Goal: Information Seeking & Learning: Learn about a topic

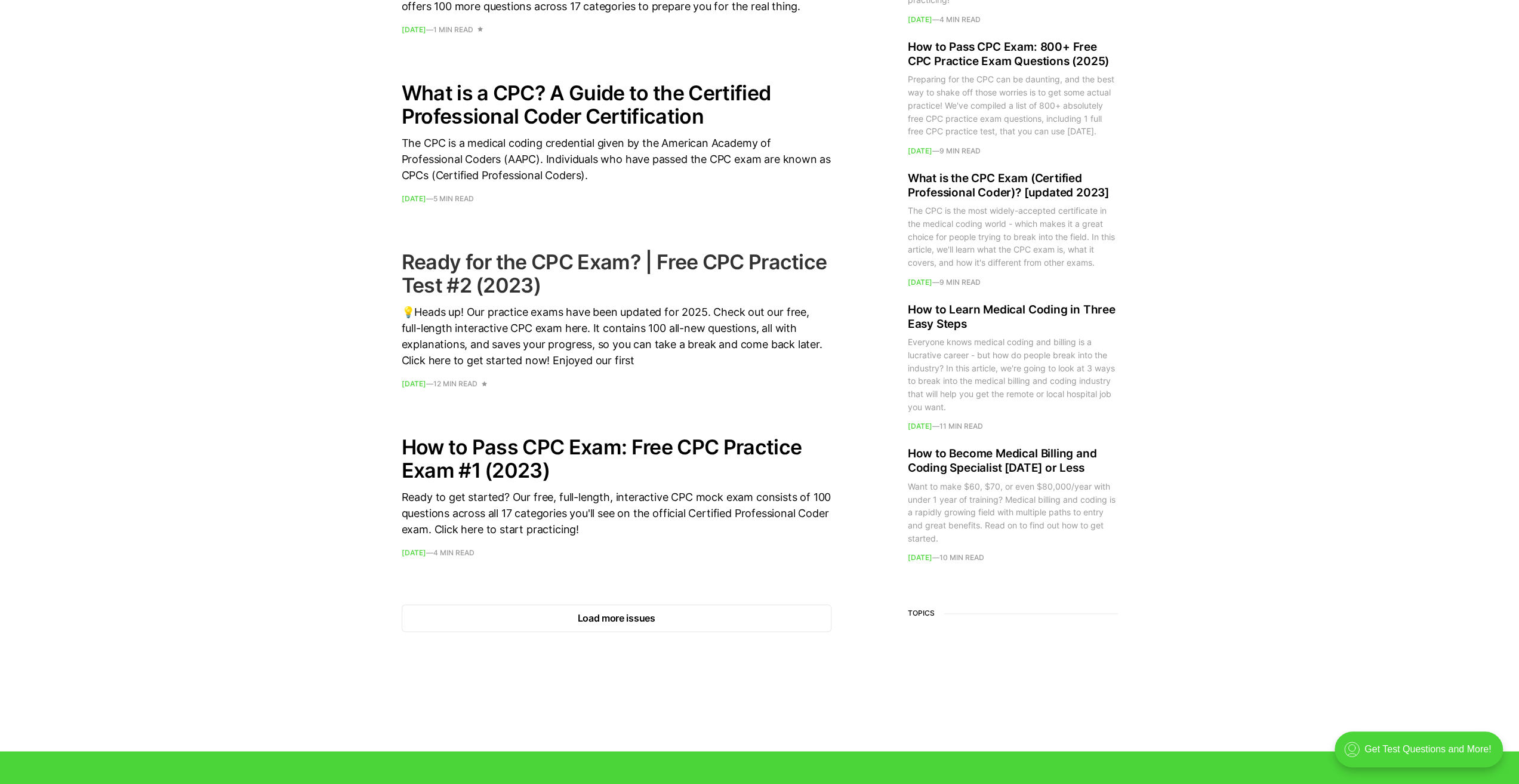
scroll to position [1492, 0]
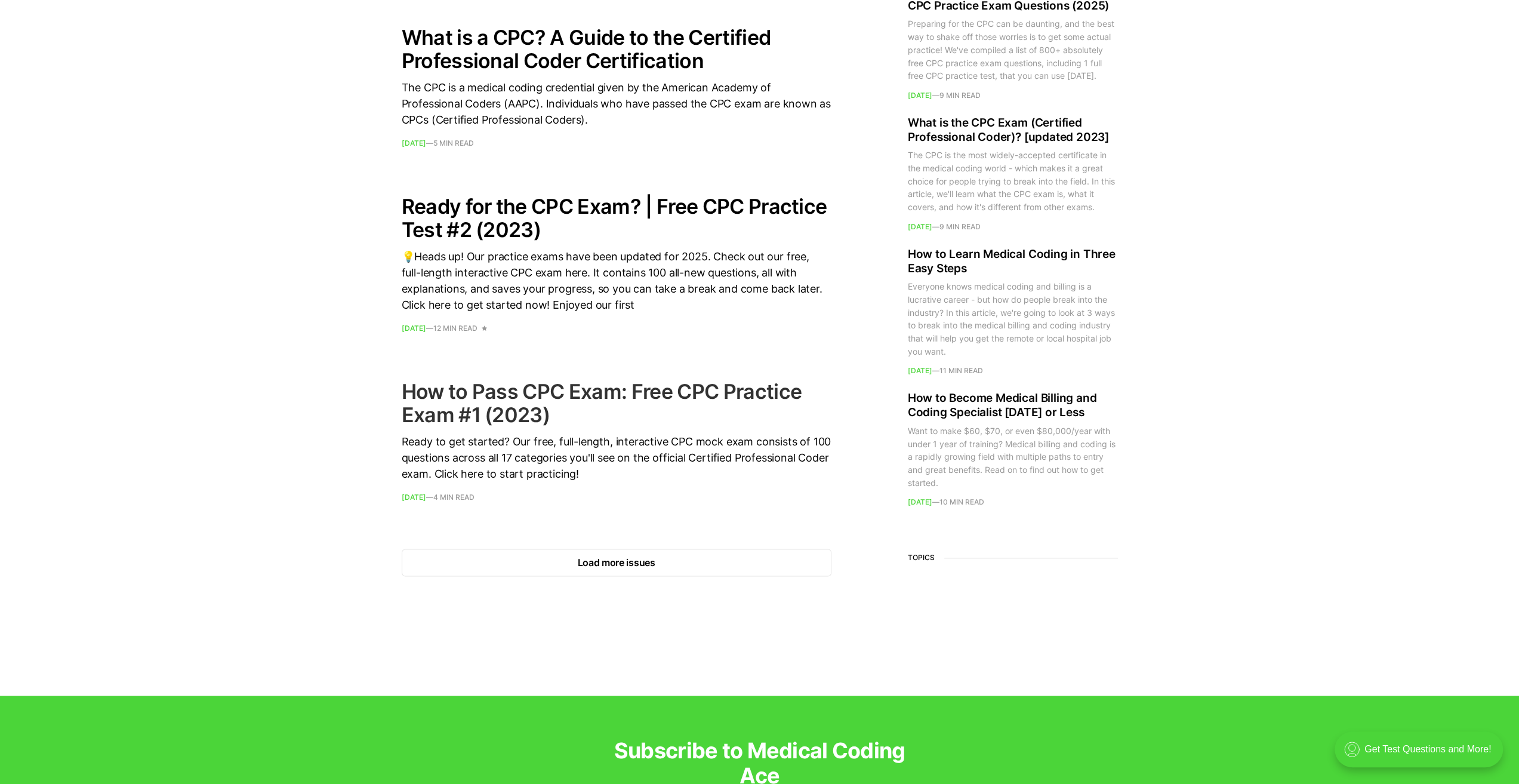
click at [533, 393] on h2 "How to Pass CPC Exam: Free CPC Practice Exam #1 (2023)" at bounding box center [617, 402] width 430 height 47
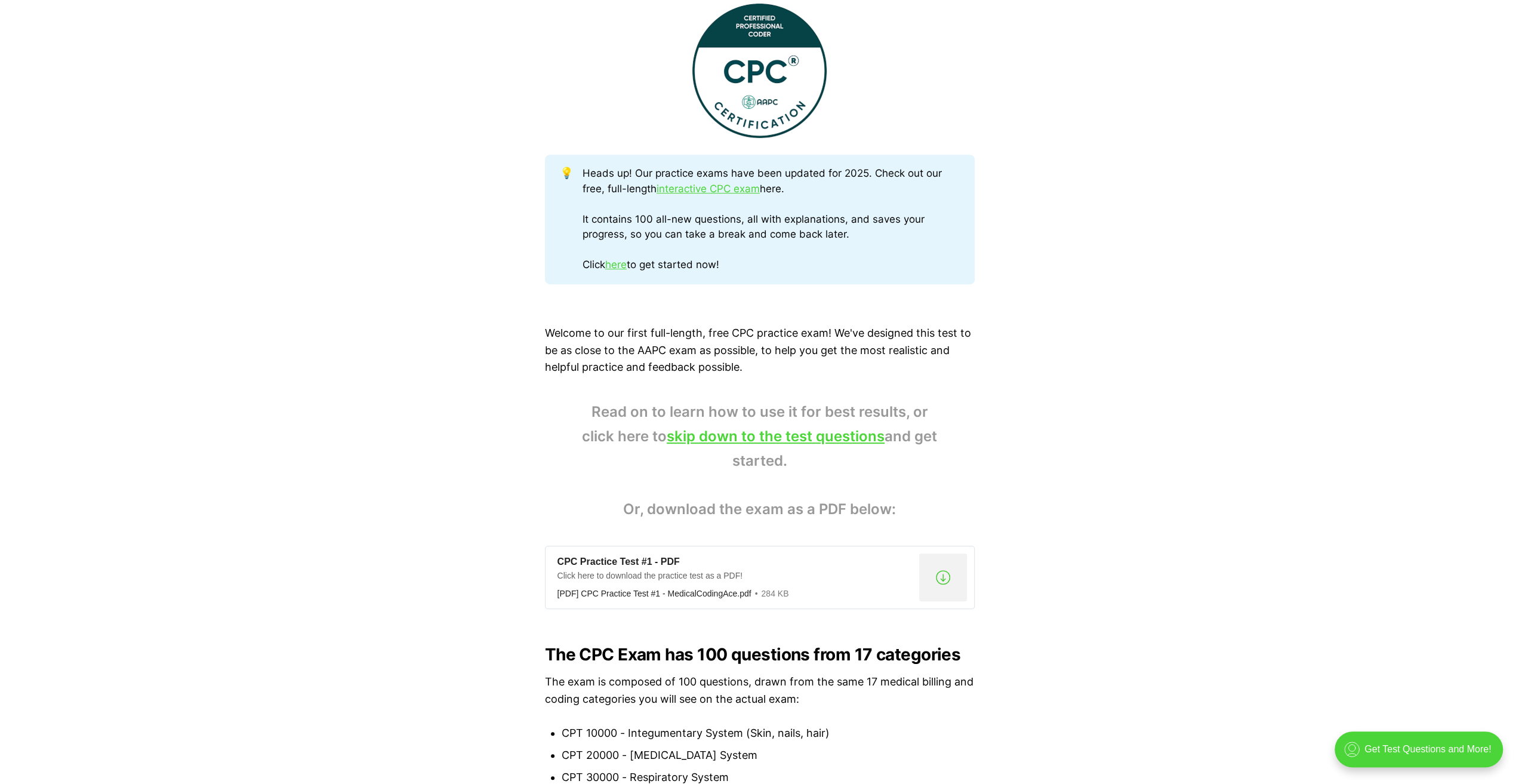
scroll to position [477, 0]
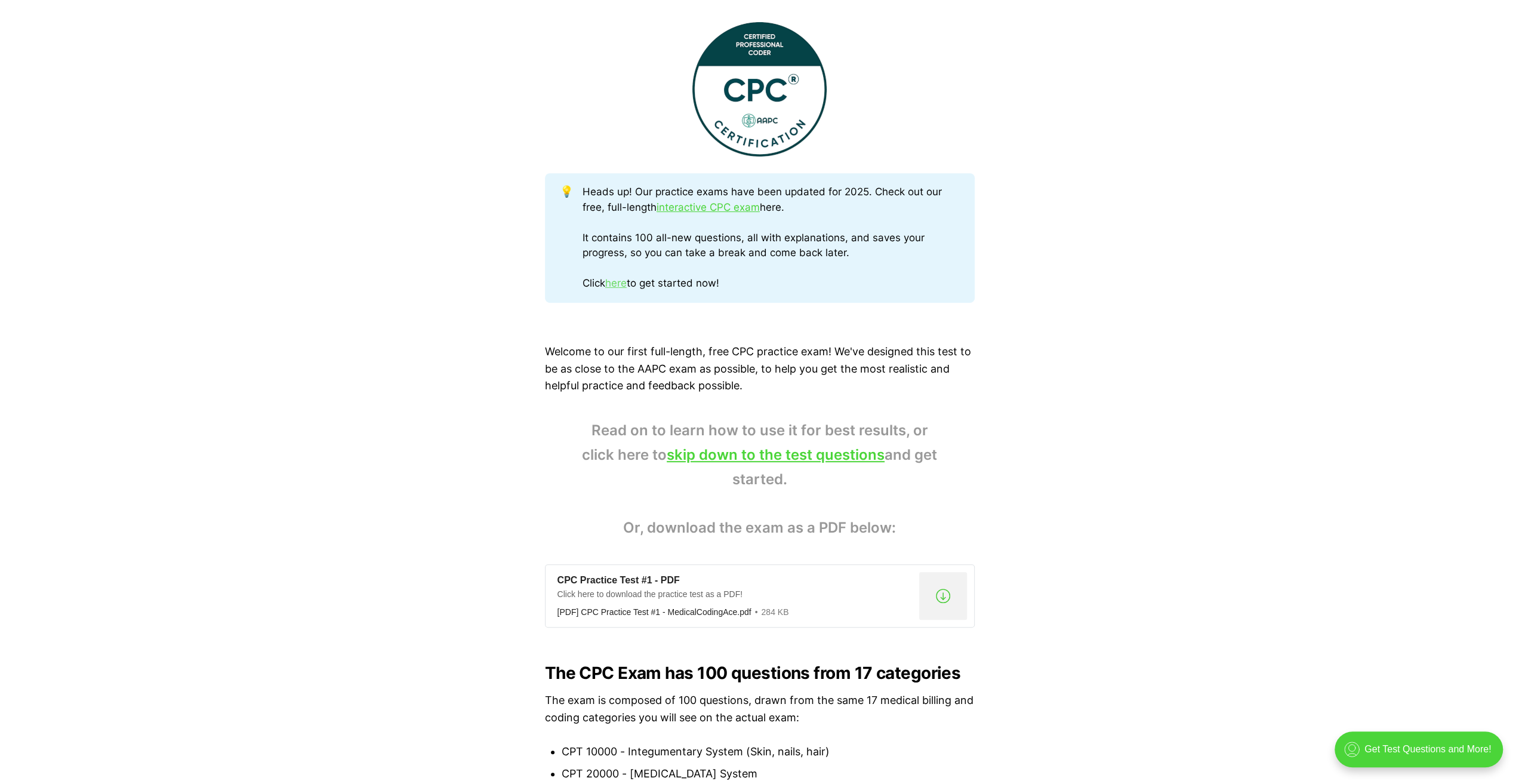
click at [616, 282] on link "here" at bounding box center [616, 283] width 22 height 12
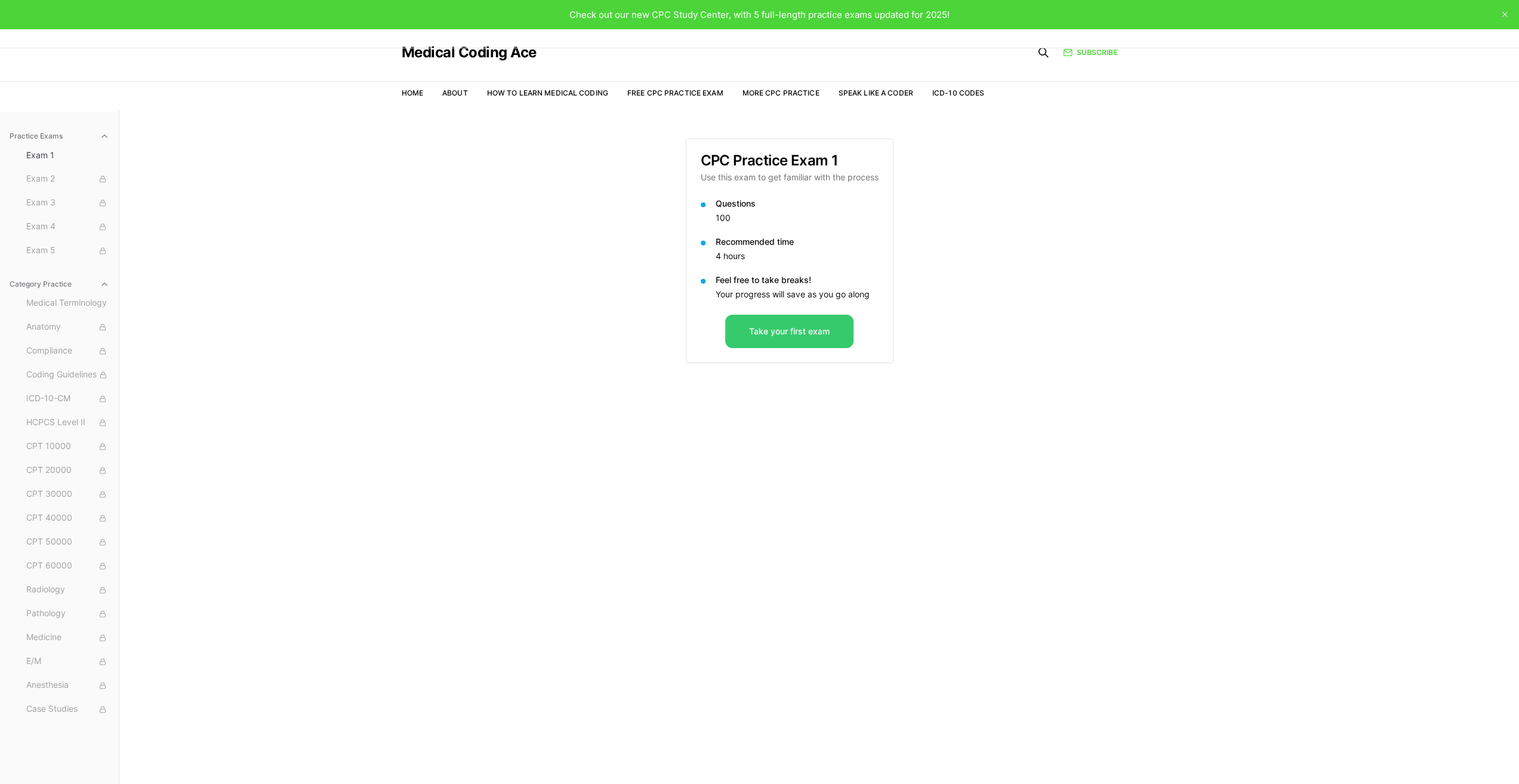
click at [803, 331] on button "Take your first exam" at bounding box center [789, 331] width 128 height 34
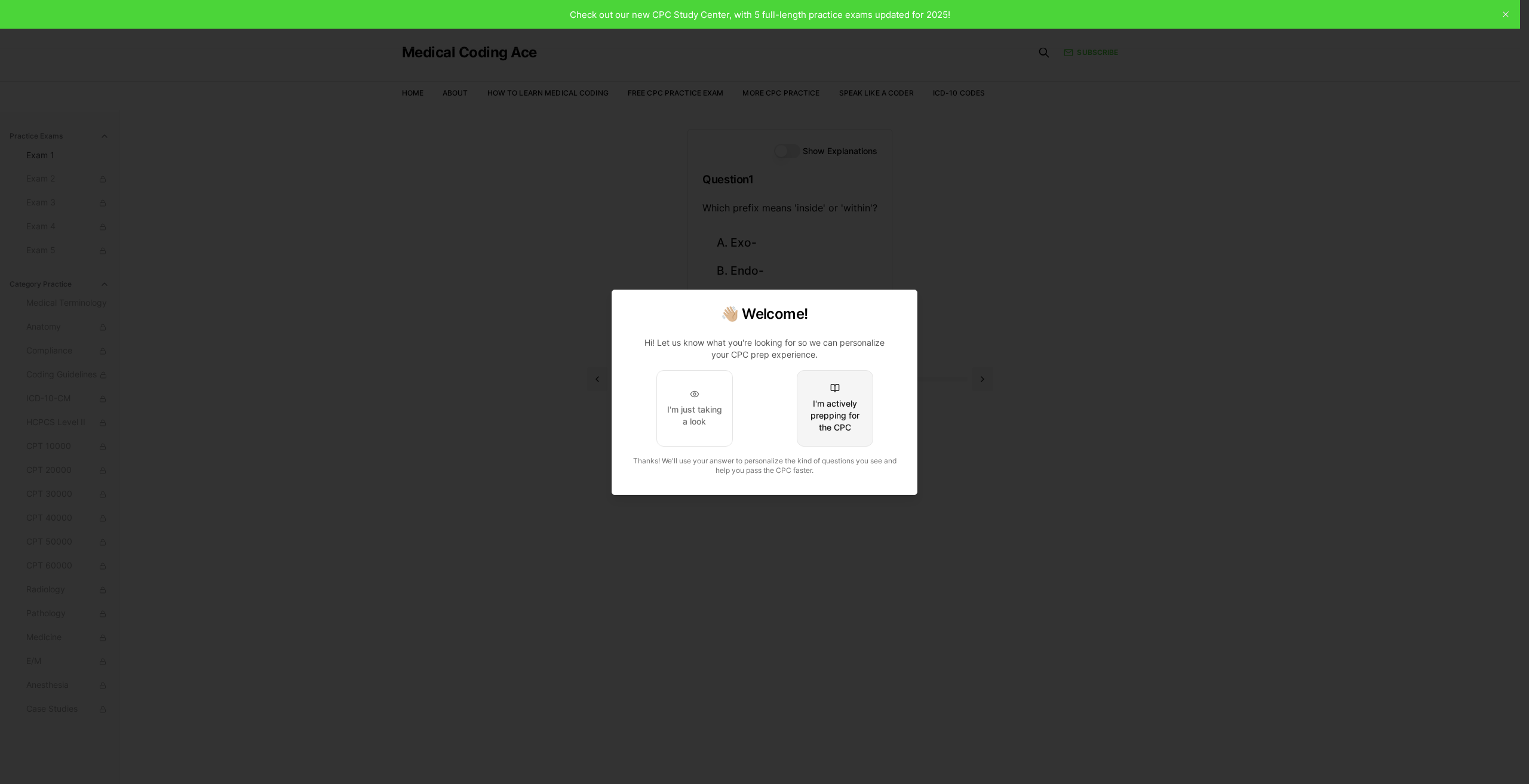
click at [843, 412] on div "I'm actively prepping for the CPC" at bounding box center [835, 415] width 56 height 36
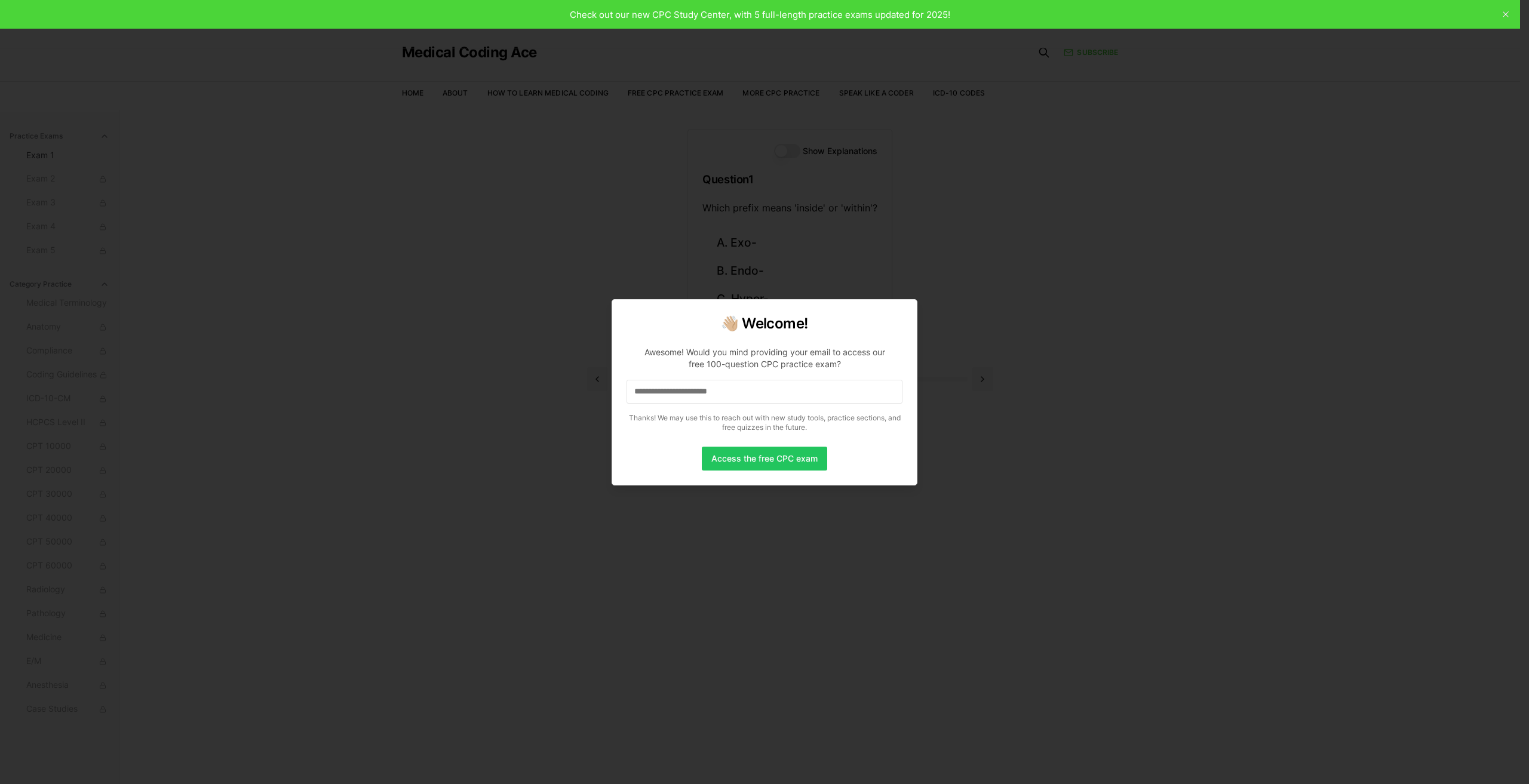
click at [748, 390] on input at bounding box center [765, 391] width 276 height 24
drag, startPoint x: 688, startPoint y: 382, endPoint x: 682, endPoint y: 387, distance: 7.8
click at [684, 385] on input "*" at bounding box center [765, 391] width 276 height 24
click at [711, 386] on input "**" at bounding box center [765, 391] width 276 height 24
click at [711, 386] on input "***" at bounding box center [765, 391] width 276 height 24
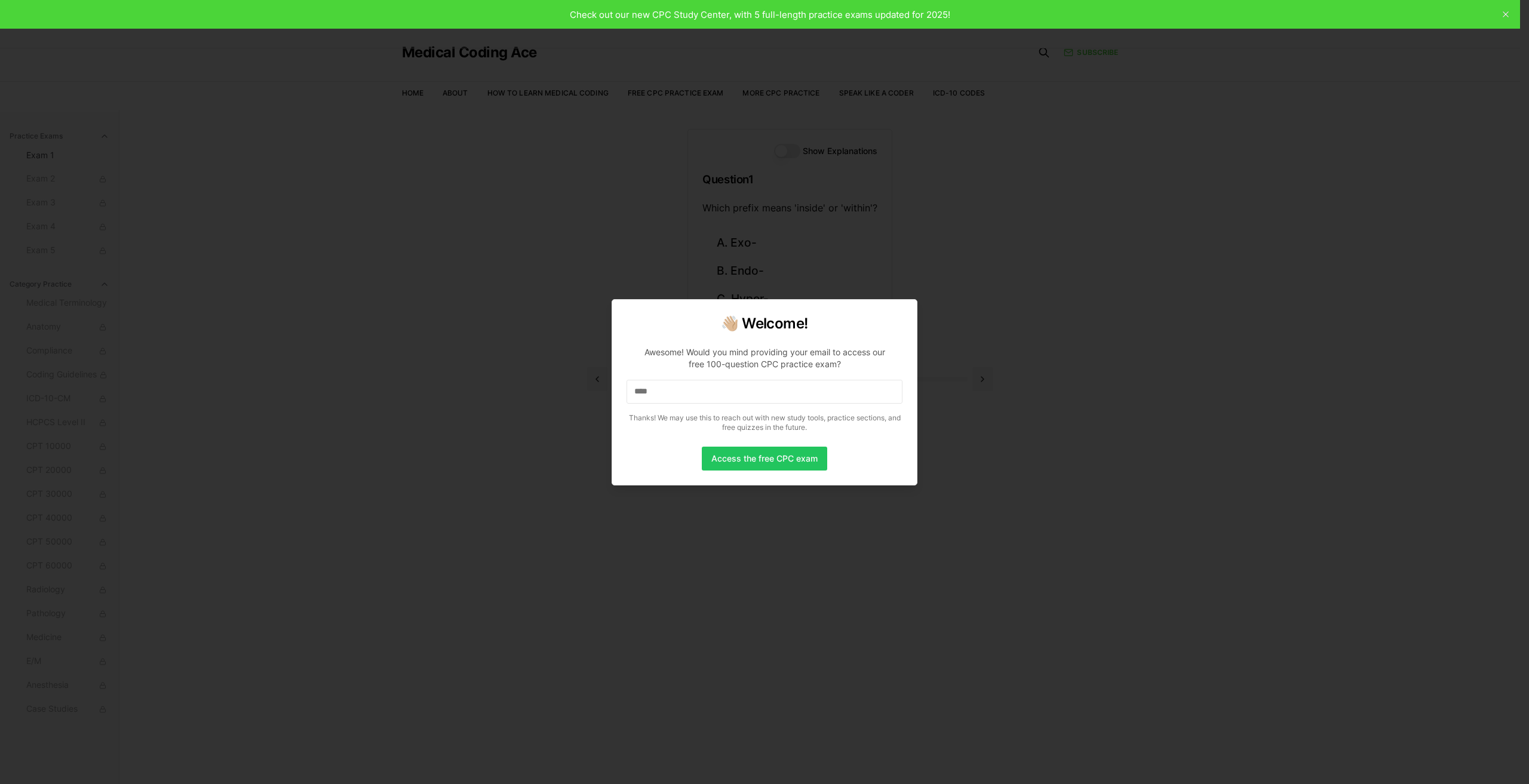
click at [710, 382] on input "****" at bounding box center [765, 391] width 276 height 24
click at [706, 379] on p "Awesome! Would you mind providing your email to access our free 100-question CP…" at bounding box center [765, 386] width 276 height 100
click at [701, 379] on p "Awesome! Would you mind providing your email to access our free 100-question CP…" at bounding box center [765, 386] width 276 height 100
click at [680, 393] on input "*****" at bounding box center [765, 391] width 276 height 24
click at [680, 393] on input "******" at bounding box center [765, 391] width 276 height 24
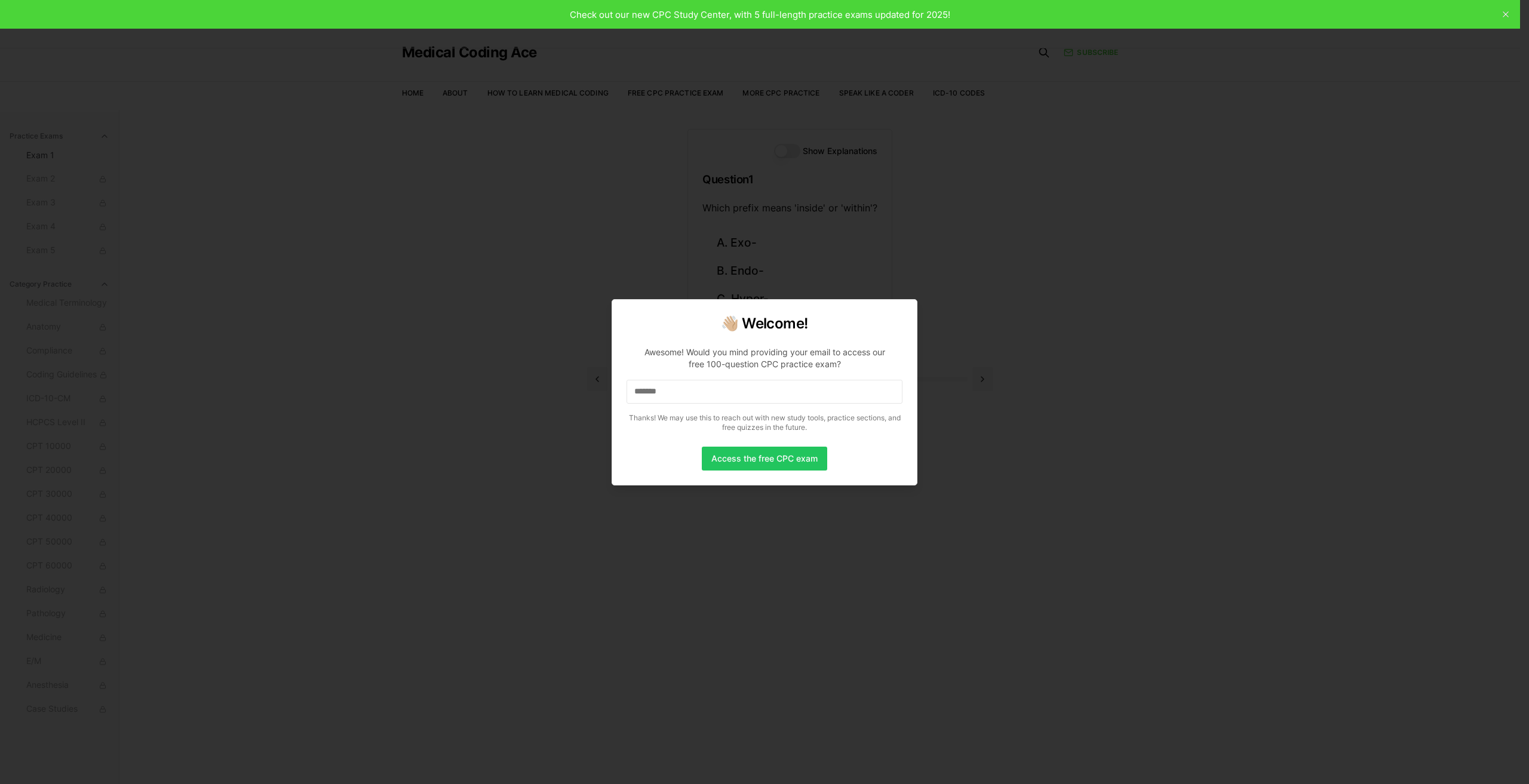
click at [680, 391] on input "*******" at bounding box center [765, 391] width 276 height 24
click at [680, 391] on input "********" at bounding box center [765, 391] width 276 height 24
click at [680, 388] on input "*********" at bounding box center [765, 391] width 276 height 24
click at [680, 388] on input "**********" at bounding box center [765, 391] width 276 height 24
click at [680, 388] on input "**********" at bounding box center [765, 391] width 276 height 24
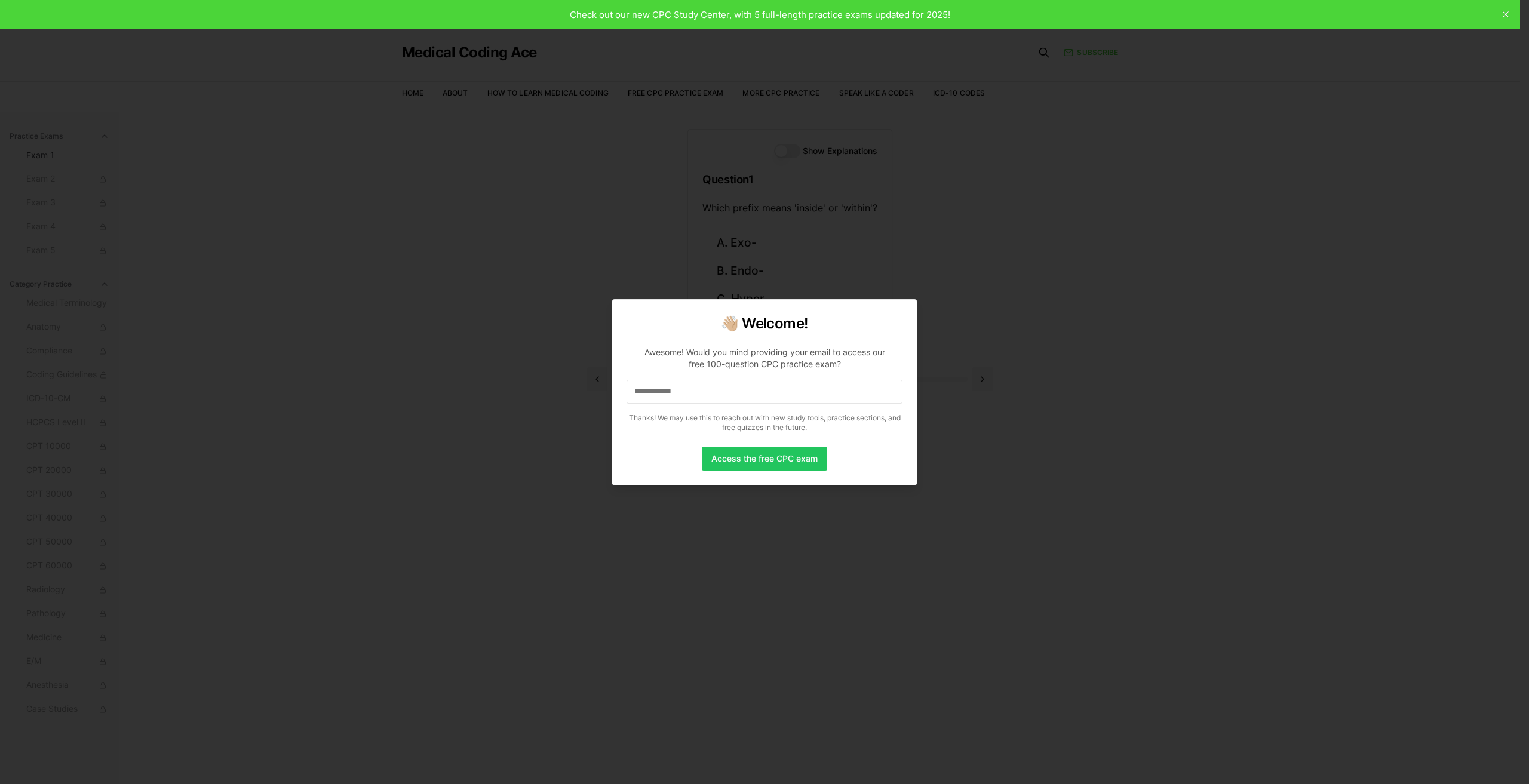
click at [679, 388] on input "**********" at bounding box center [765, 391] width 276 height 24
click at [706, 388] on input "**********" at bounding box center [765, 391] width 276 height 24
click at [716, 392] on input "**********" at bounding box center [765, 391] width 276 height 24
drag, startPoint x: 714, startPoint y: 391, endPoint x: 718, endPoint y: 411, distance: 20.4
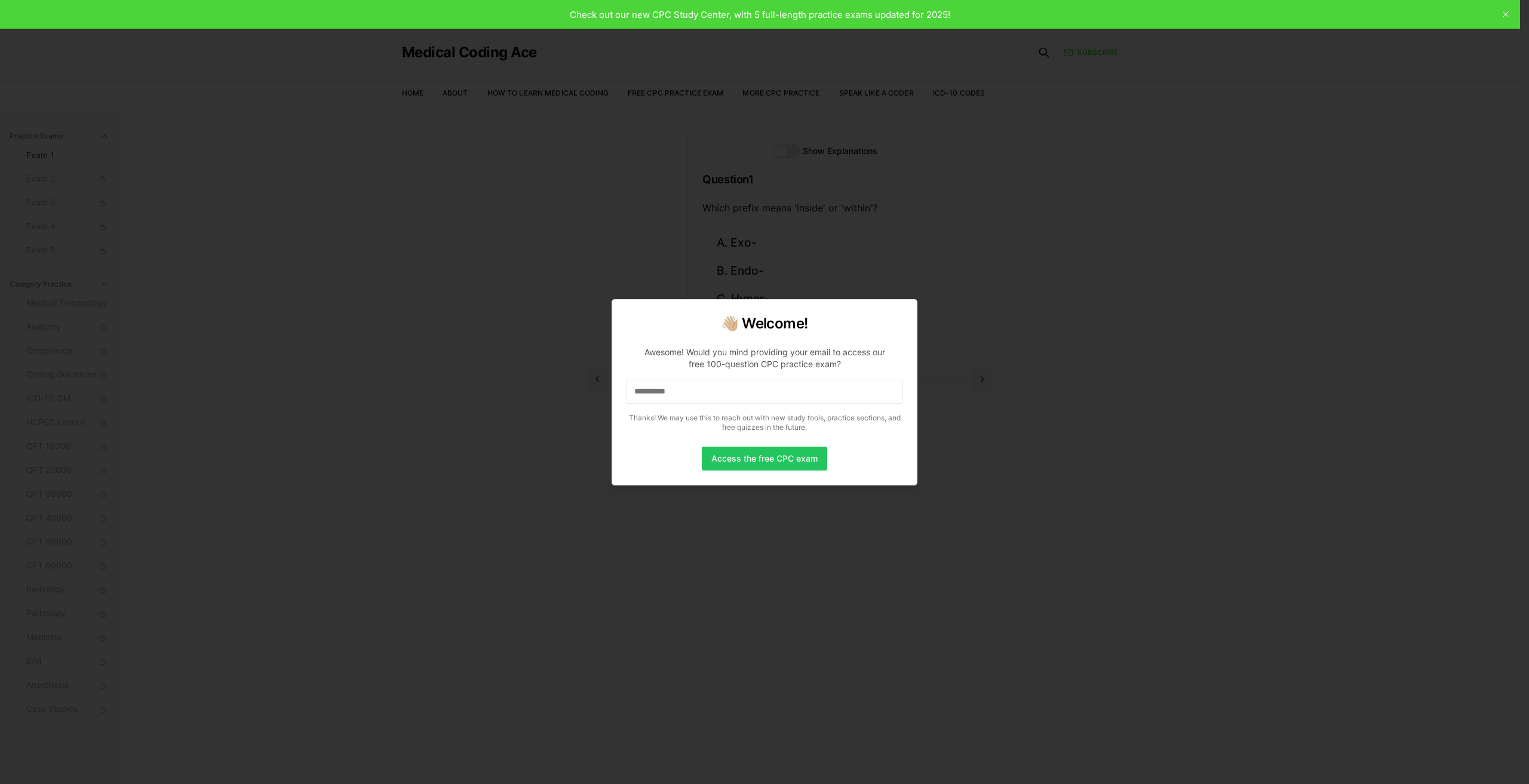
click at [718, 411] on p "**********" at bounding box center [765, 386] width 276 height 100
click at [716, 387] on input "**********" at bounding box center [765, 391] width 276 height 24
click at [716, 388] on input "**********" at bounding box center [765, 391] width 276 height 24
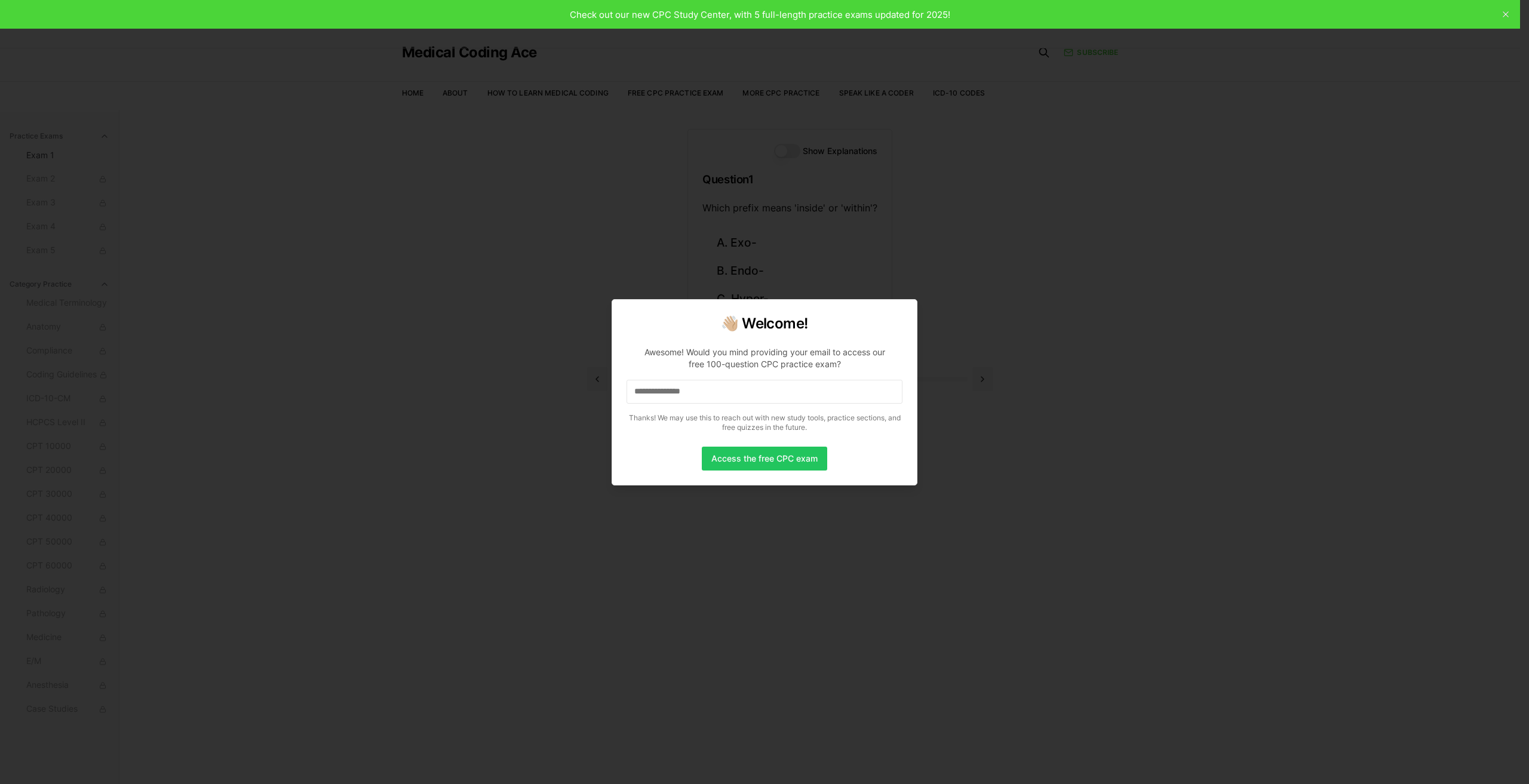
click at [714, 386] on input "**********" at bounding box center [765, 391] width 276 height 24
click at [714, 385] on input "**********" at bounding box center [765, 391] width 276 height 24
click at [714, 384] on input "**********" at bounding box center [765, 391] width 276 height 24
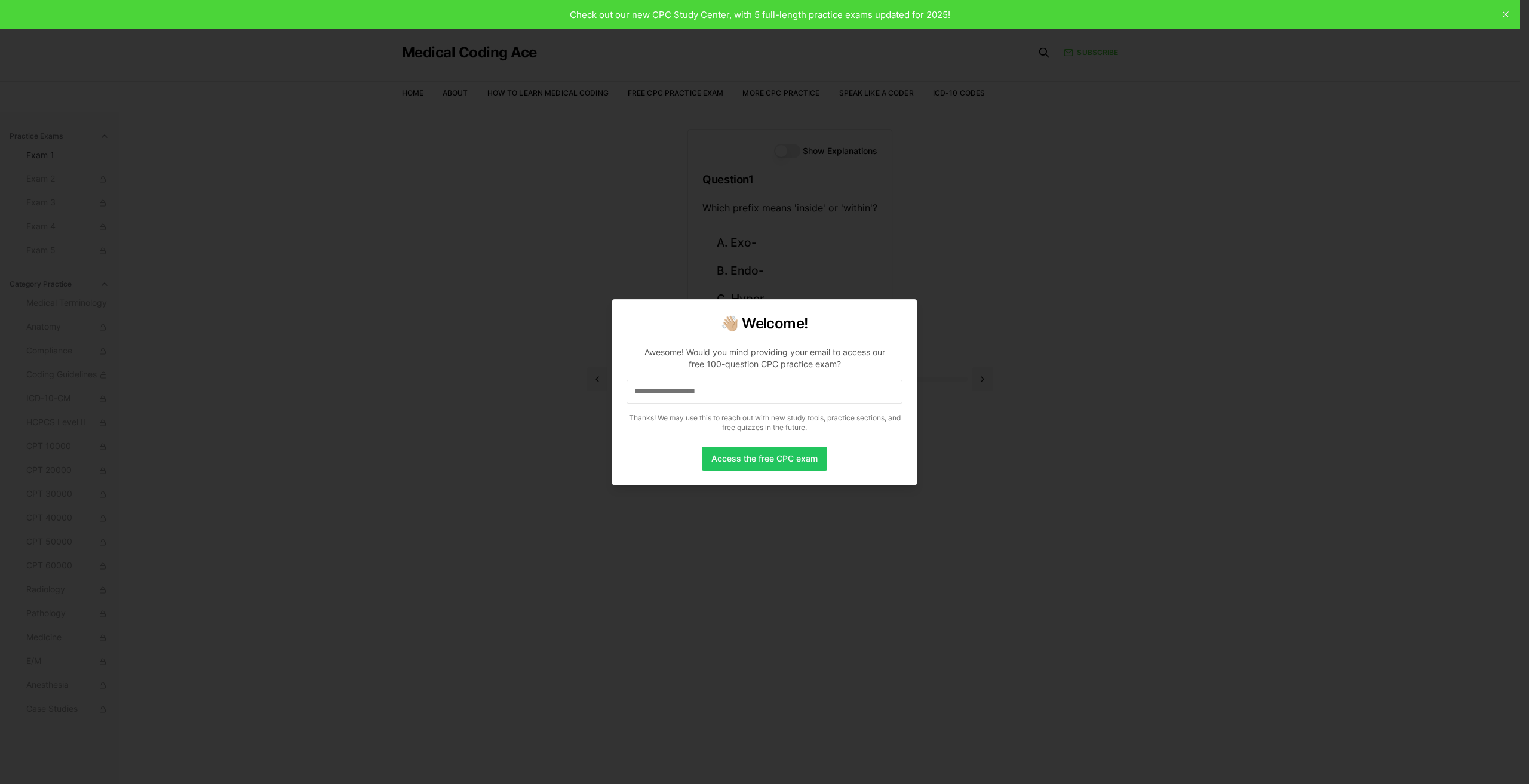
click at [712, 384] on input "**********" at bounding box center [765, 391] width 276 height 24
click at [711, 380] on input "**********" at bounding box center [765, 391] width 276 height 24
click at [756, 394] on input "**********" at bounding box center [765, 391] width 276 height 24
click at [756, 393] on input "**********" at bounding box center [765, 391] width 276 height 24
click at [756, 392] on input "**********" at bounding box center [765, 391] width 276 height 24
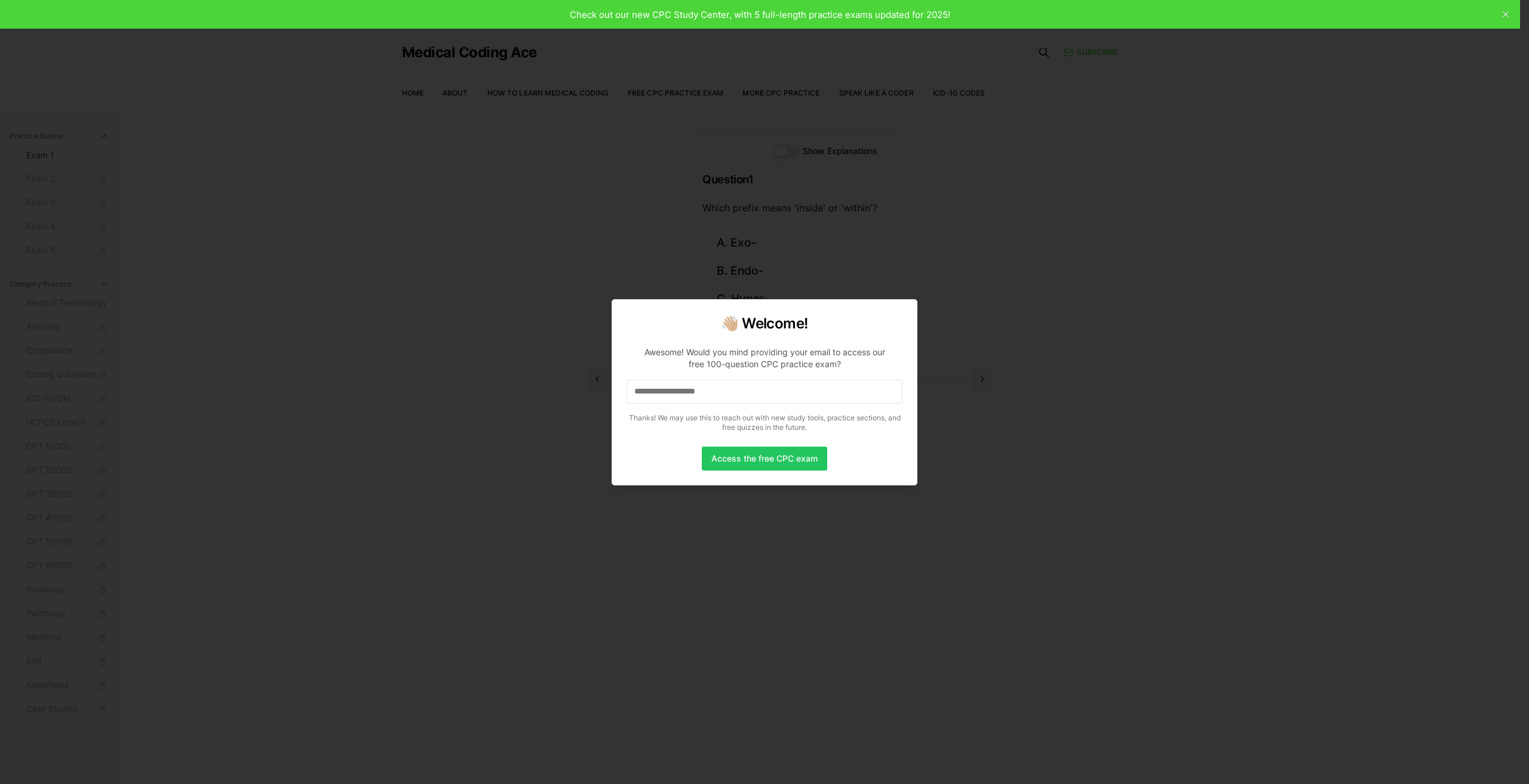
click at [756, 391] on input "**********" at bounding box center [765, 391] width 276 height 24
click at [755, 391] on input "**********" at bounding box center [765, 391] width 276 height 24
click at [754, 391] on input "**********" at bounding box center [765, 391] width 276 height 24
click at [738, 393] on input "**********" at bounding box center [765, 391] width 276 height 24
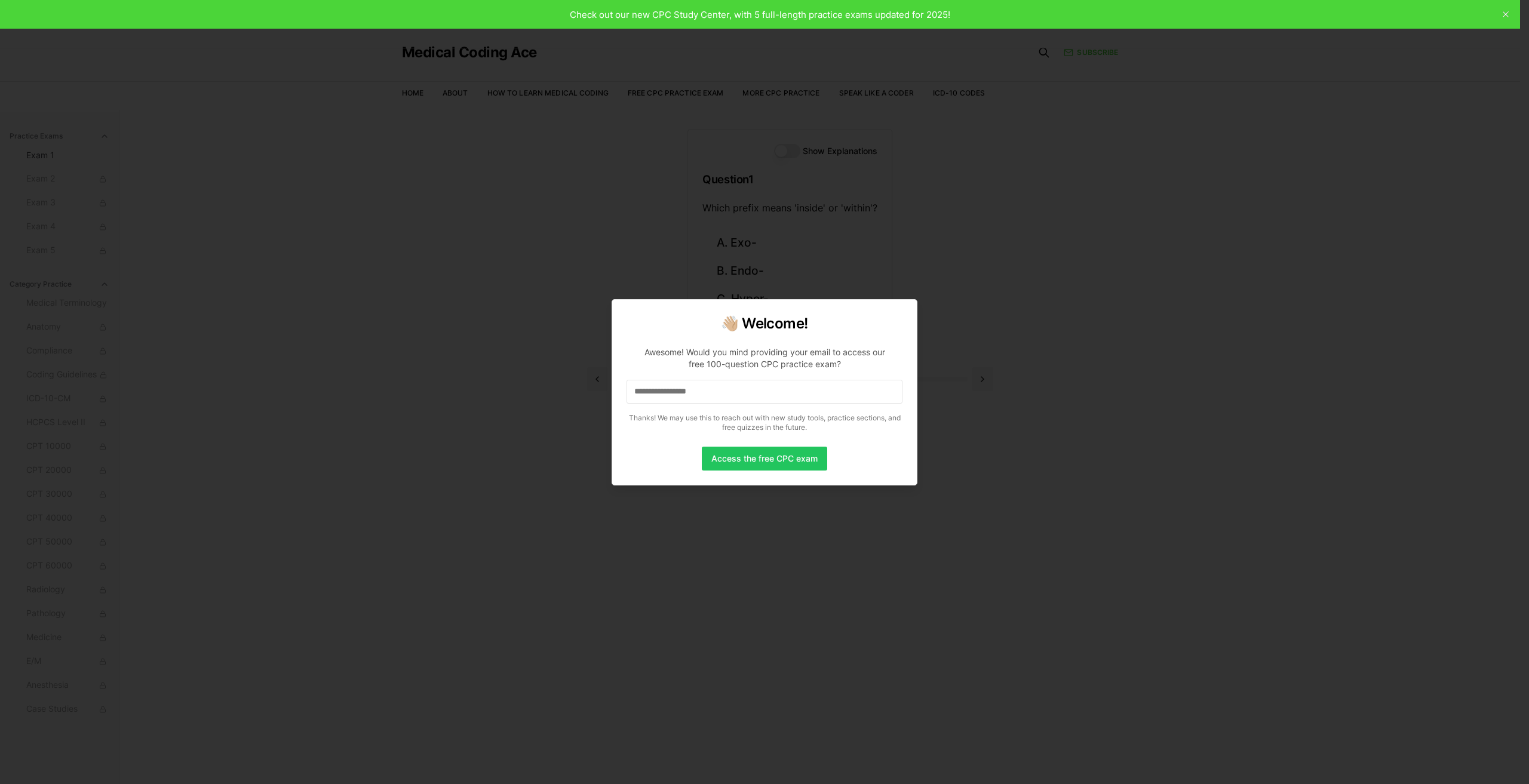
click at [738, 392] on input "**********" at bounding box center [765, 391] width 276 height 24
click at [738, 391] on input "**********" at bounding box center [765, 391] width 276 height 24
click at [738, 390] on input "**********" at bounding box center [765, 391] width 276 height 24
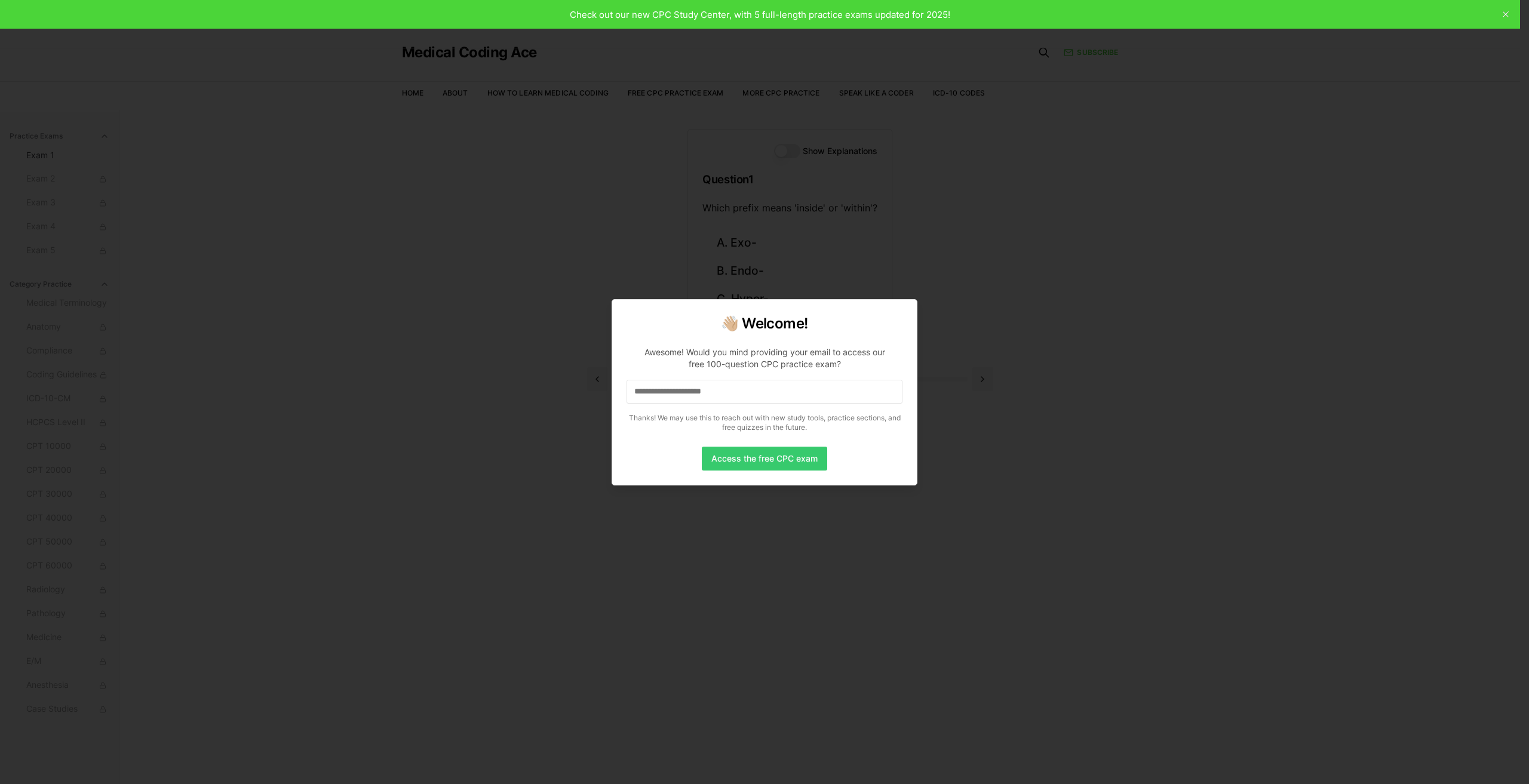
click at [763, 460] on button "Access the free CPC exam" at bounding box center [764, 458] width 125 height 24
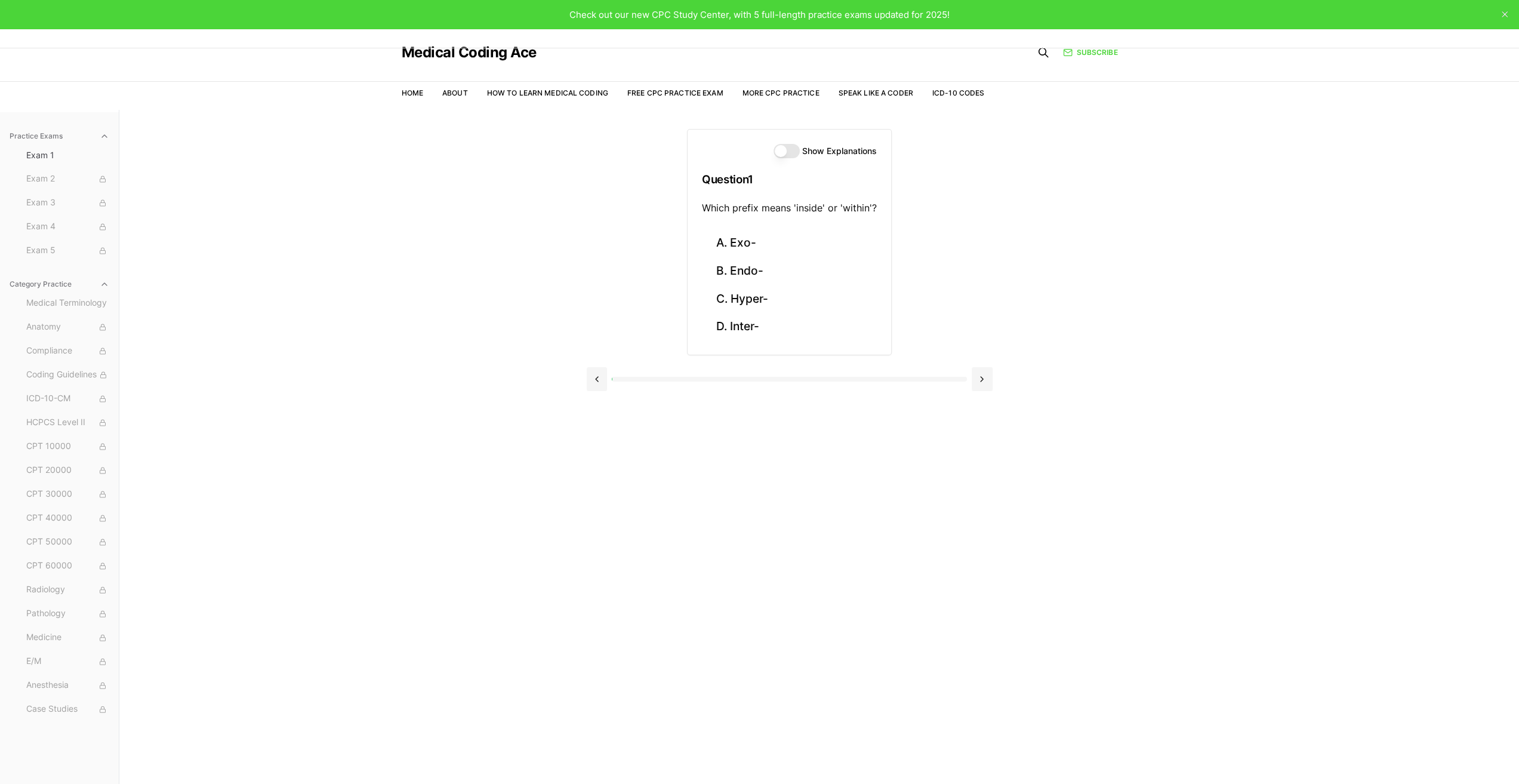
click at [780, 147] on button "Show Explanations" at bounding box center [787, 151] width 27 height 14
click at [752, 328] on button "D. Inter-" at bounding box center [790, 327] width 175 height 28
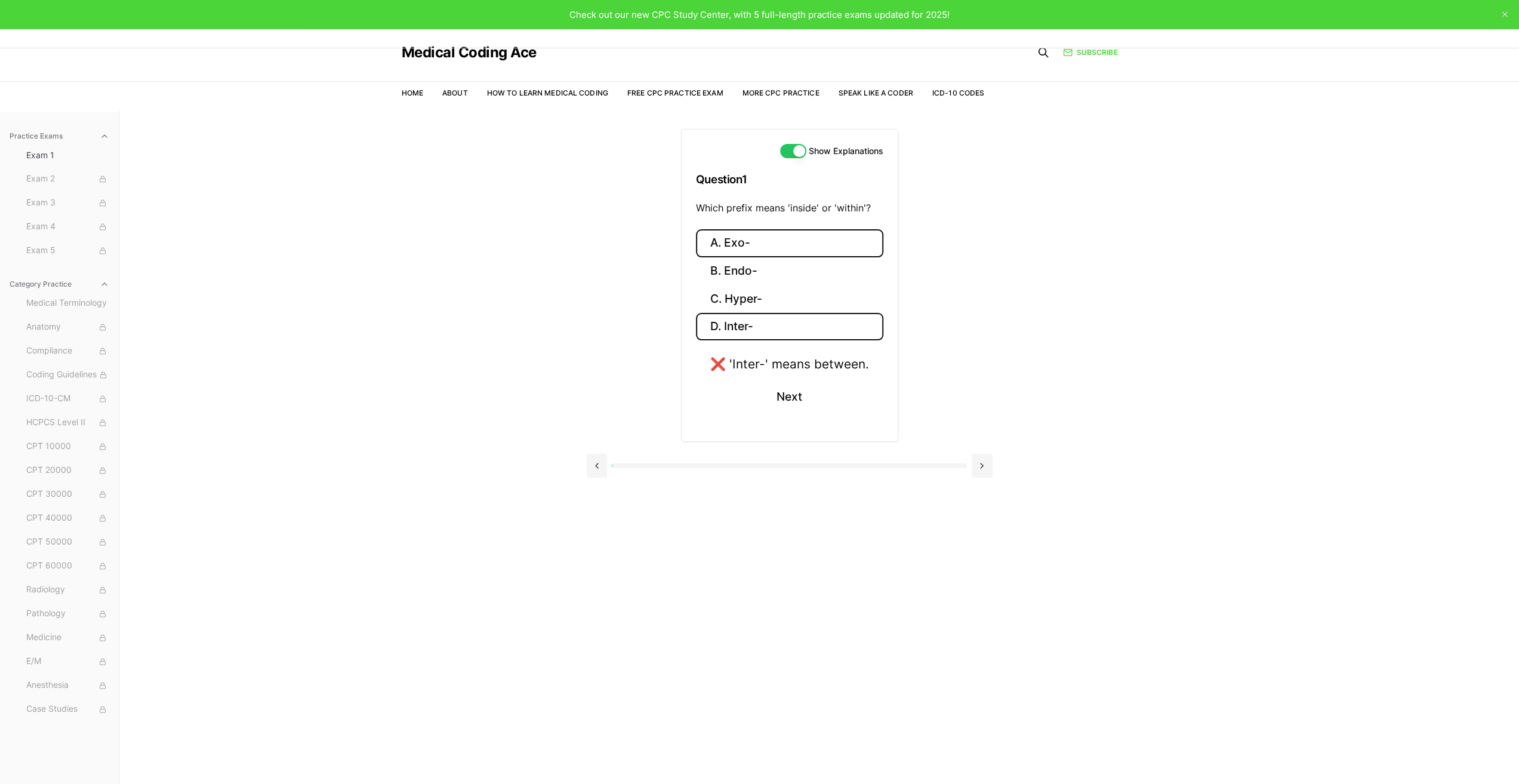
click at [739, 239] on button "A. Exo-" at bounding box center [790, 243] width 188 height 28
click at [736, 263] on button "B. Endo-" at bounding box center [790, 272] width 175 height 28
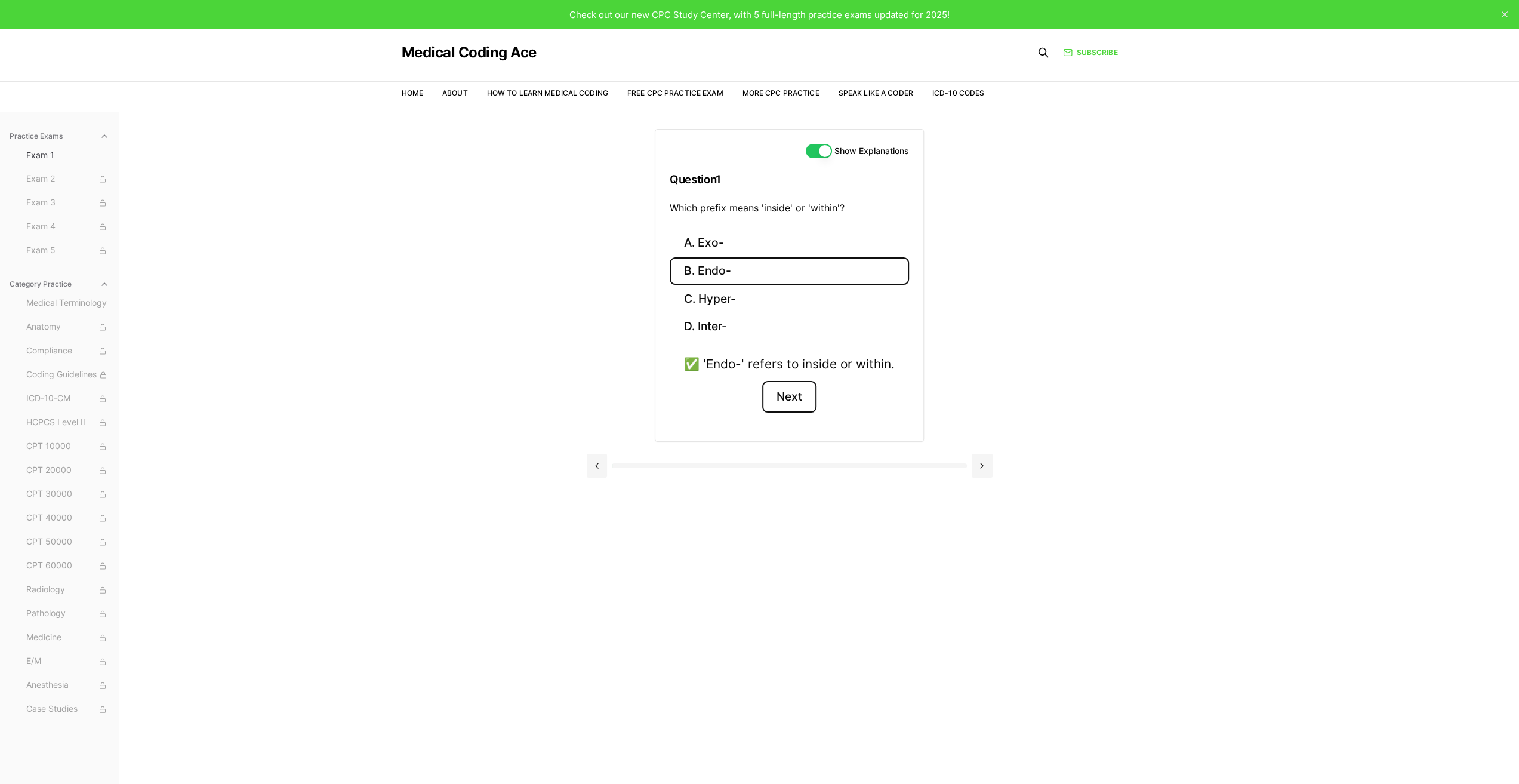
click at [797, 399] on button "Next" at bounding box center [790, 397] width 55 height 32
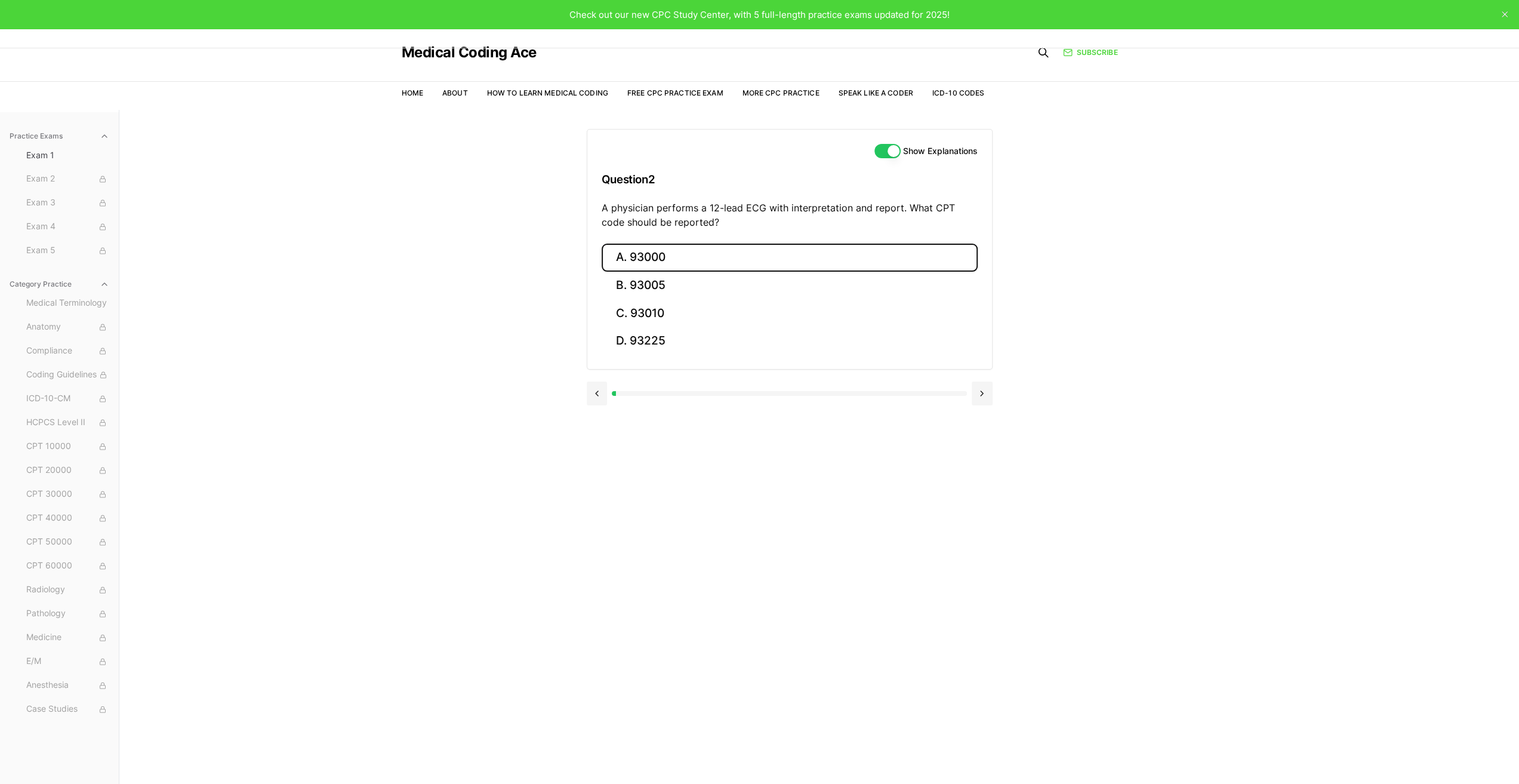
click at [654, 255] on button "A. 93000" at bounding box center [790, 258] width 376 height 28
click at [801, 428] on button "Next" at bounding box center [790, 430] width 55 height 32
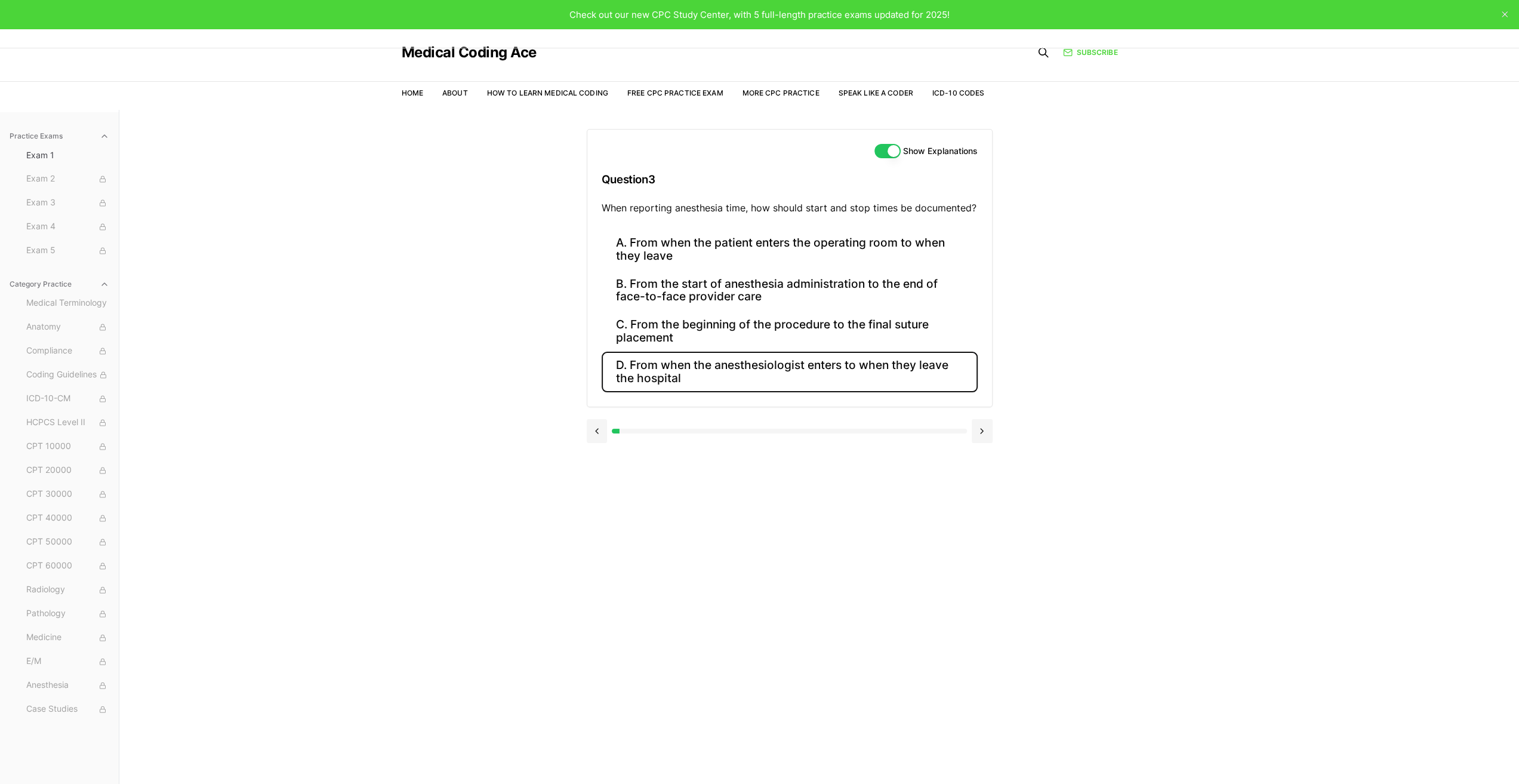
click at [665, 367] on button "D. From when the anesthesiologist enters to when they leave the hospital" at bounding box center [790, 372] width 376 height 41
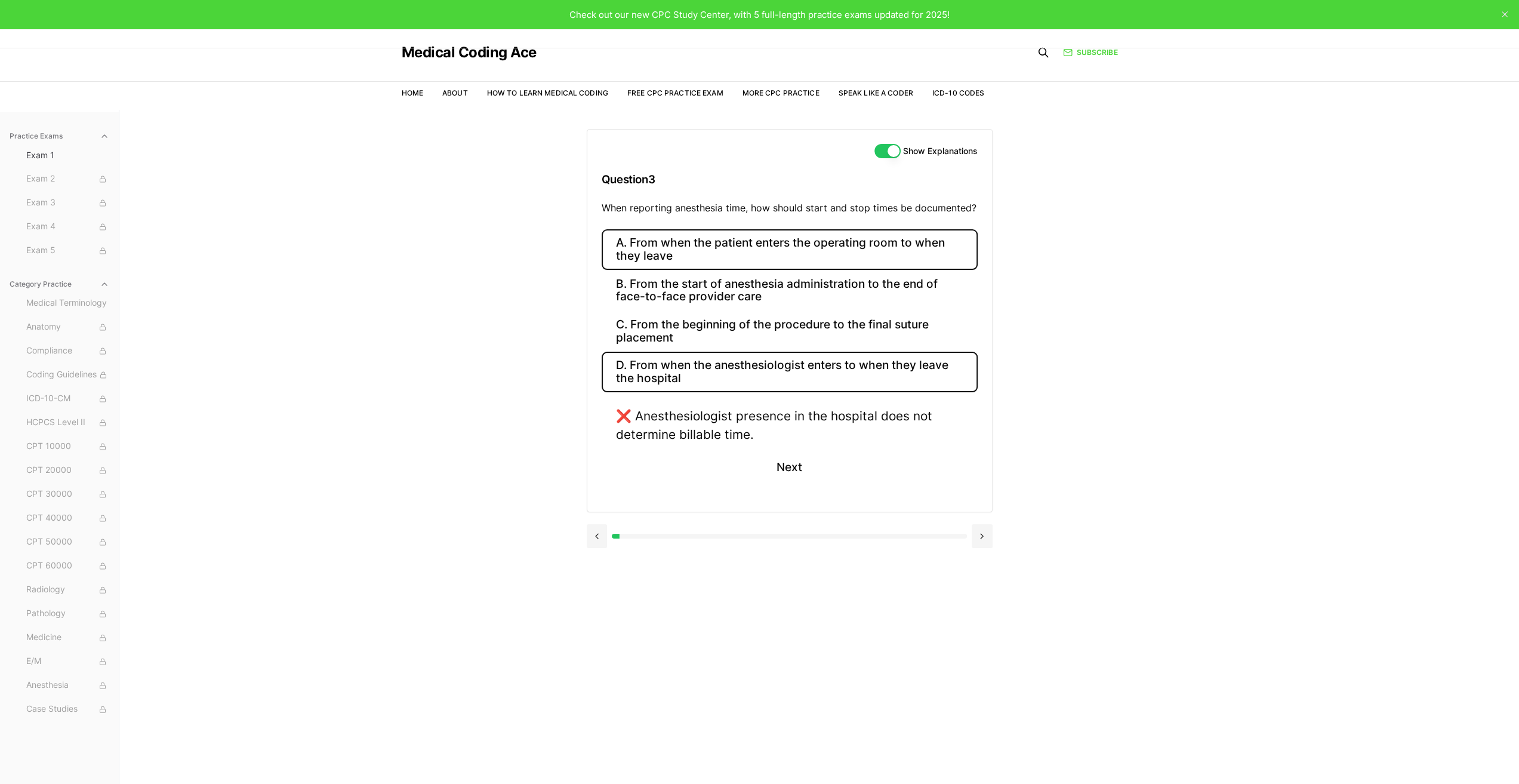
click at [666, 241] on button "A. From when the patient enters the operating room to when they leave" at bounding box center [790, 249] width 376 height 41
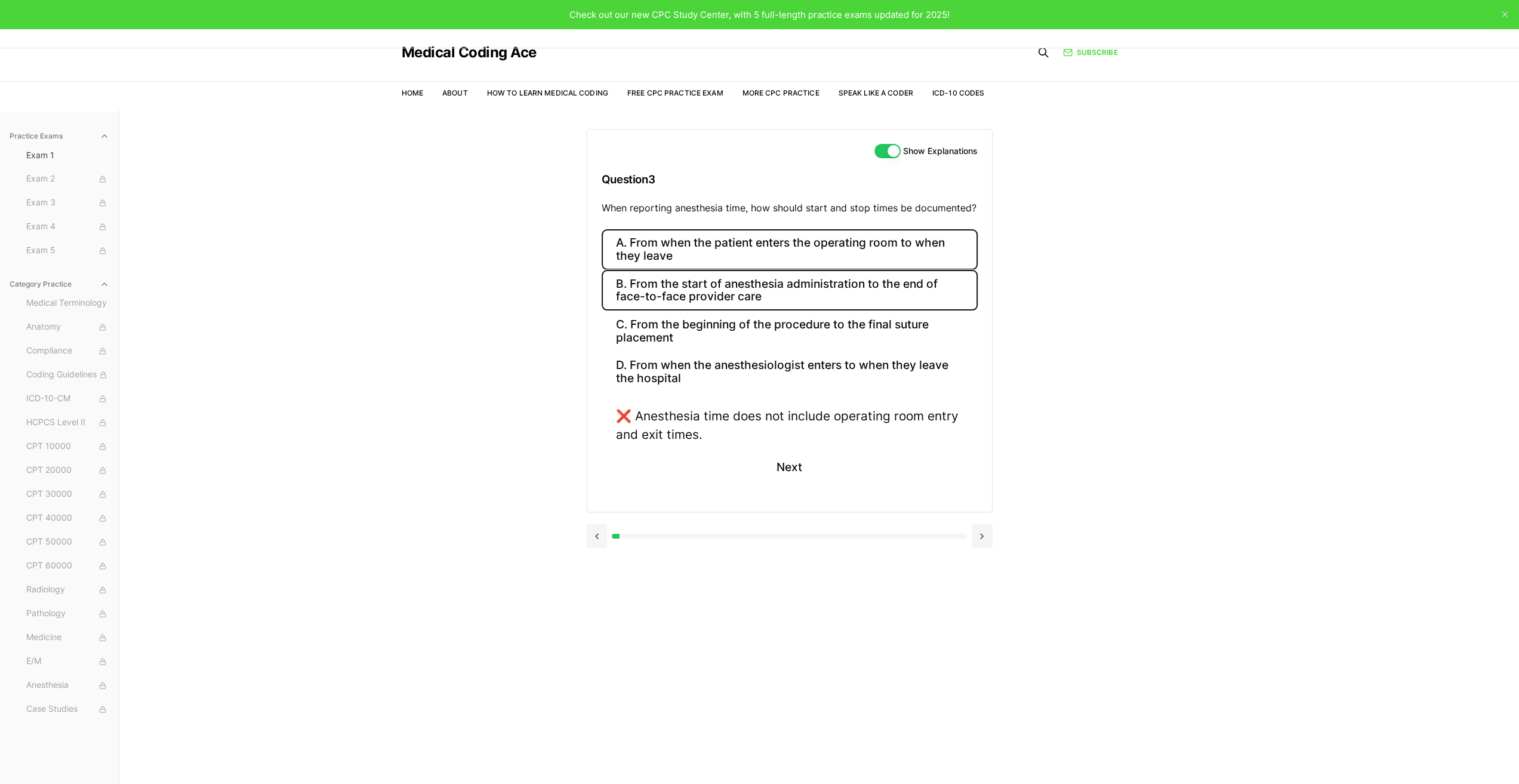
click at [664, 292] on button "B. From the start of anesthesia administration to the end of face-to-face provi…" at bounding box center [790, 290] width 376 height 41
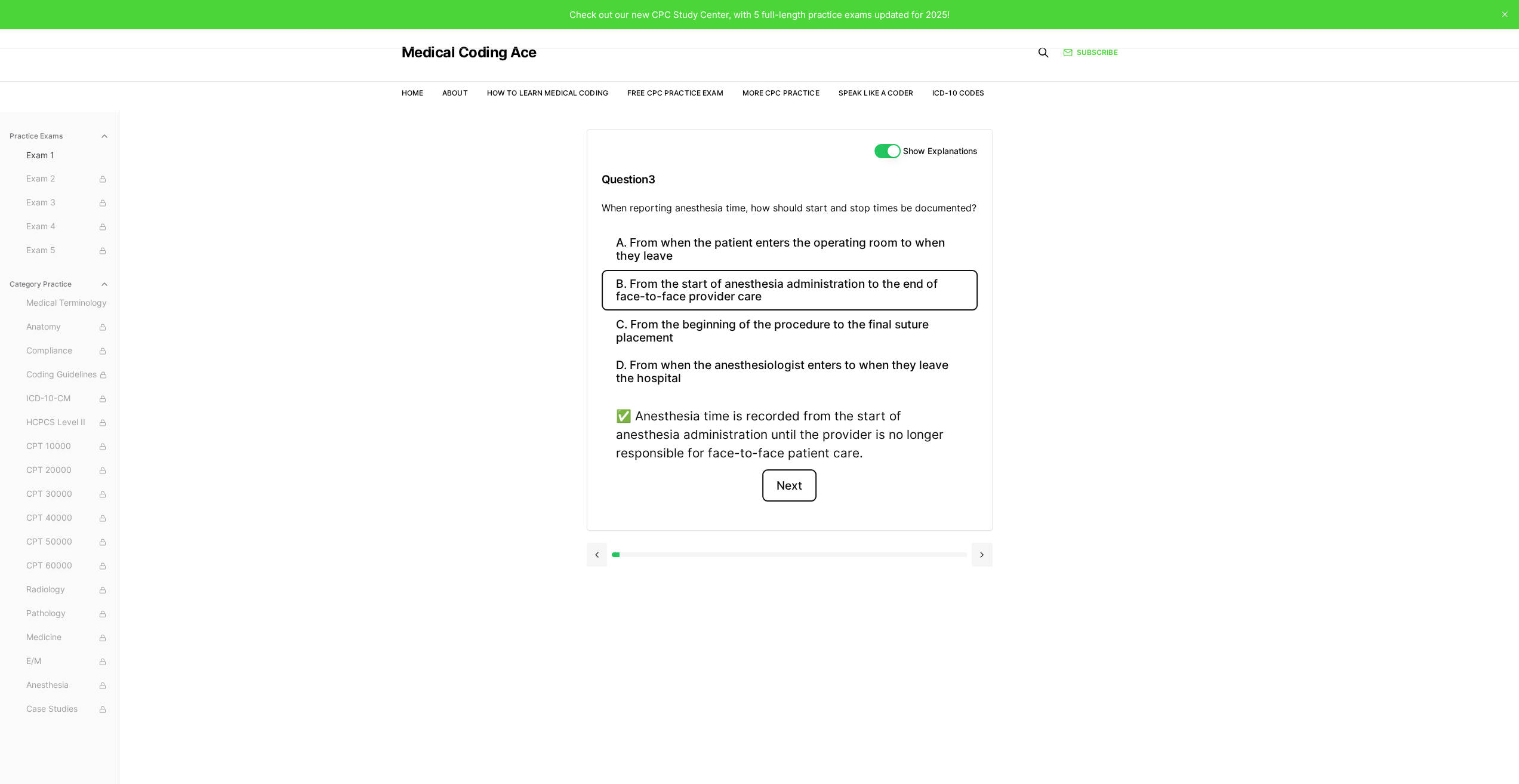
click at [800, 482] on button "Next" at bounding box center [790, 485] width 55 height 32
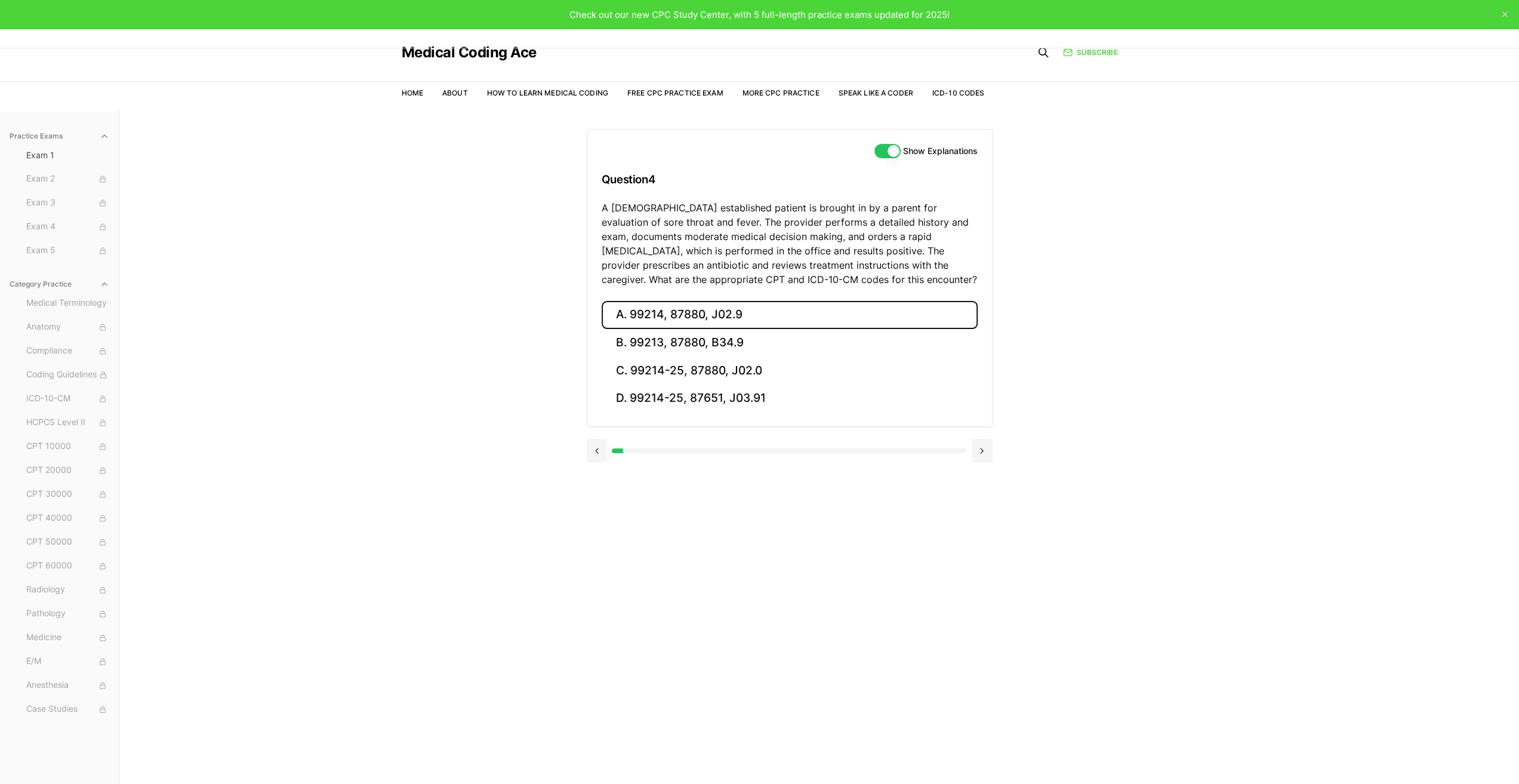
click at [654, 312] on button "A. 99214, 87880, J02.9" at bounding box center [790, 315] width 376 height 28
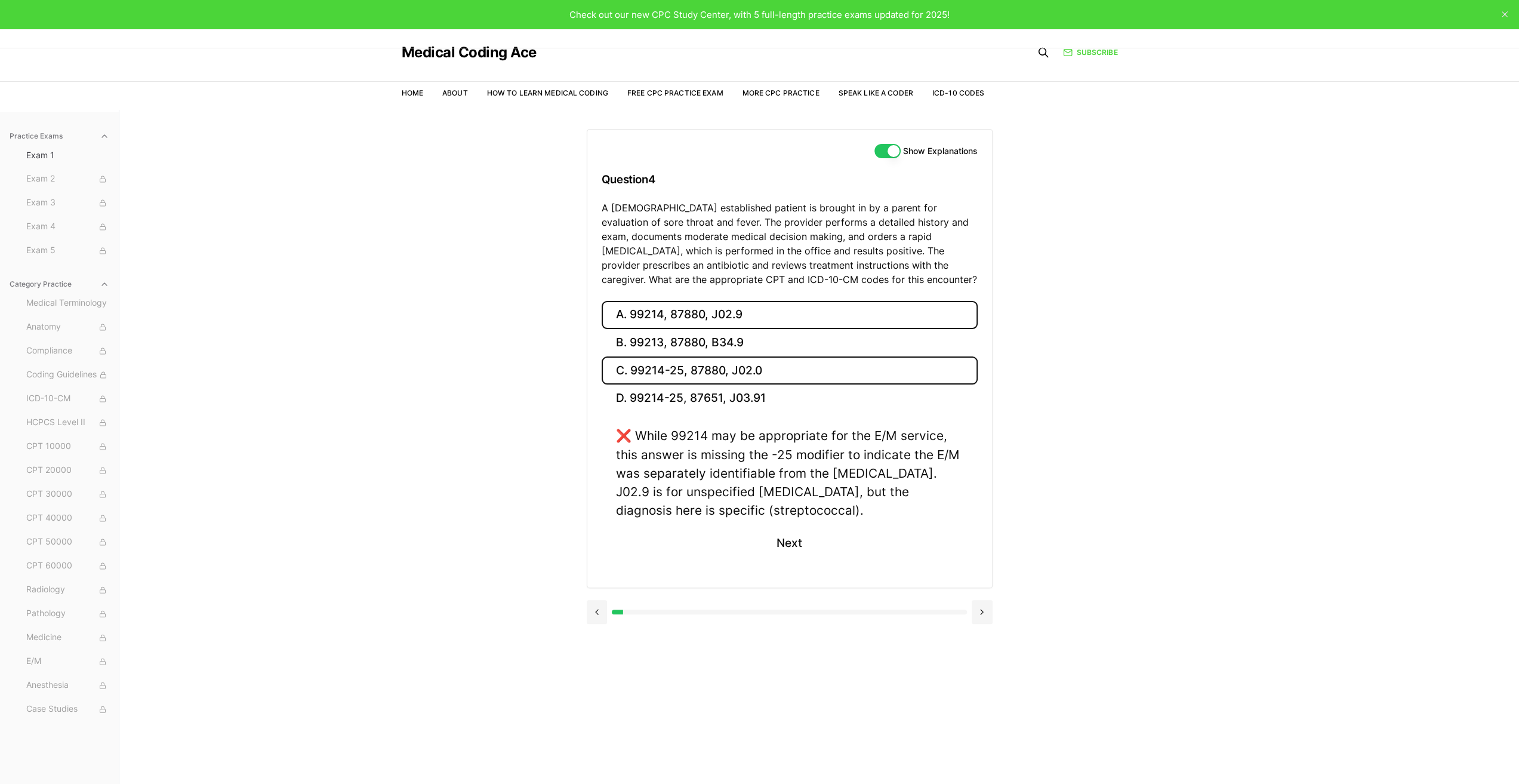
click at [661, 366] on button "C. 99214-25, 87880, J02.0" at bounding box center [790, 370] width 376 height 28
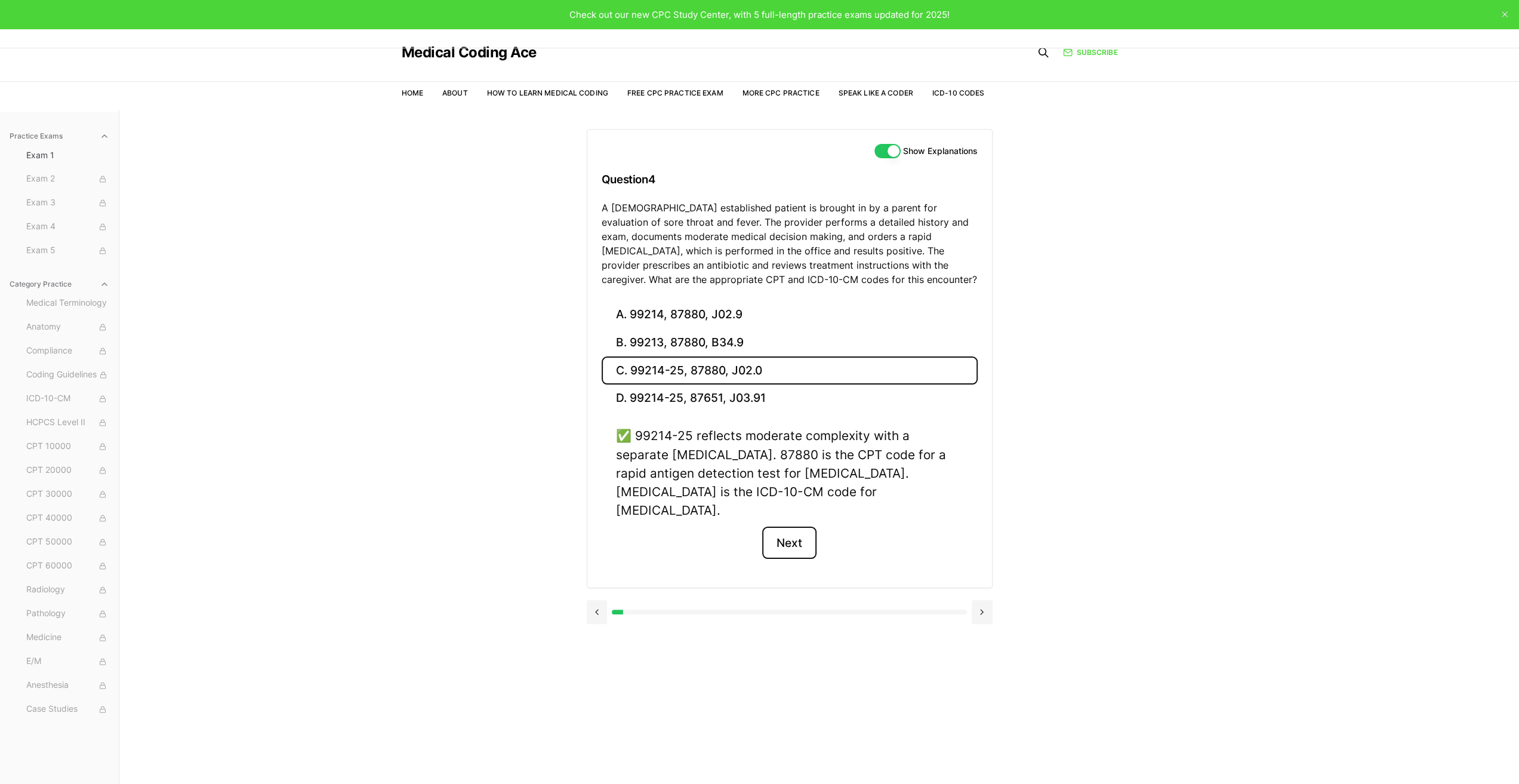
click at [792, 527] on button "Next" at bounding box center [790, 542] width 55 height 32
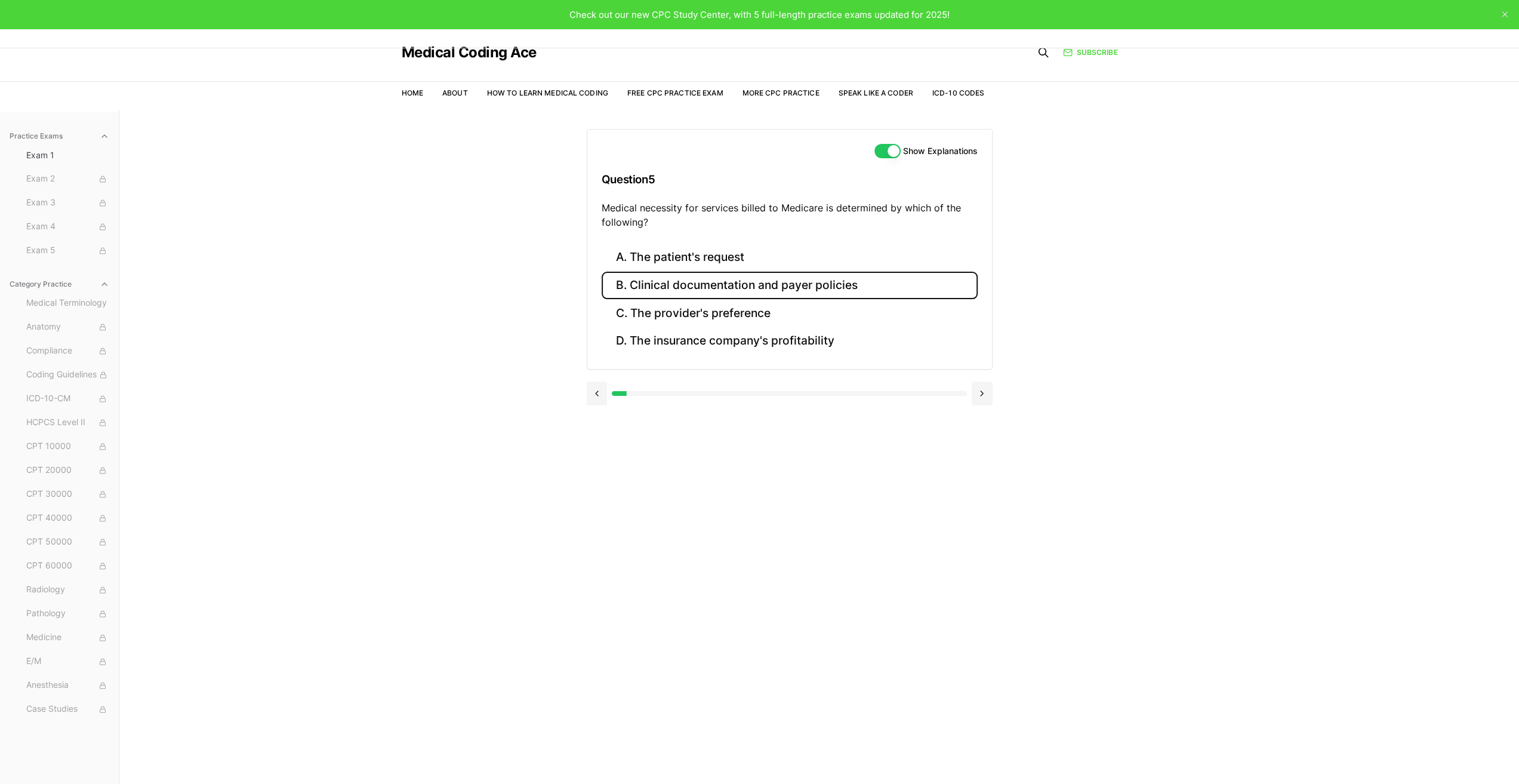
click at [715, 288] on button "B. Clinical documentation and payer policies" at bounding box center [790, 286] width 376 height 28
click at [796, 430] on button "Next" at bounding box center [790, 430] width 55 height 32
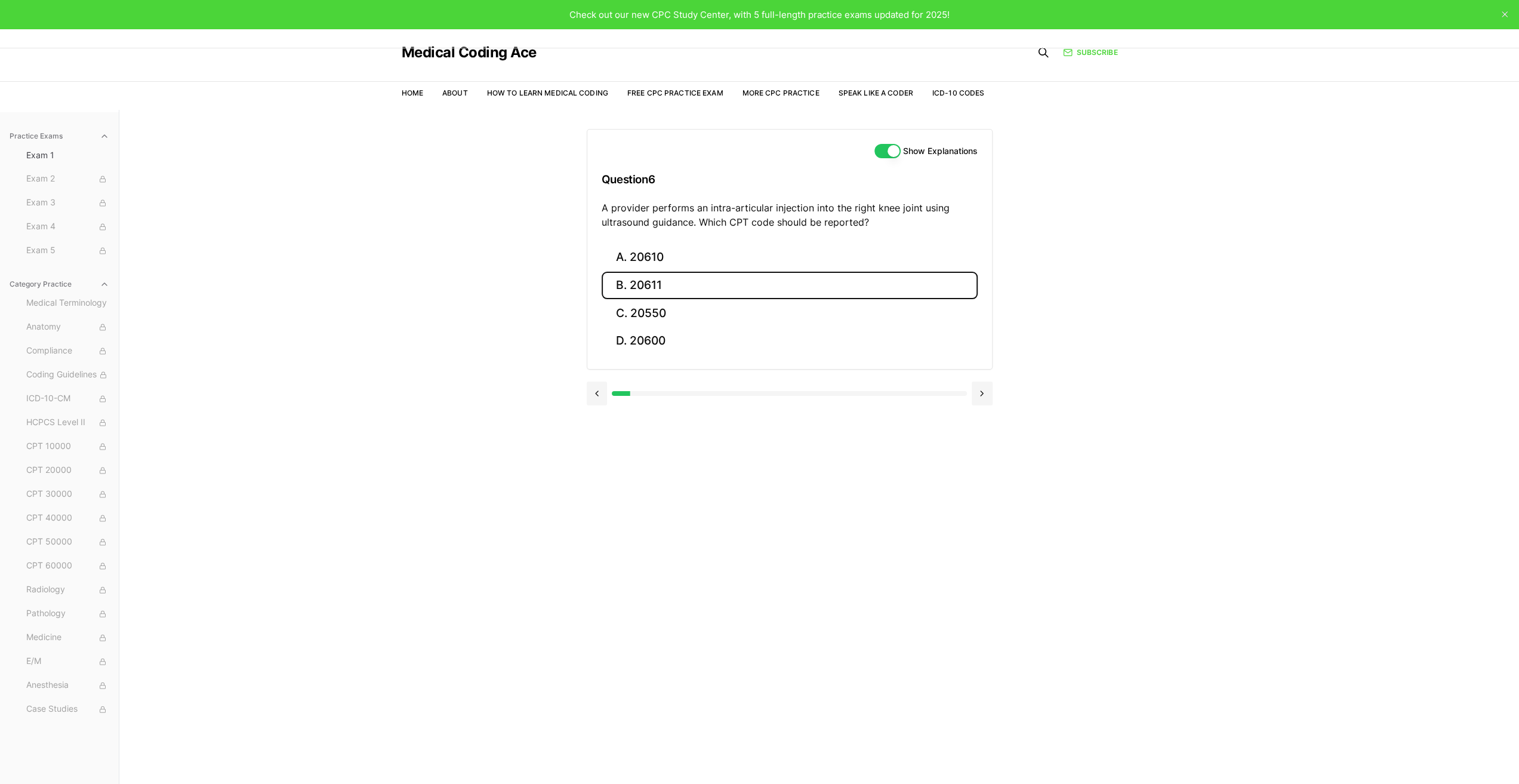
click at [652, 283] on button "B. 20611" at bounding box center [790, 286] width 376 height 28
click at [794, 429] on button "Next" at bounding box center [790, 430] width 55 height 32
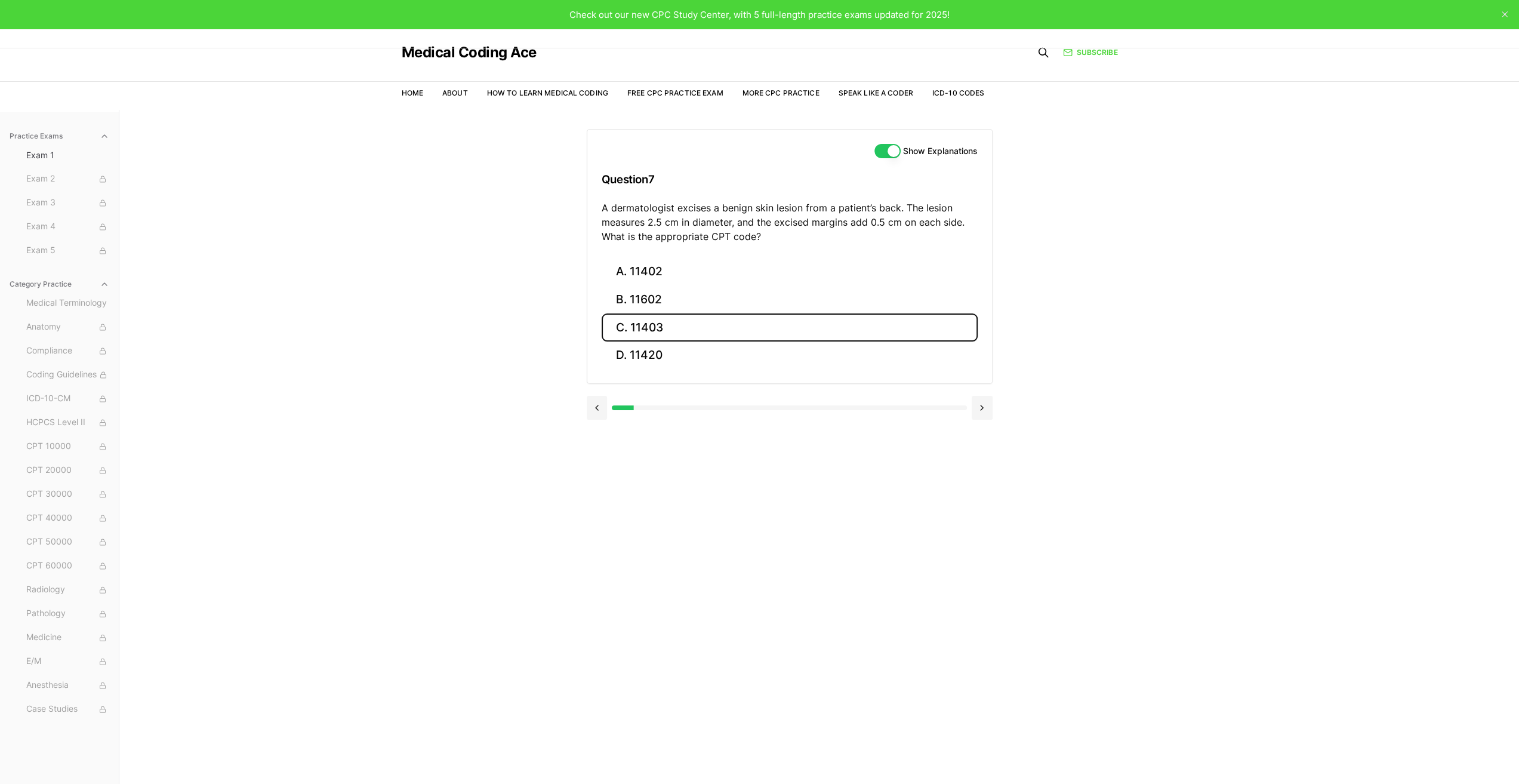
click at [660, 326] on button "C. 11403" at bounding box center [790, 328] width 376 height 28
click at [787, 442] on button "Next" at bounding box center [790, 444] width 55 height 32
click at [660, 309] on button "C. 51728" at bounding box center [790, 313] width 376 height 28
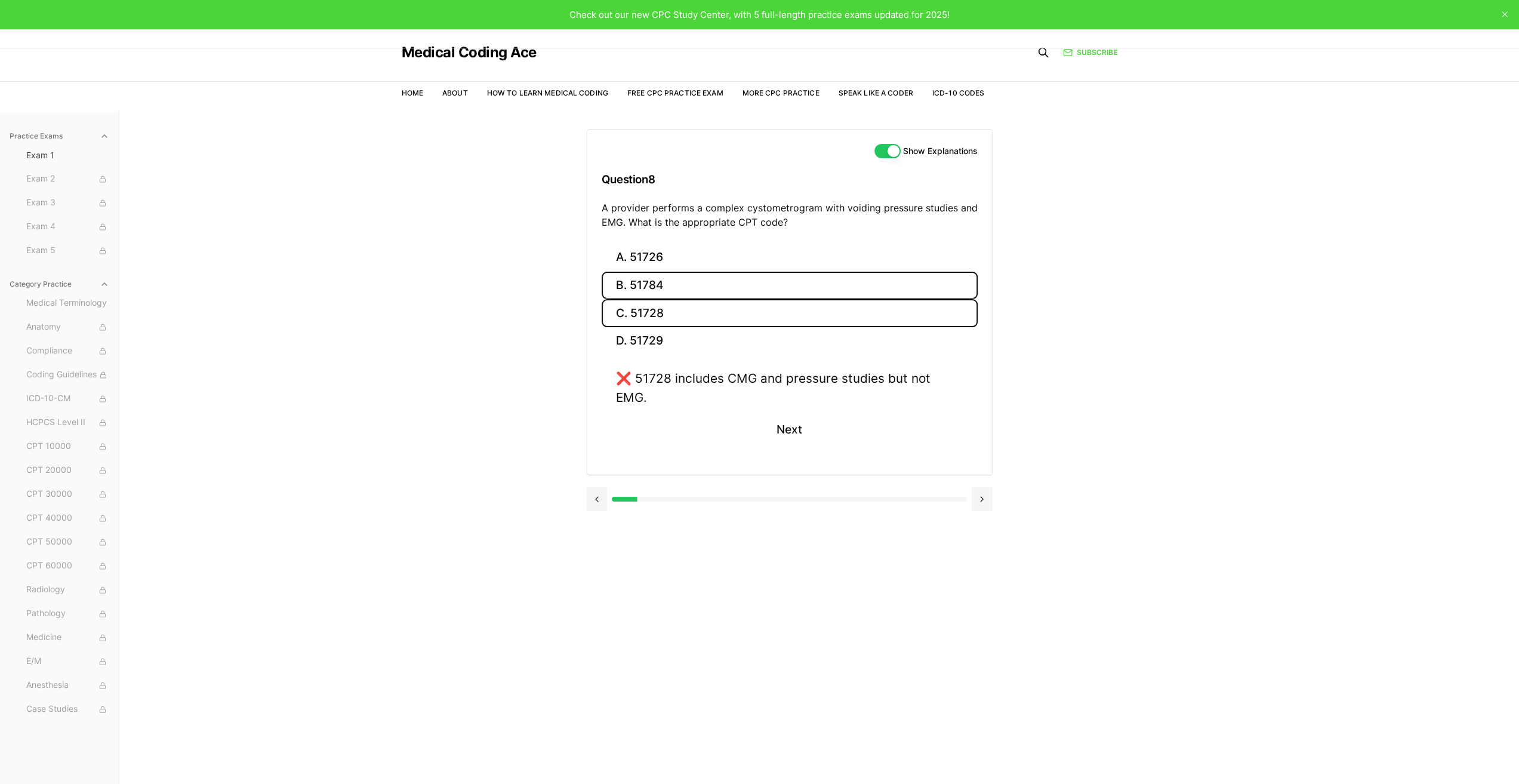
click at [654, 285] on button "B. 51784" at bounding box center [790, 286] width 376 height 28
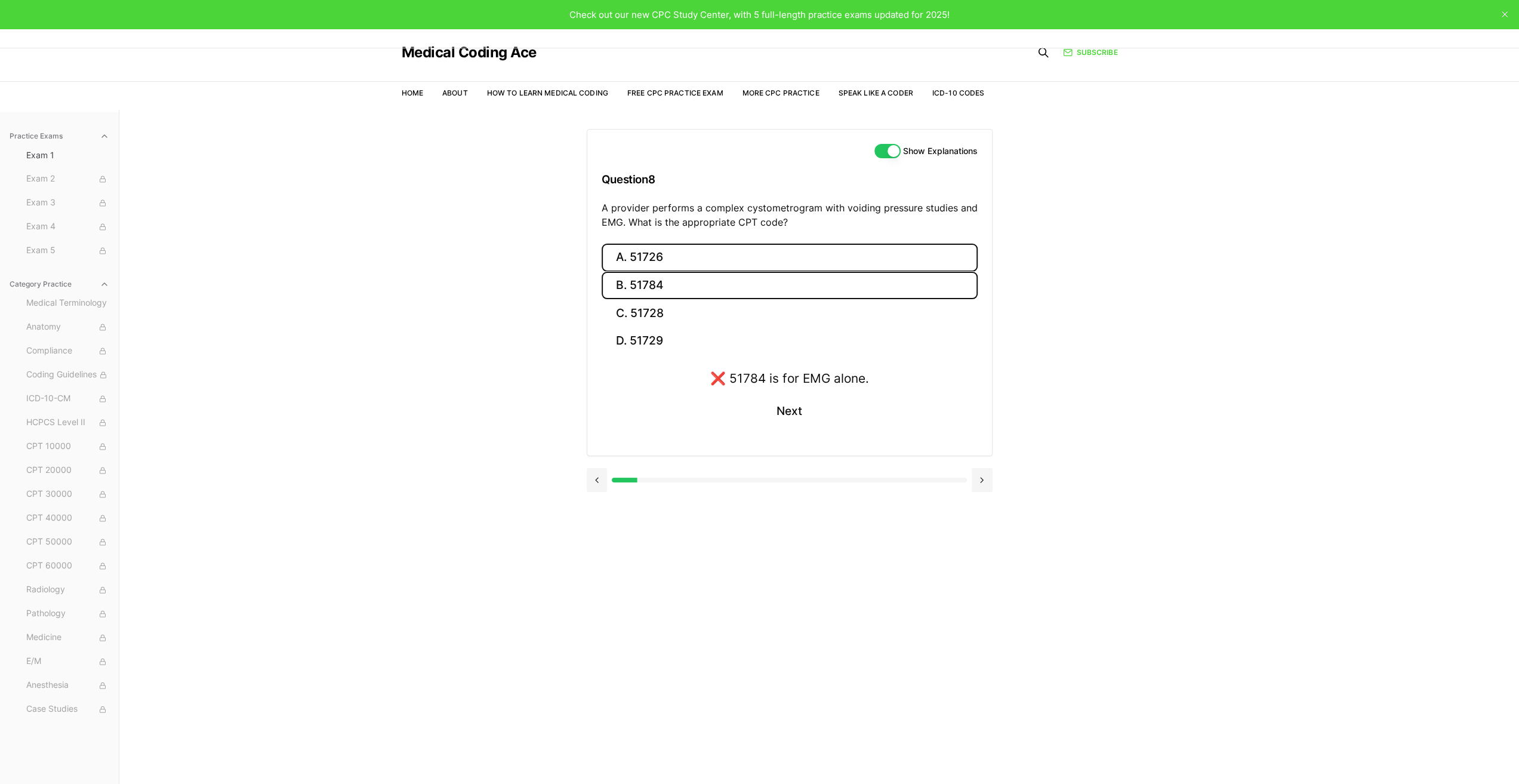
click at [657, 253] on button "A. 51726" at bounding box center [790, 258] width 376 height 28
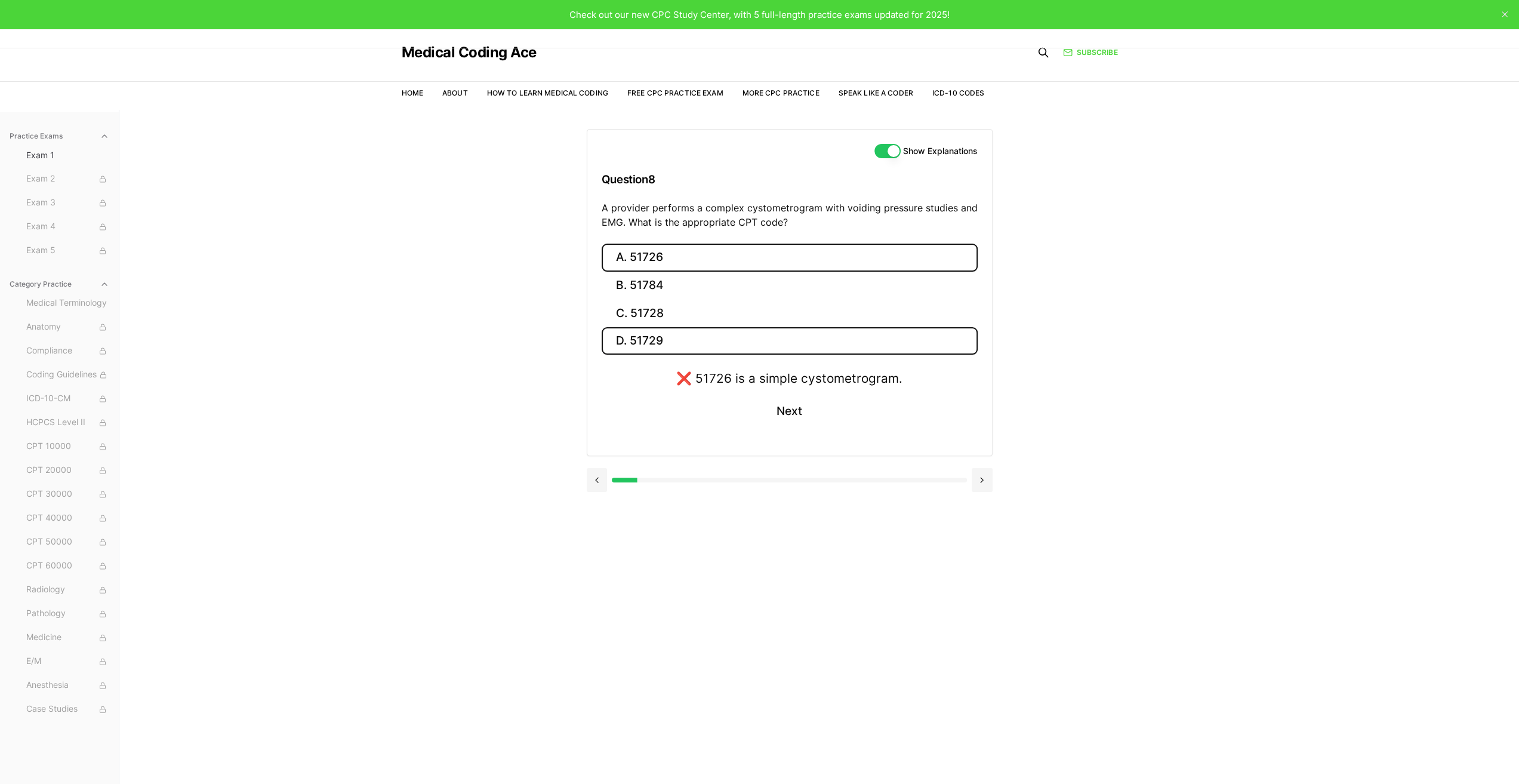
click at [660, 343] on button "D. 51729" at bounding box center [790, 341] width 376 height 28
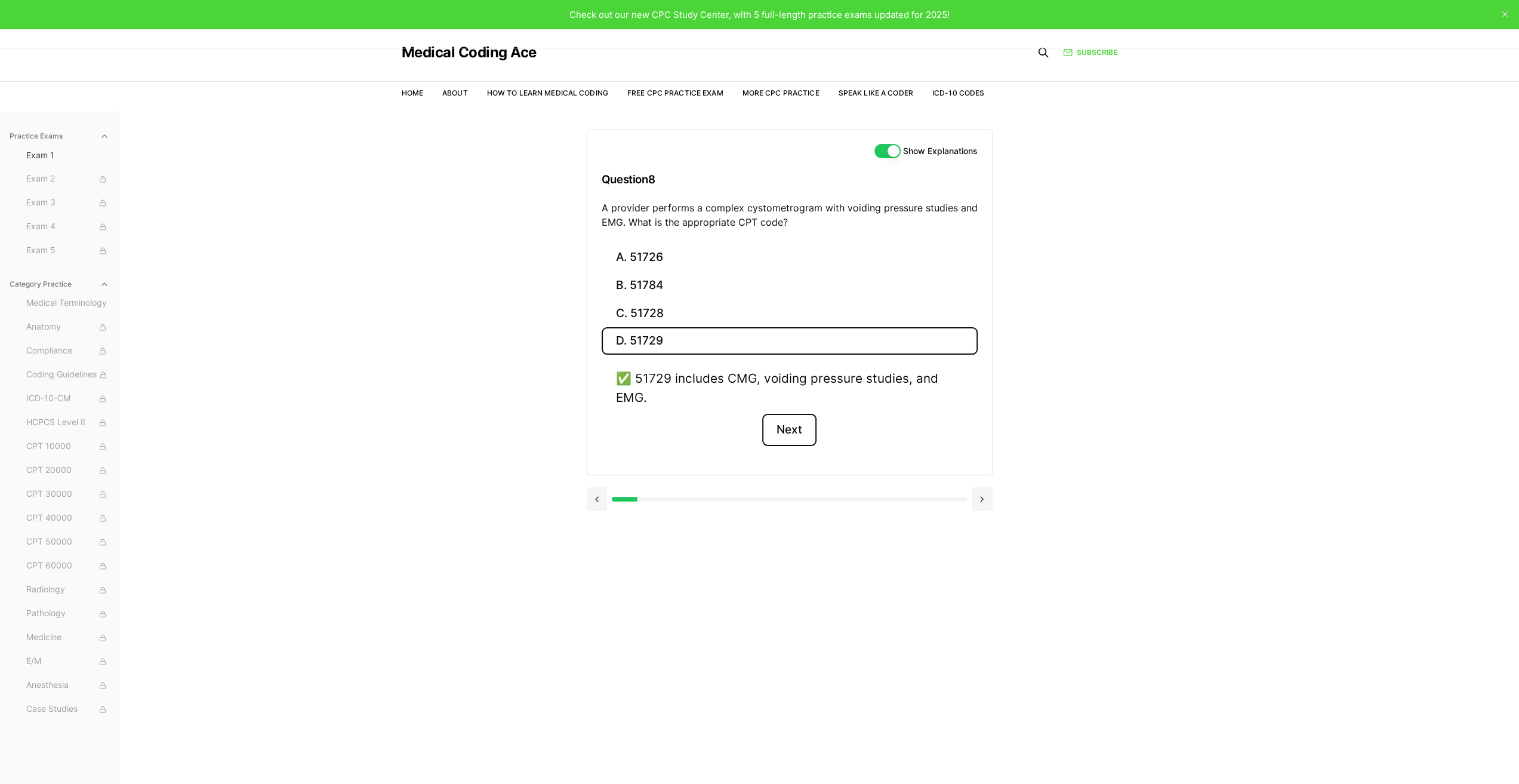
click at [797, 426] on button "Next" at bounding box center [790, 430] width 55 height 32
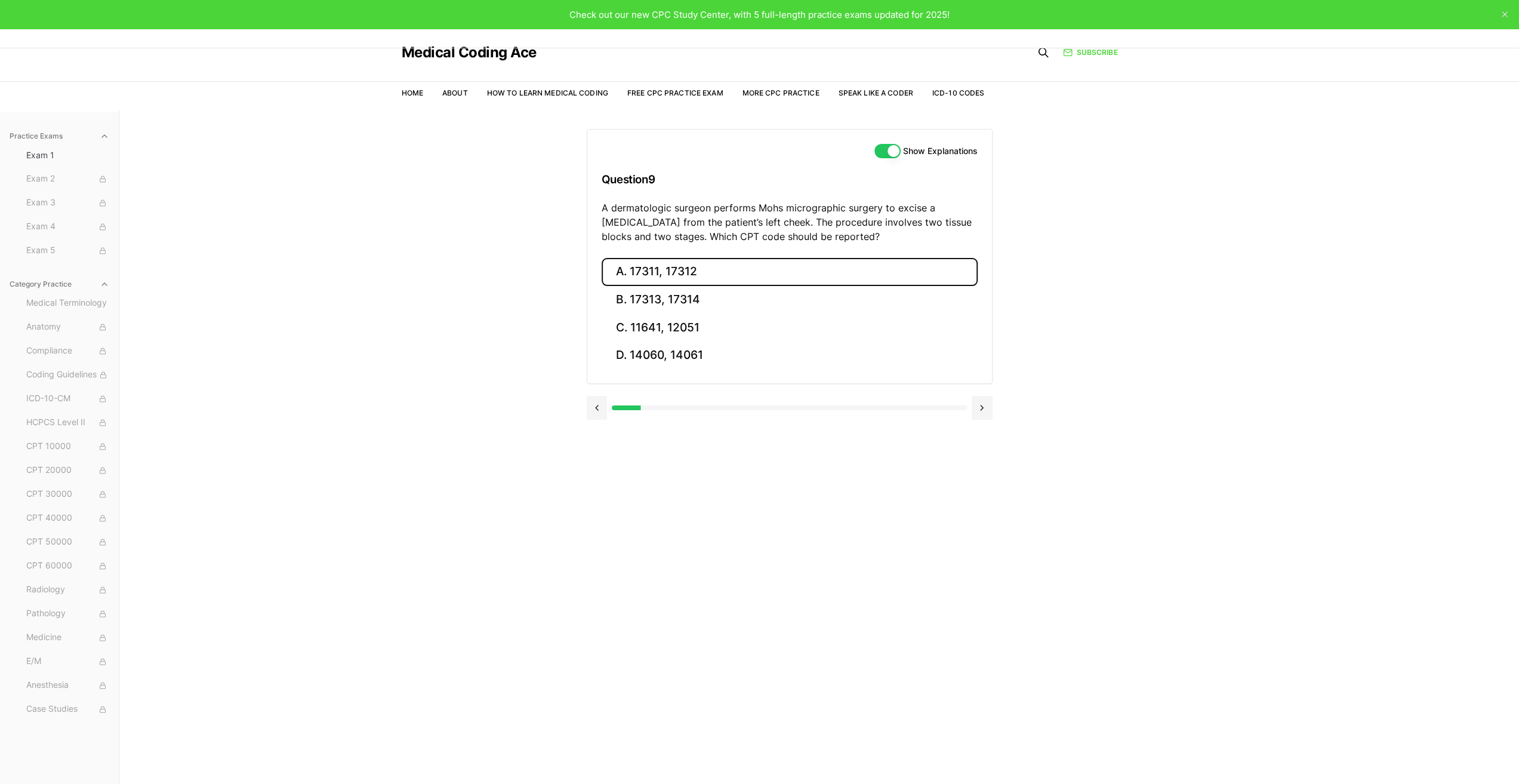
click at [667, 272] on button "A. 17311, 17312" at bounding box center [790, 272] width 376 height 28
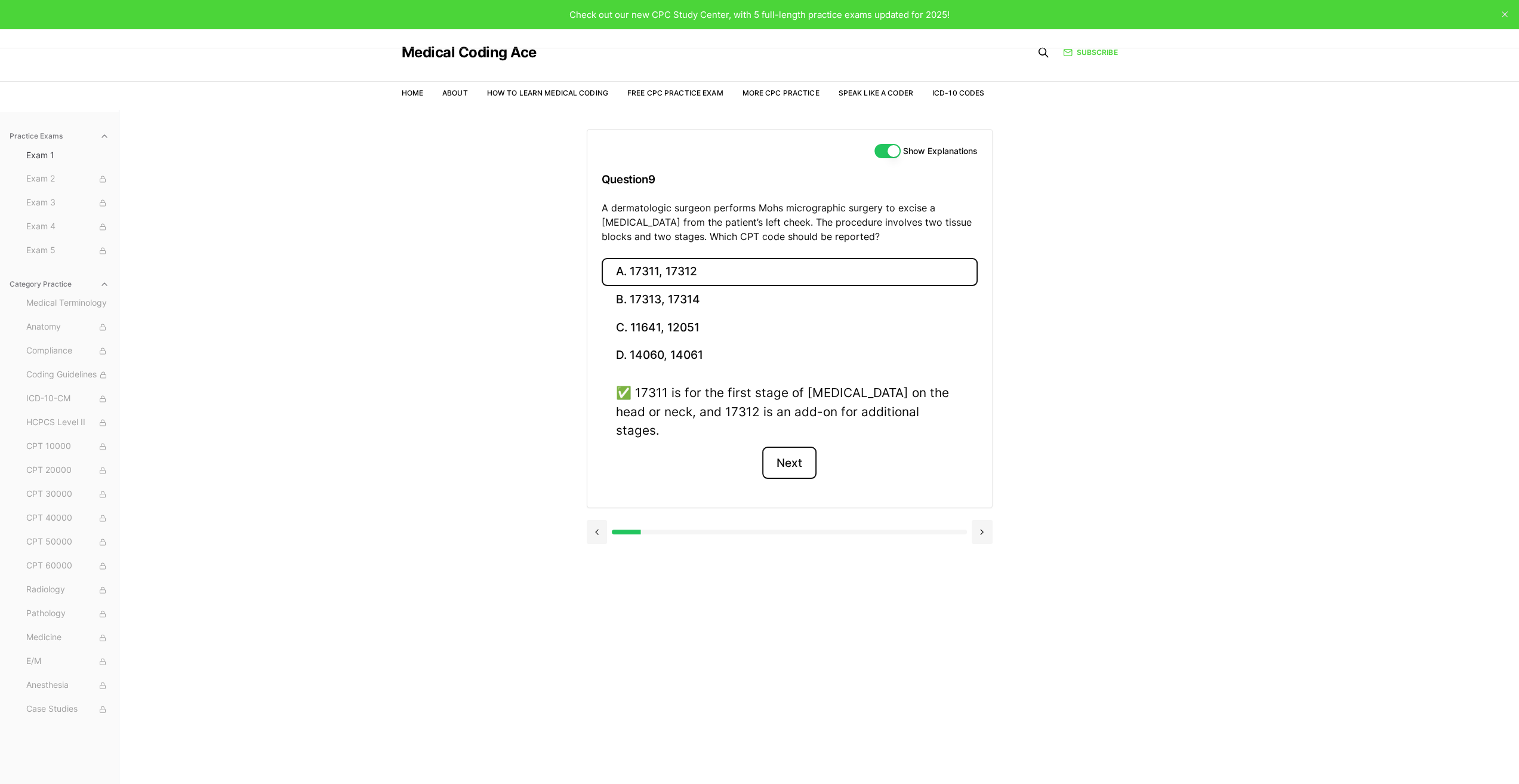
click at [794, 447] on button "Next" at bounding box center [790, 463] width 55 height 32
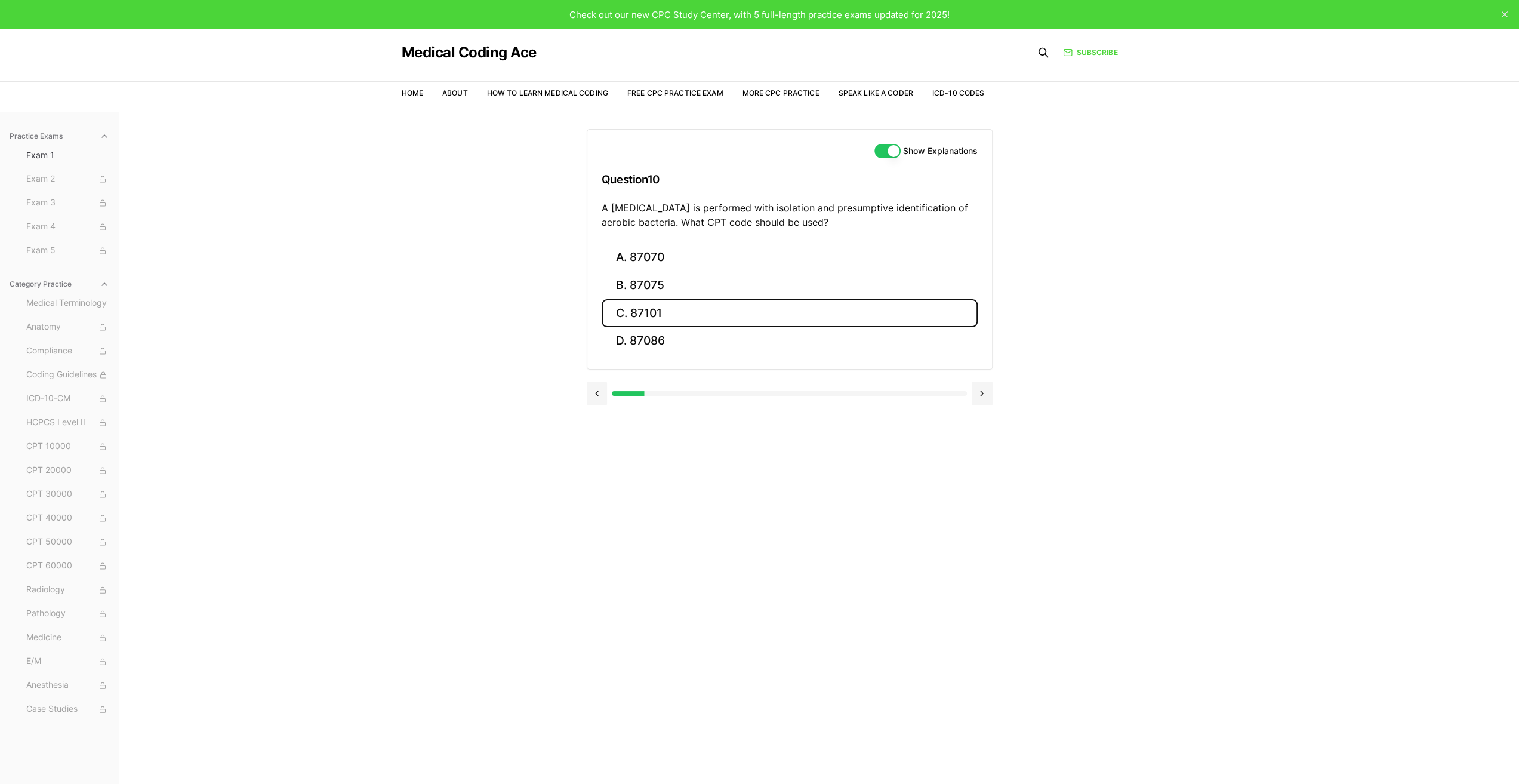
click at [651, 314] on button "C. 87101" at bounding box center [790, 313] width 376 height 28
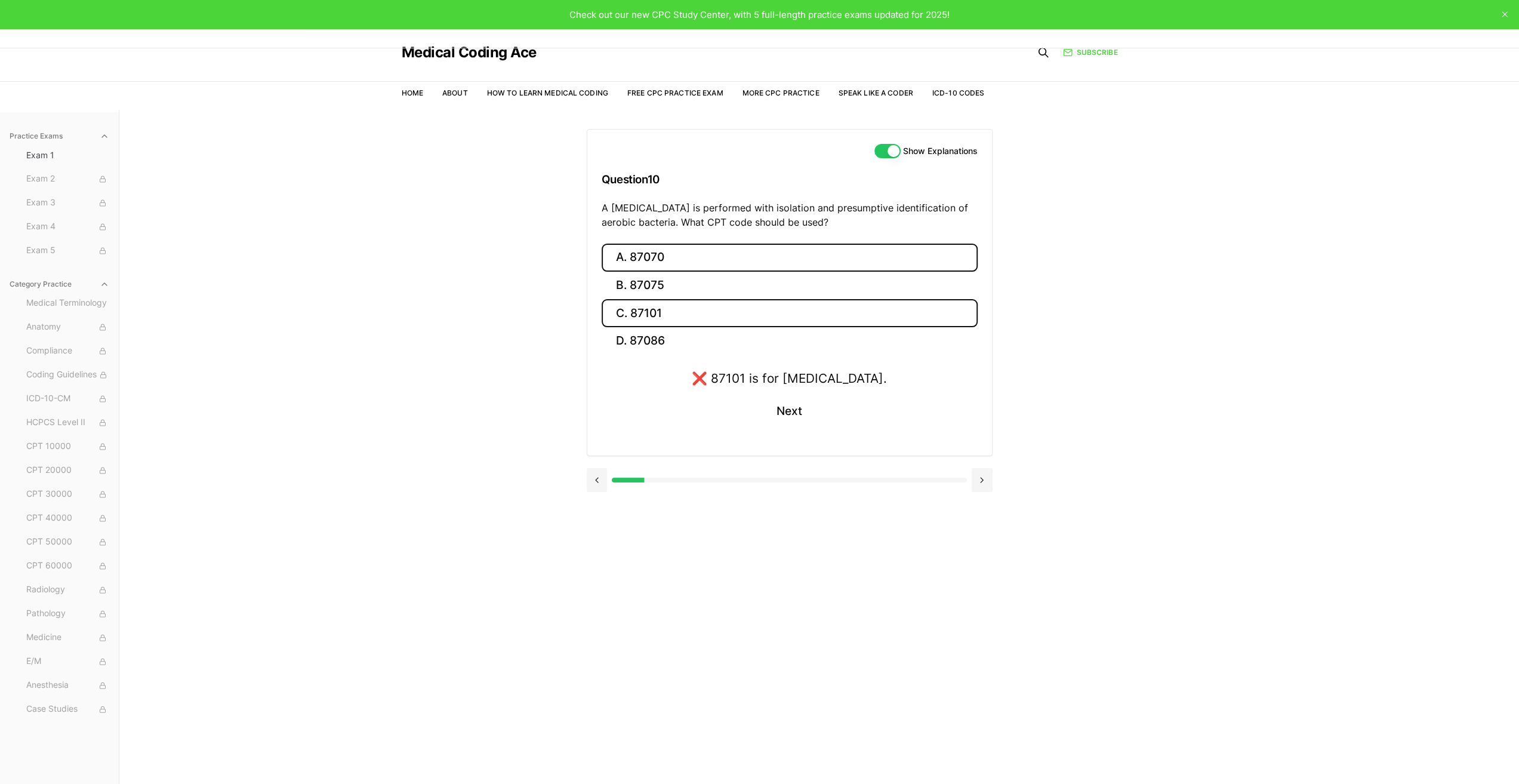
click at [638, 257] on button "A. 87070" at bounding box center [790, 258] width 376 height 28
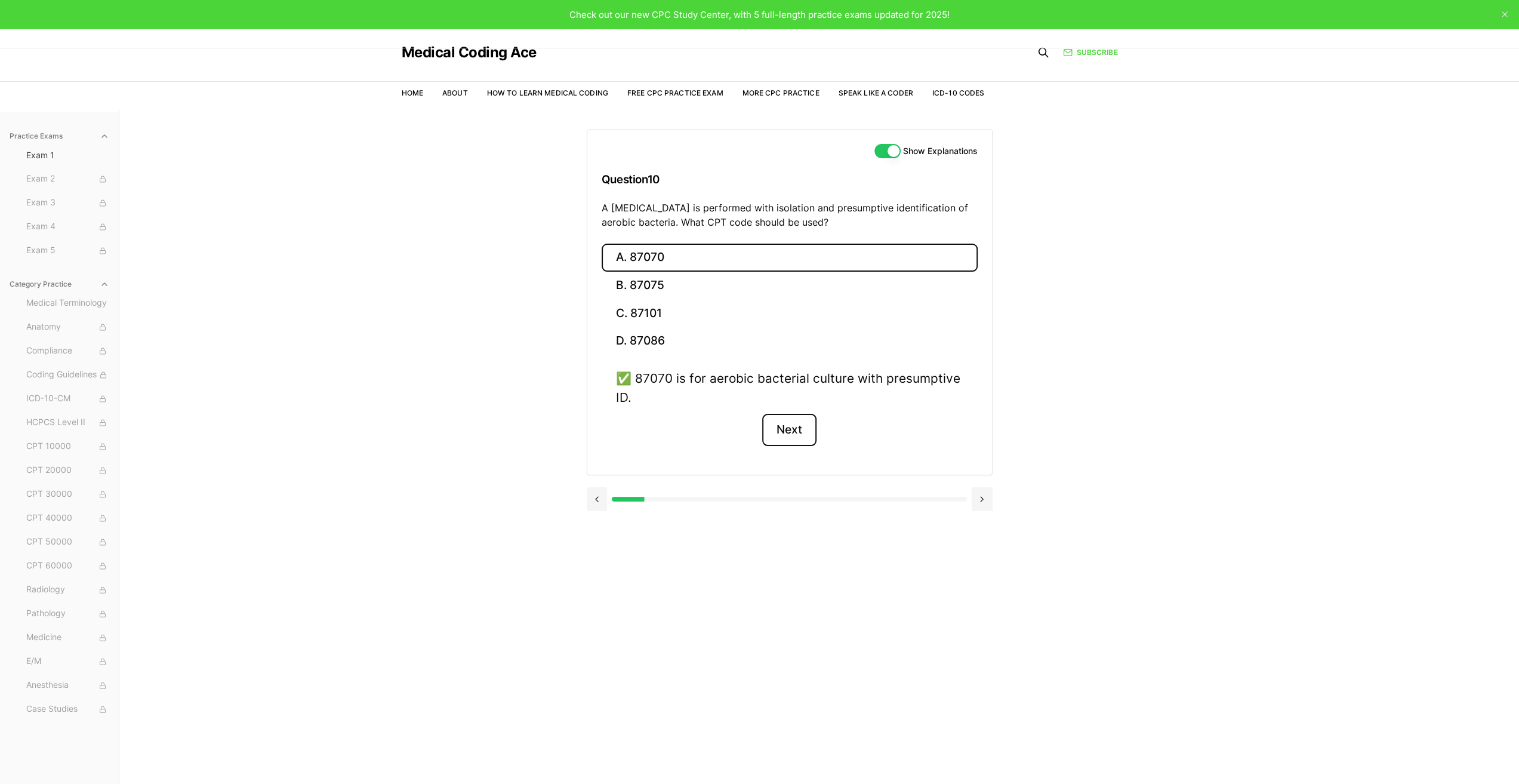
click at [792, 430] on button "Next" at bounding box center [790, 430] width 55 height 32
click at [638, 251] on button "A. 63030" at bounding box center [790, 258] width 376 height 28
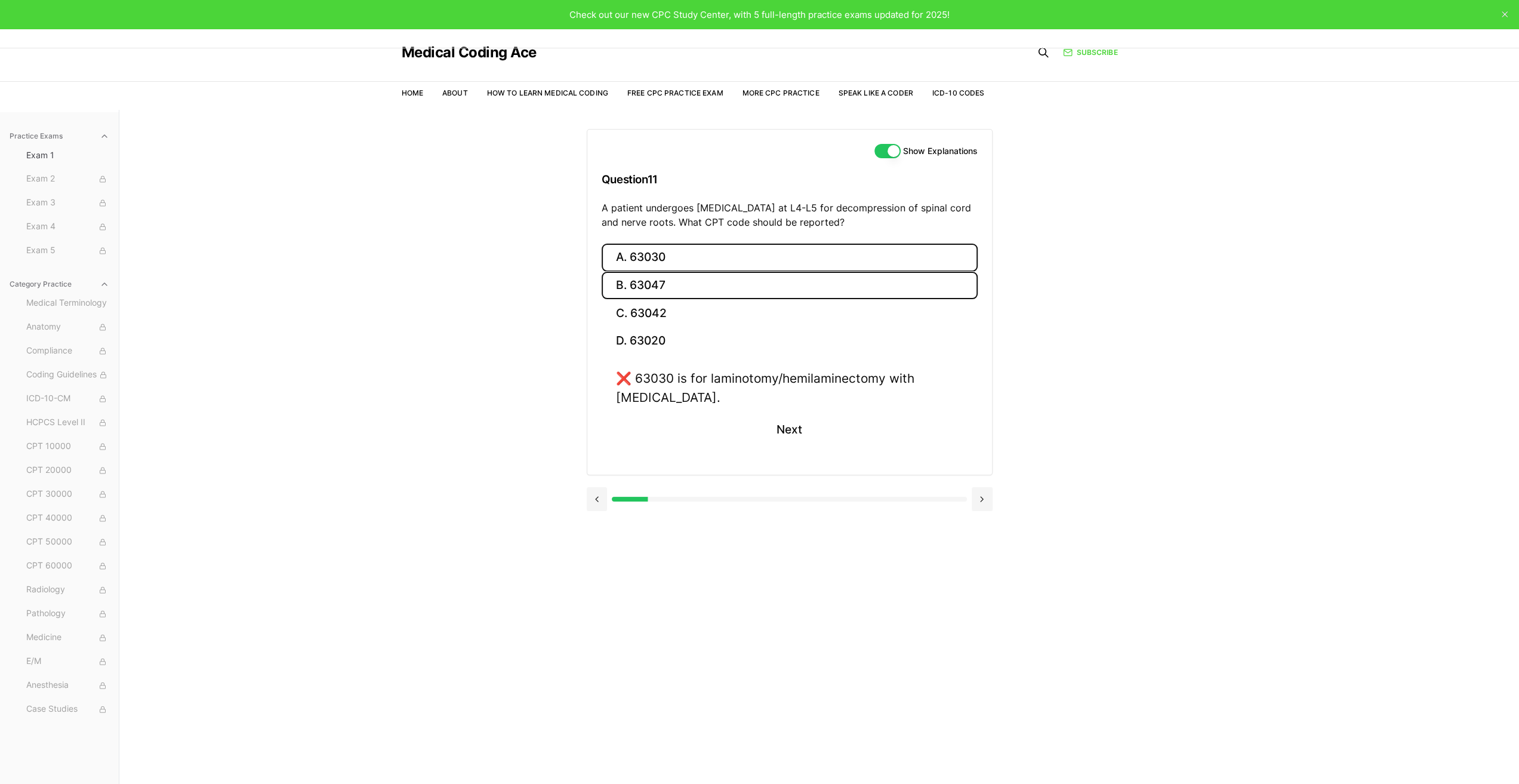
click at [646, 287] on button "B. 63047" at bounding box center [790, 286] width 376 height 28
click at [799, 427] on button "Next" at bounding box center [790, 430] width 55 height 32
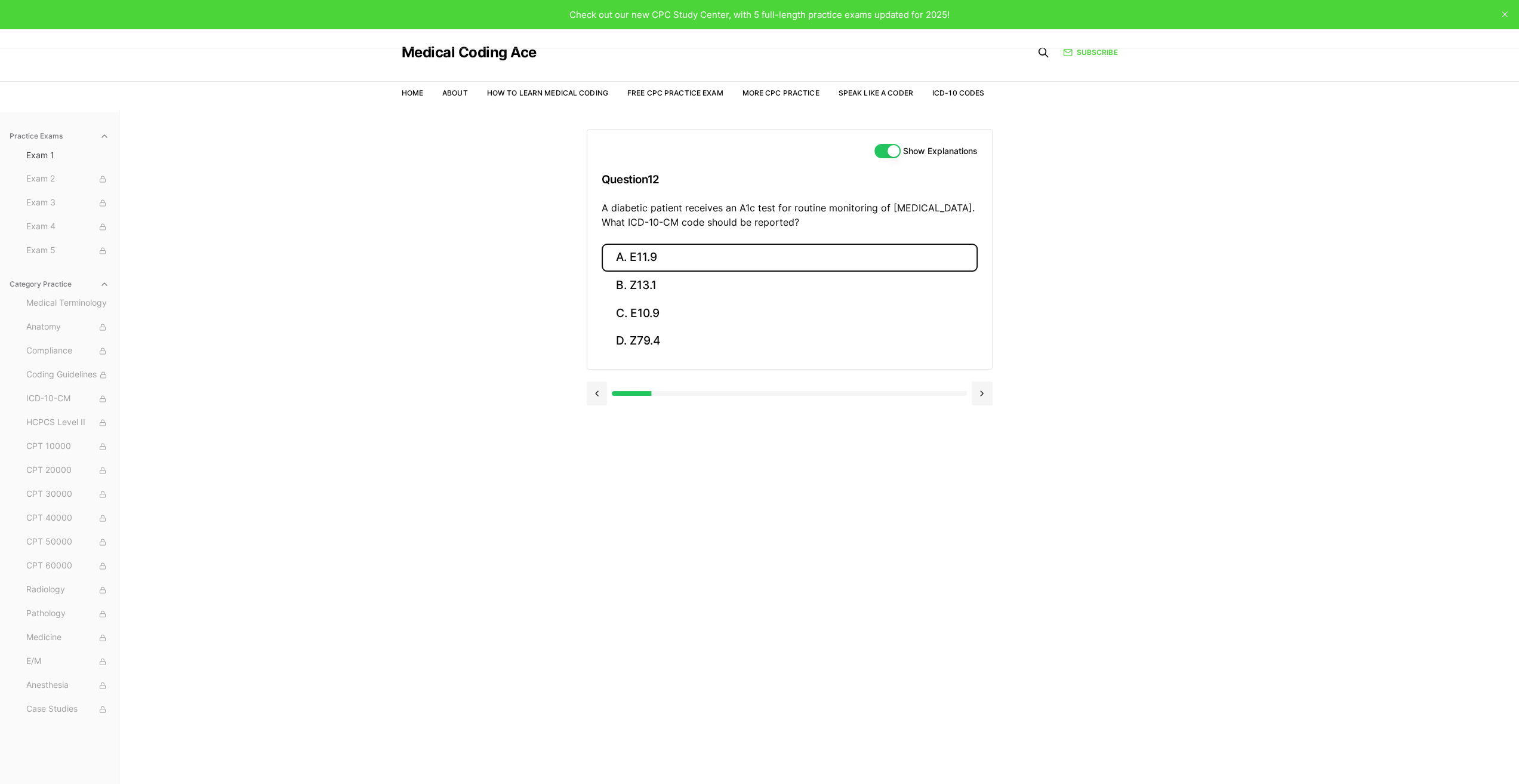
click at [654, 257] on button "A. E11.9" at bounding box center [790, 258] width 376 height 28
click at [797, 404] on button "Next" at bounding box center [790, 412] width 55 height 32
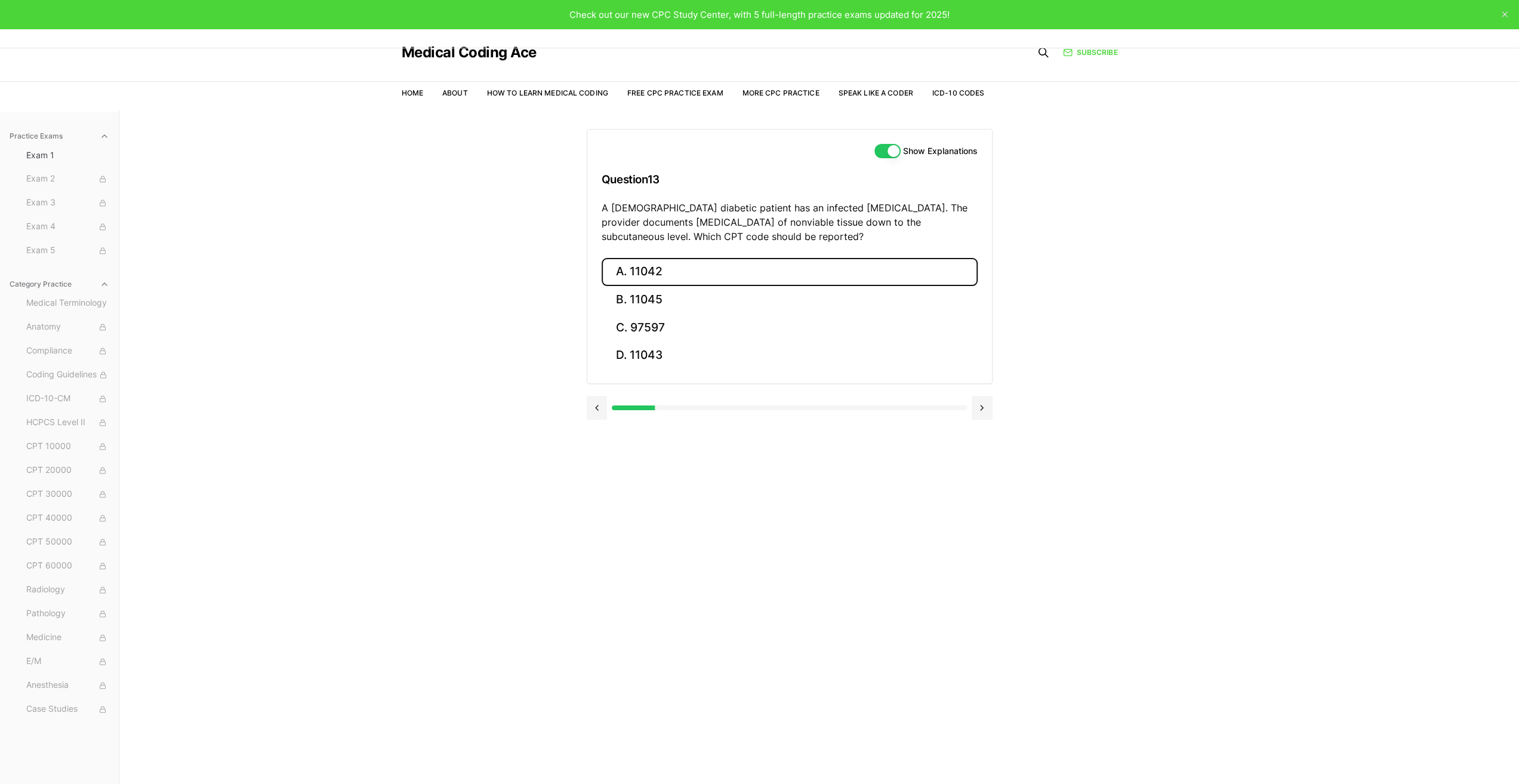
click at [659, 272] on button "A. 11042" at bounding box center [790, 272] width 376 height 28
click at [787, 440] on button "Next" at bounding box center [790, 444] width 55 height 32
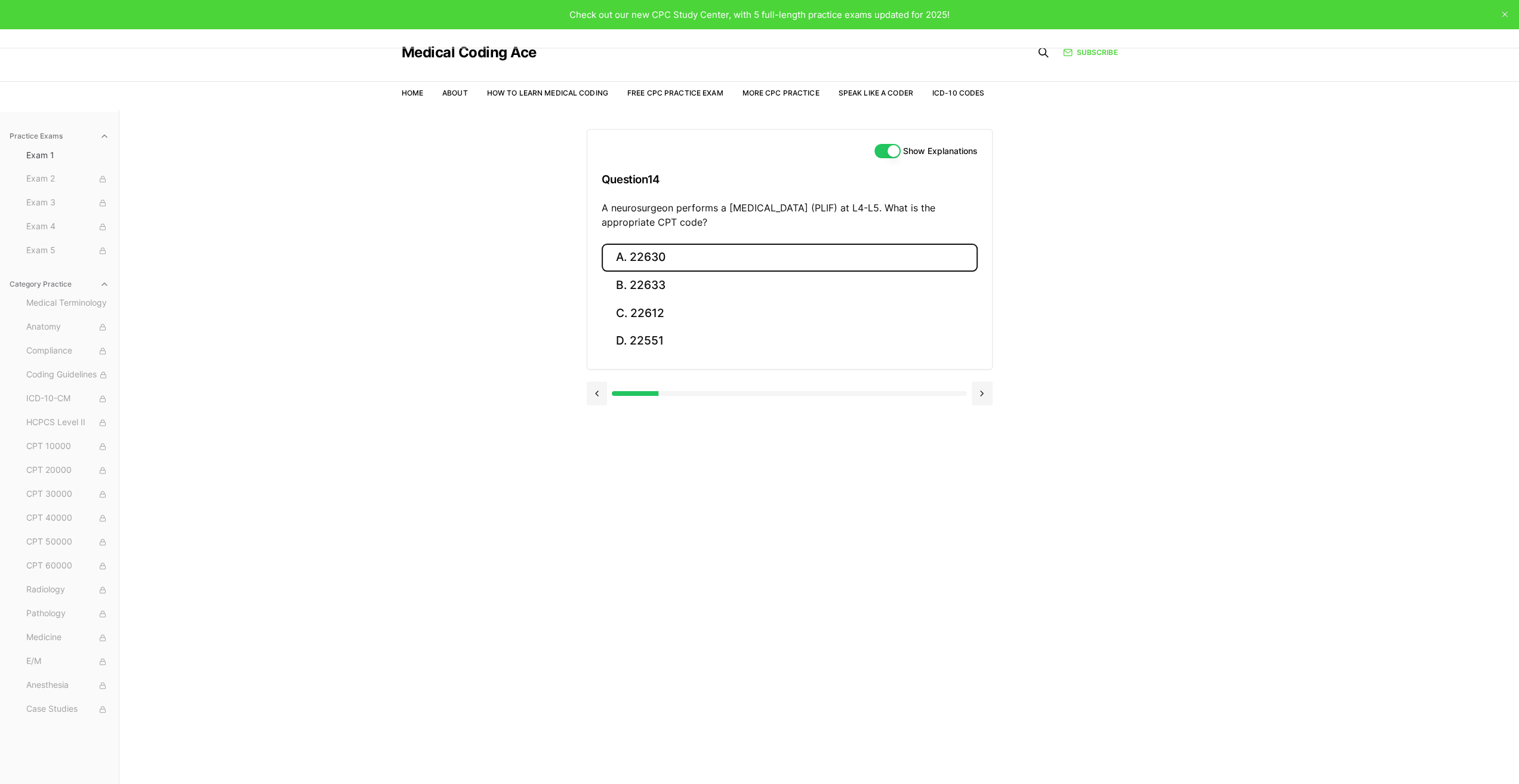
click at [662, 256] on button "A. 22630" at bounding box center [790, 258] width 376 height 28
click at [799, 434] on button "Next" at bounding box center [790, 430] width 55 height 32
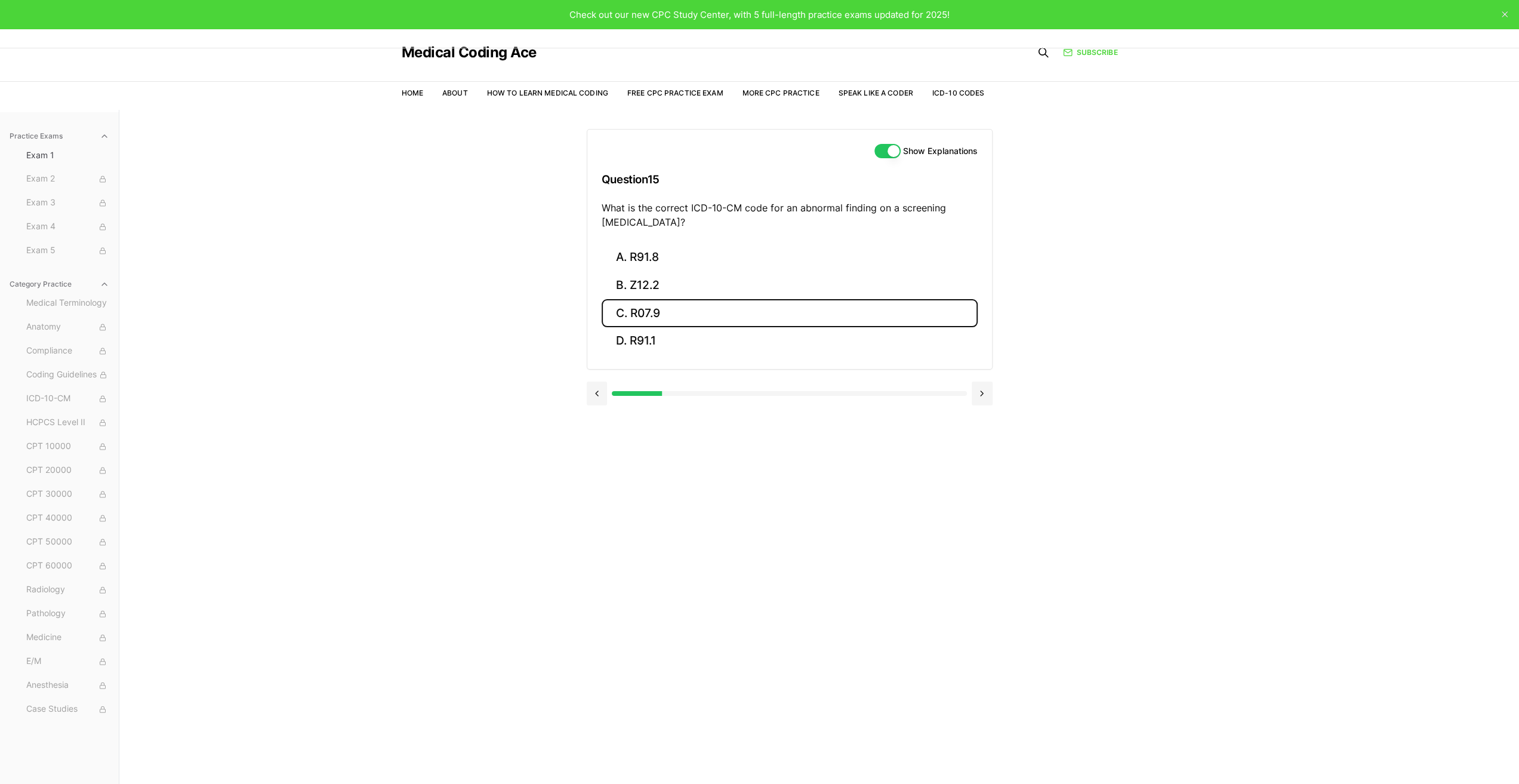
click at [669, 312] on button "C. R07.9" at bounding box center [790, 313] width 376 height 28
click at [662, 342] on button "D. R91.1" at bounding box center [790, 341] width 376 height 28
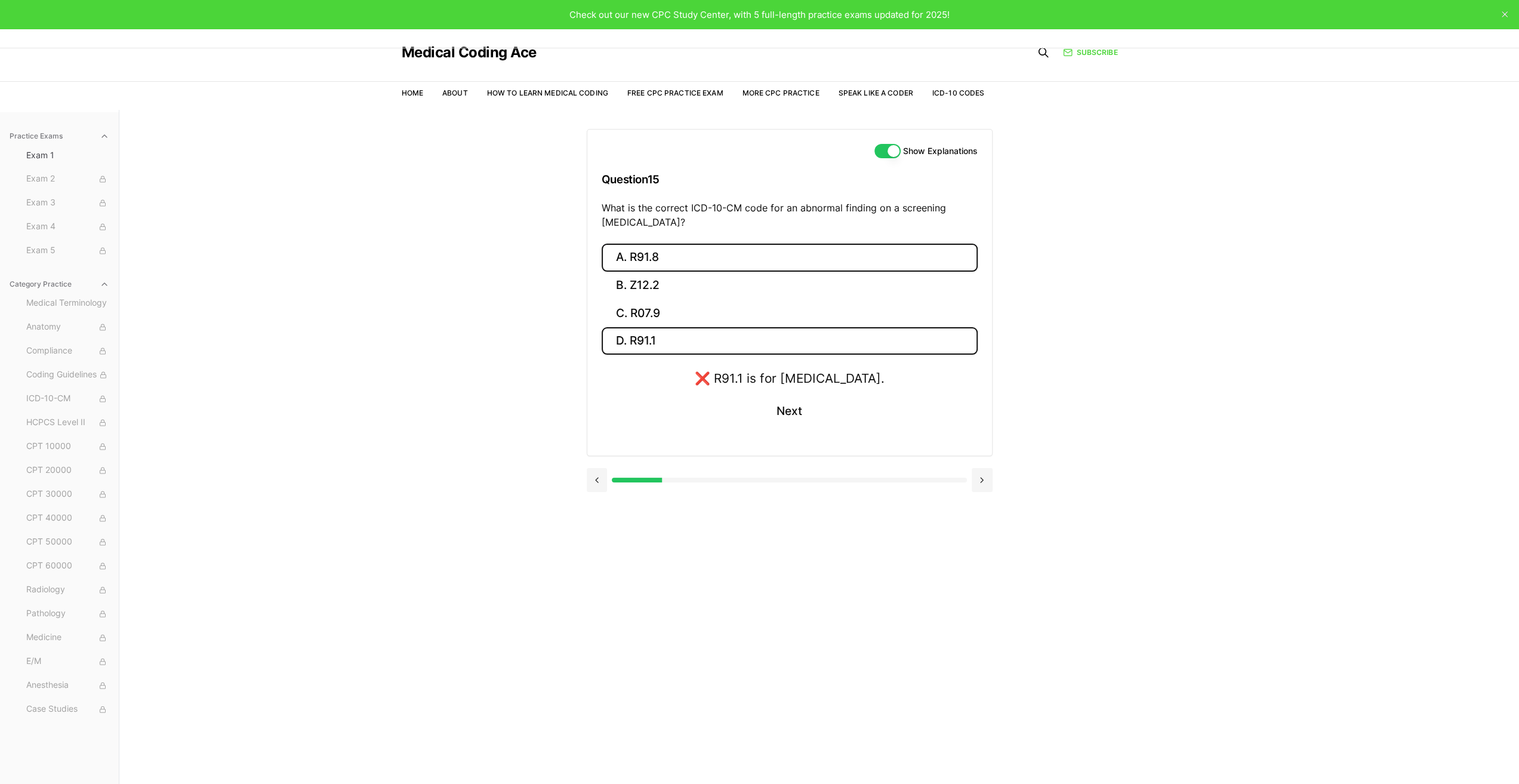
click at [653, 253] on button "A. R91.8" at bounding box center [790, 258] width 376 height 28
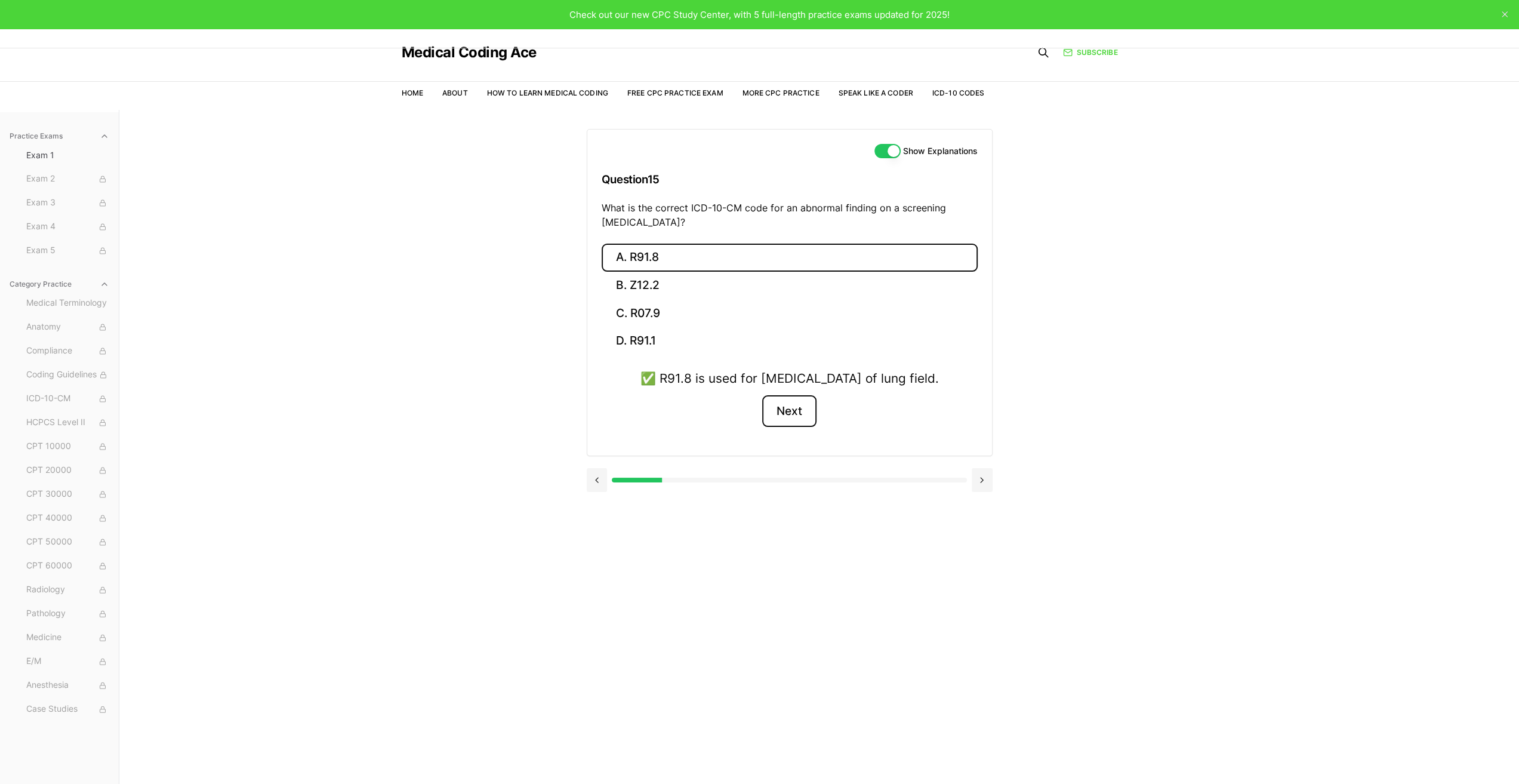
click at [808, 427] on button "Next" at bounding box center [790, 412] width 55 height 32
click at [682, 256] on button "A. 62270" at bounding box center [790, 258] width 376 height 28
click at [799, 410] on button "Next" at bounding box center [790, 412] width 55 height 32
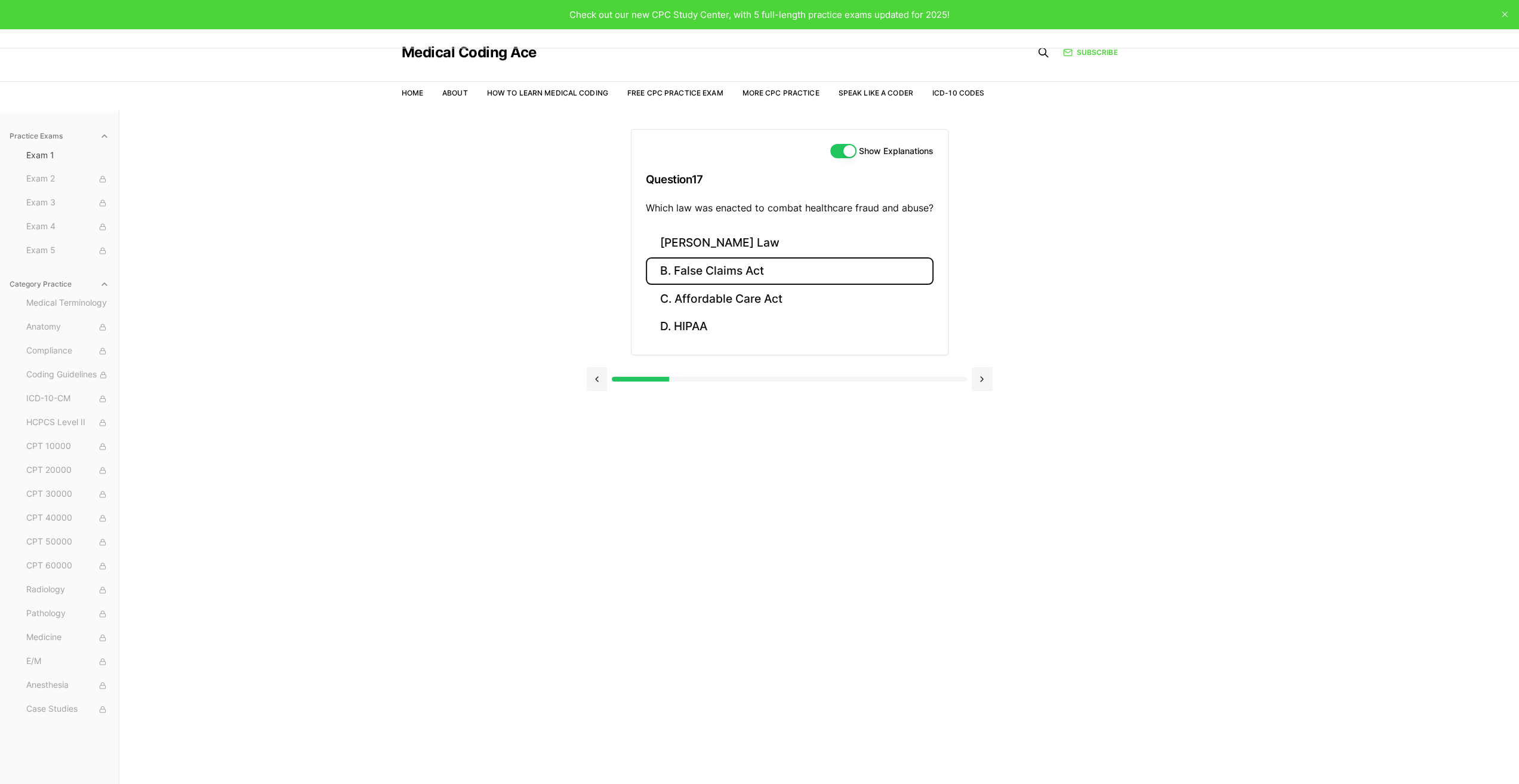
click at [734, 270] on button "B. False Claims Act" at bounding box center [790, 272] width 288 height 28
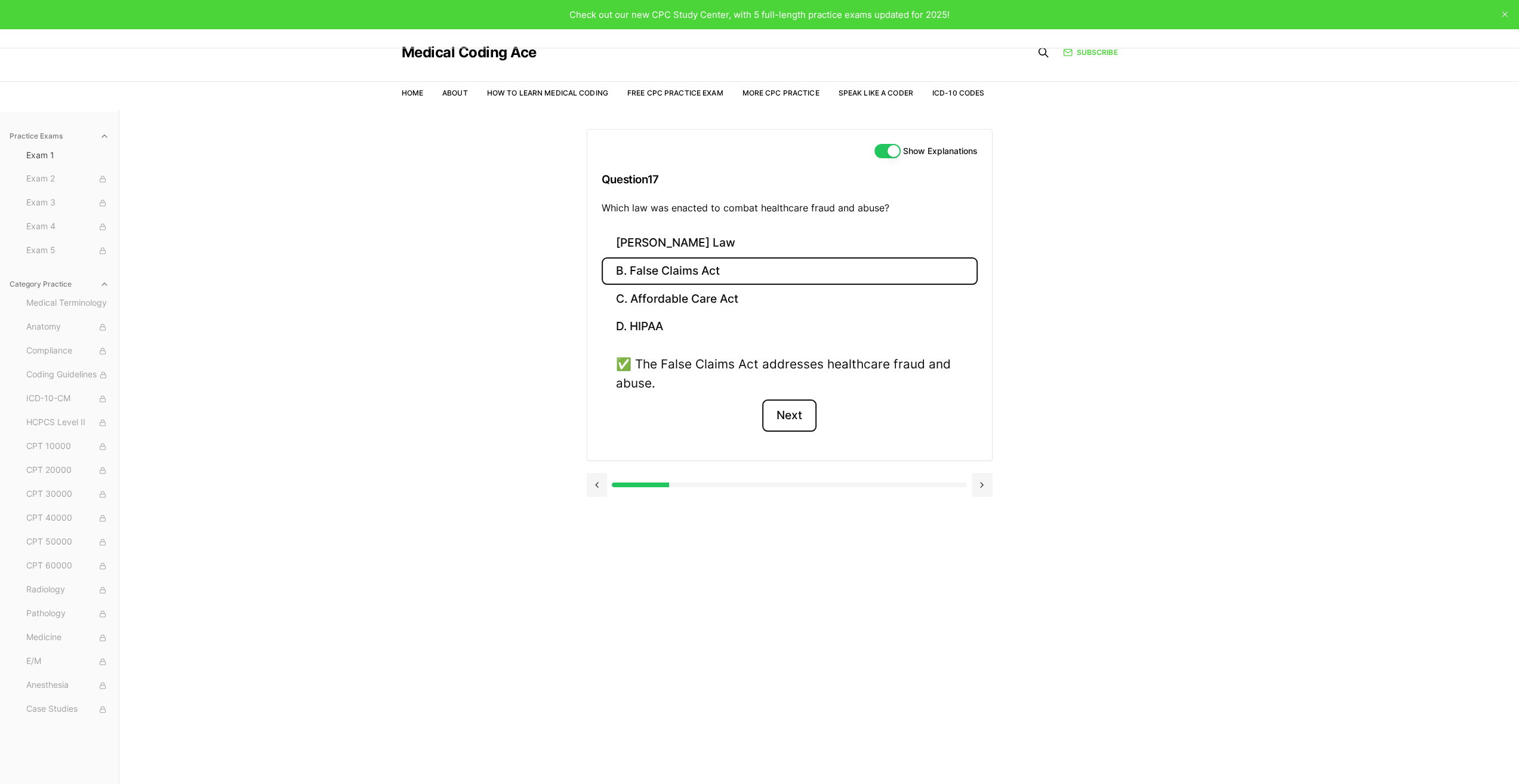
click at [797, 418] on button "Next" at bounding box center [790, 415] width 55 height 32
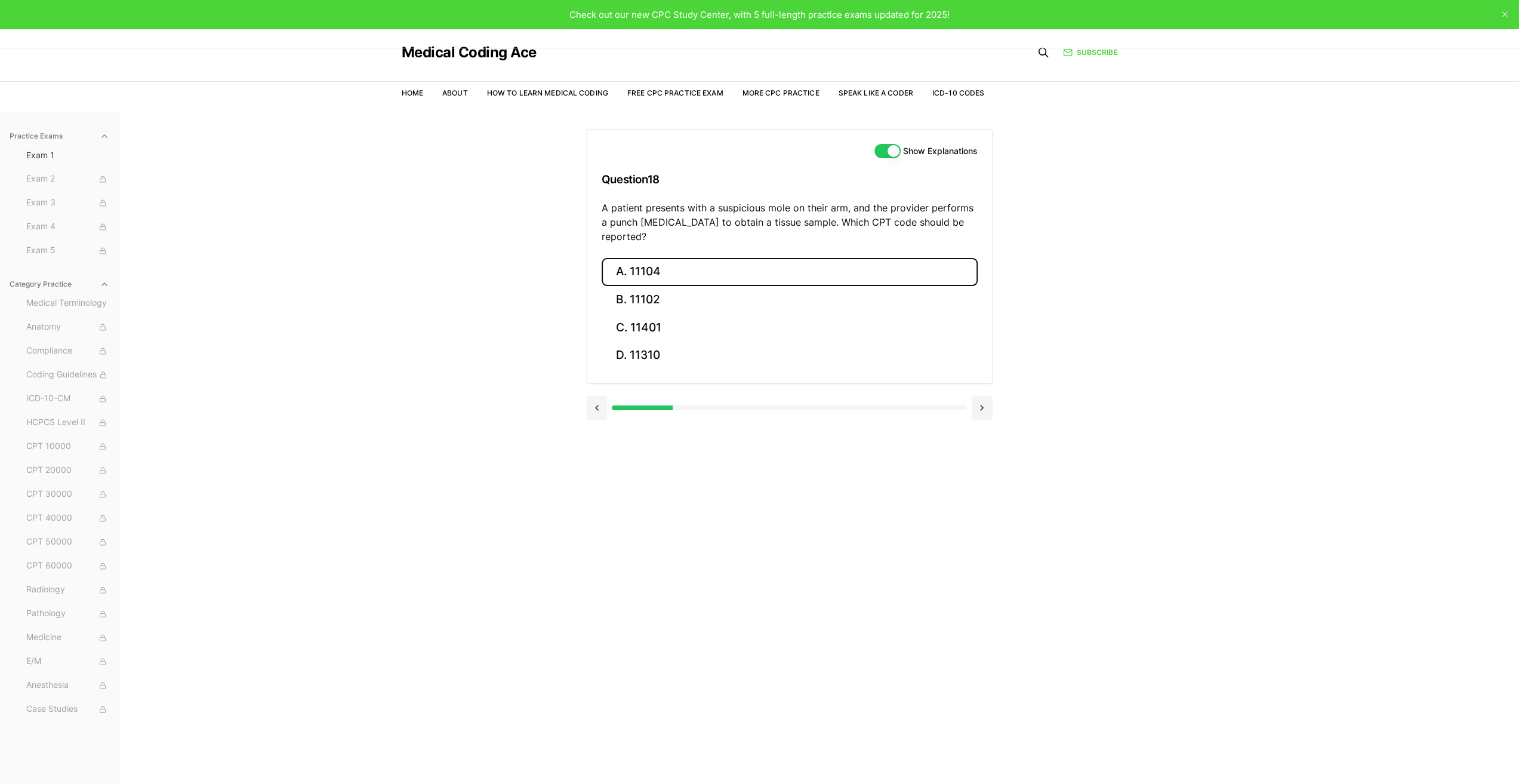
click at [662, 258] on button "A. 11104" at bounding box center [790, 272] width 376 height 28
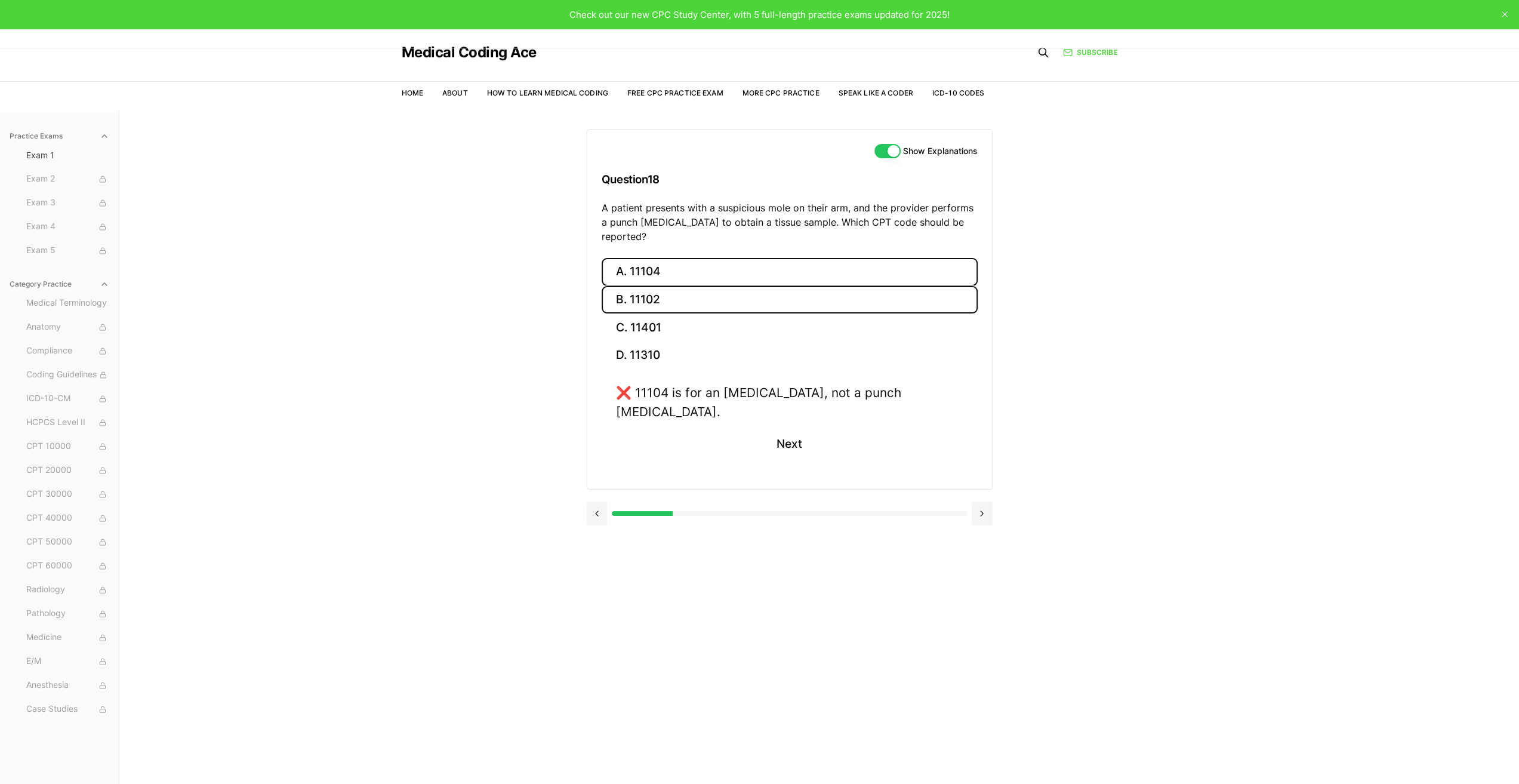
click at [654, 286] on button "B. 11102" at bounding box center [790, 300] width 376 height 28
click at [781, 428] on button "Next" at bounding box center [790, 444] width 55 height 32
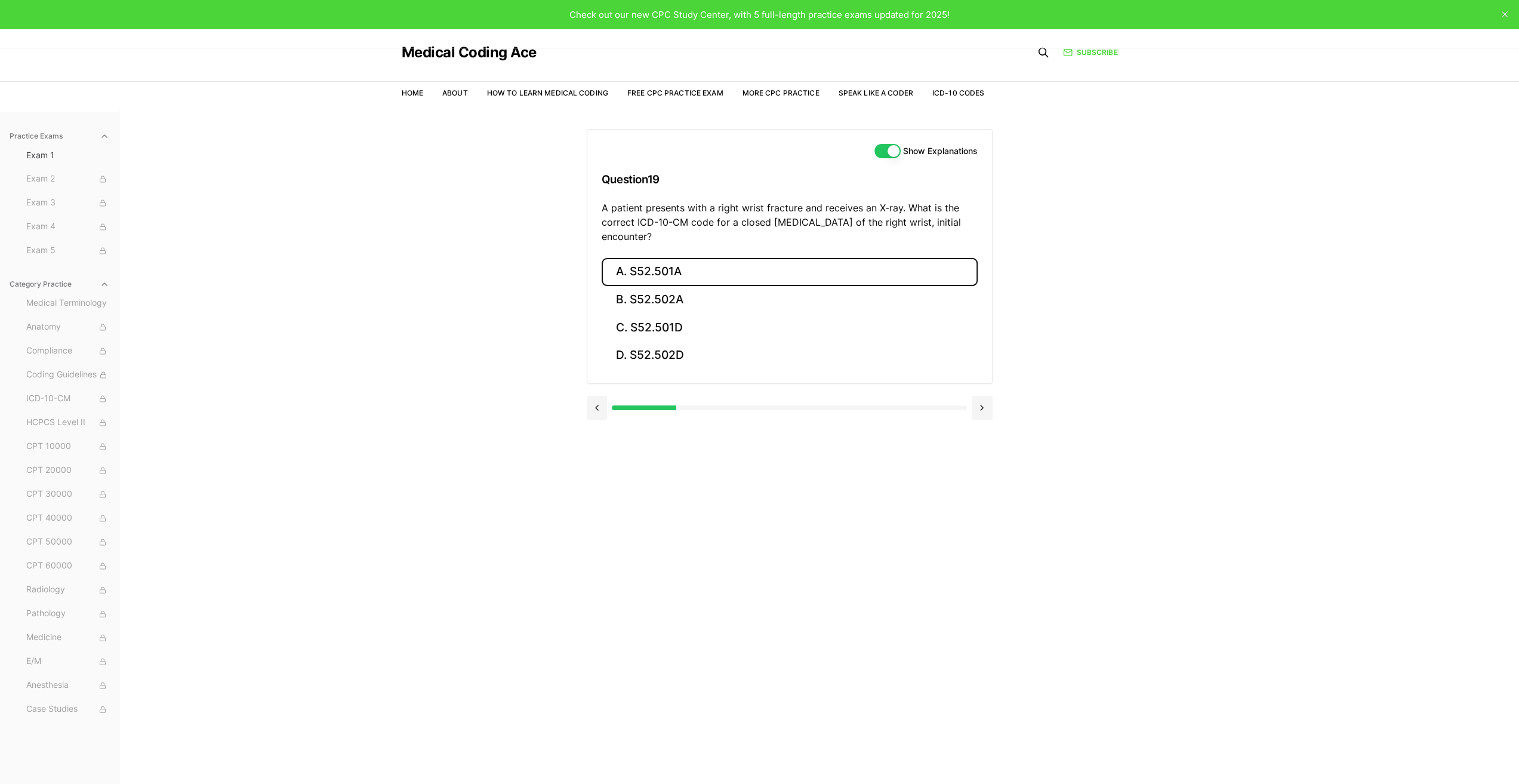
click at [654, 273] on button "A. S52.501A" at bounding box center [790, 272] width 376 height 28
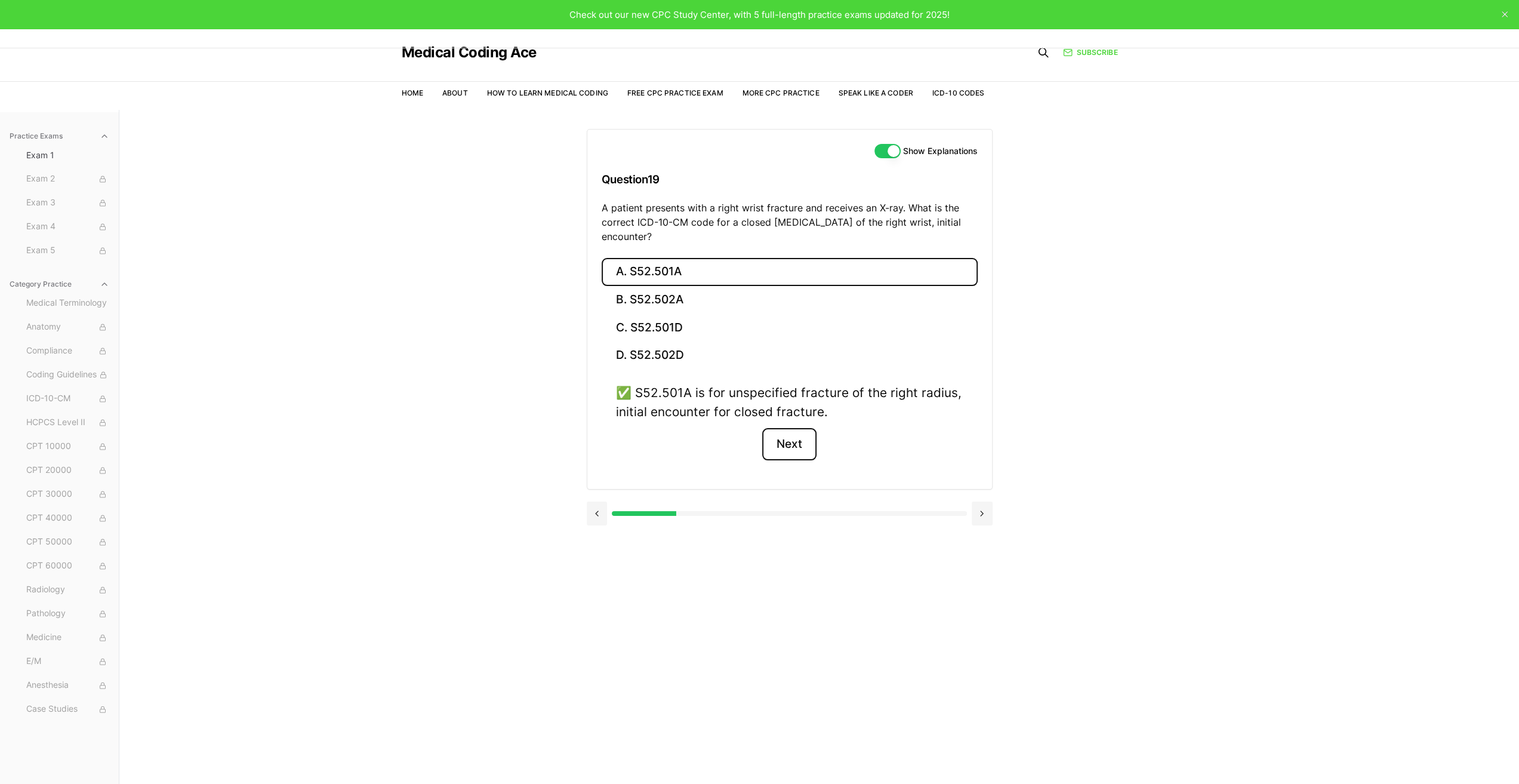
click at [787, 444] on button "Next" at bounding box center [790, 444] width 55 height 32
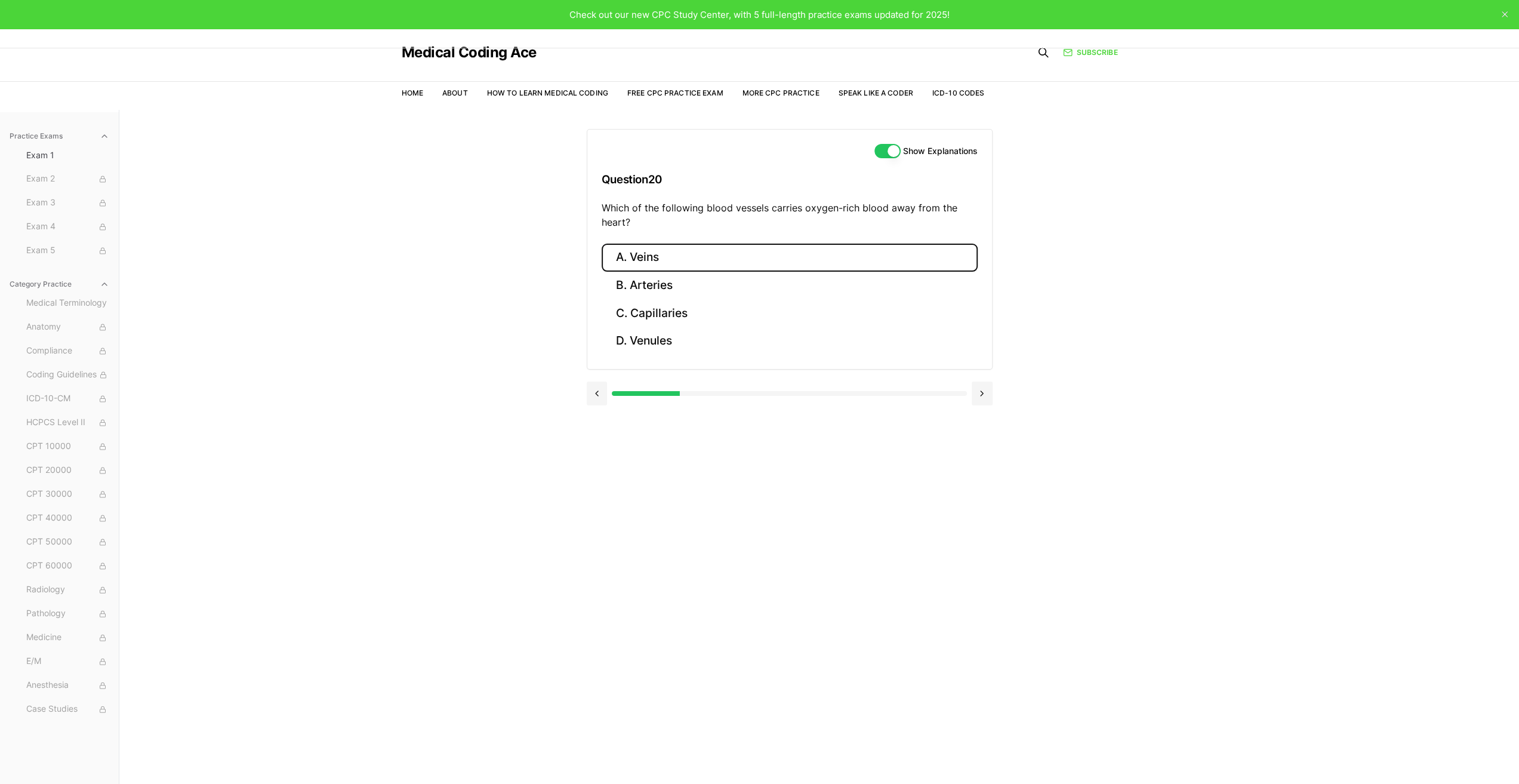
click at [645, 253] on button "A. Veins" at bounding box center [790, 258] width 376 height 28
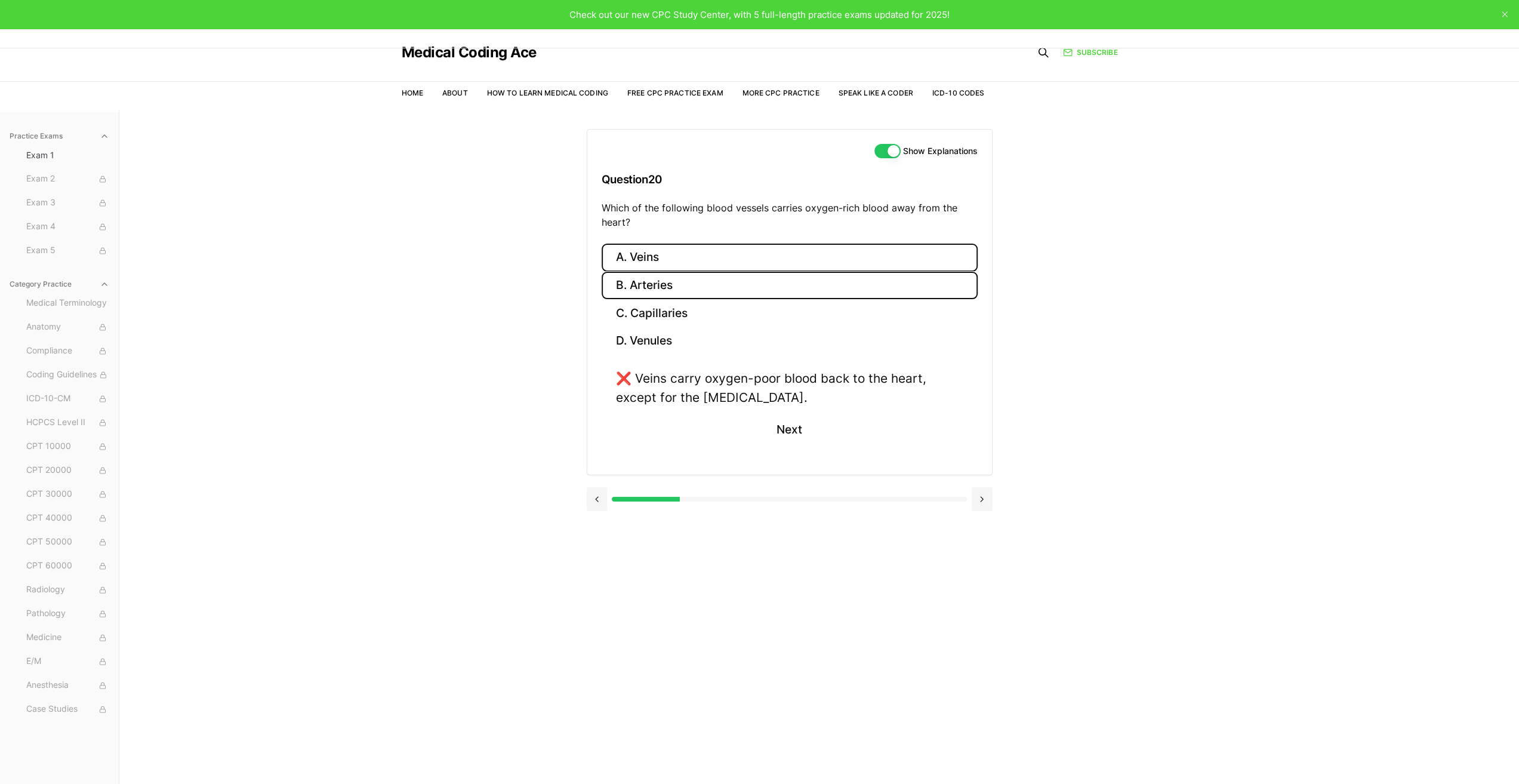
click at [654, 284] on button "B. Arteries" at bounding box center [790, 286] width 376 height 28
click at [662, 255] on button "A. Veins" at bounding box center [790, 258] width 376 height 28
click at [671, 311] on button "C. Capillaries" at bounding box center [790, 313] width 376 height 28
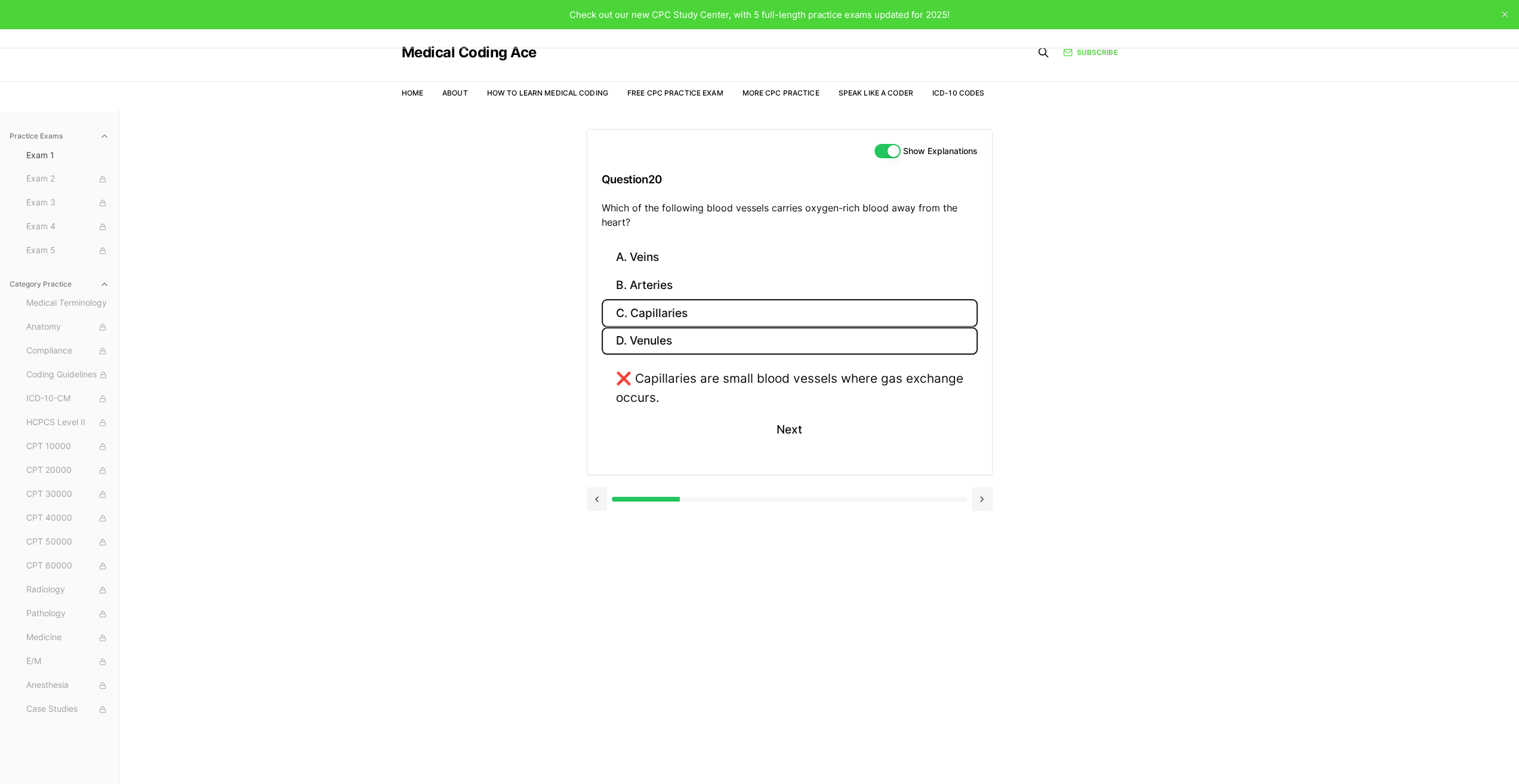
click at [668, 335] on button "D. Venules" at bounding box center [790, 341] width 376 height 28
click at [801, 415] on button "Next" at bounding box center [790, 412] width 55 height 32
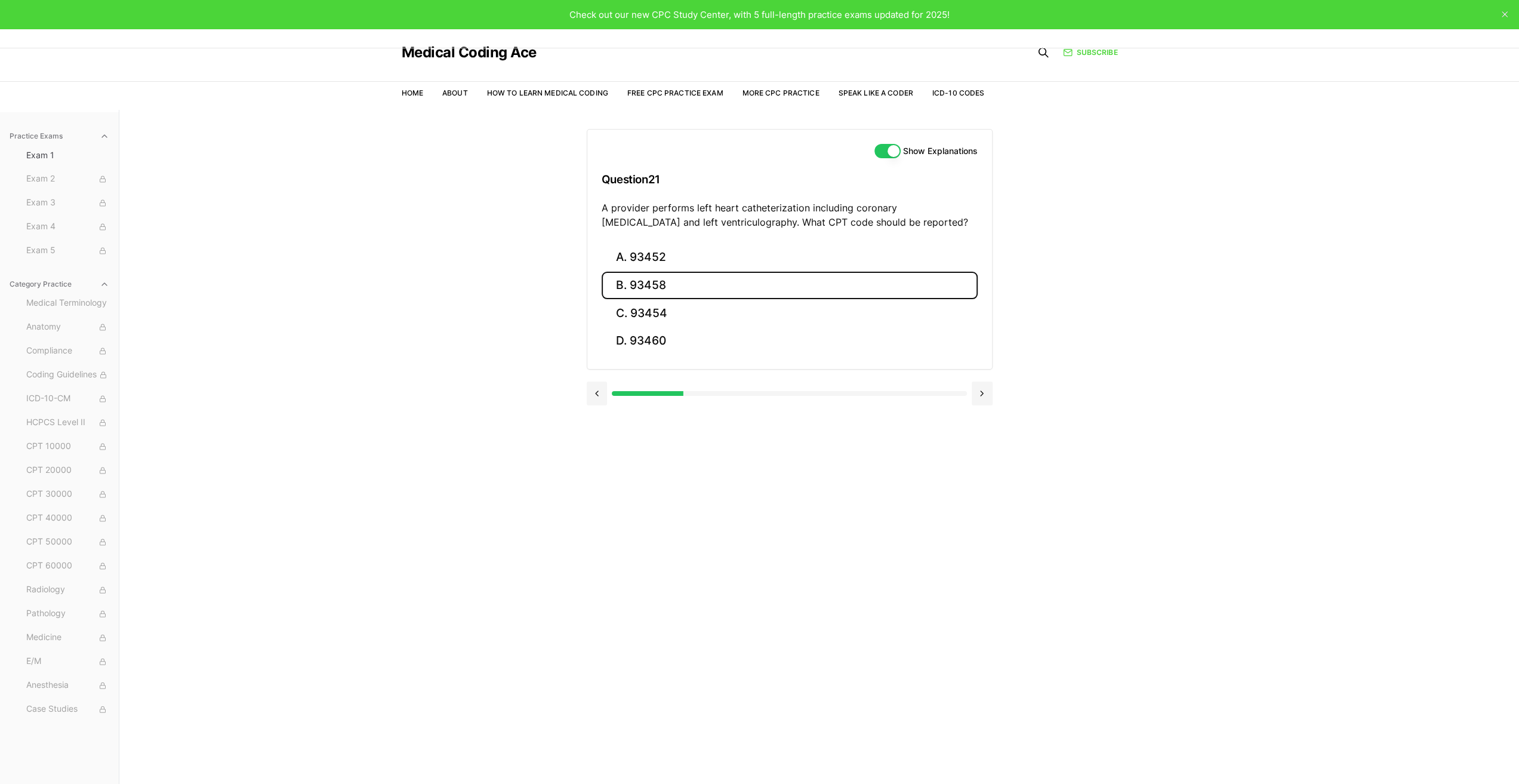
click at [650, 282] on button "B. 93458" at bounding box center [790, 286] width 376 height 28
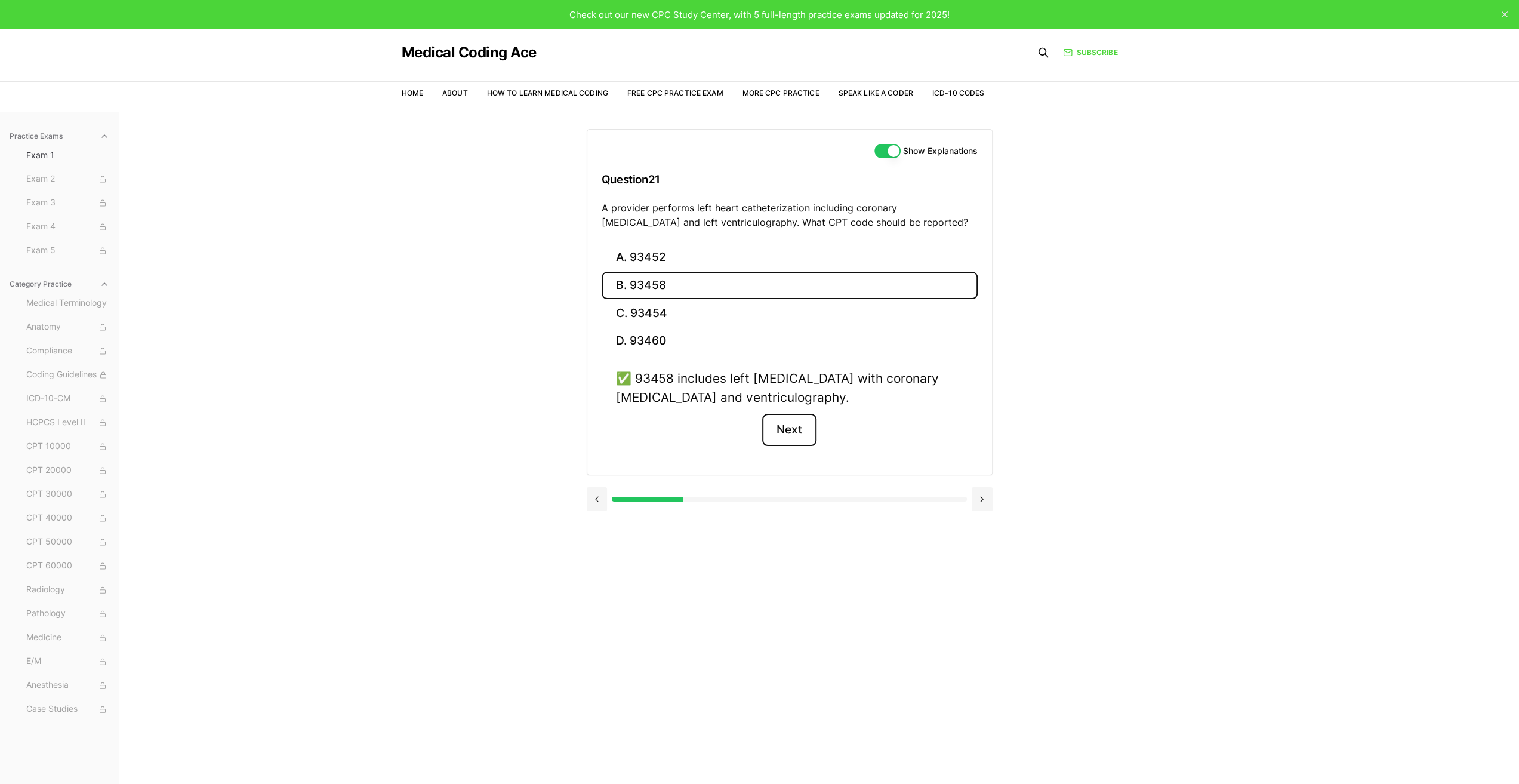
click at [794, 428] on button "Next" at bounding box center [790, 430] width 55 height 32
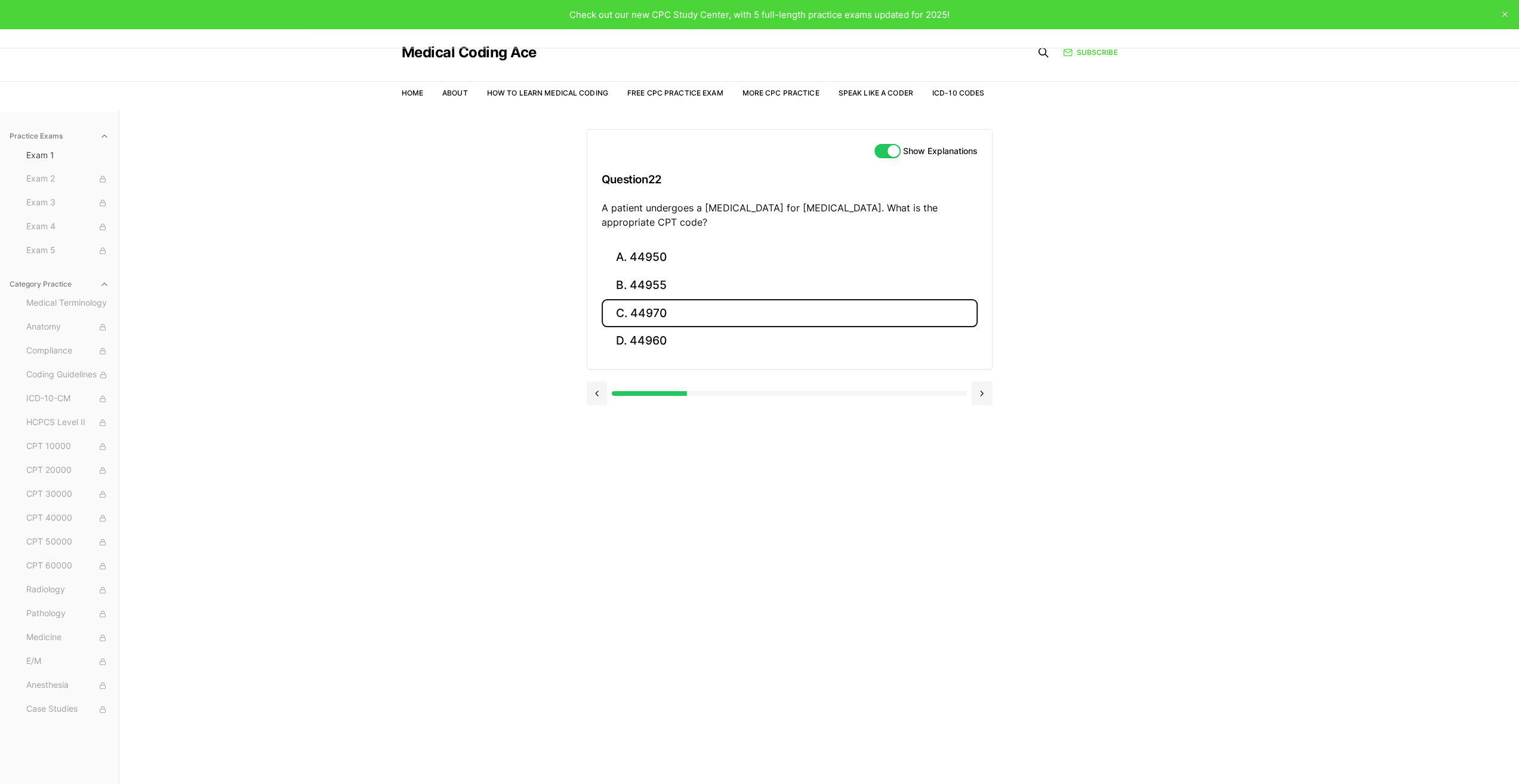
click at [662, 315] on button "C. 44970" at bounding box center [790, 313] width 376 height 28
click at [788, 407] on button "Next" at bounding box center [790, 412] width 55 height 32
click at [633, 310] on button "C. 95909" at bounding box center [790, 313] width 376 height 28
click at [795, 409] on button "Next" at bounding box center [790, 412] width 55 height 32
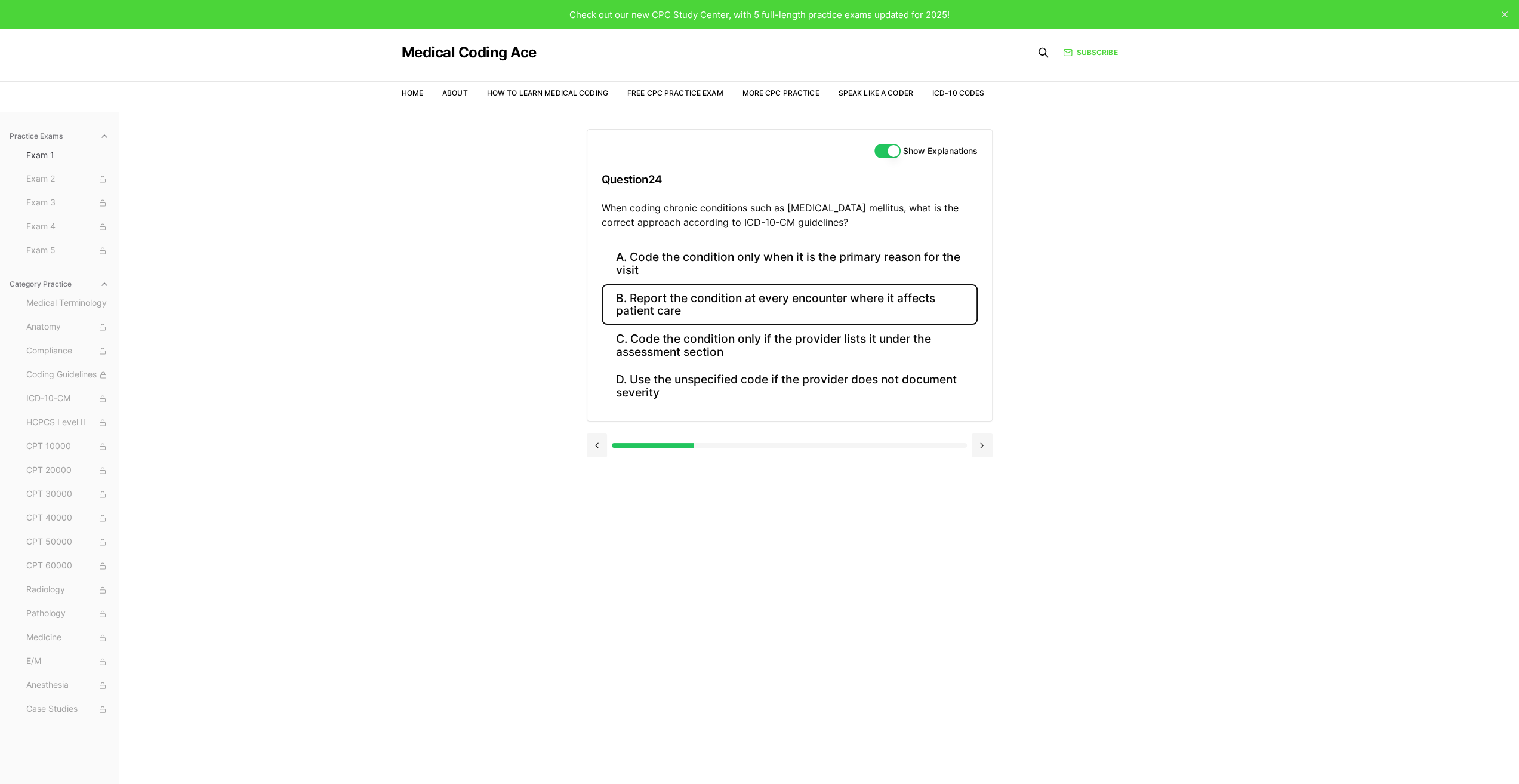
click at [687, 303] on button "B. Report the condition at every encounter where it affects patient care" at bounding box center [790, 304] width 376 height 41
click at [794, 480] on button "Next" at bounding box center [790, 481] width 55 height 32
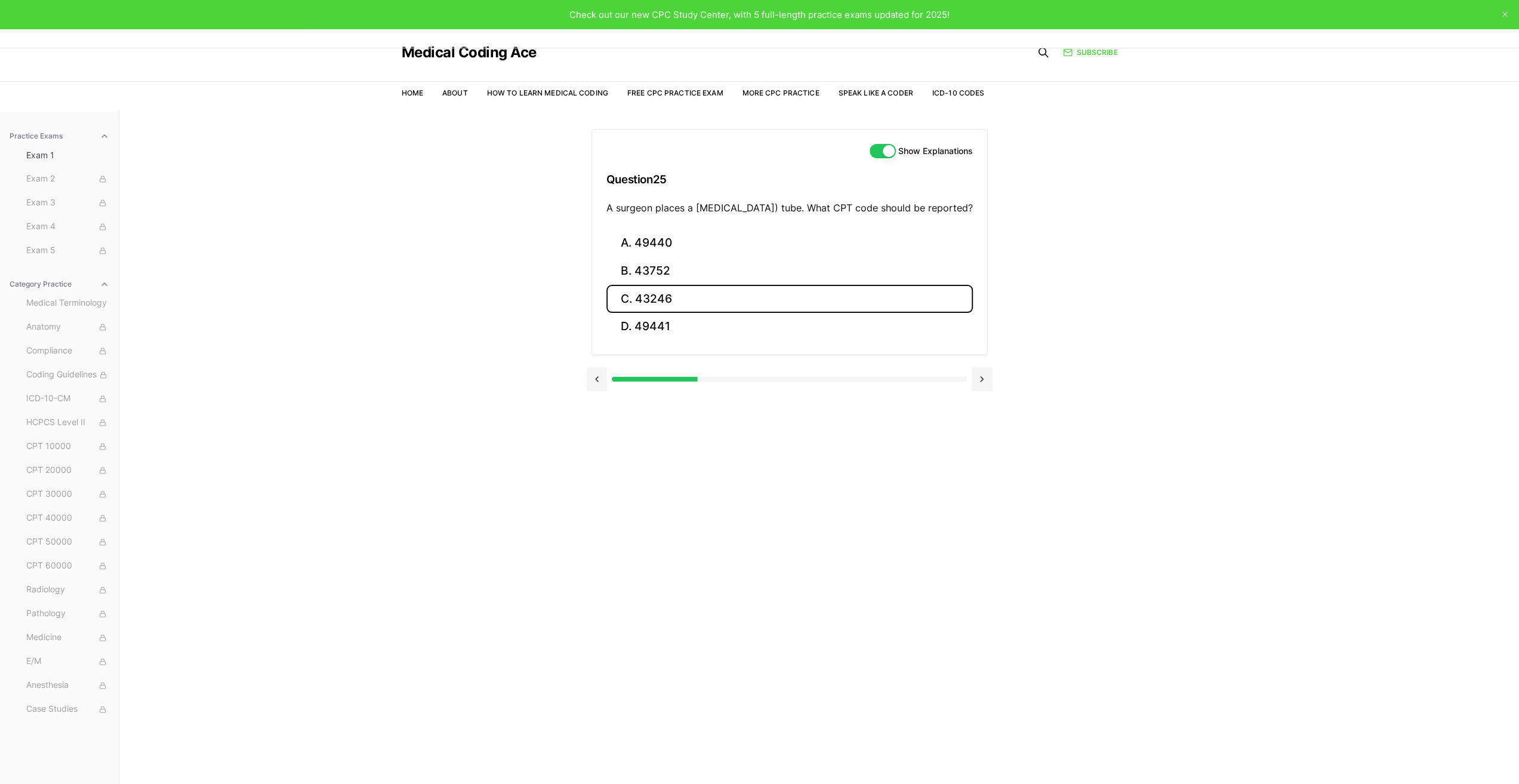
click at [670, 310] on button "C. 43246" at bounding box center [790, 299] width 367 height 28
click at [794, 410] on button "Next" at bounding box center [790, 415] width 55 height 32
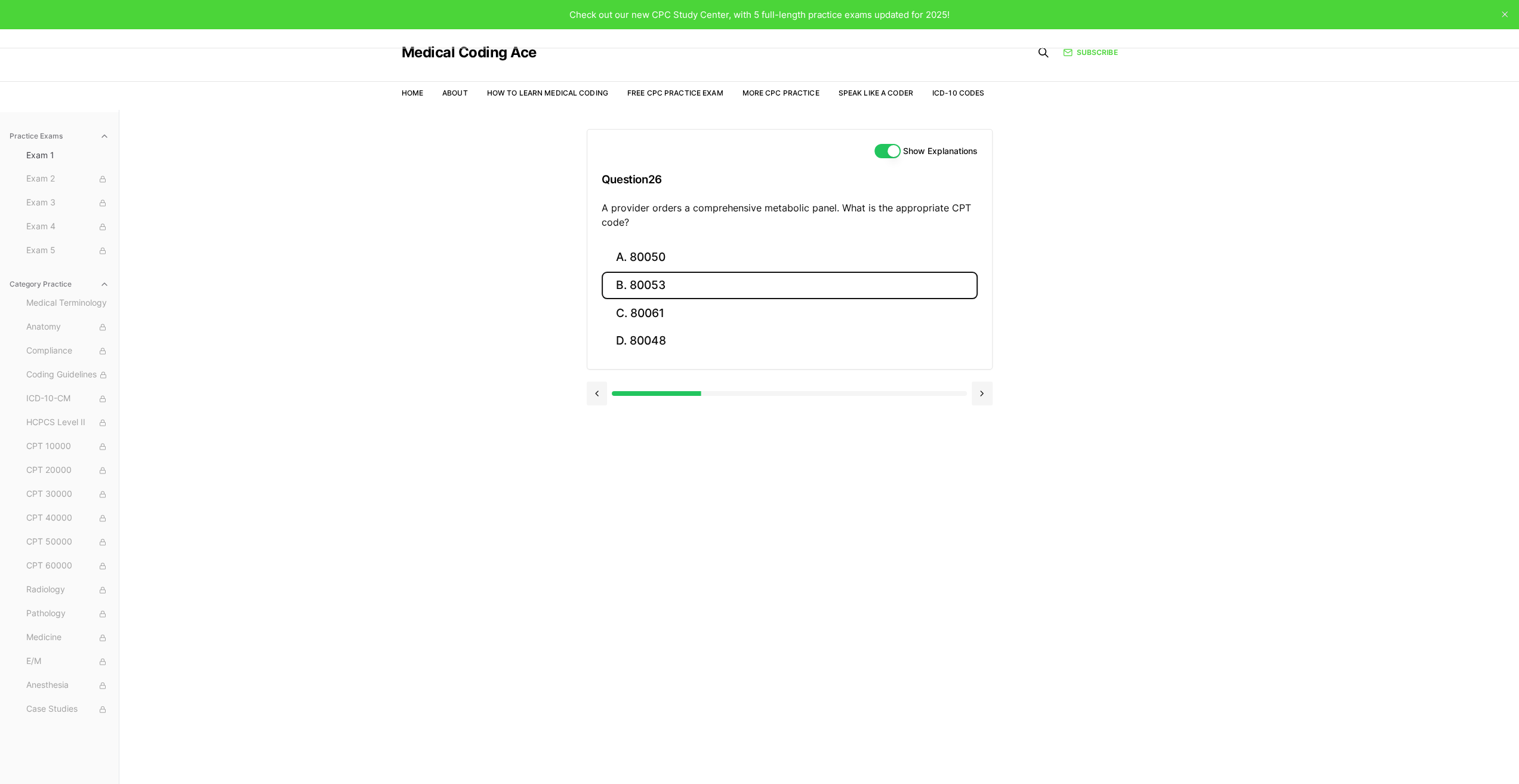
click at [644, 283] on button "B. 80053" at bounding box center [790, 286] width 376 height 28
click at [798, 409] on button "Next" at bounding box center [790, 412] width 55 height 32
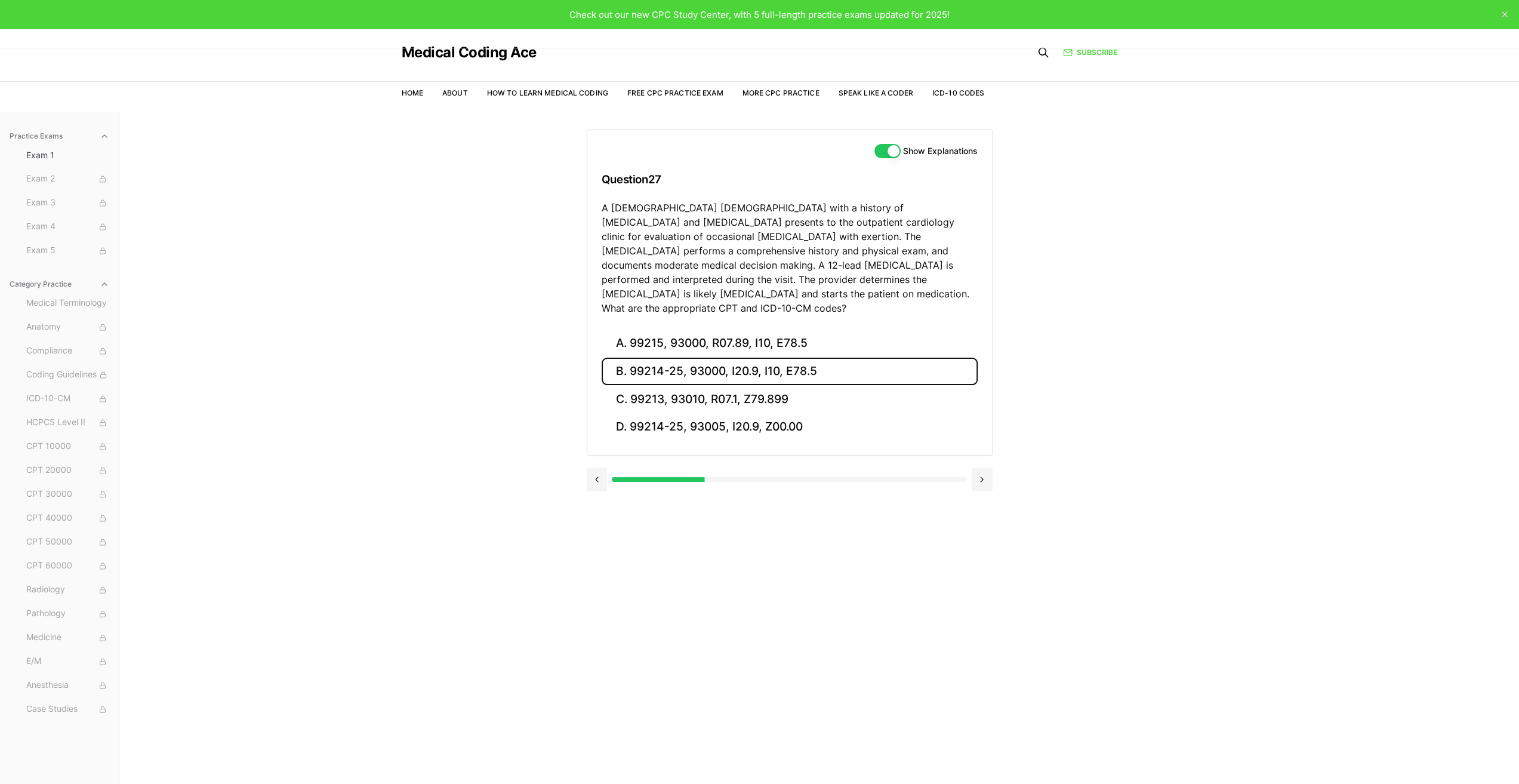
click at [650, 358] on button "B. 99214-25, 93000, I20.9, I10, E78.5" at bounding box center [790, 372] width 376 height 28
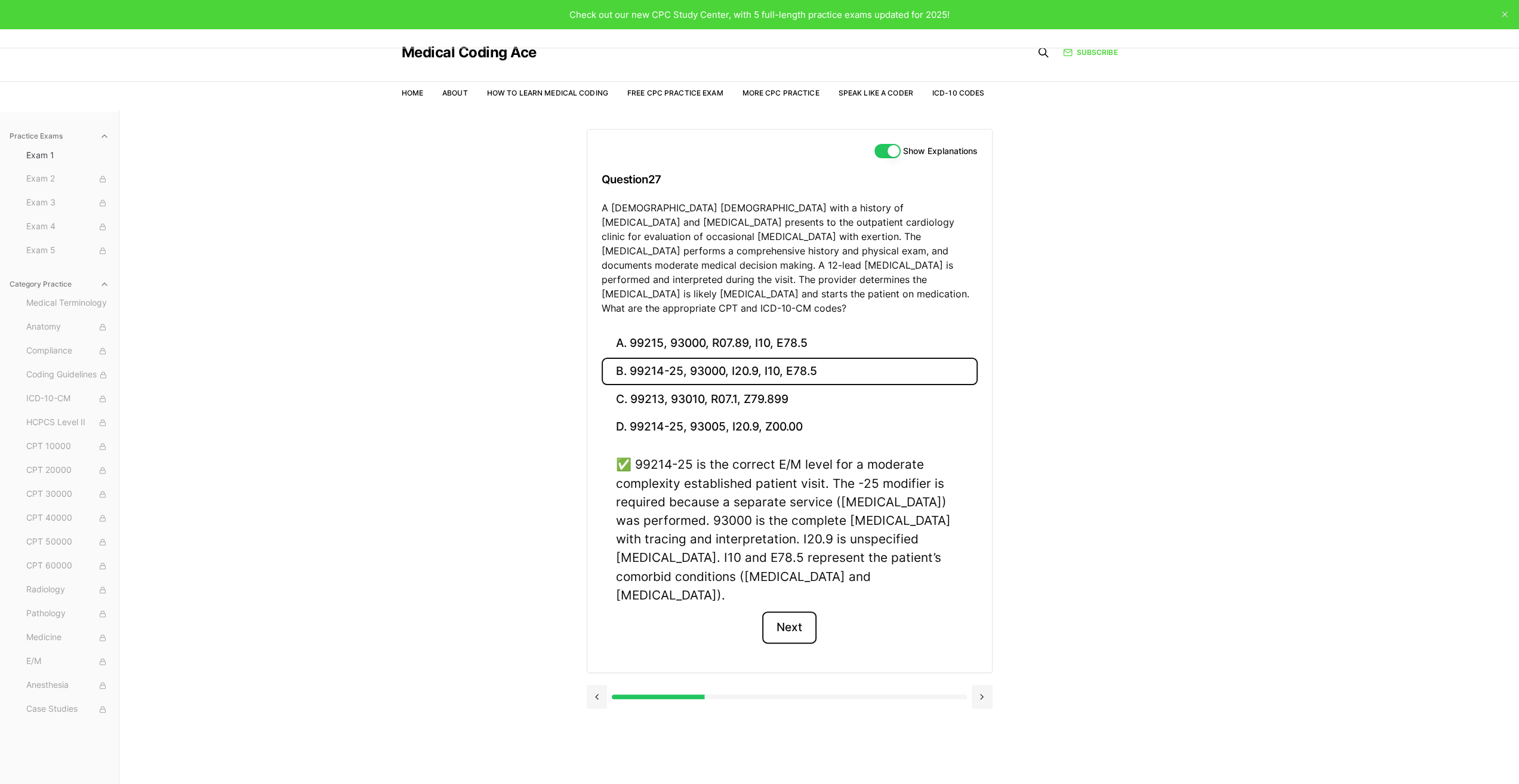
click at [792, 611] on button "Next" at bounding box center [790, 627] width 55 height 32
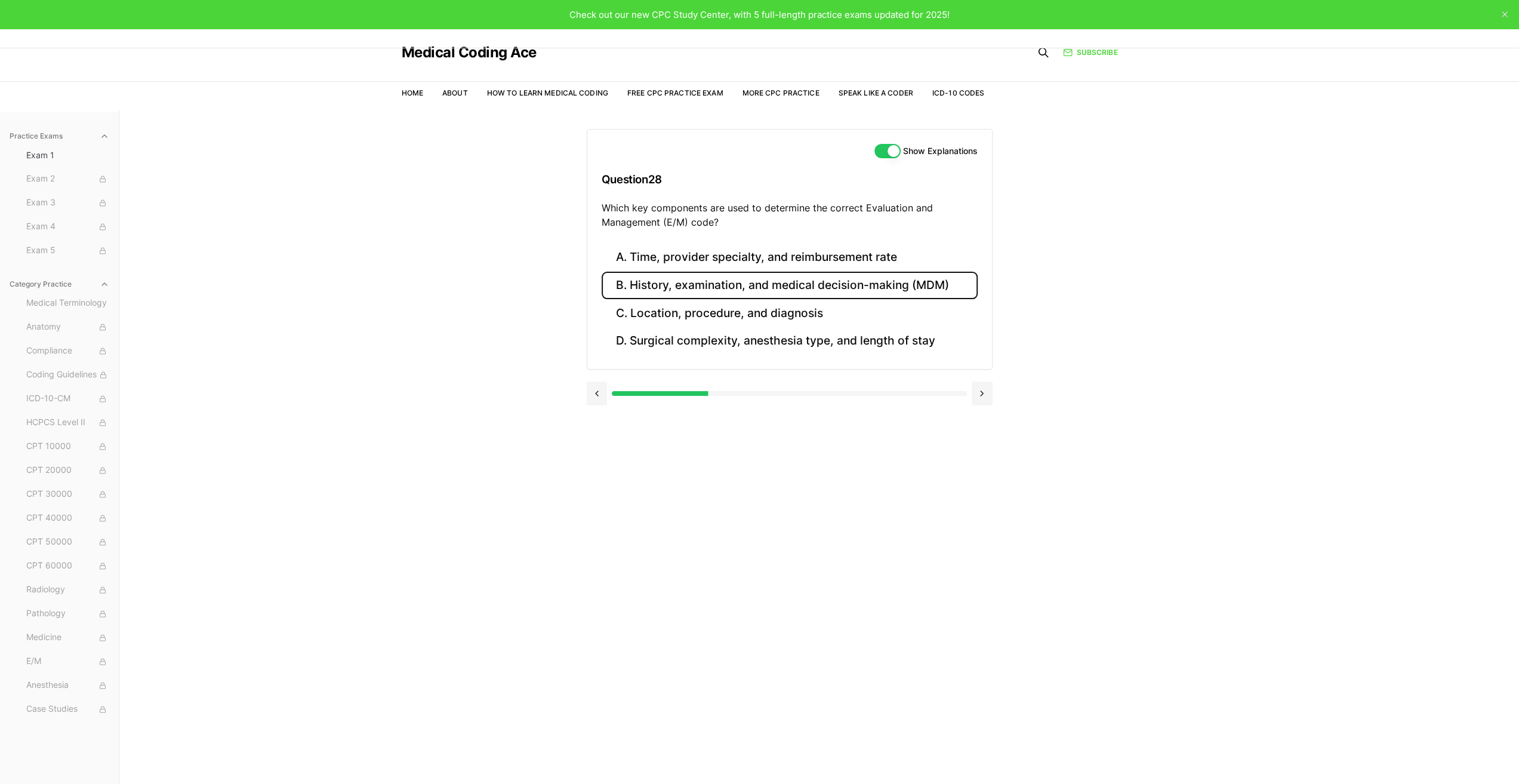
click at [738, 287] on button "B. History, examination, and medical decision-making (MDM)" at bounding box center [790, 286] width 376 height 28
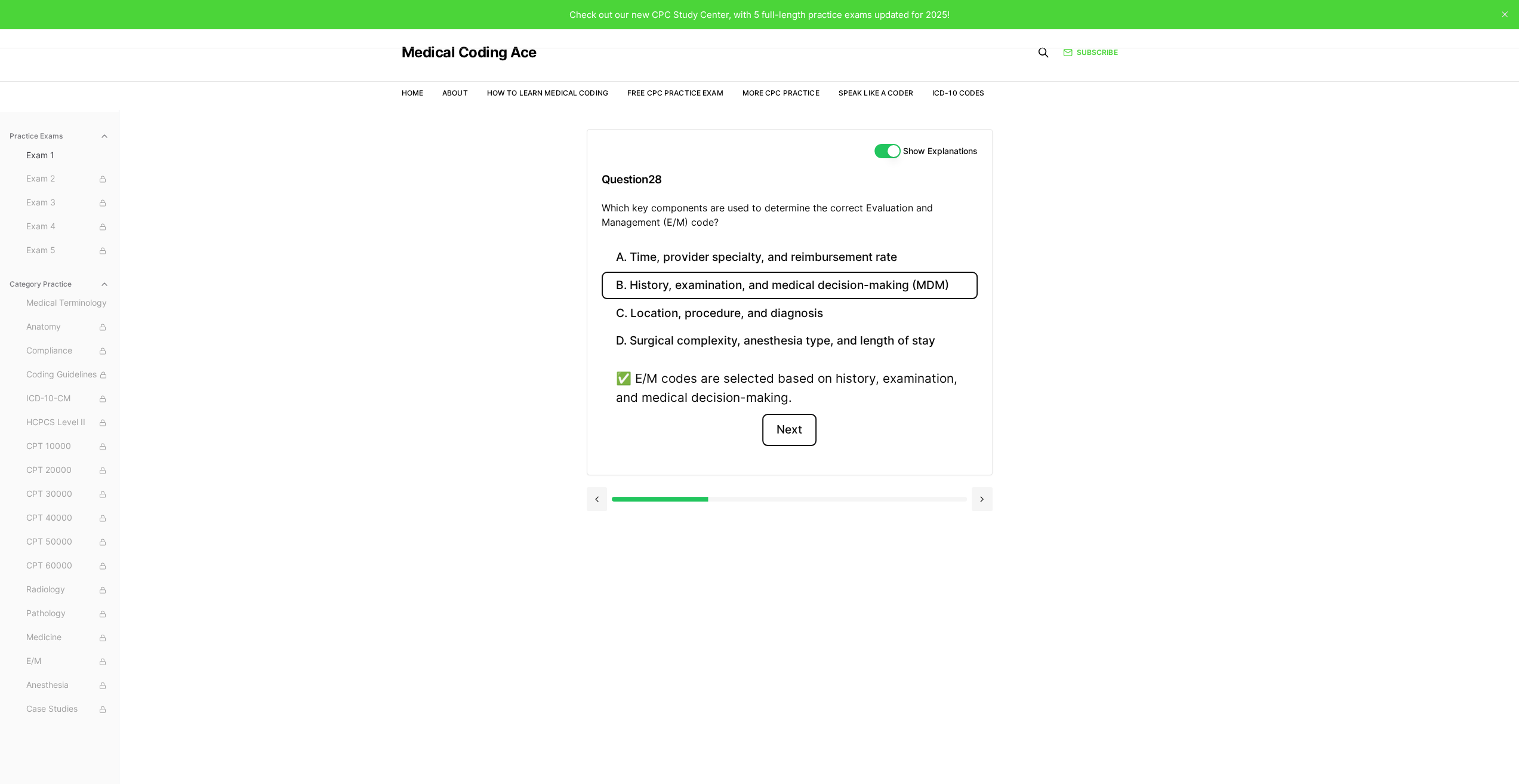
click at [785, 431] on button "Next" at bounding box center [790, 430] width 55 height 32
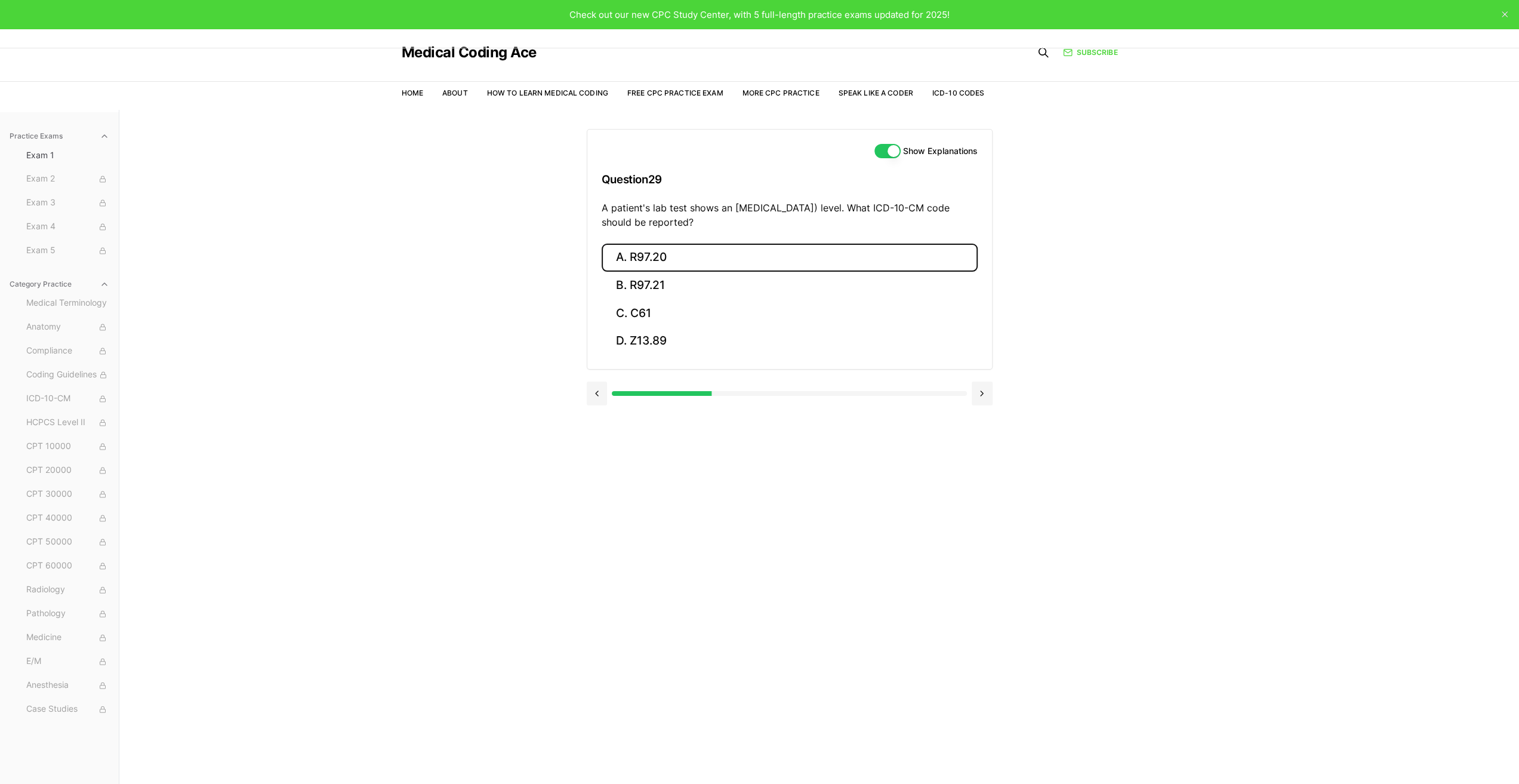
click at [654, 253] on button "A. R97.20" at bounding box center [790, 258] width 376 height 28
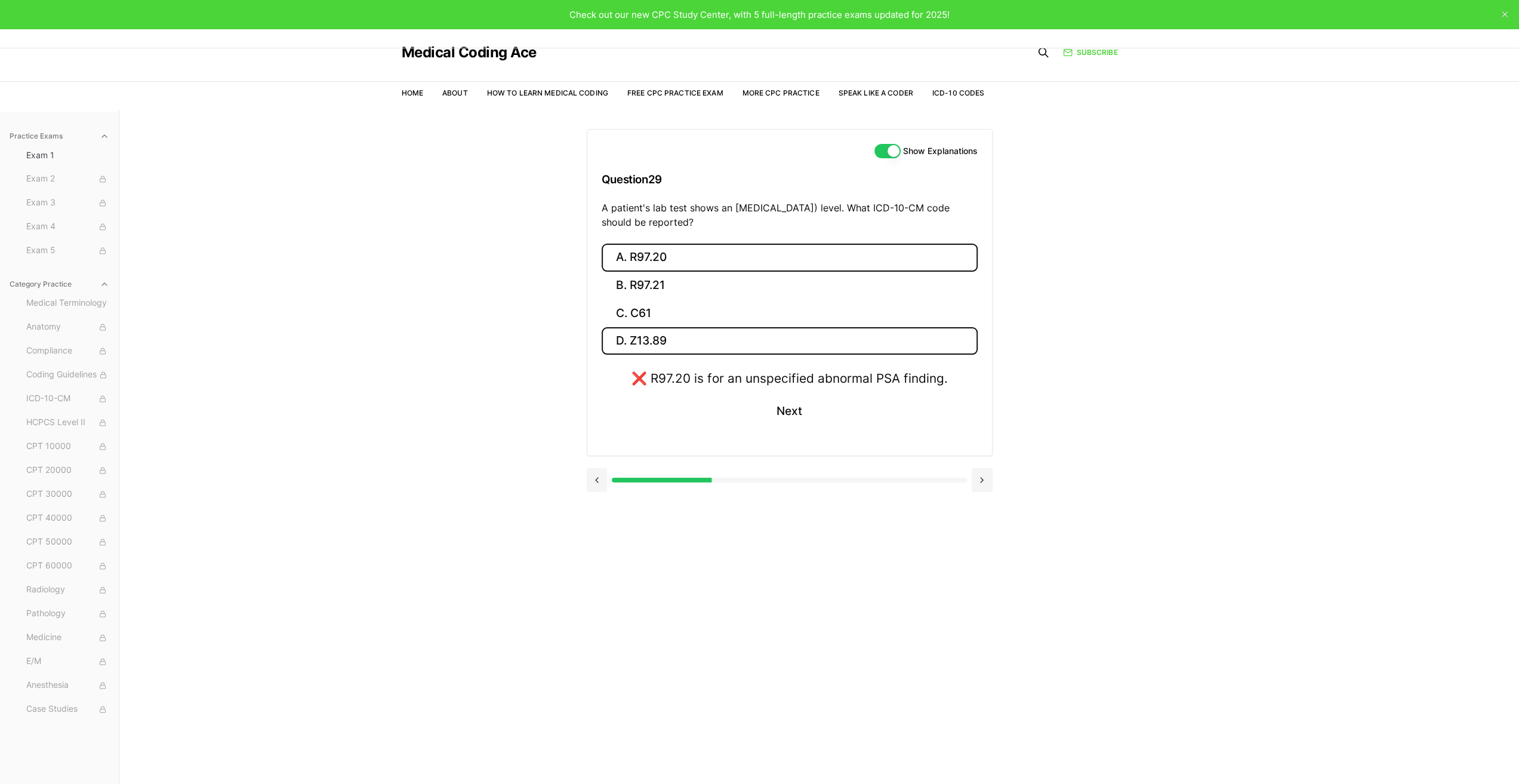
click at [660, 336] on button "D. Z13.89" at bounding box center [790, 341] width 376 height 28
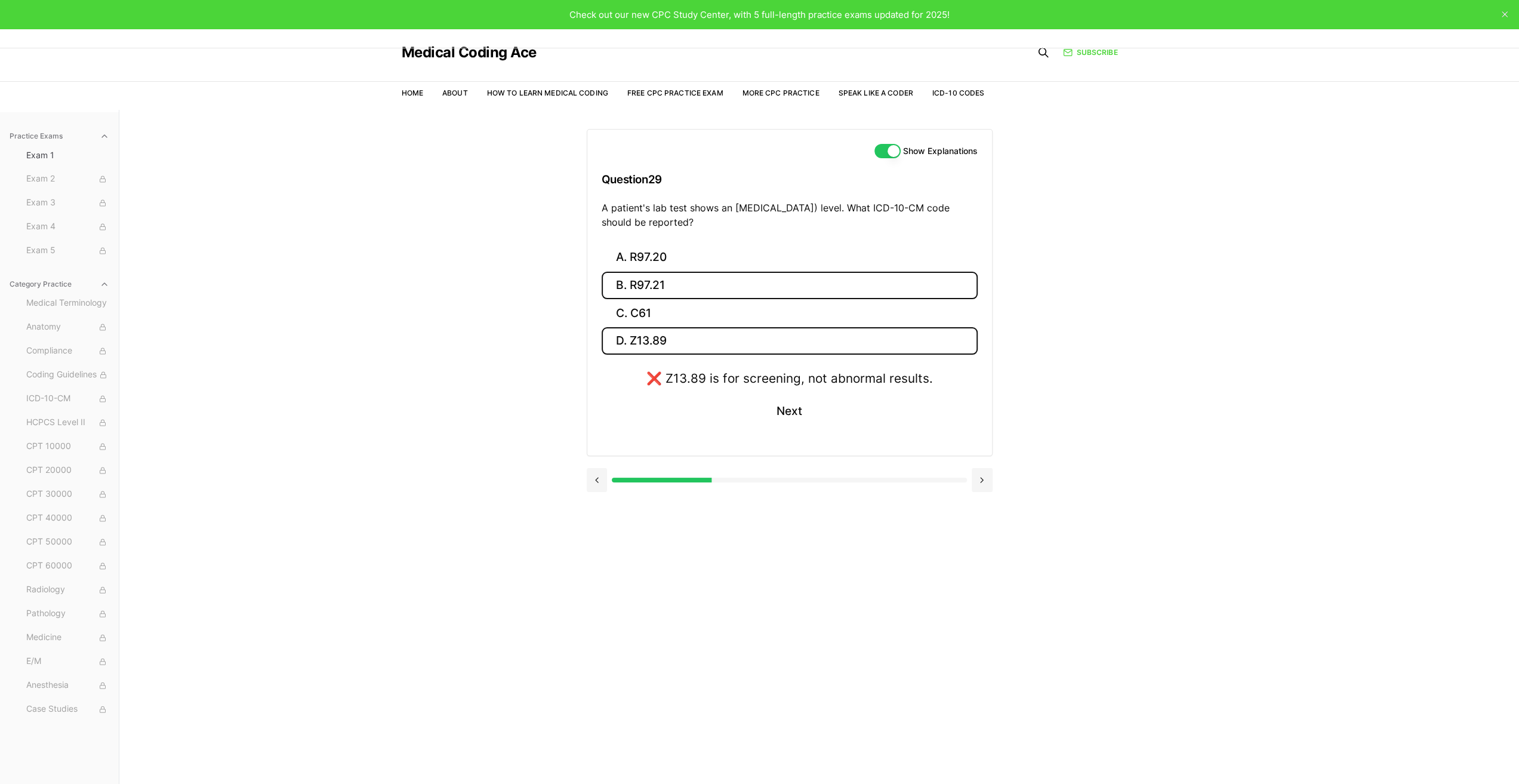
click at [649, 287] on button "B. R97.21" at bounding box center [790, 286] width 376 height 28
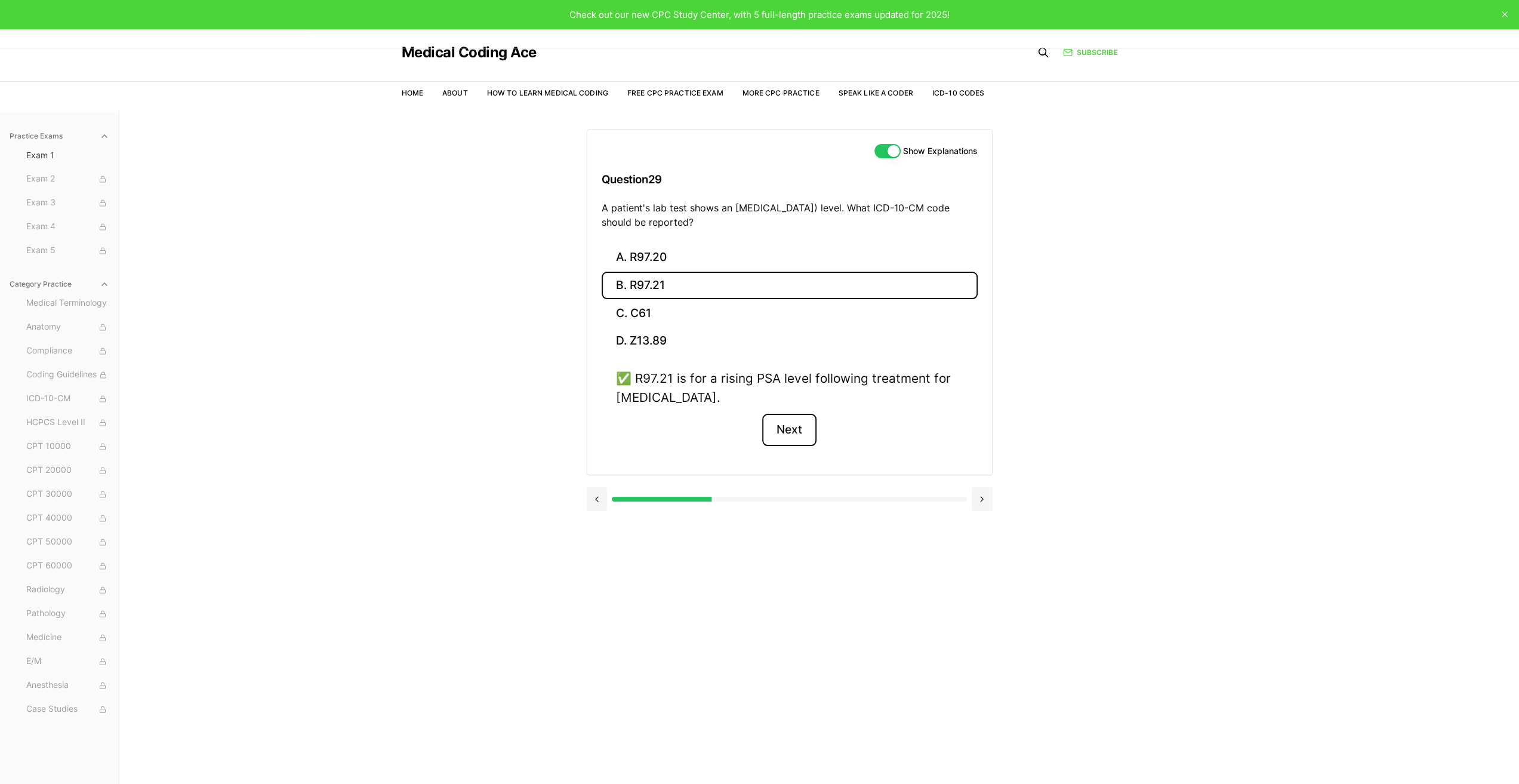
click at [789, 428] on button "Next" at bounding box center [790, 430] width 55 height 32
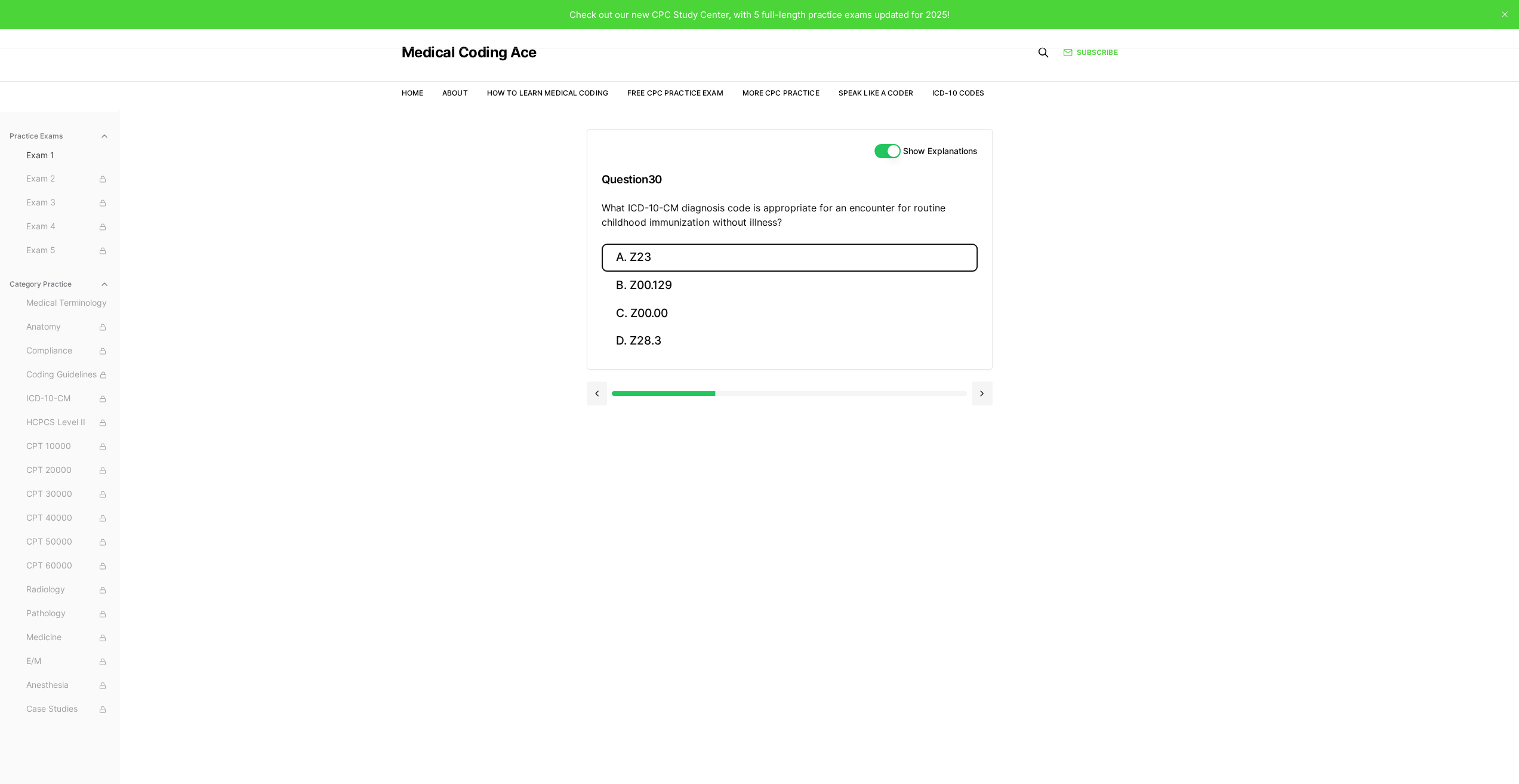
click at [634, 256] on button "A. Z23" at bounding box center [790, 258] width 376 height 28
click at [788, 407] on button "Next" at bounding box center [790, 412] width 55 height 32
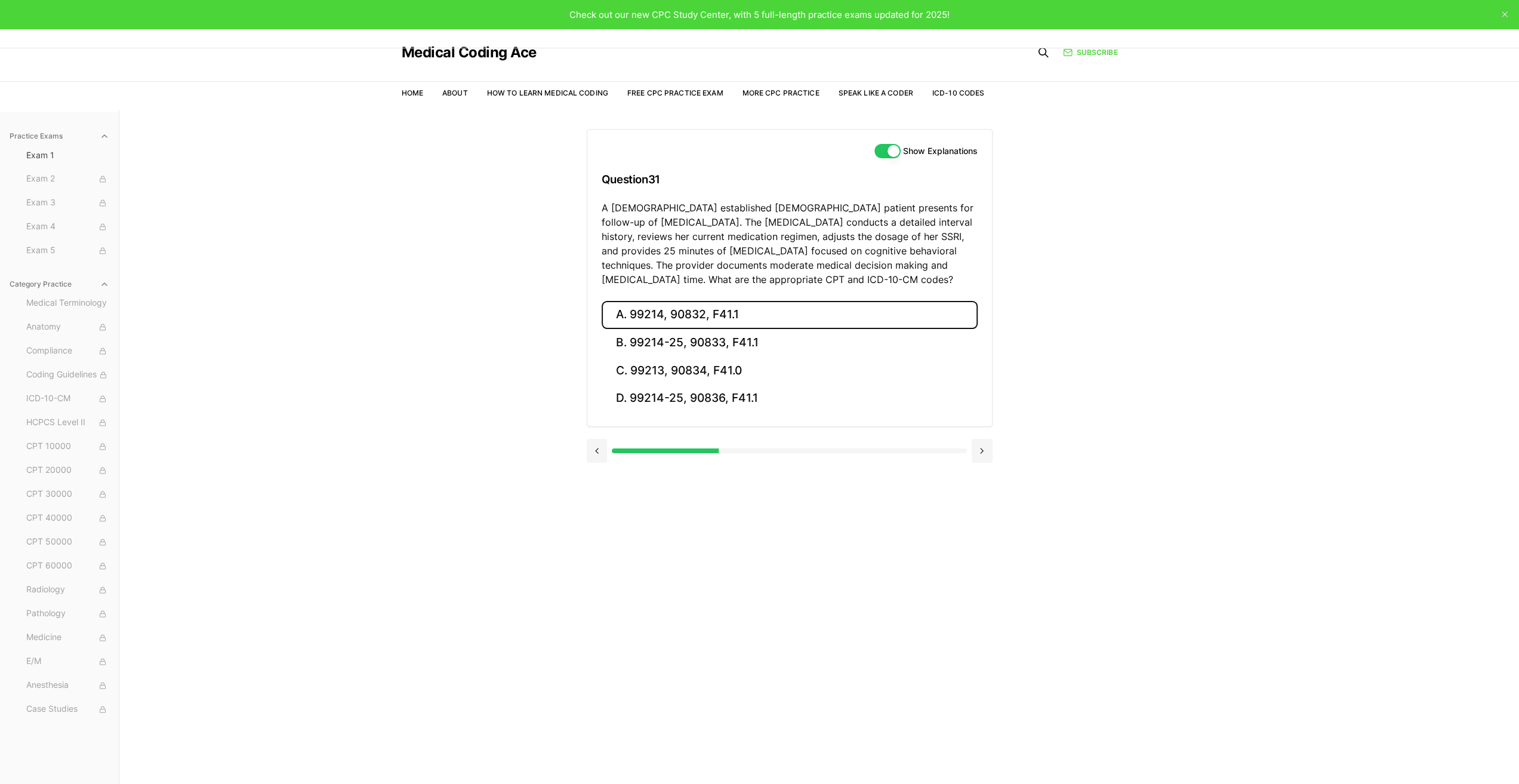
click at [645, 316] on button "A. 99214, 90832, F41.1" at bounding box center [790, 315] width 376 height 28
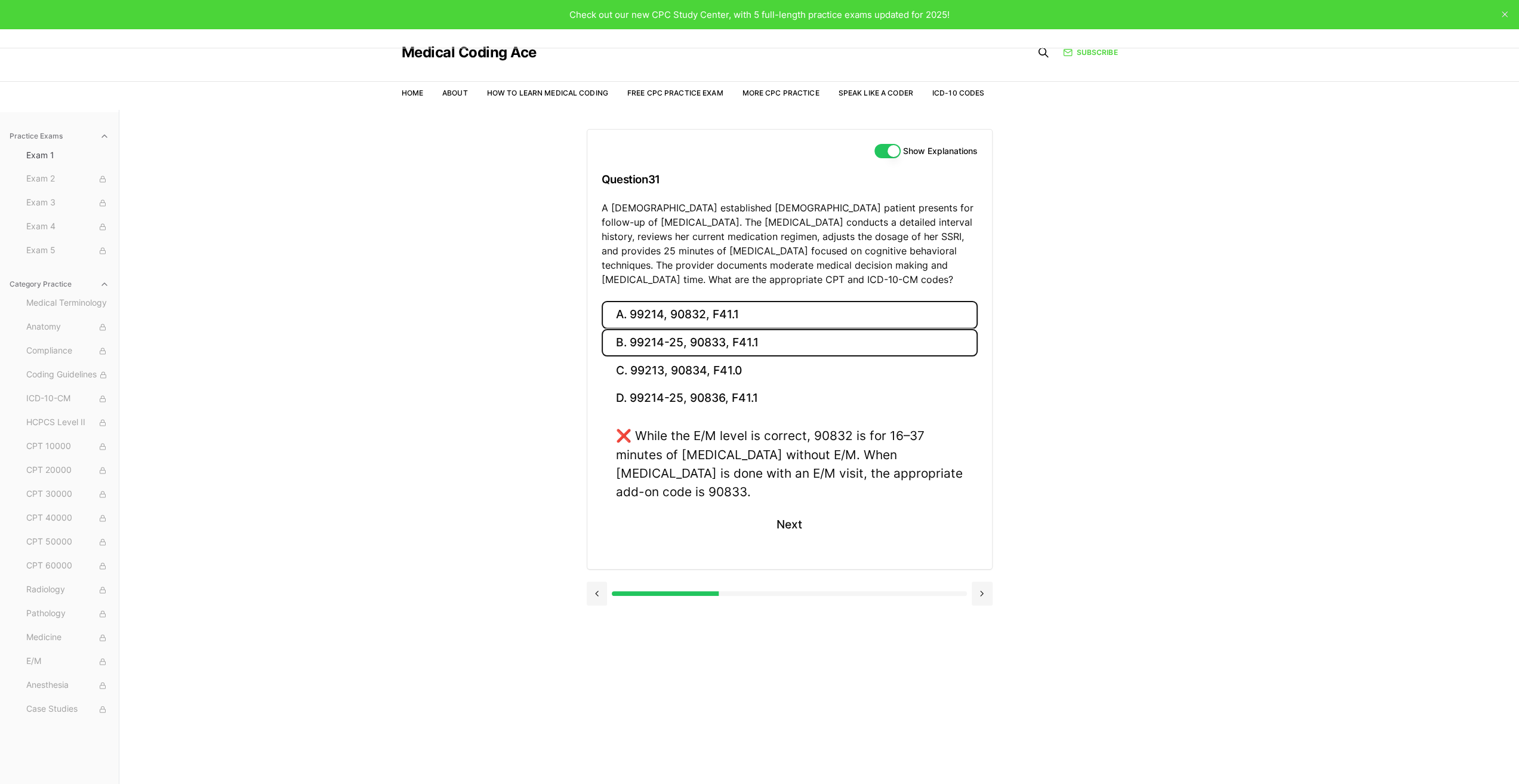
click at [654, 338] on button "B. 99214-25, 90833, F41.1" at bounding box center [790, 343] width 376 height 28
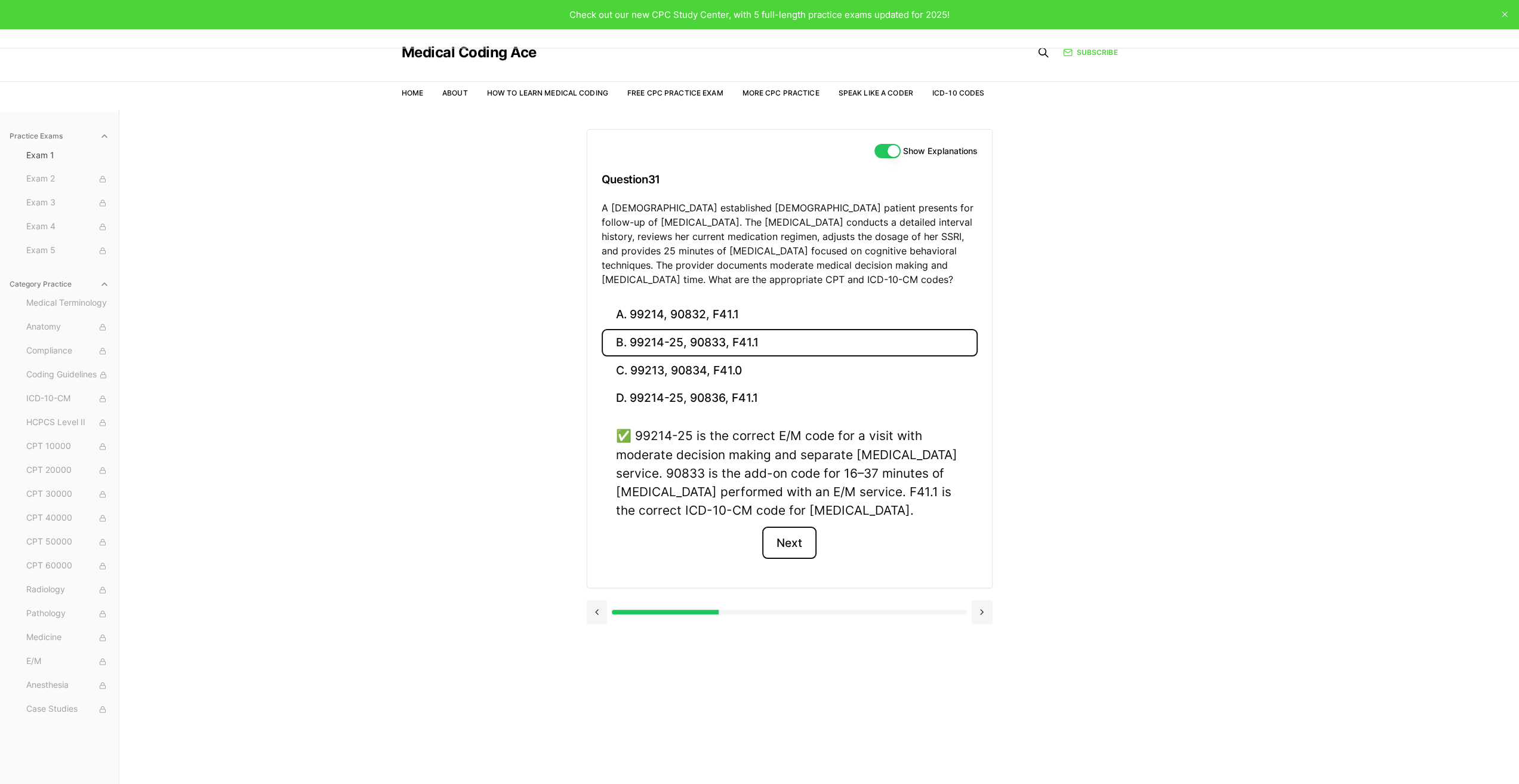
click at [794, 542] on button "Next" at bounding box center [790, 542] width 55 height 32
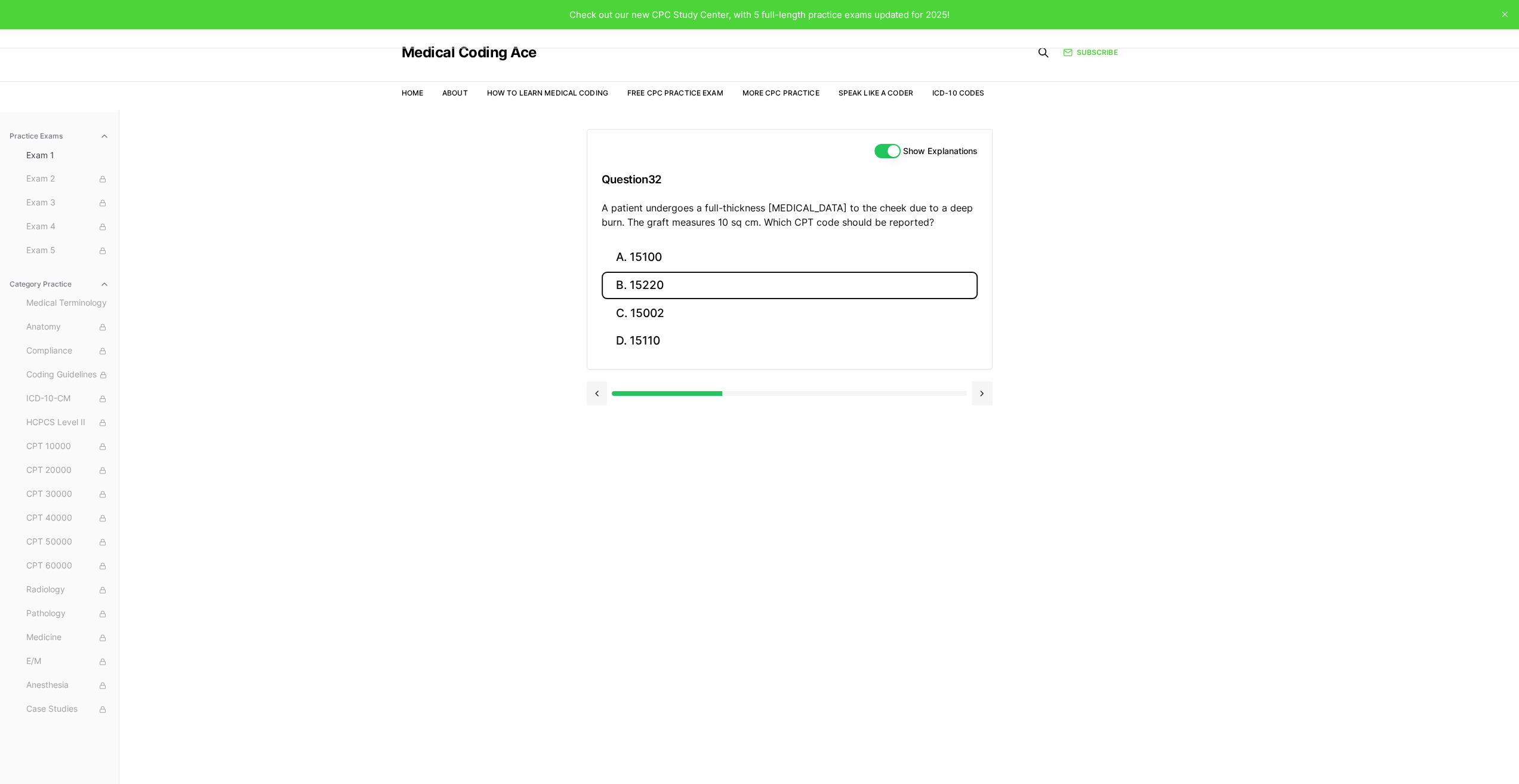
click at [657, 278] on button "B. 15220" at bounding box center [790, 286] width 376 height 28
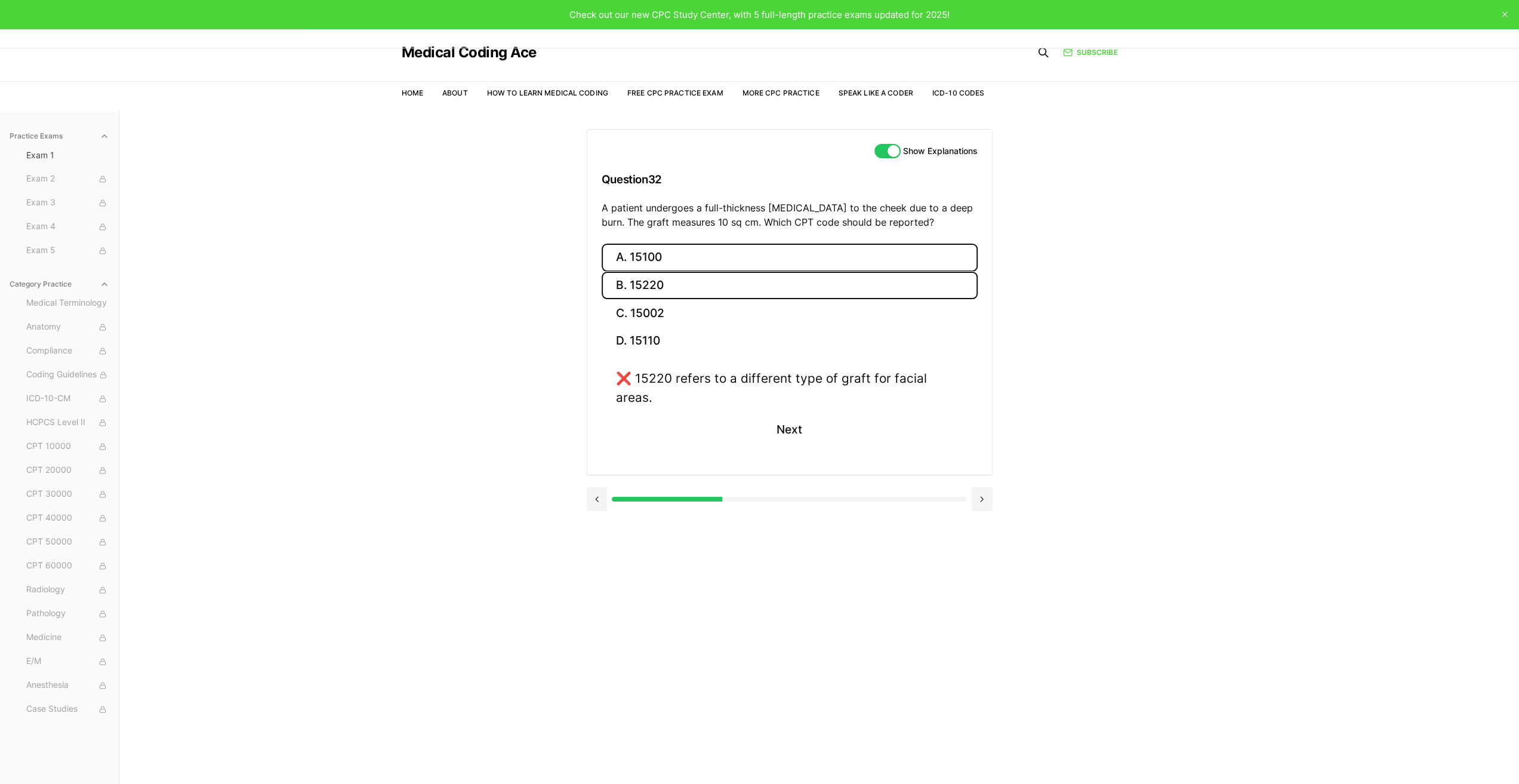
click at [651, 256] on button "A. 15100" at bounding box center [790, 258] width 376 height 28
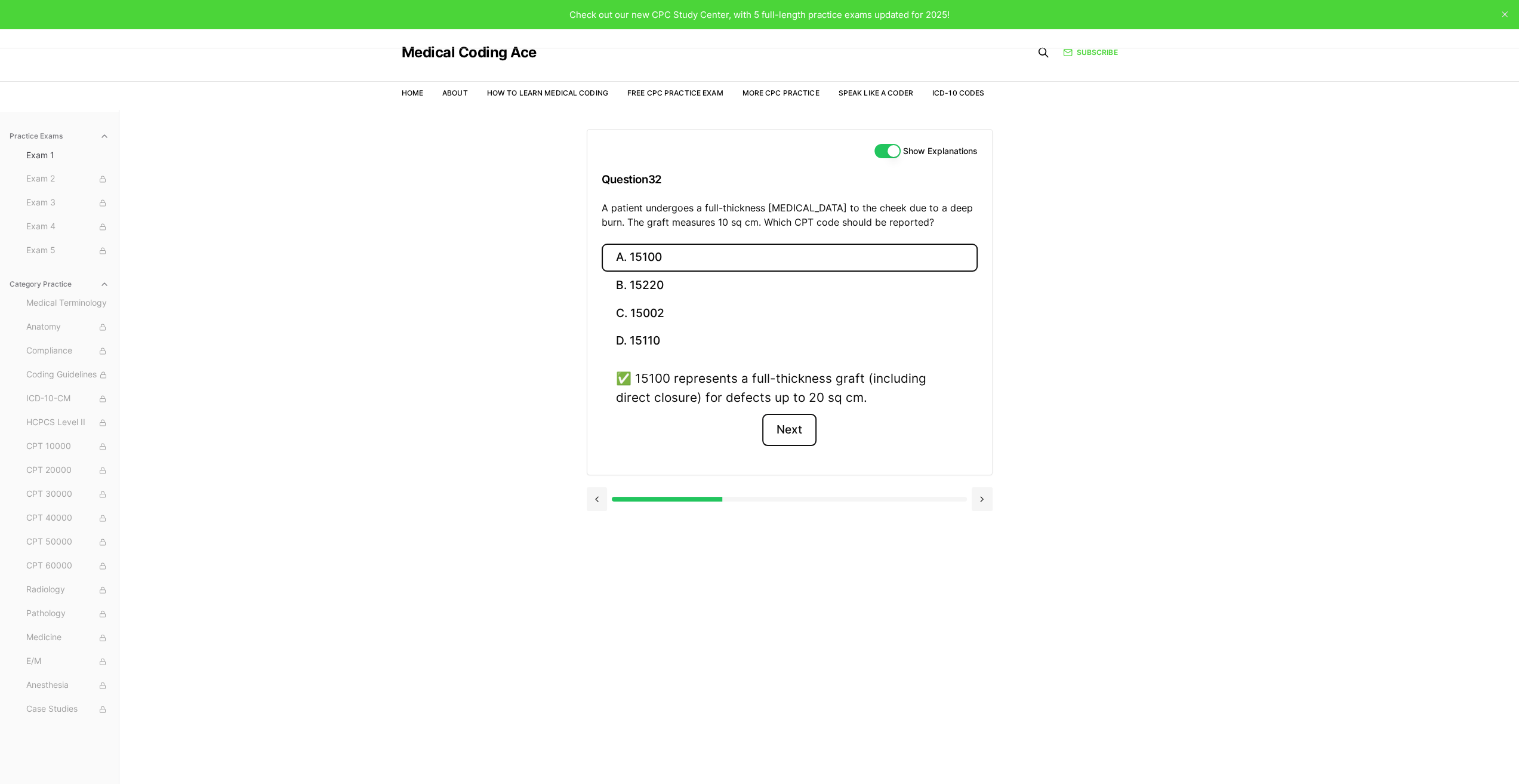
click at [789, 424] on button "Next" at bounding box center [790, 430] width 55 height 32
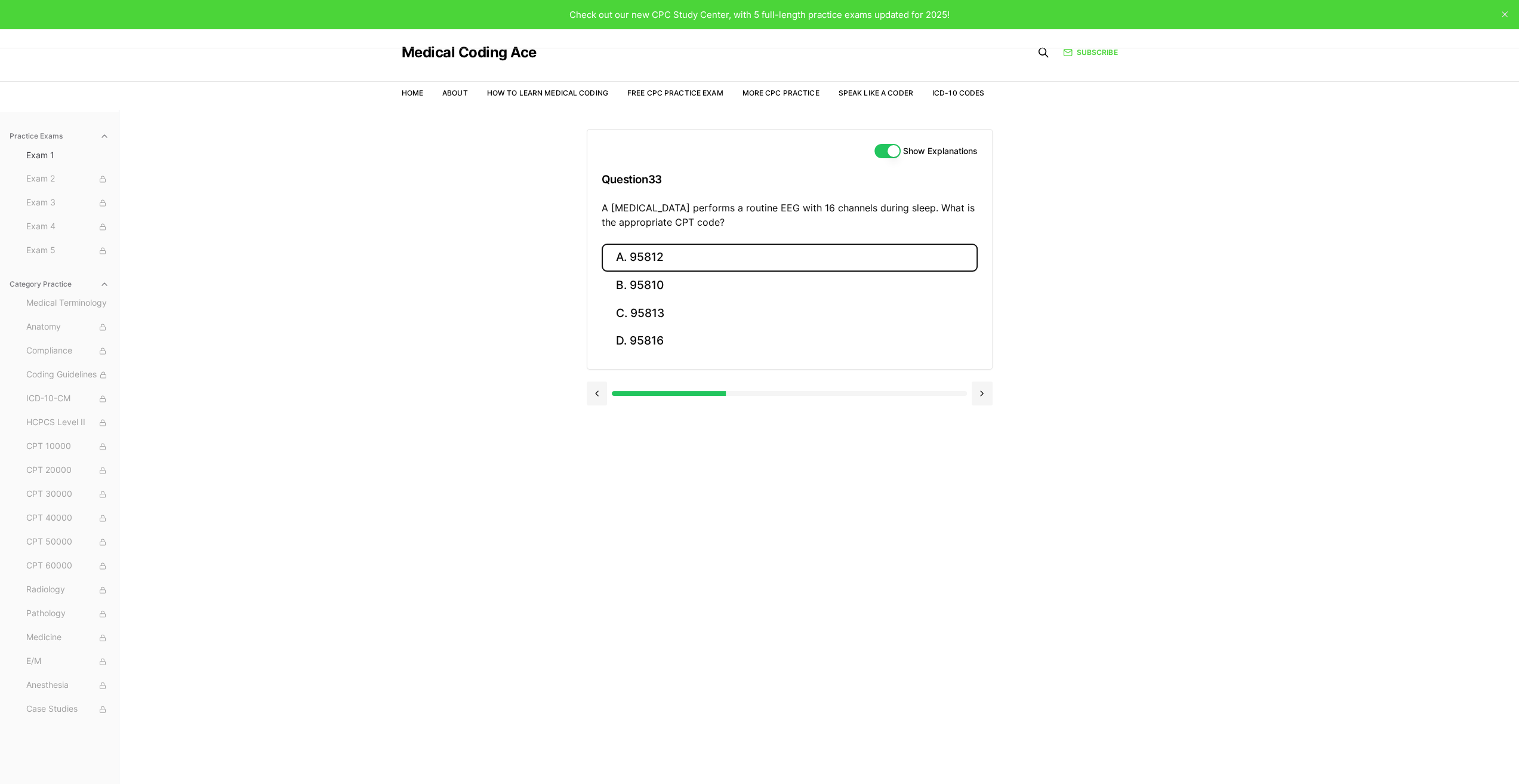
click at [643, 251] on button "A. 95812" at bounding box center [790, 258] width 376 height 28
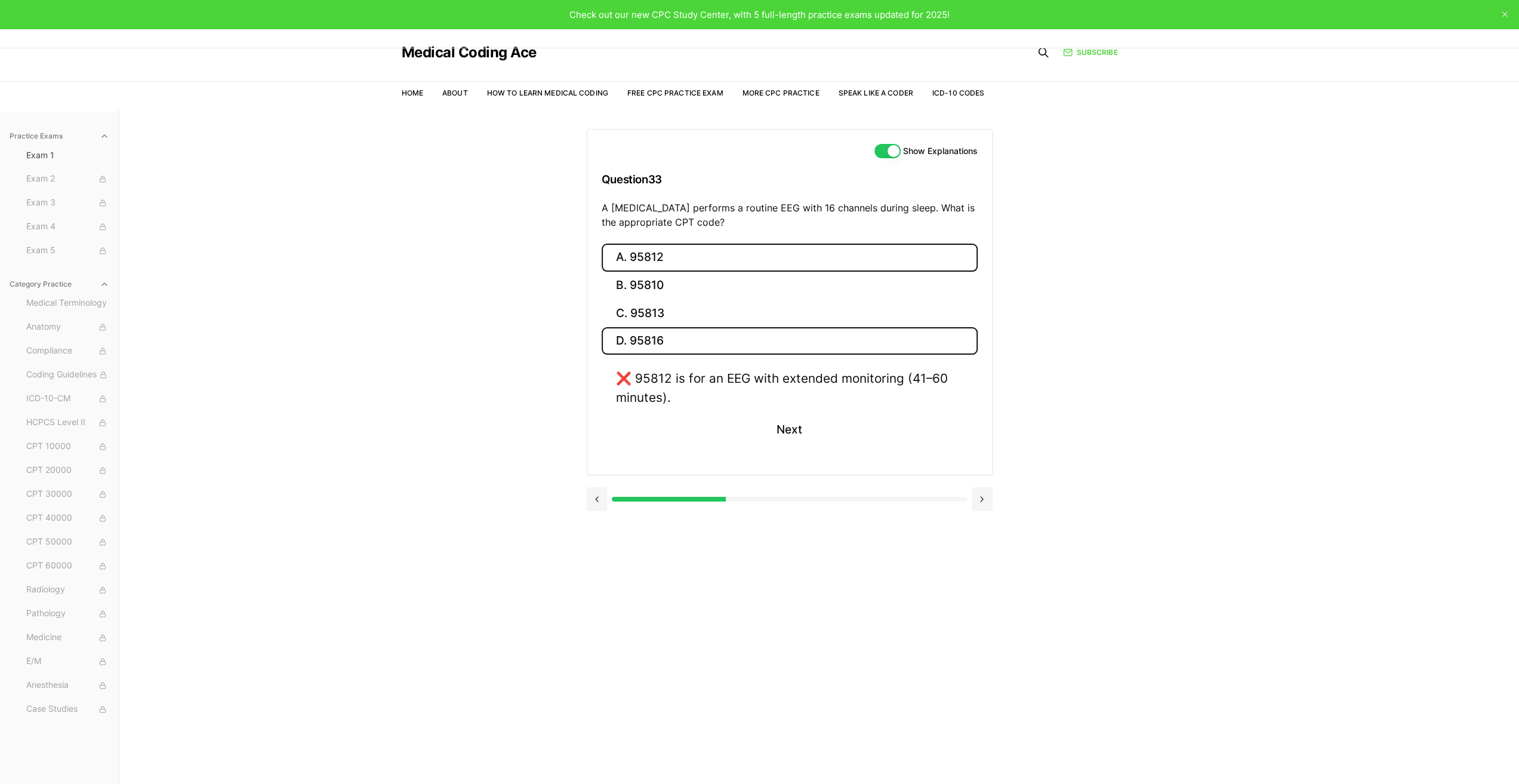
click at [646, 339] on button "D. 95816" at bounding box center [790, 341] width 376 height 28
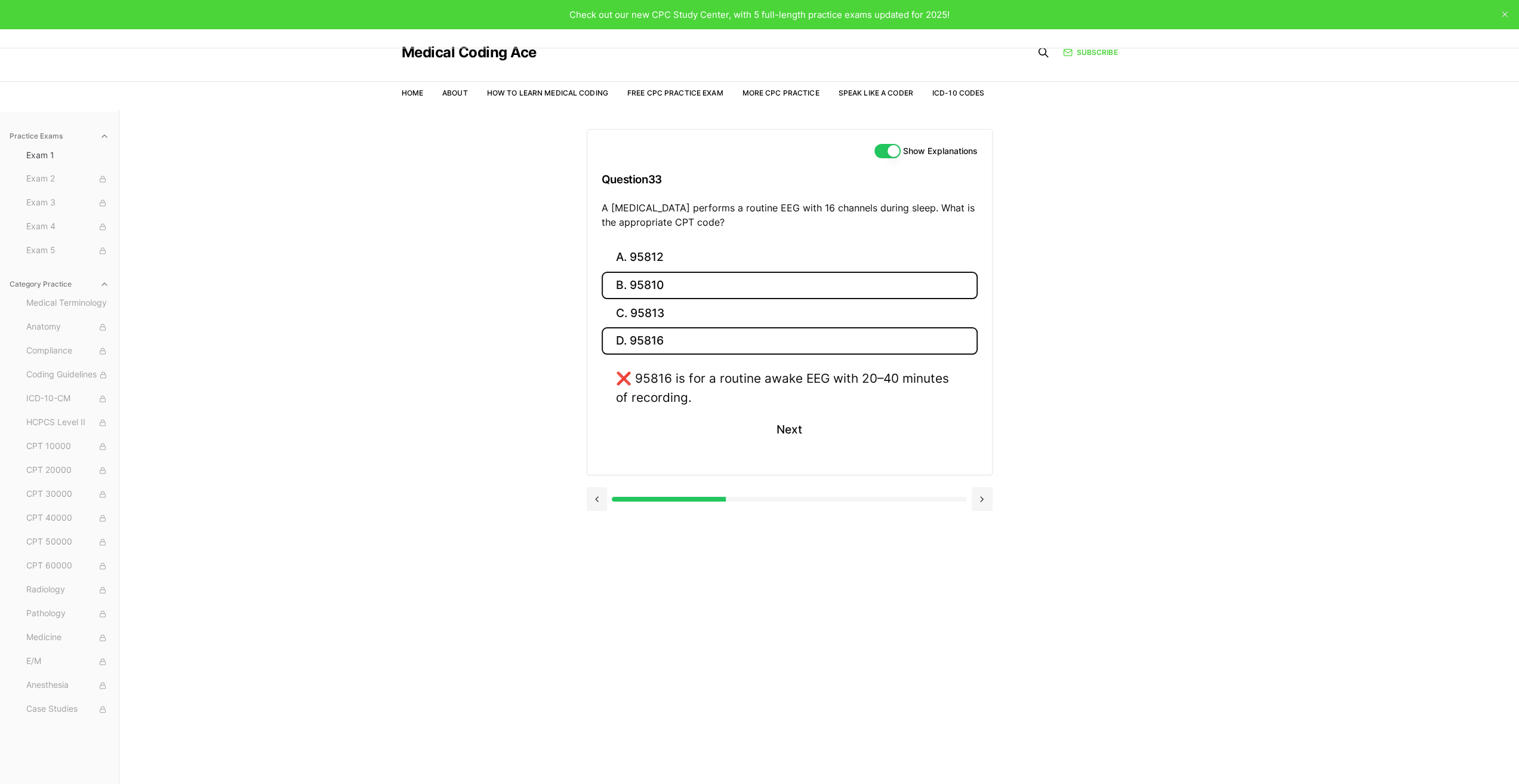
click at [645, 280] on button "B. 95810" at bounding box center [790, 286] width 376 height 28
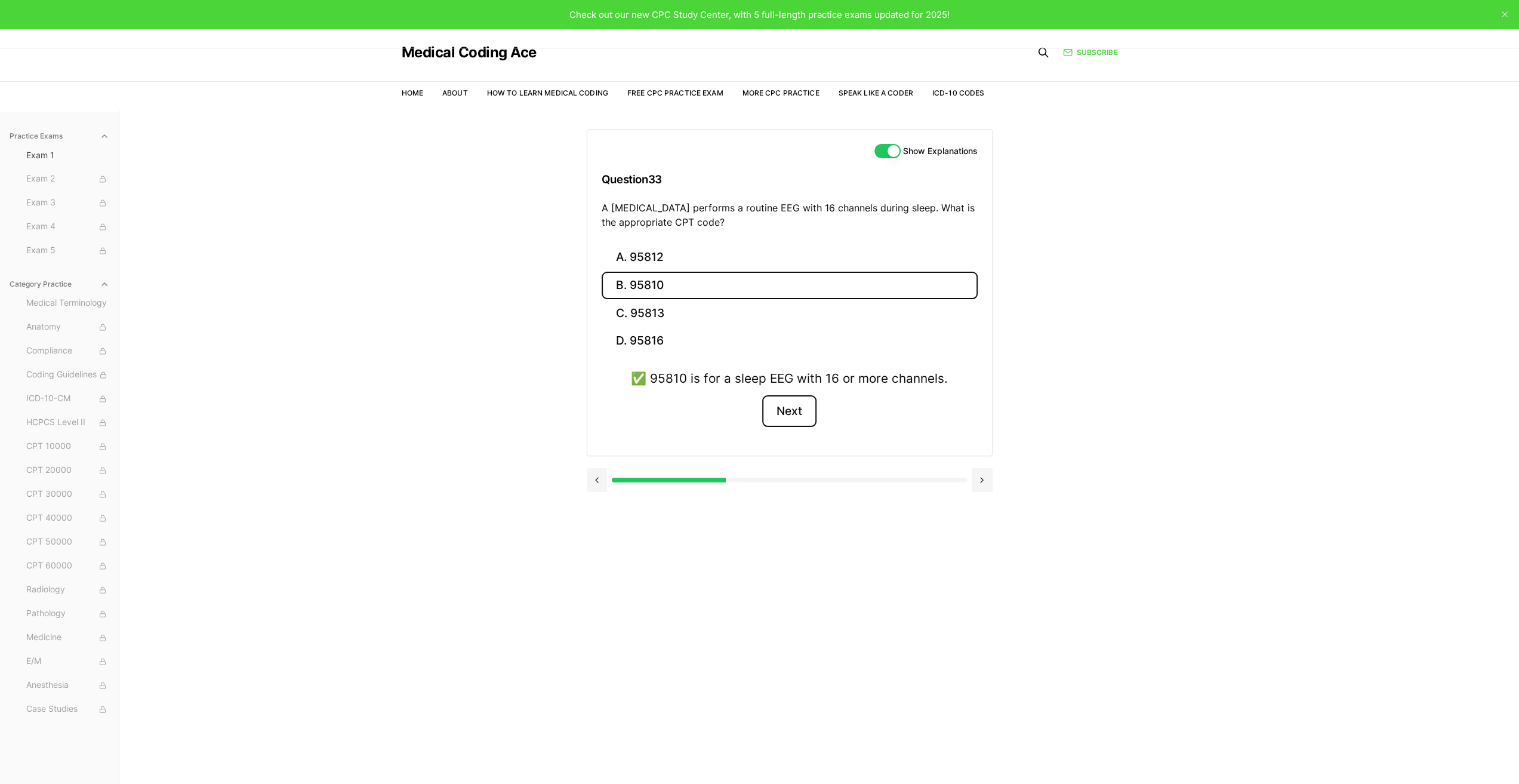
click at [795, 409] on button "Next" at bounding box center [790, 412] width 55 height 32
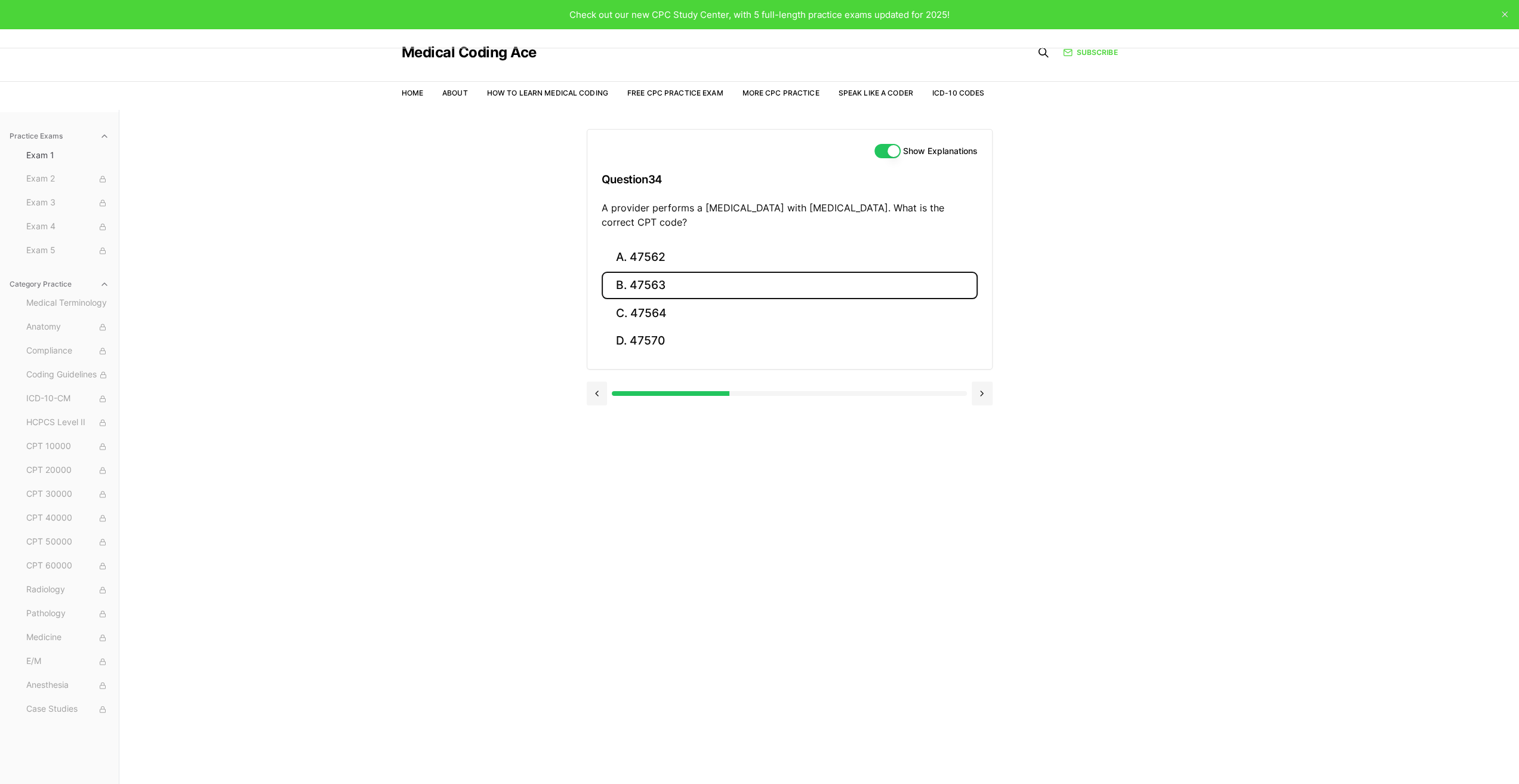
click at [655, 281] on button "B. 47563" at bounding box center [790, 286] width 376 height 28
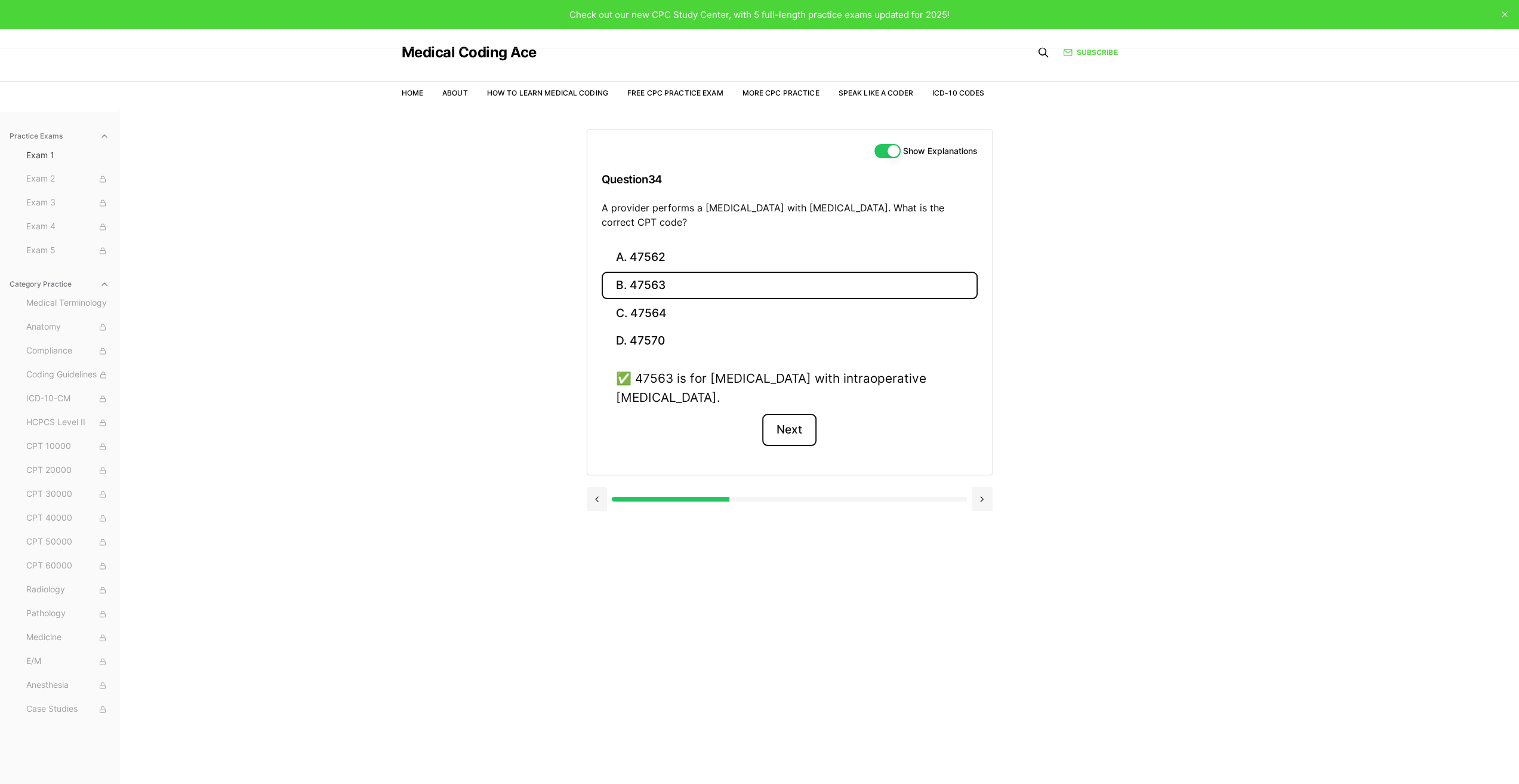
click at [787, 426] on button "Next" at bounding box center [790, 430] width 55 height 32
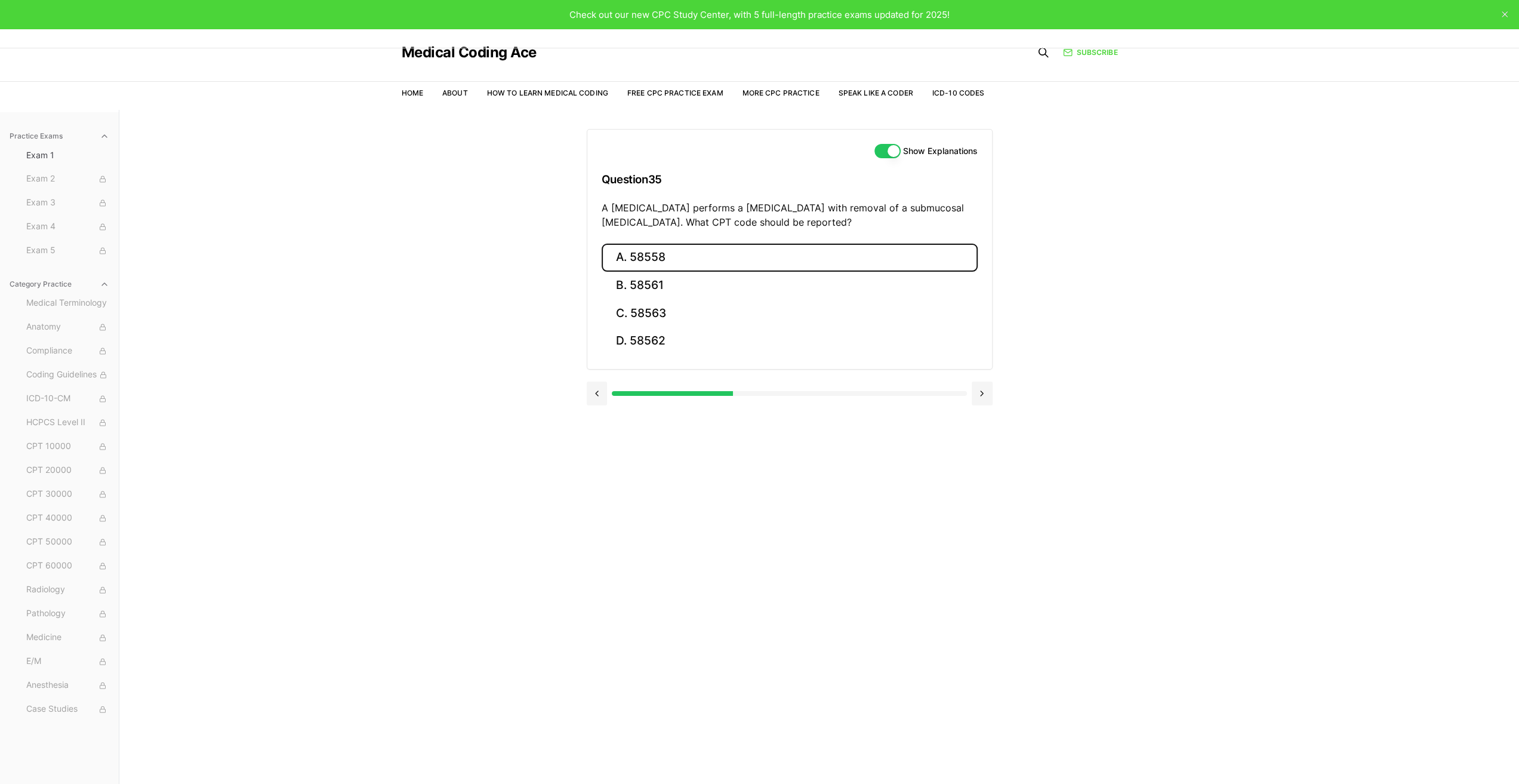
click at [643, 253] on button "A. 58558" at bounding box center [790, 258] width 376 height 28
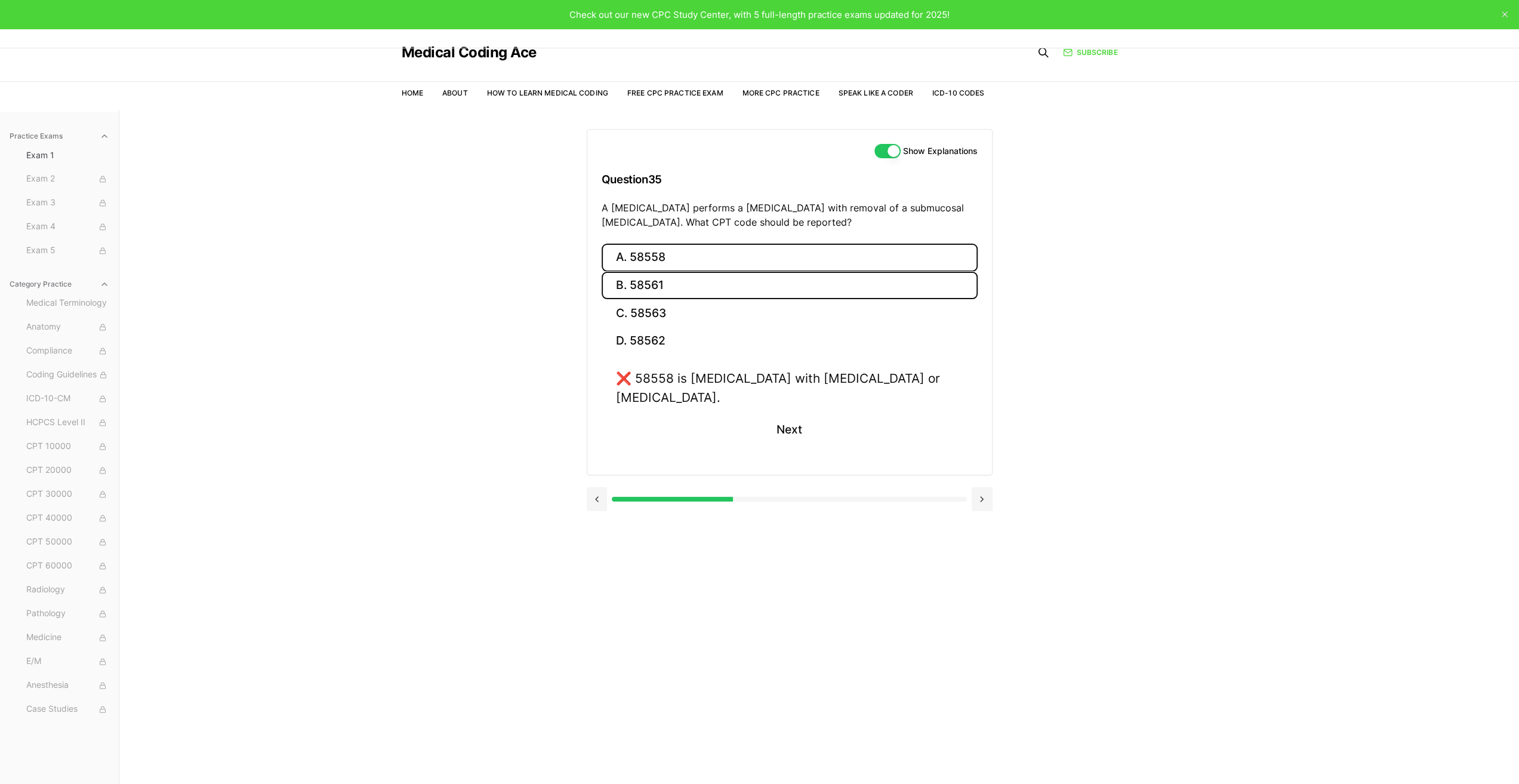
click at [650, 278] on button "B. 58561" at bounding box center [790, 286] width 376 height 28
click at [791, 414] on button "Next" at bounding box center [790, 430] width 55 height 32
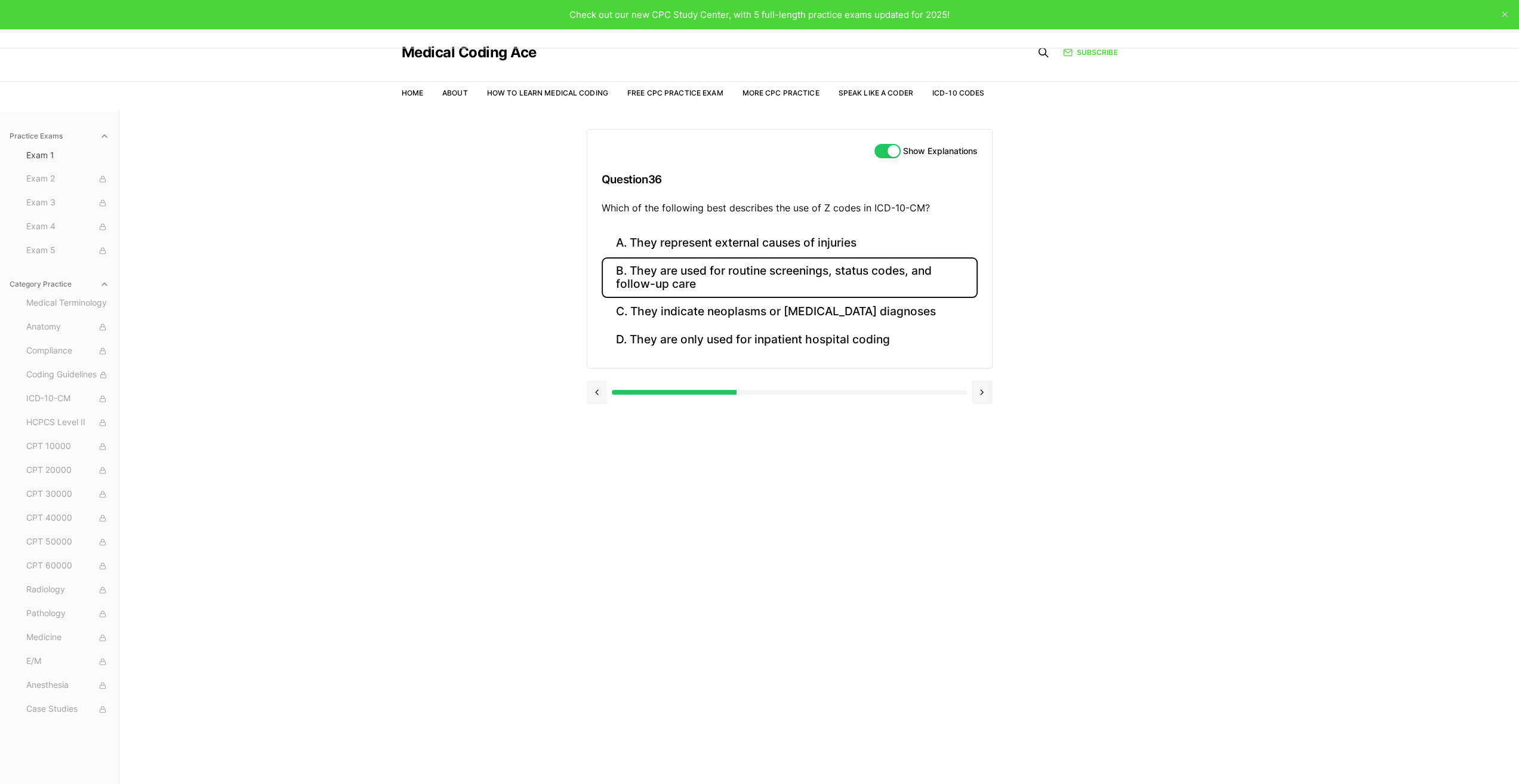
click at [676, 263] on button "B. They are used for routine screenings, status codes, and follow-up care" at bounding box center [790, 278] width 376 height 41
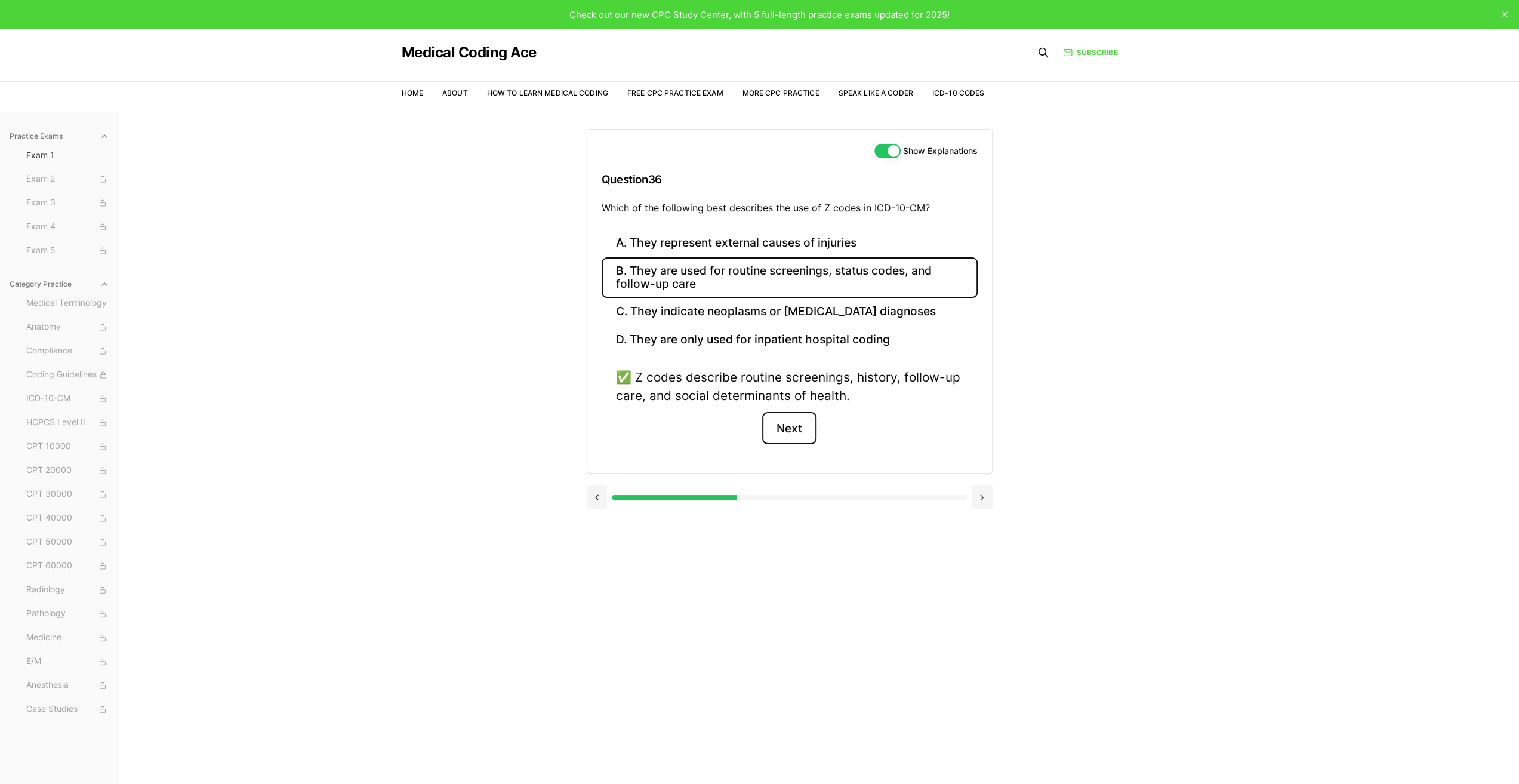
click at [788, 432] on button "Next" at bounding box center [790, 428] width 55 height 32
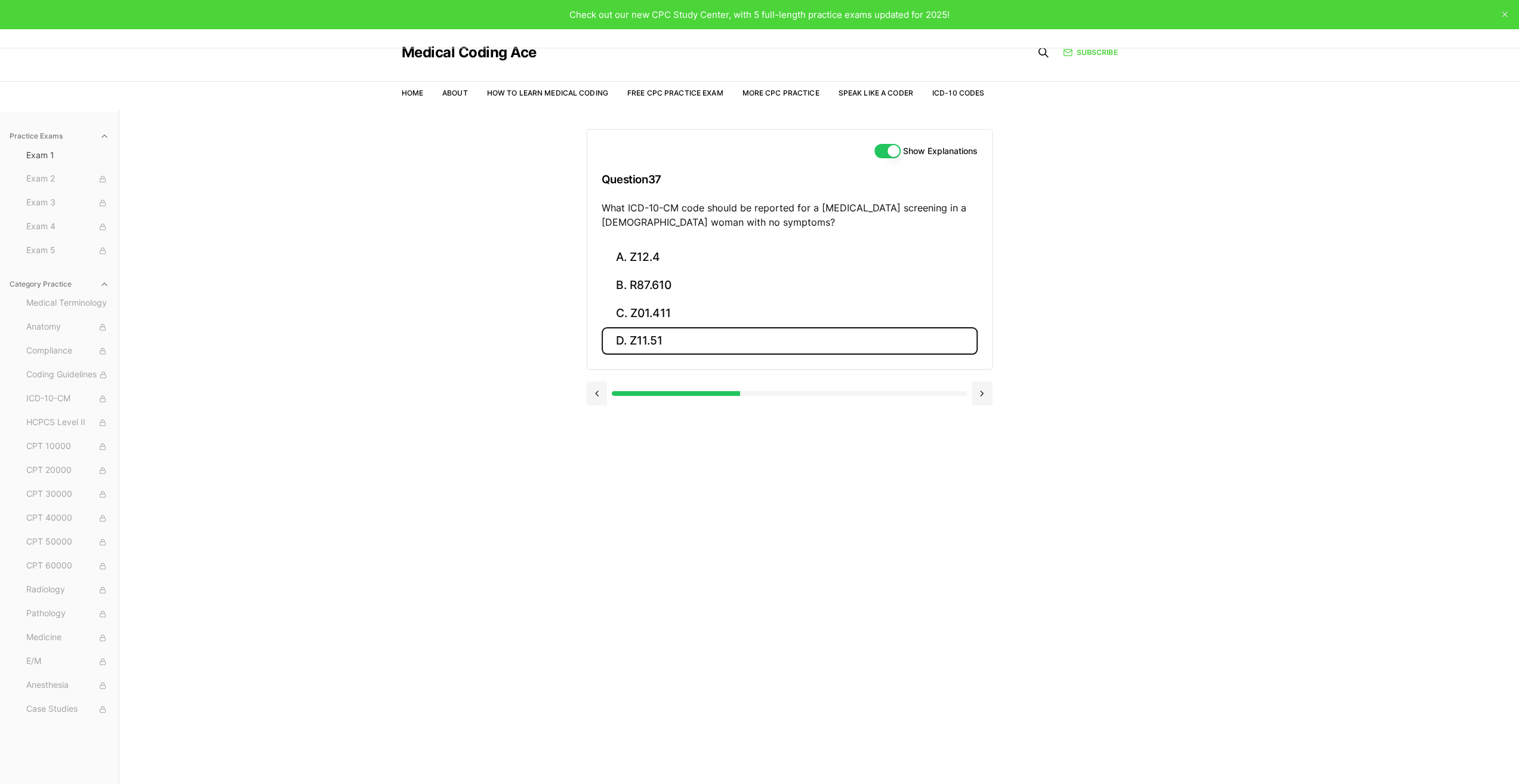
click at [699, 336] on button "D. Z11.51" at bounding box center [790, 341] width 376 height 28
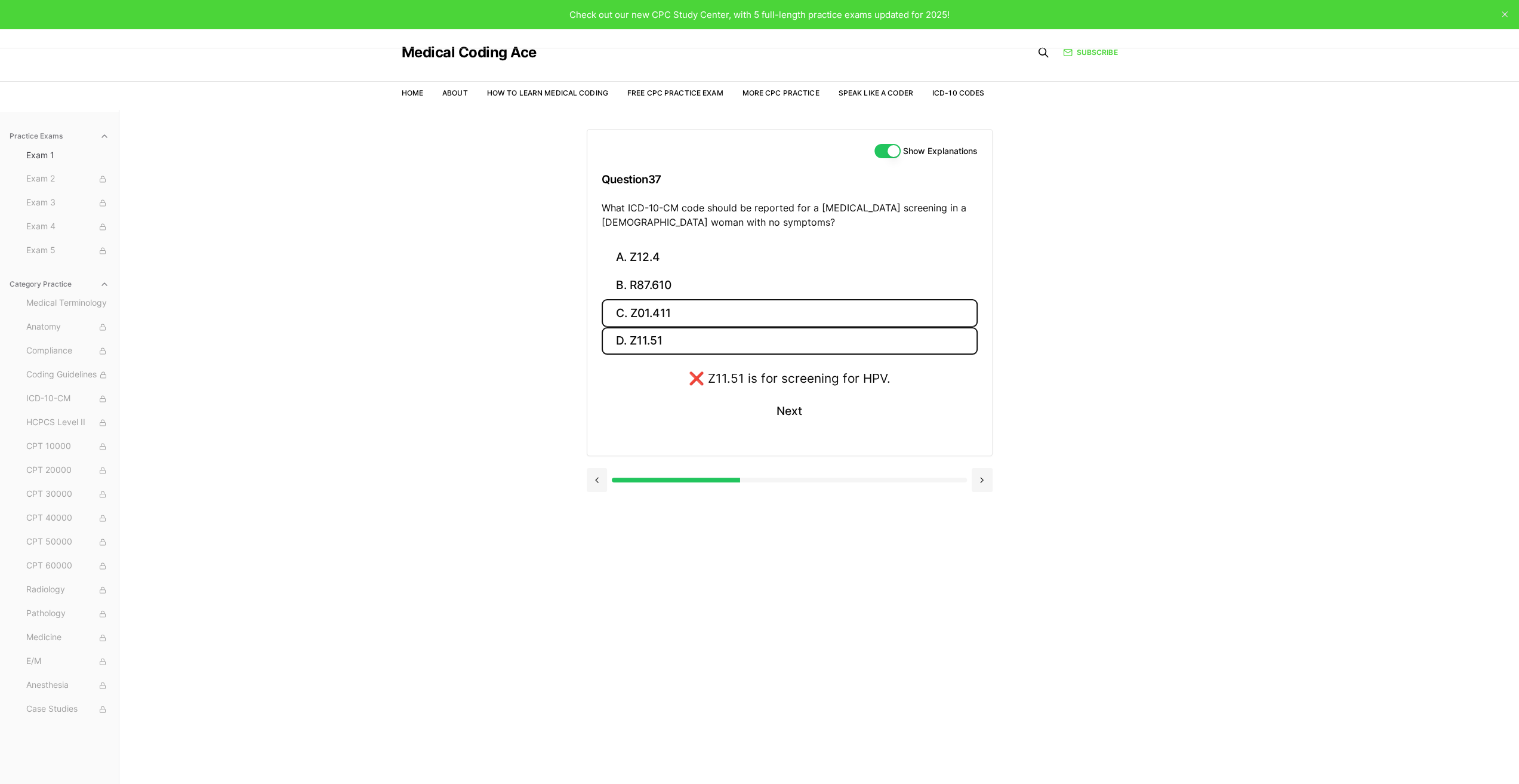
click at [690, 307] on button "C. Z01.411" at bounding box center [790, 313] width 376 height 28
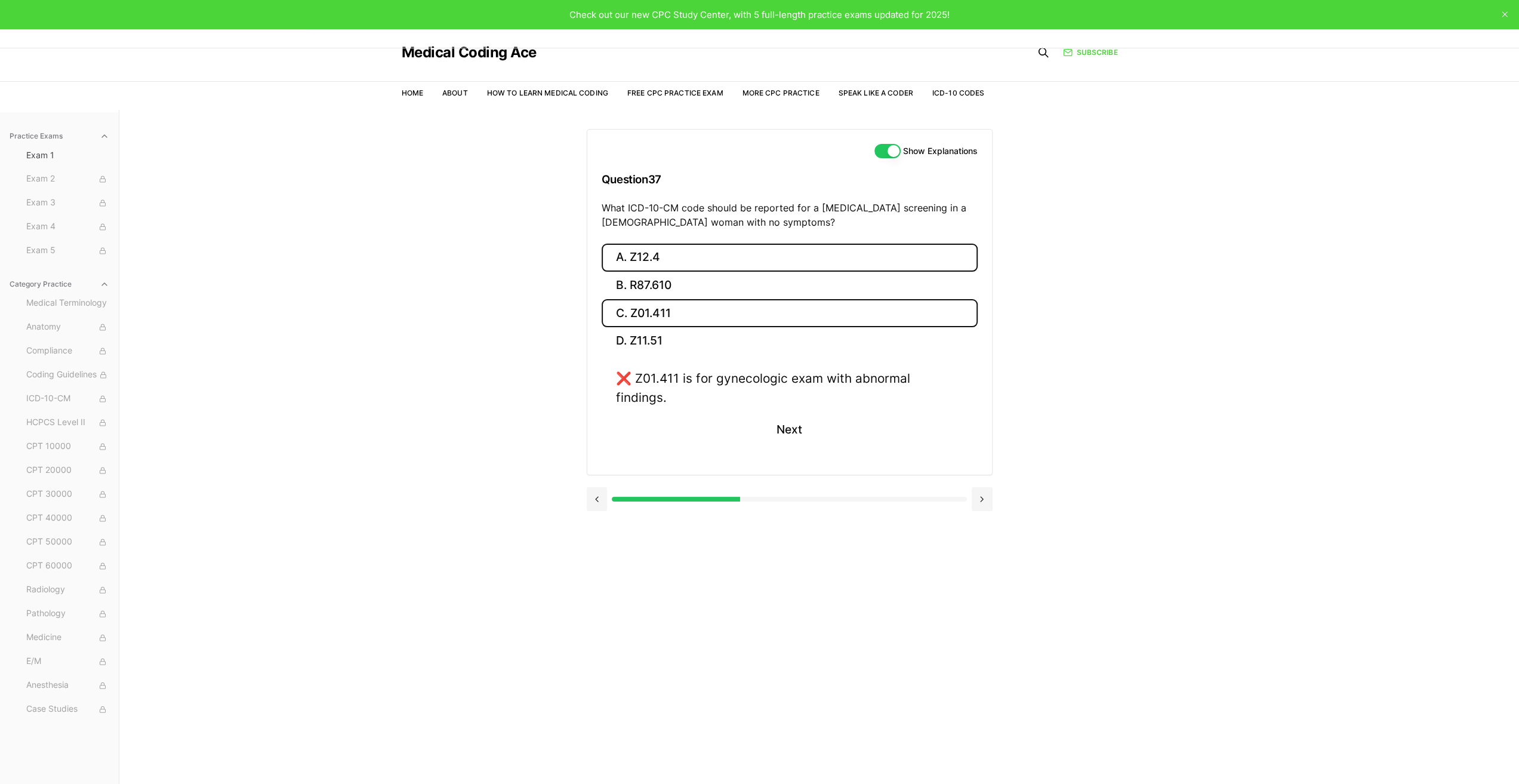
click at [687, 253] on button "A. Z12.4" at bounding box center [790, 258] width 376 height 28
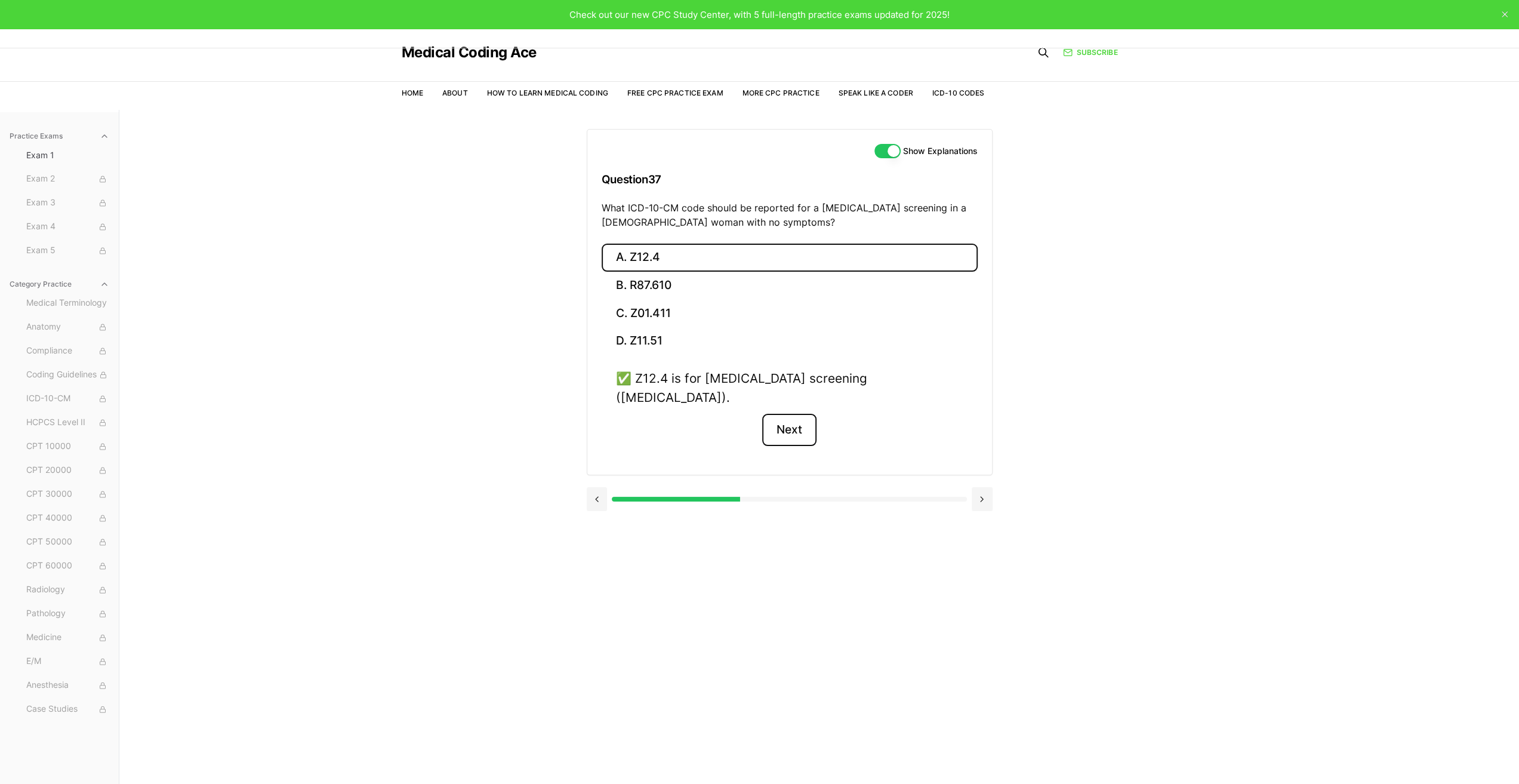
click at [801, 414] on button "Next" at bounding box center [790, 430] width 55 height 32
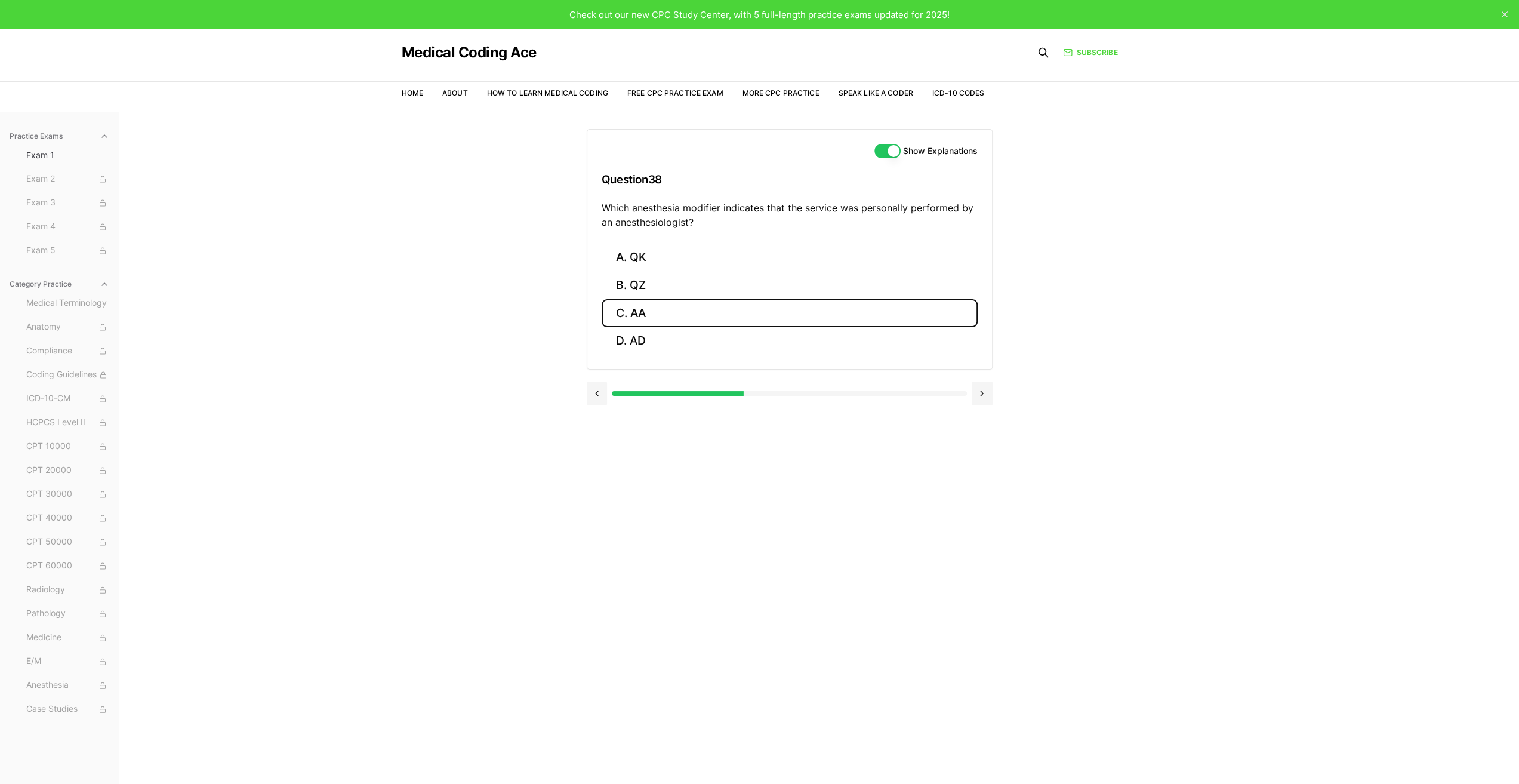
click at [650, 311] on button "C. AA" at bounding box center [790, 313] width 376 height 28
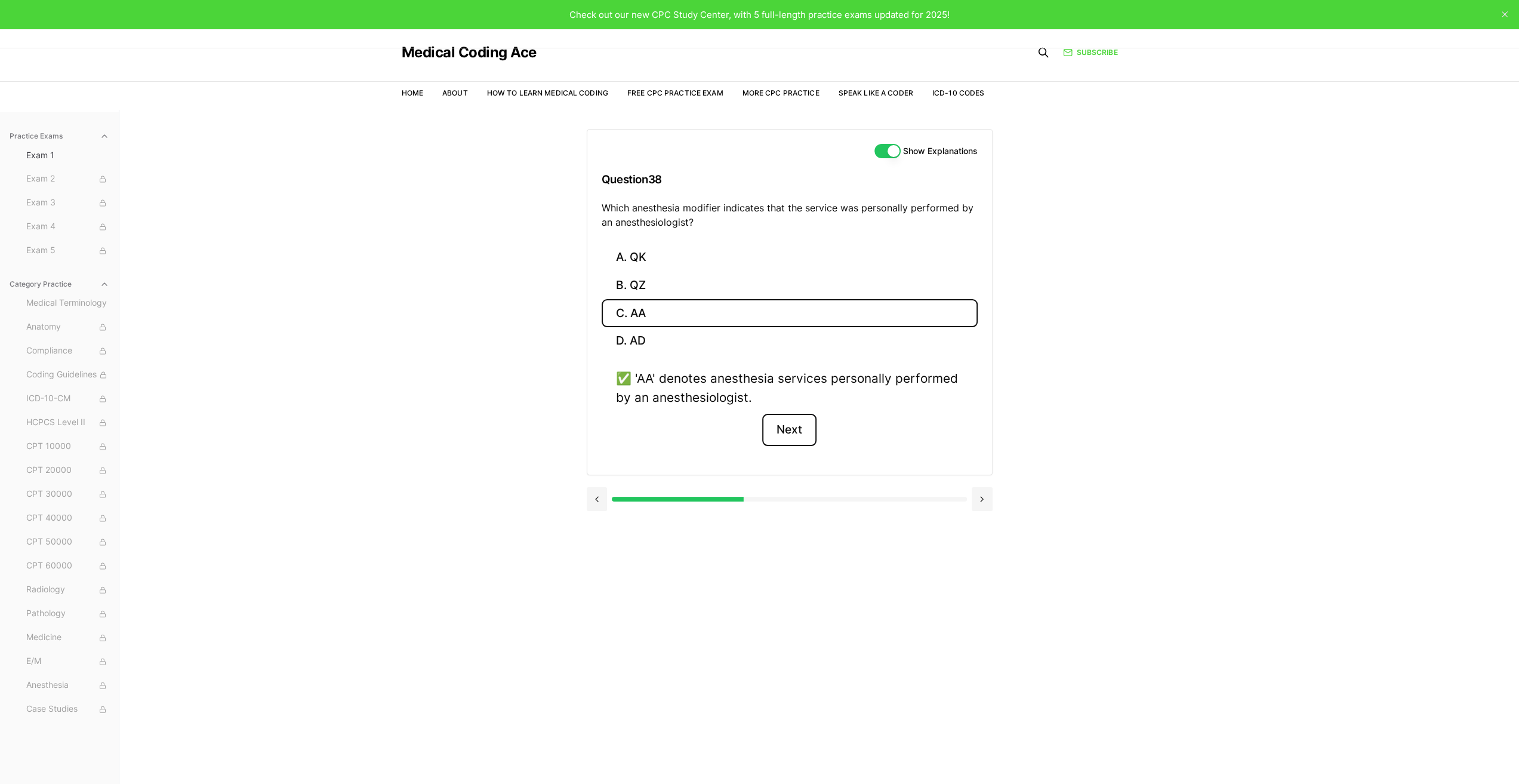
click at [799, 428] on button "Next" at bounding box center [790, 430] width 55 height 32
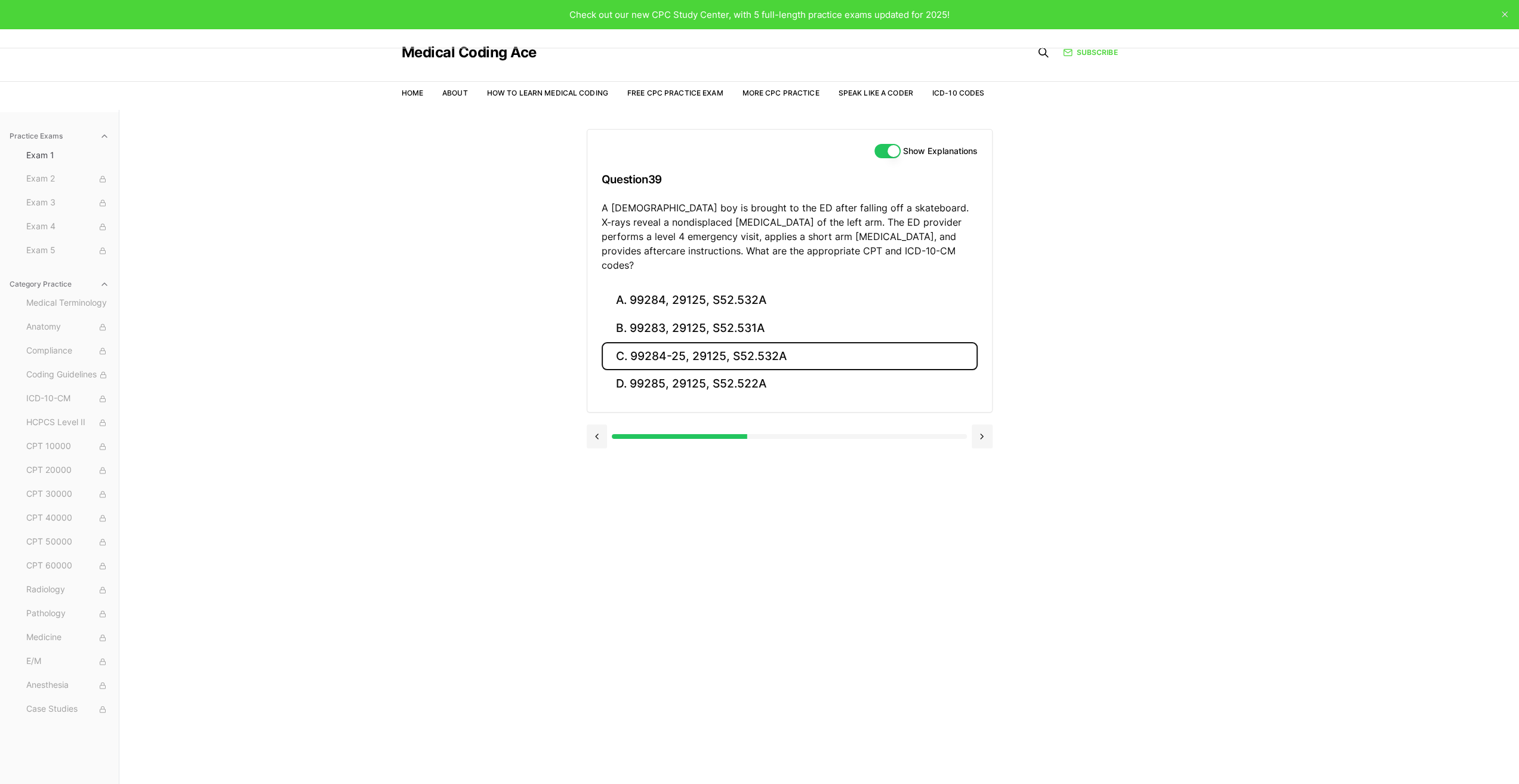
click at [645, 342] on button "C. 99284-25, 29125, S52.532A" at bounding box center [790, 356] width 376 height 28
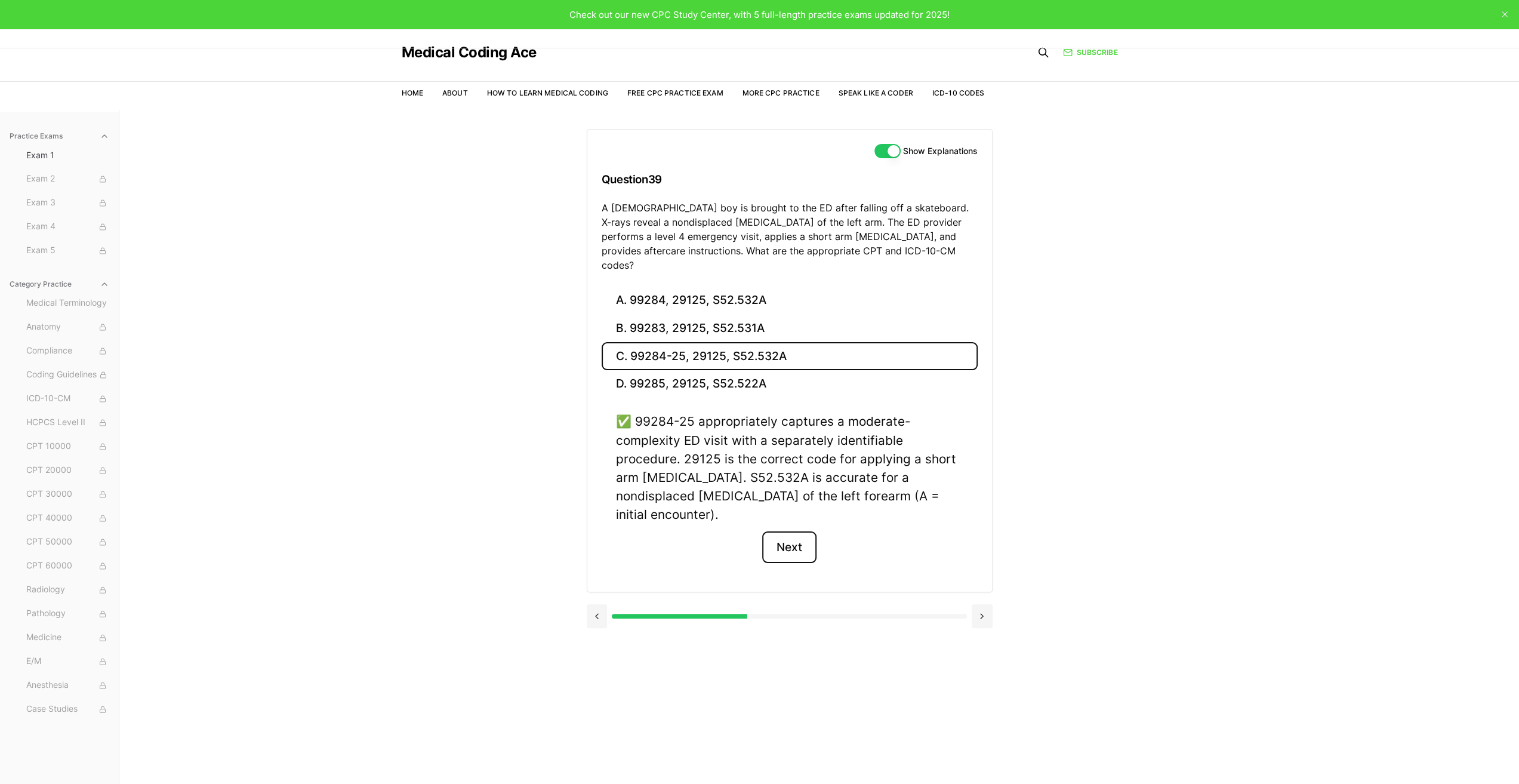
click at [790, 531] on button "Next" at bounding box center [790, 547] width 55 height 32
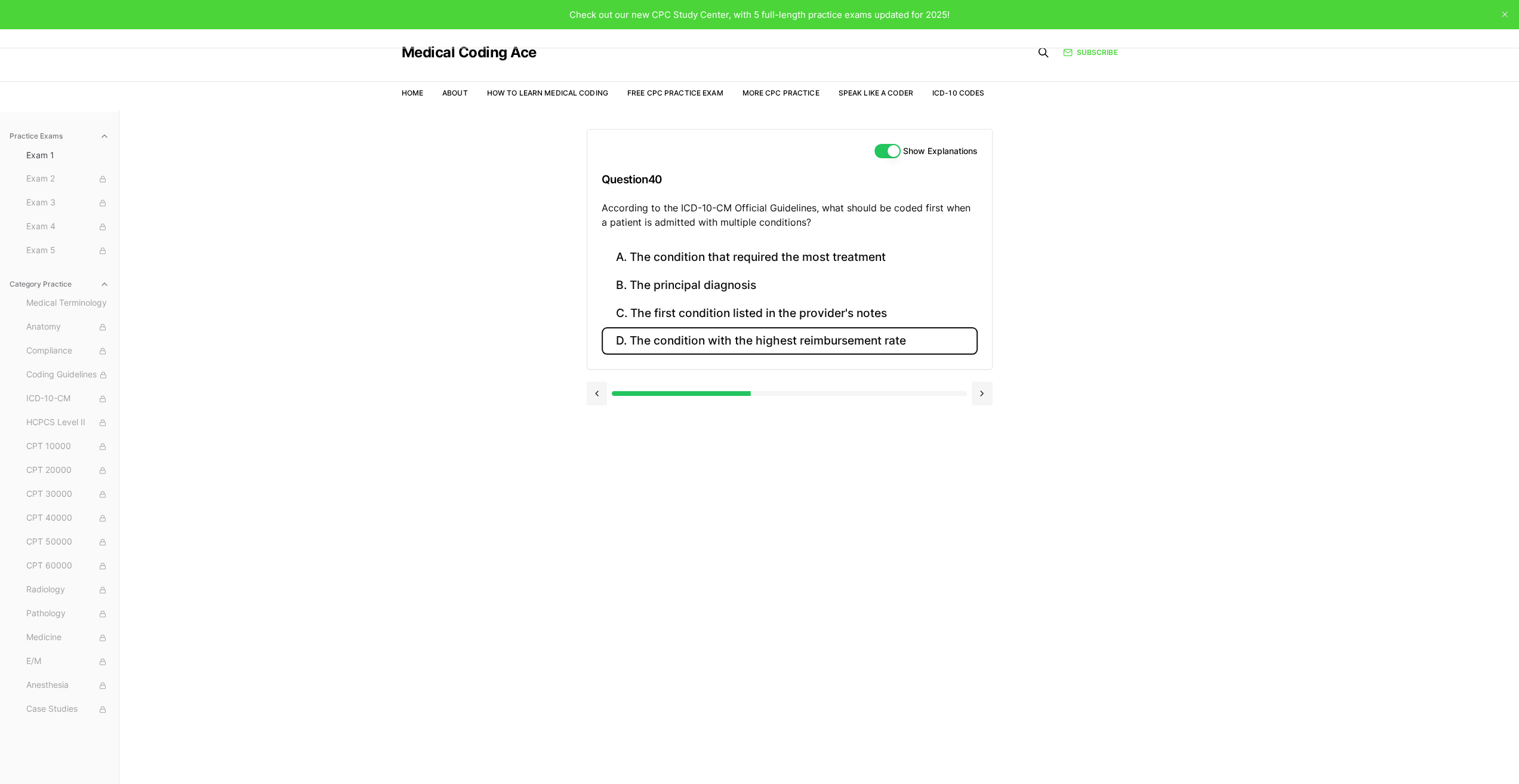
click at [744, 339] on button "D. The condition with the highest reimbursement rate" at bounding box center [790, 341] width 376 height 28
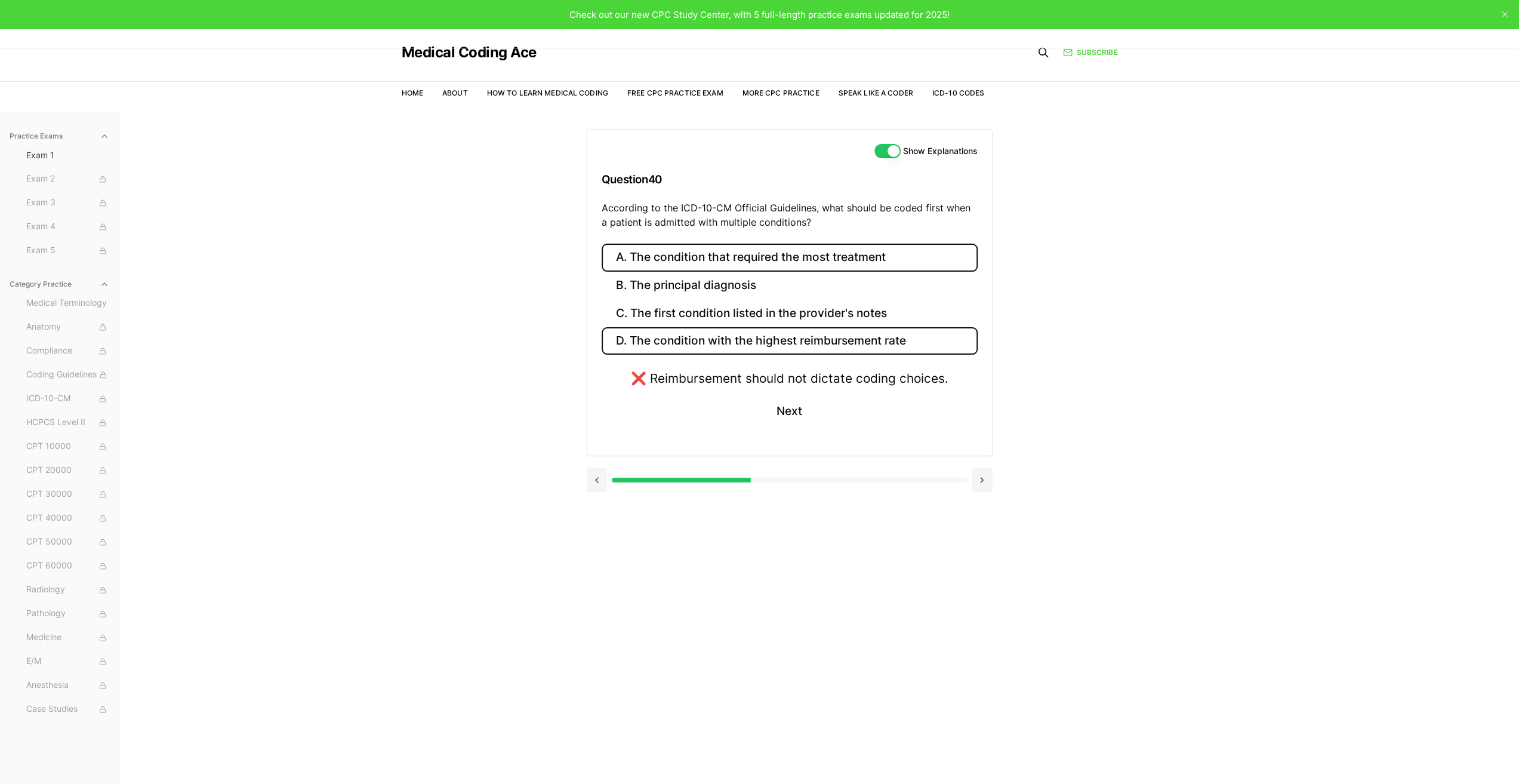
click at [737, 260] on button "A. The condition that required the most treatment" at bounding box center [790, 258] width 376 height 28
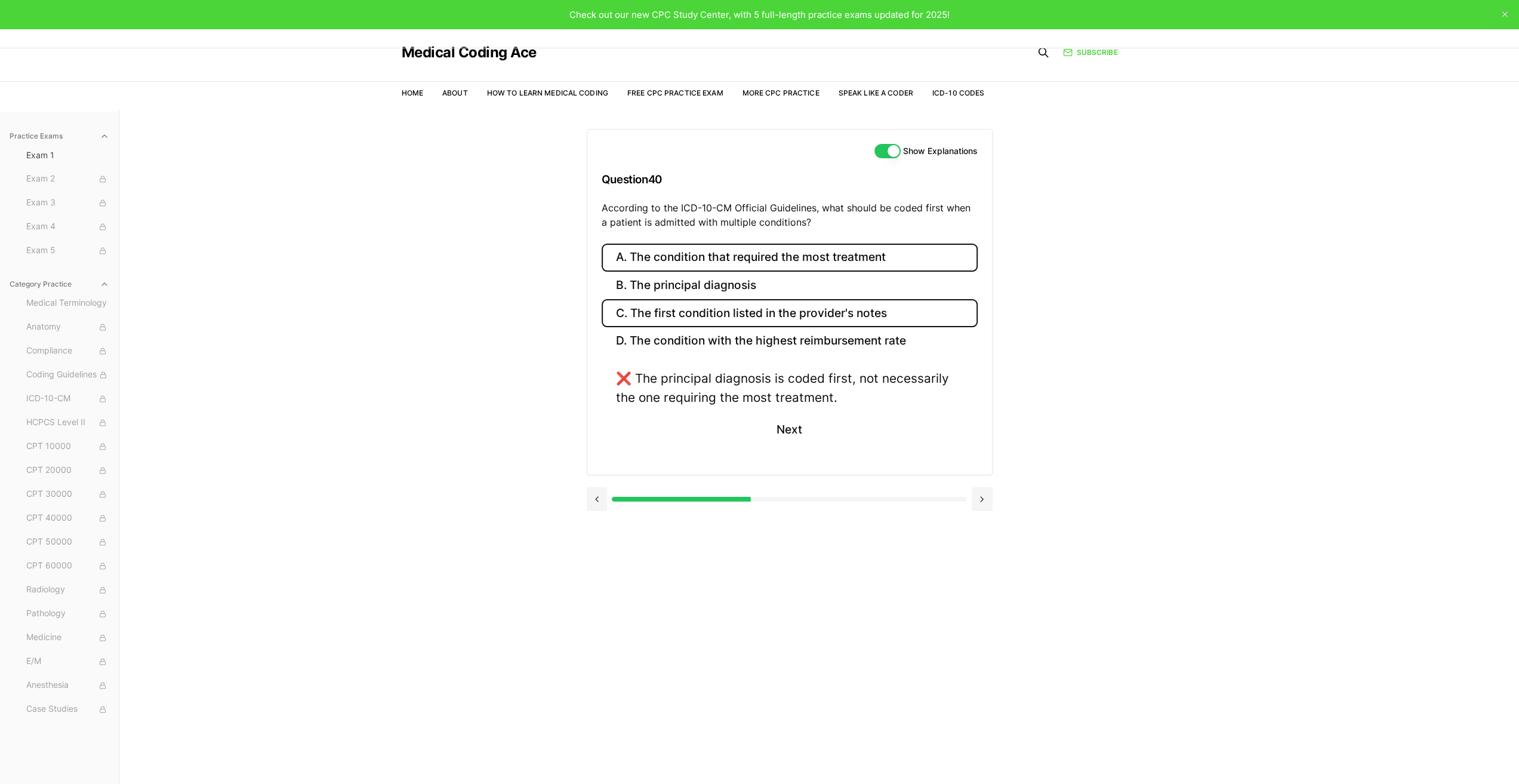
click at [723, 314] on button "C. The first condition listed in the provider's notes" at bounding box center [790, 313] width 376 height 28
click at [724, 286] on button "B. The principal diagnosis" at bounding box center [790, 286] width 376 height 28
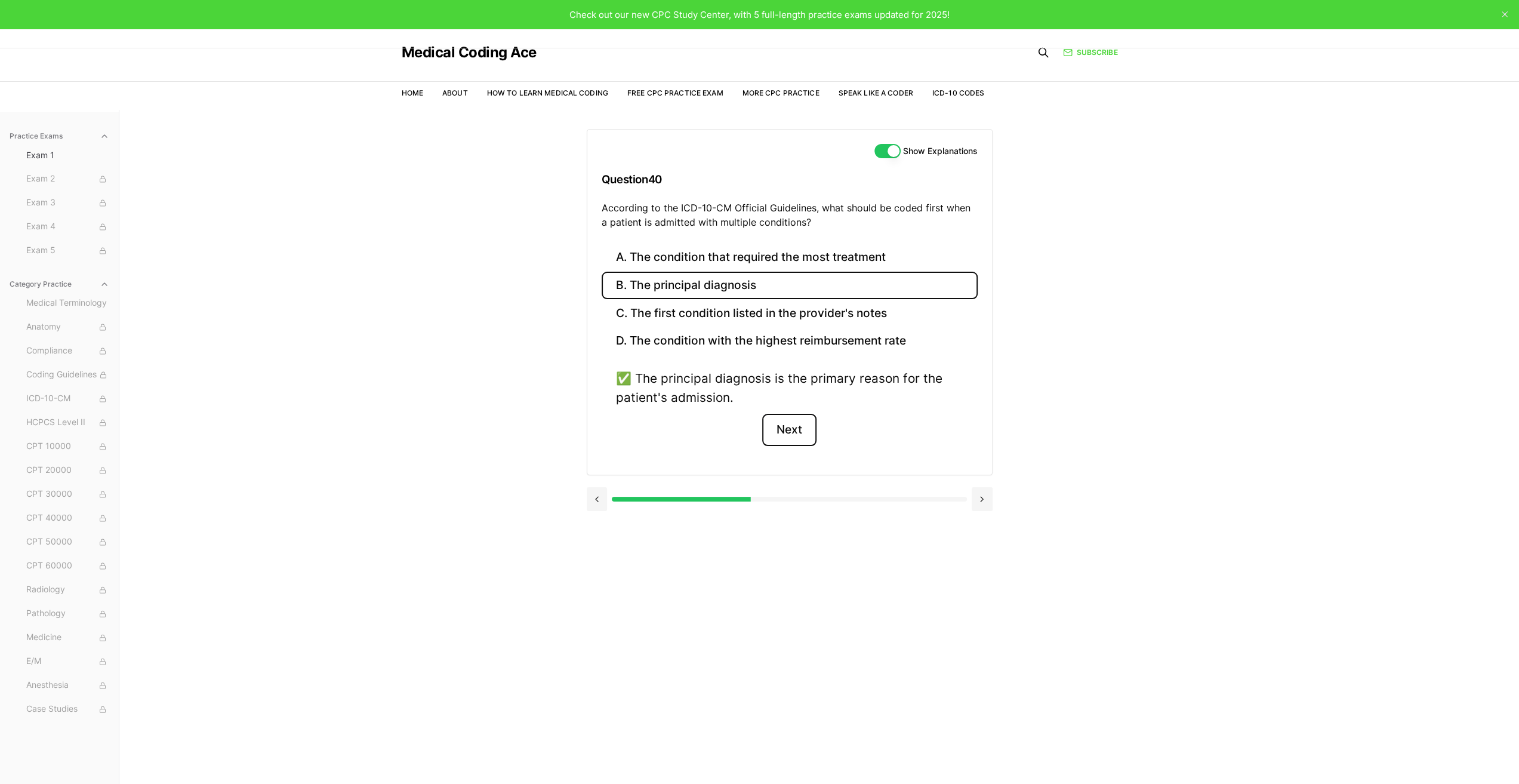
click at [780, 428] on button "Next" at bounding box center [790, 430] width 55 height 32
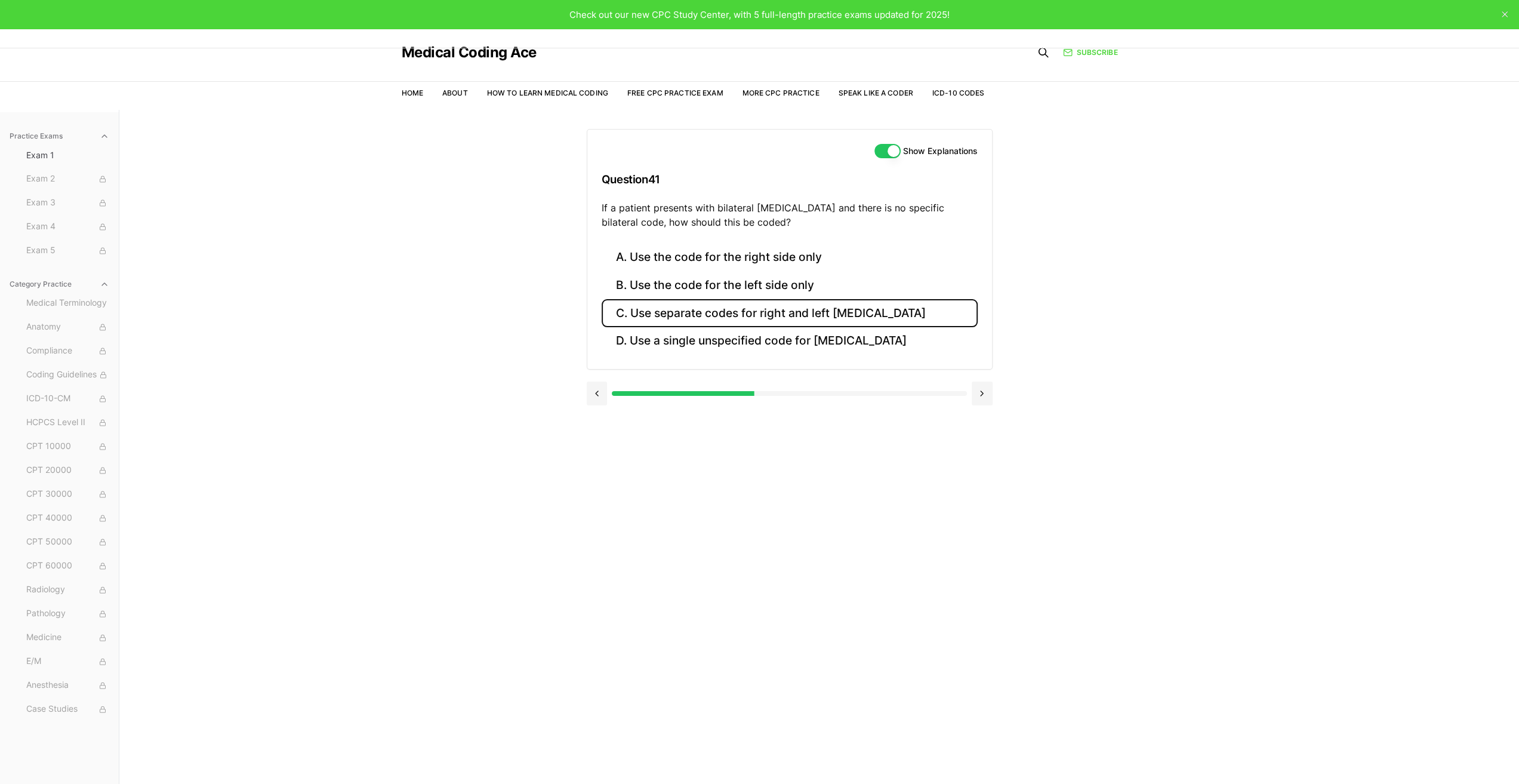
click at [723, 315] on button "C. Use separate codes for right and left [MEDICAL_DATA]" at bounding box center [790, 313] width 376 height 28
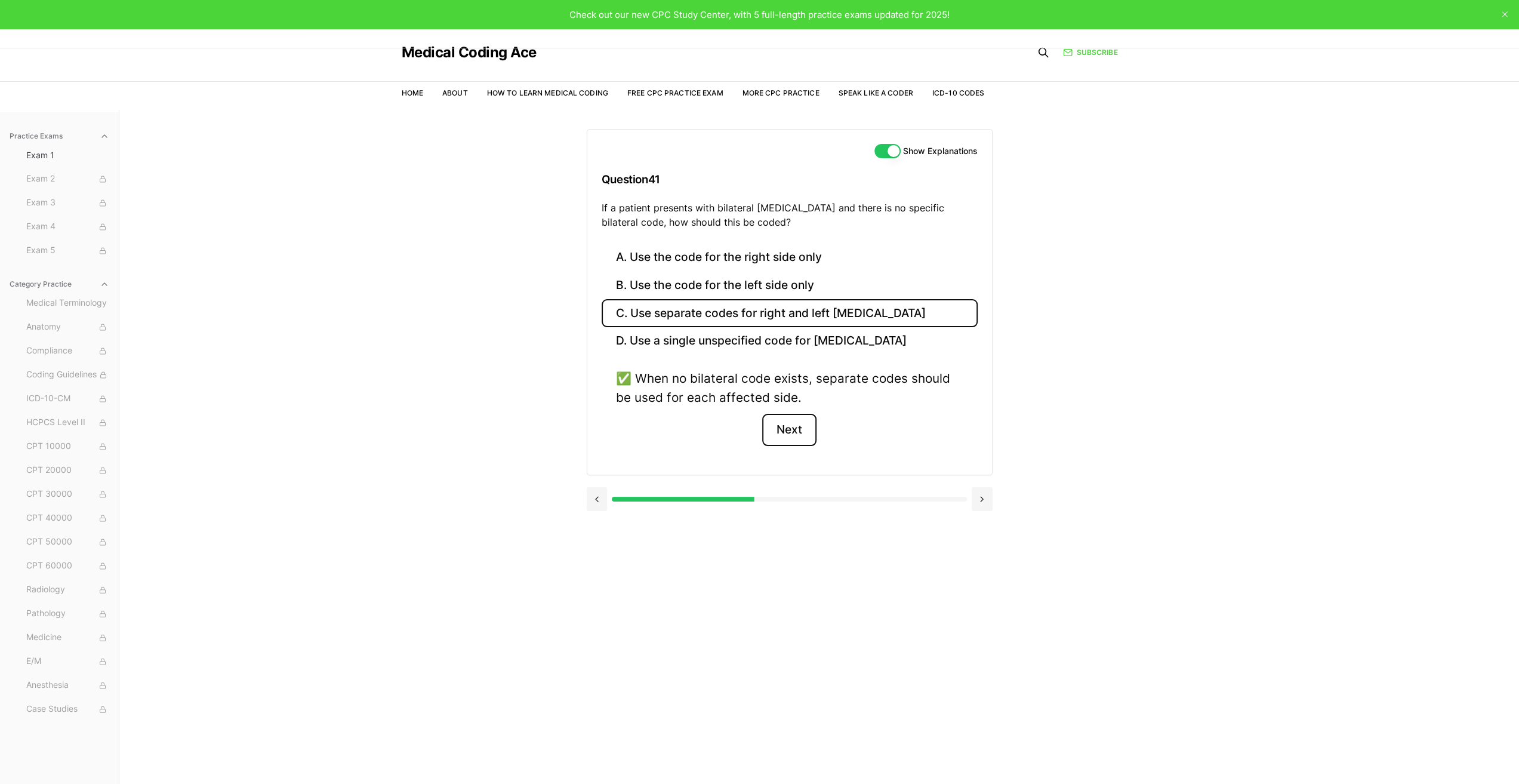
click at [780, 430] on button "Next" at bounding box center [790, 430] width 55 height 32
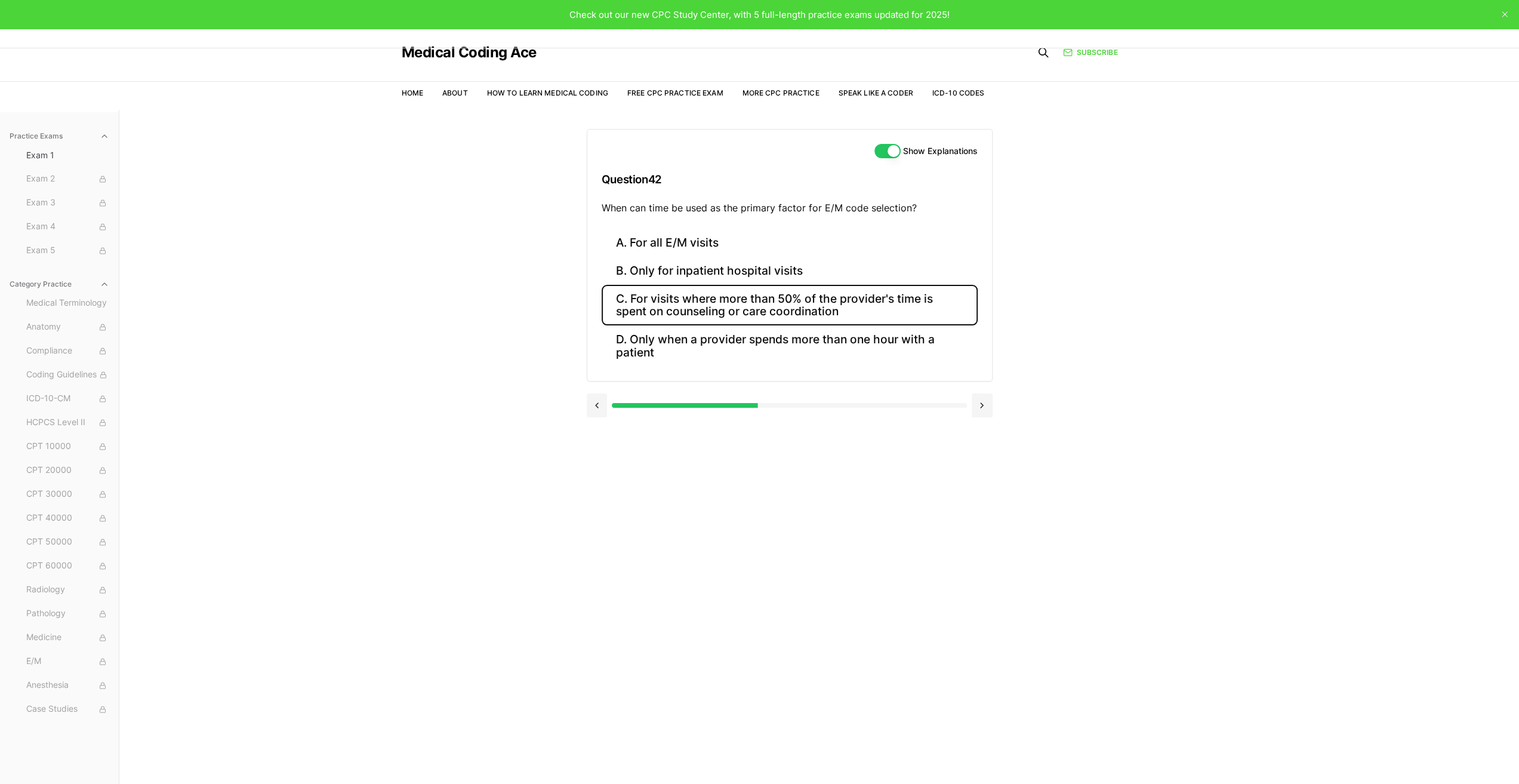
click at [713, 307] on button "C. For visits where more than 50% of the provider's time is spent on counseling…" at bounding box center [790, 305] width 376 height 41
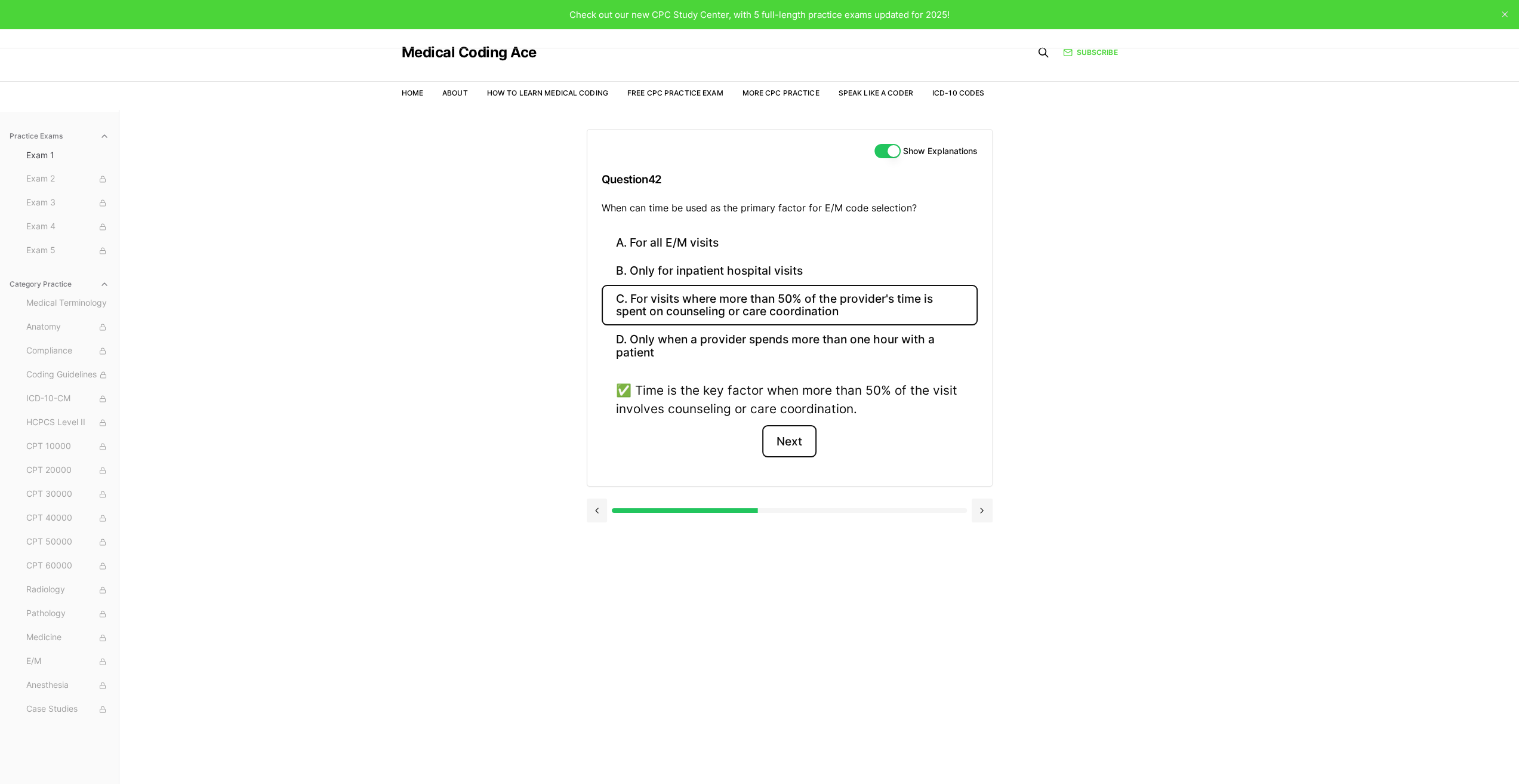
click at [786, 442] on button "Next" at bounding box center [790, 441] width 55 height 32
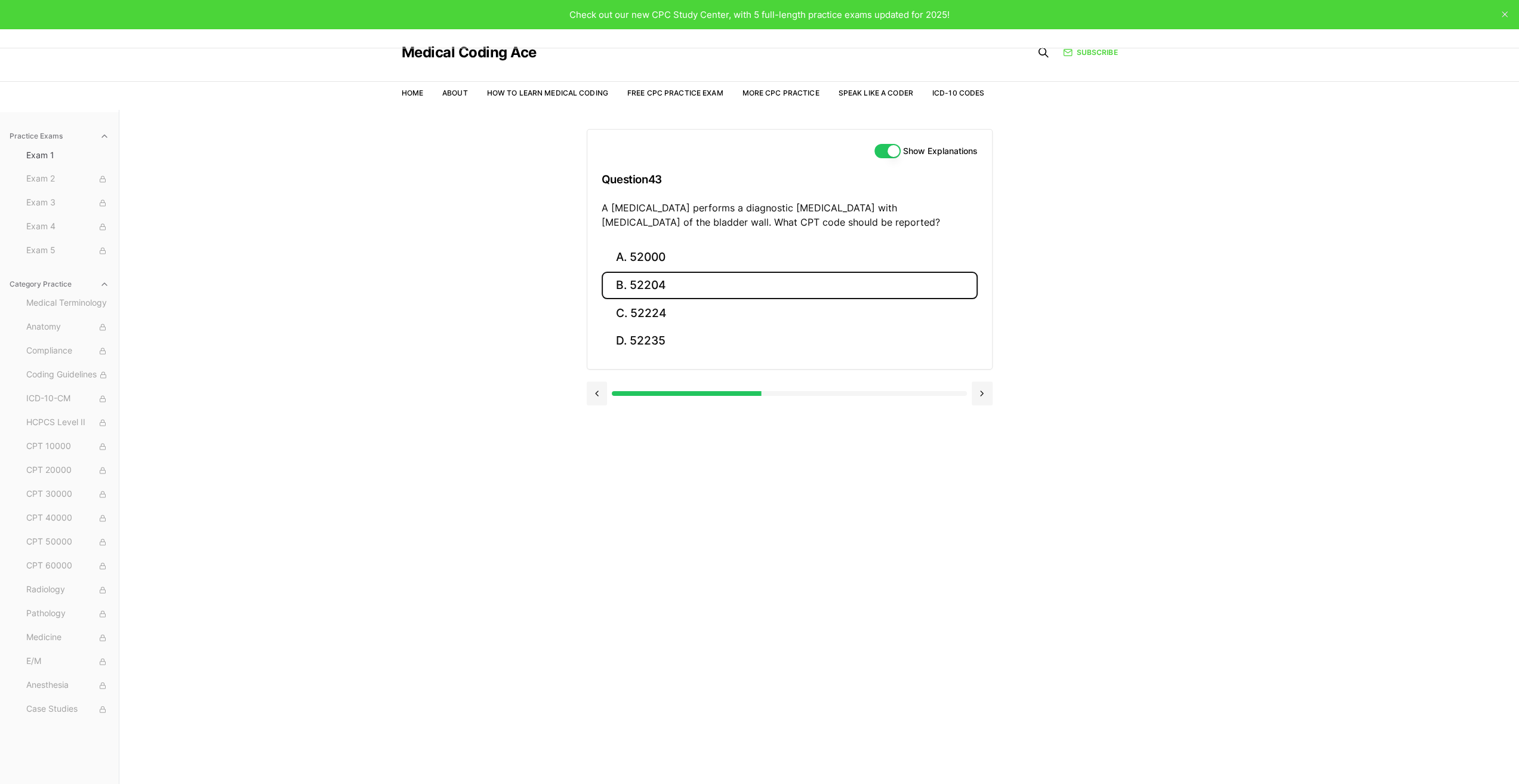
click at [651, 278] on button "B. 52204" at bounding box center [790, 286] width 376 height 28
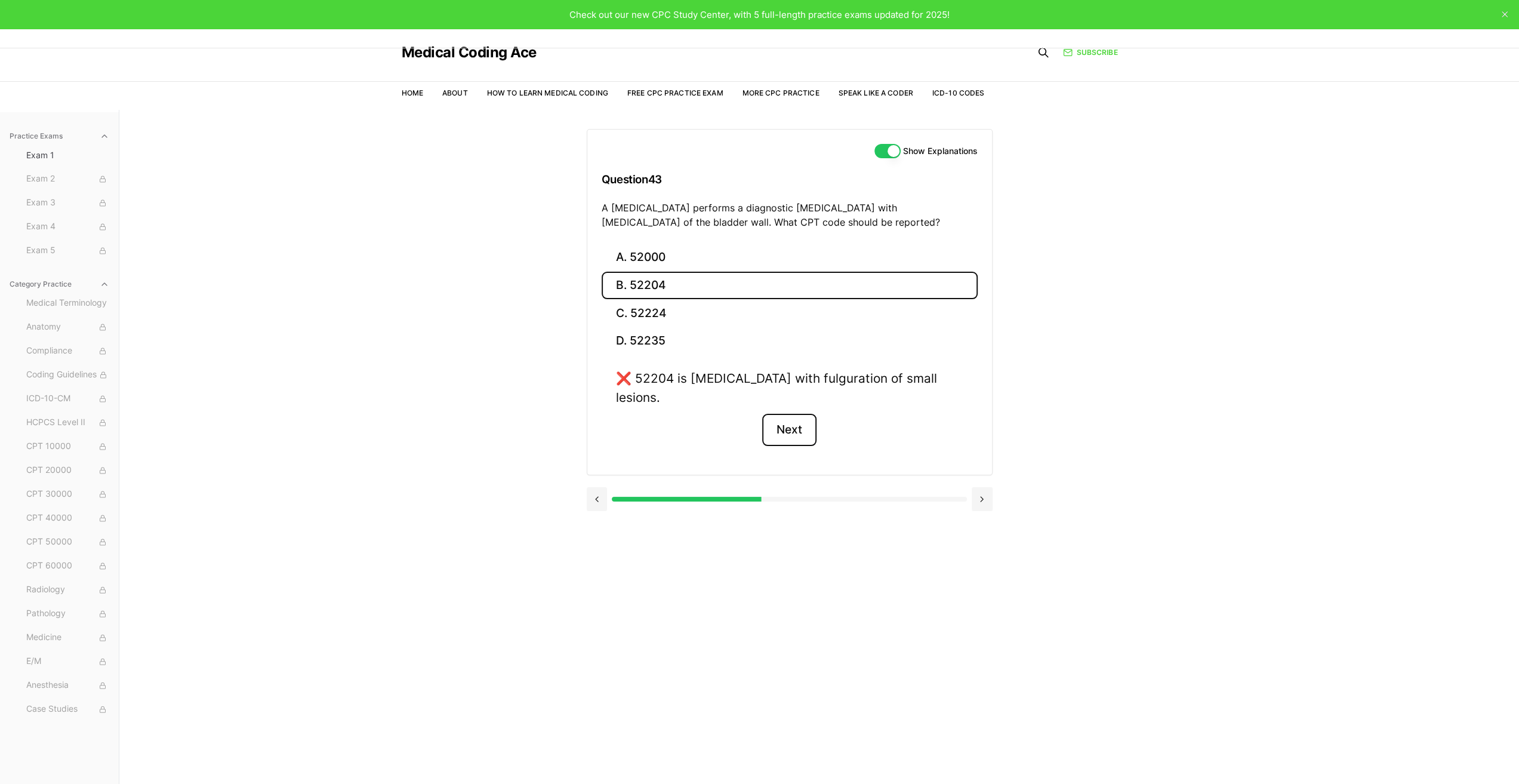
click at [804, 414] on button "Next" at bounding box center [790, 430] width 55 height 32
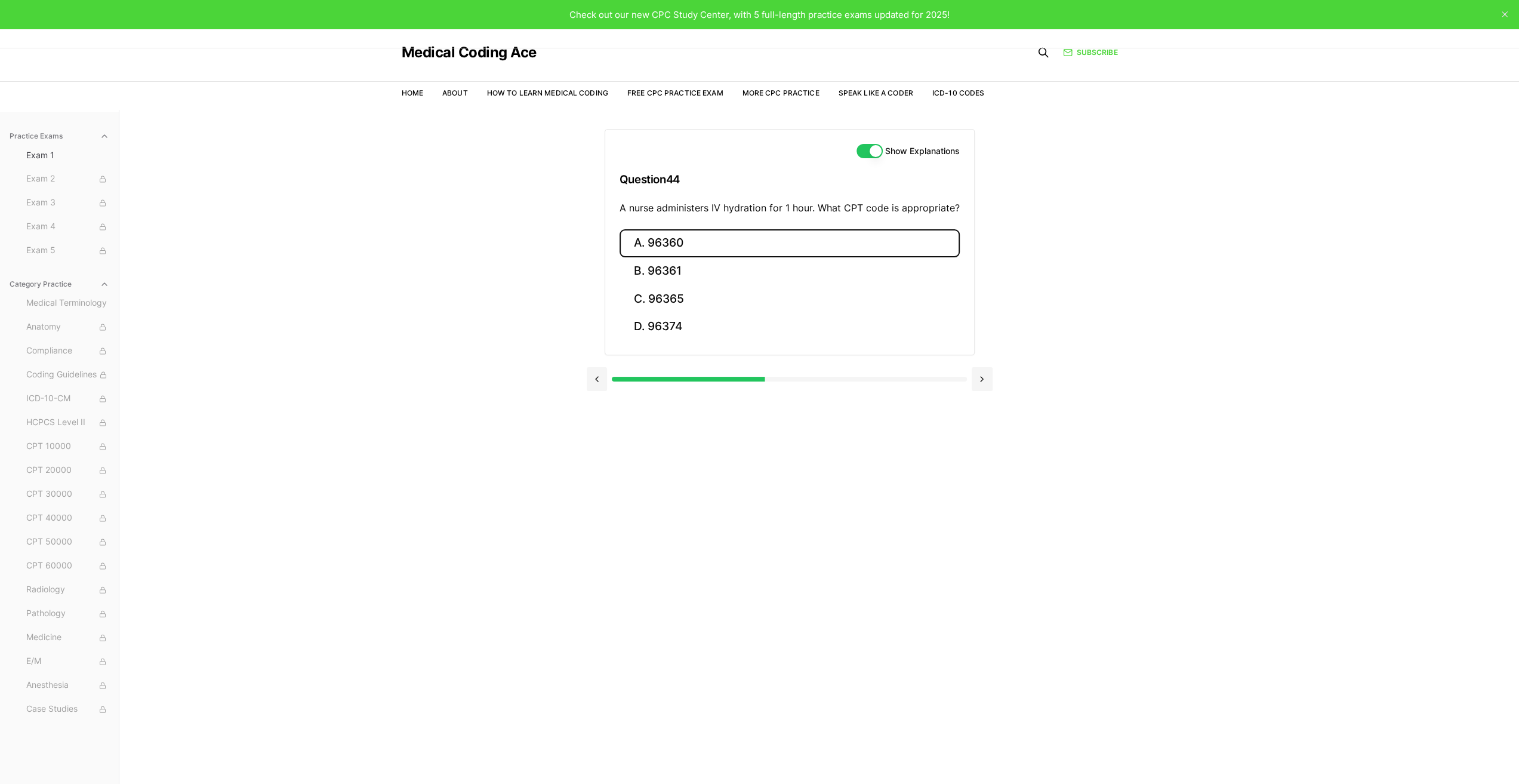
click at [664, 241] on button "A. 96360" at bounding box center [790, 243] width 340 height 28
click at [795, 392] on button "Next" at bounding box center [790, 397] width 55 height 32
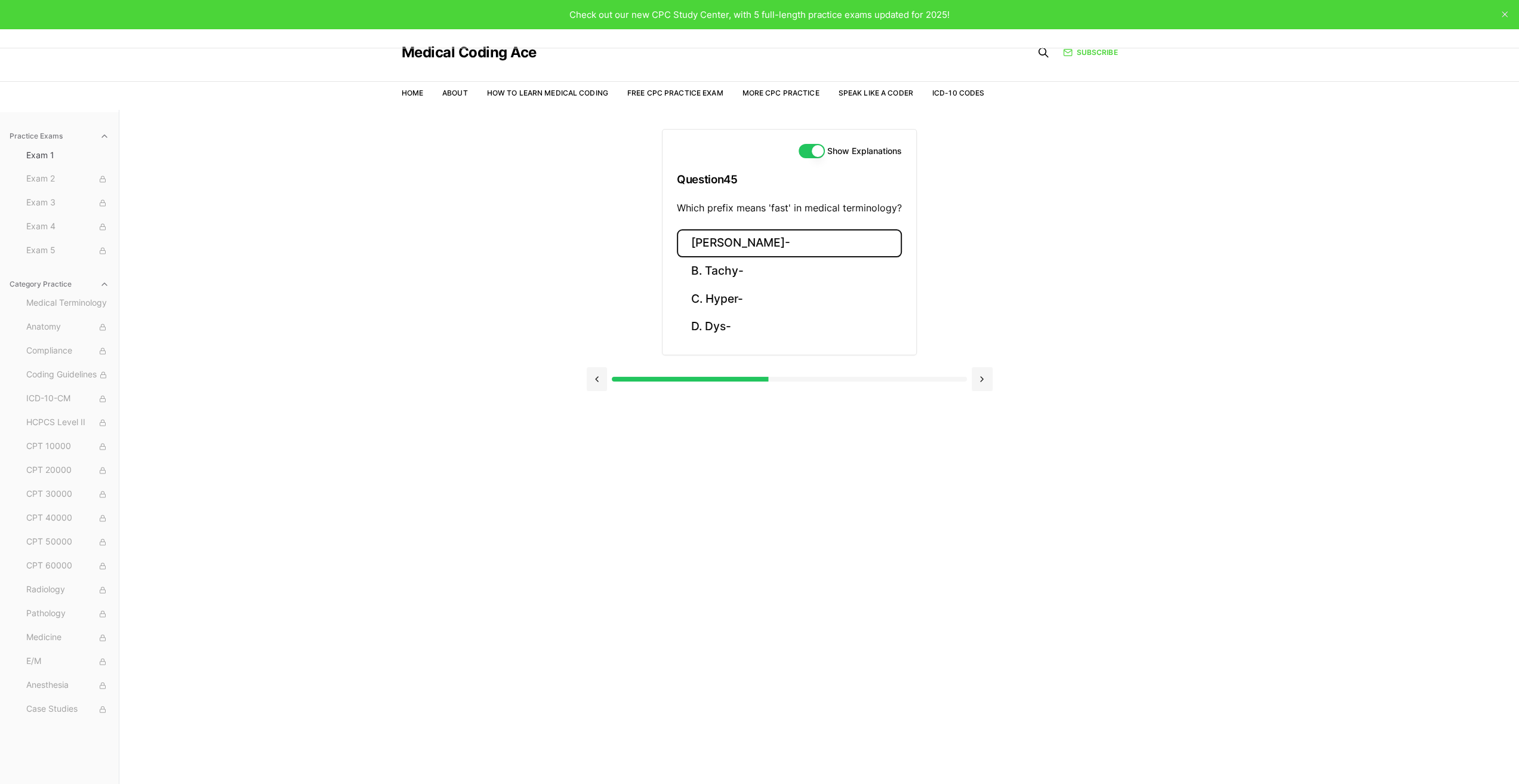
click at [730, 244] on button "[PERSON_NAME]-" at bounding box center [789, 243] width 225 height 28
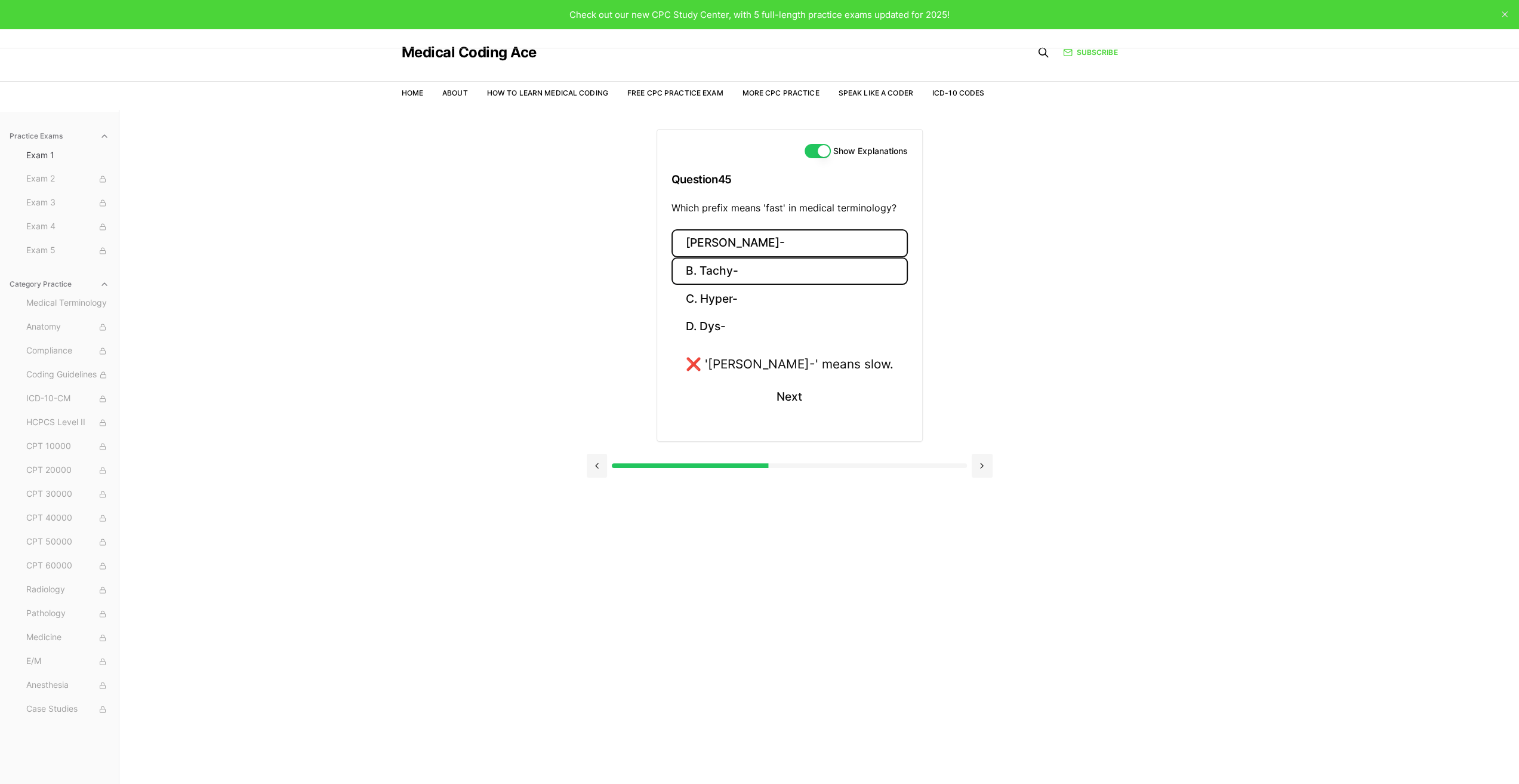
click at [728, 274] on button "B. Tachy-" at bounding box center [790, 272] width 237 height 28
click at [732, 298] on button "C. Hyper-" at bounding box center [789, 299] width 229 height 28
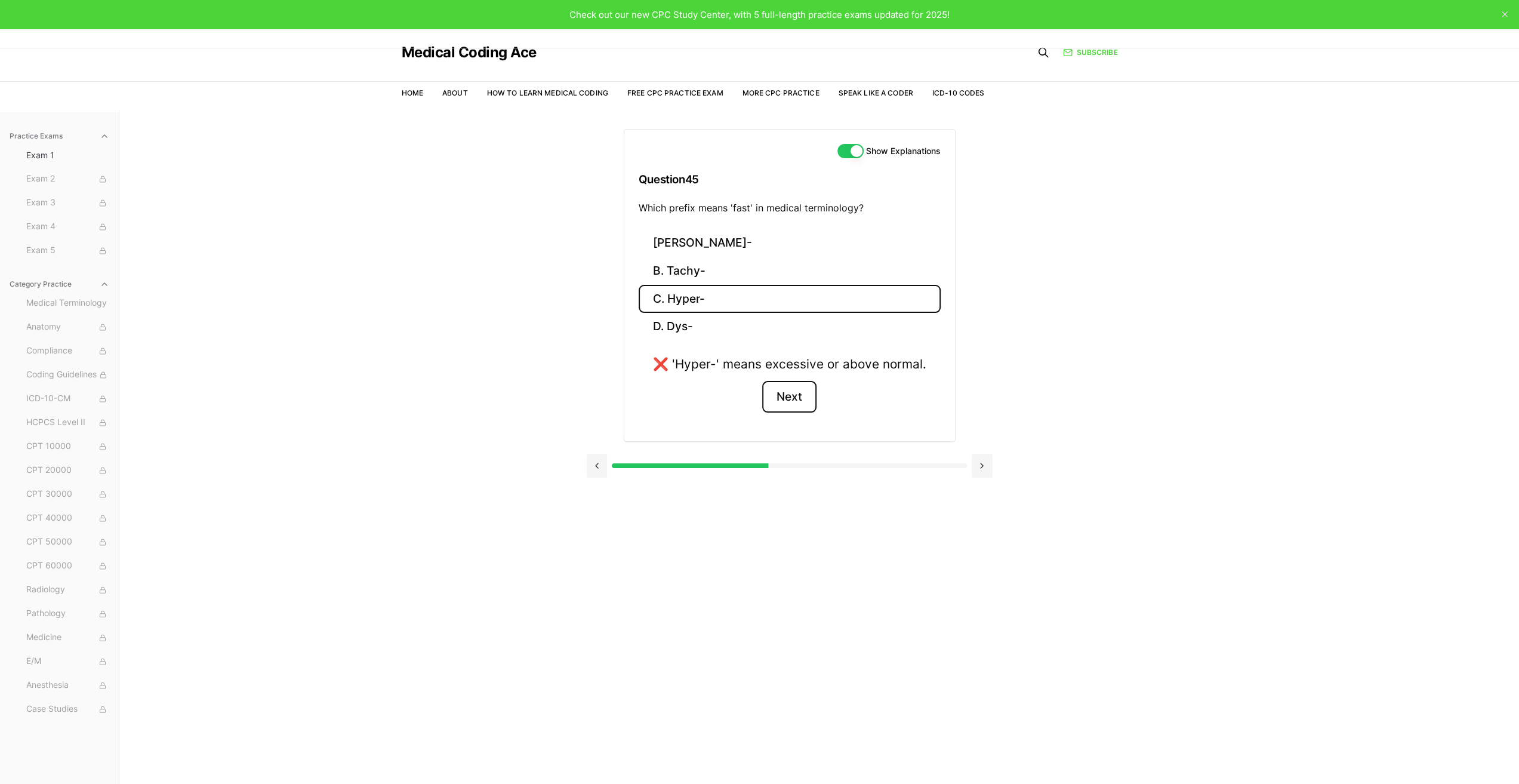
click at [796, 394] on button "Next" at bounding box center [790, 397] width 55 height 32
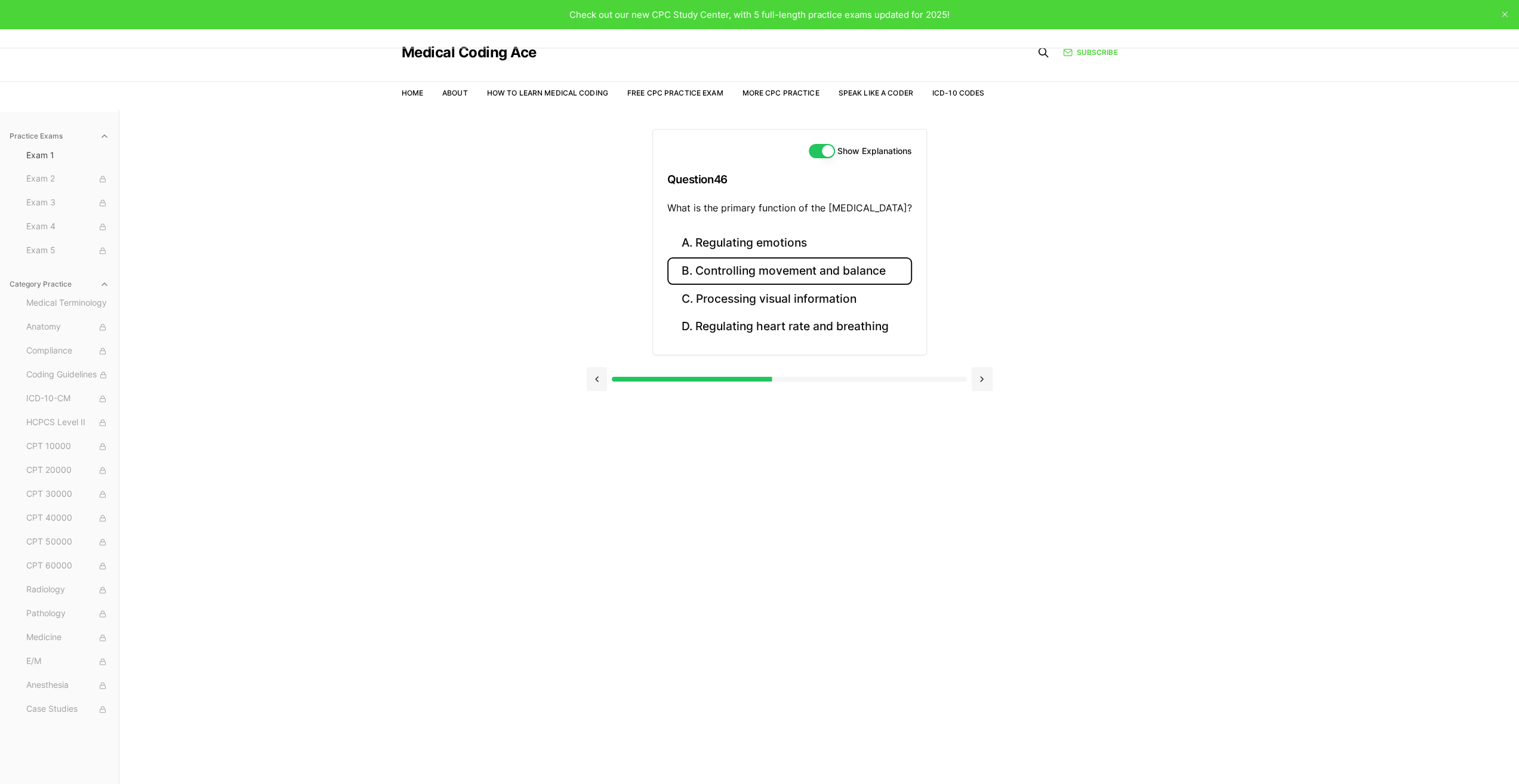
click at [825, 267] on button "B. Controlling movement and balance" at bounding box center [790, 272] width 245 height 28
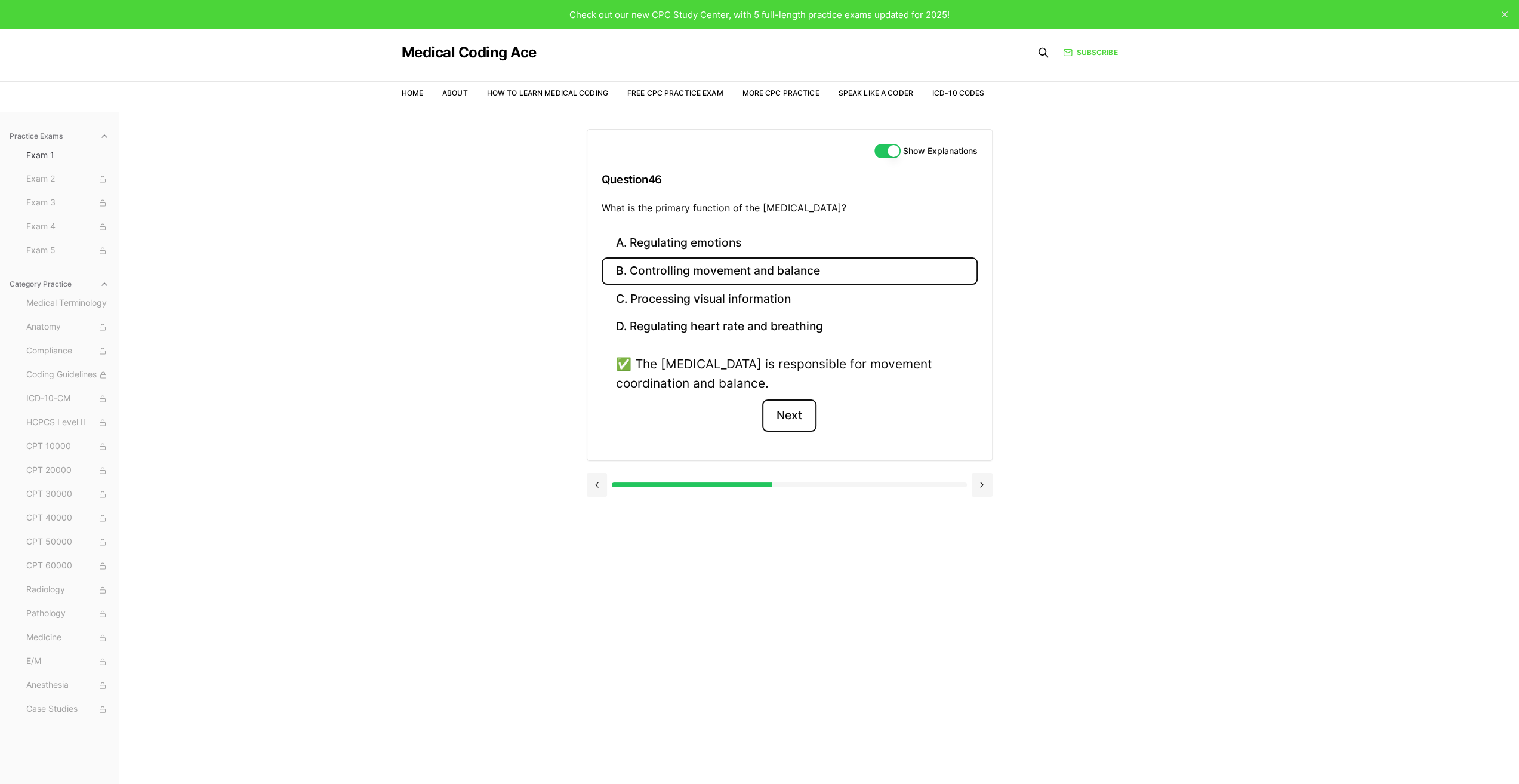
click at [790, 419] on button "Next" at bounding box center [790, 415] width 55 height 32
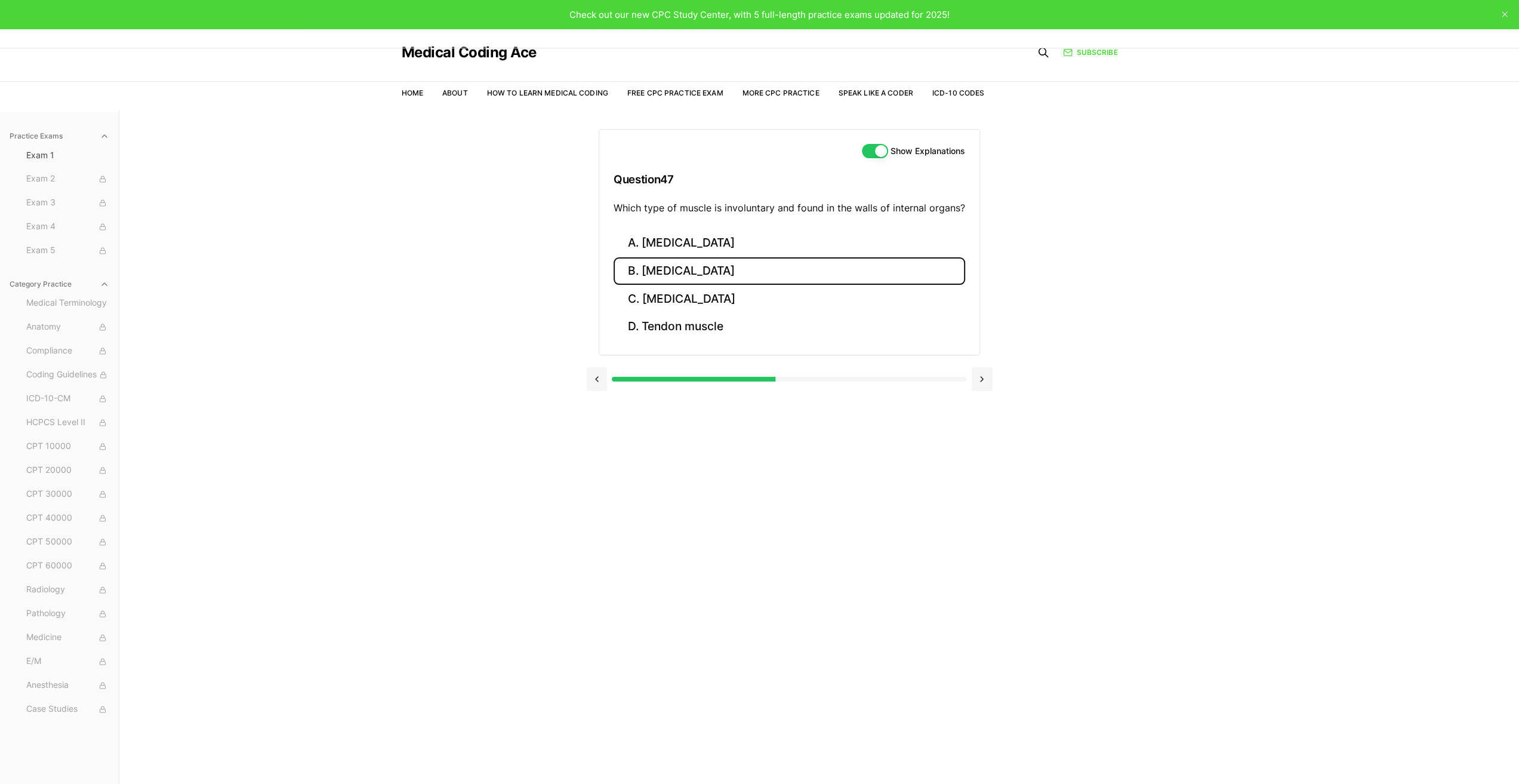
click at [668, 276] on button "B. [MEDICAL_DATA]" at bounding box center [790, 272] width 351 height 28
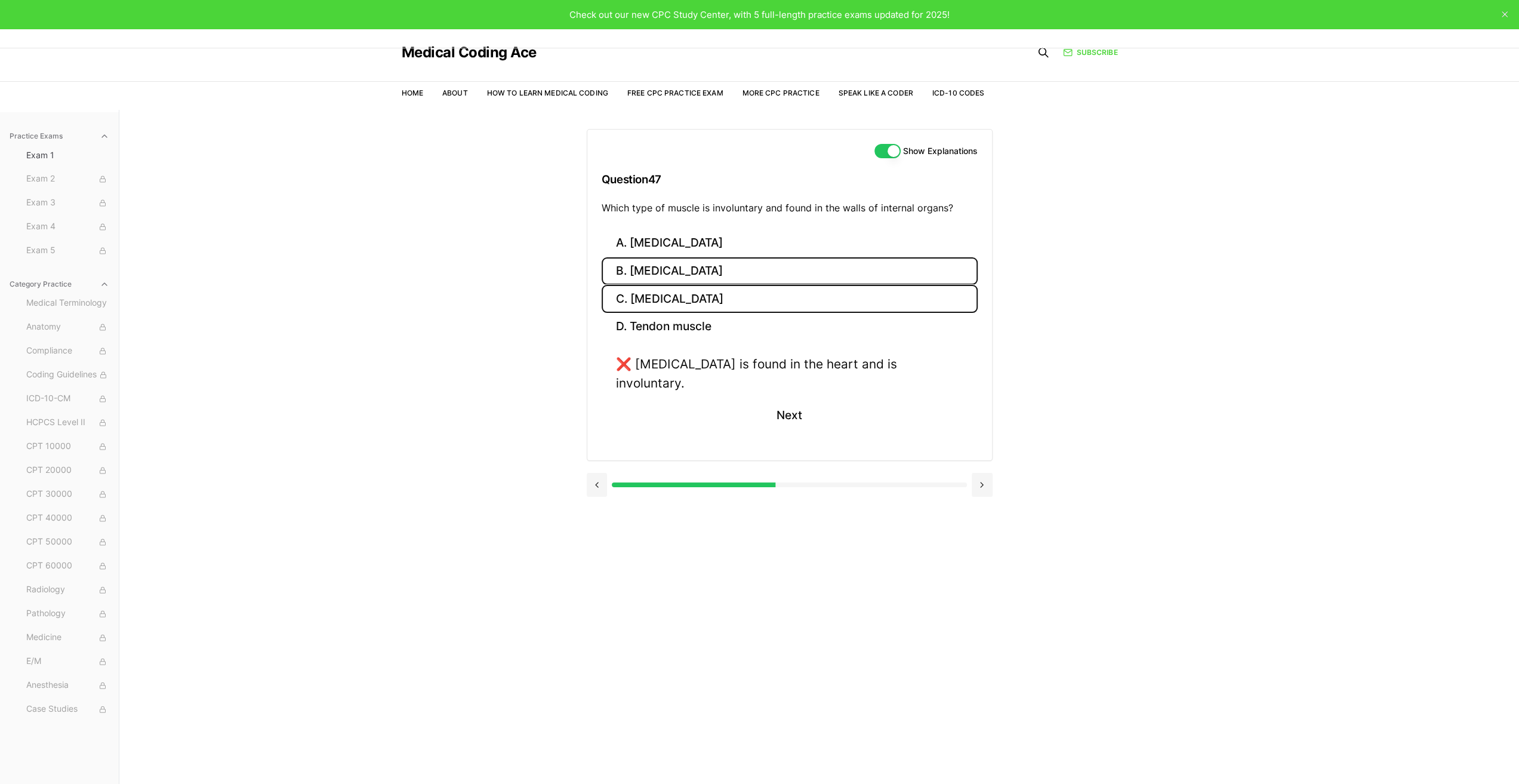
click at [670, 297] on button "C. [MEDICAL_DATA]" at bounding box center [790, 299] width 376 height 28
click at [676, 322] on button "D. Tendon muscle" at bounding box center [790, 327] width 376 height 28
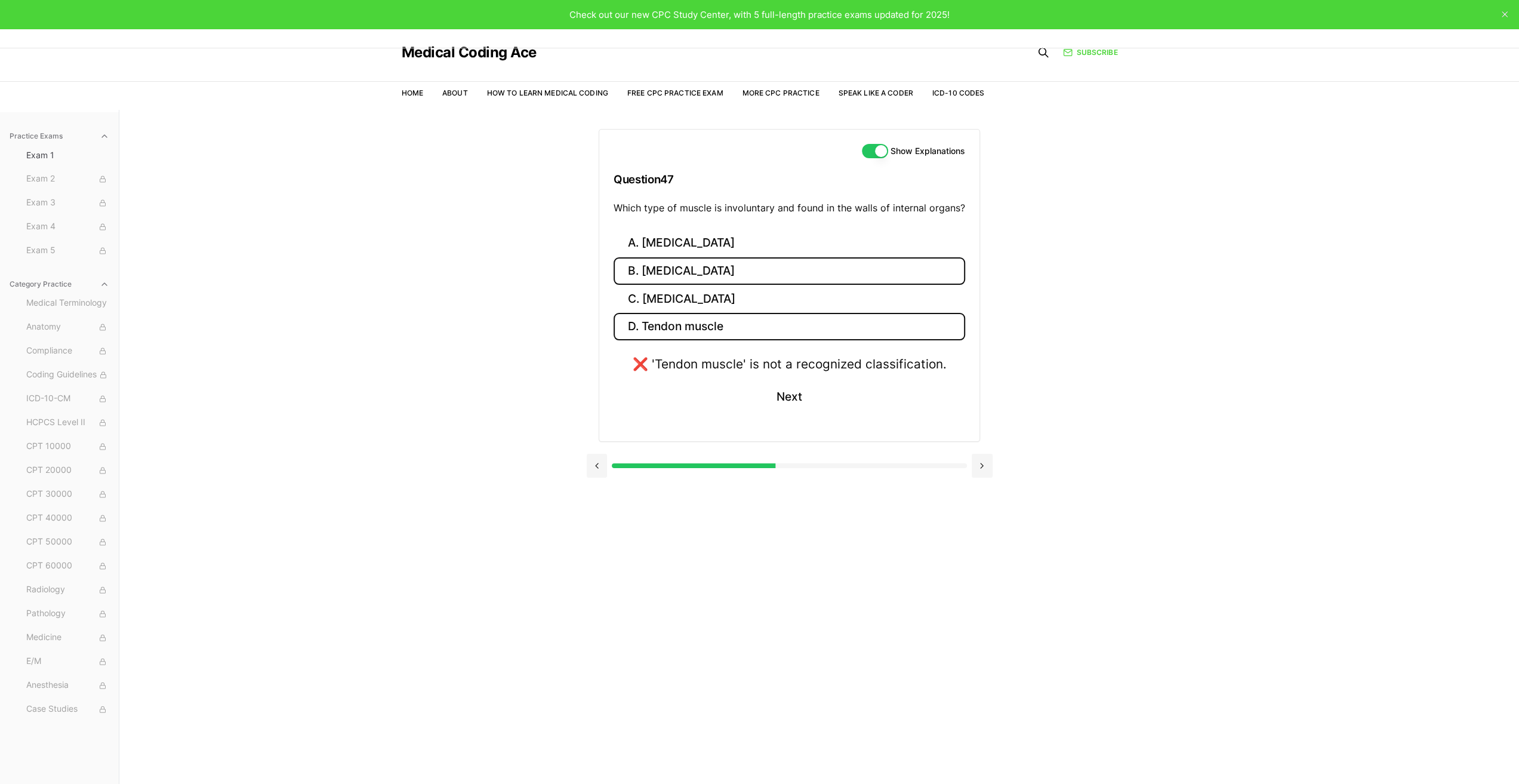
click at [683, 266] on button "B. [MEDICAL_DATA]" at bounding box center [790, 272] width 351 height 28
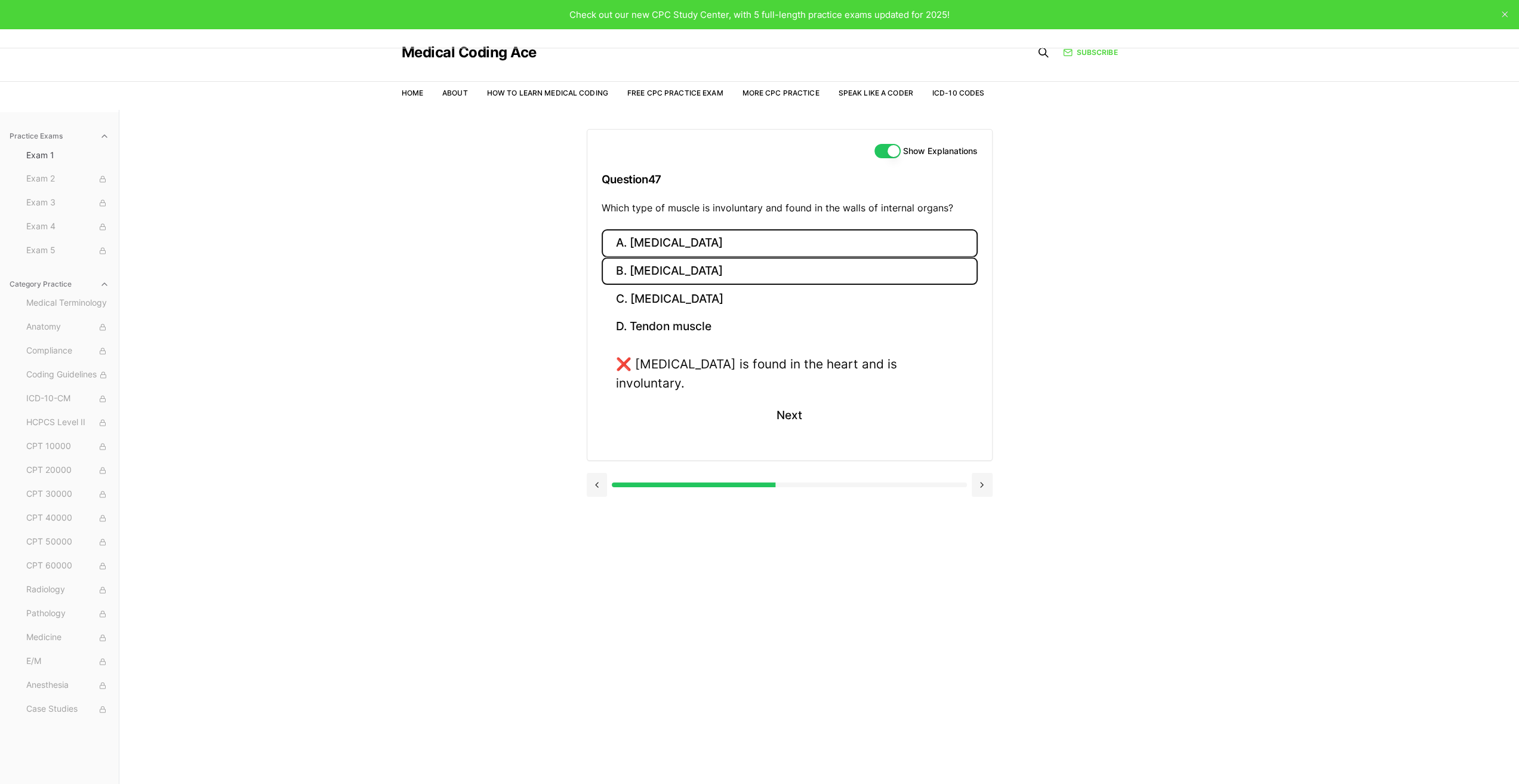
click at [690, 241] on button "A. [MEDICAL_DATA]" at bounding box center [790, 243] width 376 height 28
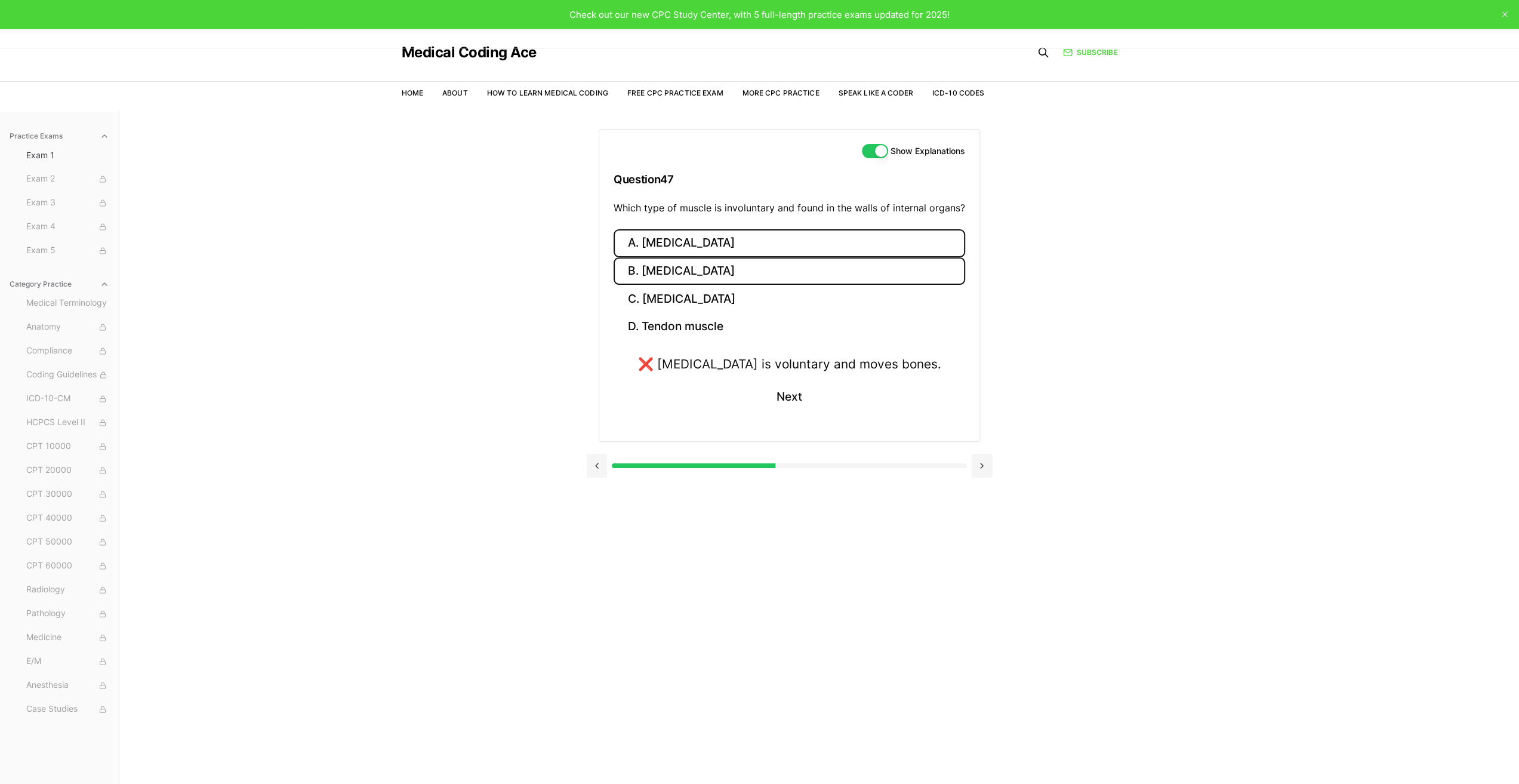
click at [702, 270] on button "B. [MEDICAL_DATA]" at bounding box center [790, 272] width 351 height 28
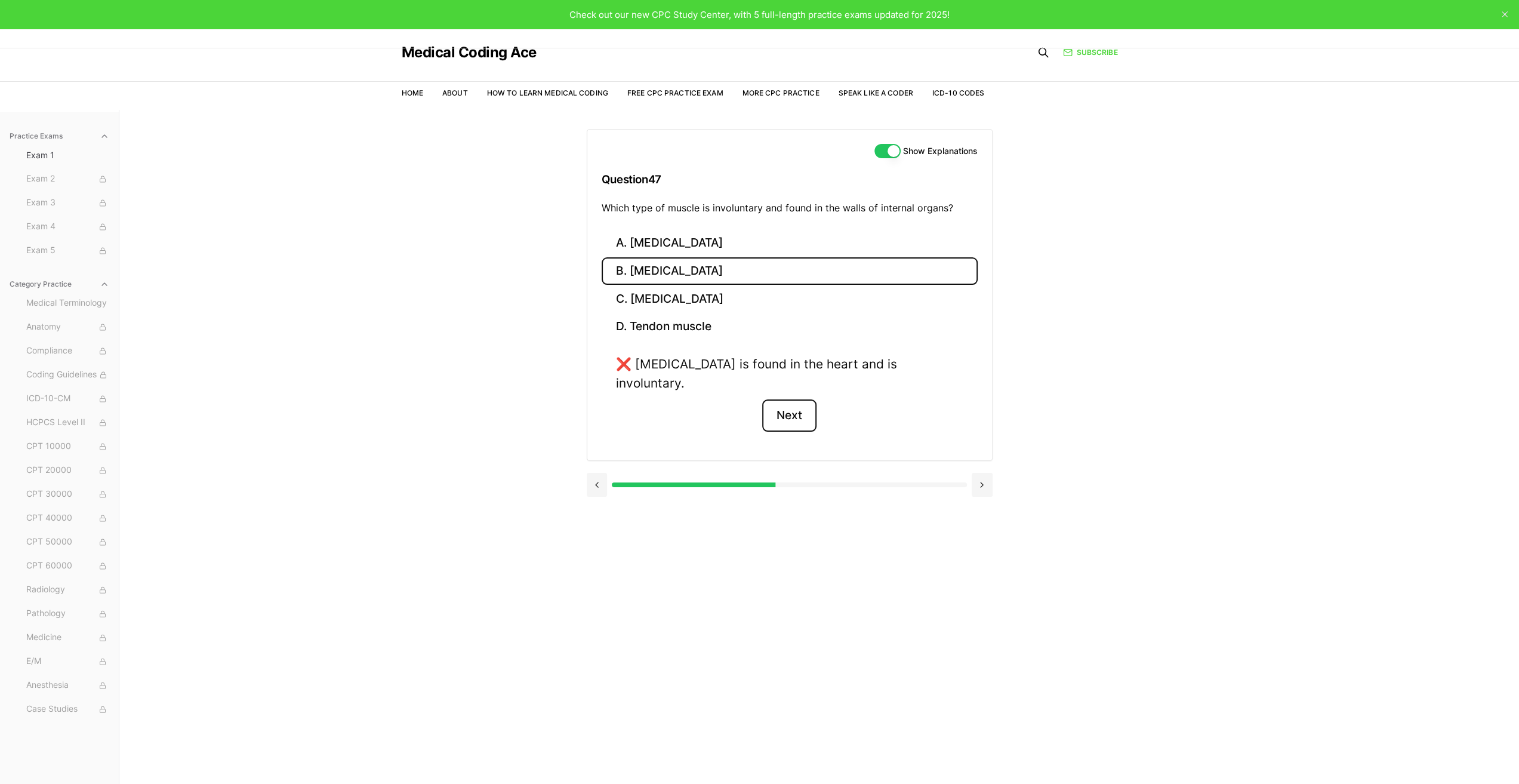
click at [794, 399] on button "Next" at bounding box center [790, 415] width 55 height 32
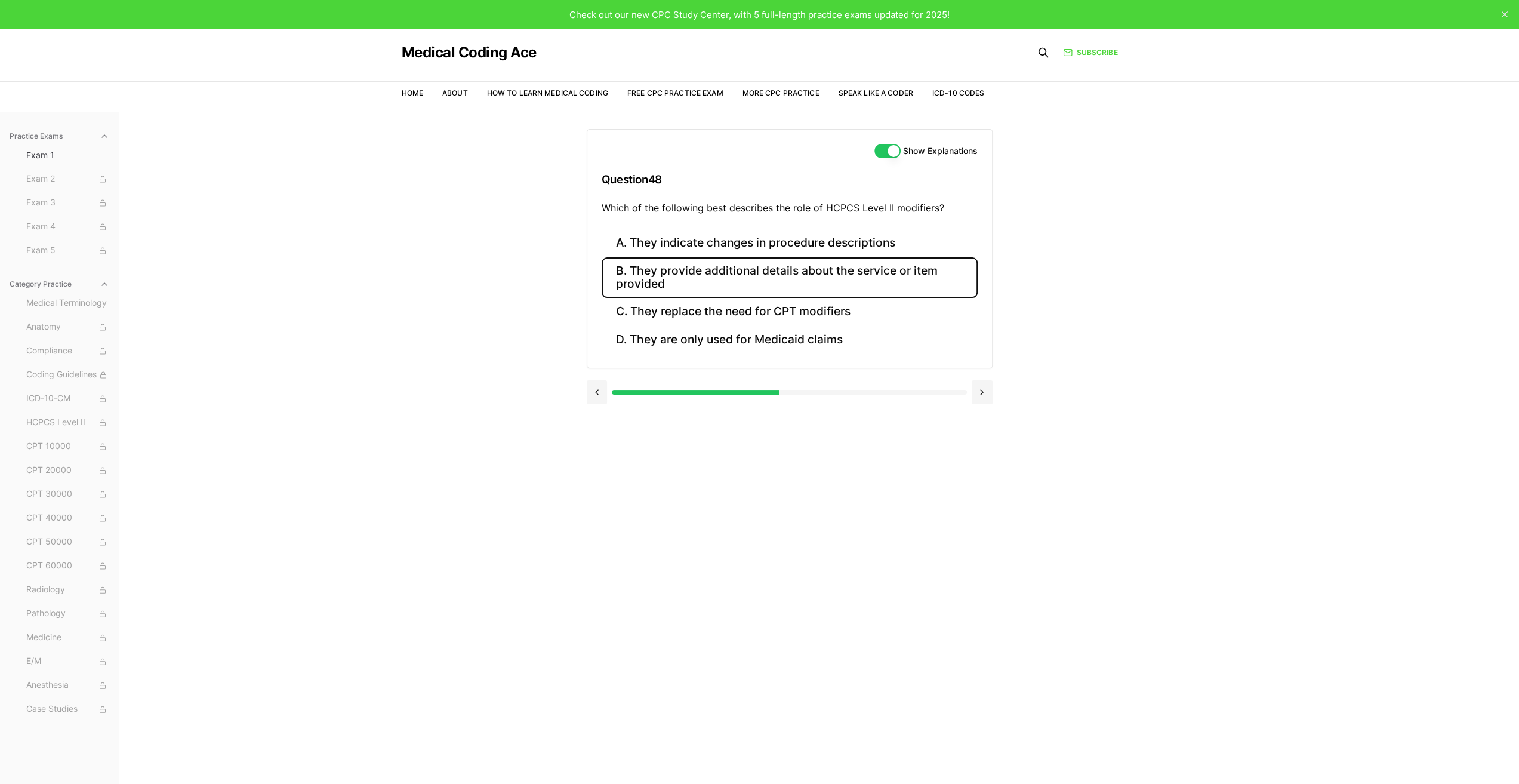
click at [738, 270] on button "B. They provide additional details about the service or item provided" at bounding box center [790, 278] width 376 height 41
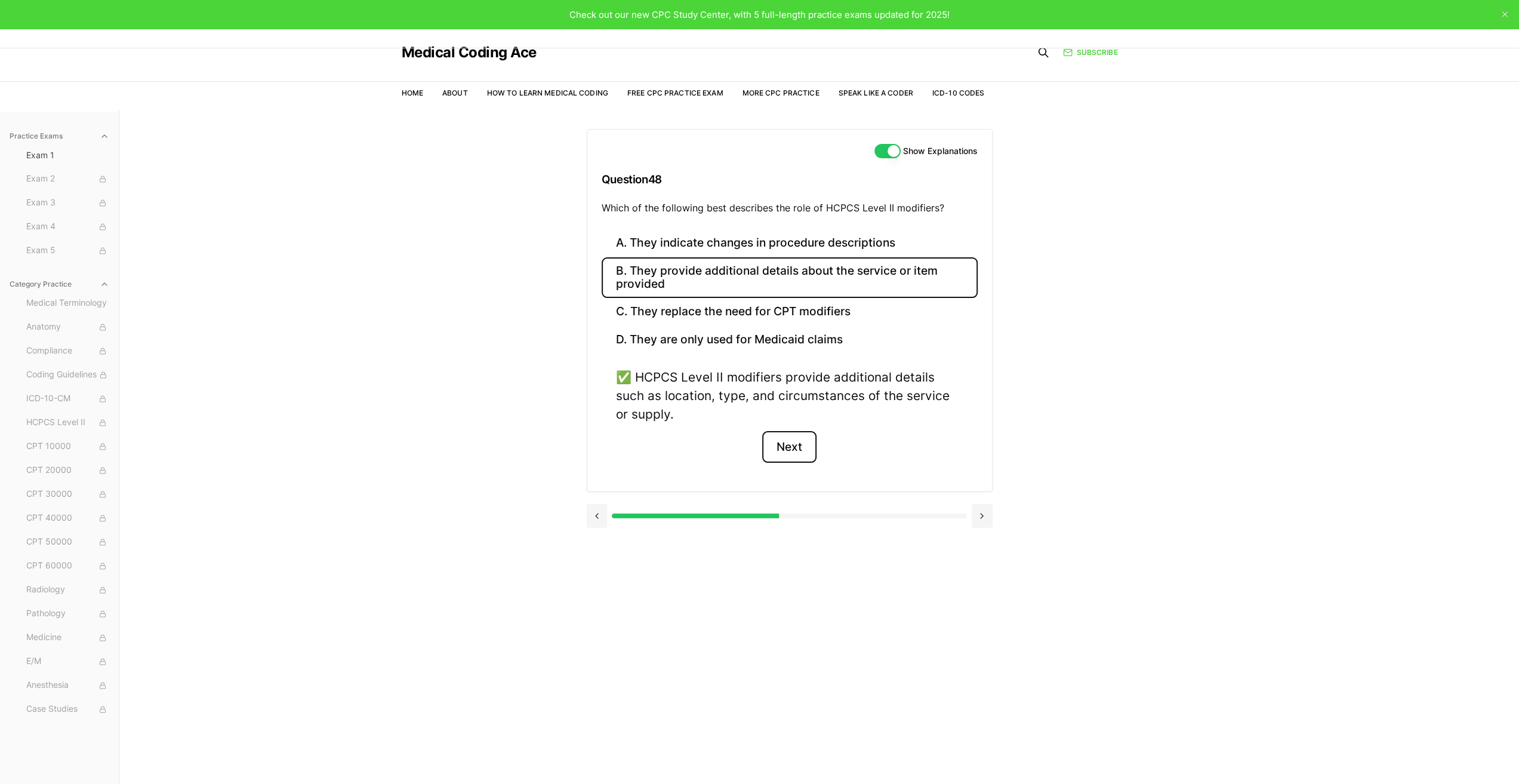
click at [795, 444] on button "Next" at bounding box center [790, 447] width 55 height 32
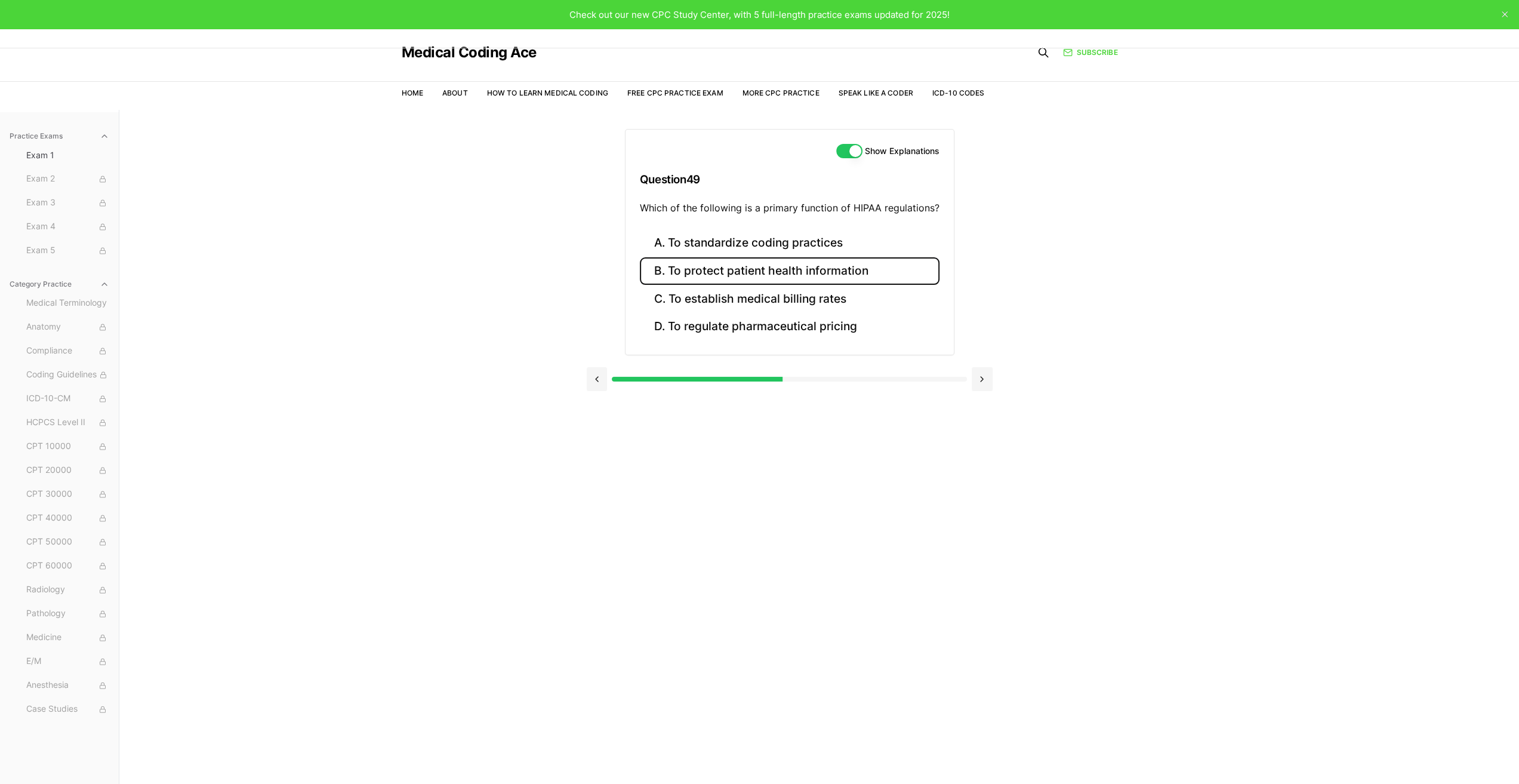
click at [760, 270] on button "B. To protect patient health information" at bounding box center [790, 272] width 300 height 28
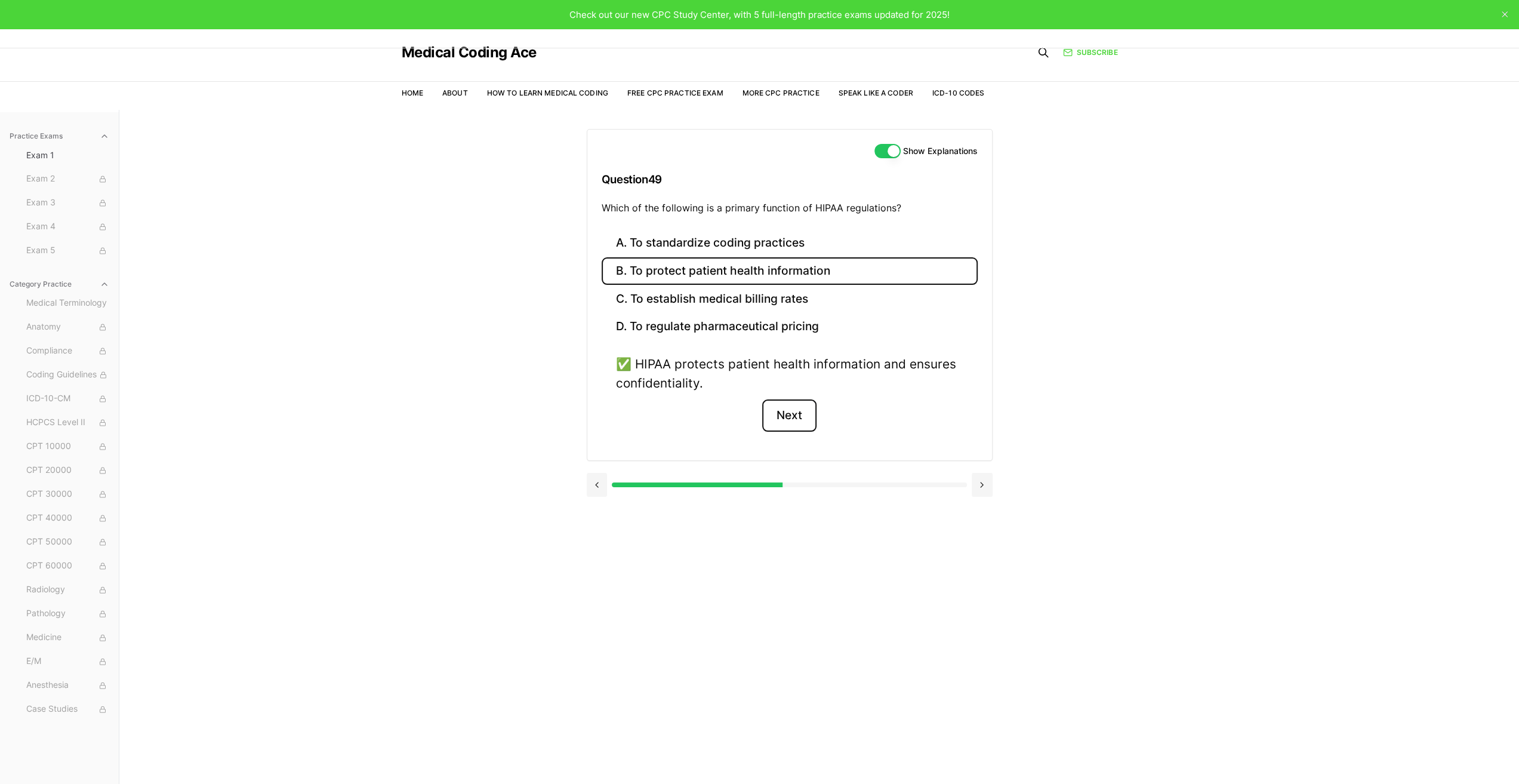
click at [782, 409] on button "Next" at bounding box center [790, 415] width 55 height 32
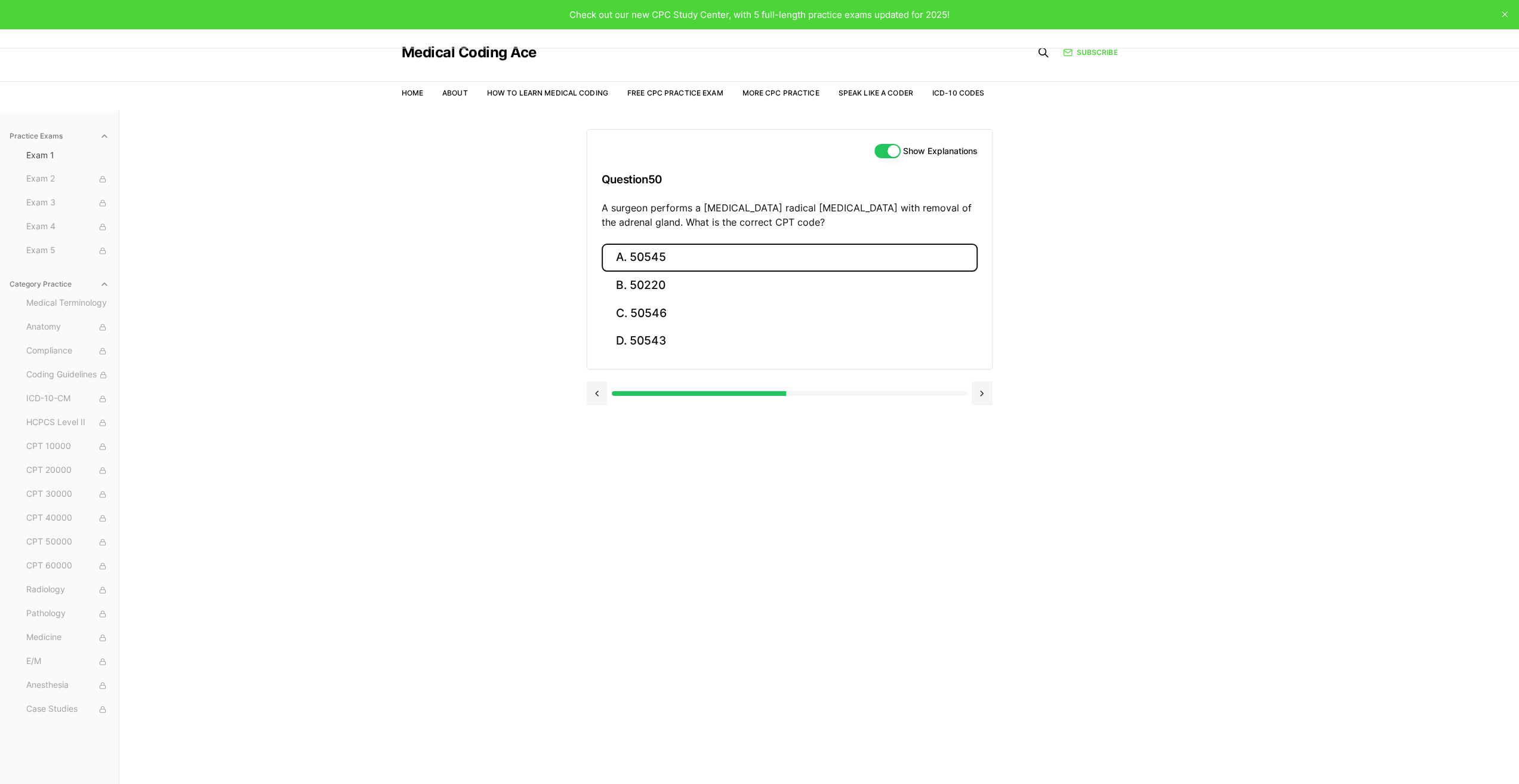
click at [658, 258] on button "A. 50545" at bounding box center [790, 258] width 376 height 28
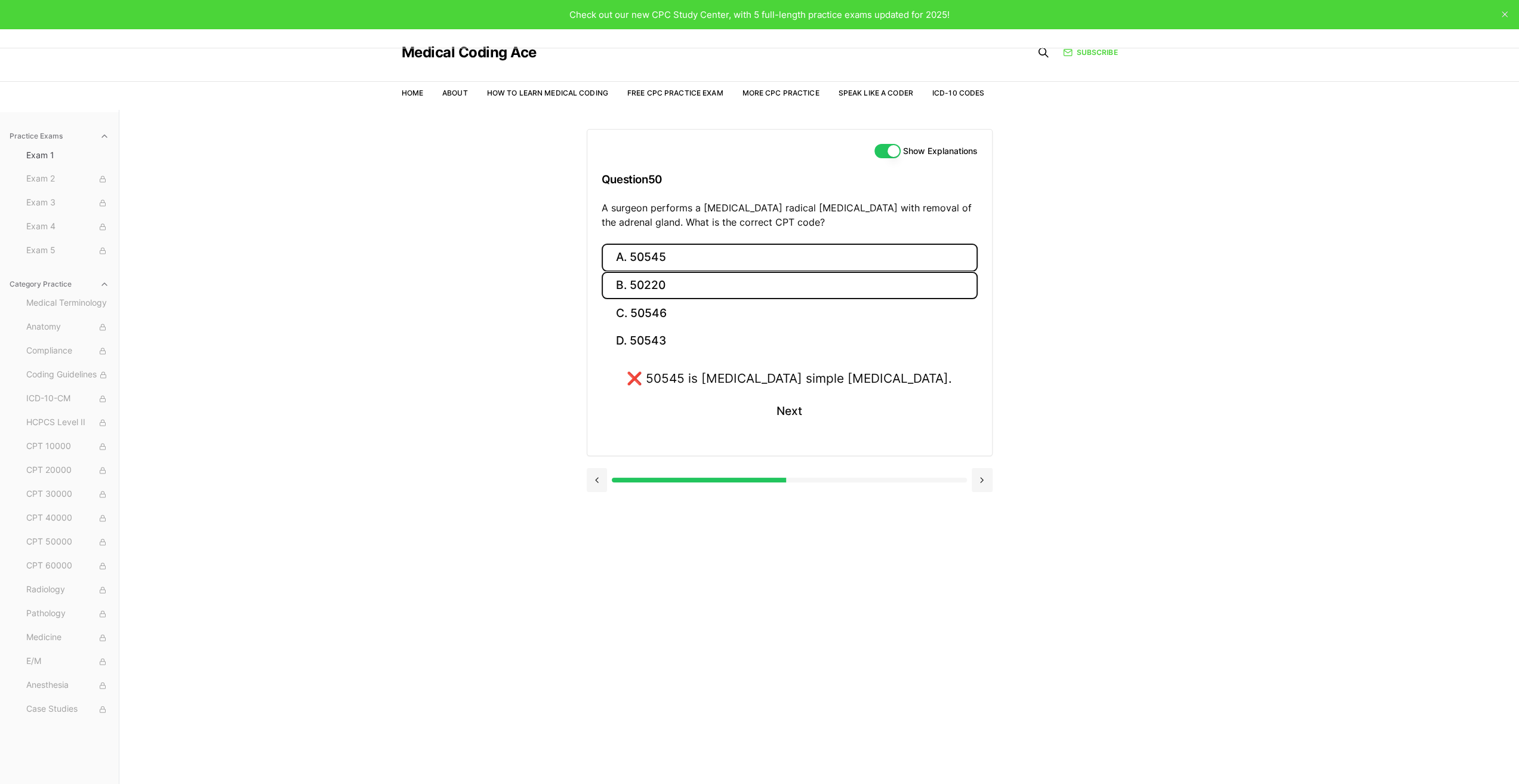
click at [643, 281] on button "B. 50220" at bounding box center [790, 286] width 376 height 28
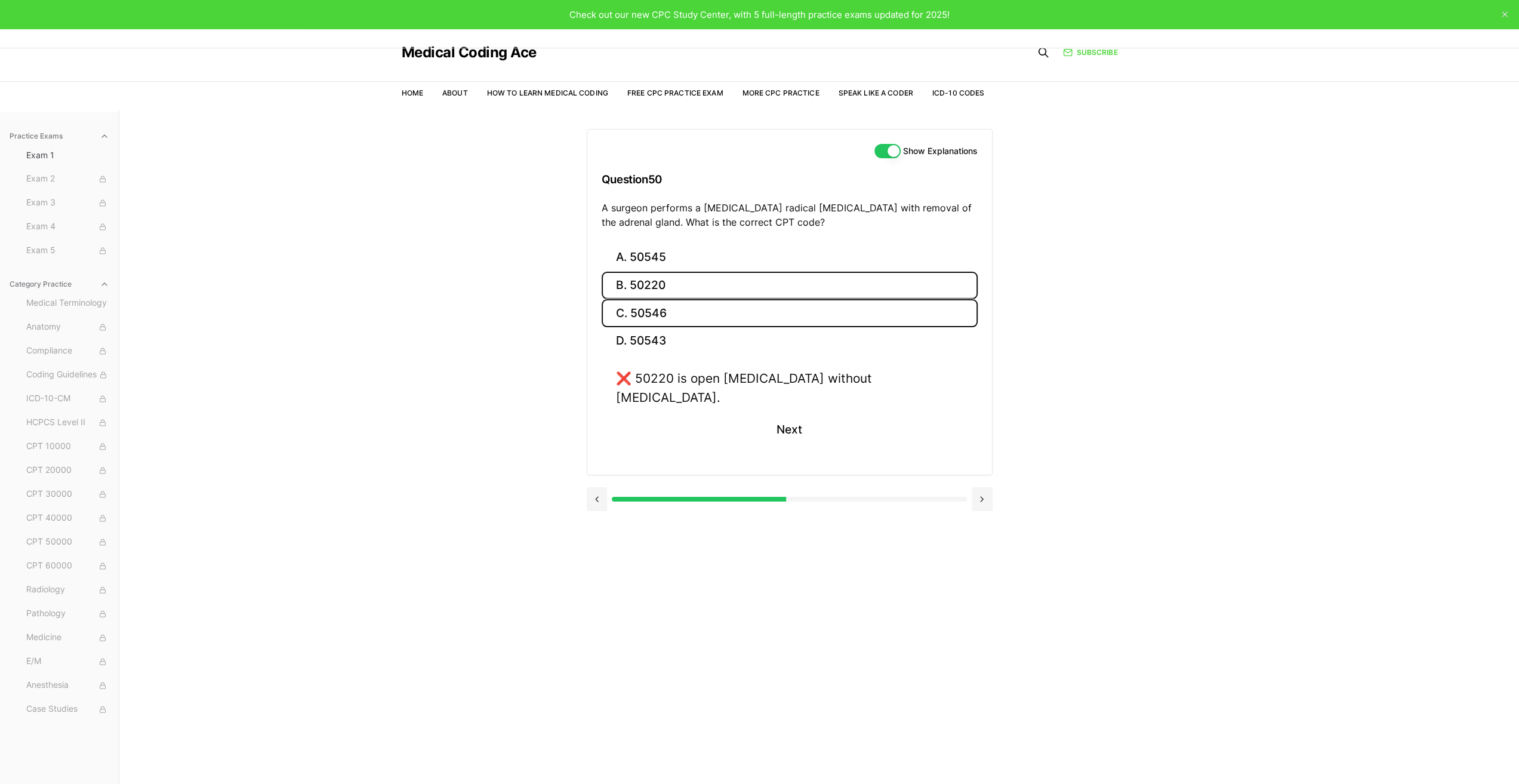
click at [650, 312] on button "C. 50546" at bounding box center [790, 313] width 376 height 28
click at [797, 419] on button "Next" at bounding box center [790, 430] width 55 height 32
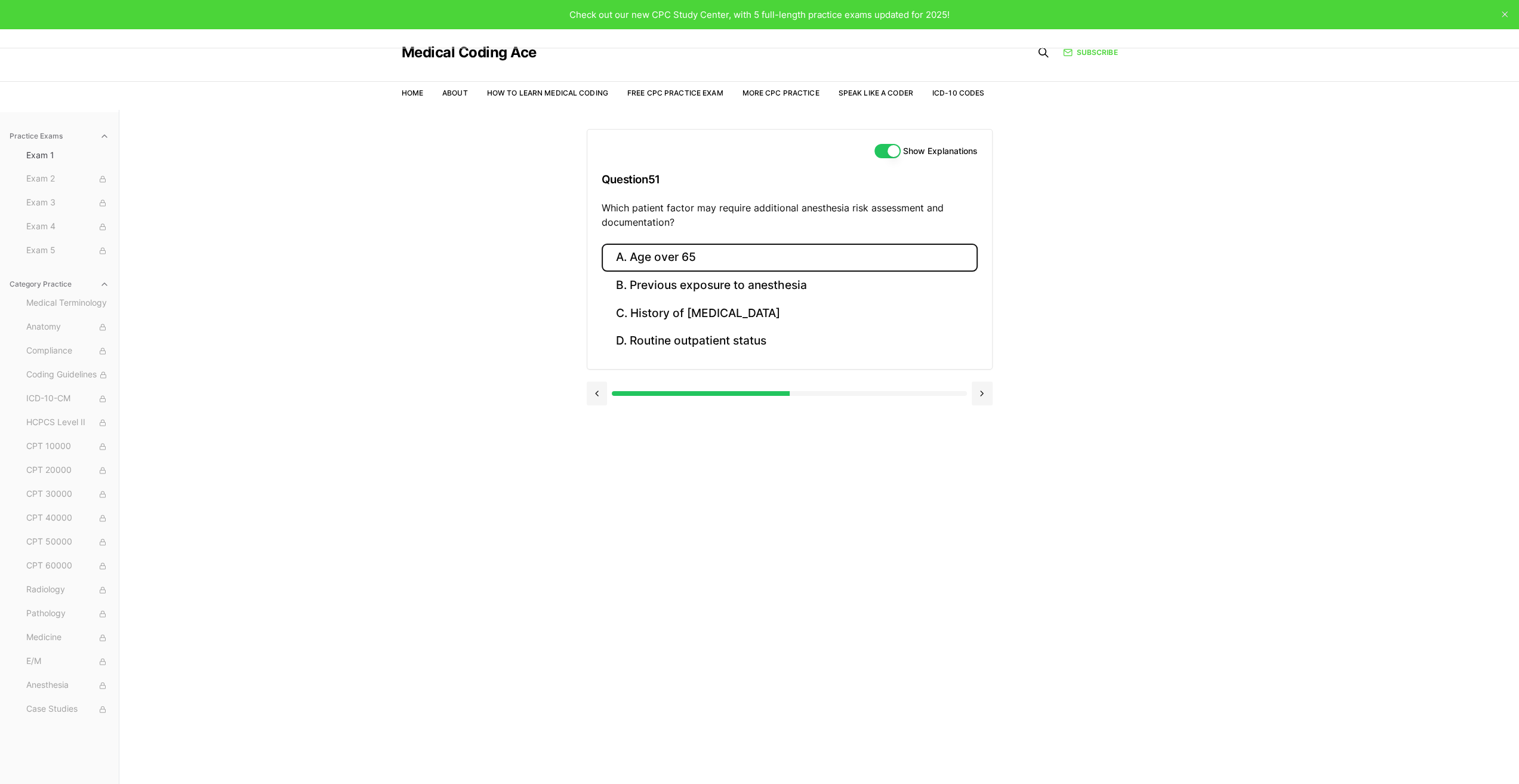
click at [664, 259] on button "A. Age over 65" at bounding box center [790, 258] width 376 height 28
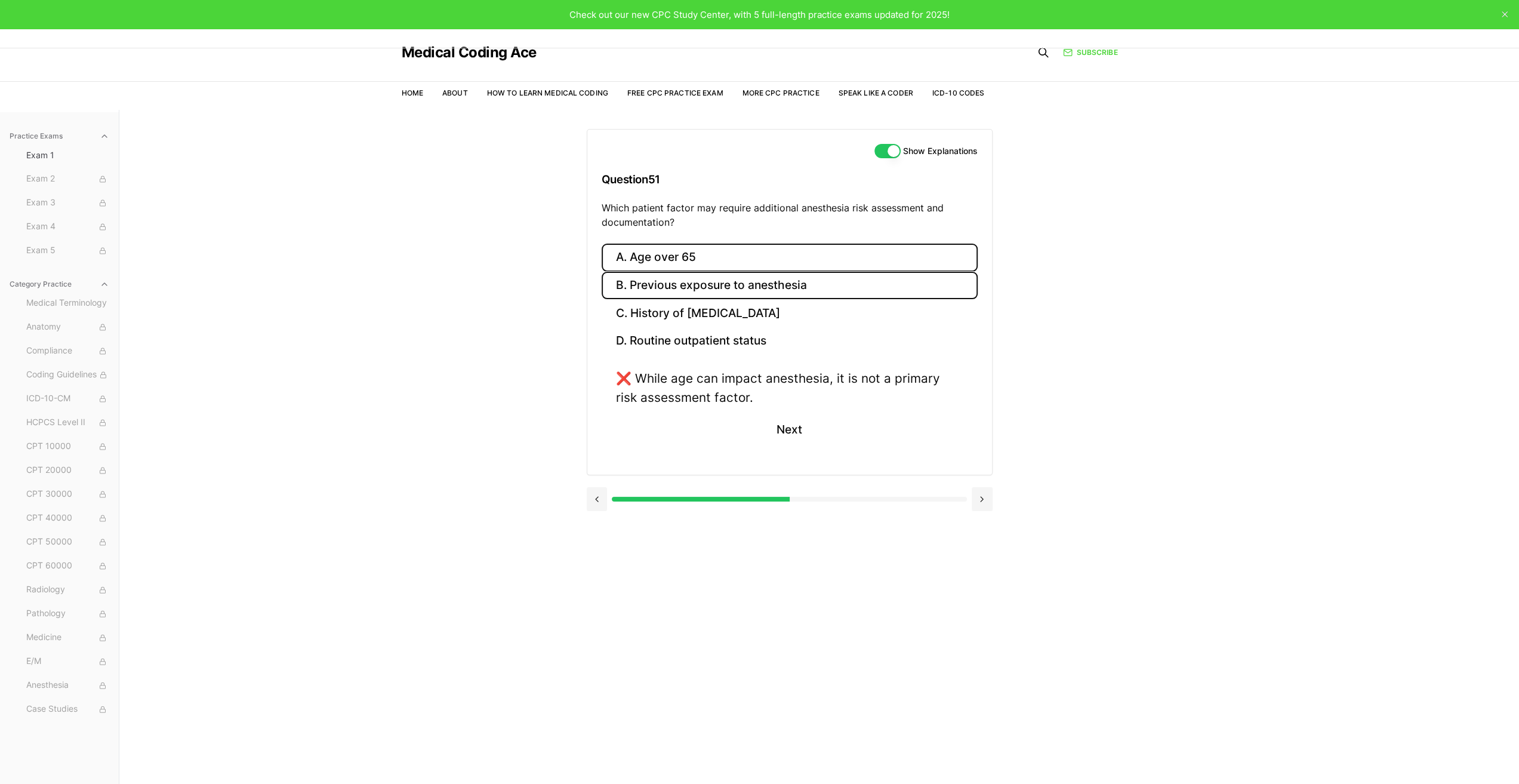
click at [666, 284] on button "B. Previous exposure to anesthesia" at bounding box center [790, 286] width 376 height 28
click at [664, 305] on button "C. History of [MEDICAL_DATA]" at bounding box center [790, 313] width 376 height 28
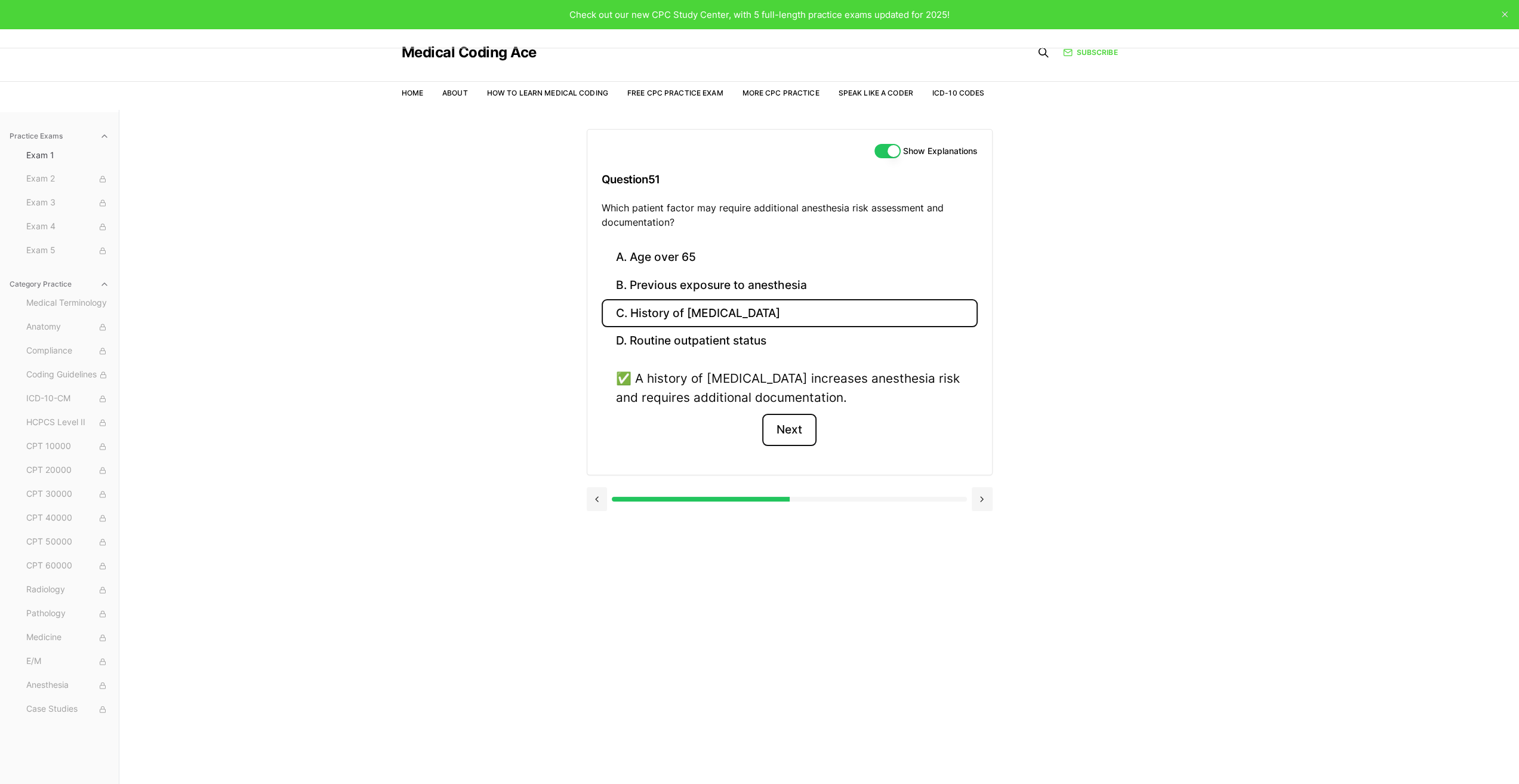
click at [785, 424] on button "Next" at bounding box center [790, 430] width 55 height 32
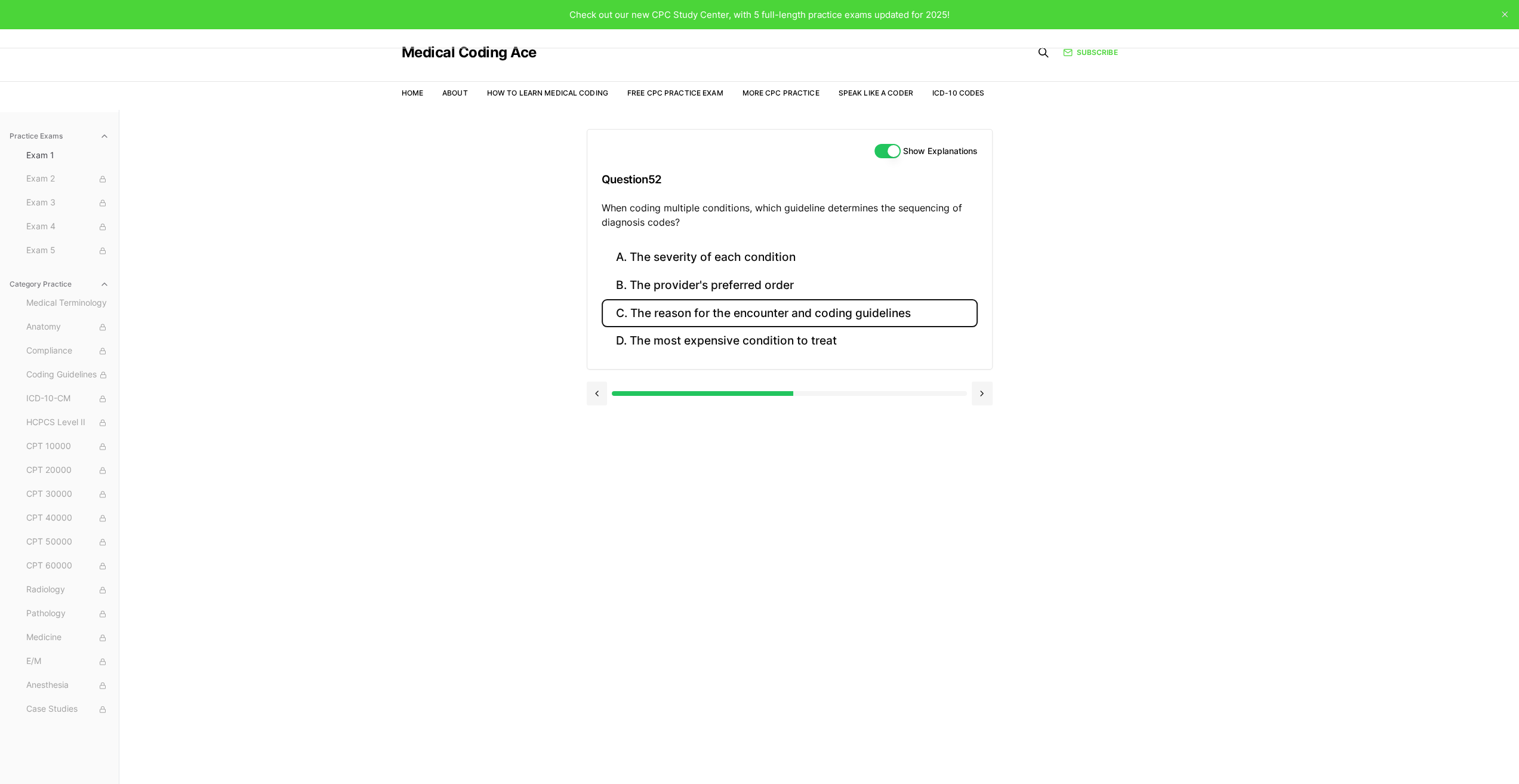
click at [780, 312] on button "C. The reason for the encounter and coding guidelines" at bounding box center [790, 313] width 376 height 28
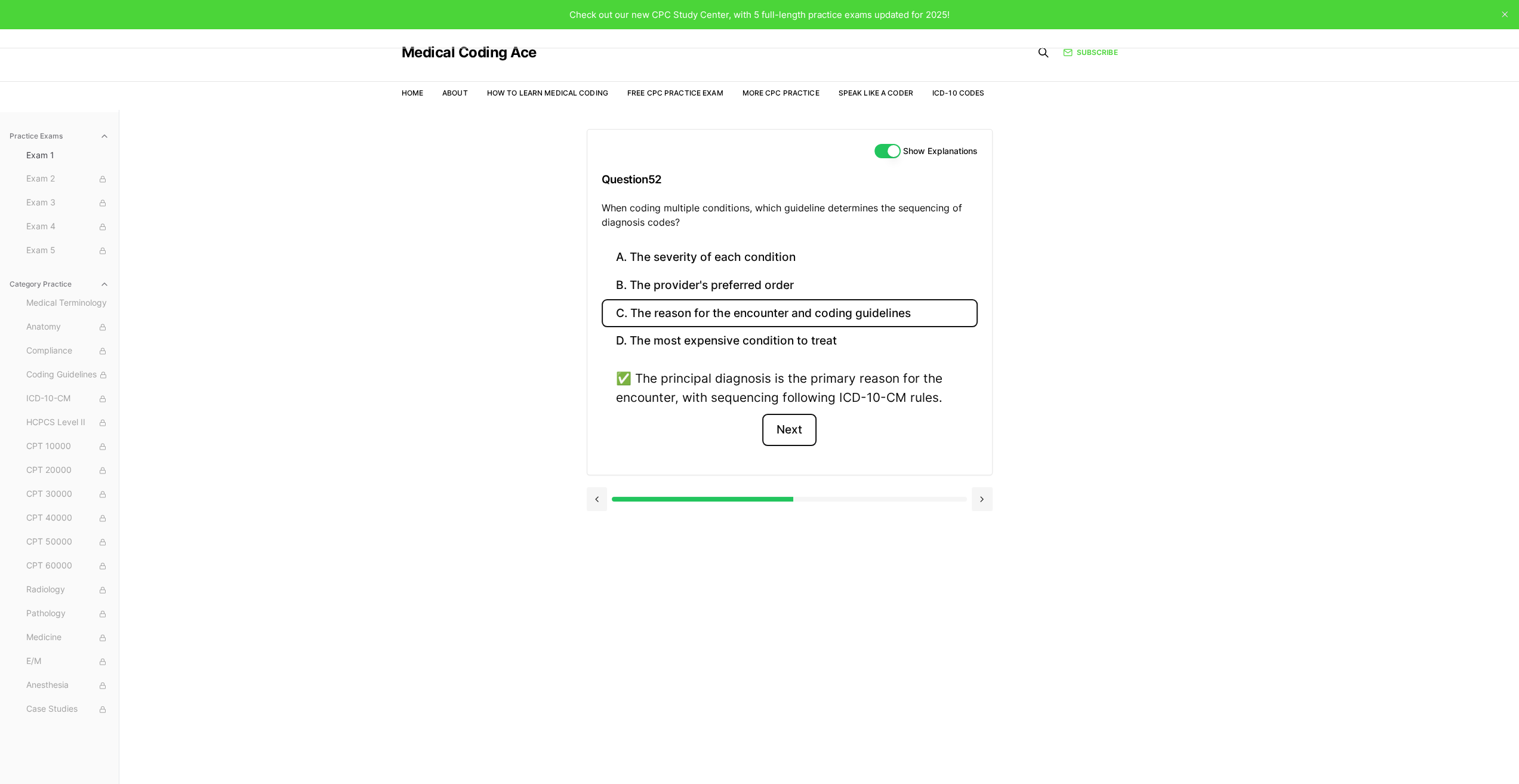
click at [785, 429] on button "Next" at bounding box center [790, 430] width 55 height 32
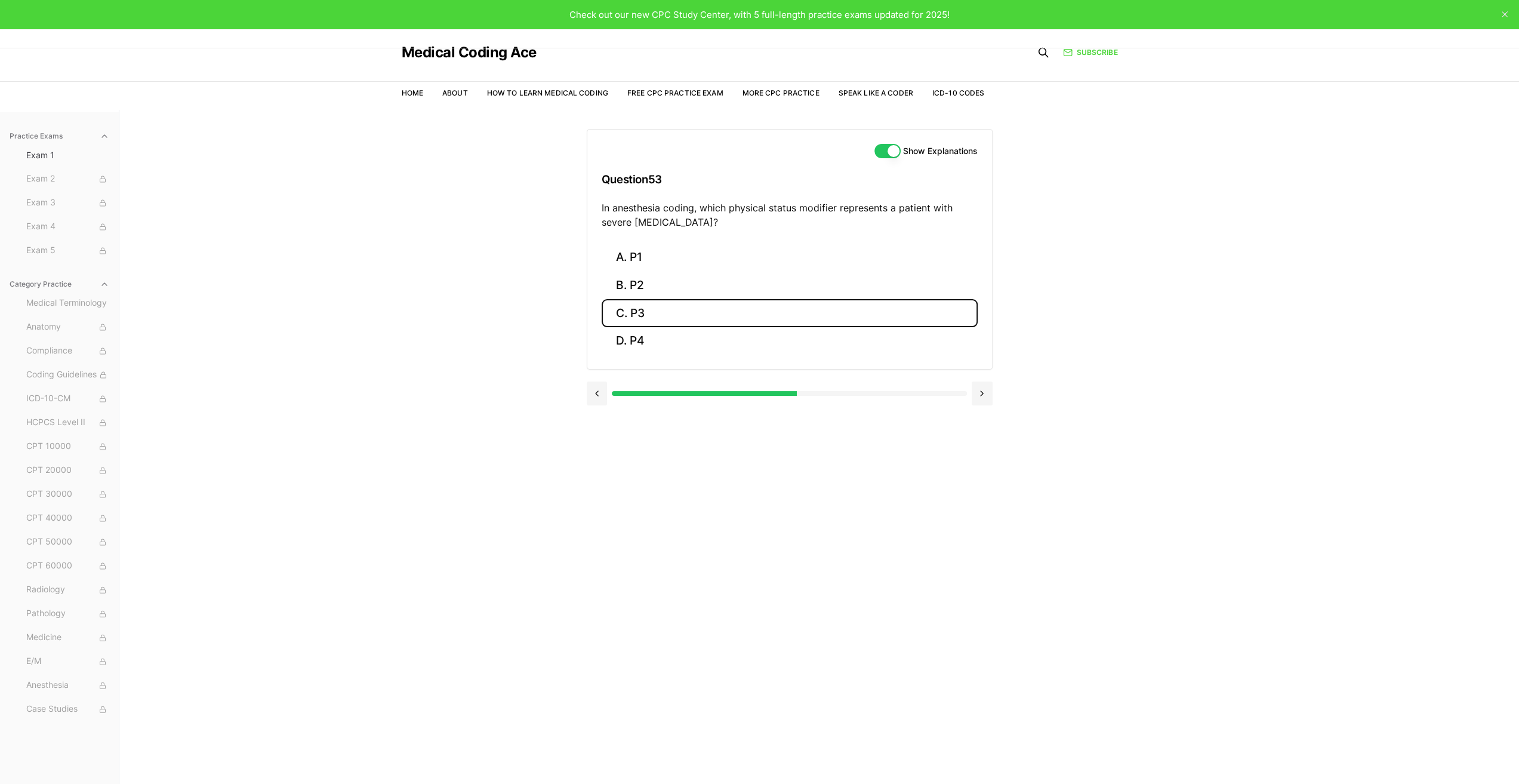
click at [655, 314] on button "C. P3" at bounding box center [790, 313] width 376 height 28
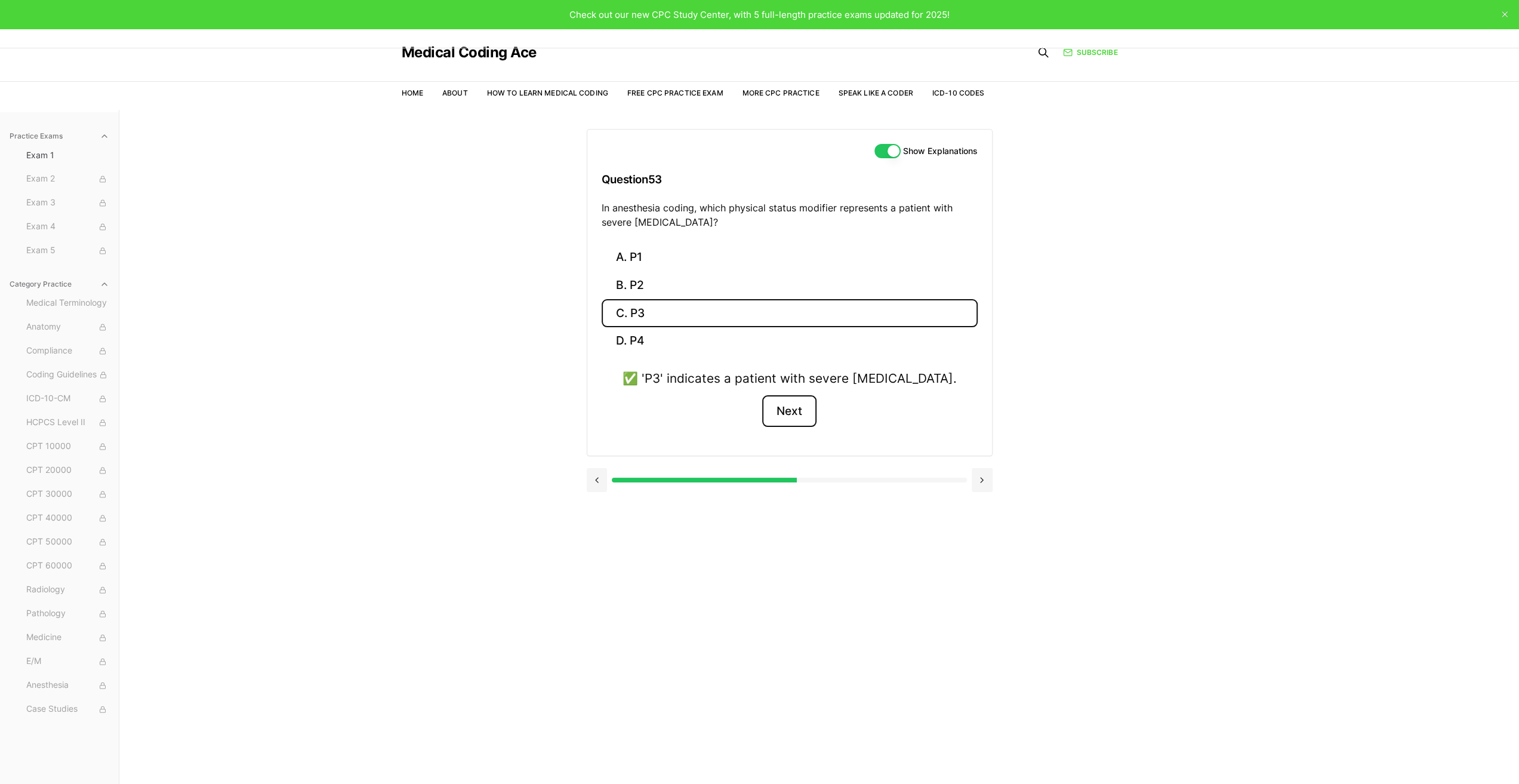
click at [790, 412] on button "Next" at bounding box center [790, 412] width 55 height 32
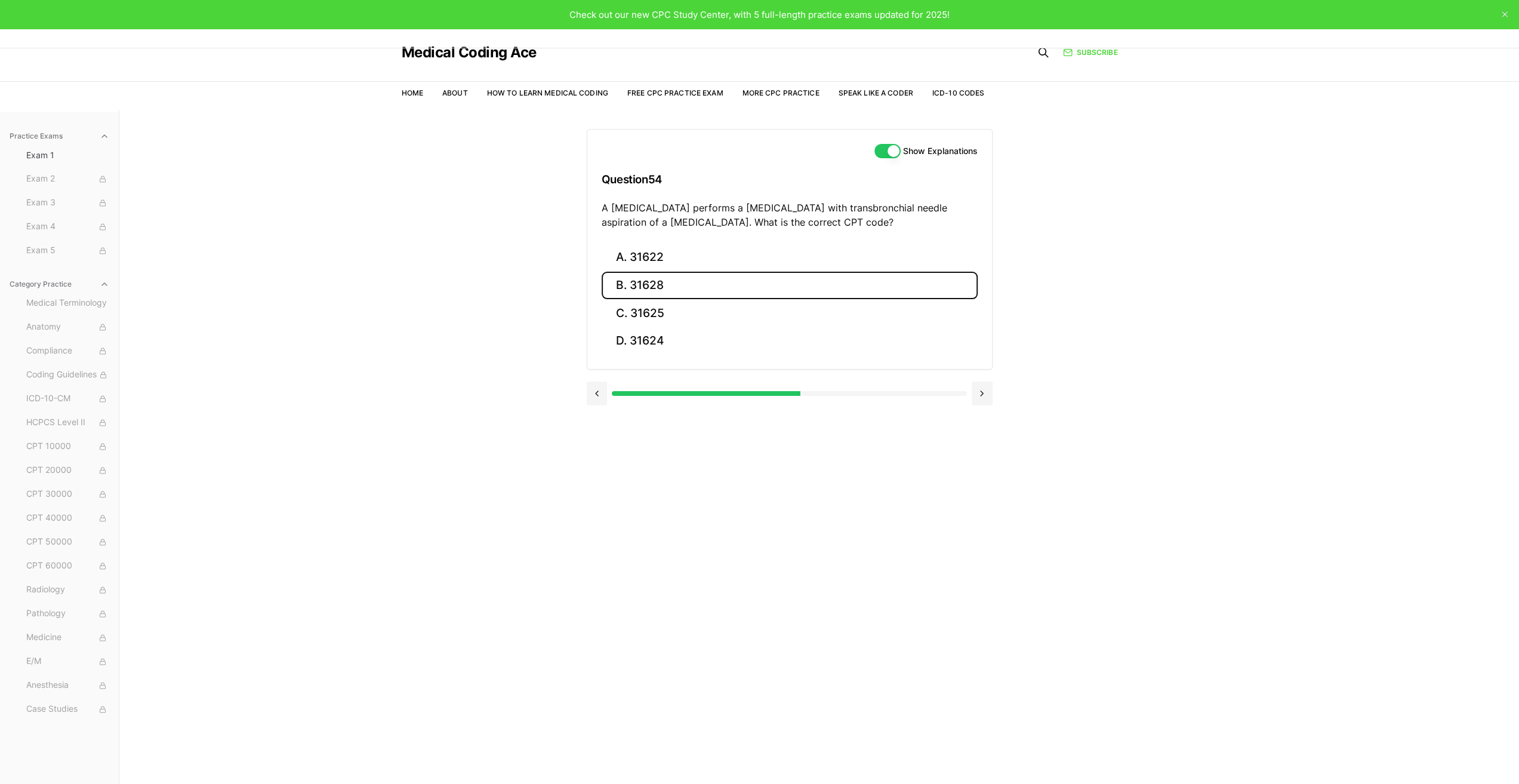
click at [663, 286] on button "B. 31628" at bounding box center [790, 286] width 376 height 28
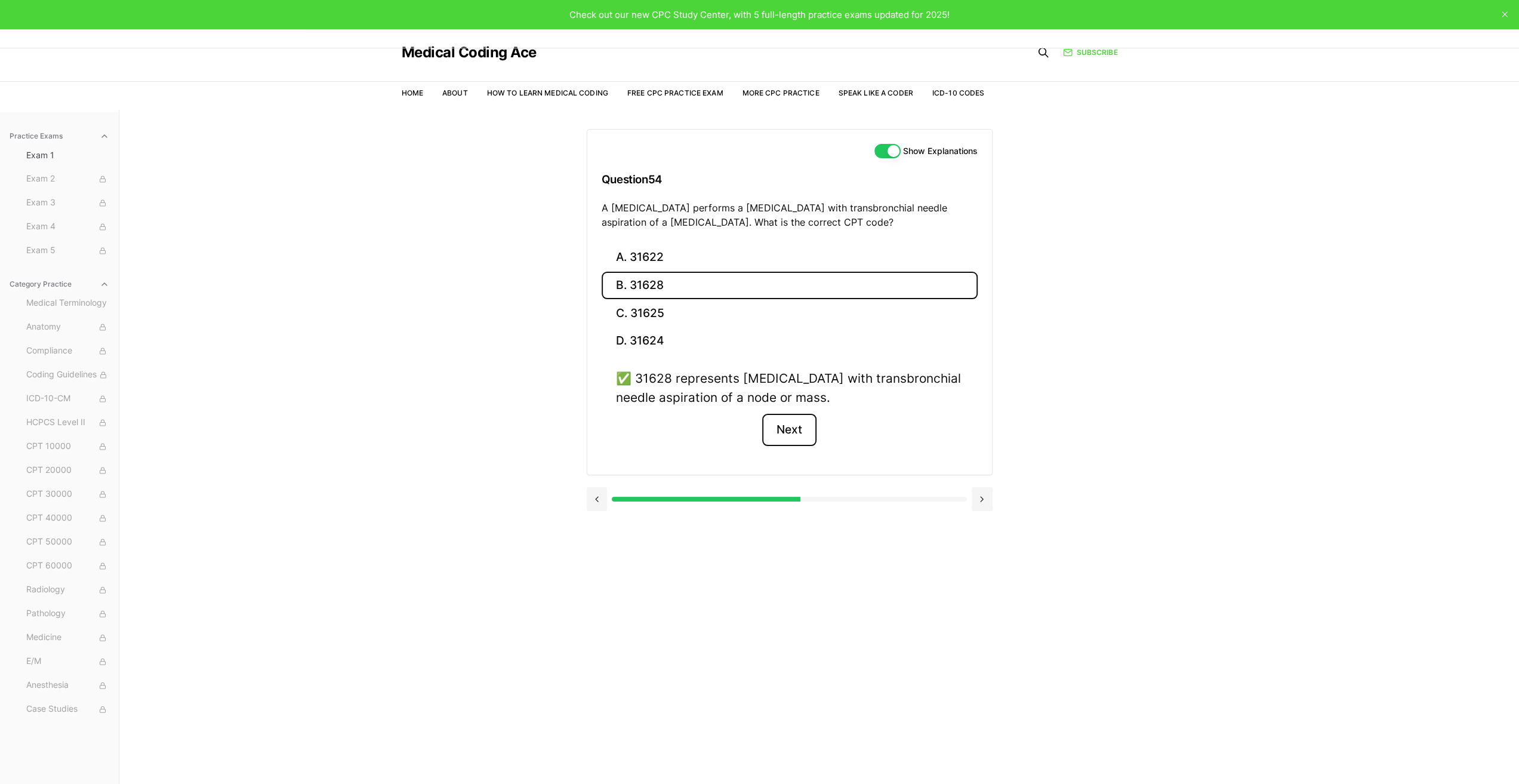
click at [792, 428] on button "Next" at bounding box center [790, 430] width 55 height 32
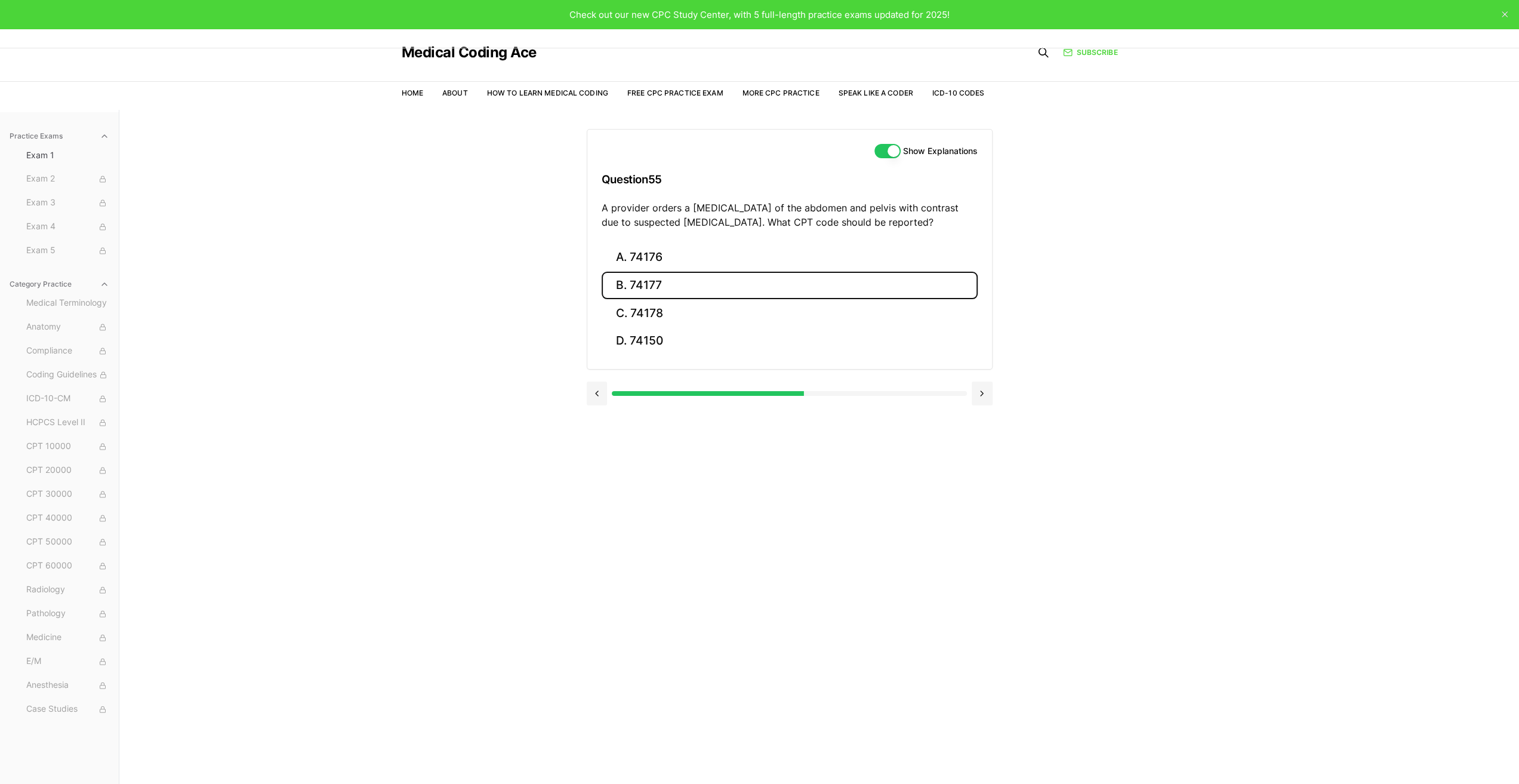
click at [655, 284] on button "B. 74177" at bounding box center [790, 286] width 376 height 28
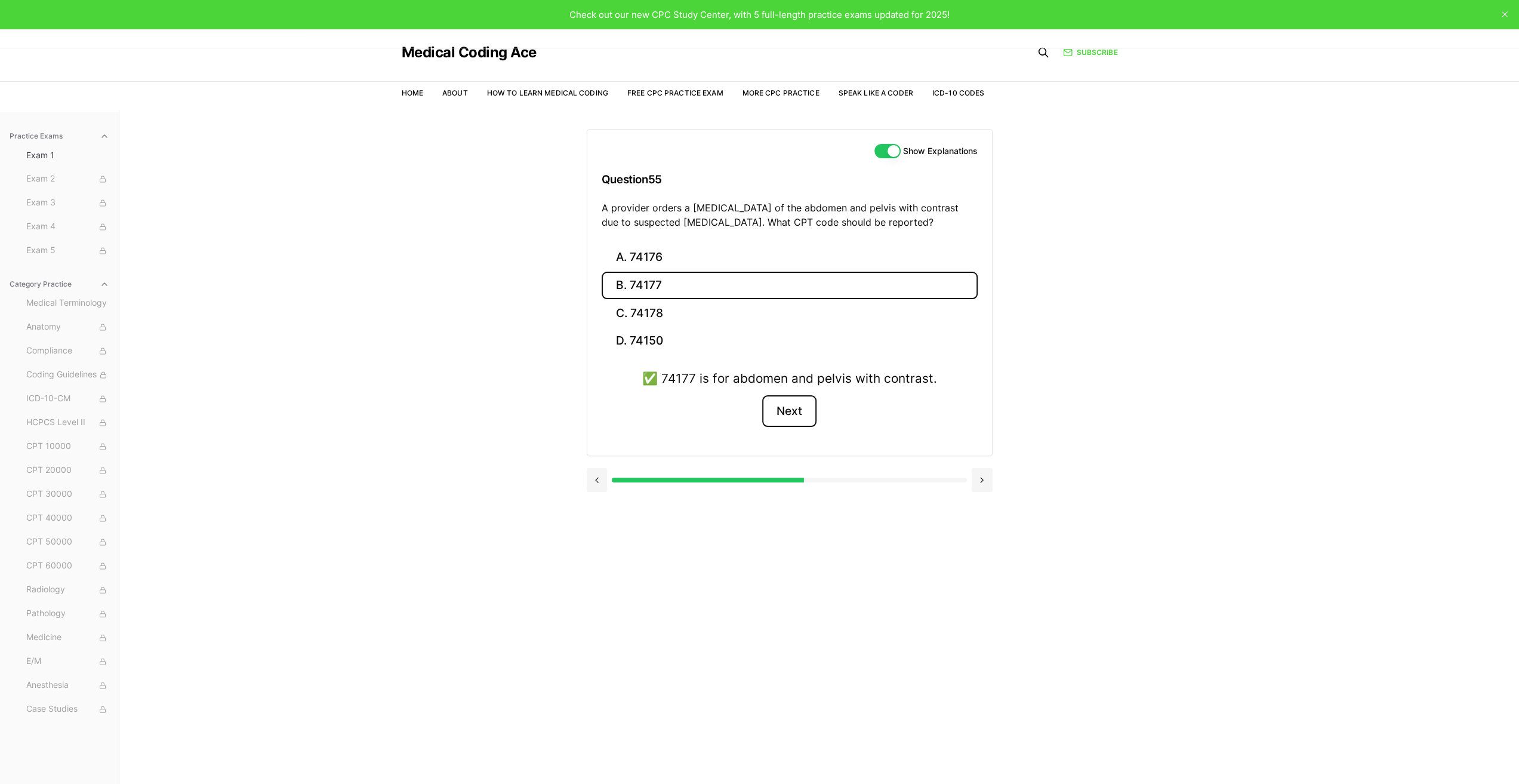
click at [787, 407] on button "Next" at bounding box center [790, 412] width 55 height 32
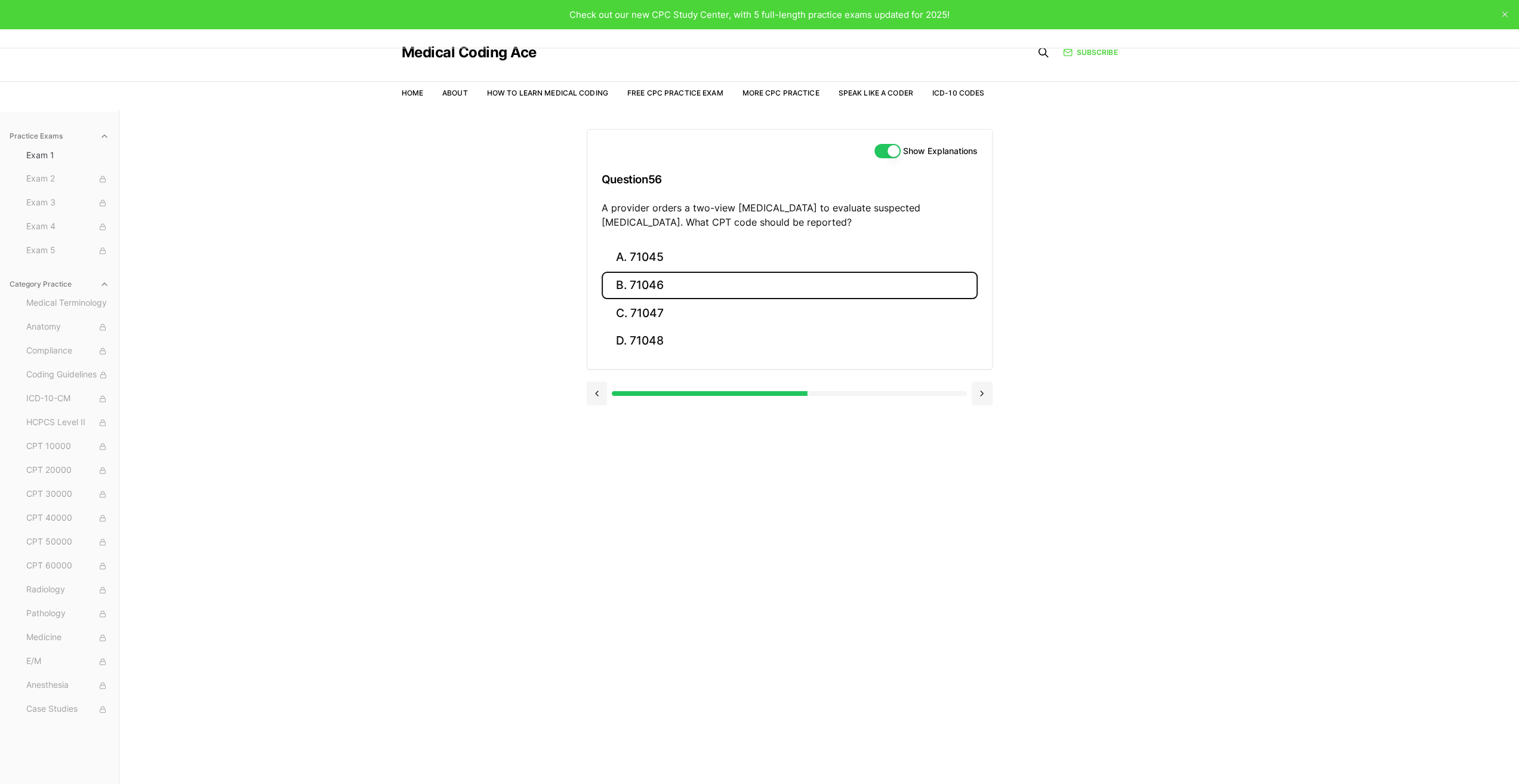
click at [640, 282] on button "B. 71046" at bounding box center [790, 286] width 376 height 28
click at [799, 409] on button "Next" at bounding box center [790, 412] width 55 height 32
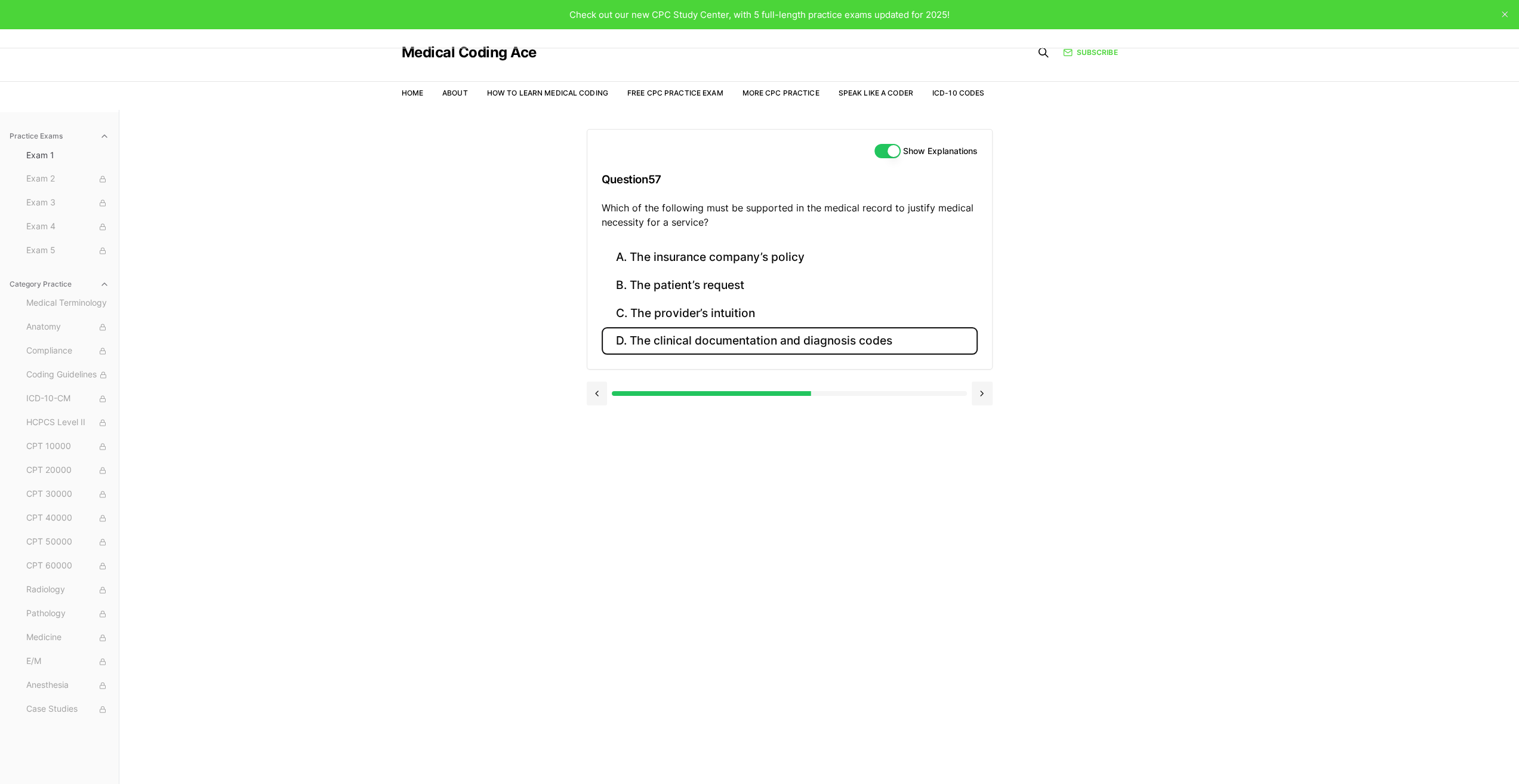
click at [708, 341] on button "D. The clinical documentation and diagnosis codes" at bounding box center [790, 341] width 376 height 28
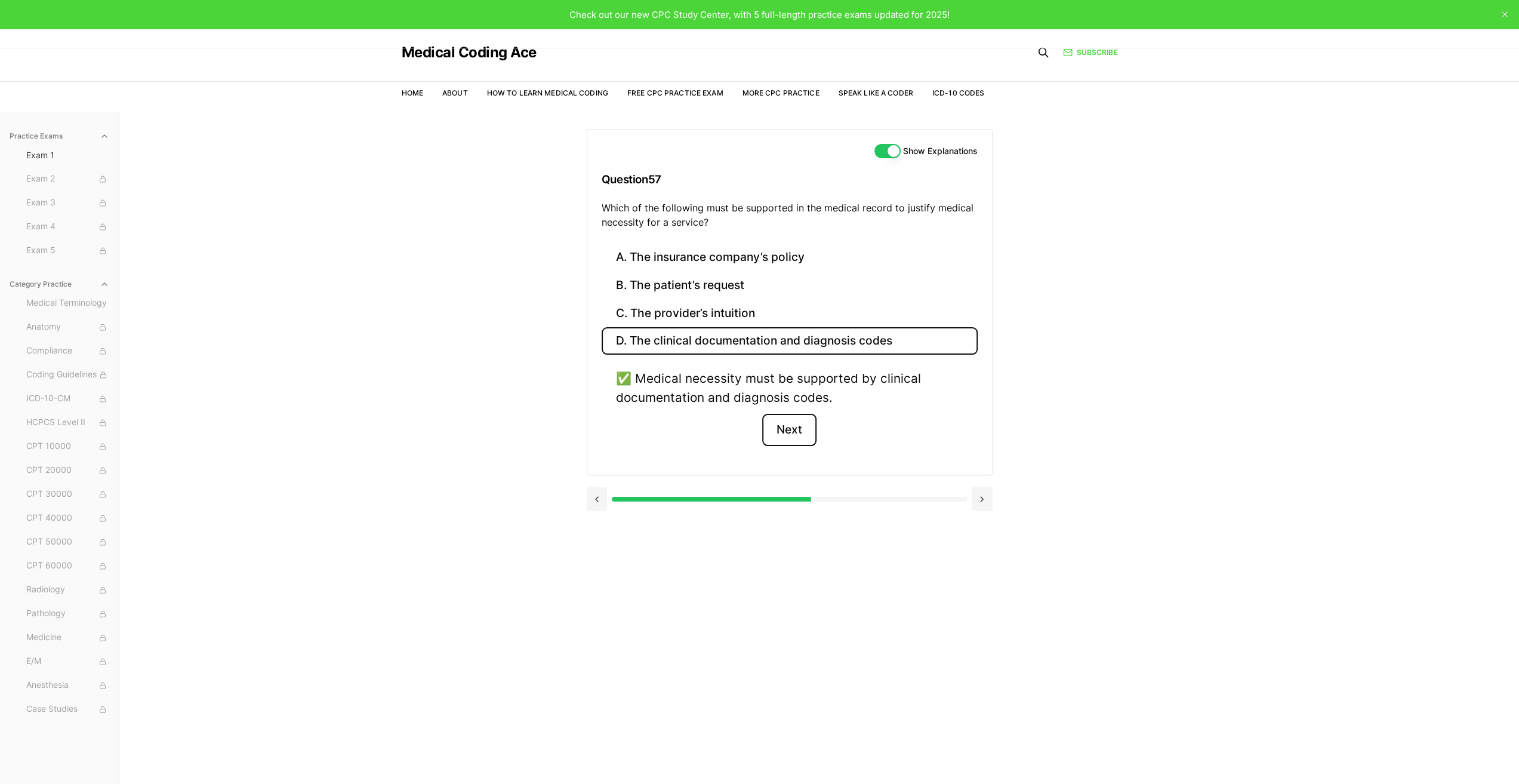
click at [788, 430] on button "Next" at bounding box center [790, 430] width 55 height 32
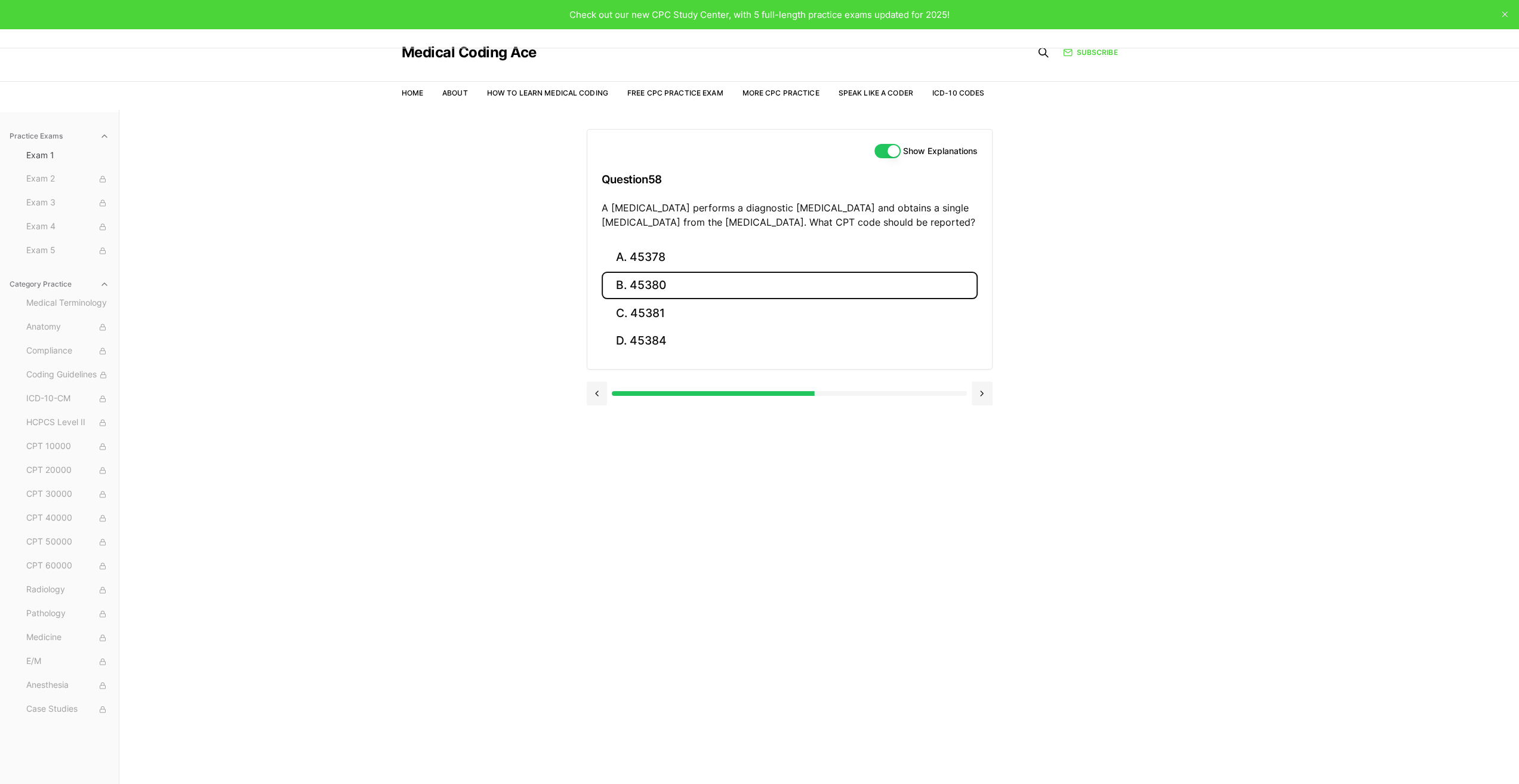
click at [647, 283] on button "B. 45380" at bounding box center [790, 286] width 376 height 28
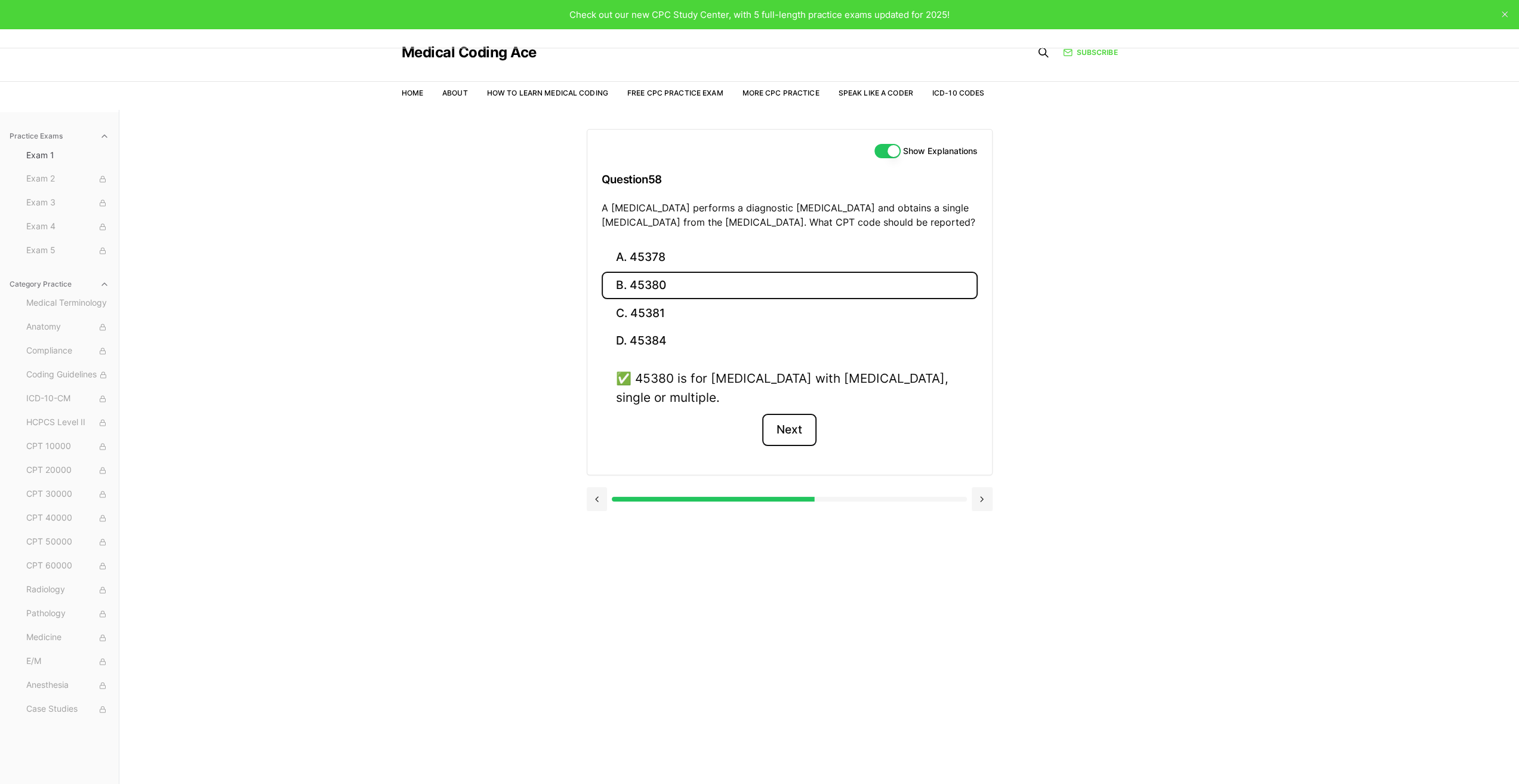
click at [789, 428] on button "Next" at bounding box center [790, 430] width 55 height 32
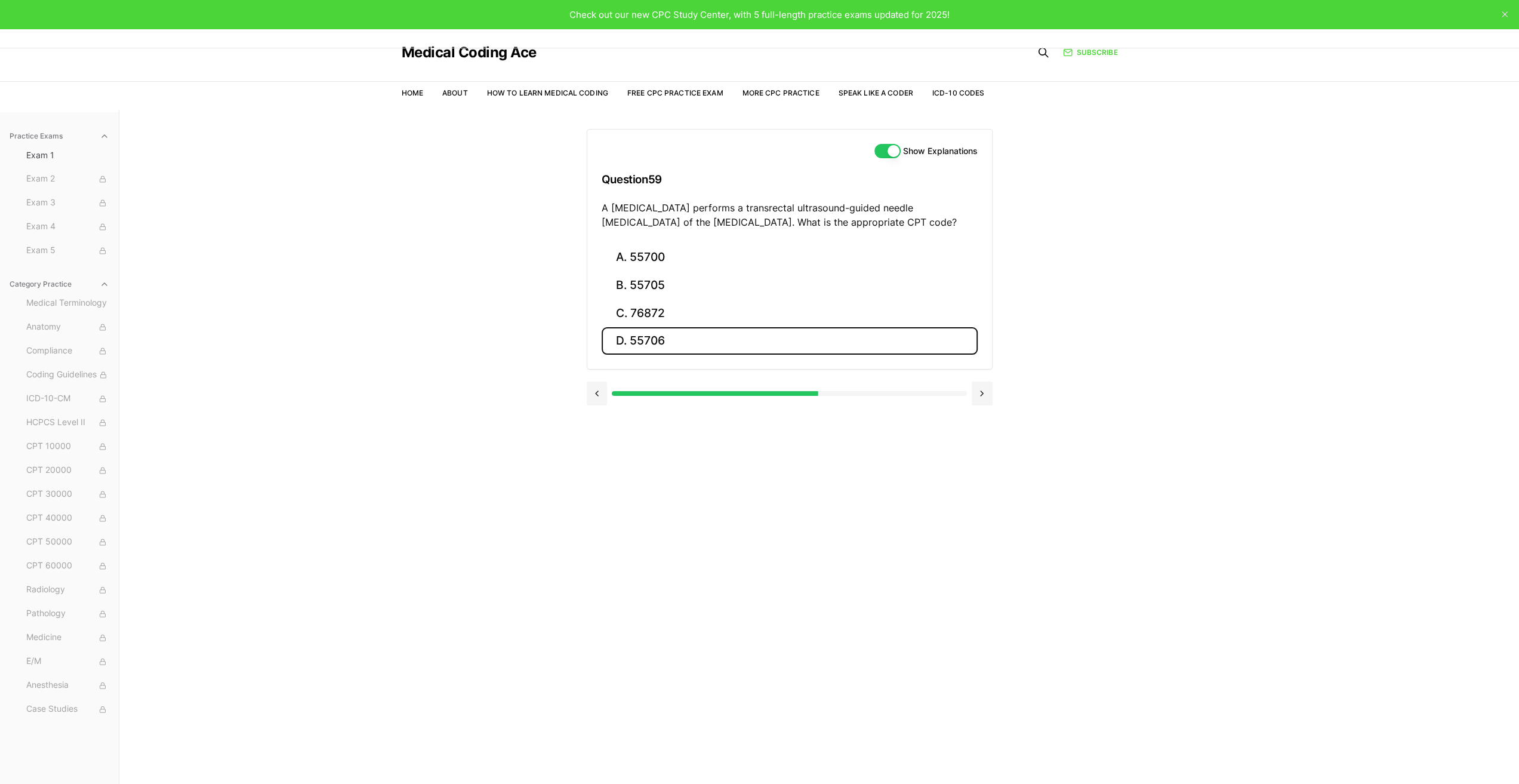
click at [659, 339] on button "D. 55706" at bounding box center [790, 341] width 376 height 28
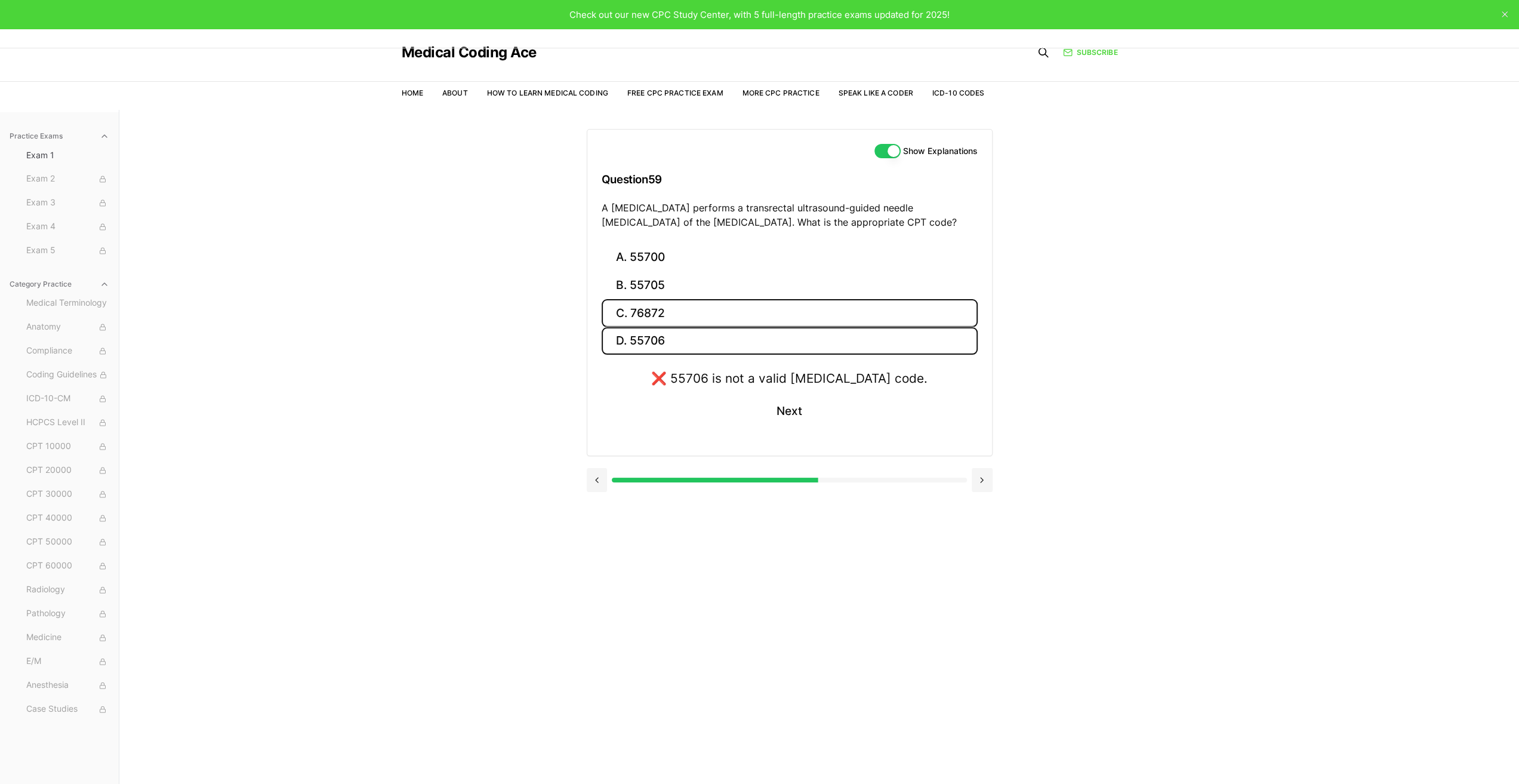
click at [651, 312] on button "C. 76872" at bounding box center [790, 313] width 376 height 28
click at [654, 282] on button "B. 55705" at bounding box center [790, 286] width 376 height 28
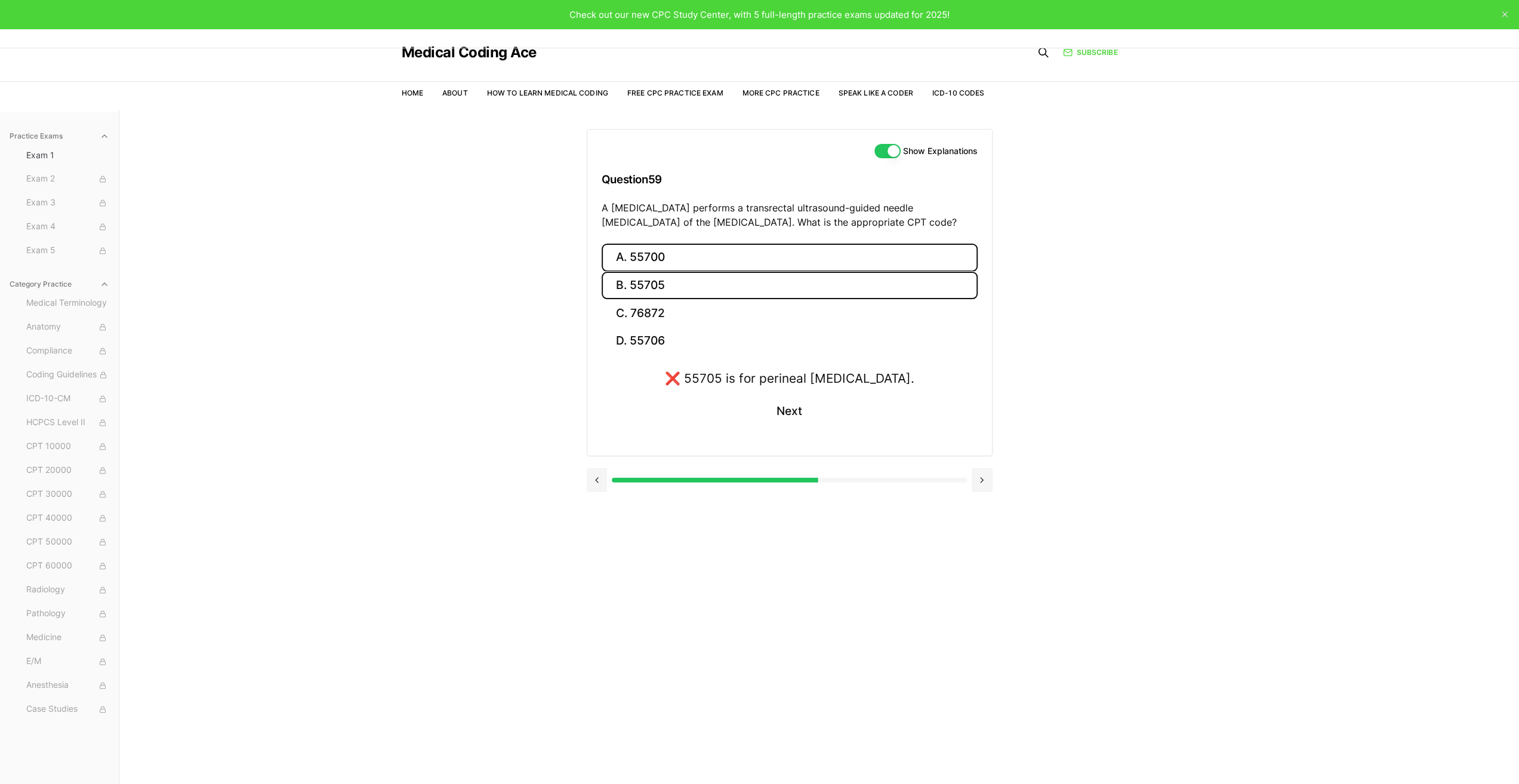
click at [654, 258] on button "A. 55700" at bounding box center [790, 258] width 376 height 28
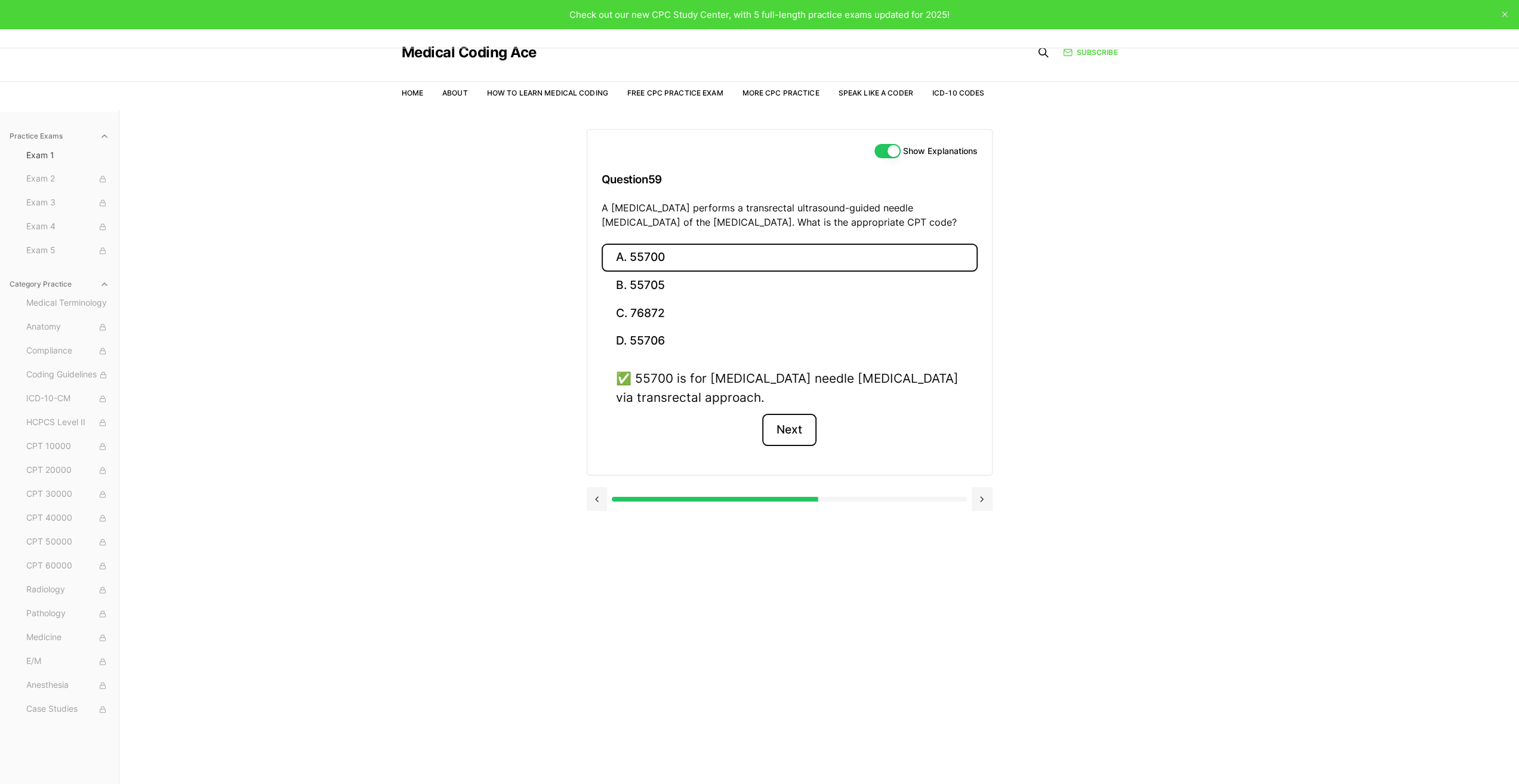
click at [785, 434] on button "Next" at bounding box center [790, 430] width 55 height 32
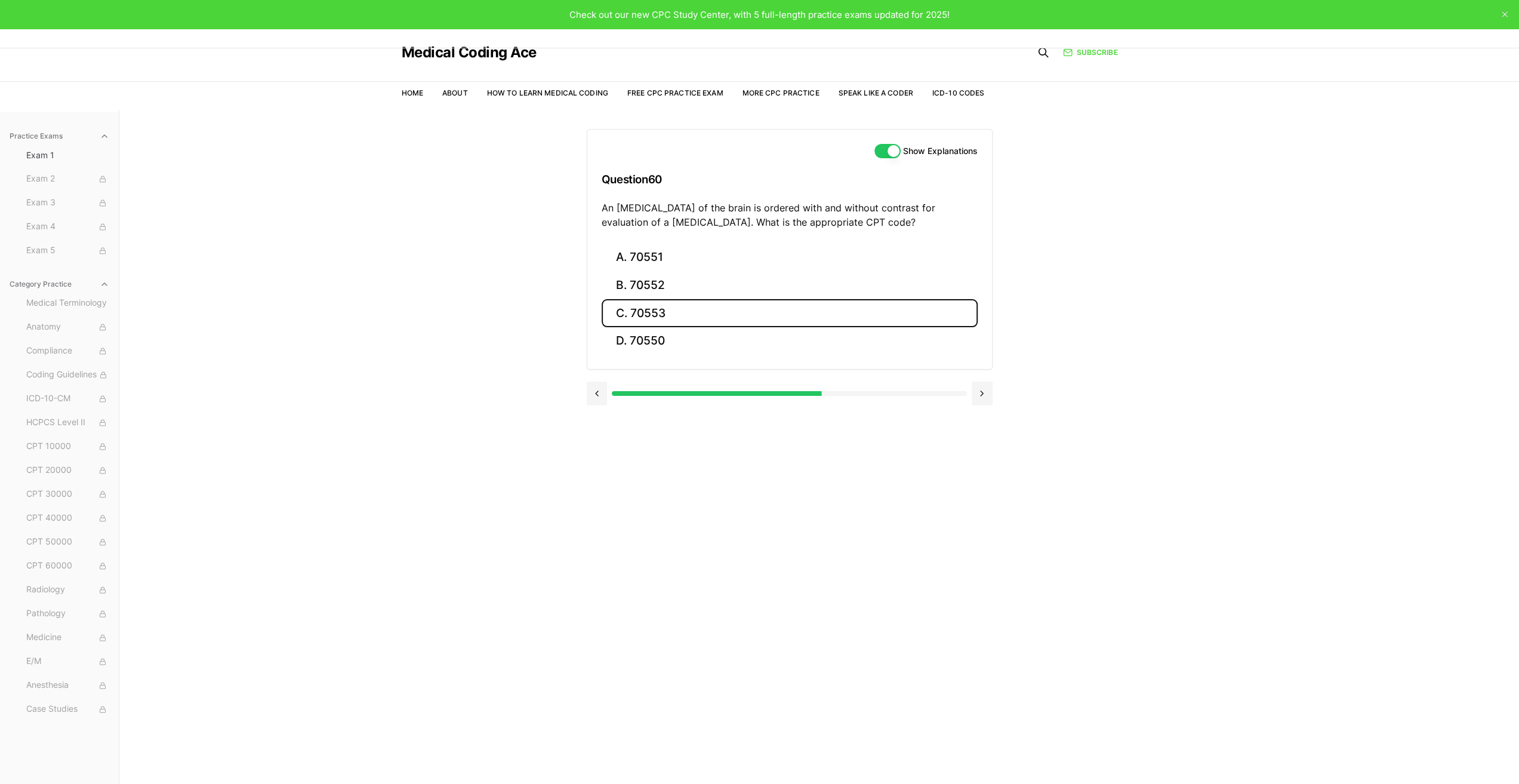
click at [650, 311] on button "C. 70553" at bounding box center [790, 313] width 376 height 28
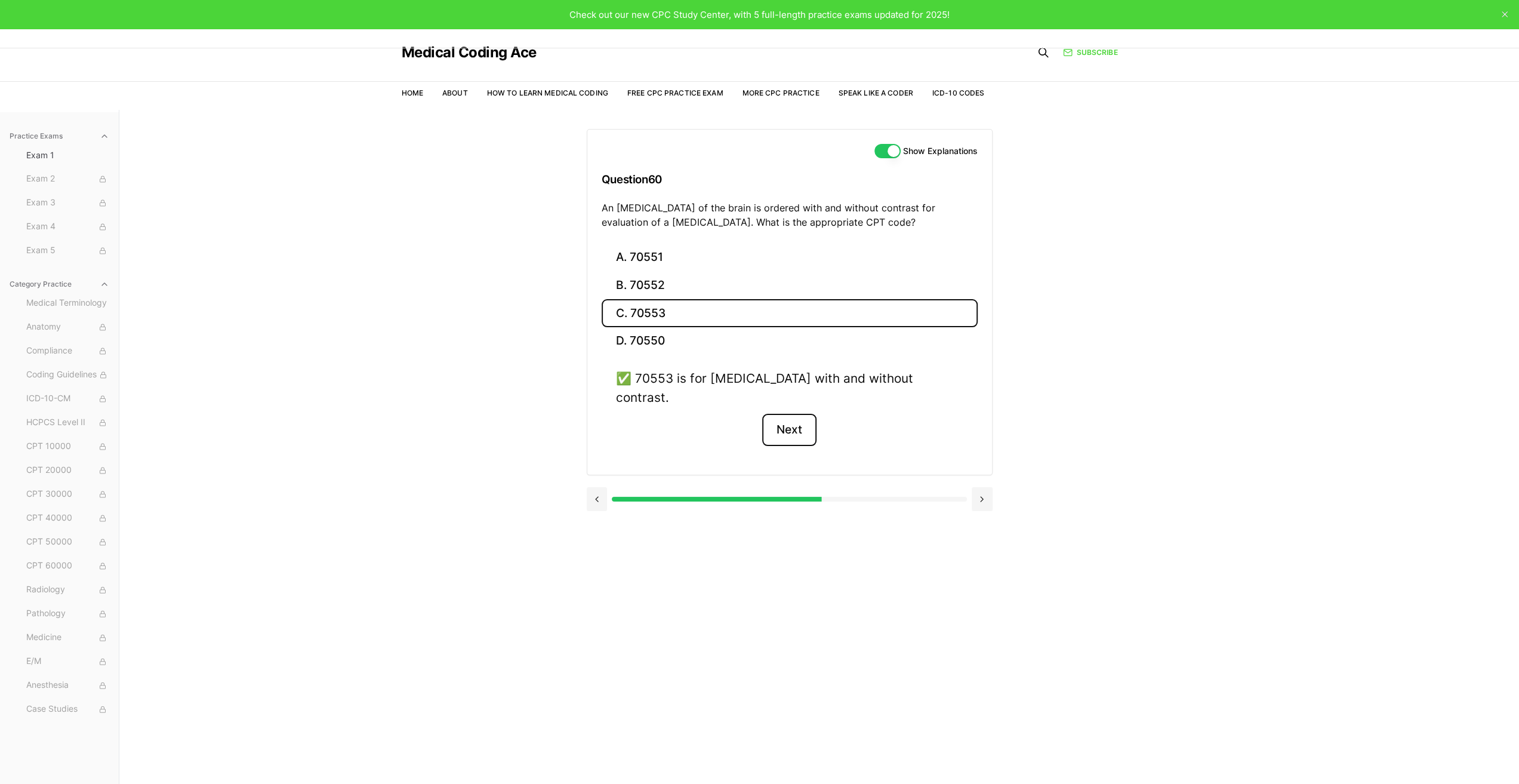
click at [795, 414] on button "Next" at bounding box center [790, 430] width 55 height 32
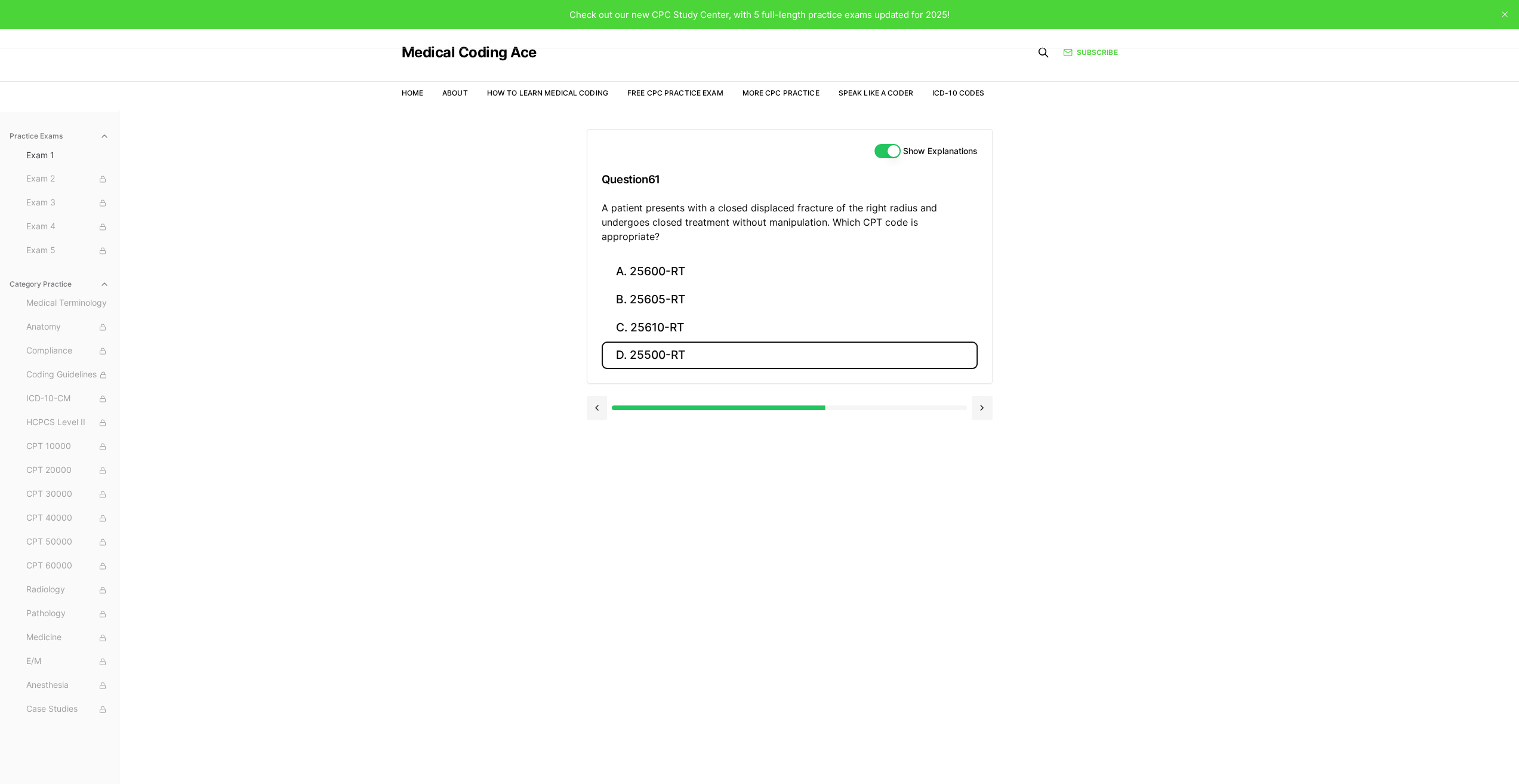
click at [655, 342] on button "D. 25500-RT" at bounding box center [790, 356] width 376 height 28
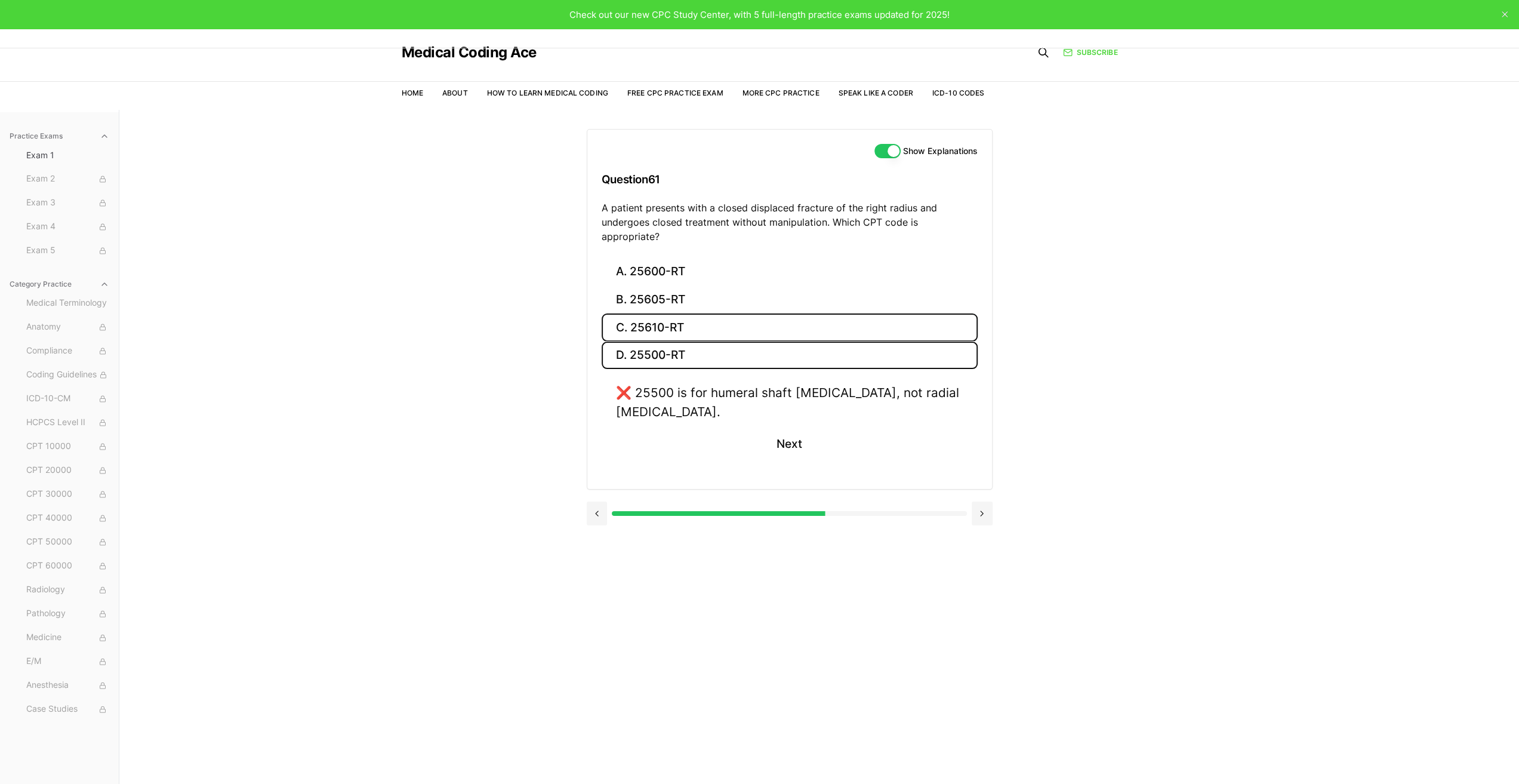
click at [663, 316] on button "C. 25610-RT" at bounding box center [790, 328] width 376 height 28
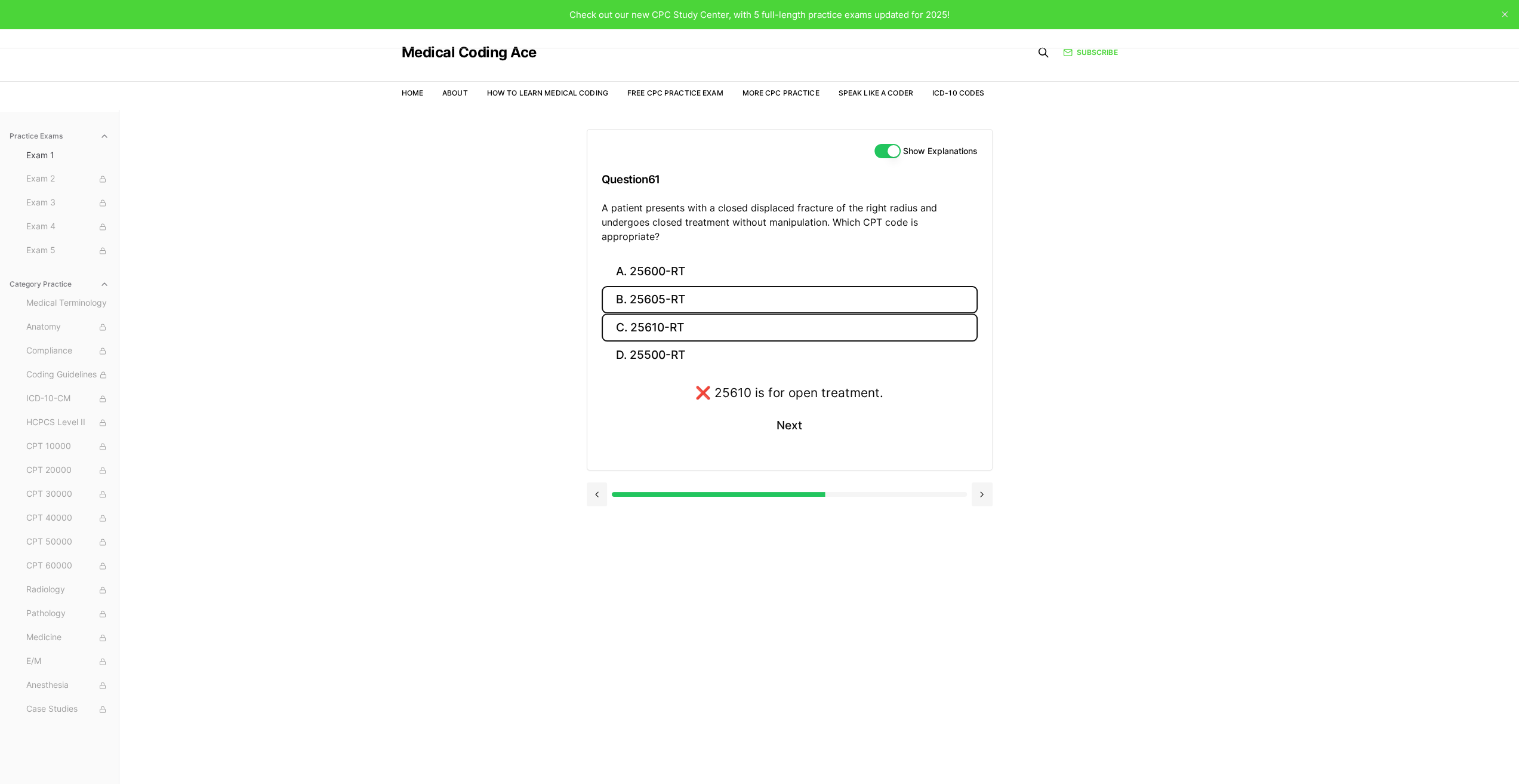
click at [658, 286] on button "B. 25605-RT" at bounding box center [790, 300] width 376 height 28
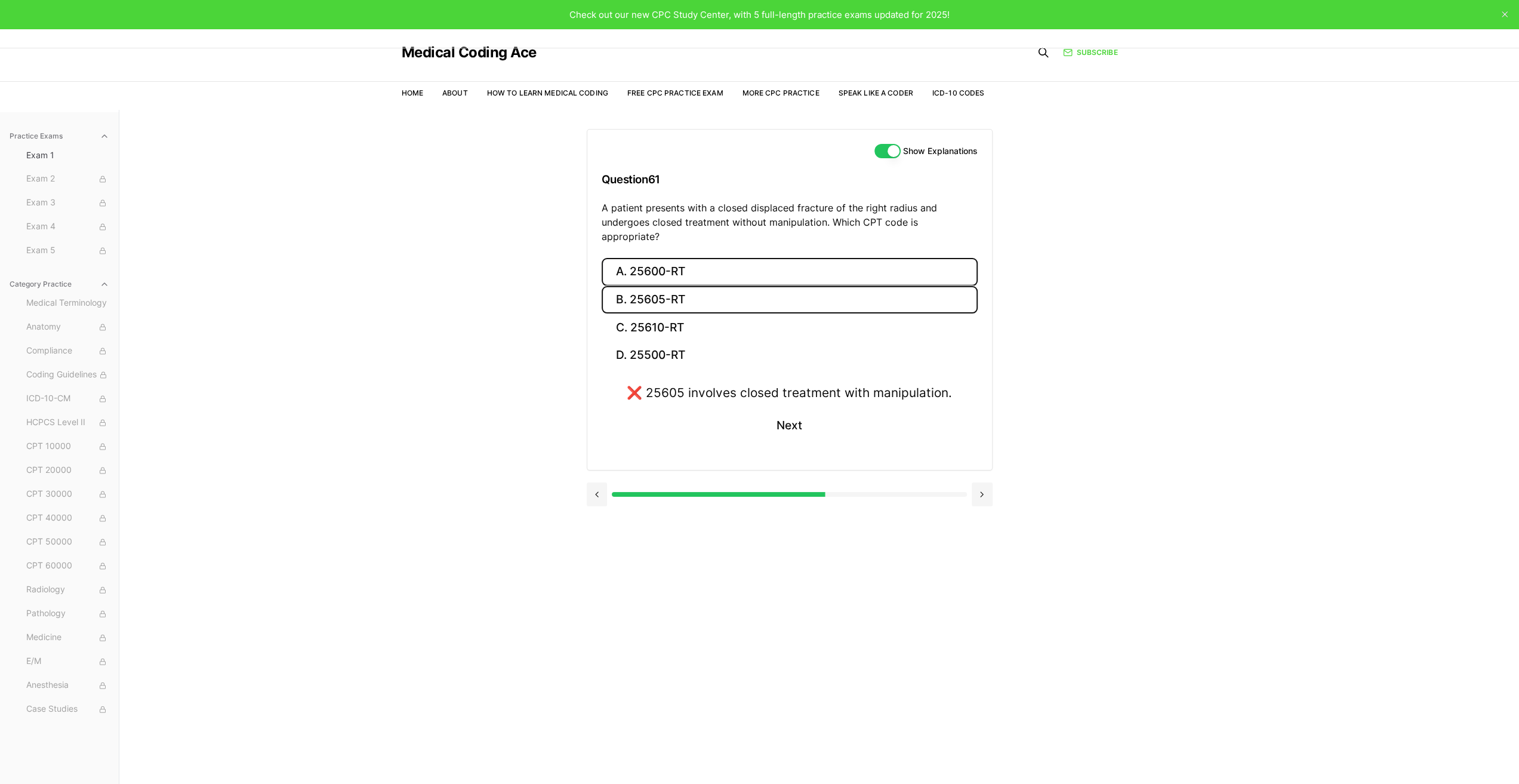
click at [656, 258] on button "A. 25600-RT" at bounding box center [790, 272] width 376 height 28
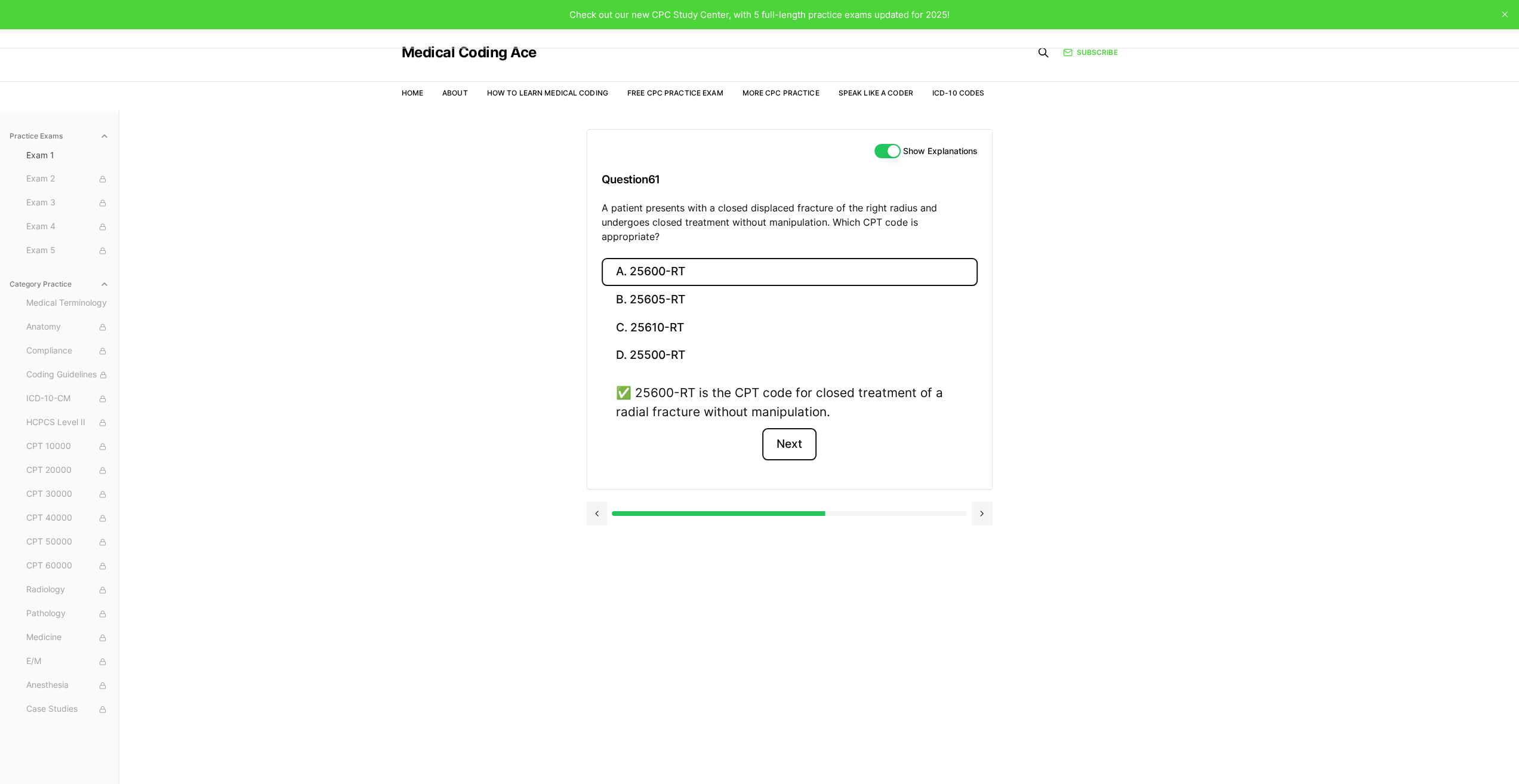
click at [790, 429] on button "Next" at bounding box center [790, 444] width 55 height 32
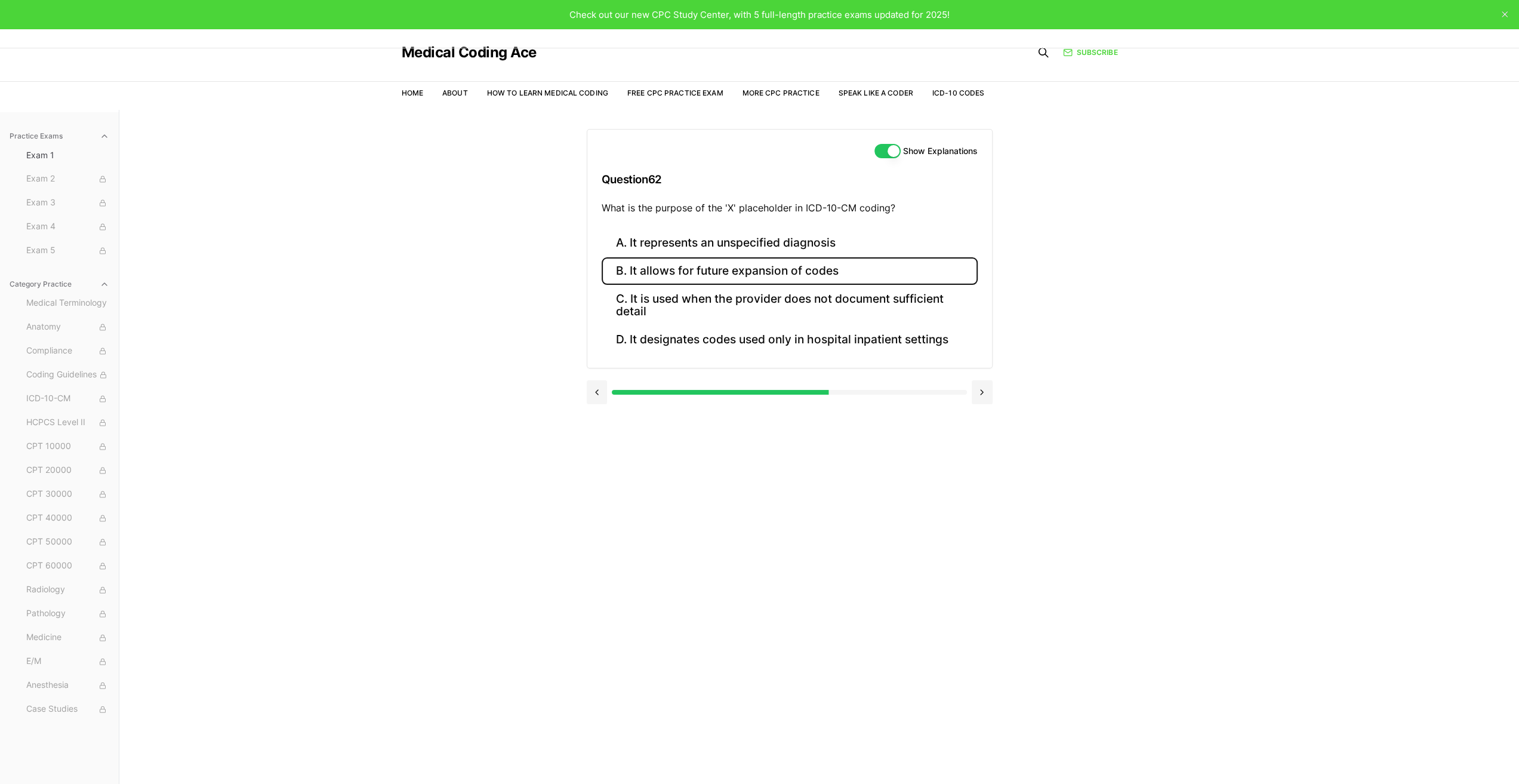
click at [684, 272] on button "B. It allows for future expansion of codes" at bounding box center [790, 272] width 376 height 28
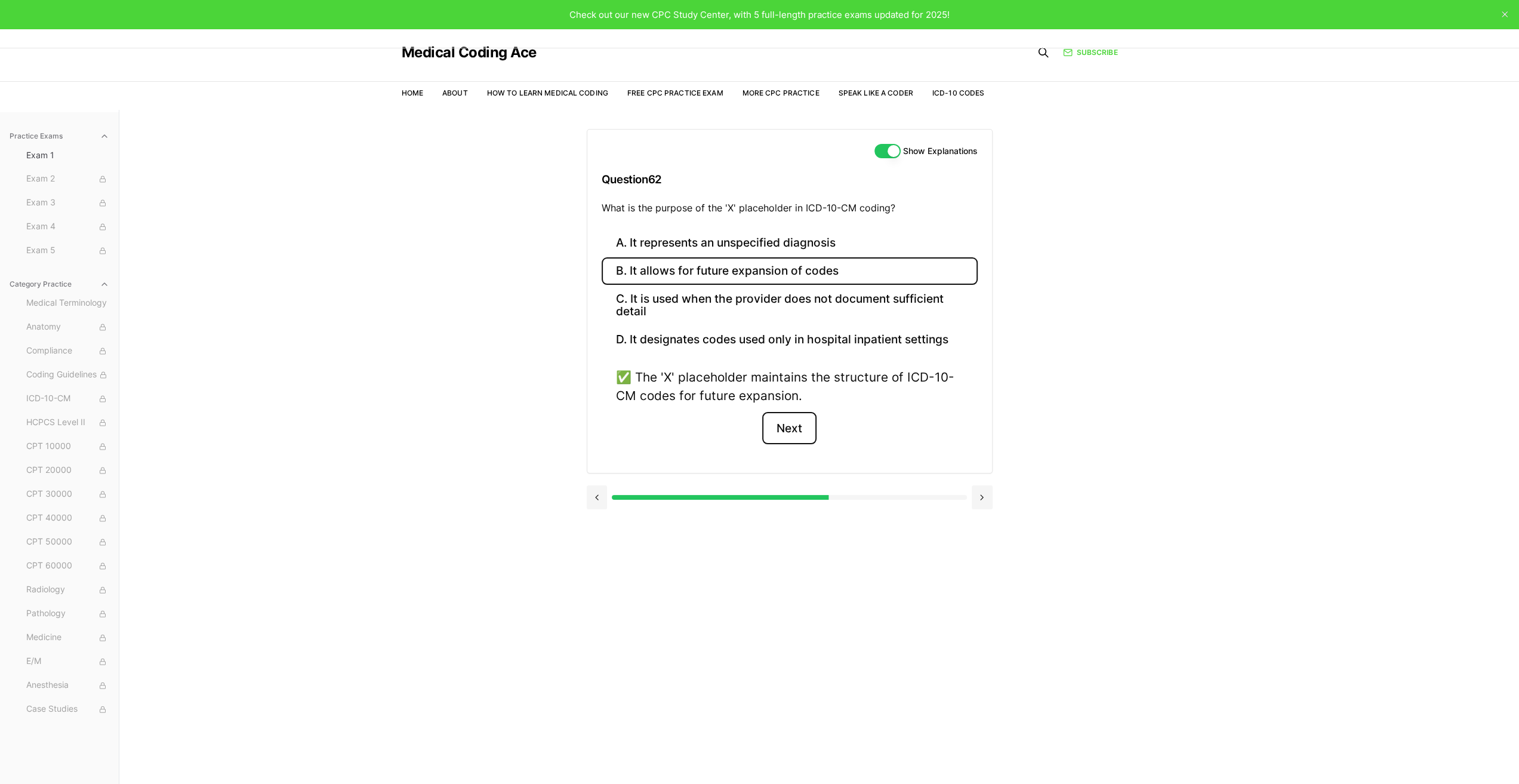
click at [792, 423] on button "Next" at bounding box center [790, 428] width 55 height 32
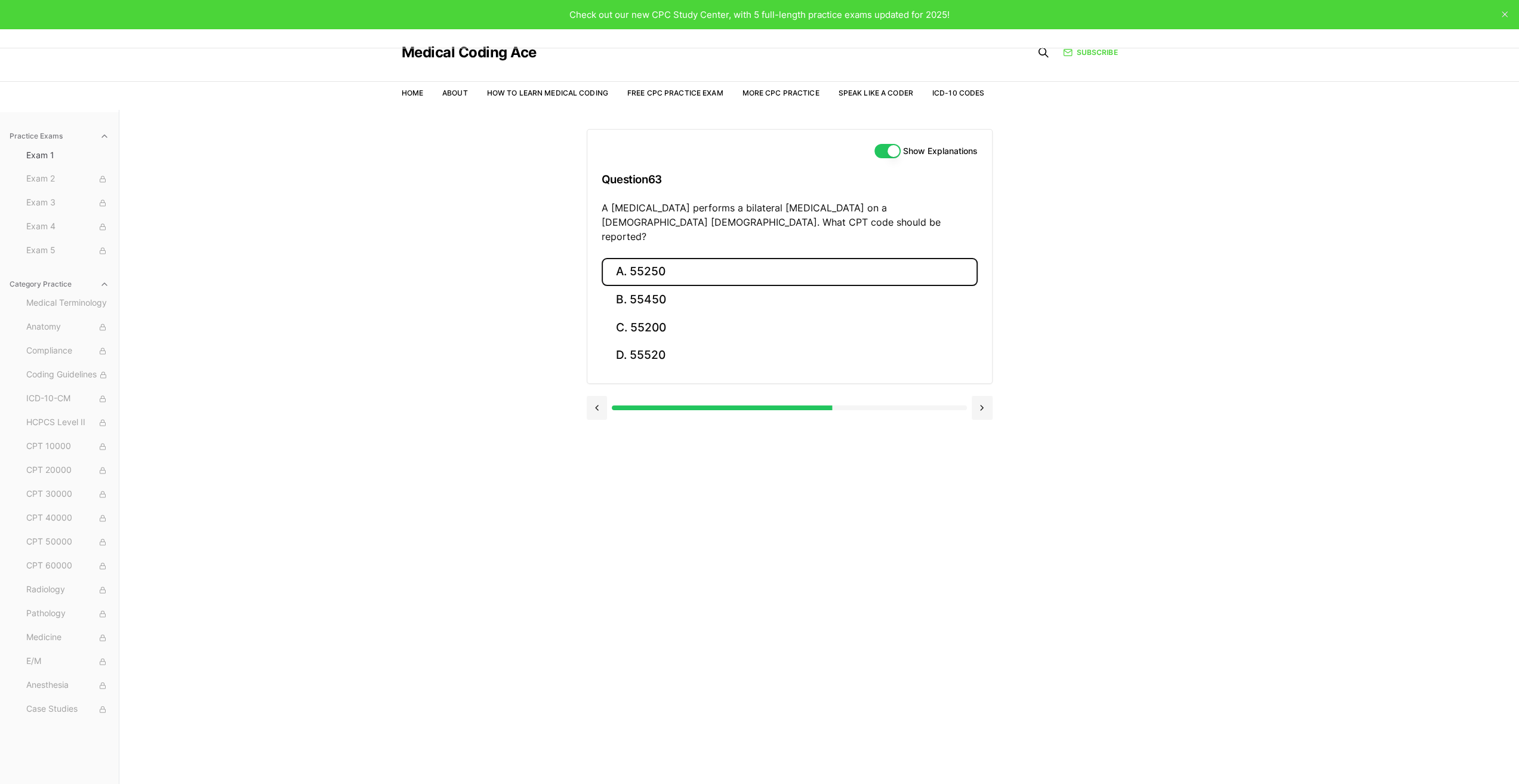
click at [647, 258] on button "A. 55250" at bounding box center [790, 272] width 376 height 28
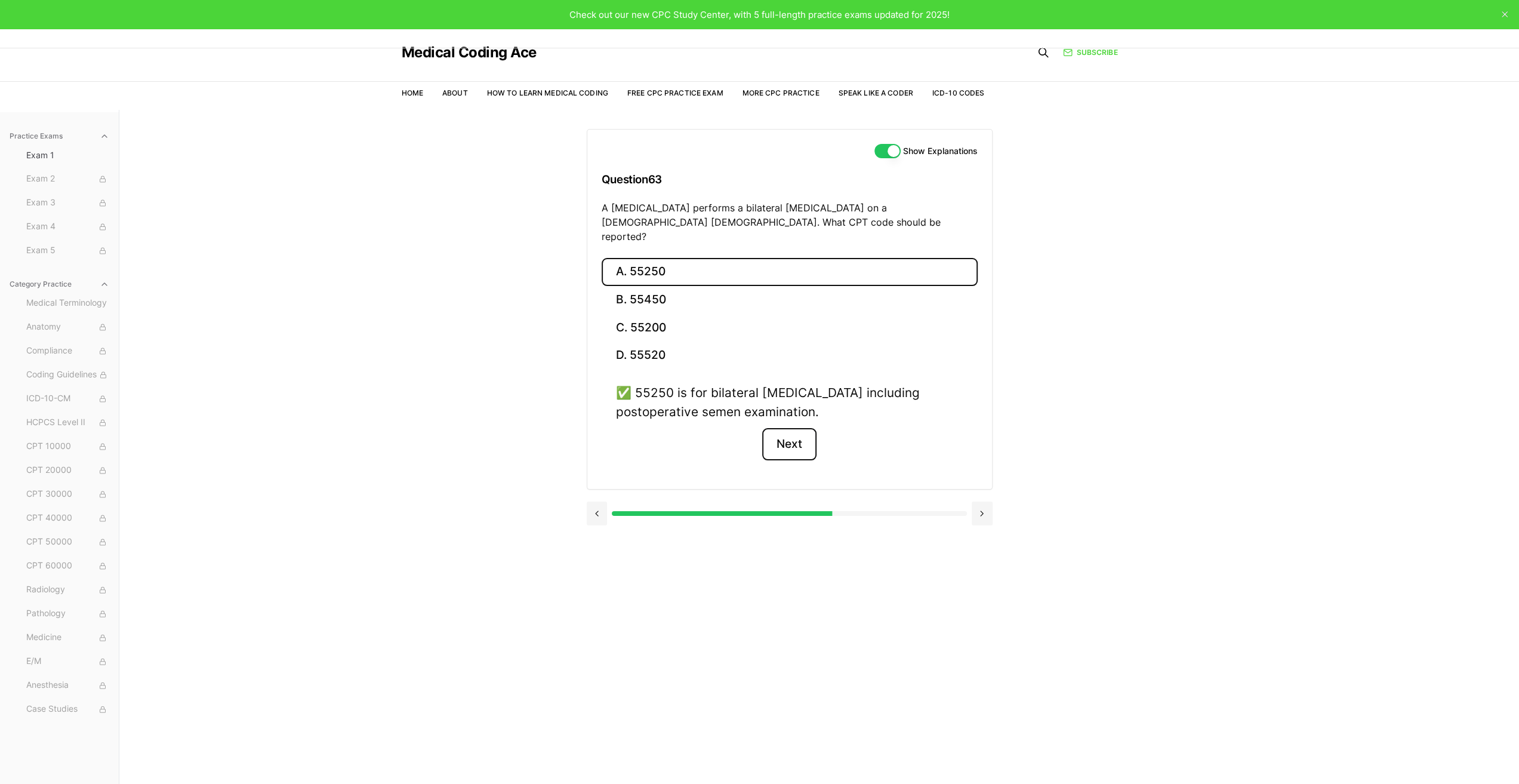
click at [794, 432] on button "Next" at bounding box center [790, 444] width 55 height 32
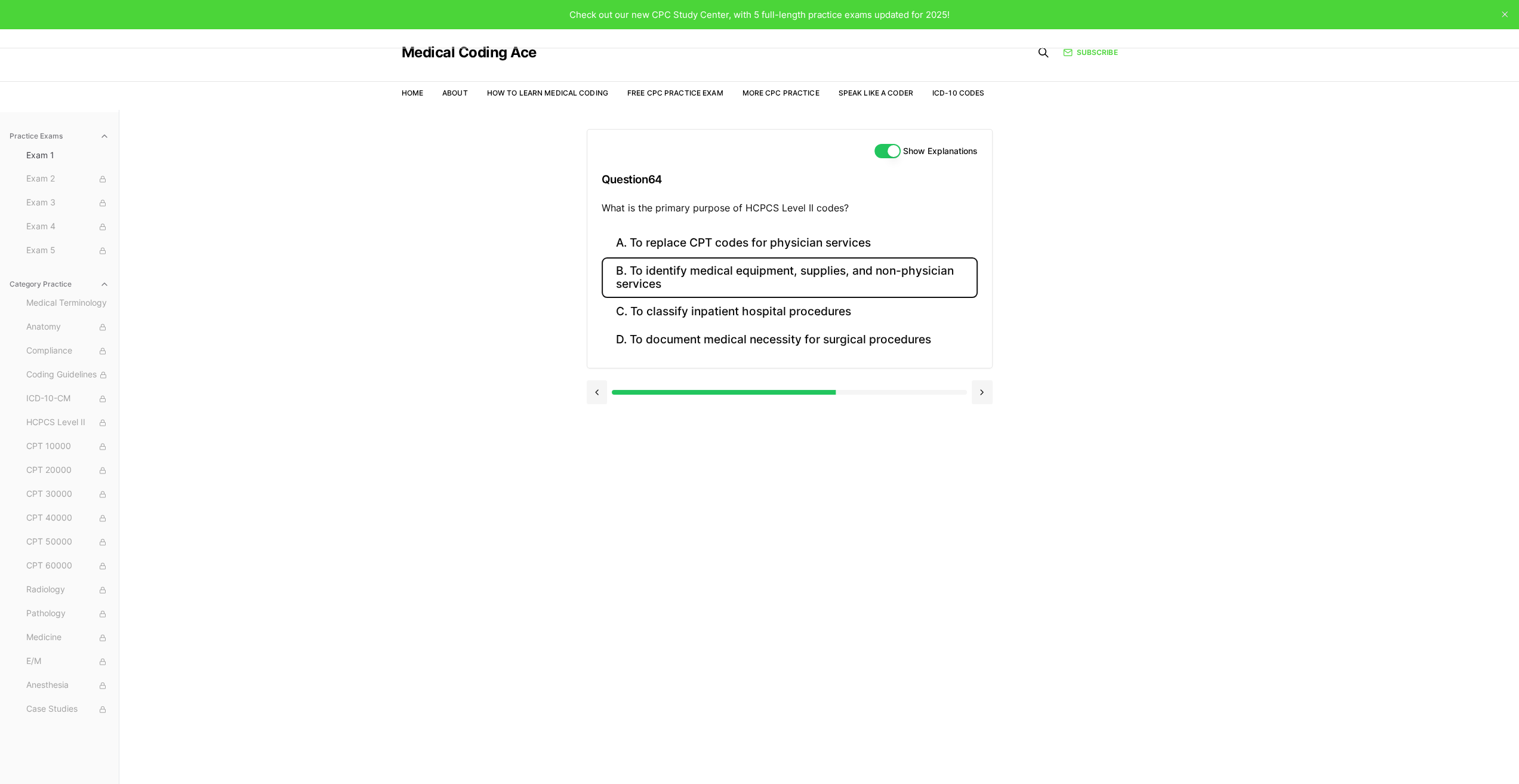
click at [693, 267] on button "B. To identify medical equipment, supplies, and non-physician services" at bounding box center [790, 278] width 376 height 41
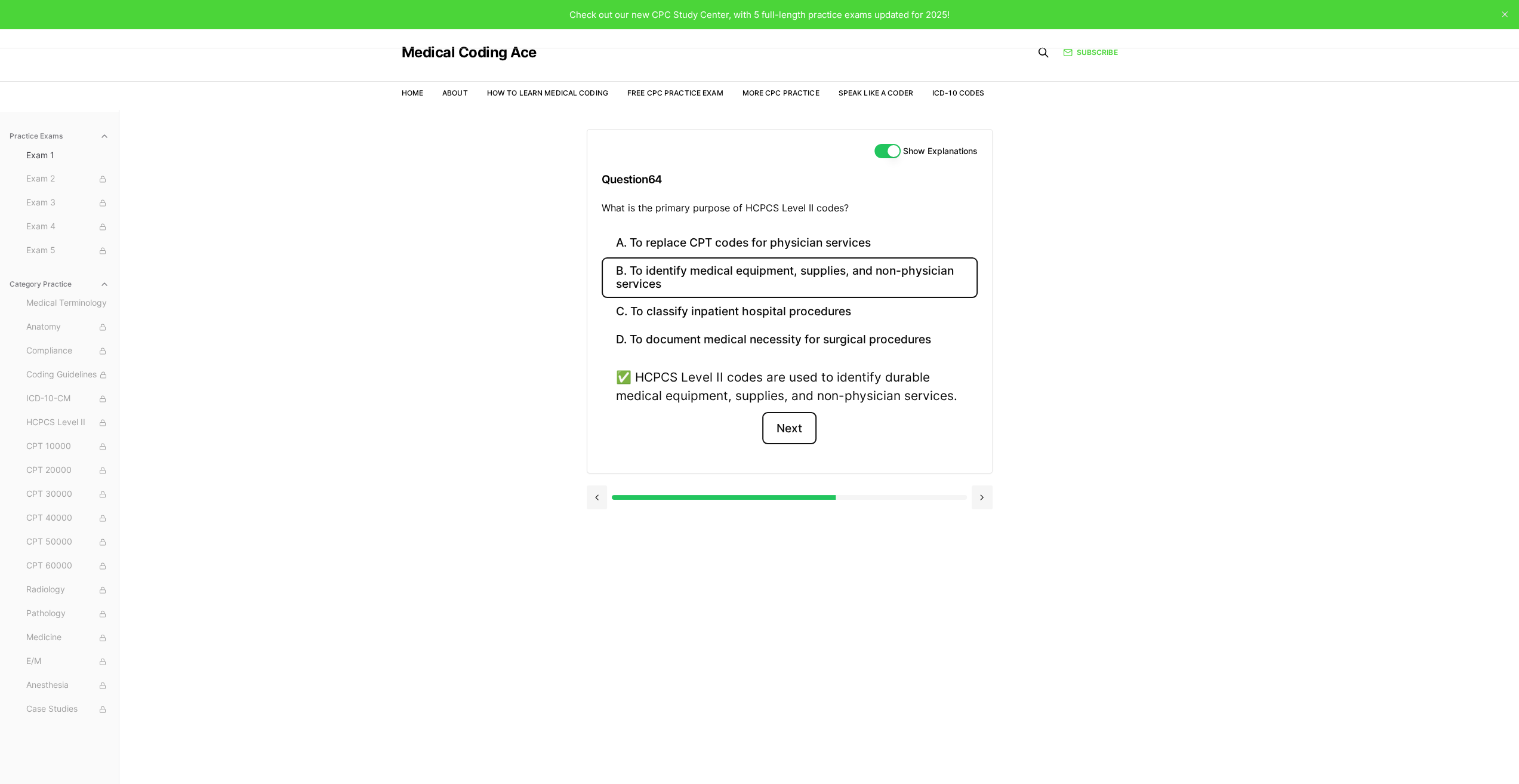
click at [791, 424] on button "Next" at bounding box center [790, 428] width 55 height 32
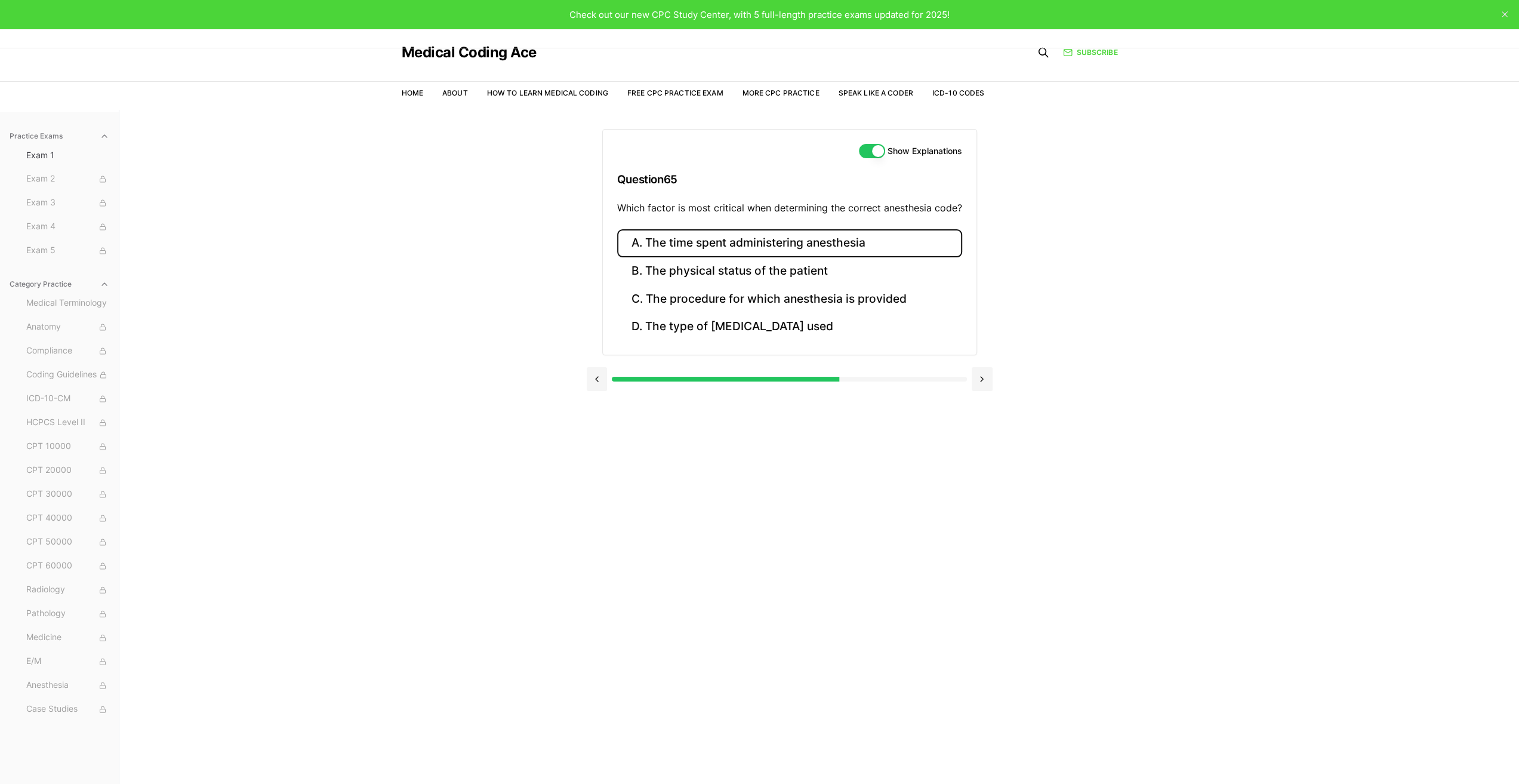
click at [769, 240] on button "A. The time spent administering anesthesia" at bounding box center [790, 243] width 345 height 28
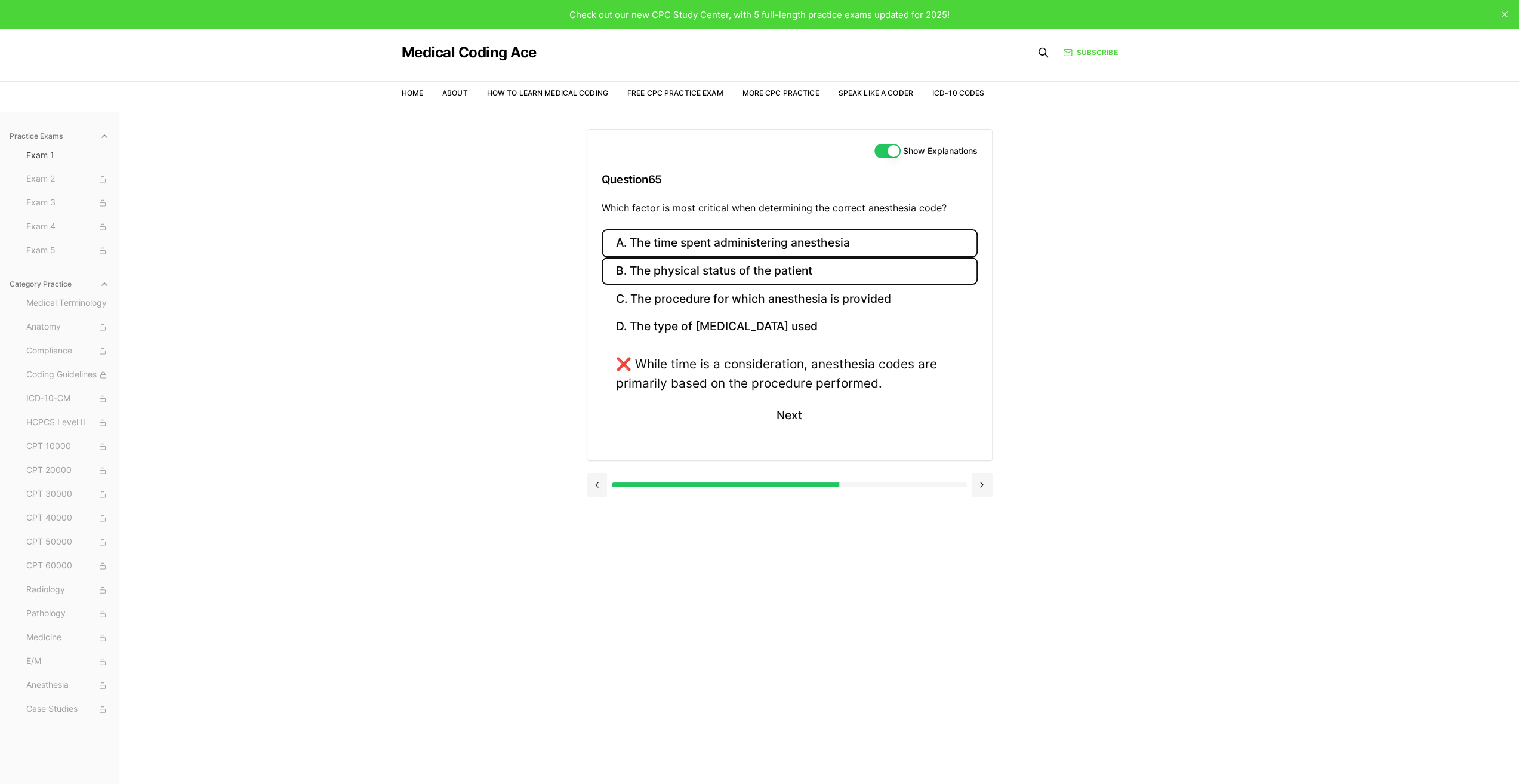
click at [744, 268] on button "B. The physical status of the patient" at bounding box center [790, 272] width 376 height 28
click at [736, 290] on button "C. The procedure for which anesthesia is provided" at bounding box center [790, 299] width 376 height 28
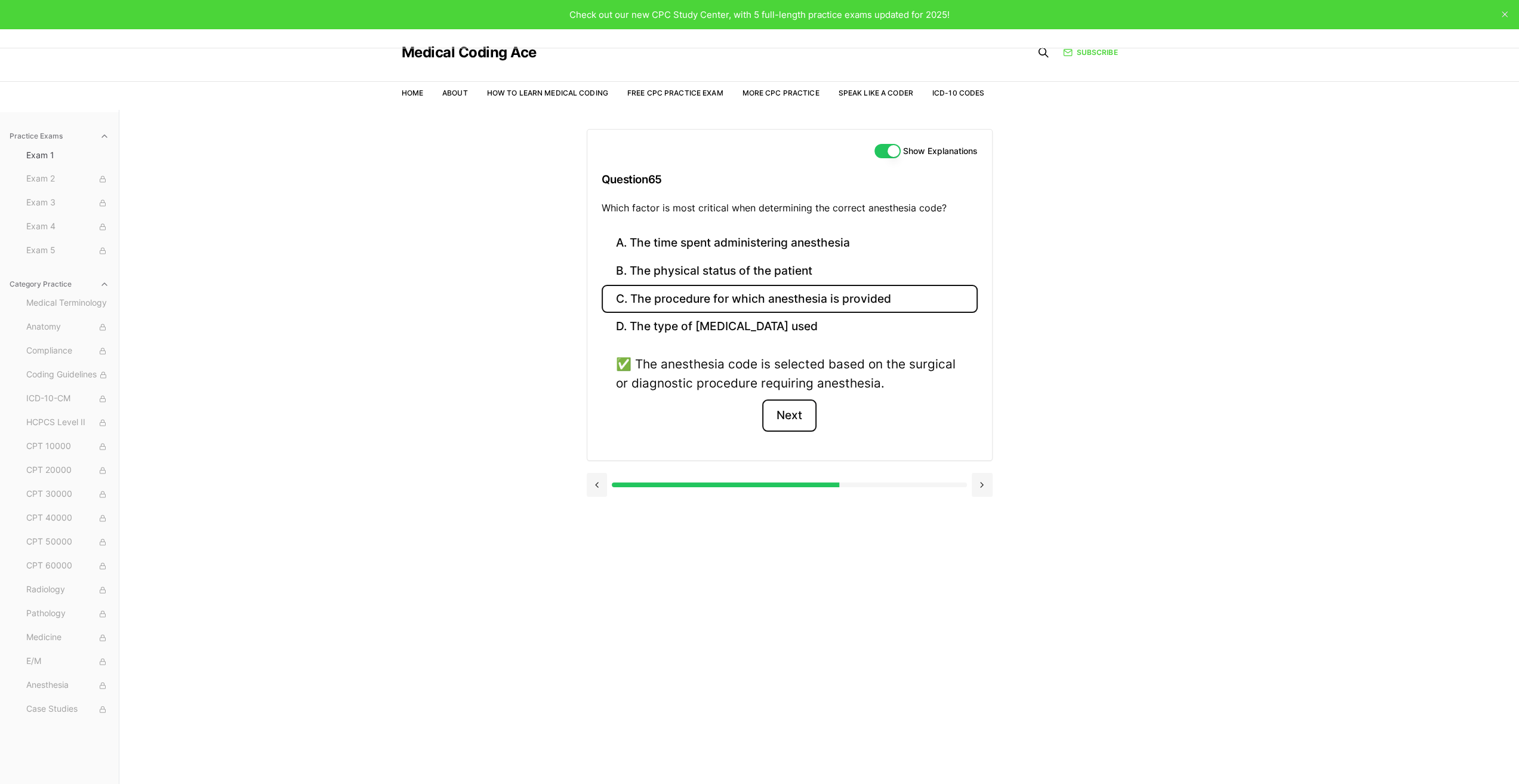
click at [789, 407] on button "Next" at bounding box center [790, 415] width 55 height 32
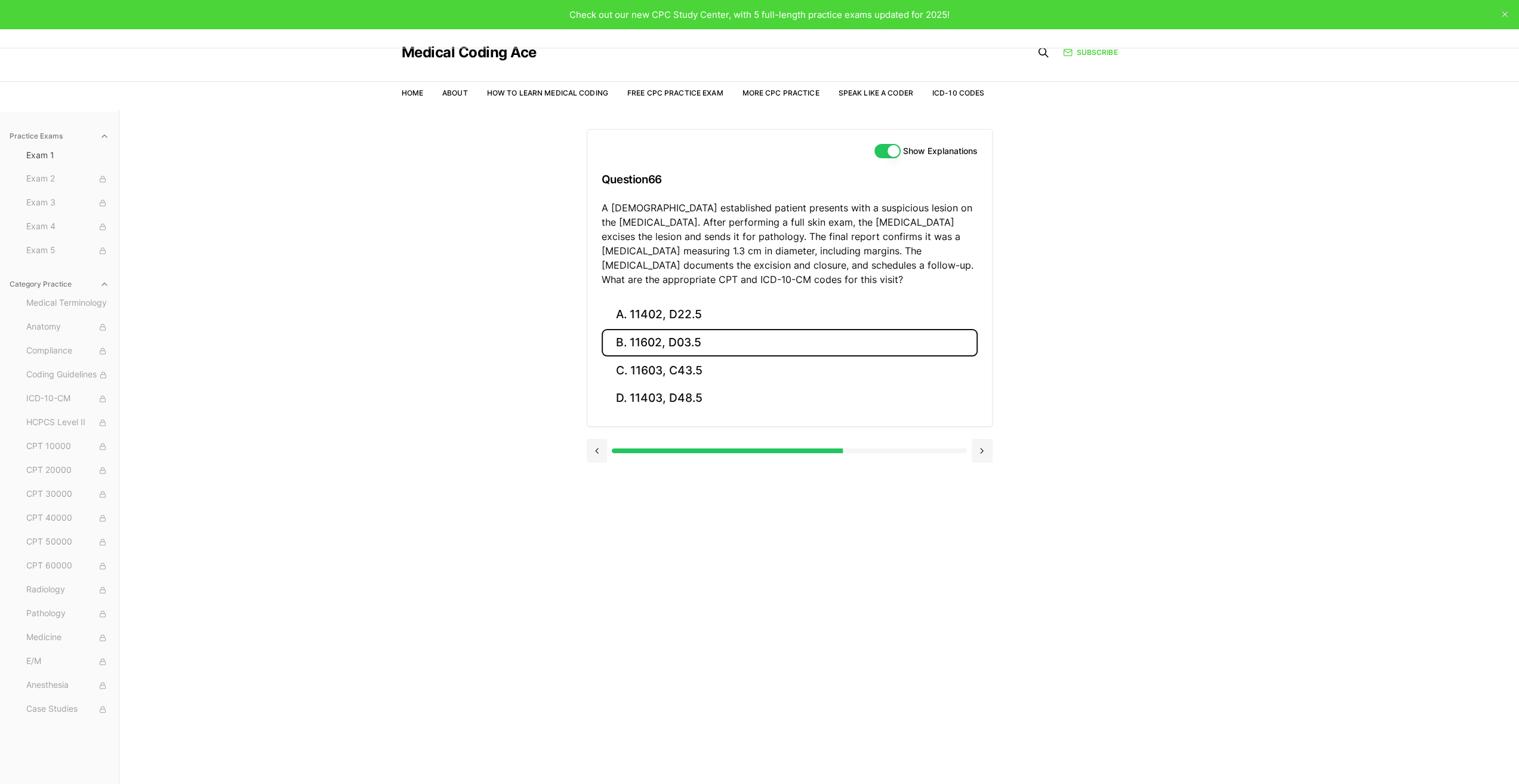
click at [644, 338] on button "B. 11602, D03.5" at bounding box center [790, 343] width 376 height 28
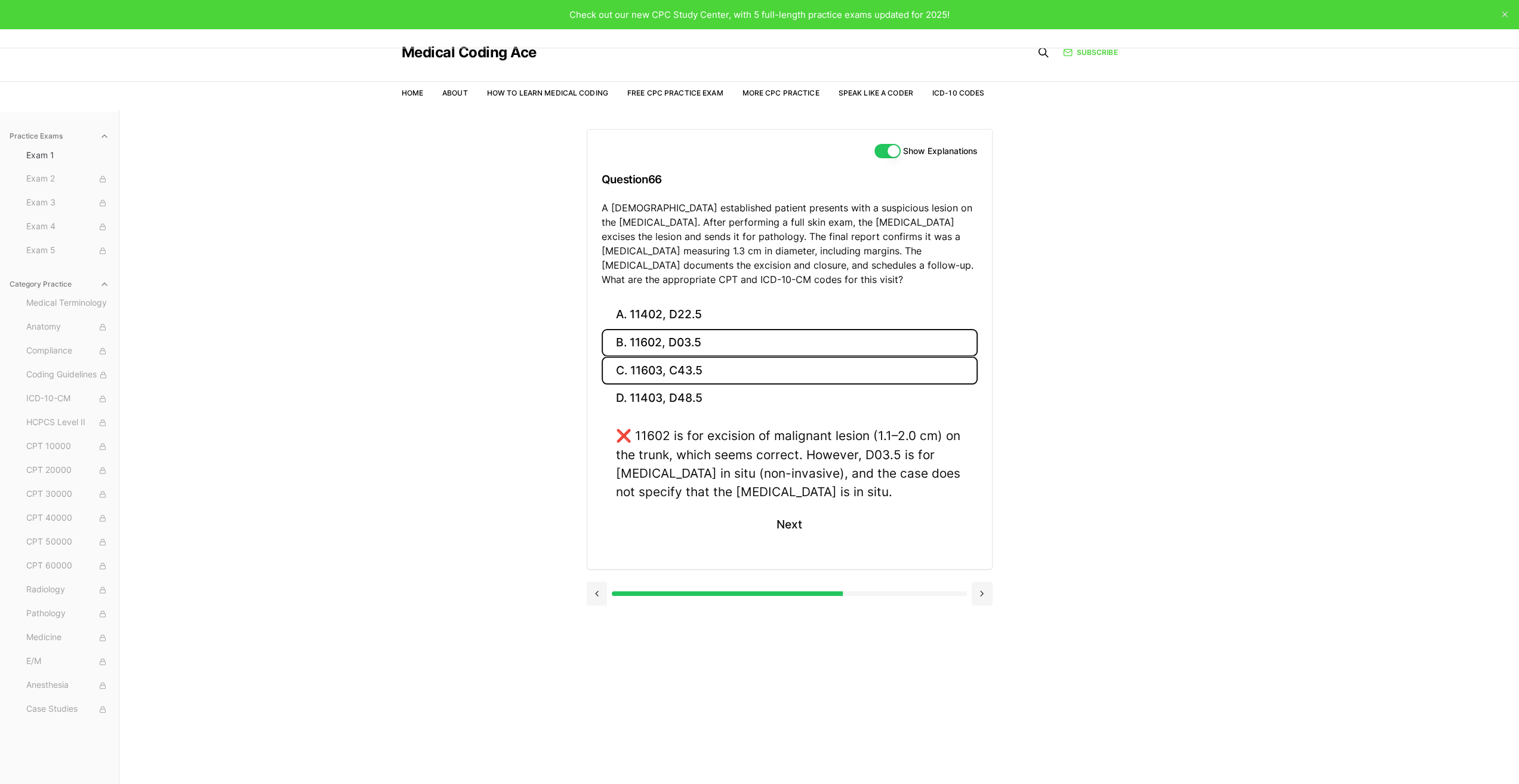
click at [658, 371] on button "C. 11603, C43.5" at bounding box center [790, 370] width 376 height 28
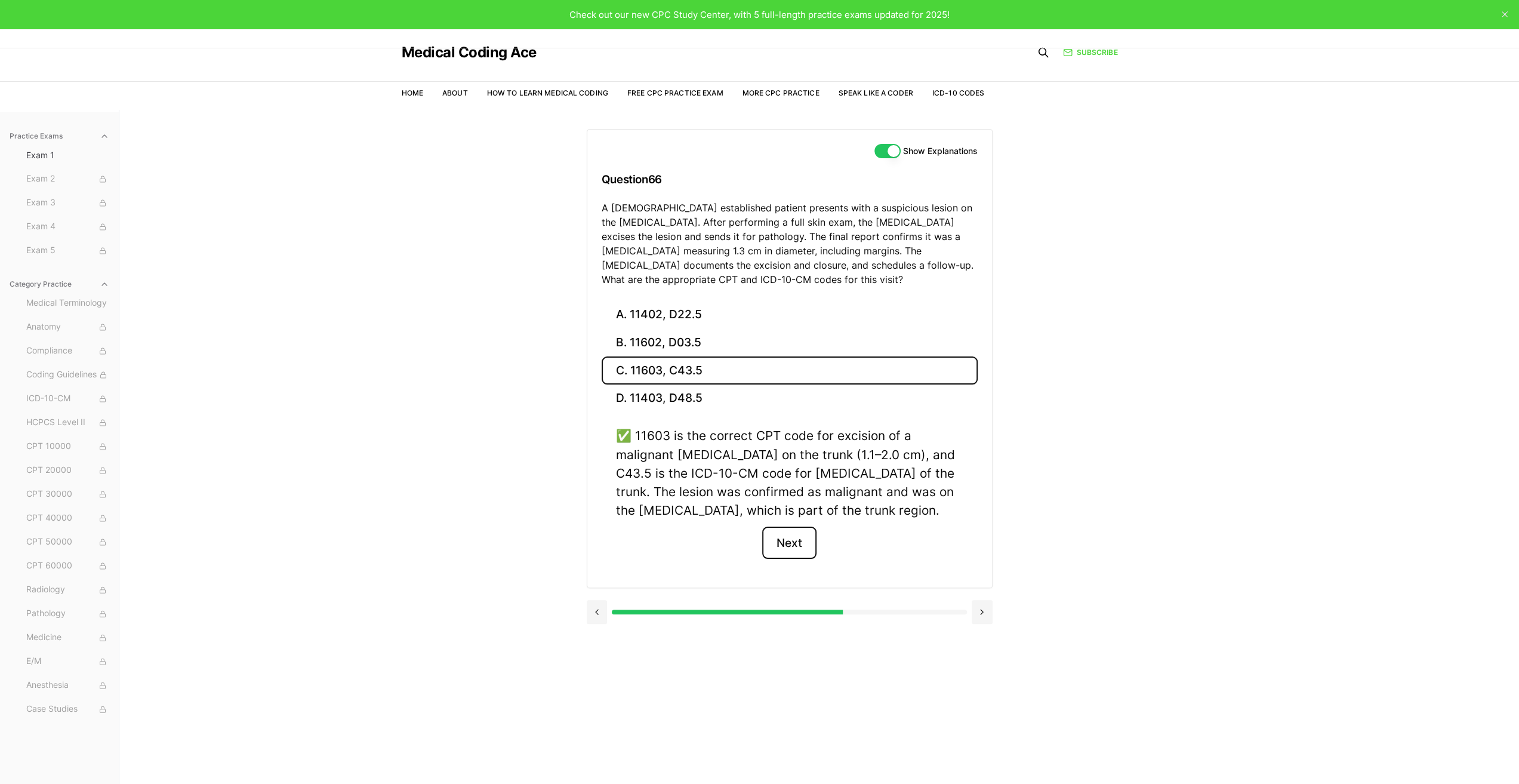
click at [790, 540] on button "Next" at bounding box center [790, 542] width 55 height 32
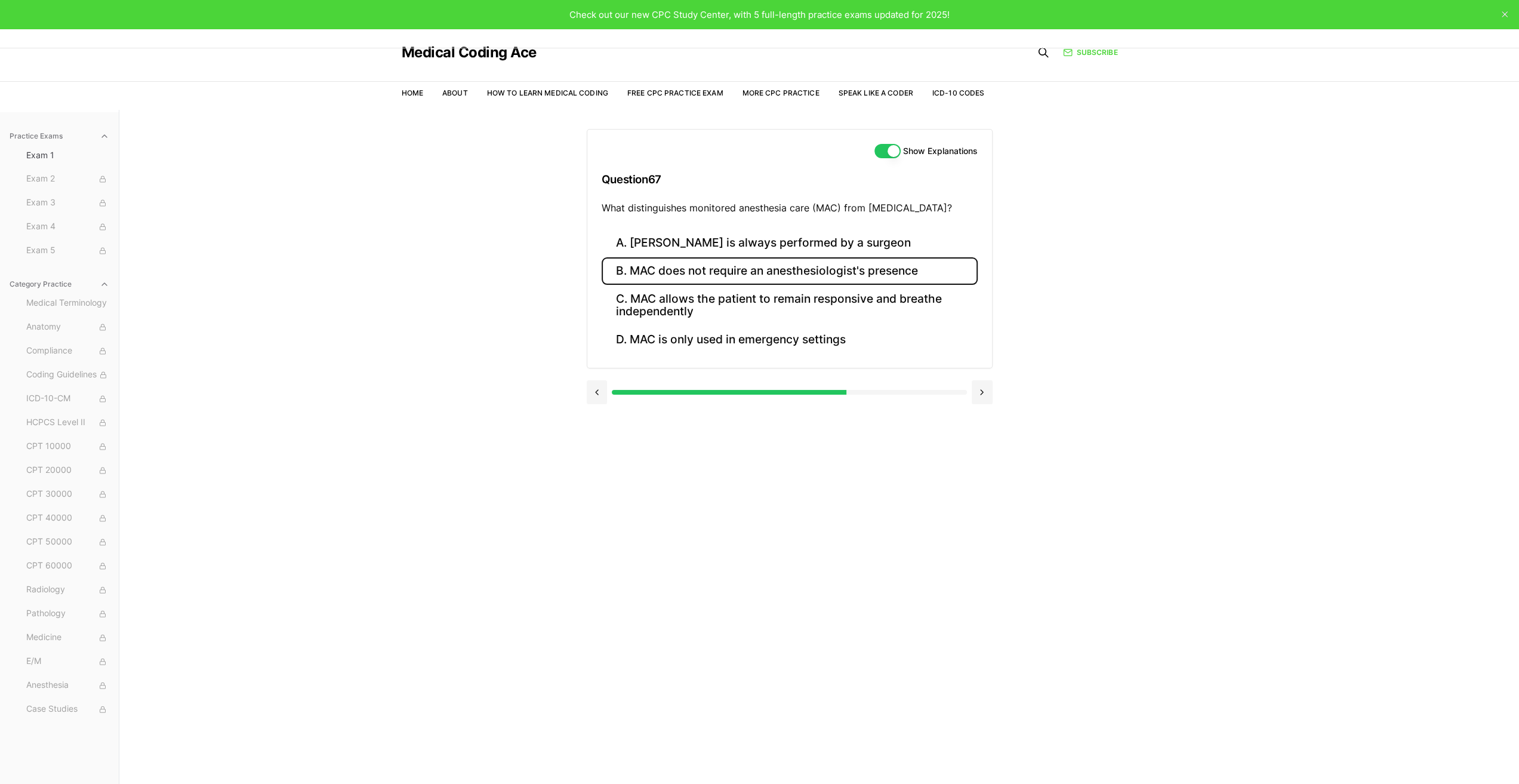
click at [721, 273] on button "B. MAC does not require an anesthesiologist's presence" at bounding box center [790, 272] width 376 height 28
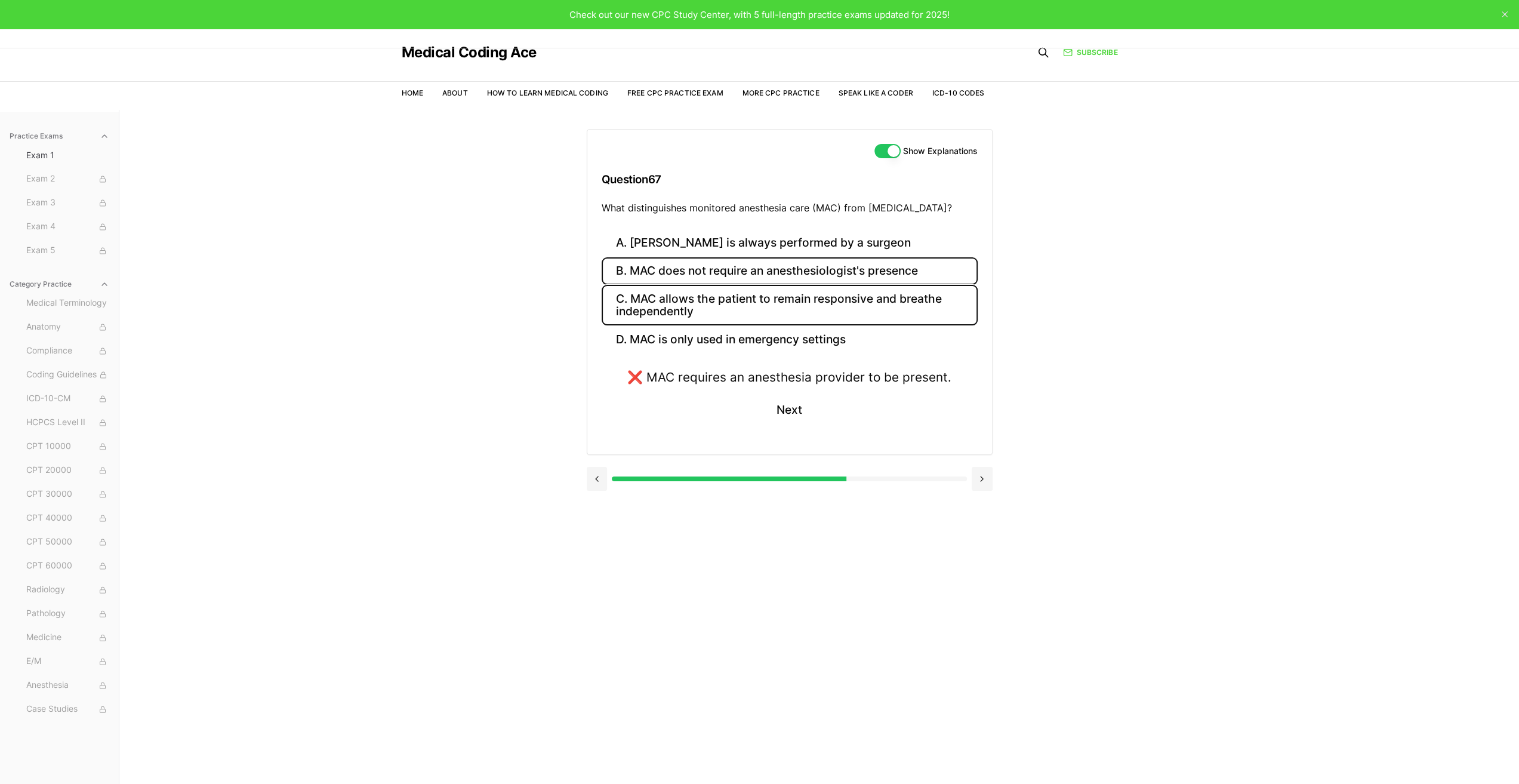
click at [728, 301] on button "C. MAC allows the patient to remain responsive and breathe independently" at bounding box center [790, 305] width 376 height 41
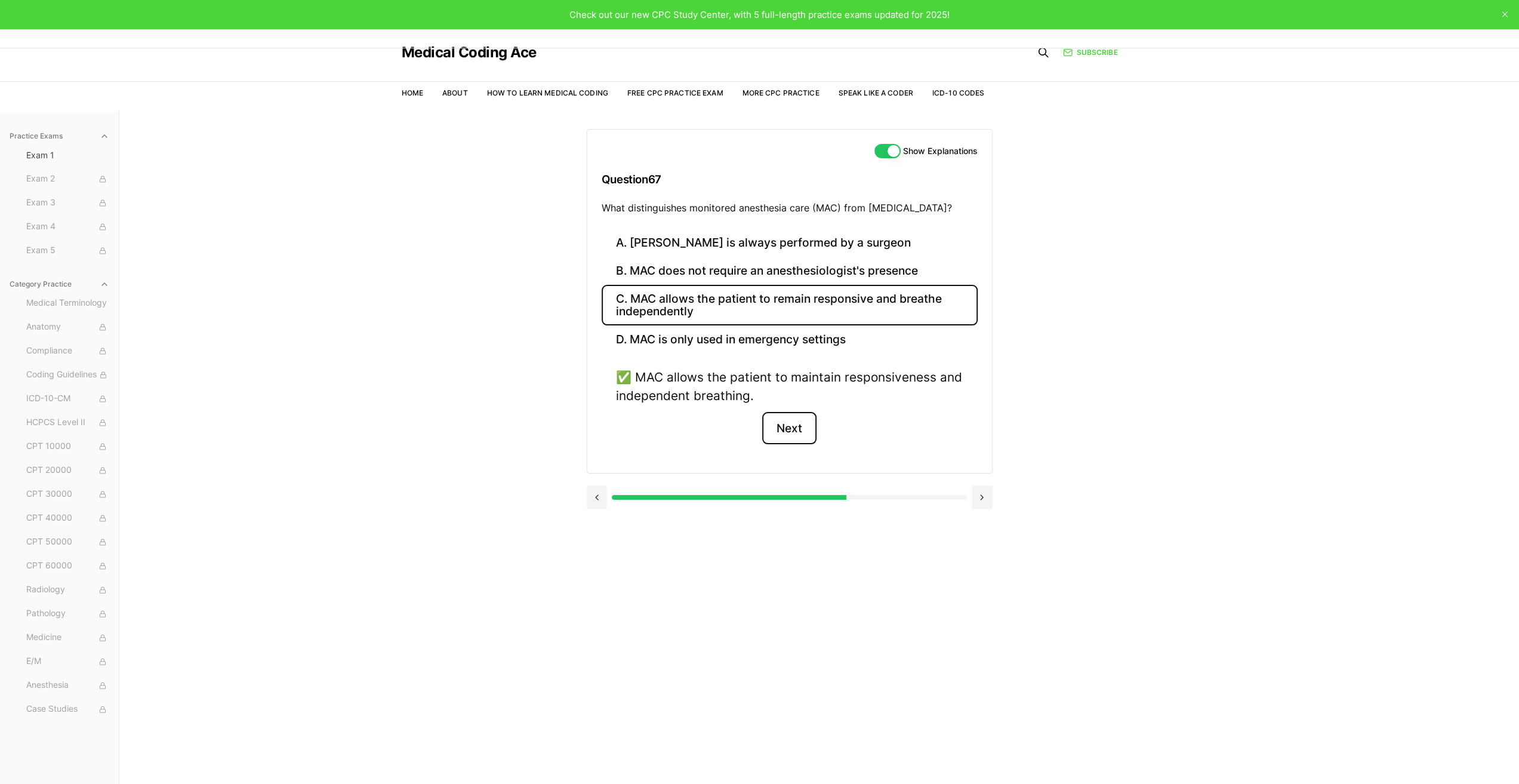
click at [782, 423] on button "Next" at bounding box center [790, 428] width 55 height 32
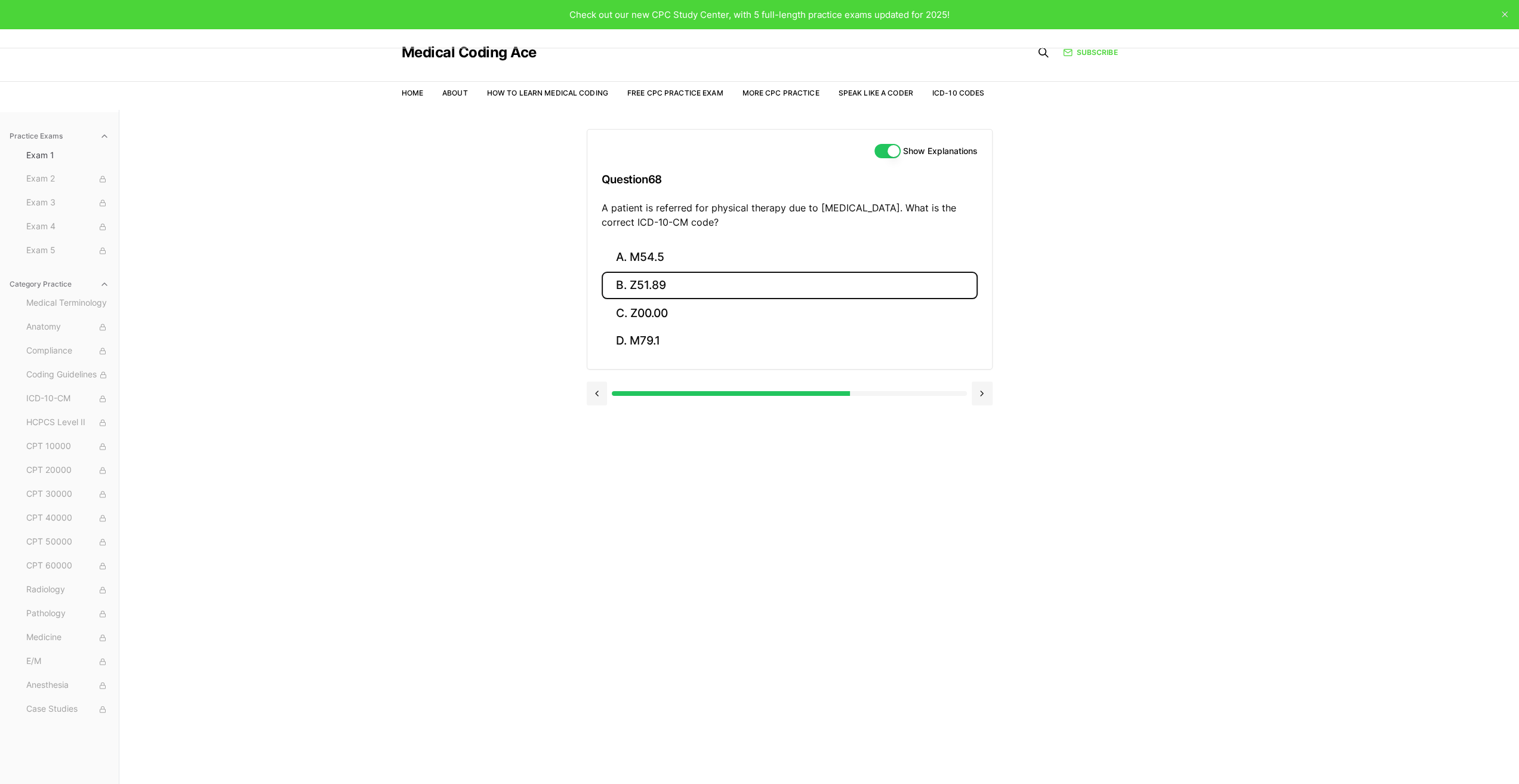
click at [660, 279] on button "B. Z51.89" at bounding box center [790, 286] width 376 height 28
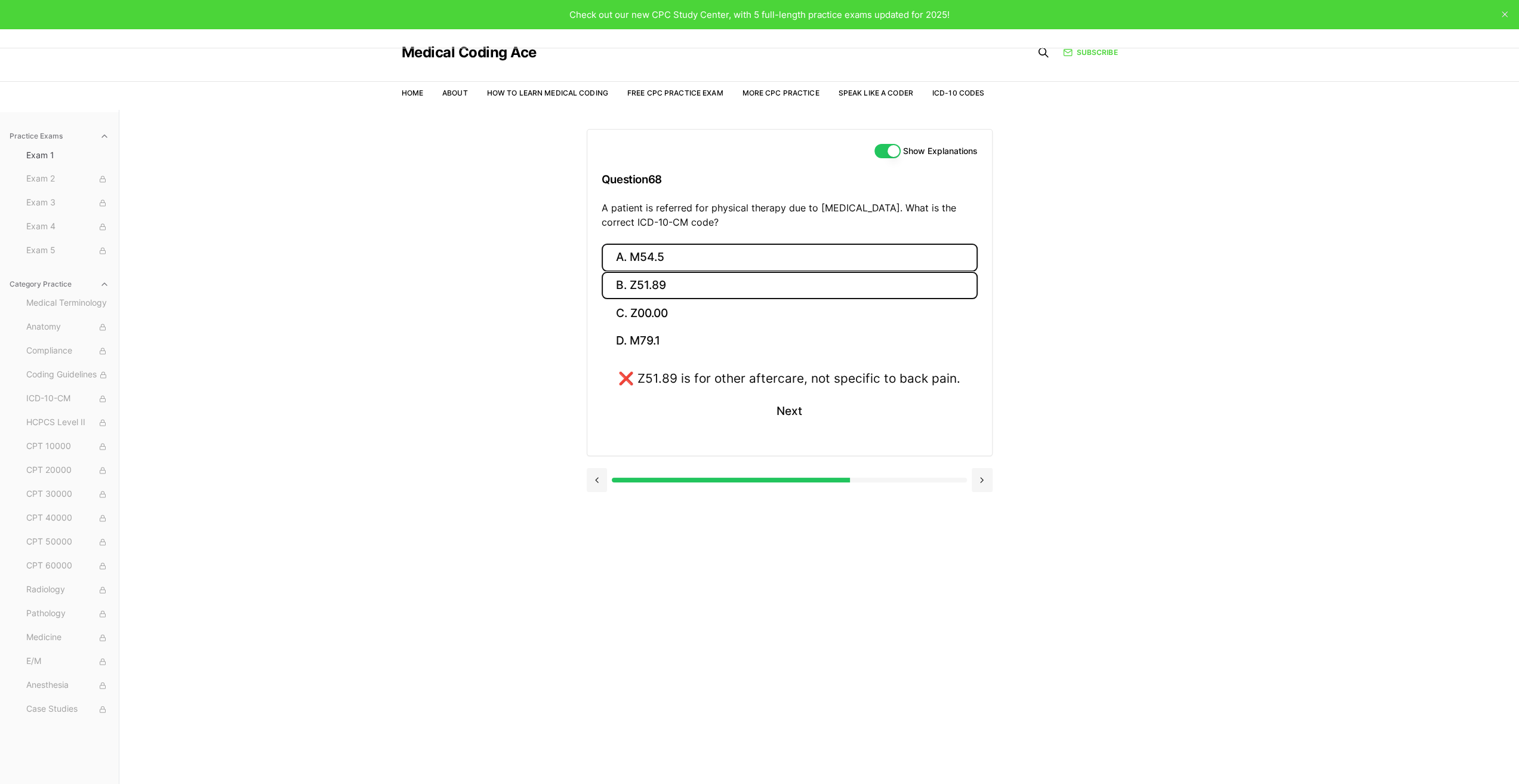
click at [657, 253] on button "A. M54.5" at bounding box center [790, 258] width 376 height 28
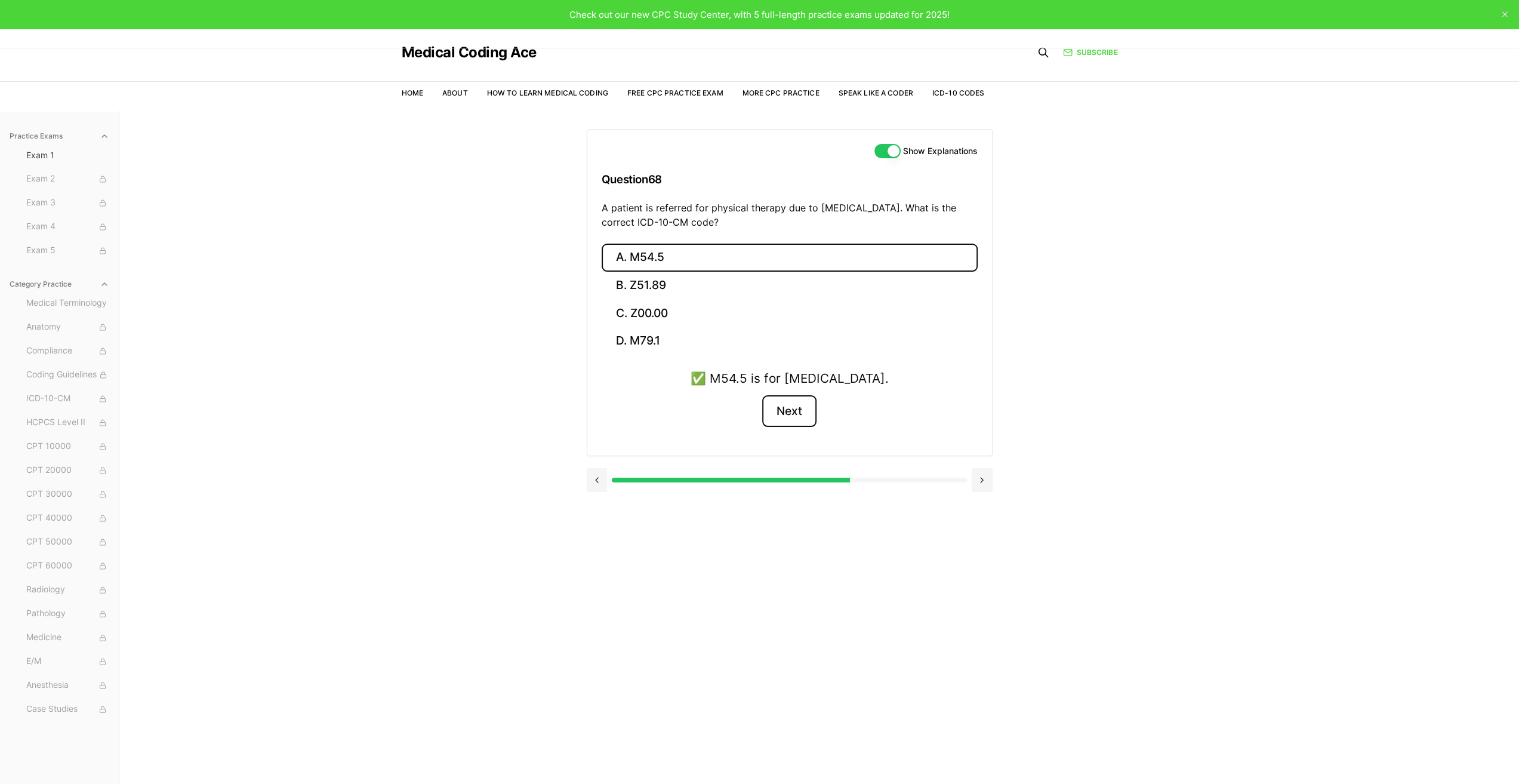
click at [785, 408] on button "Next" at bounding box center [790, 412] width 55 height 32
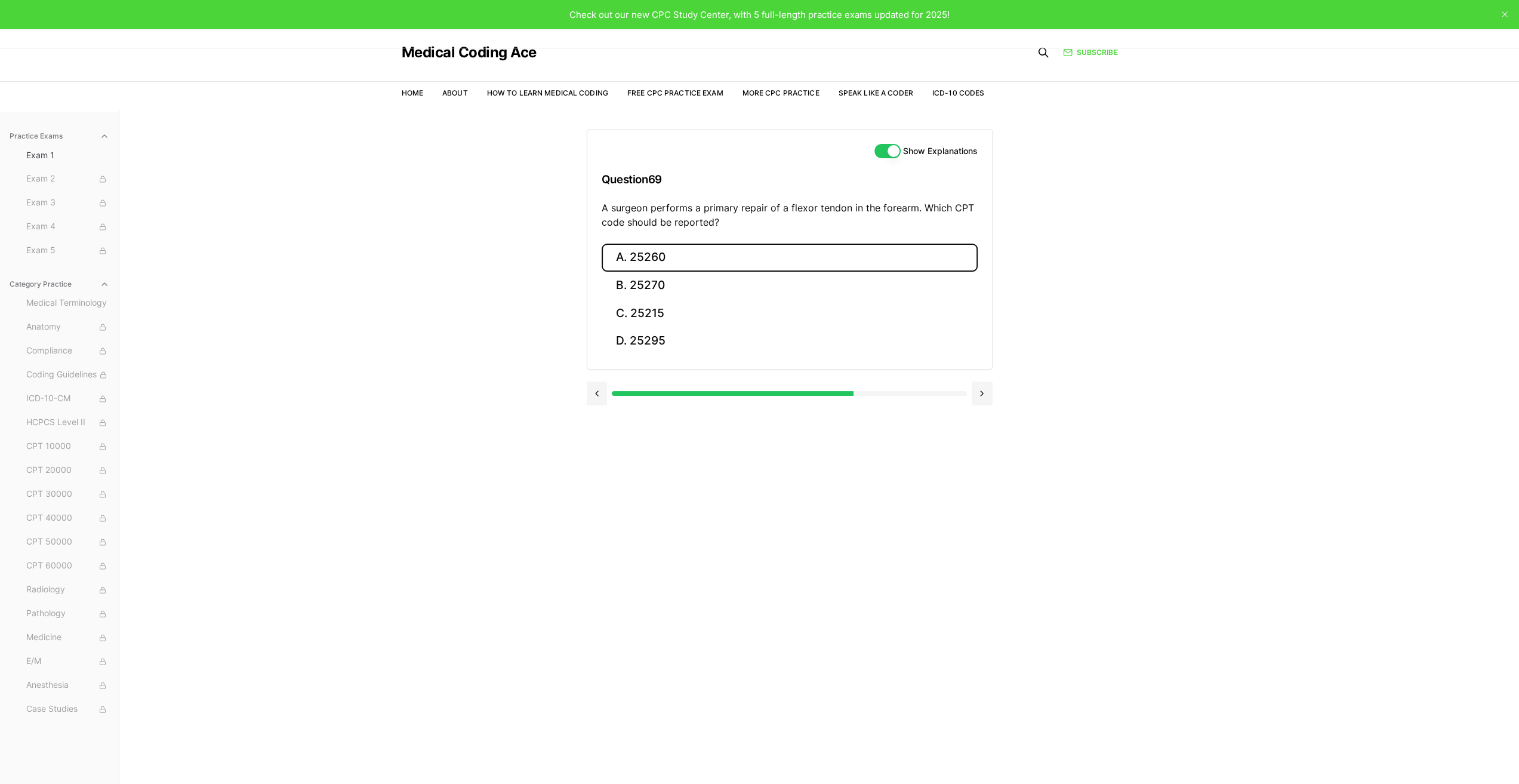
click at [712, 256] on button "A. 25260" at bounding box center [790, 258] width 376 height 28
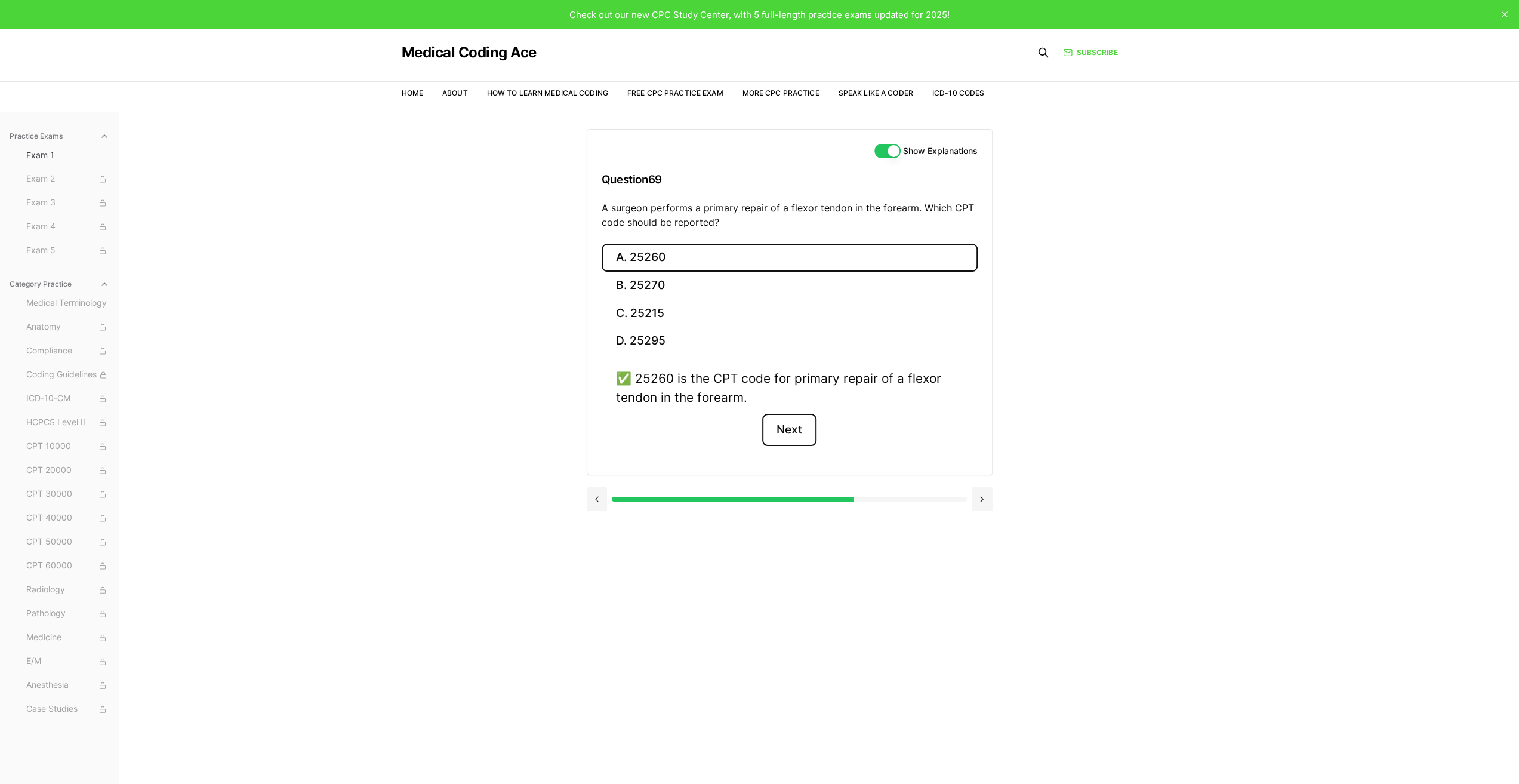
click at [790, 428] on button "Next" at bounding box center [790, 430] width 55 height 32
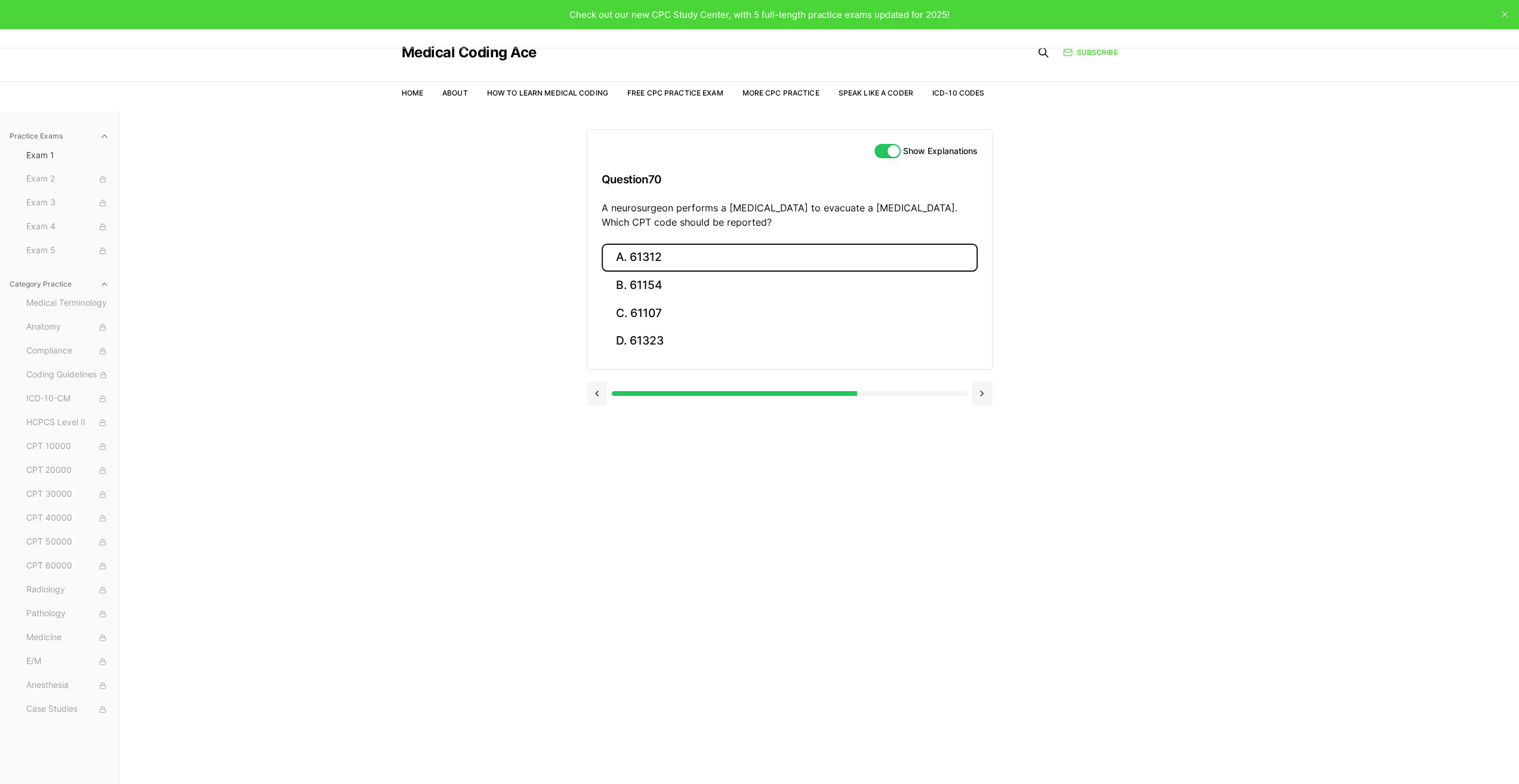
click at [690, 252] on button "A. 61312" at bounding box center [790, 258] width 376 height 28
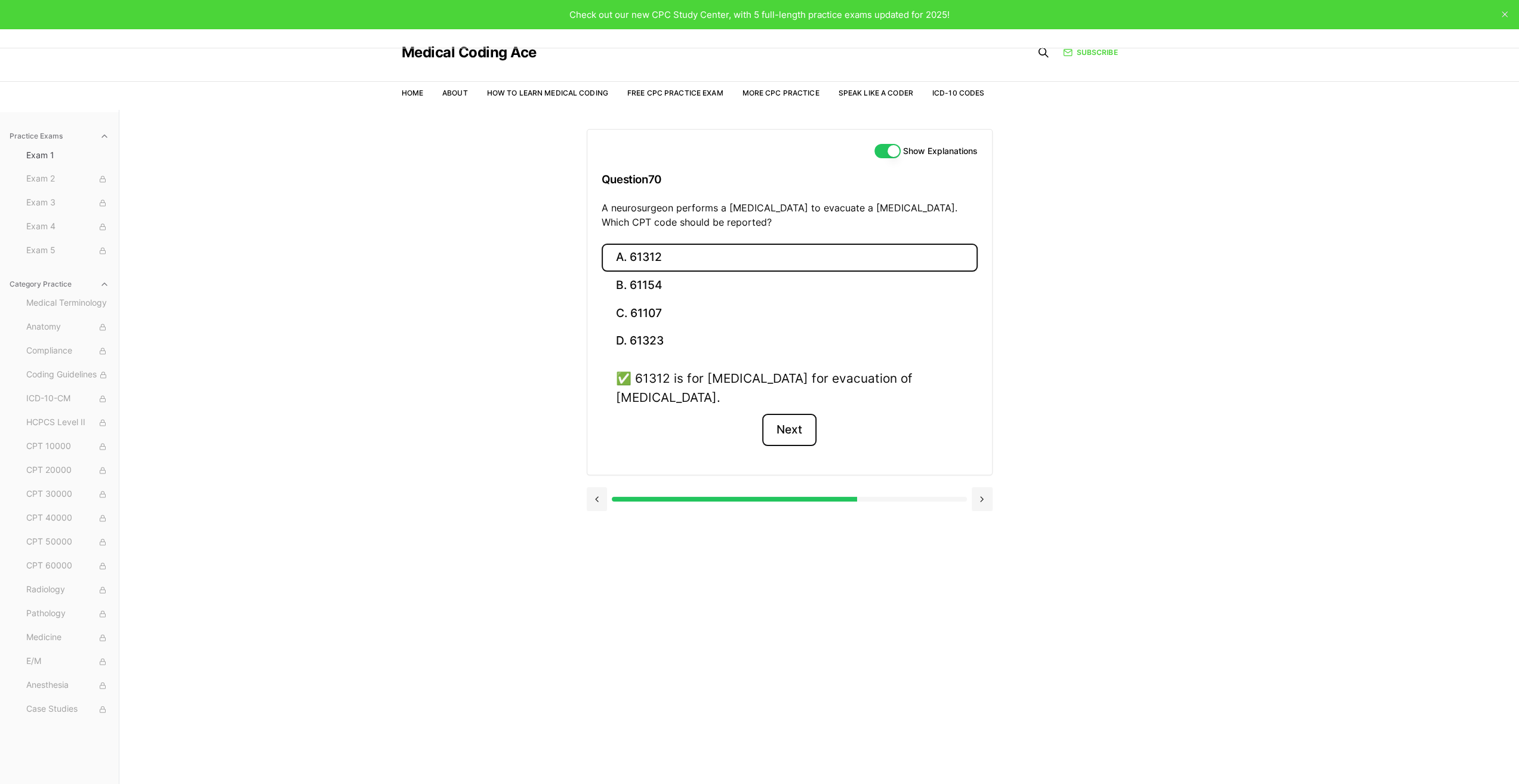
click at [796, 428] on button "Next" at bounding box center [790, 430] width 55 height 32
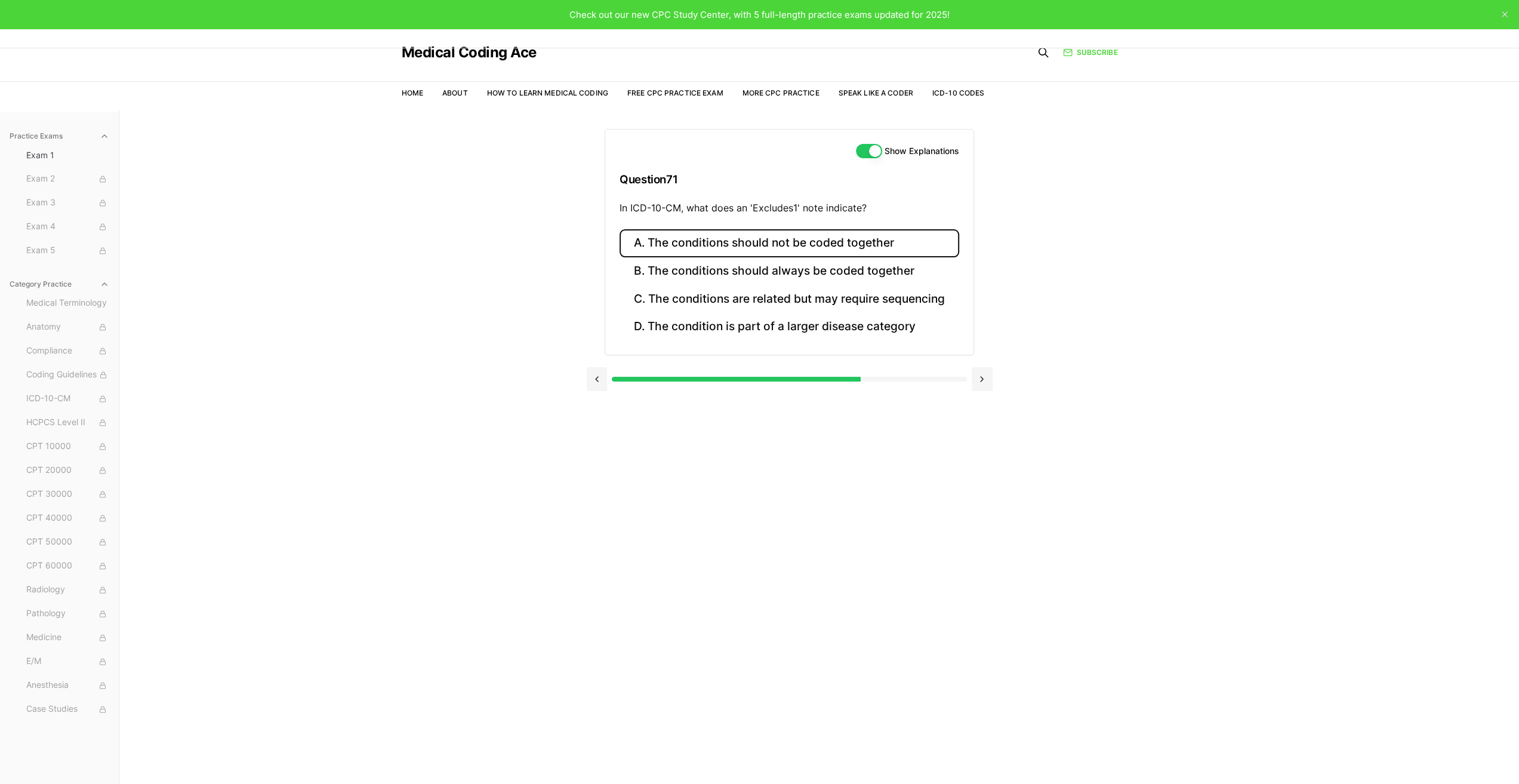
click at [742, 239] on button "A. The conditions should not be coded together" at bounding box center [789, 243] width 340 height 28
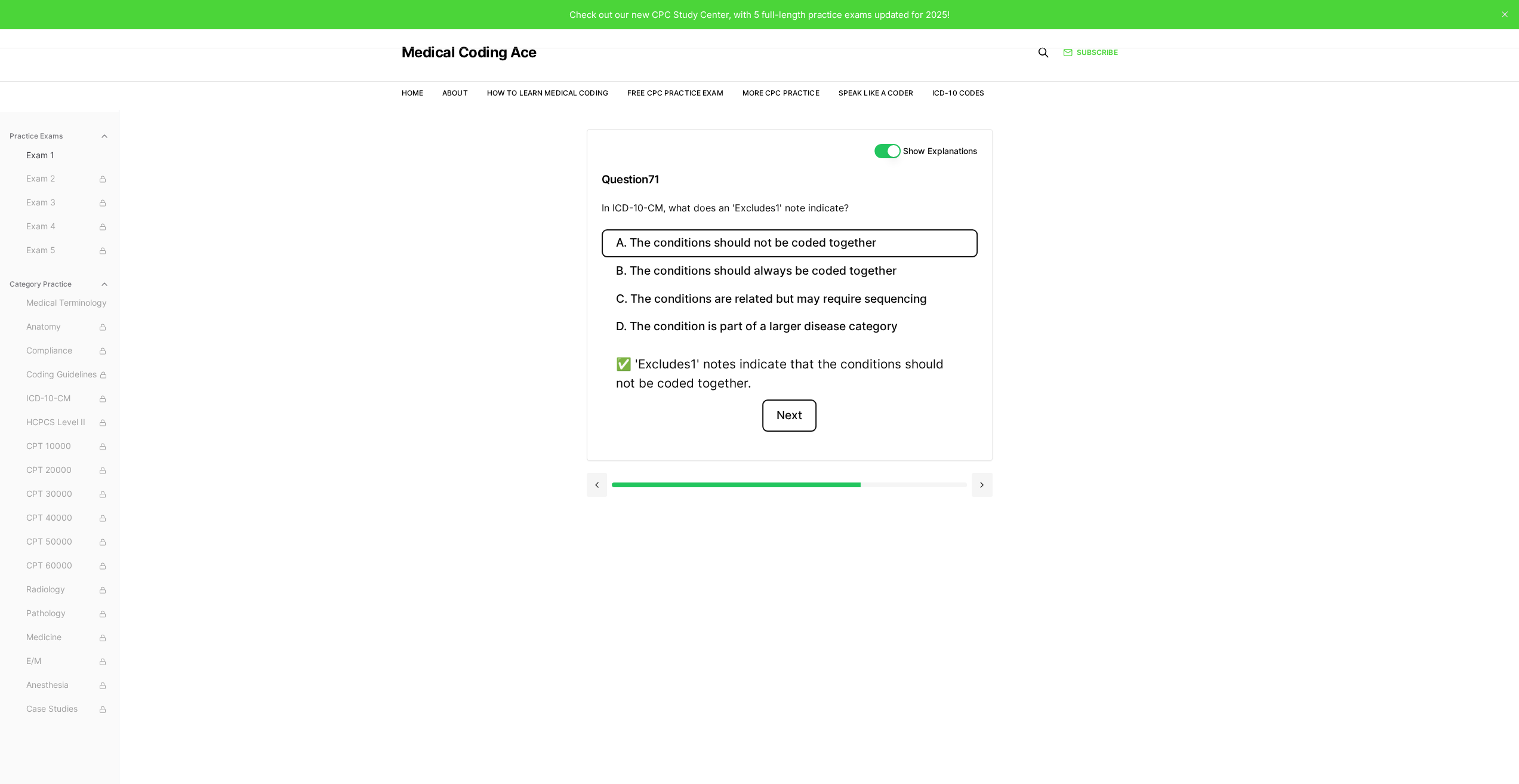
click at [783, 412] on button "Next" at bounding box center [790, 415] width 55 height 32
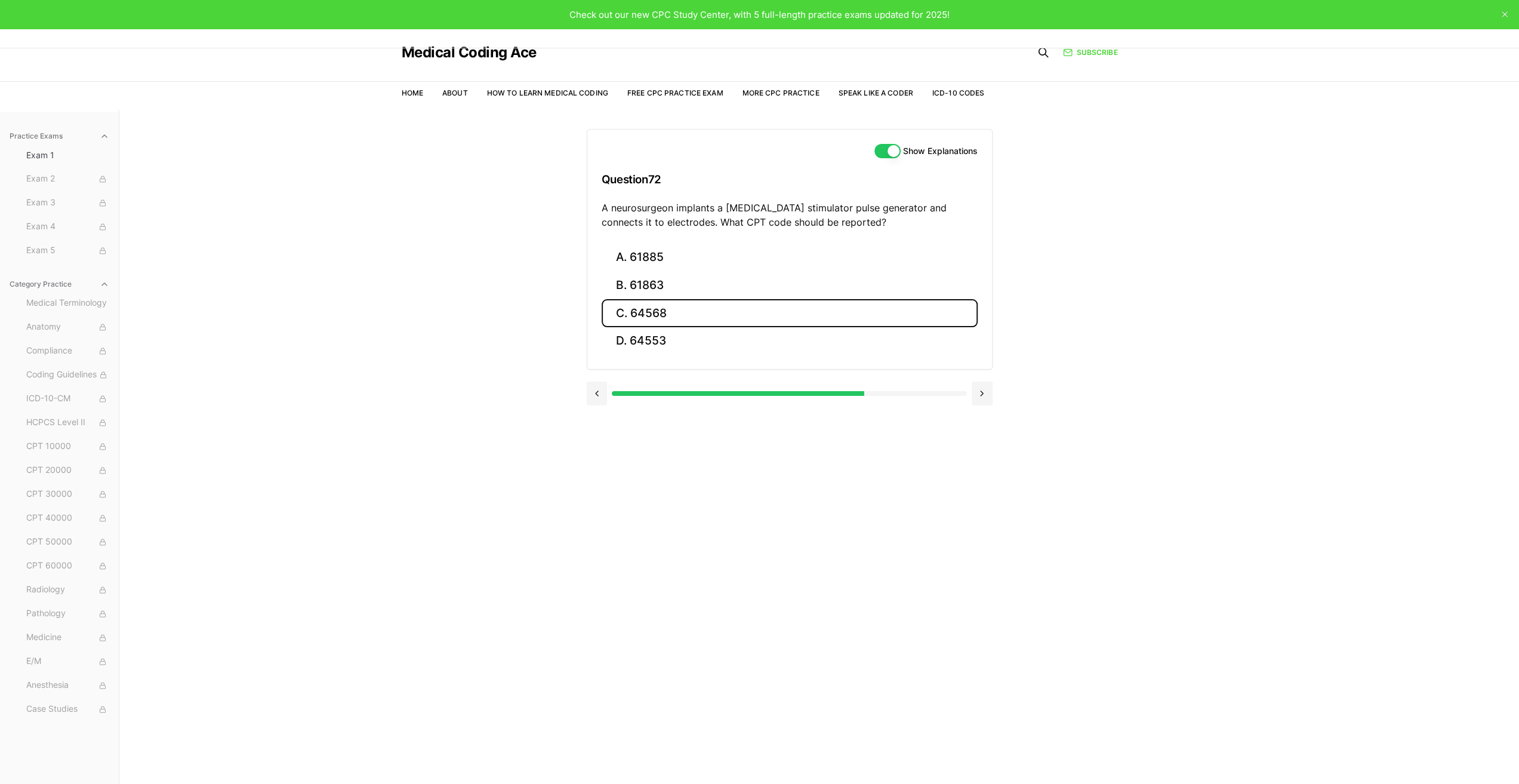
click at [673, 312] on button "C. 64568" at bounding box center [790, 313] width 376 height 28
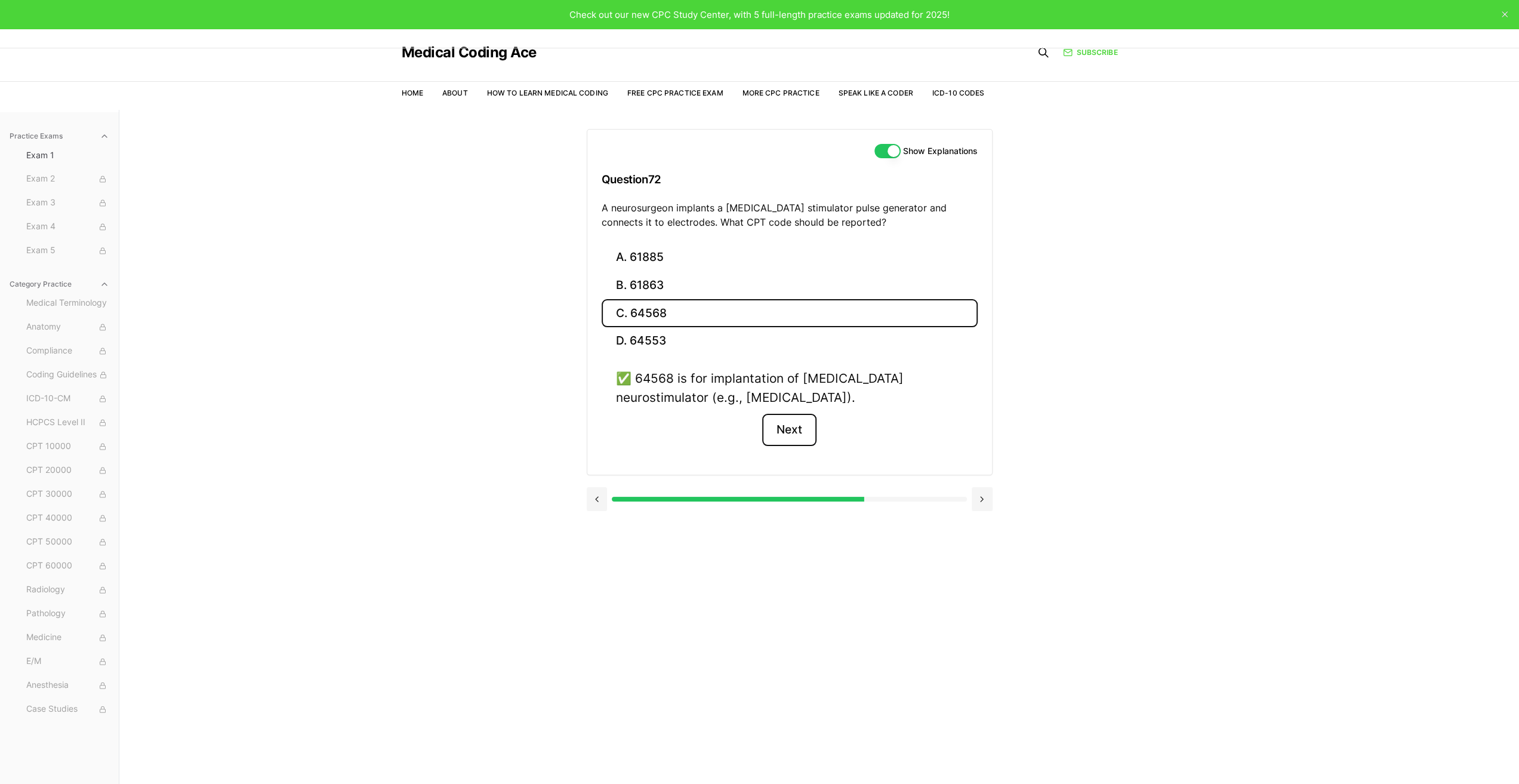
click at [799, 429] on button "Next" at bounding box center [790, 430] width 55 height 32
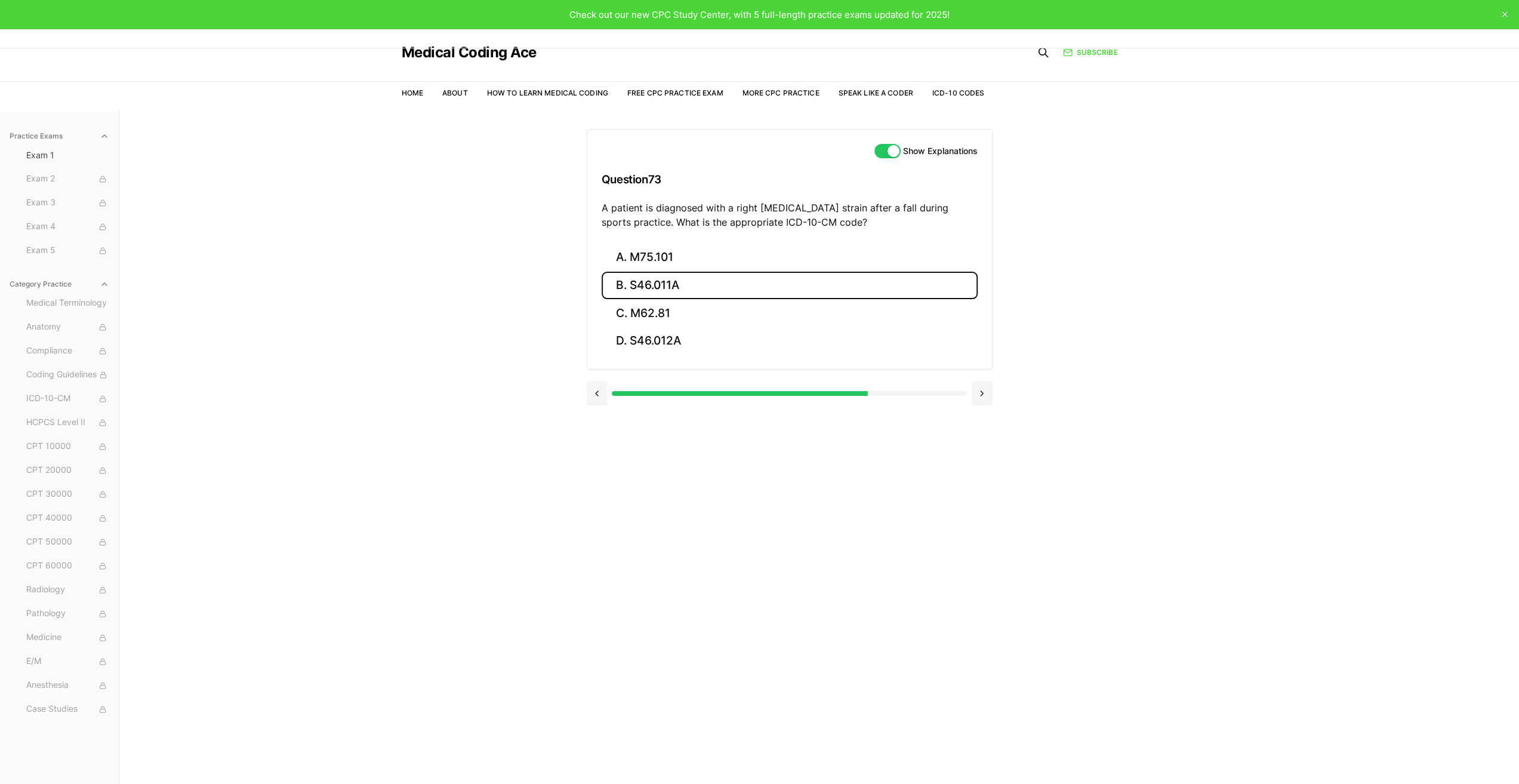
click at [668, 284] on button "B. S46.011A" at bounding box center [790, 286] width 376 height 28
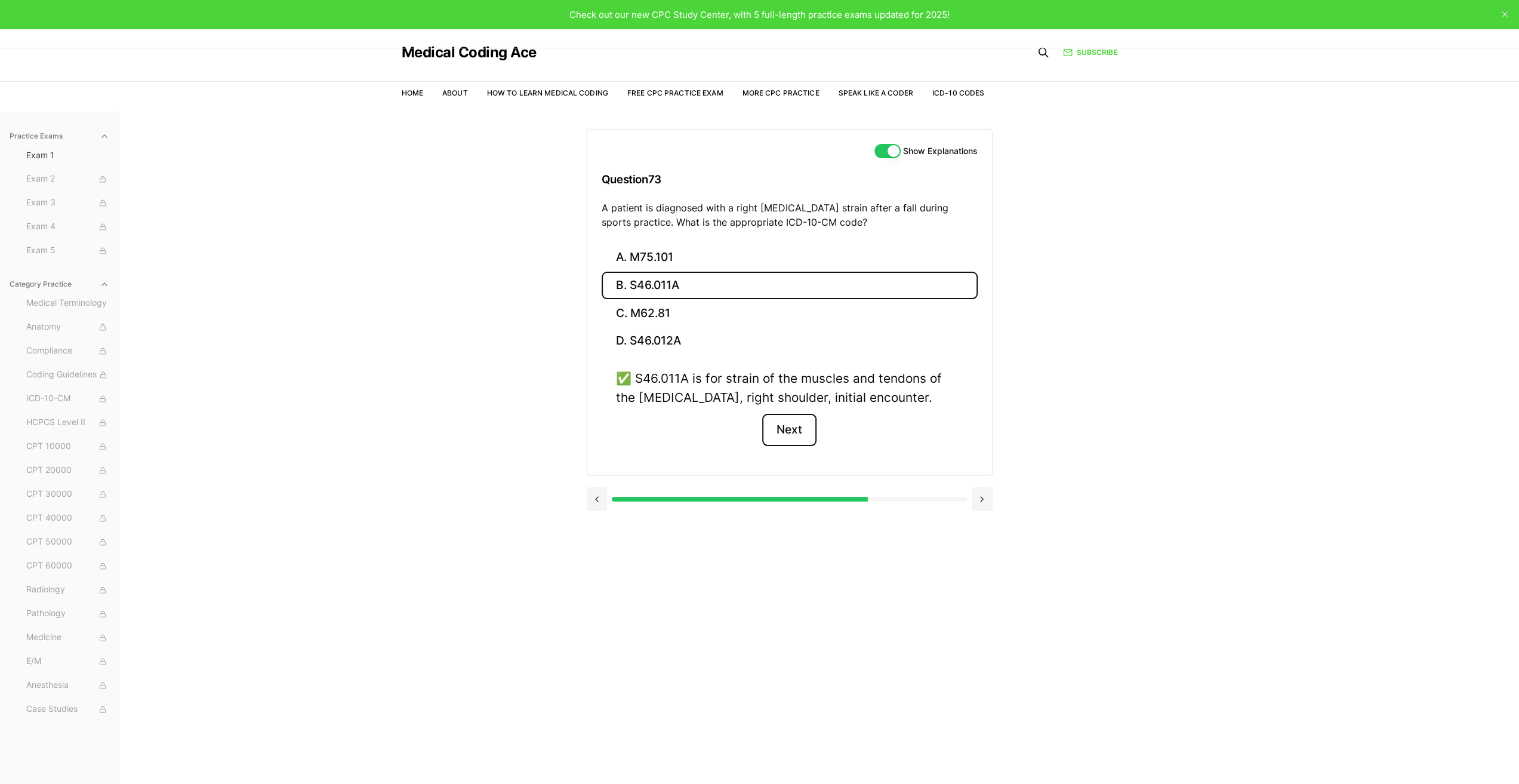
click at [791, 429] on button "Next" at bounding box center [790, 430] width 55 height 32
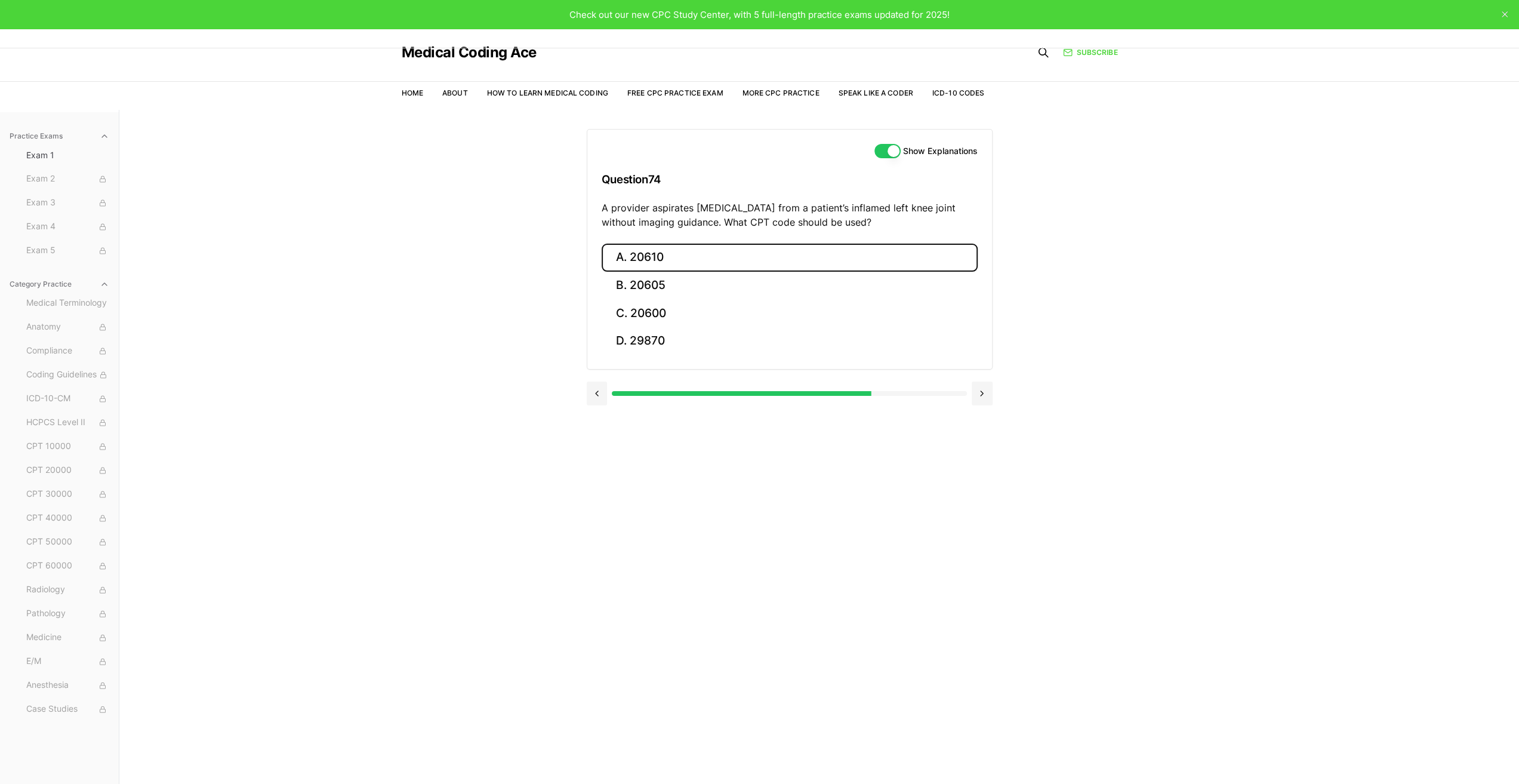
click at [664, 254] on button "A. 20610" at bounding box center [790, 258] width 376 height 28
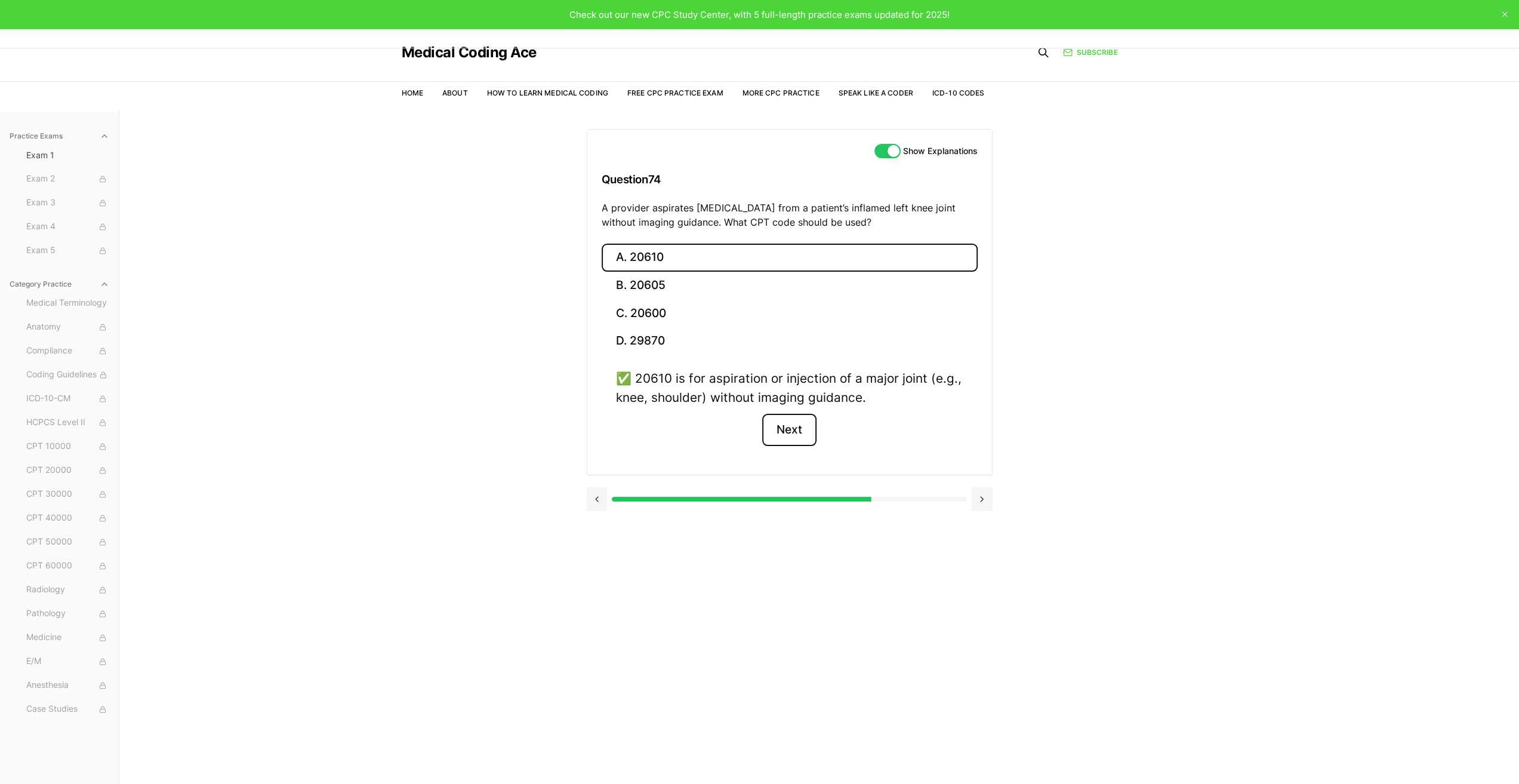
click at [793, 431] on button "Next" at bounding box center [790, 430] width 55 height 32
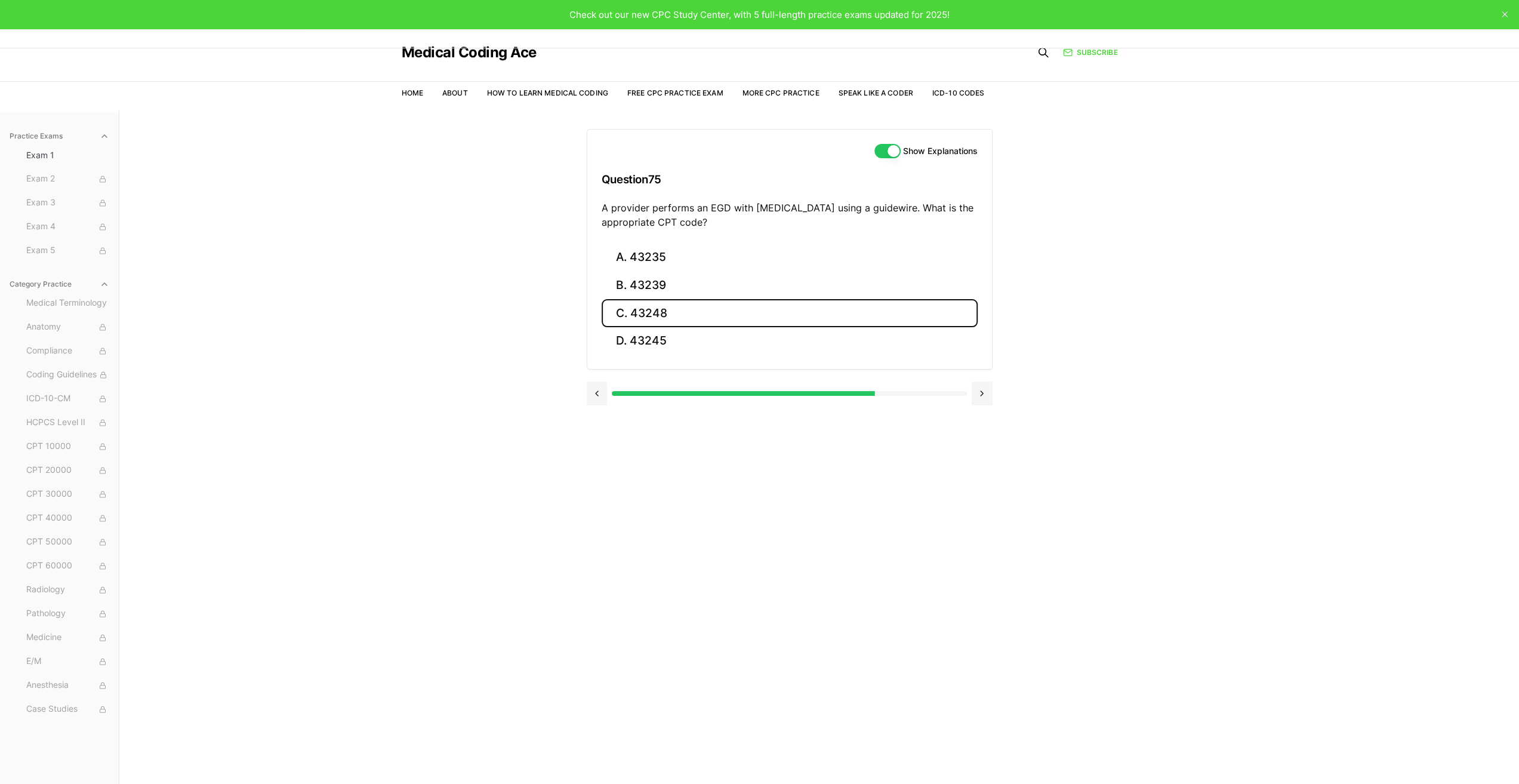
click at [679, 310] on button "C. 43248" at bounding box center [790, 313] width 376 height 28
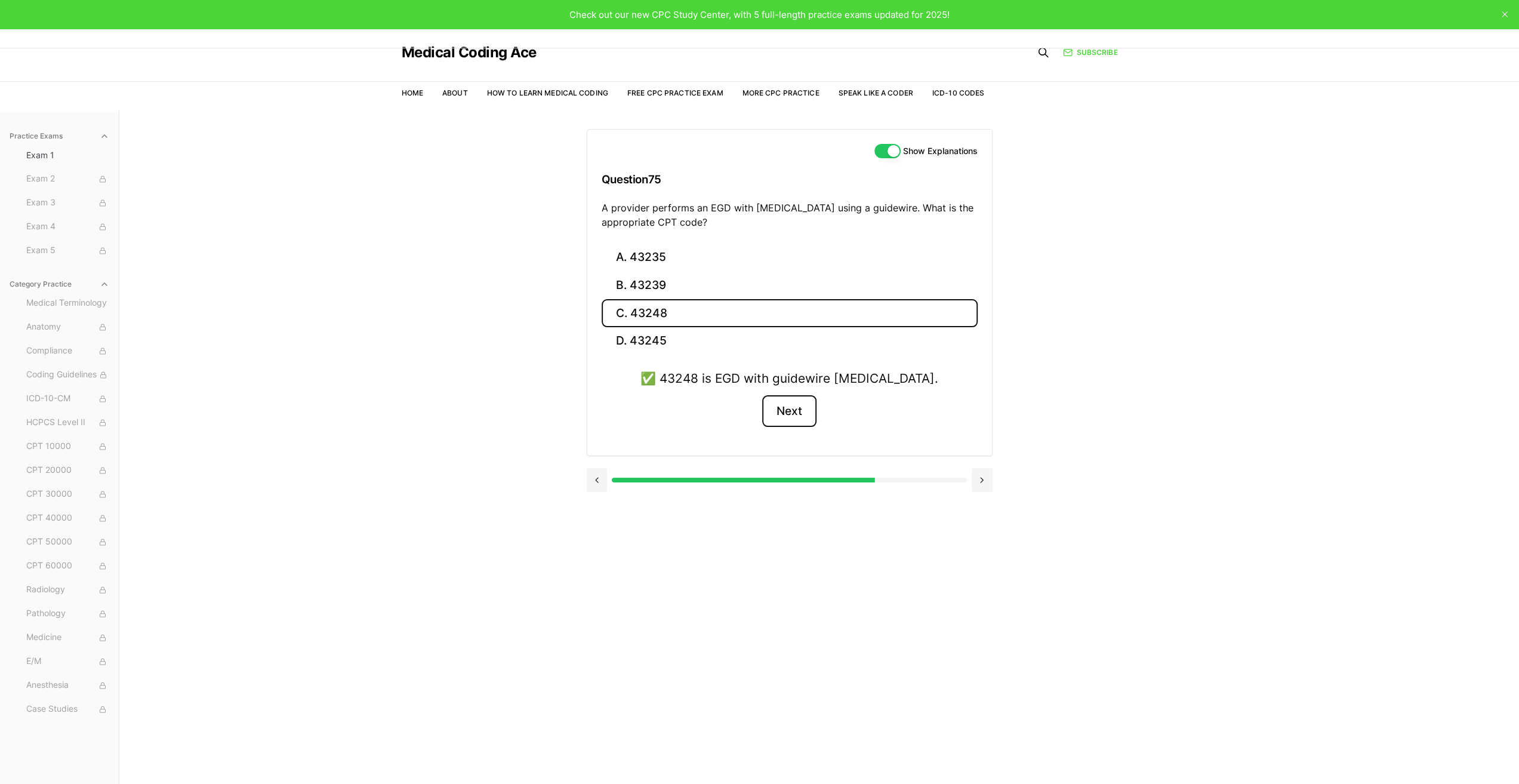
click at [796, 407] on button "Next" at bounding box center [790, 412] width 55 height 32
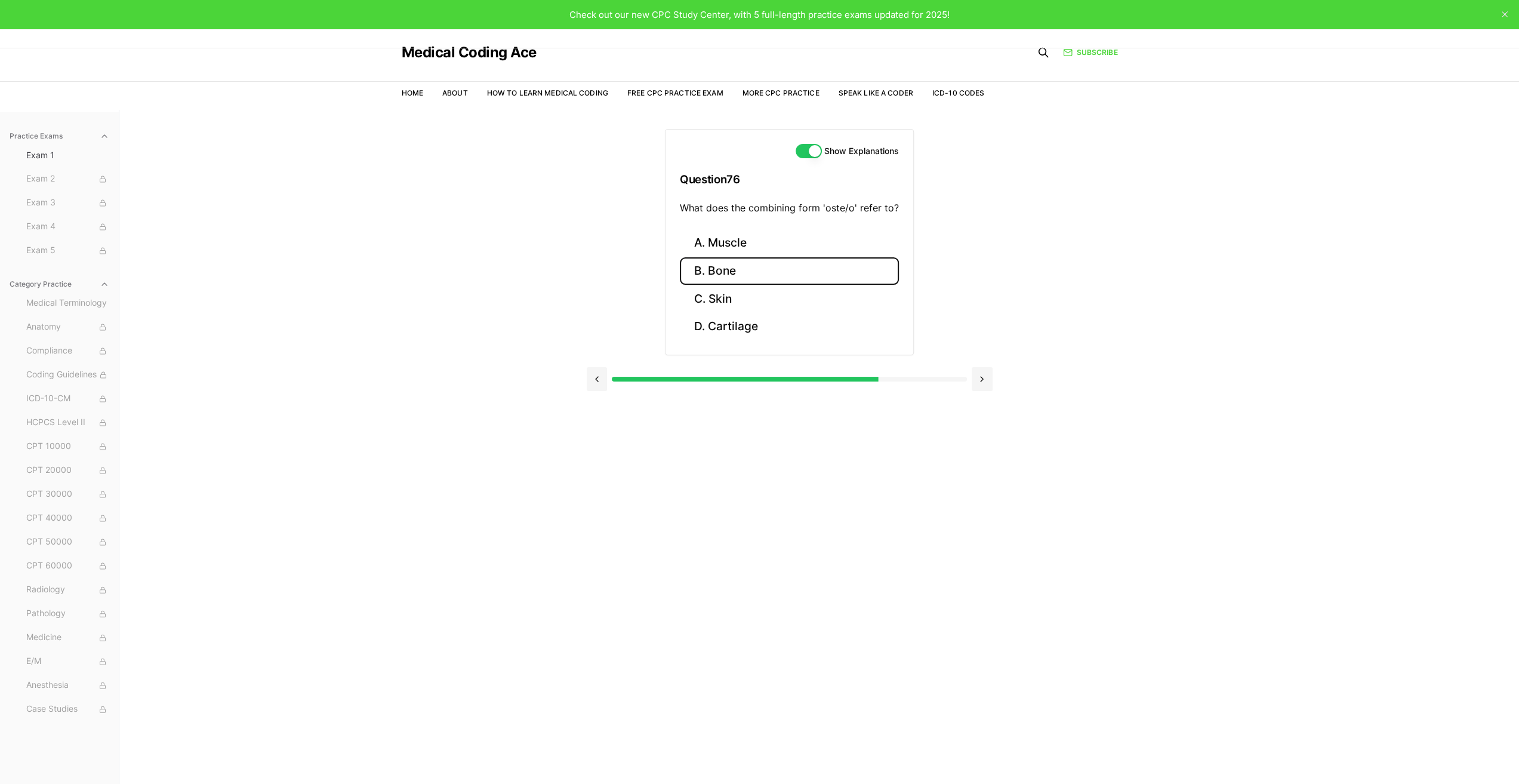
click at [732, 273] on button "B. Bone" at bounding box center [789, 272] width 219 height 28
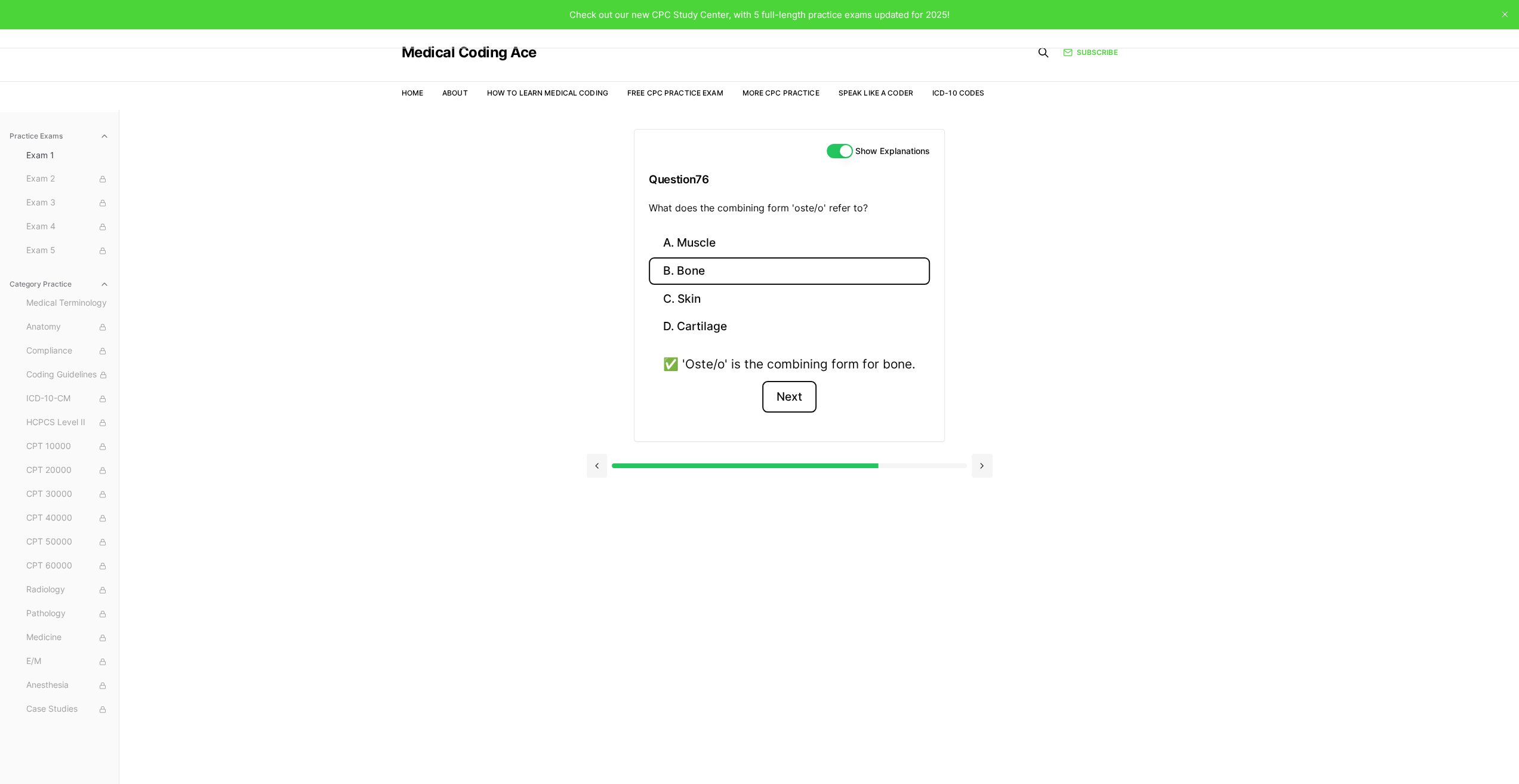
click at [790, 396] on button "Next" at bounding box center [790, 397] width 55 height 32
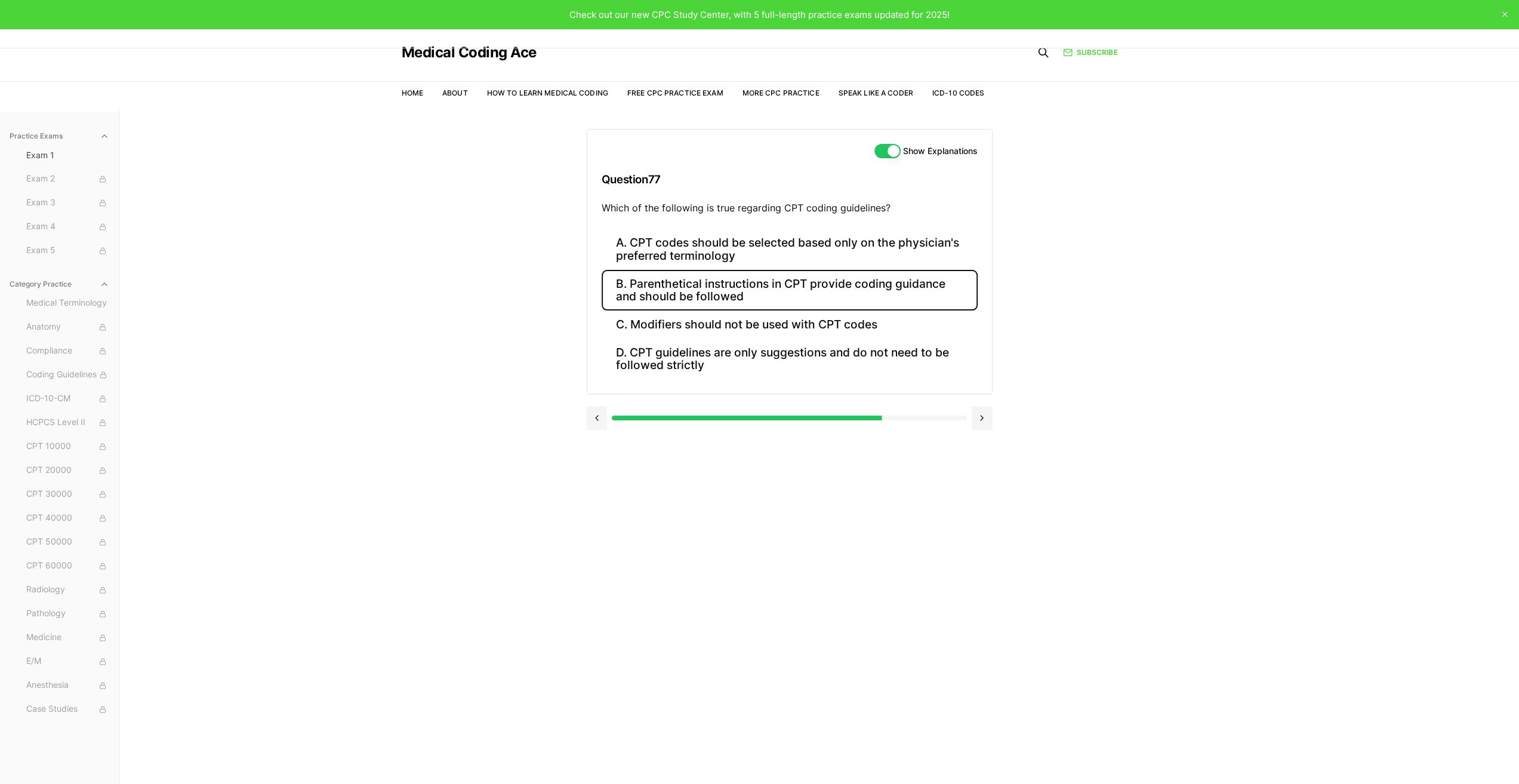
click at [731, 291] on button "B. Parenthetical instructions in CPT provide coding guidance and should be foll…" at bounding box center [790, 290] width 376 height 41
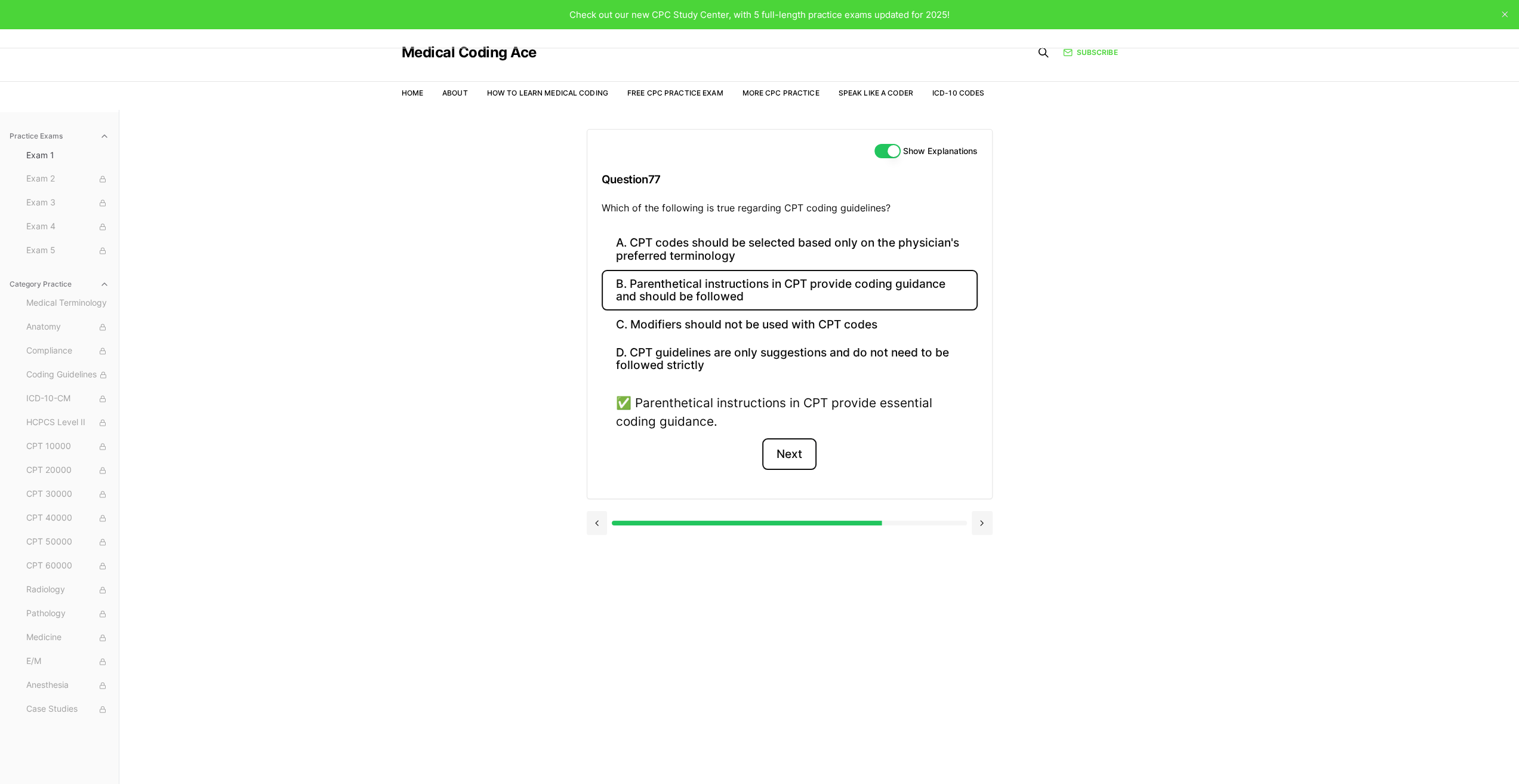
click at [790, 456] on button "Next" at bounding box center [790, 454] width 55 height 32
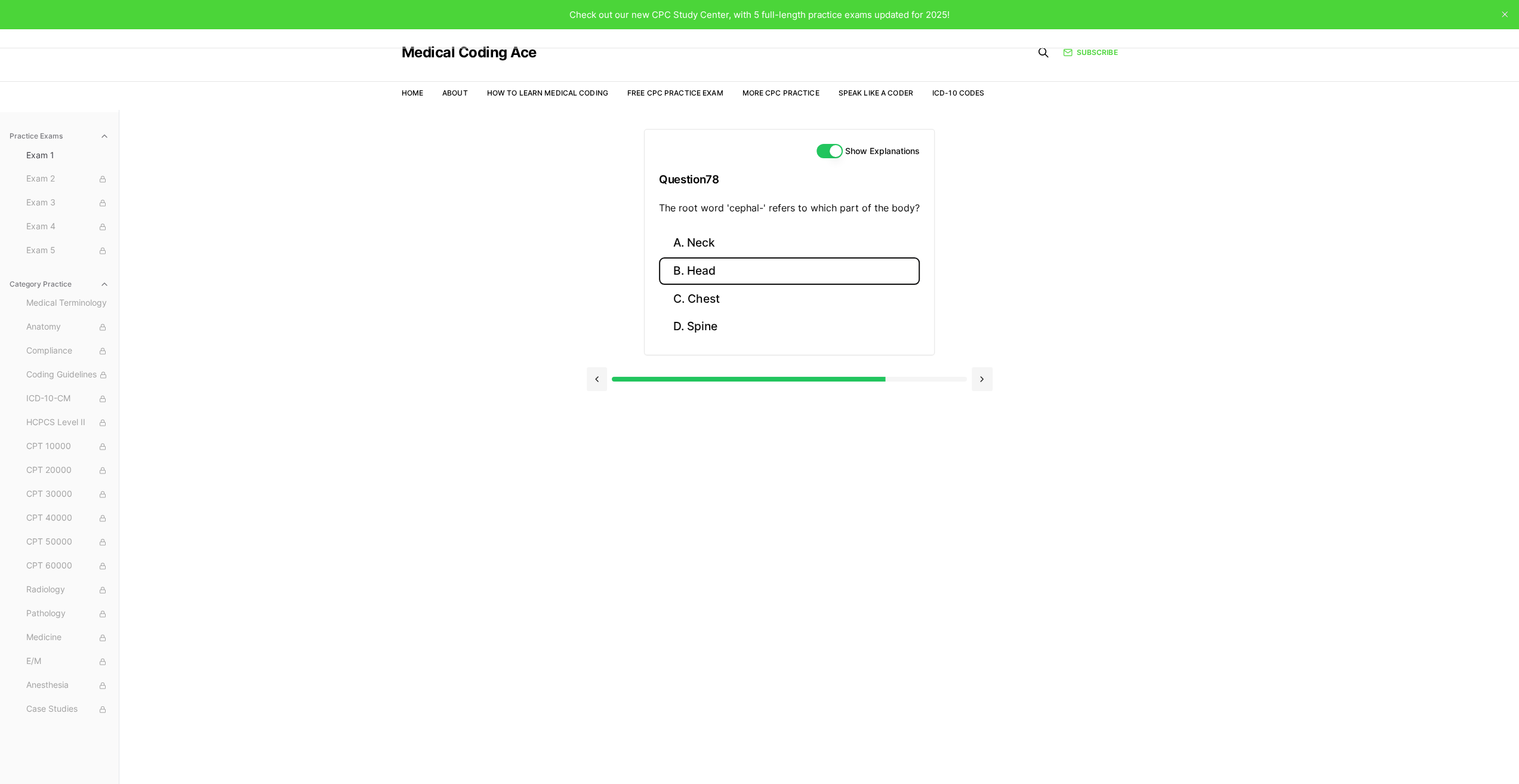
click at [710, 265] on button "B. Head" at bounding box center [789, 272] width 261 height 28
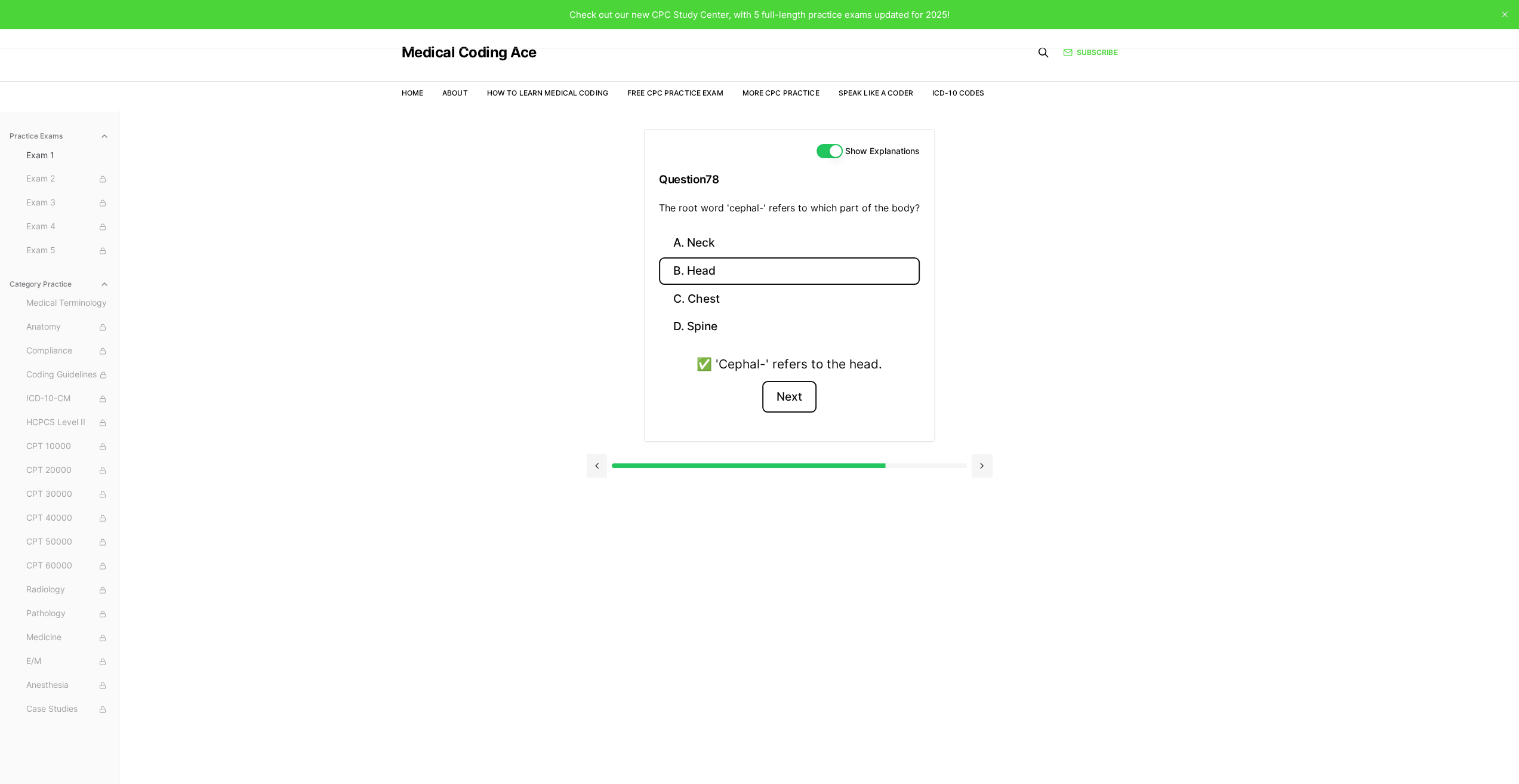
click at [800, 393] on button "Next" at bounding box center [790, 397] width 55 height 32
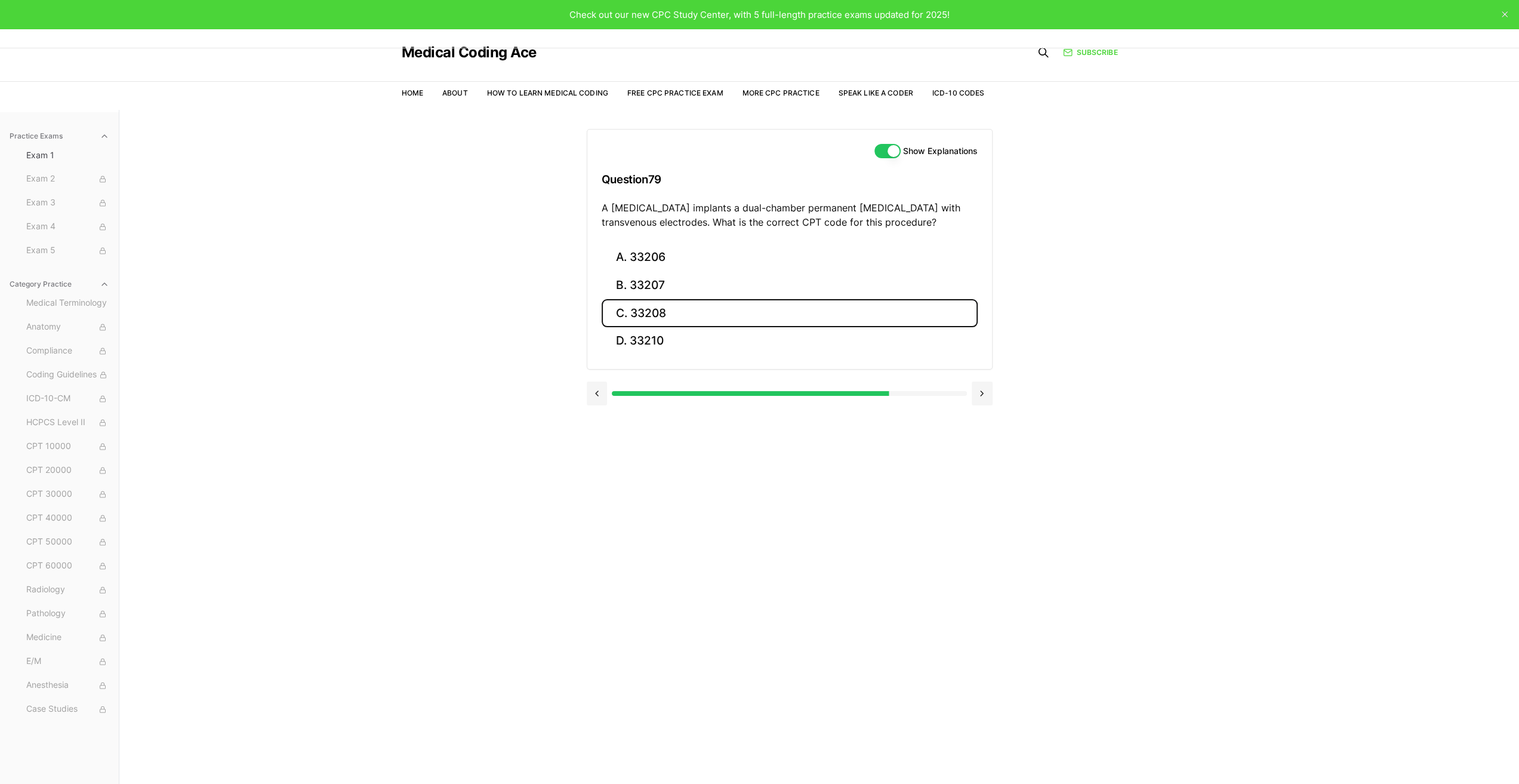
click at [647, 314] on button "C. 33208" at bounding box center [790, 313] width 376 height 28
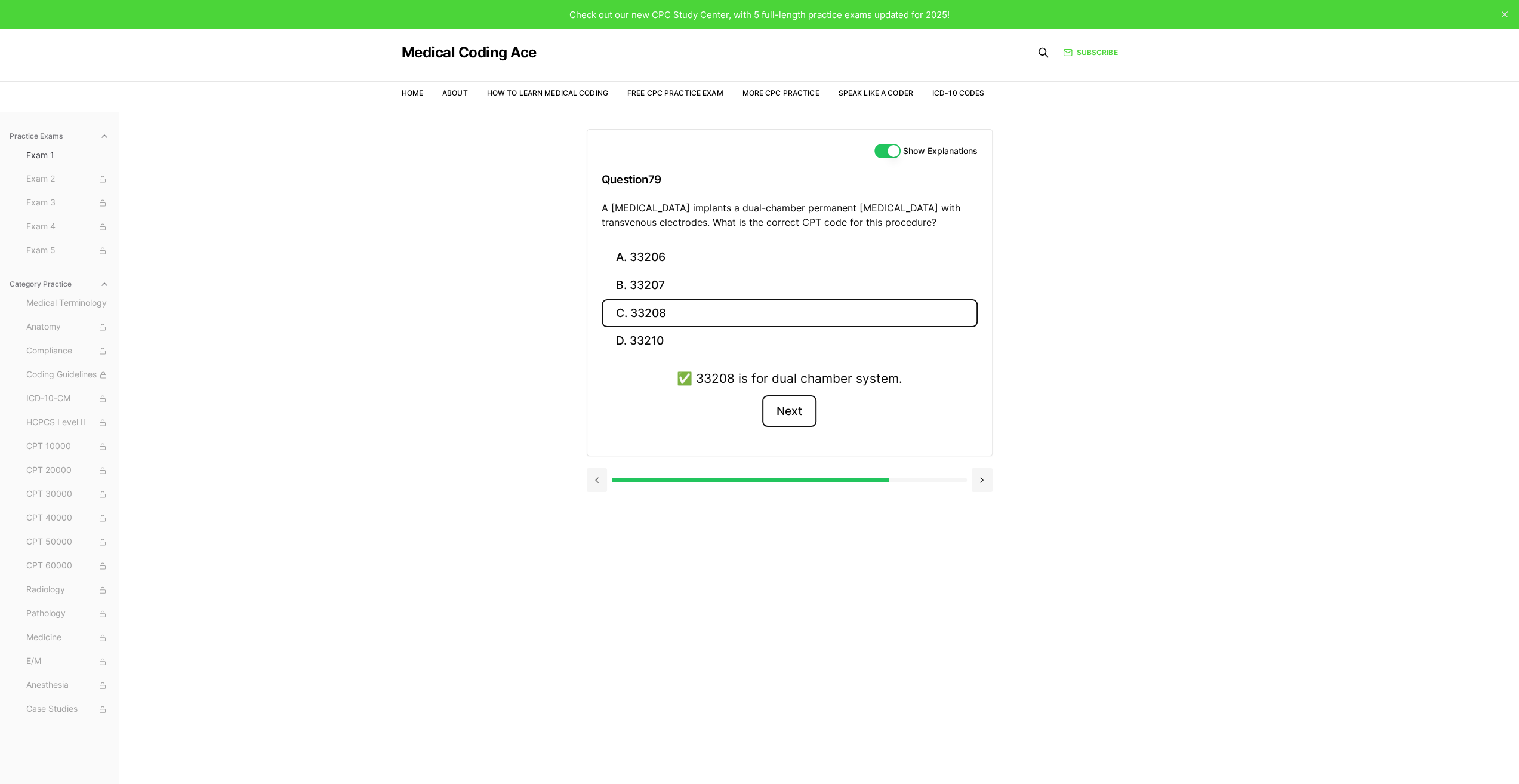
click at [794, 412] on button "Next" at bounding box center [790, 412] width 55 height 32
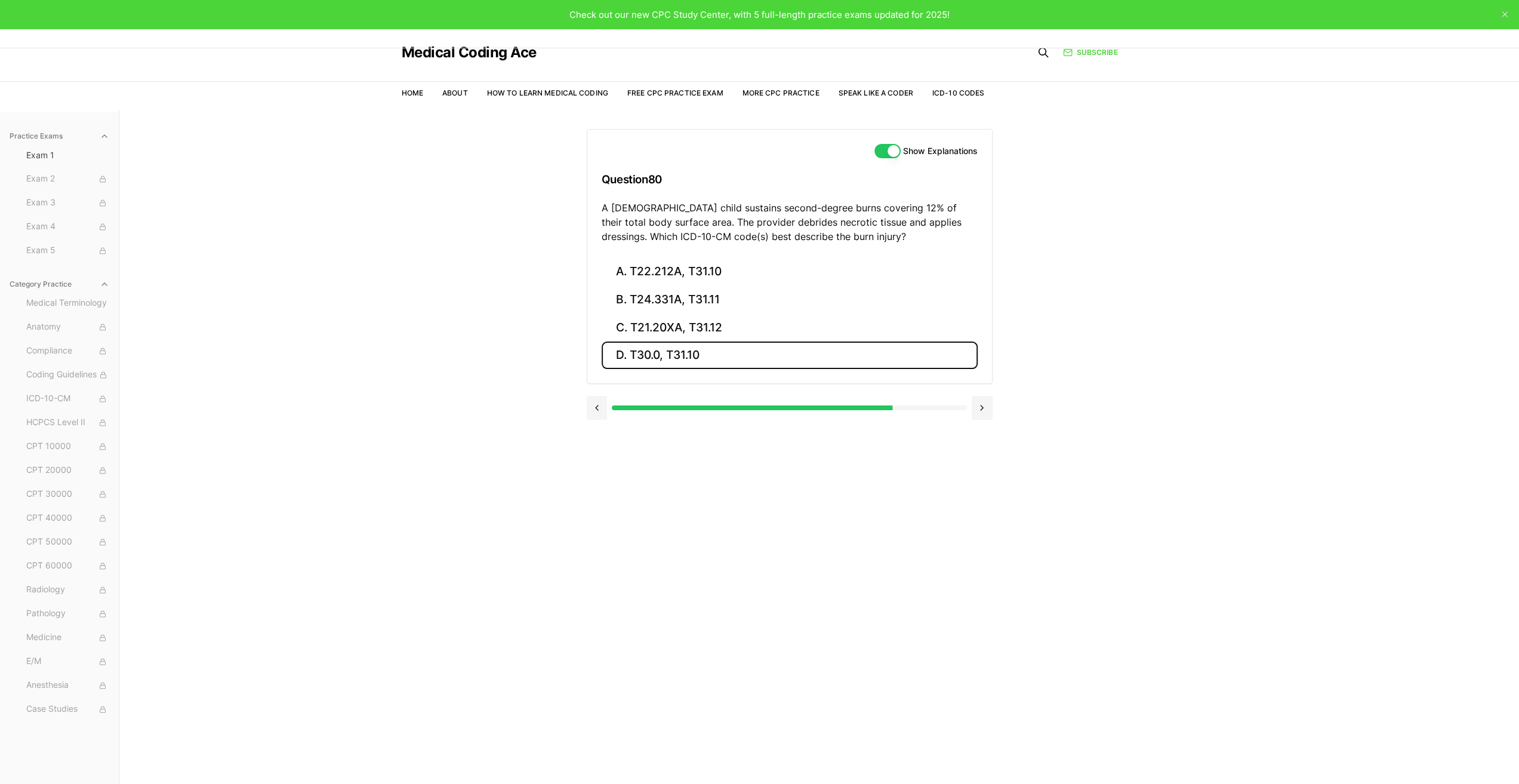
click at [697, 350] on button "D. T30.0, T31.10" at bounding box center [790, 356] width 376 height 28
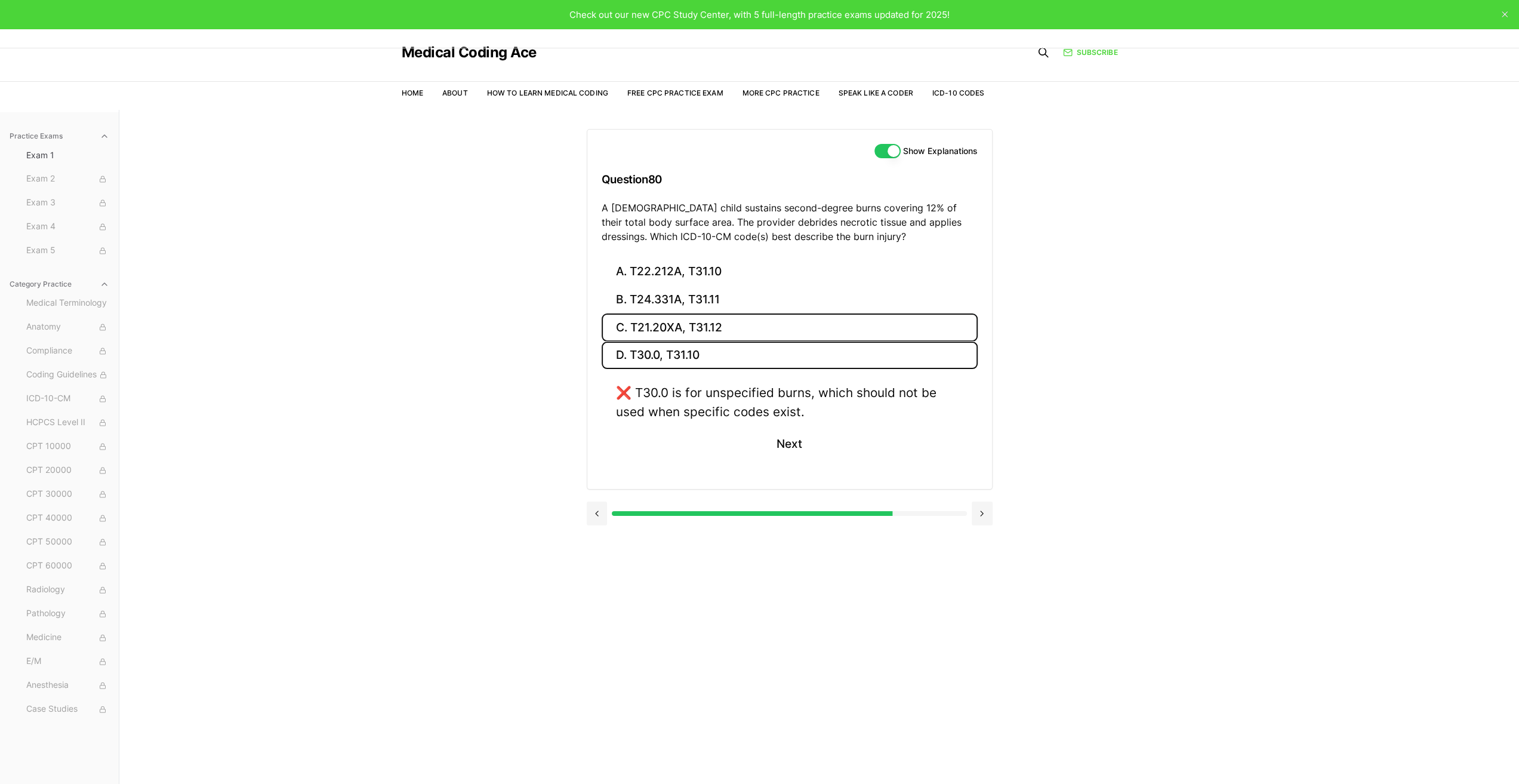
click at [696, 326] on button "C. T21.20XA, T31.12" at bounding box center [790, 328] width 376 height 28
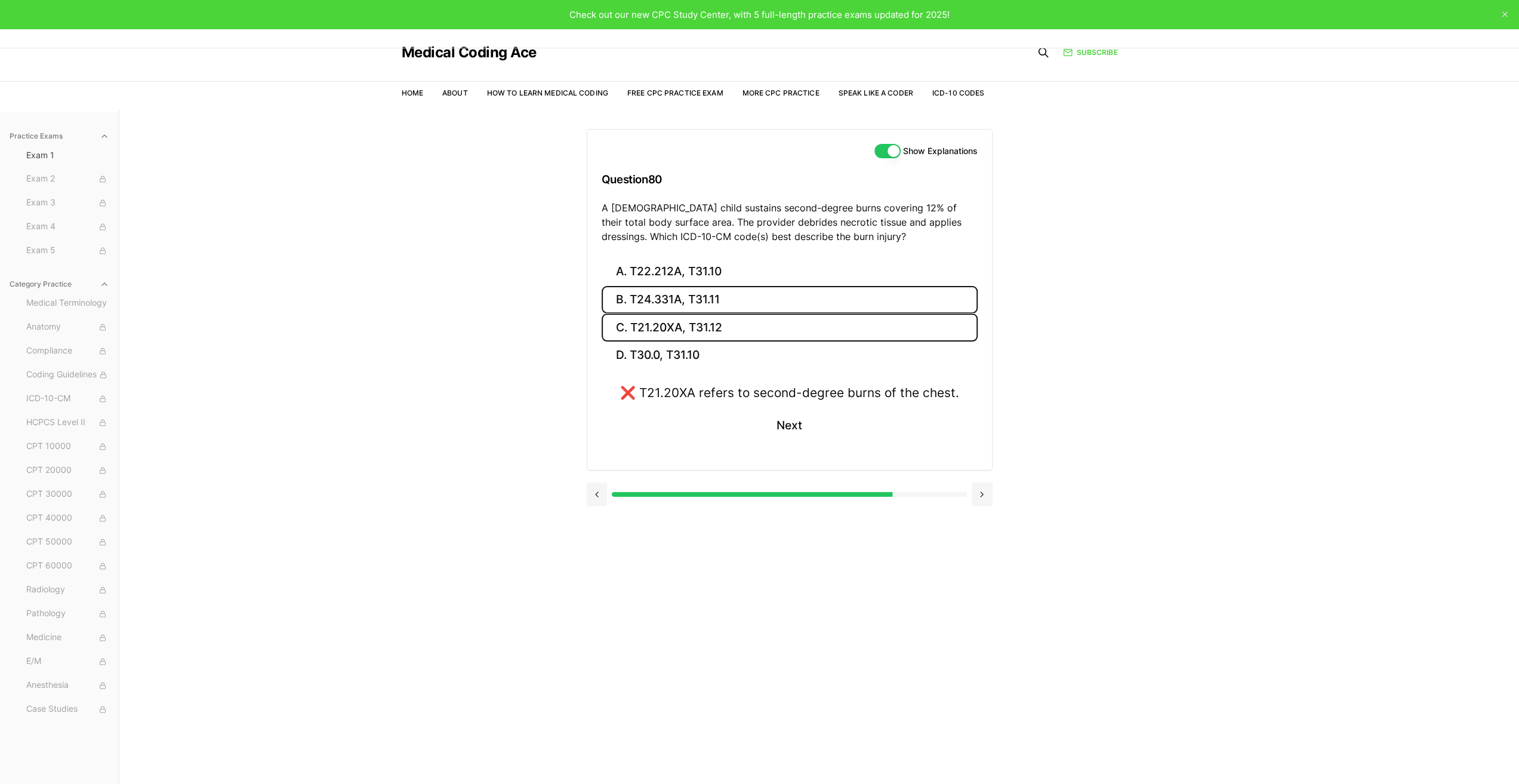
click at [691, 300] on button "B. T24.331A, T31.11" at bounding box center [790, 300] width 376 height 28
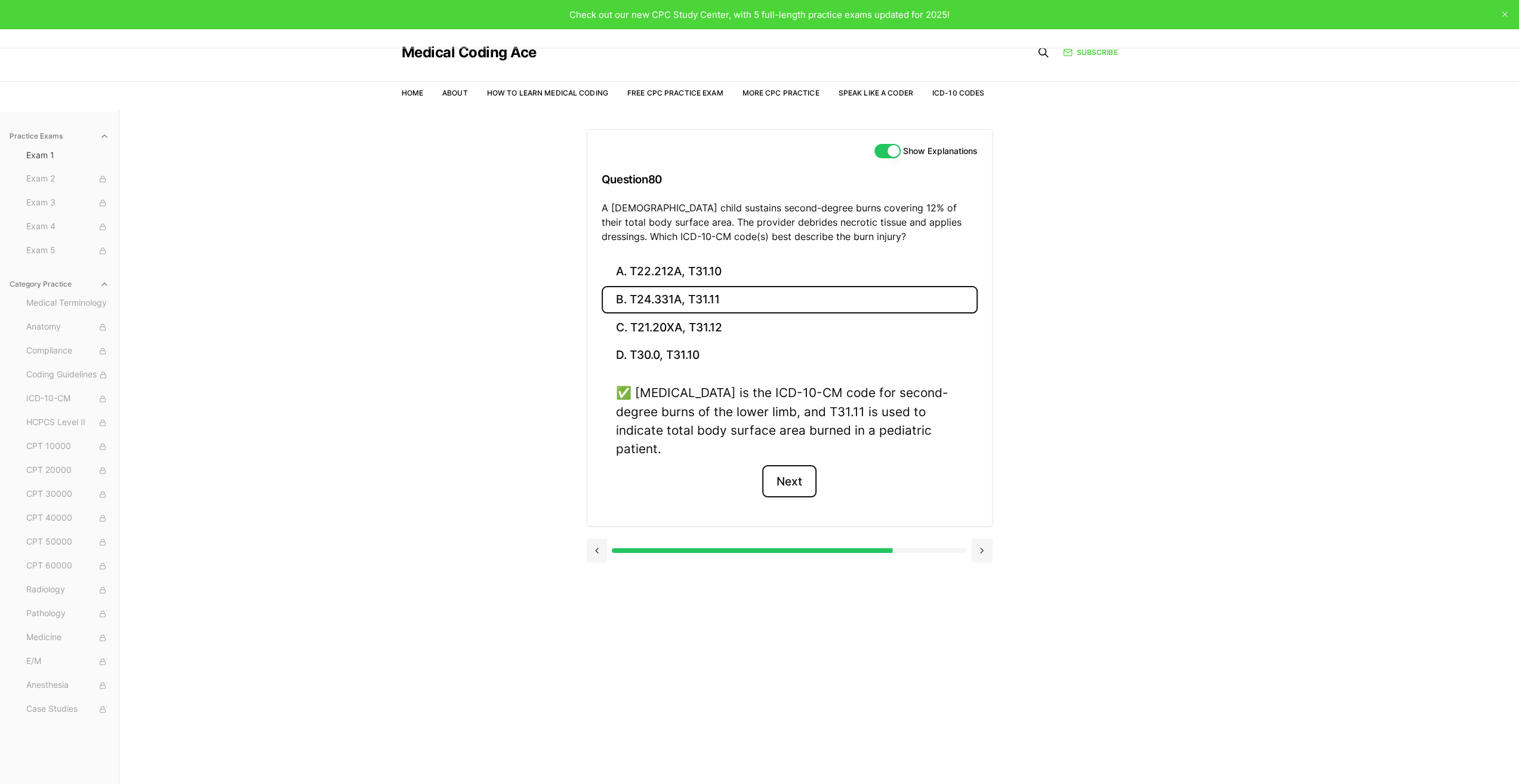
click at [792, 465] on button "Next" at bounding box center [790, 481] width 55 height 32
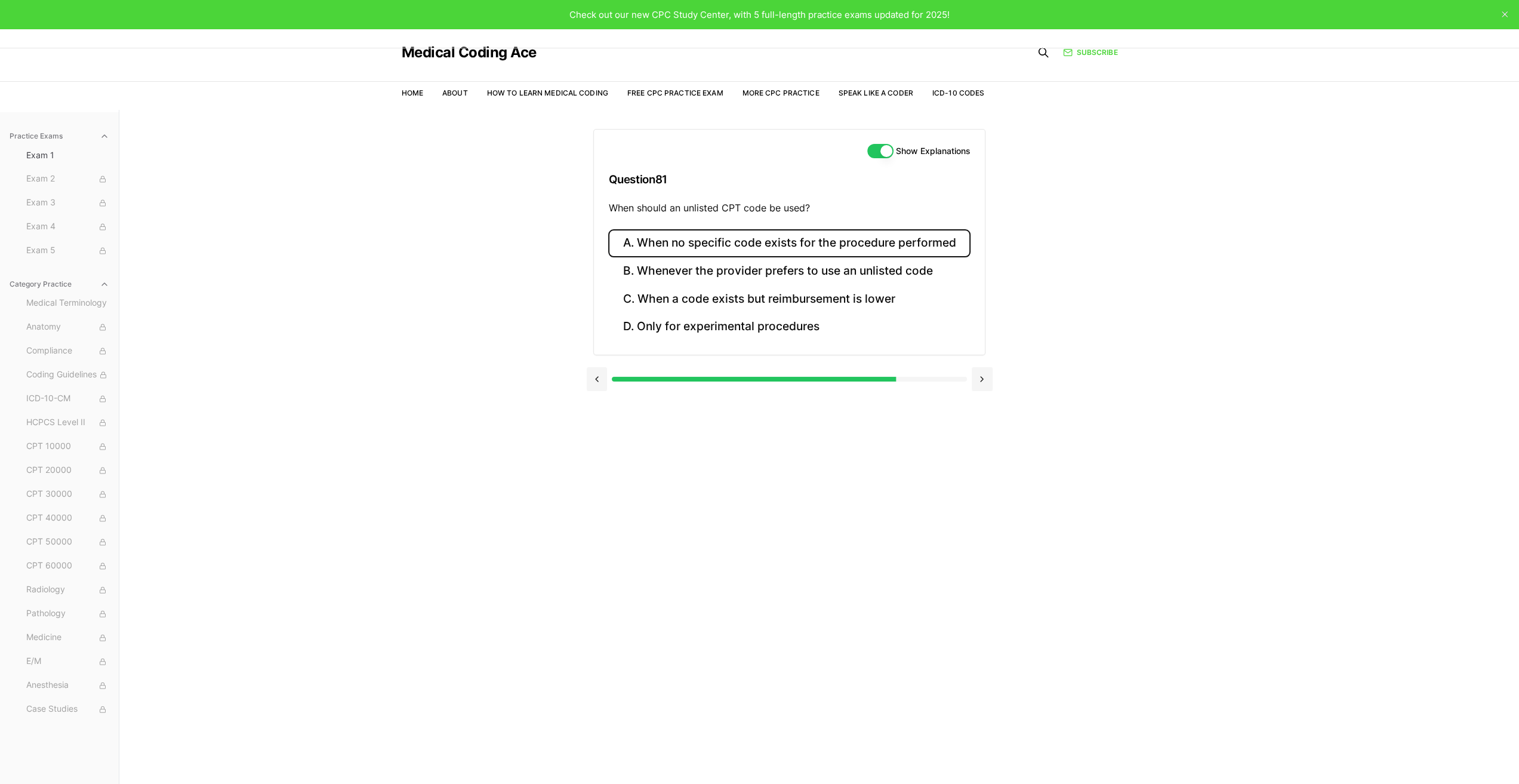
click at [793, 241] on button "A. When no specific code exists for the procedure performed" at bounding box center [789, 243] width 362 height 28
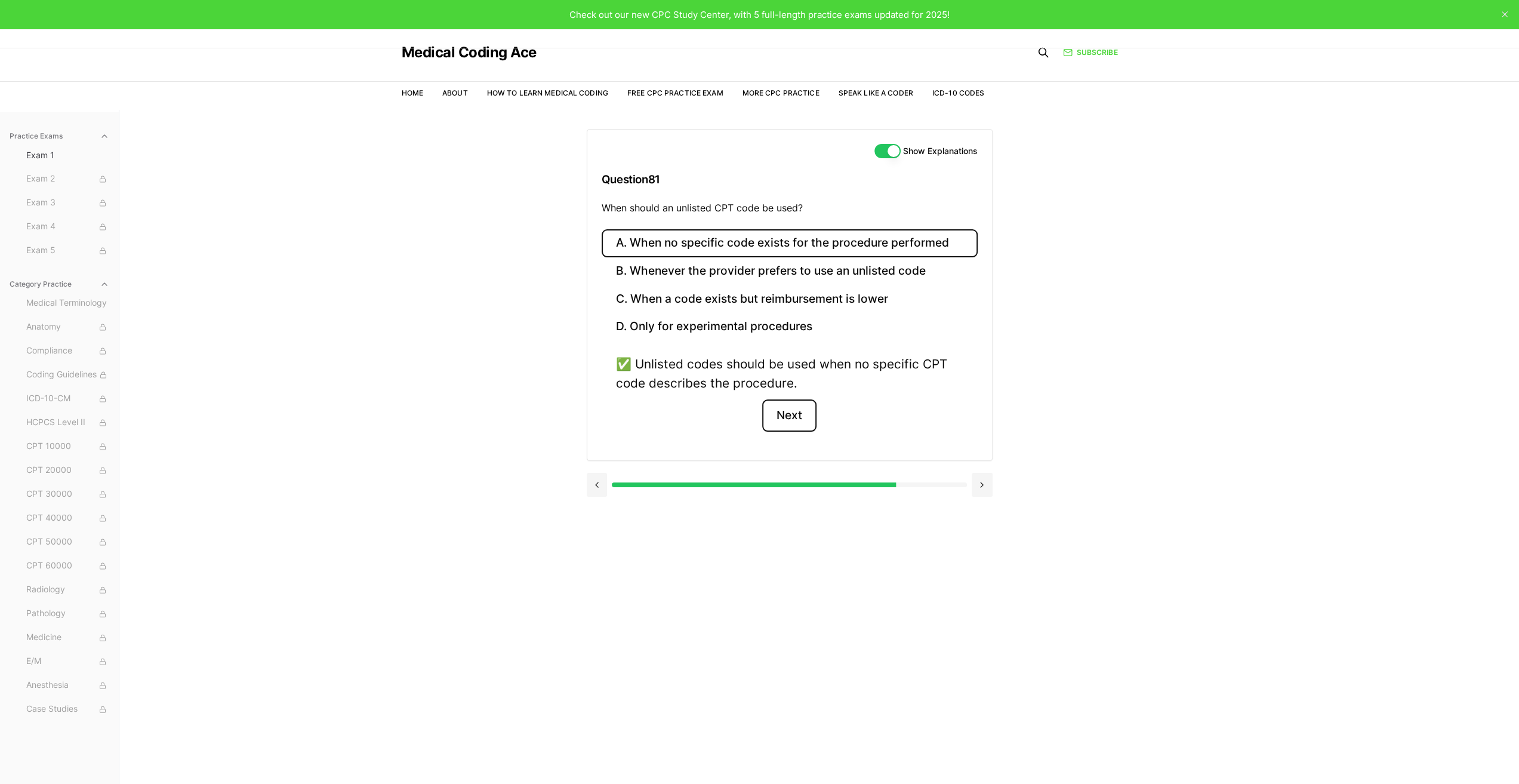
click at [785, 413] on button "Next" at bounding box center [790, 415] width 55 height 32
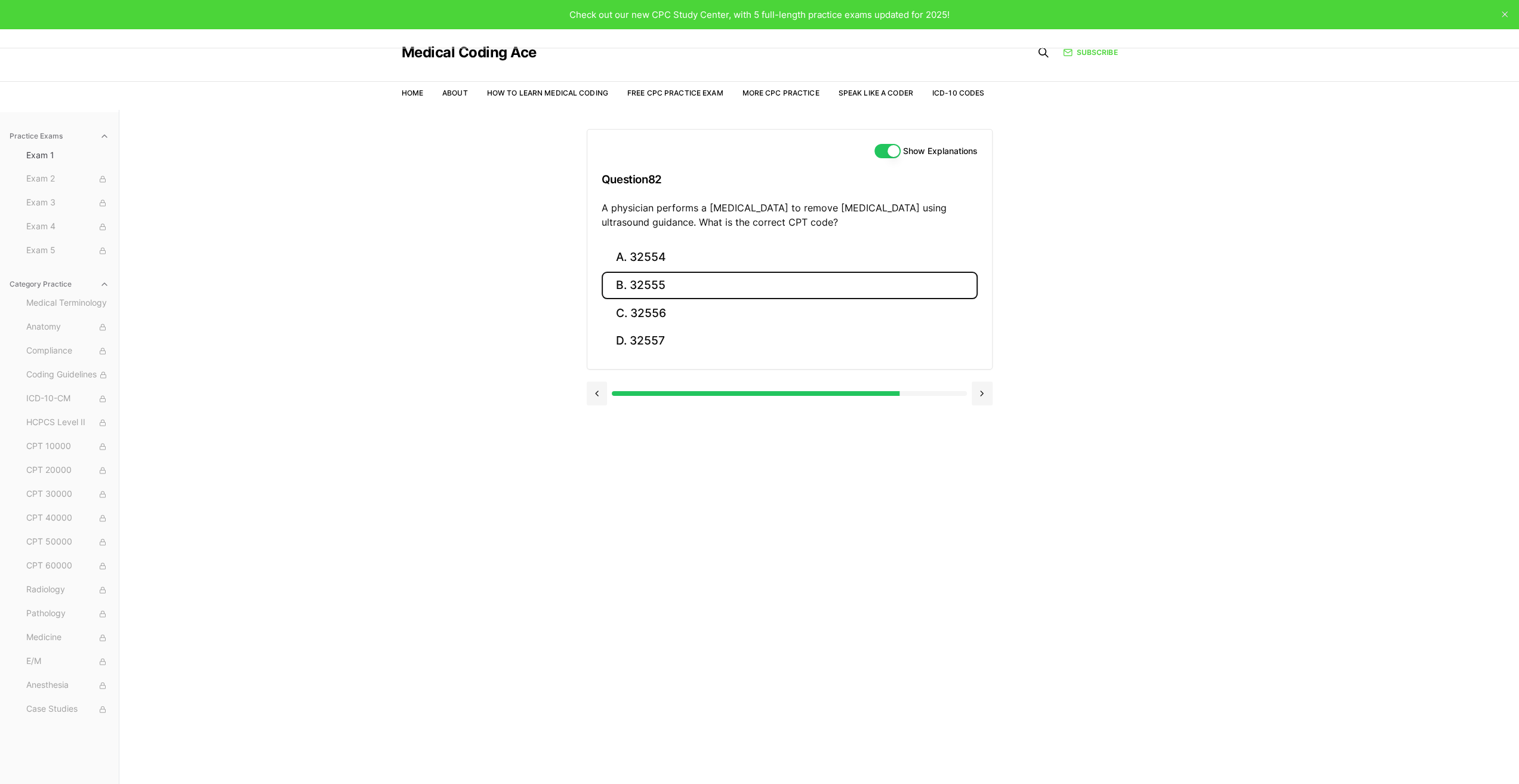
click at [669, 277] on button "B. 32555" at bounding box center [790, 286] width 376 height 28
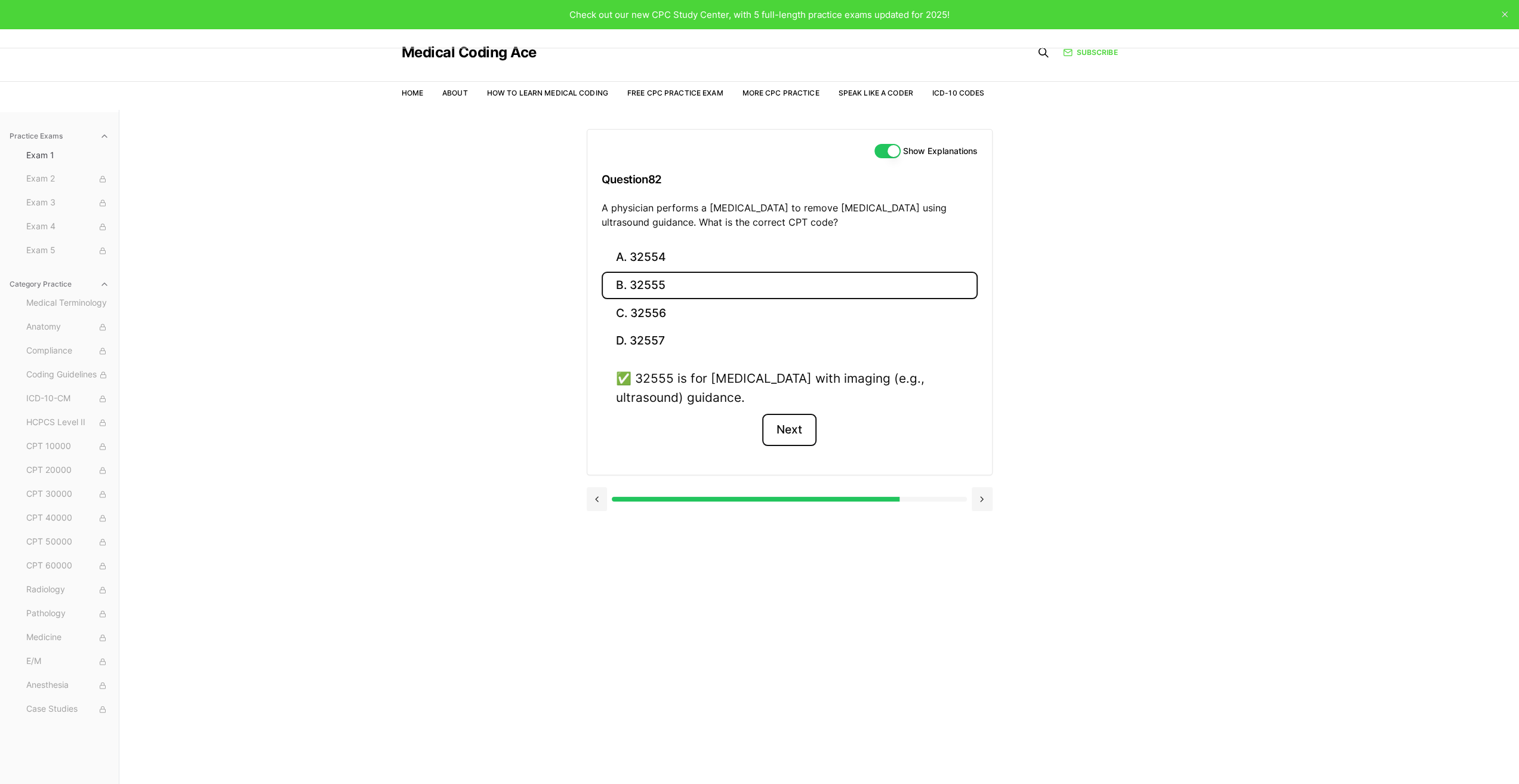
click at [790, 429] on button "Next" at bounding box center [790, 430] width 55 height 32
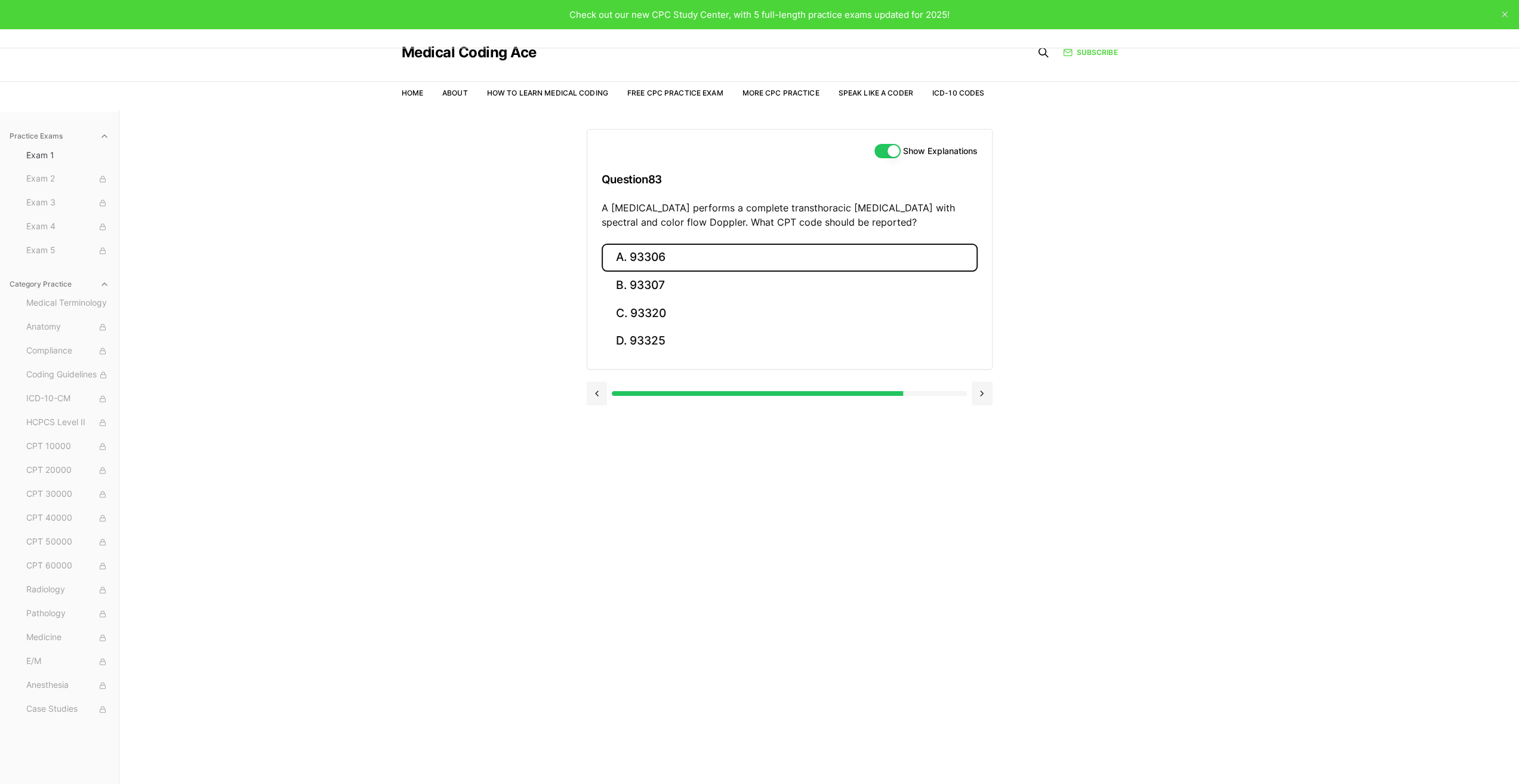
click at [659, 255] on button "A. 93306" at bounding box center [790, 258] width 376 height 28
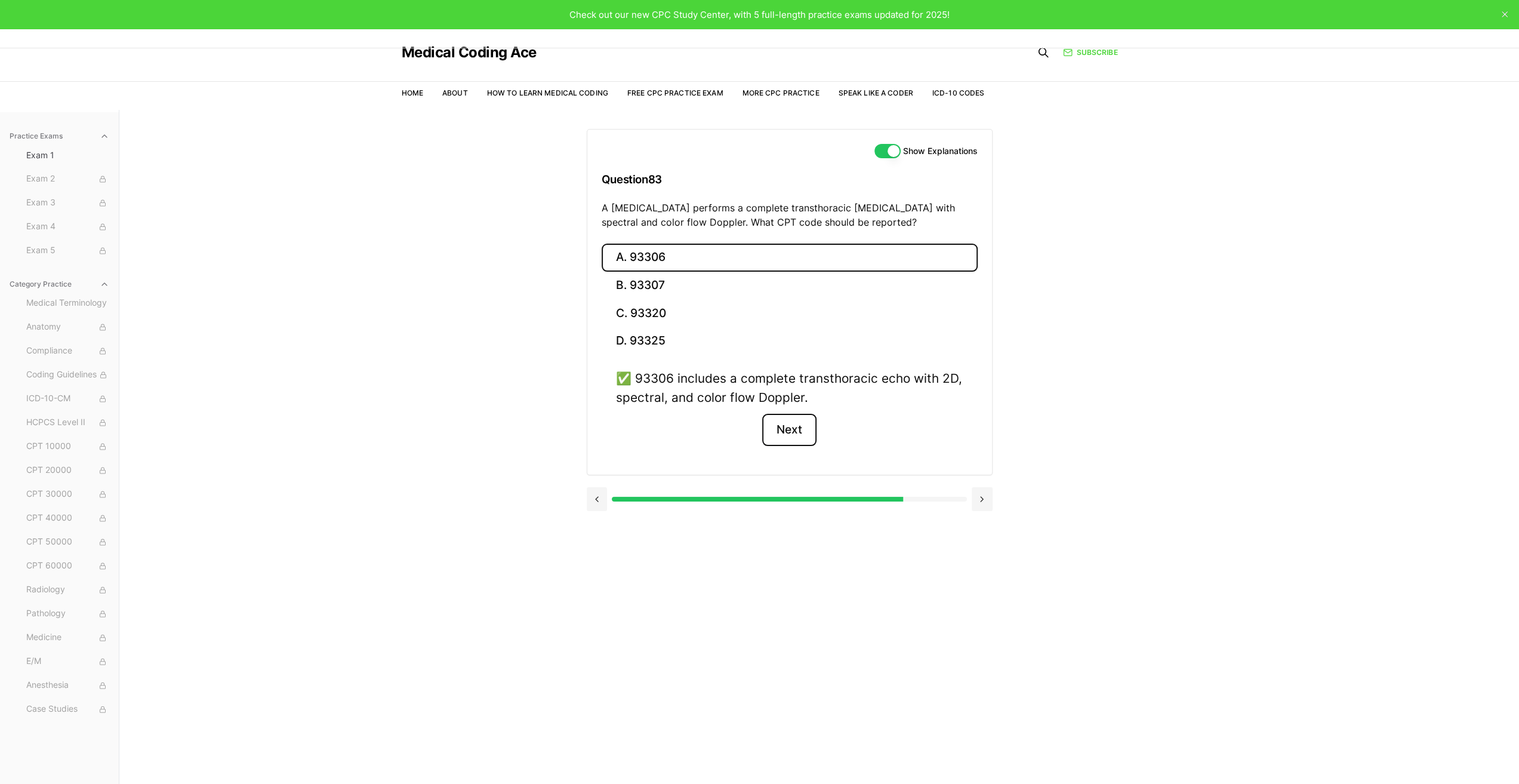
click at [797, 432] on button "Next" at bounding box center [790, 430] width 55 height 32
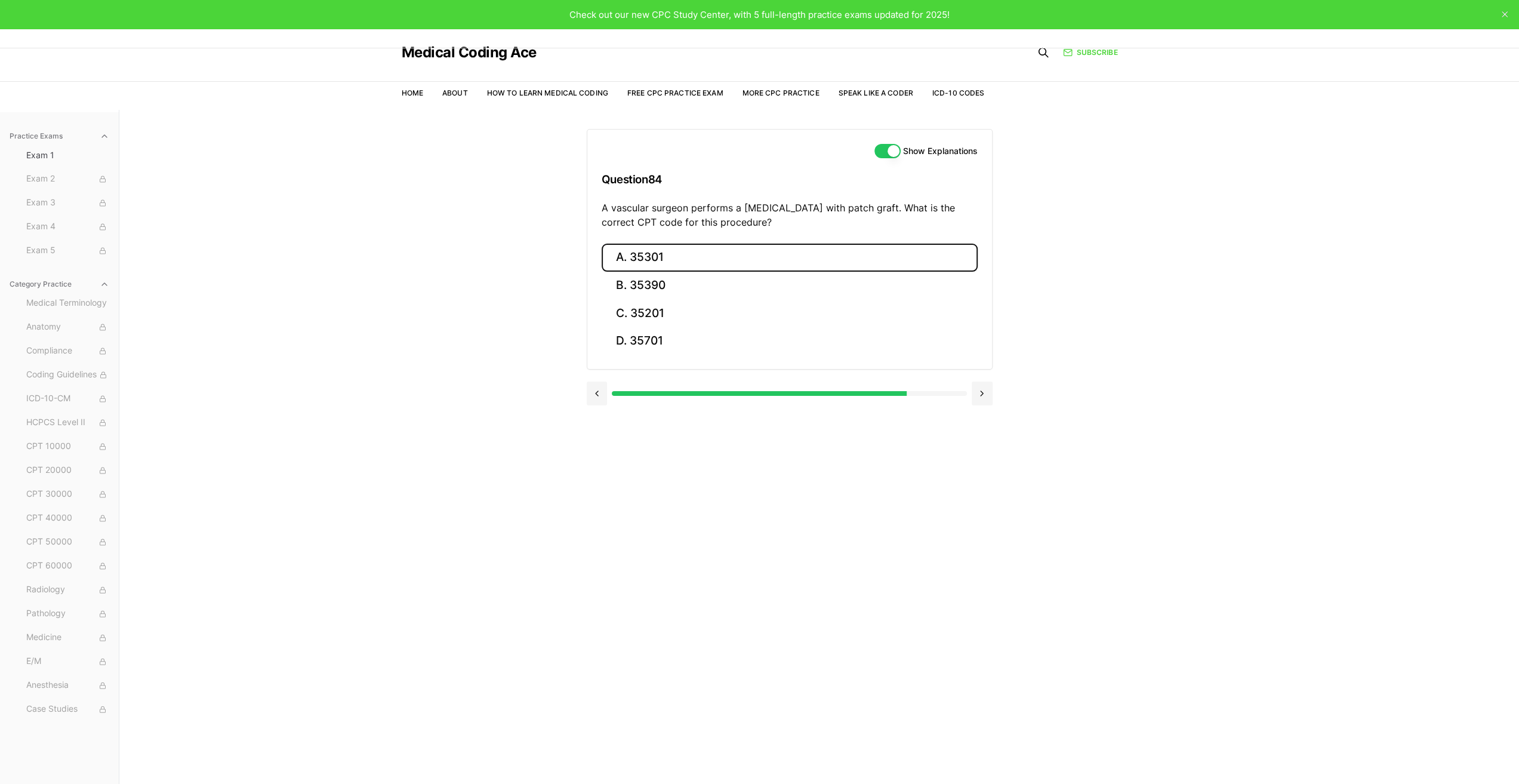
click at [687, 258] on button "A. 35301" at bounding box center [790, 258] width 376 height 28
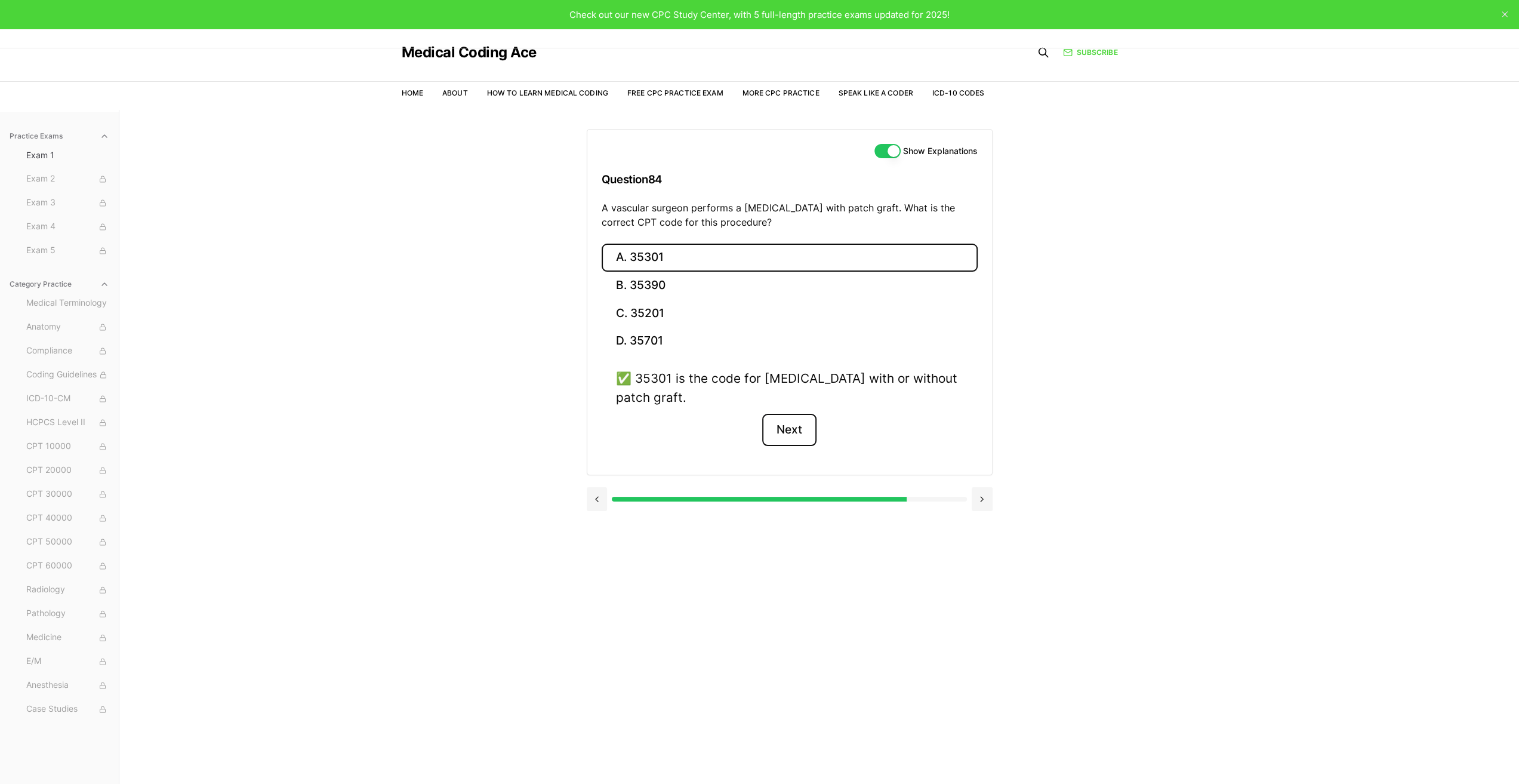
click at [801, 432] on button "Next" at bounding box center [790, 430] width 55 height 32
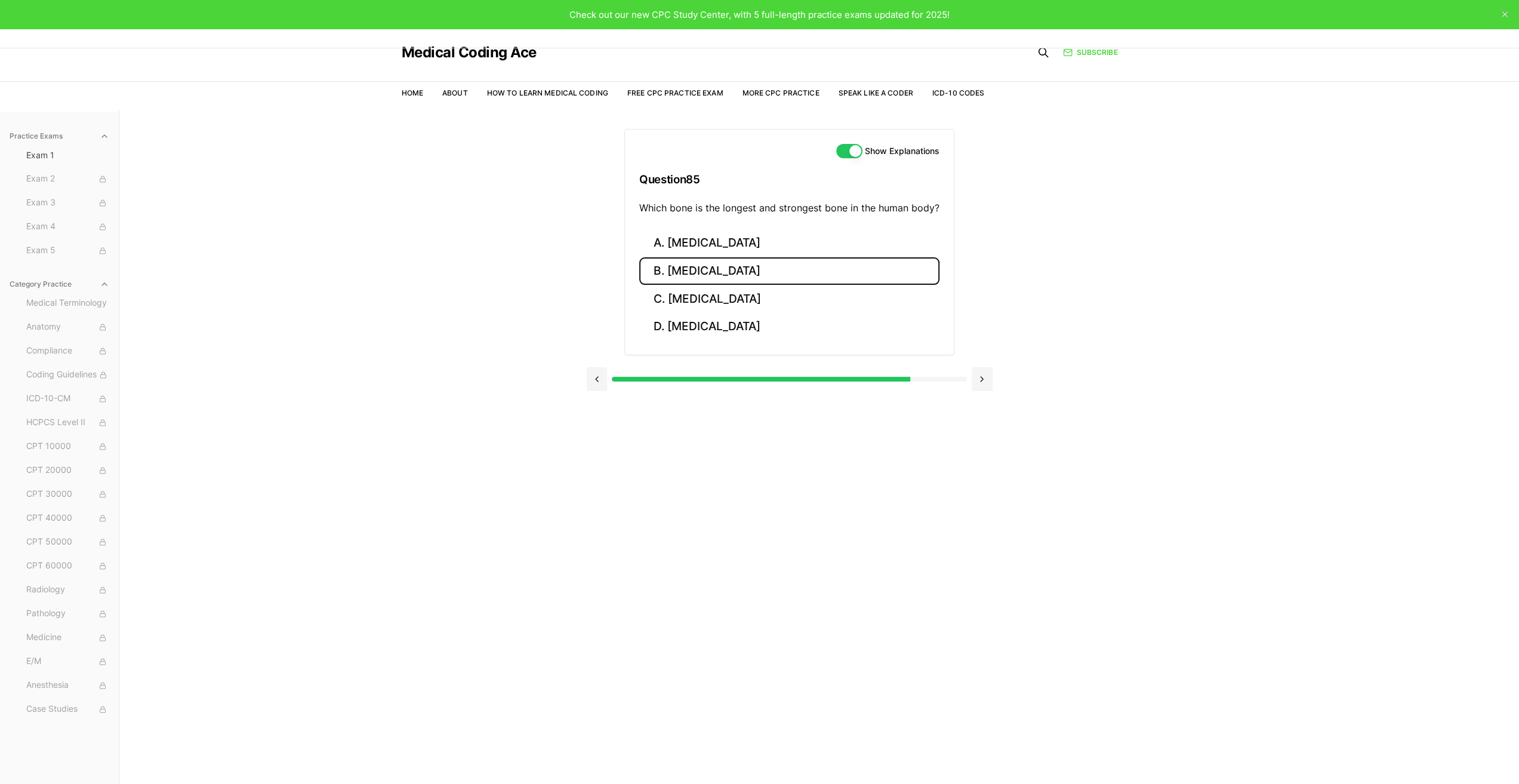
click at [691, 267] on button "B. [MEDICAL_DATA]" at bounding box center [789, 272] width 300 height 28
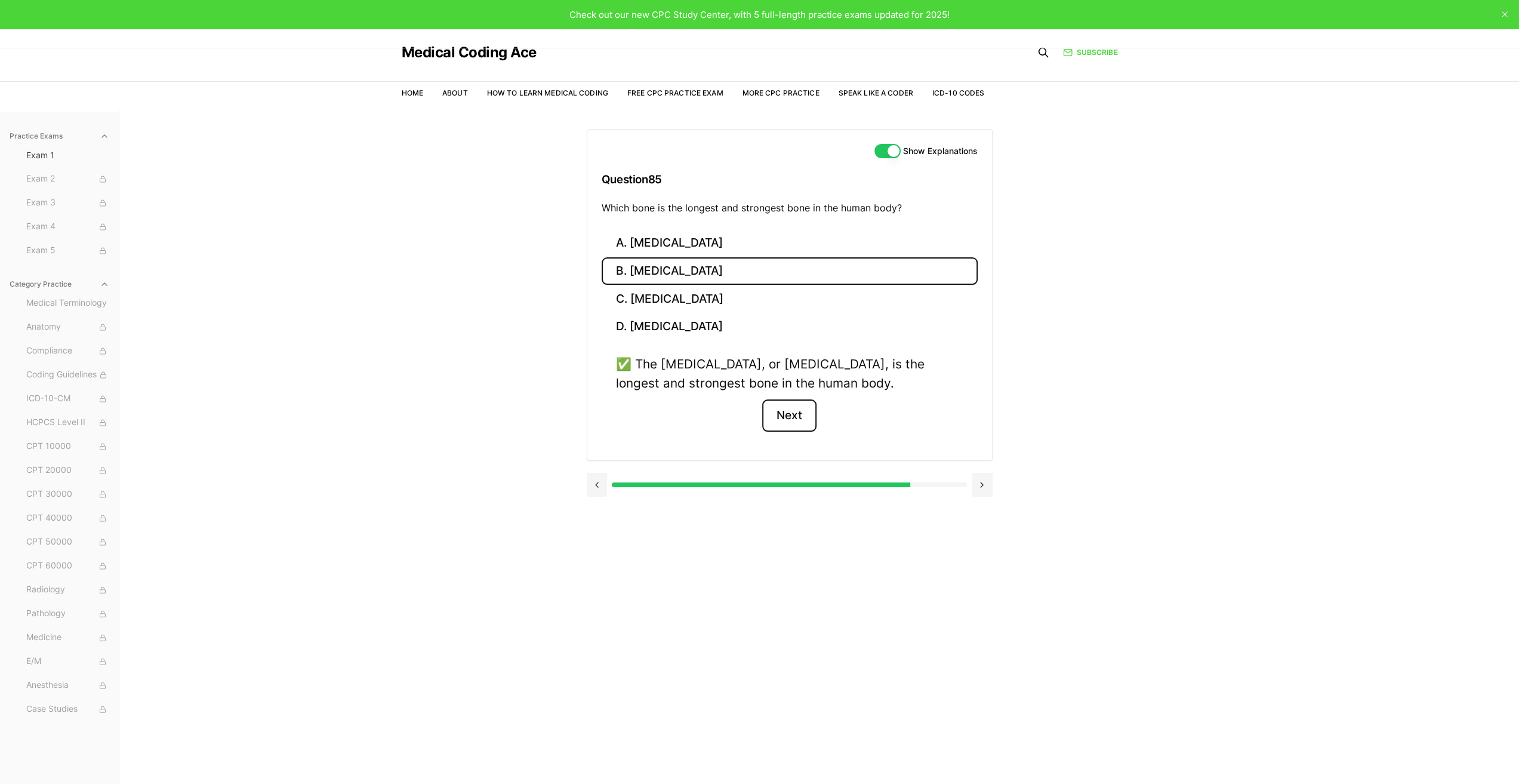
click at [794, 411] on button "Next" at bounding box center [790, 415] width 55 height 32
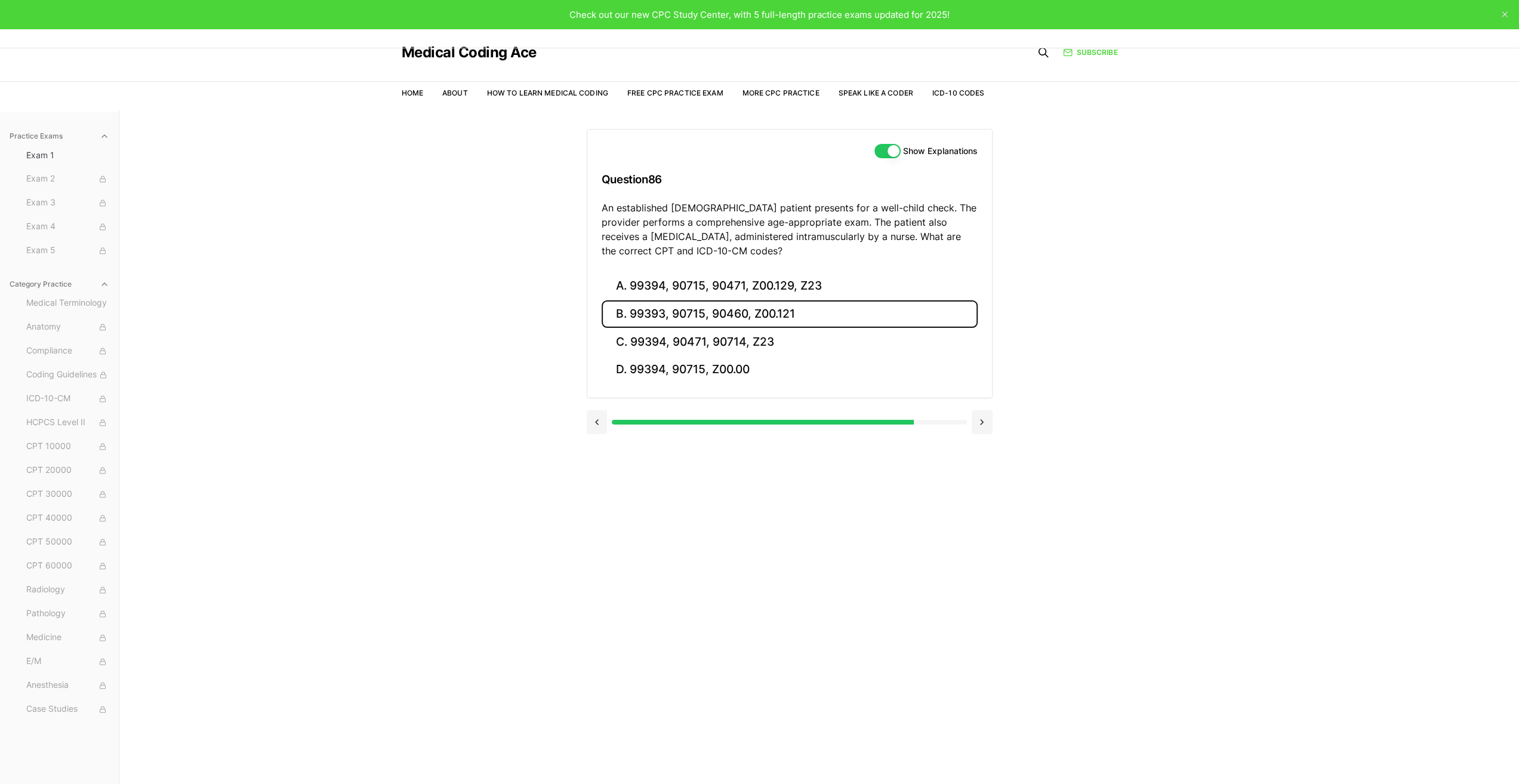
click at [713, 314] on button "B. 99393, 90715, 90460, Z00.121" at bounding box center [790, 314] width 376 height 28
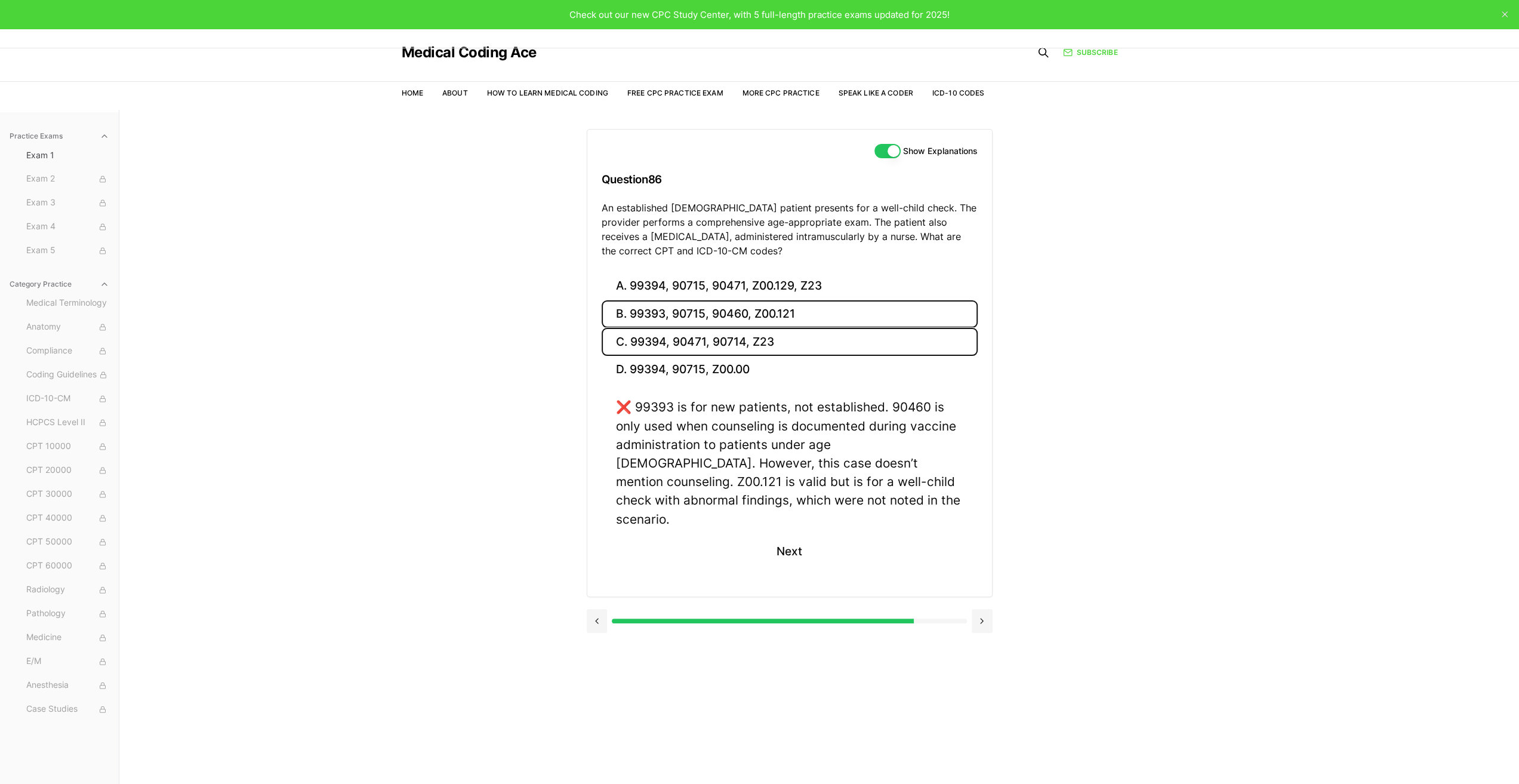
click at [715, 342] on button "C. 99394, 90471, 90714, Z23" at bounding box center [790, 342] width 376 height 28
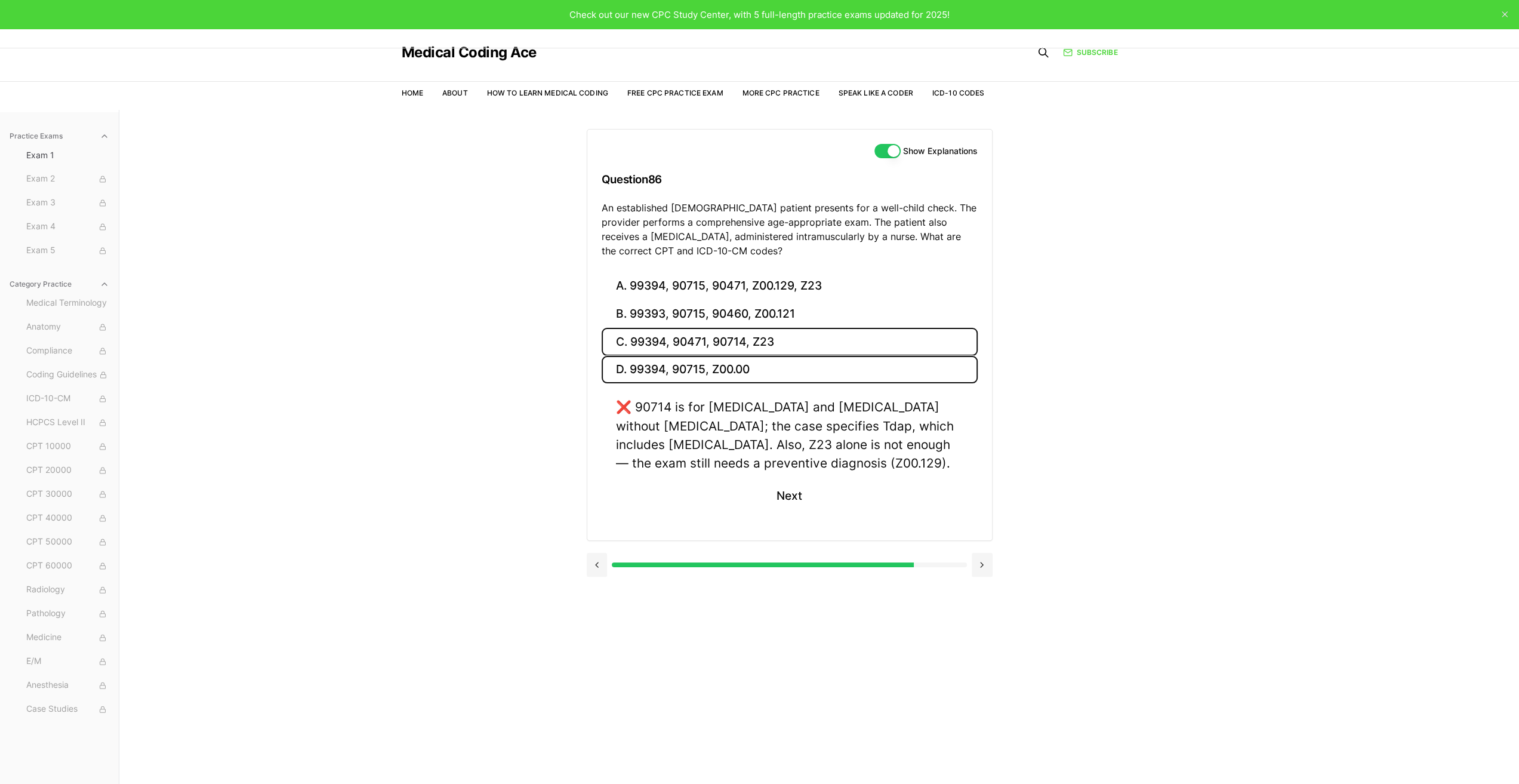
click at [718, 373] on button "D. 99394, 90715, Z00.00" at bounding box center [790, 370] width 376 height 28
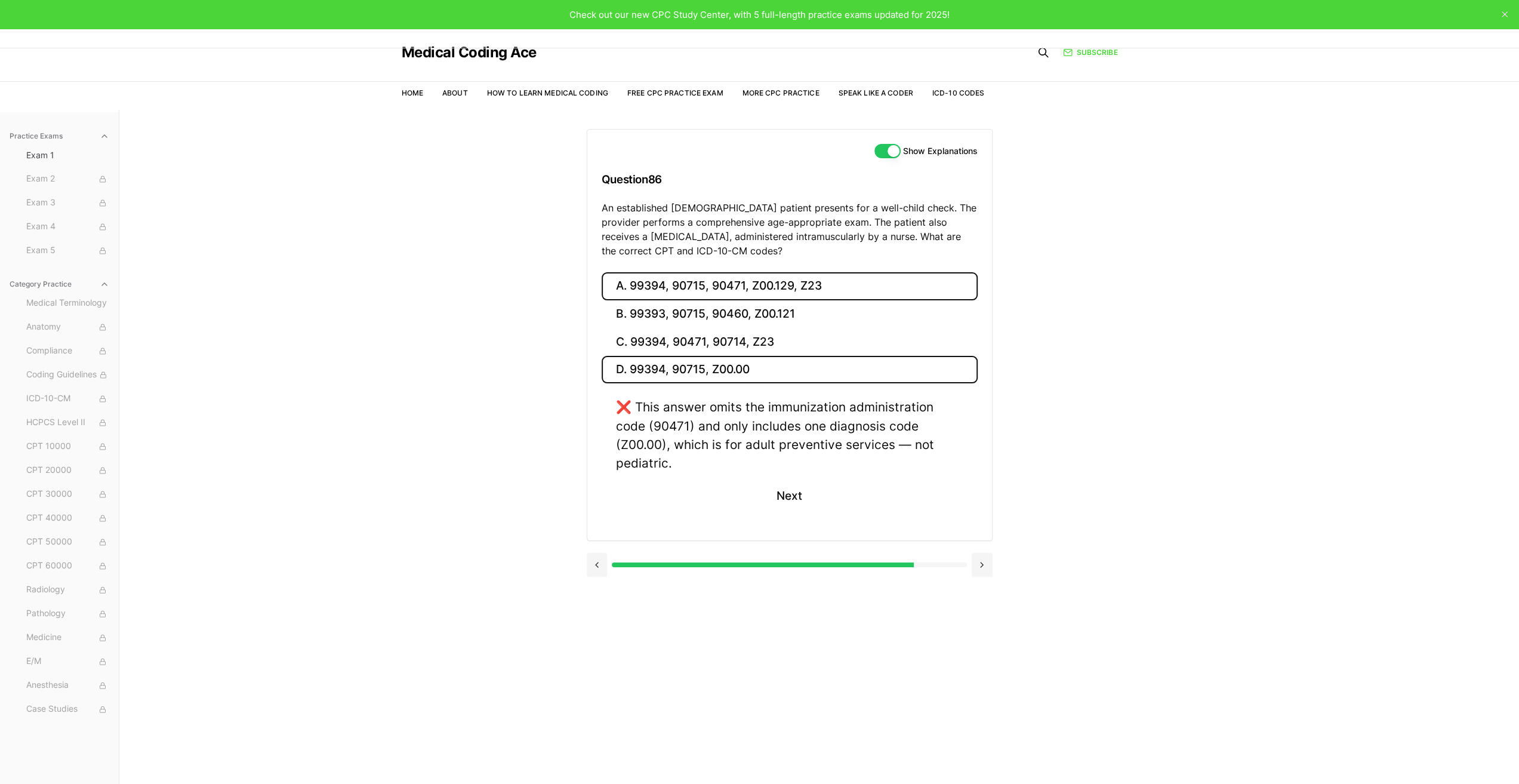
click at [720, 282] on button "A. 99394, 90715, 90471, Z00.129, Z23" at bounding box center [790, 286] width 376 height 28
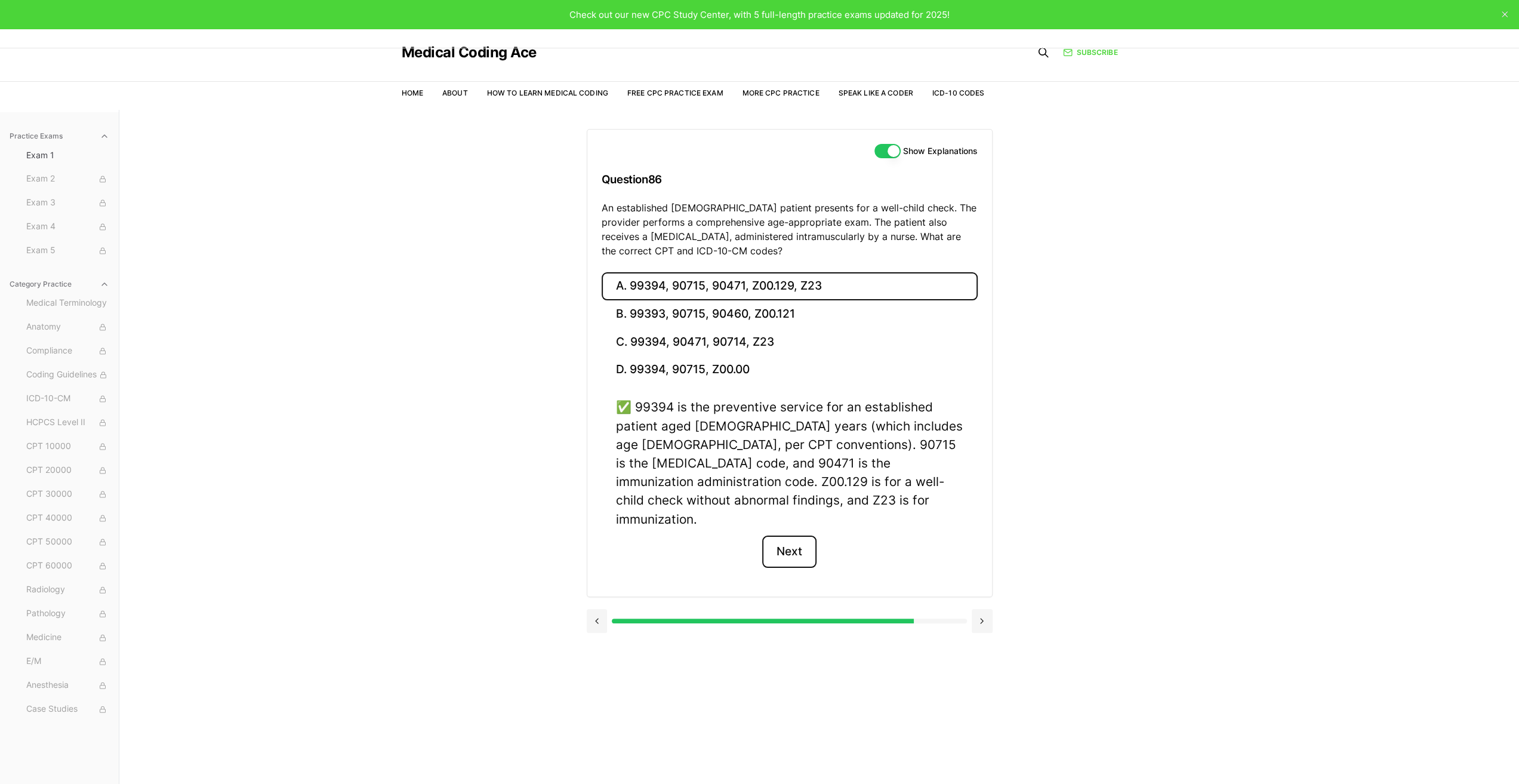
click at [795, 536] on button "Next" at bounding box center [790, 552] width 55 height 32
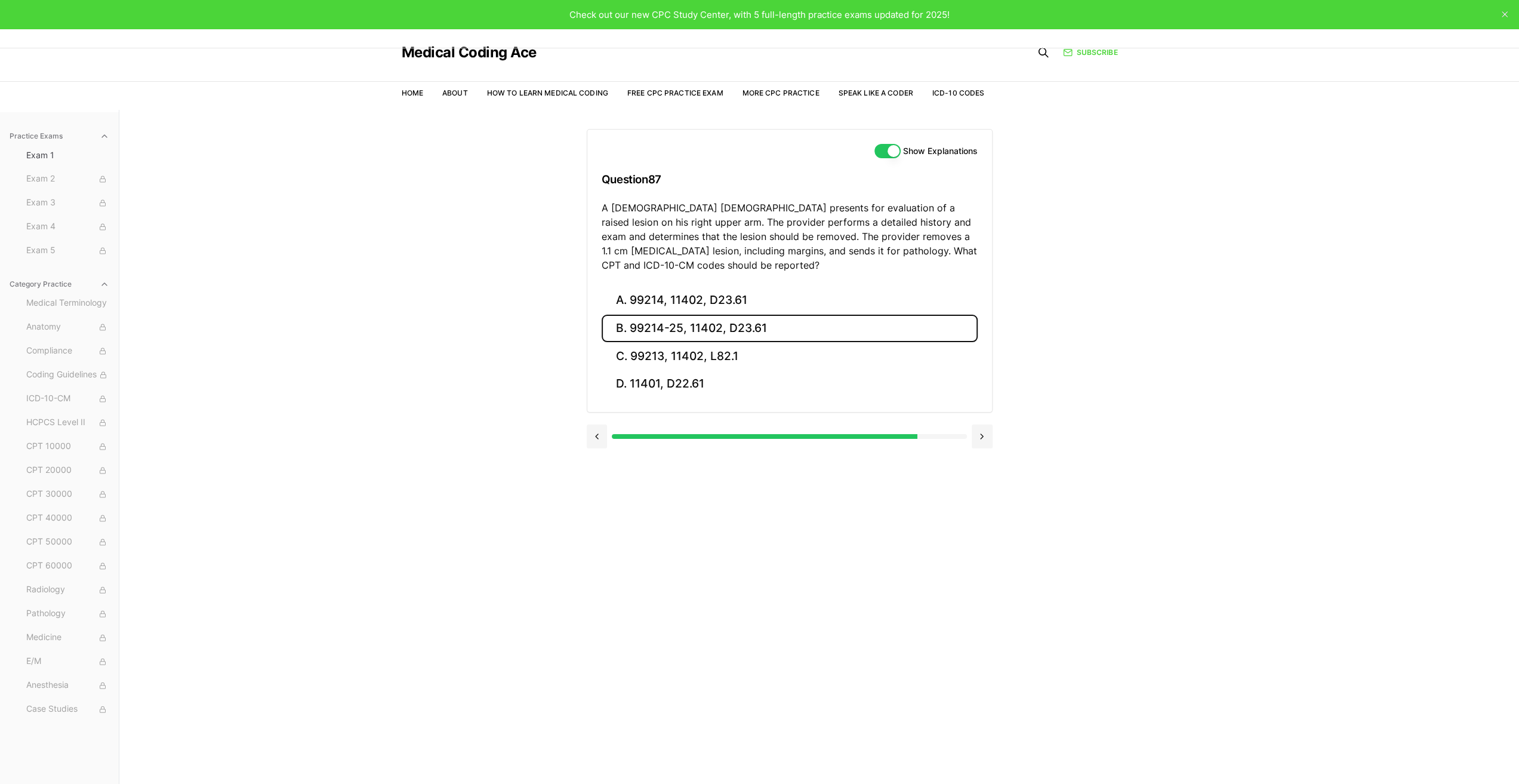
click at [685, 323] on button "B. 99214-25, 11402, D23.61" at bounding box center [790, 328] width 376 height 28
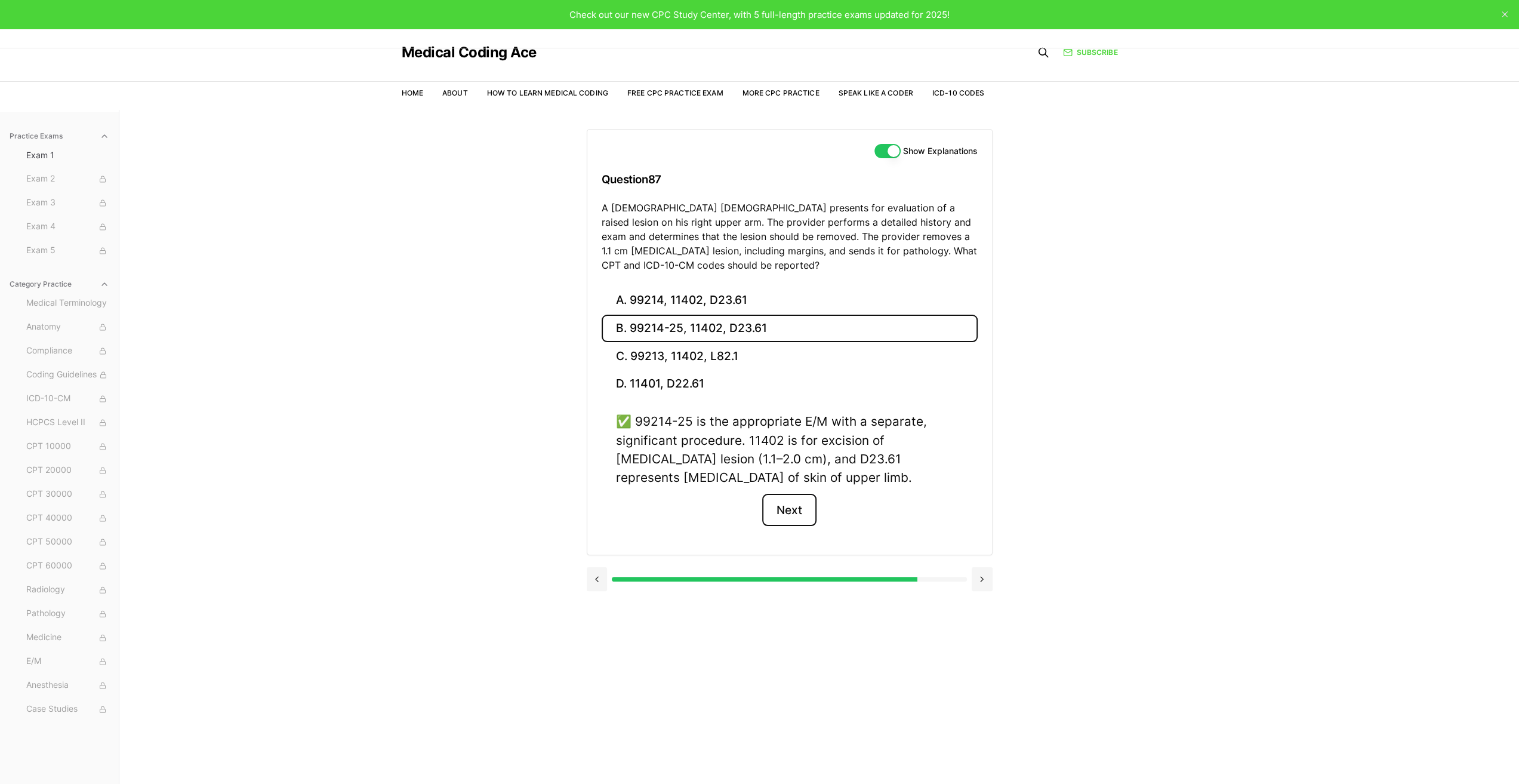
click at [794, 510] on button "Next" at bounding box center [790, 510] width 55 height 32
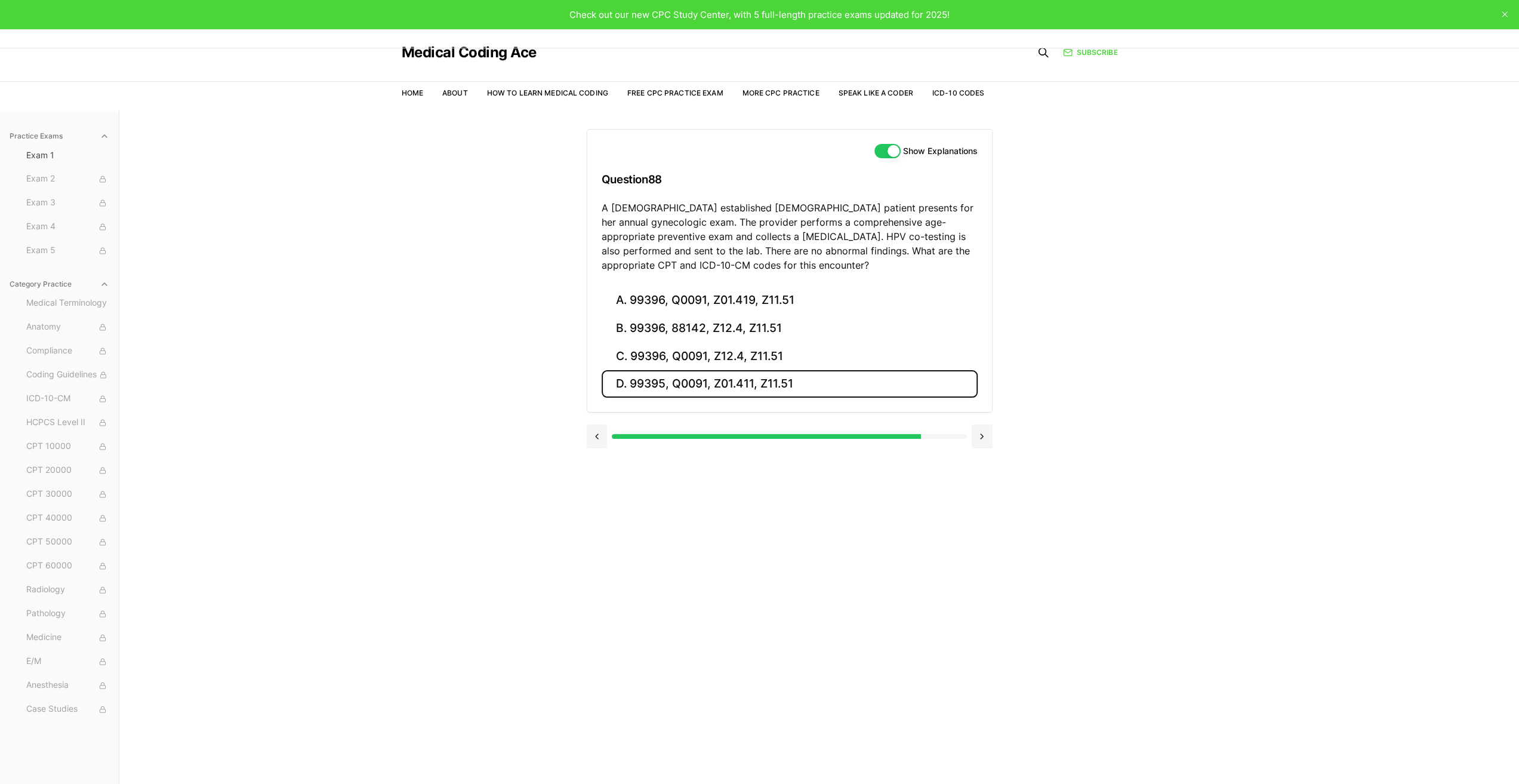
click at [716, 383] on button "D. 99395, Q0091, Z01.411, Z11.51" at bounding box center [790, 384] width 376 height 28
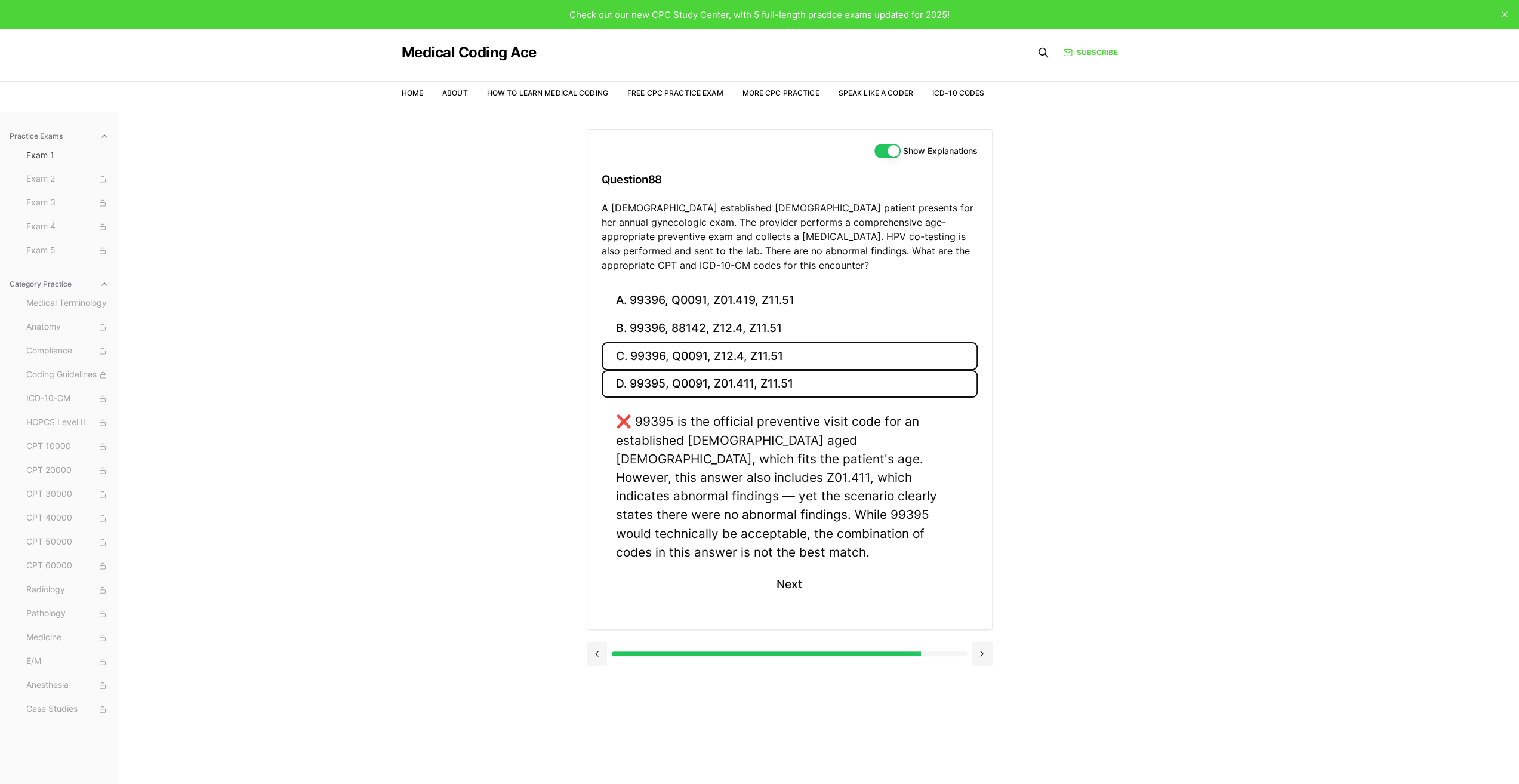
click at [694, 349] on button "C. 99396, Q0091, Z12.4, Z11.51" at bounding box center [790, 356] width 376 height 28
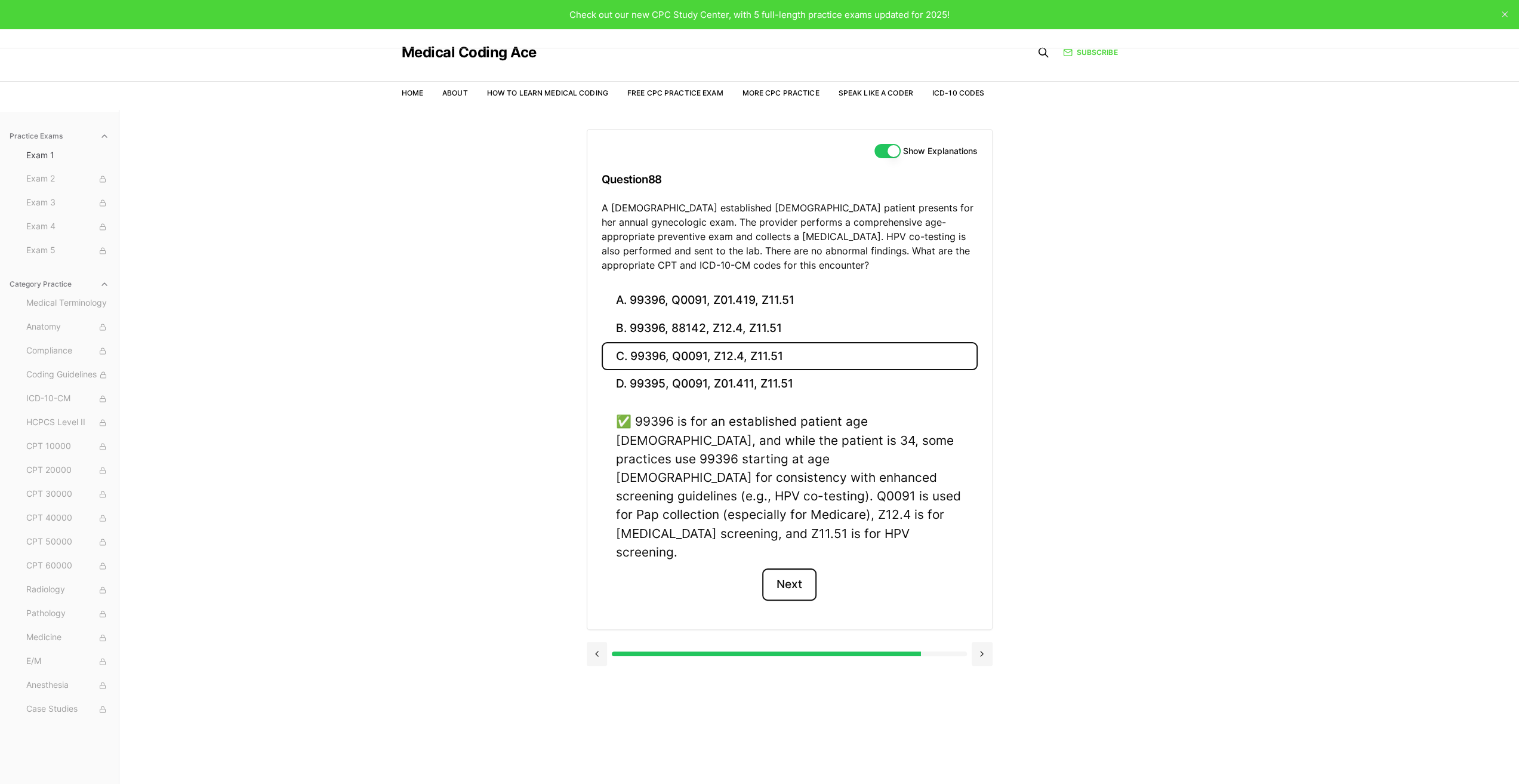
click at [794, 568] on button "Next" at bounding box center [790, 584] width 55 height 32
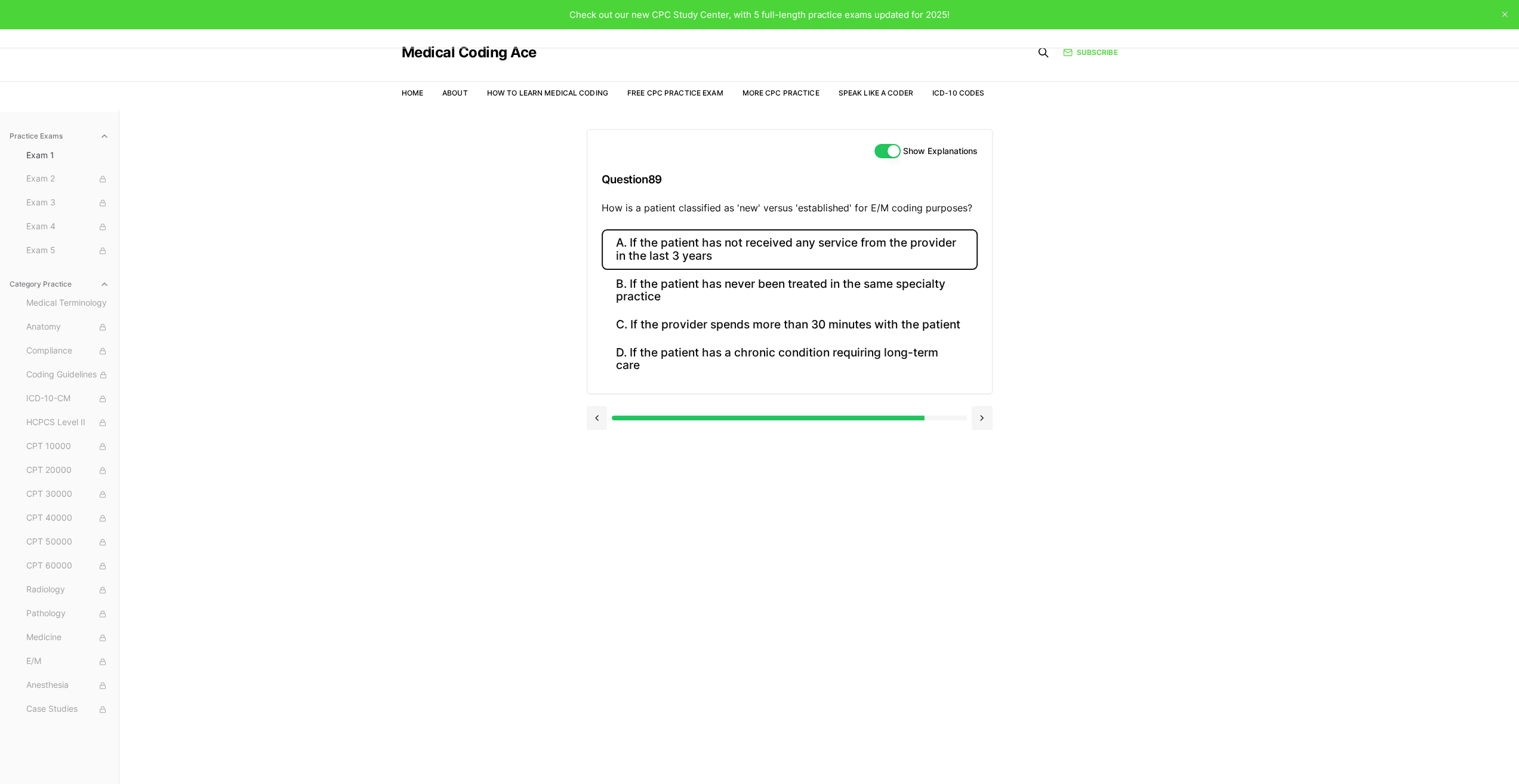
click at [755, 239] on button "A. If the patient has not received any service from the provider in the last 3 …" at bounding box center [790, 249] width 376 height 41
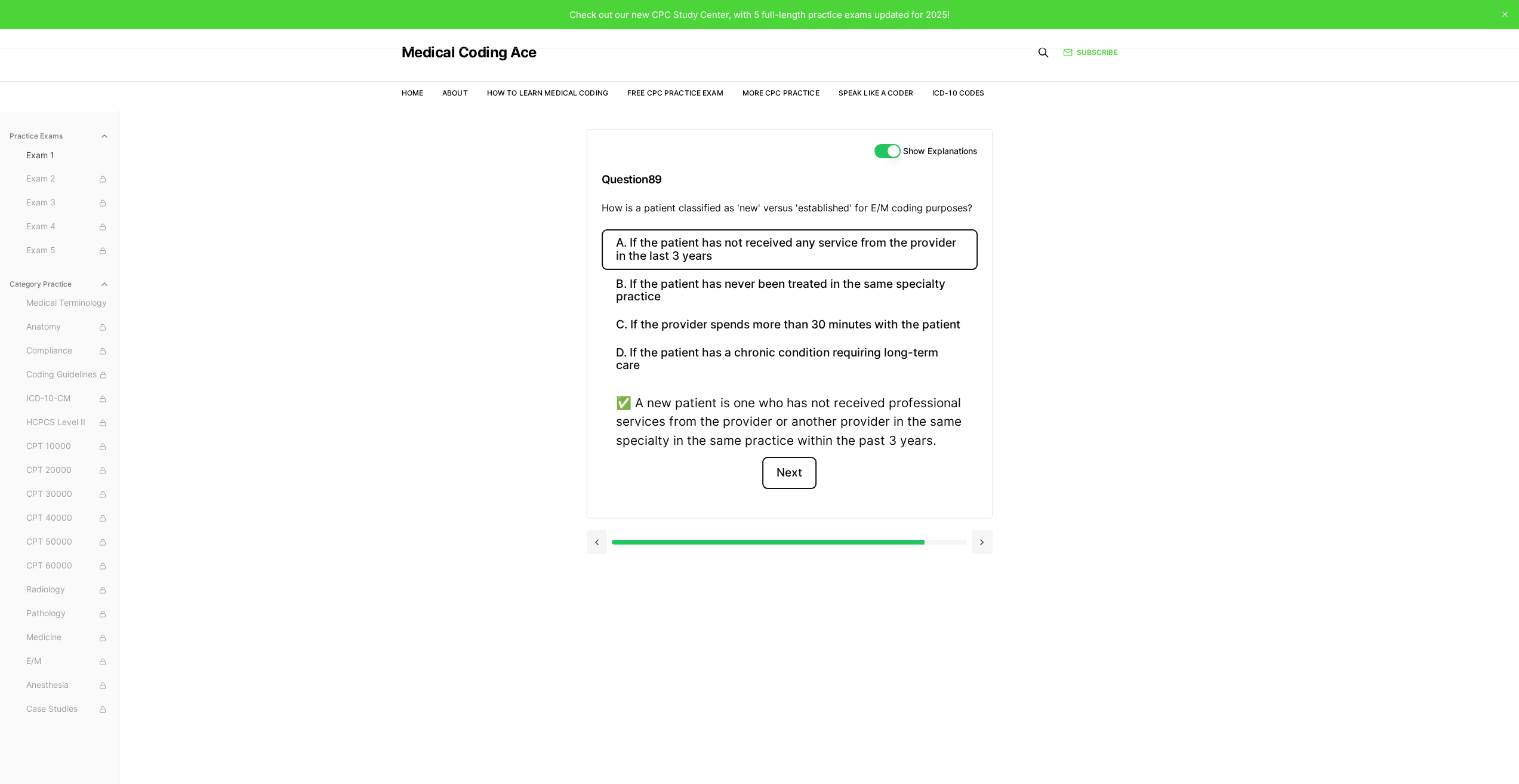
click at [792, 465] on button "Next" at bounding box center [790, 472] width 55 height 32
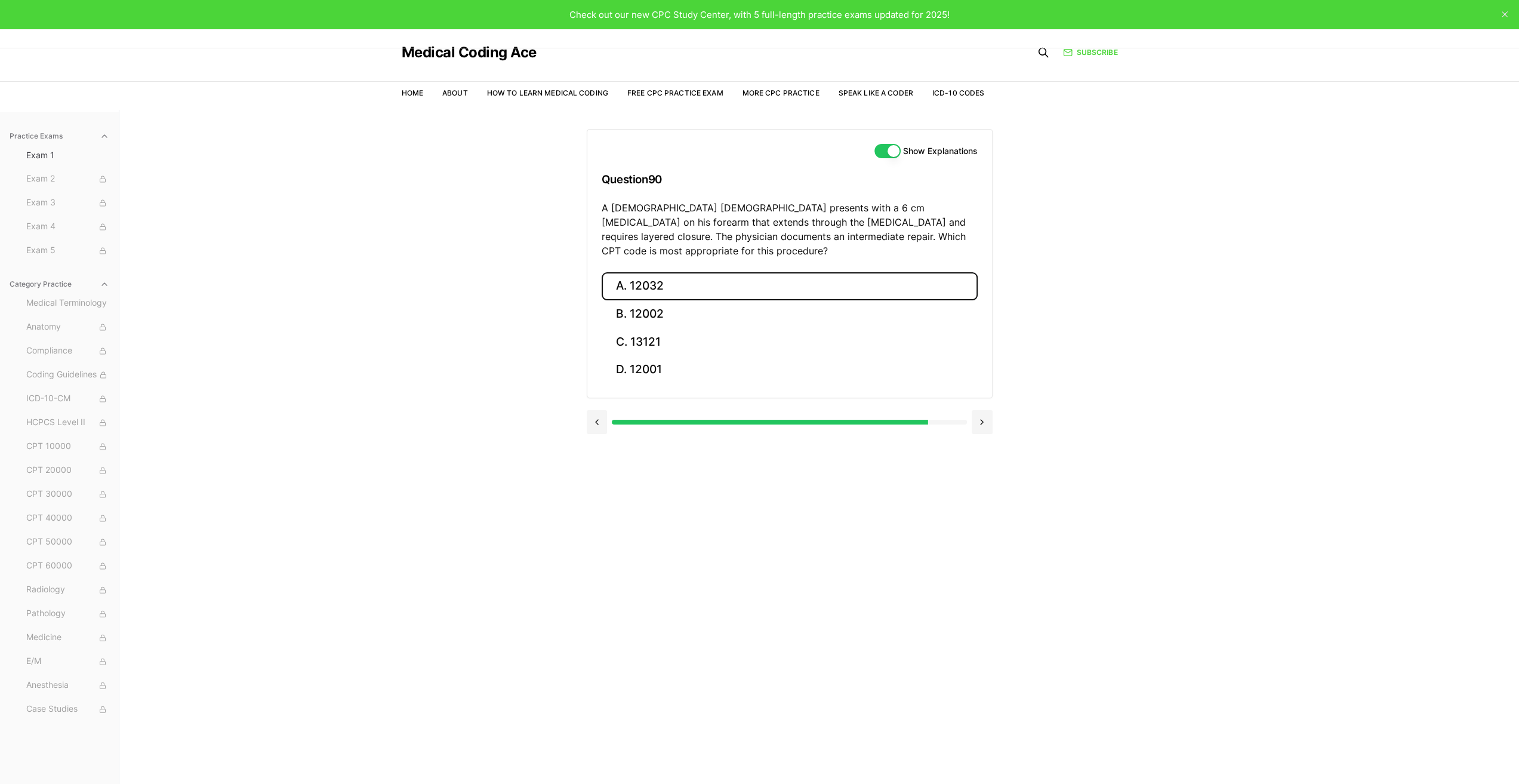
click at [672, 272] on button "A. 12032" at bounding box center [790, 286] width 376 height 28
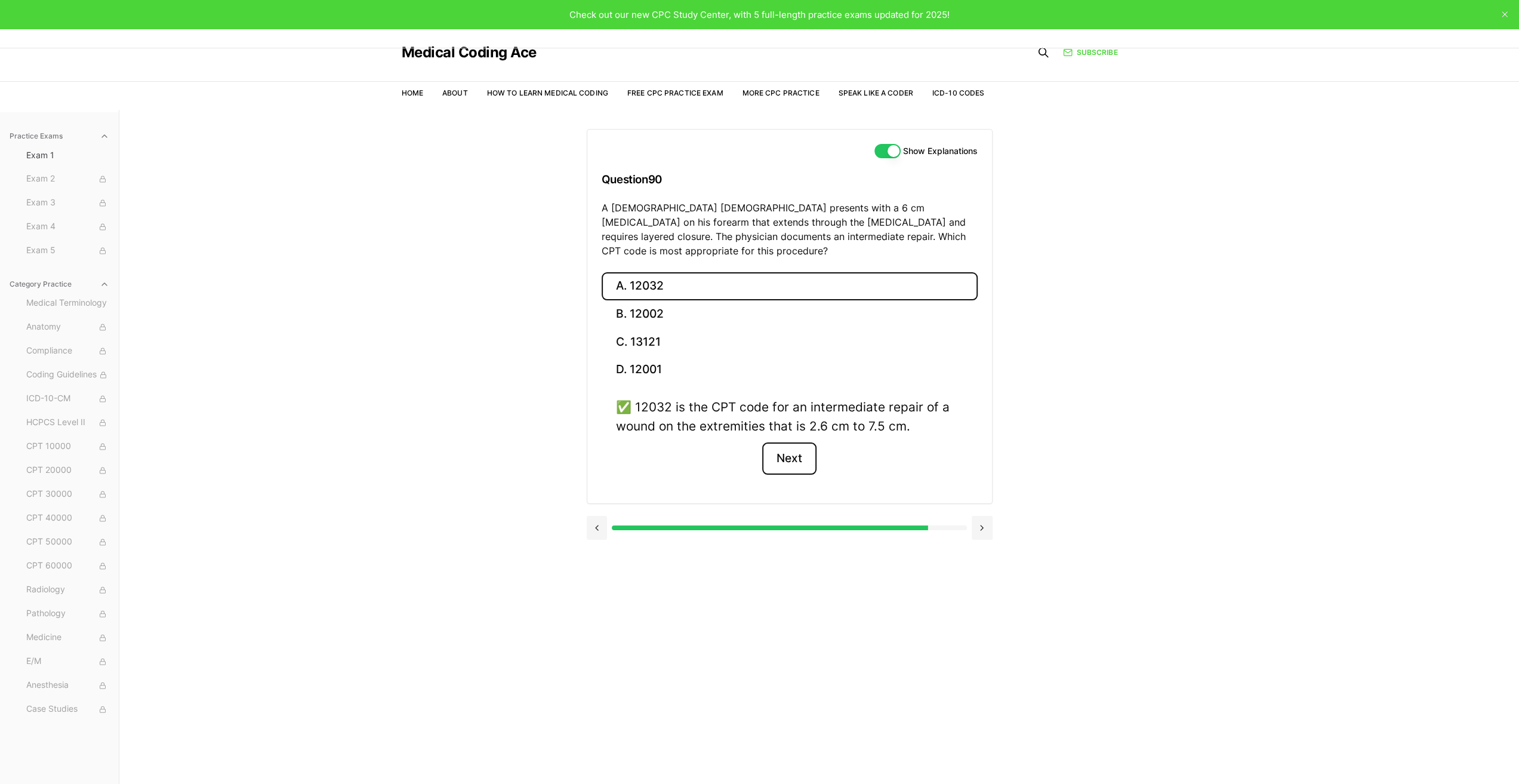
click at [793, 445] on button "Next" at bounding box center [790, 458] width 55 height 32
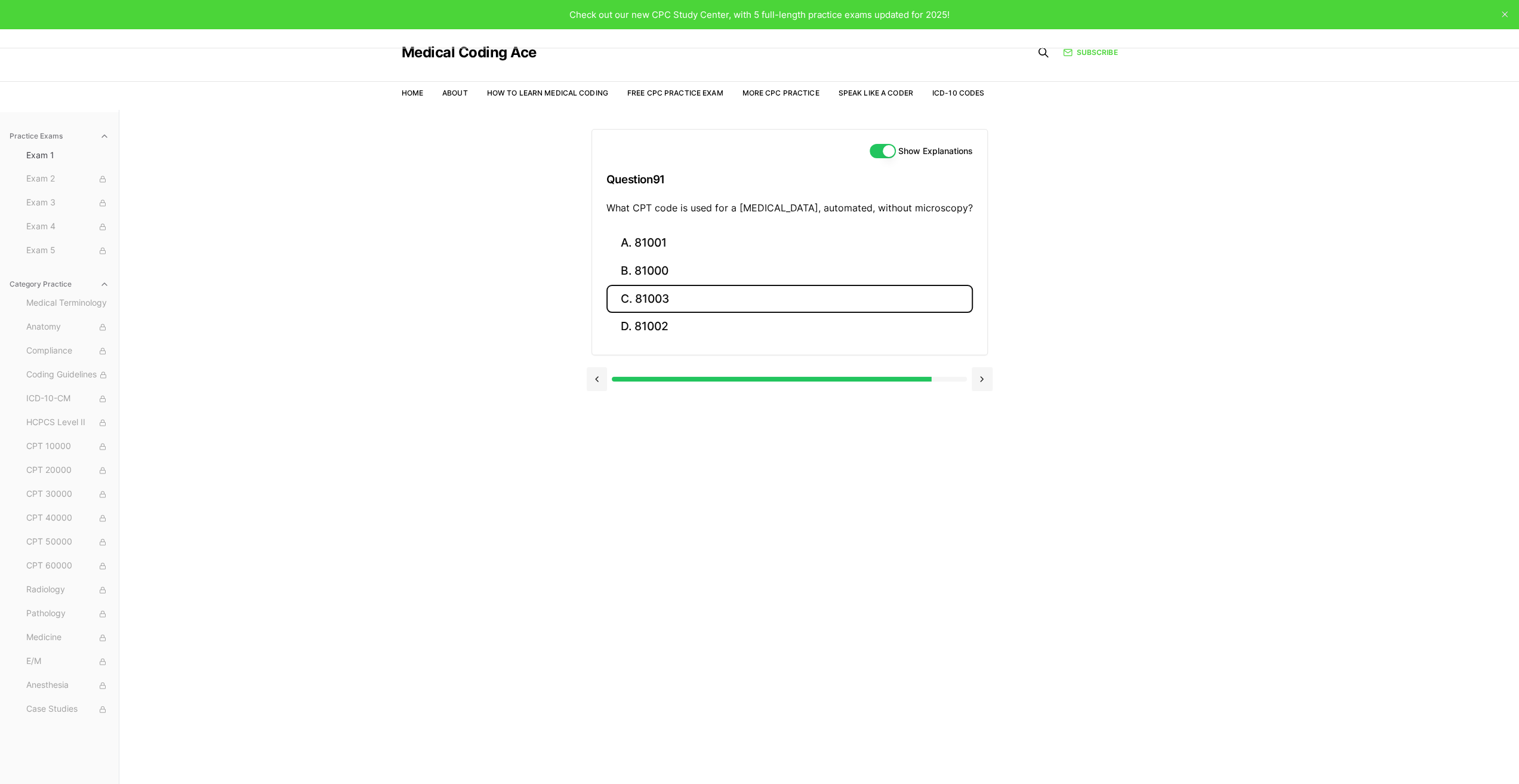
click at [692, 300] on button "C. 81003" at bounding box center [790, 299] width 367 height 28
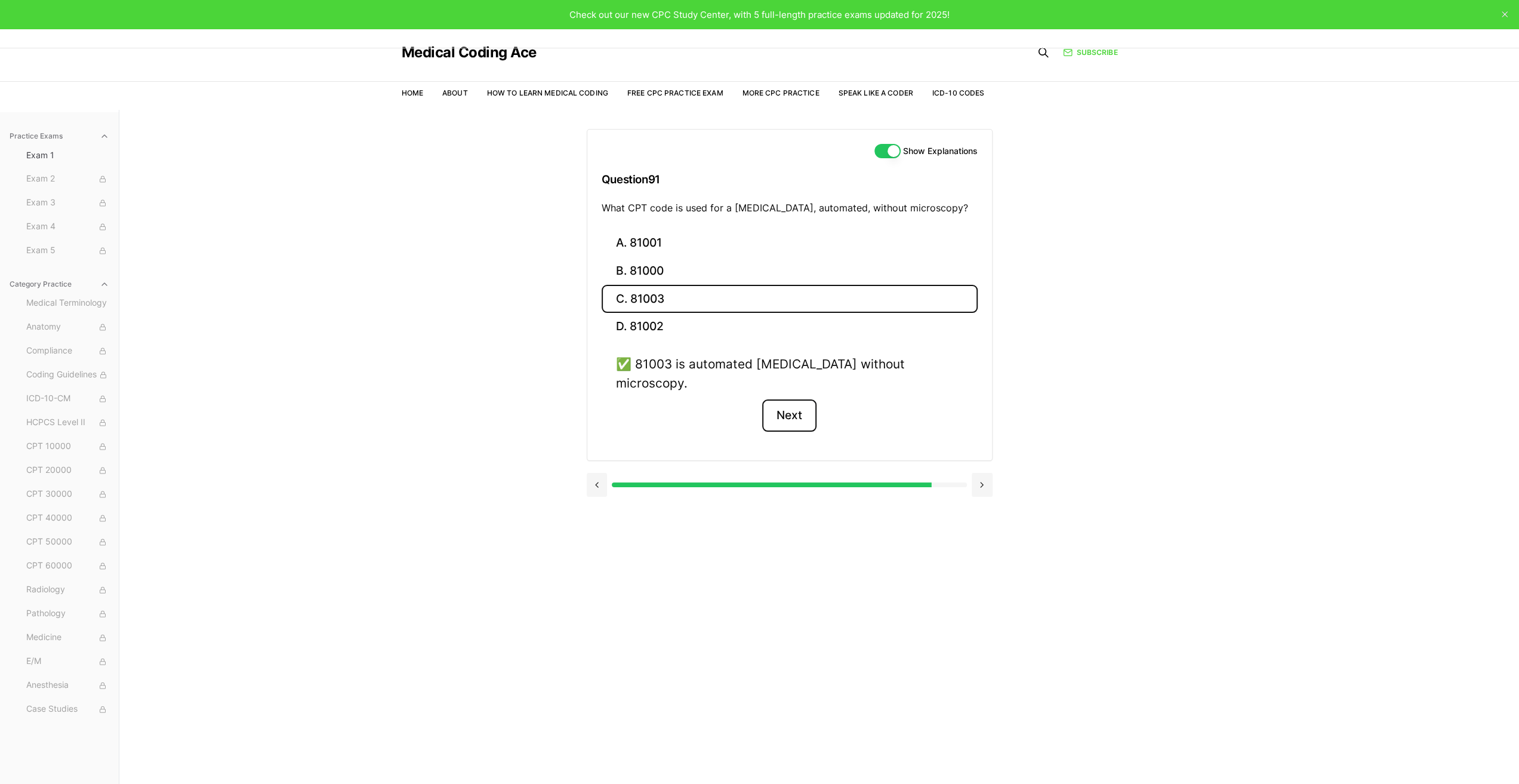
click at [802, 399] on button "Next" at bounding box center [790, 415] width 55 height 32
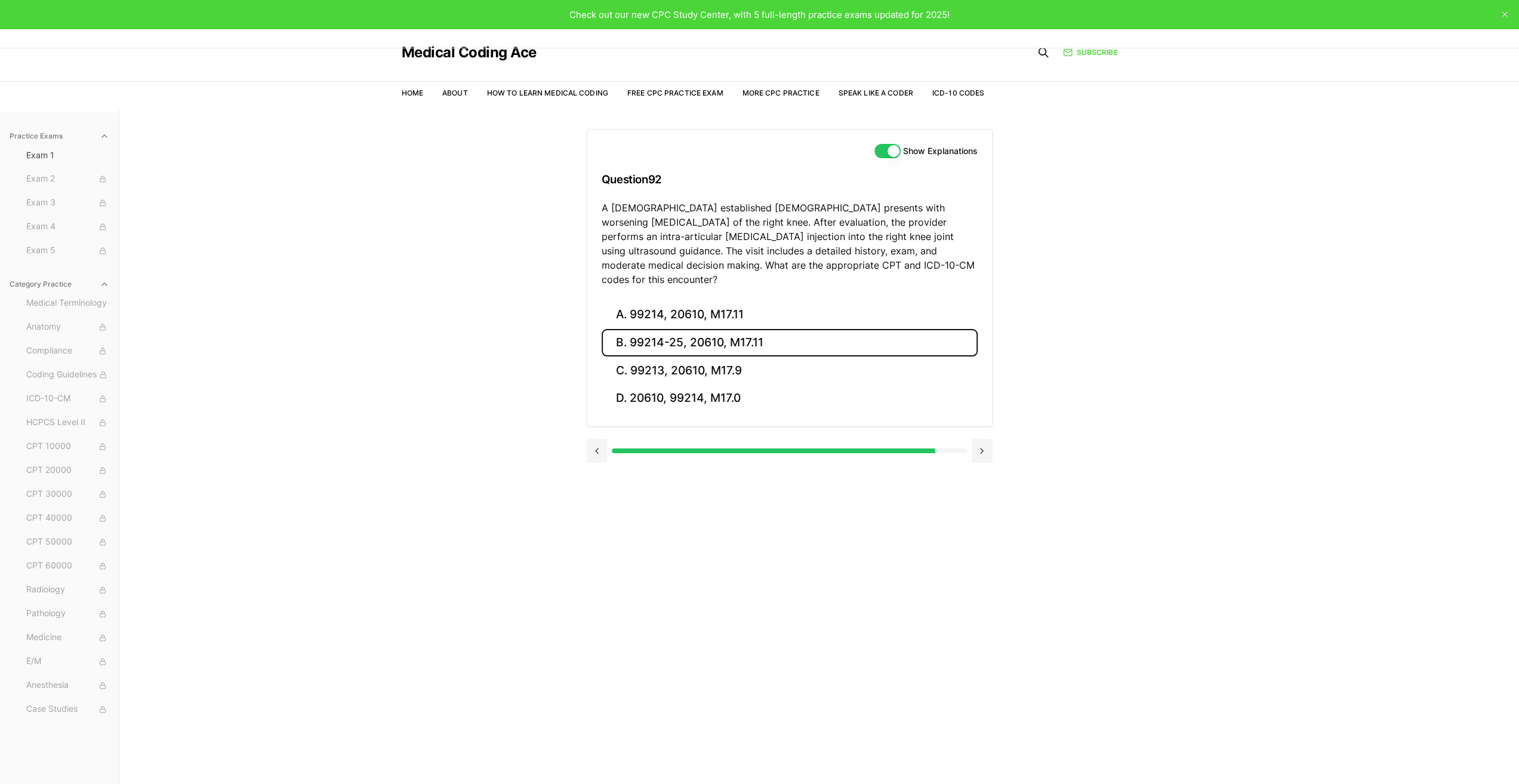
click at [677, 329] on button "B. 99214-25, 20610, M17.11" at bounding box center [790, 343] width 376 height 28
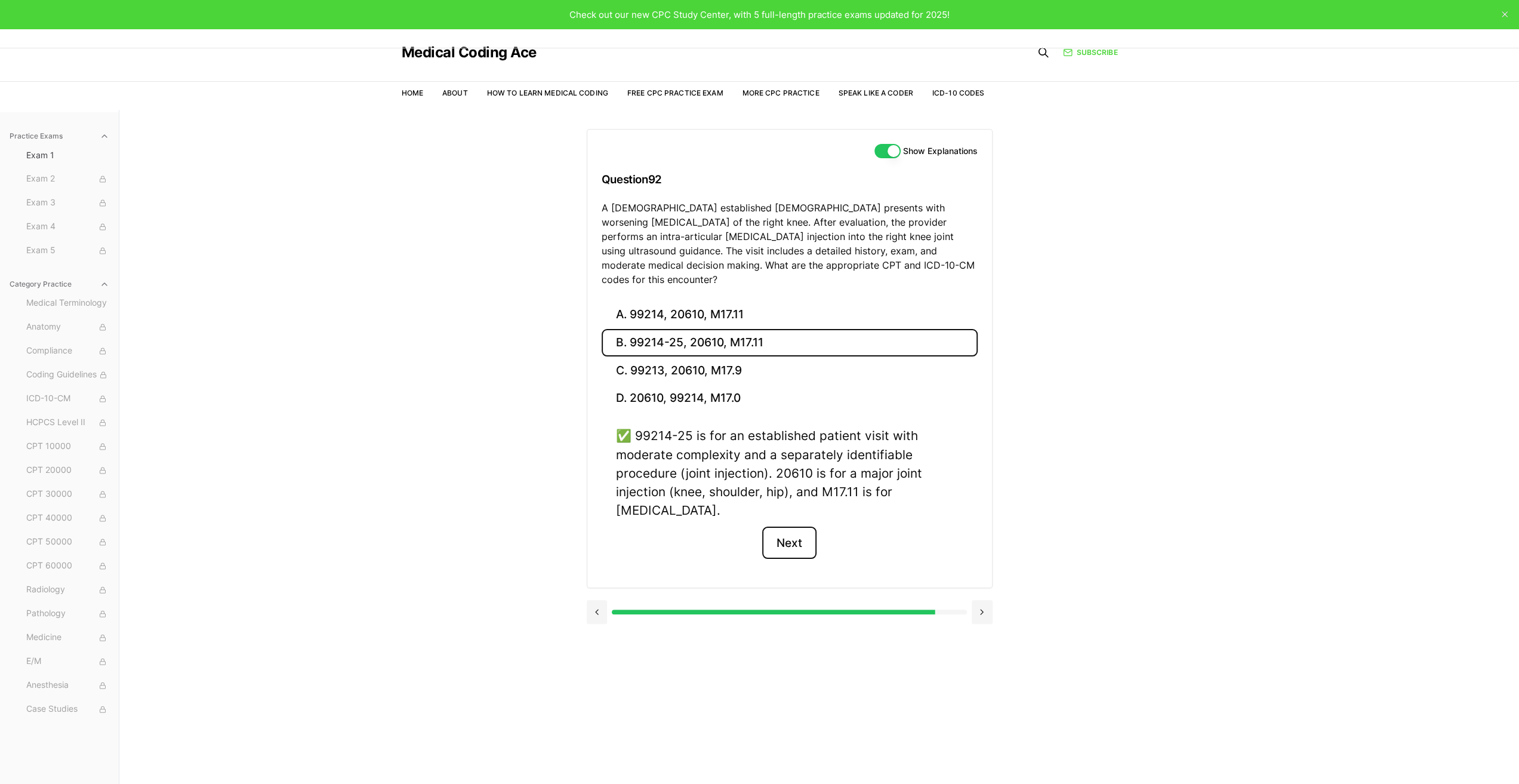
click at [797, 526] on button "Next" at bounding box center [790, 542] width 55 height 32
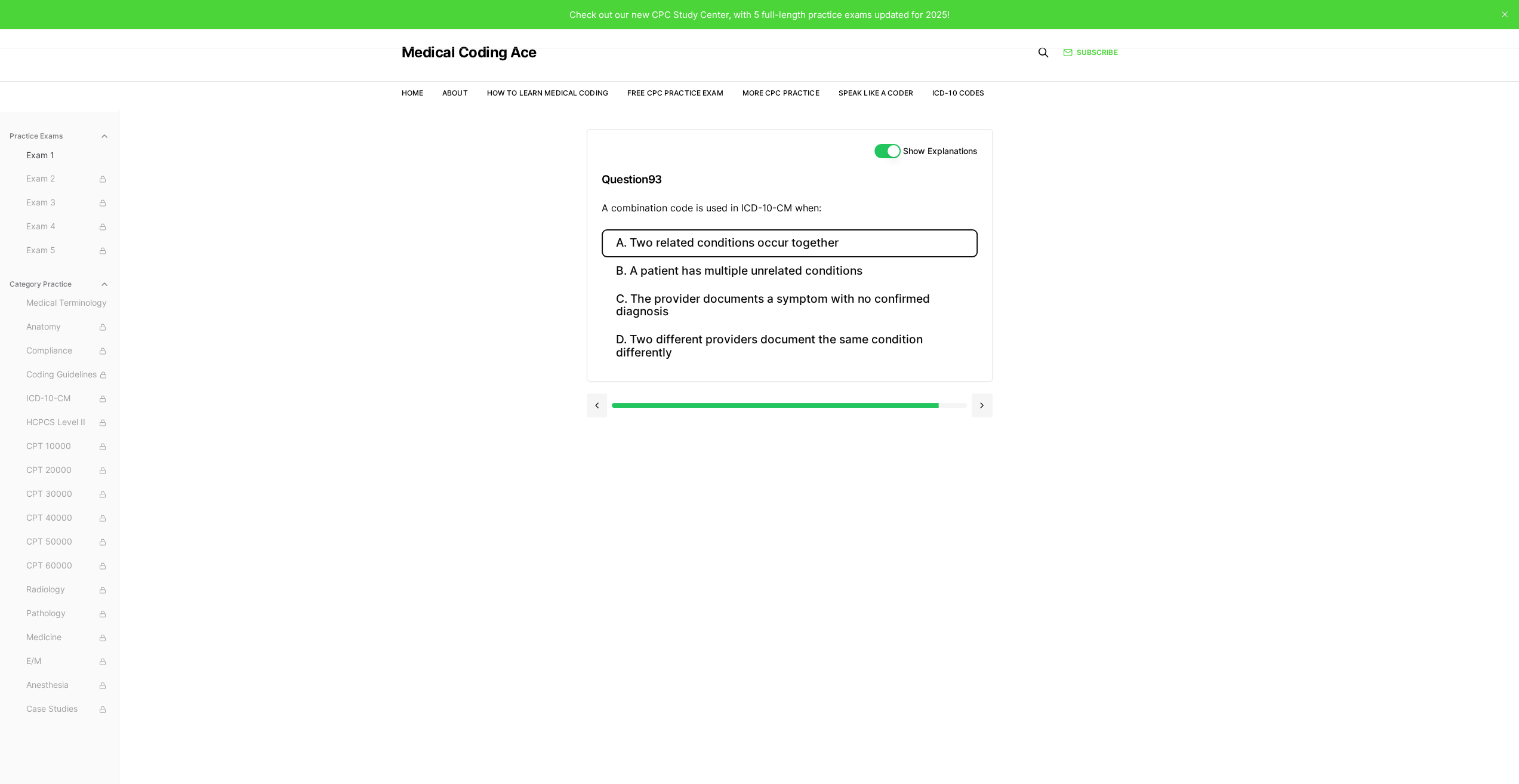
click at [677, 241] on button "A. Two related conditions occur together" at bounding box center [790, 243] width 376 height 28
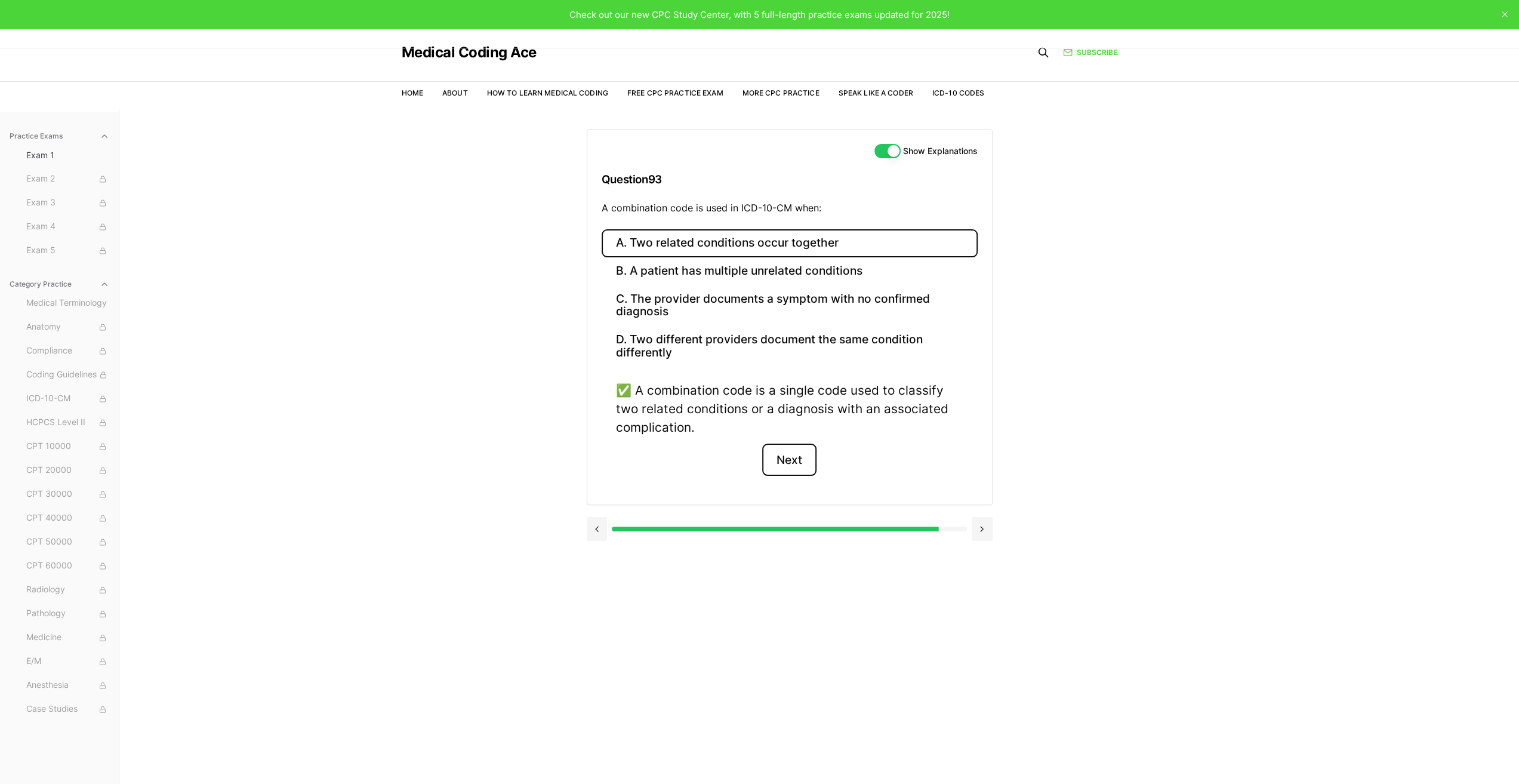
click at [785, 458] on button "Next" at bounding box center [790, 460] width 55 height 32
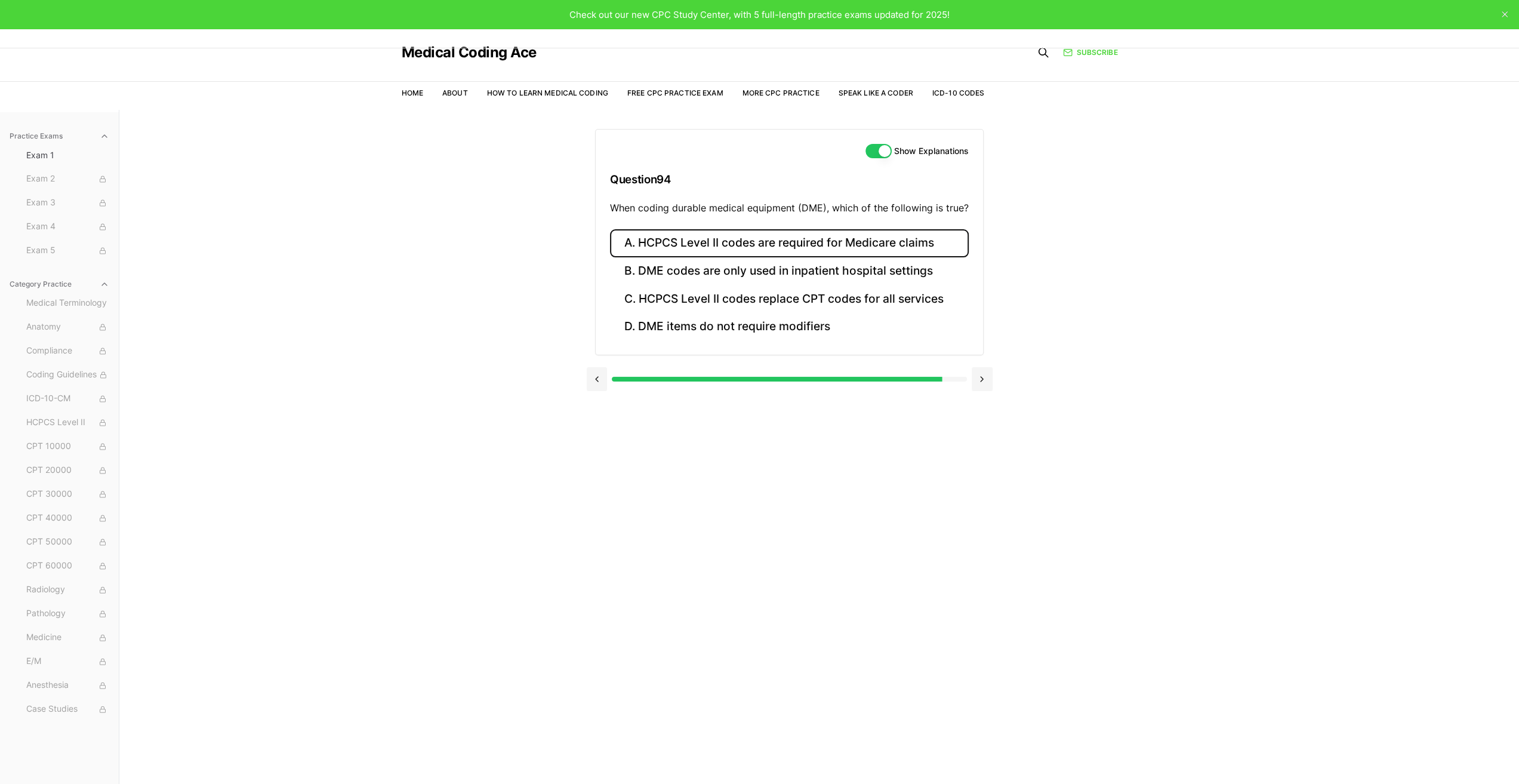
click at [775, 241] on button "A. HCPCS Level II codes are required for Medicare claims" at bounding box center [790, 243] width 359 height 28
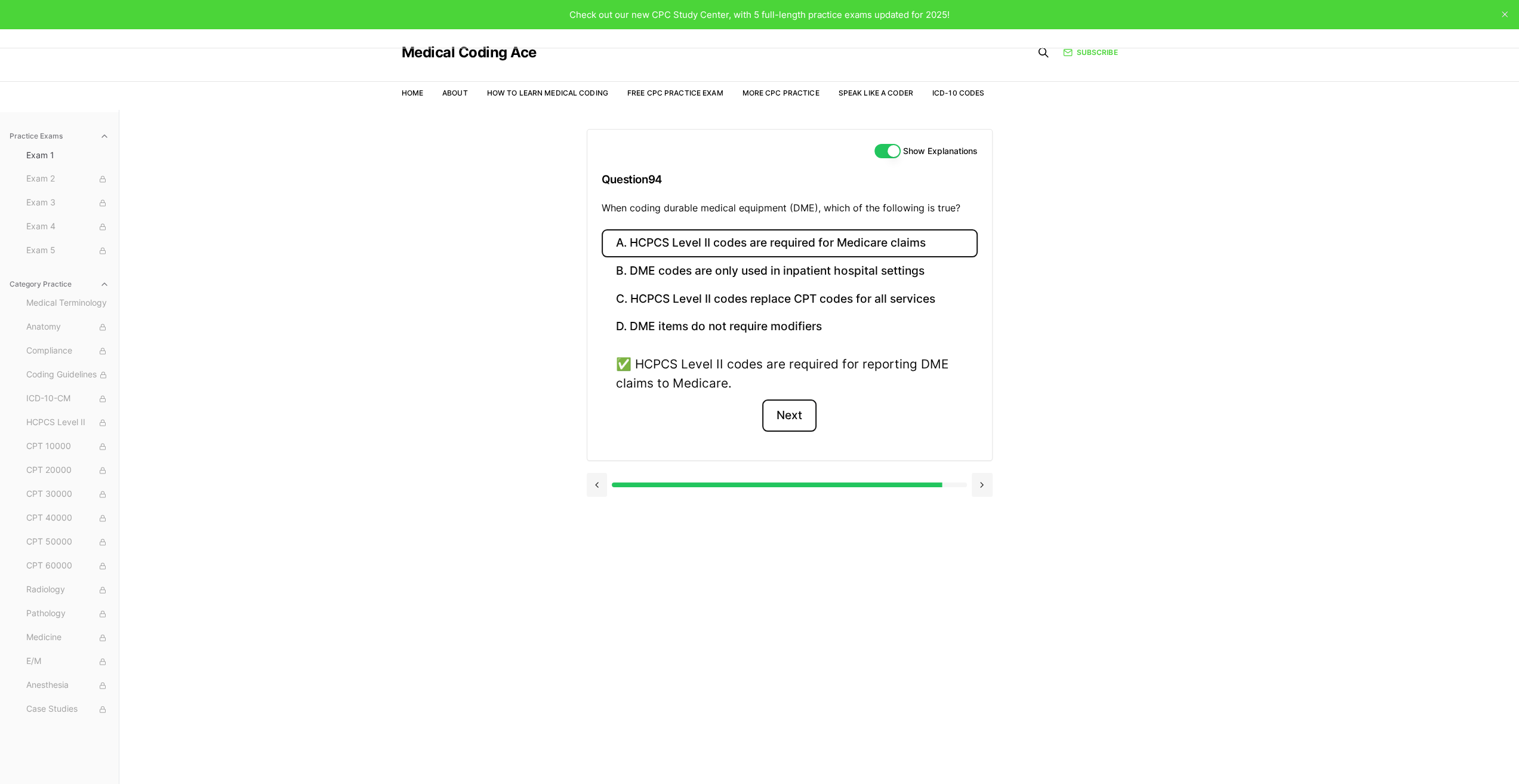
click at [799, 416] on button "Next" at bounding box center [790, 415] width 55 height 32
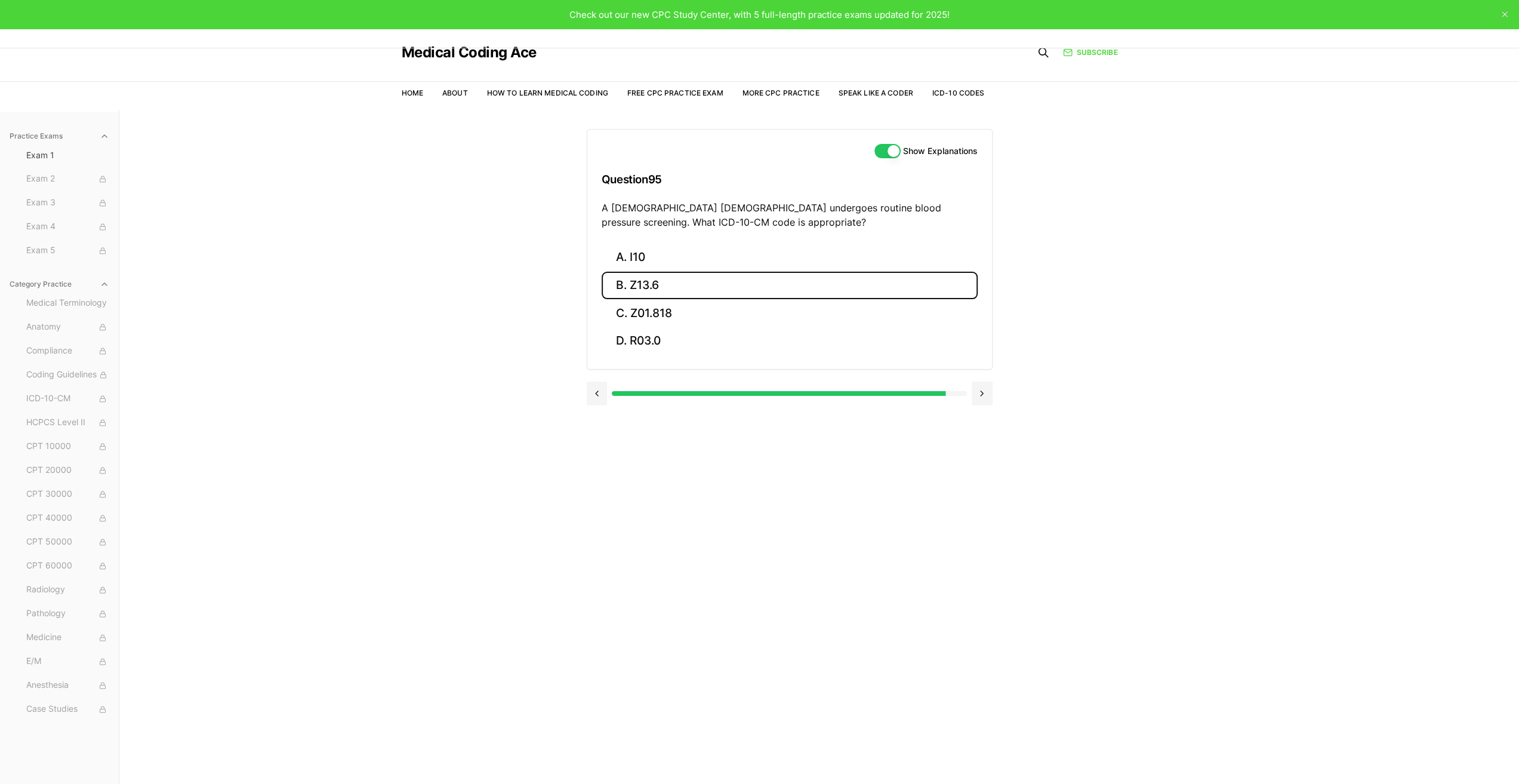
click at [874, 282] on button "B. Z13.6" at bounding box center [790, 286] width 376 height 28
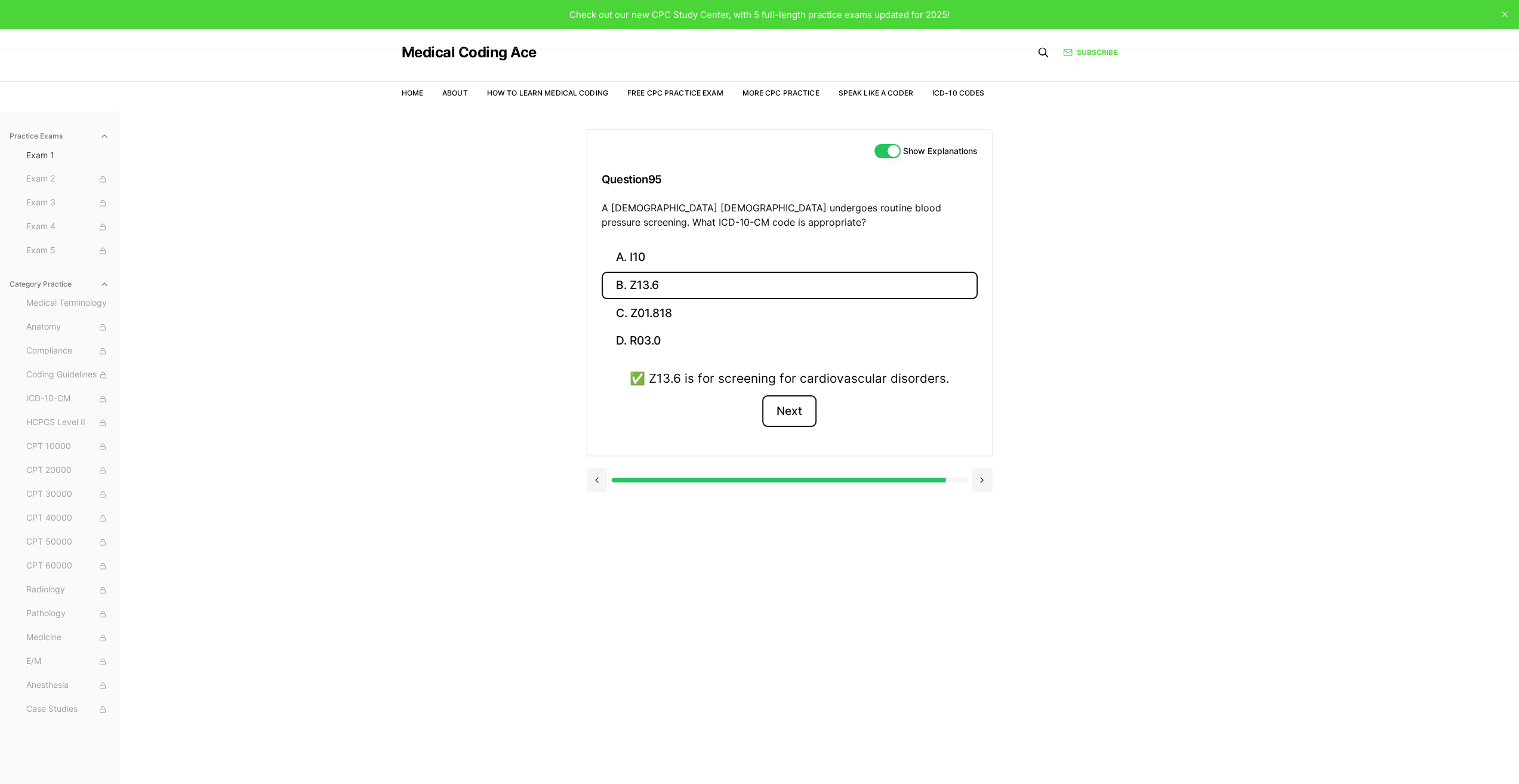
click at [792, 407] on button "Next" at bounding box center [790, 412] width 55 height 32
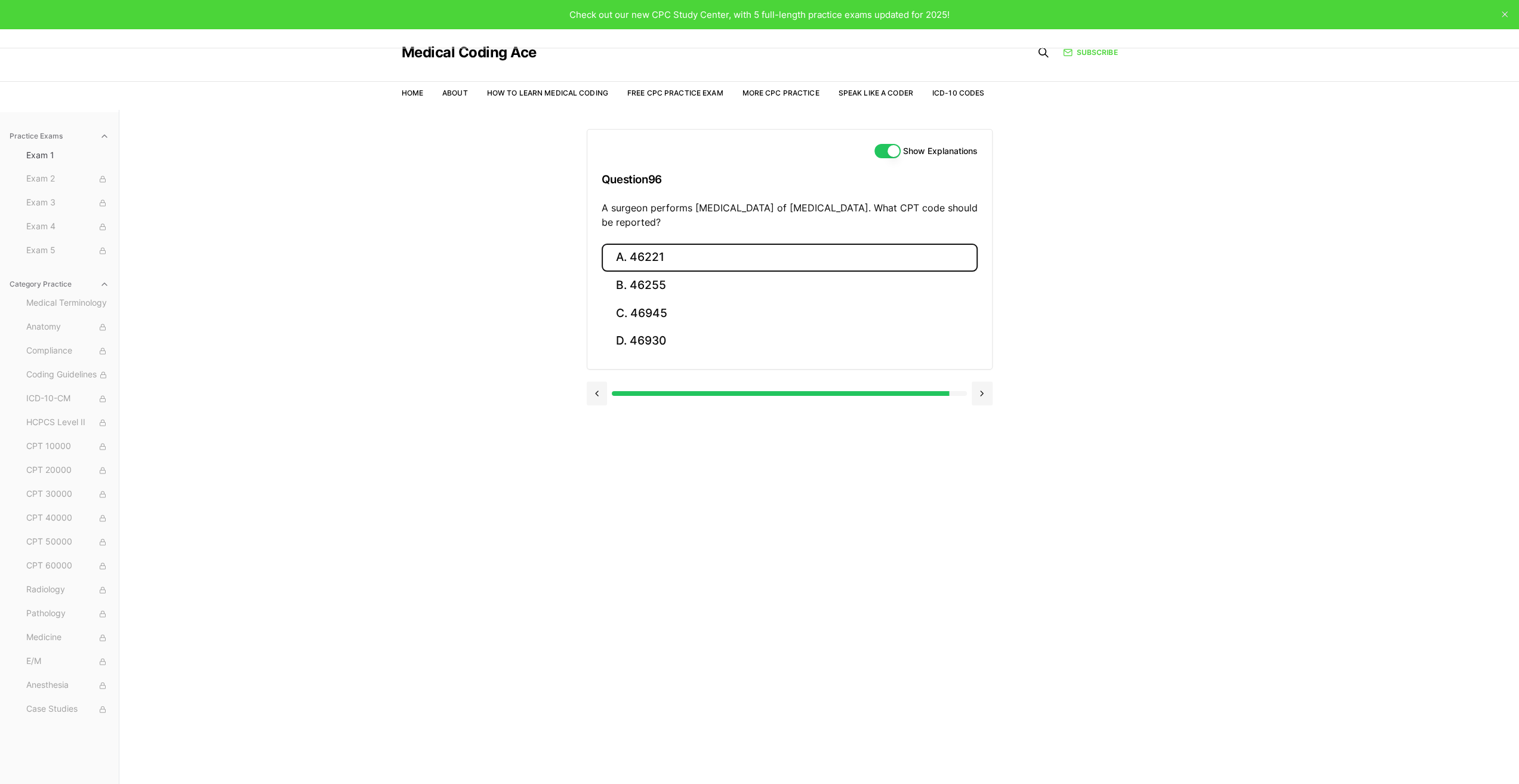
click at [655, 262] on button "A. 46221" at bounding box center [790, 258] width 376 height 28
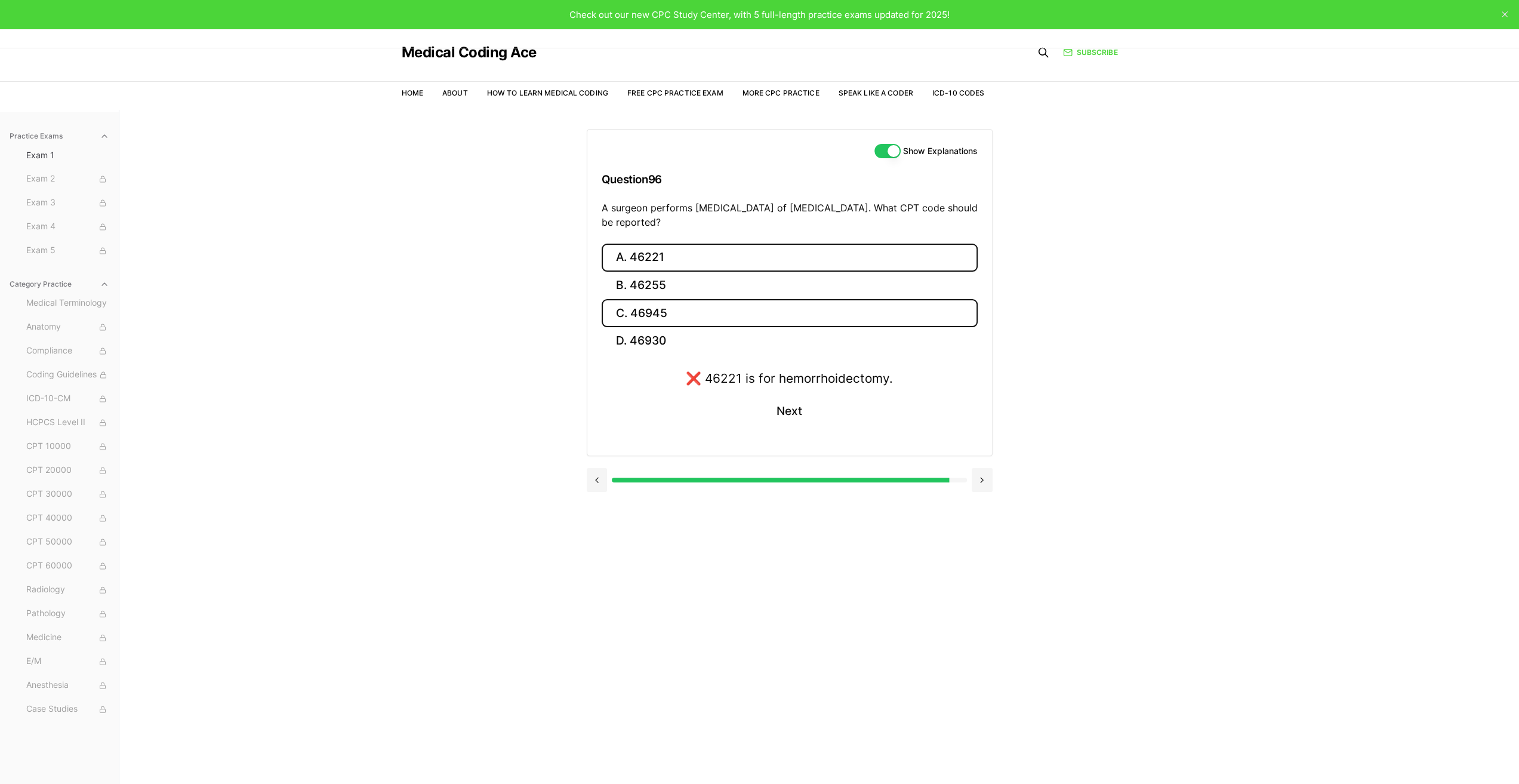
click at [670, 309] on button "C. 46945" at bounding box center [790, 313] width 376 height 28
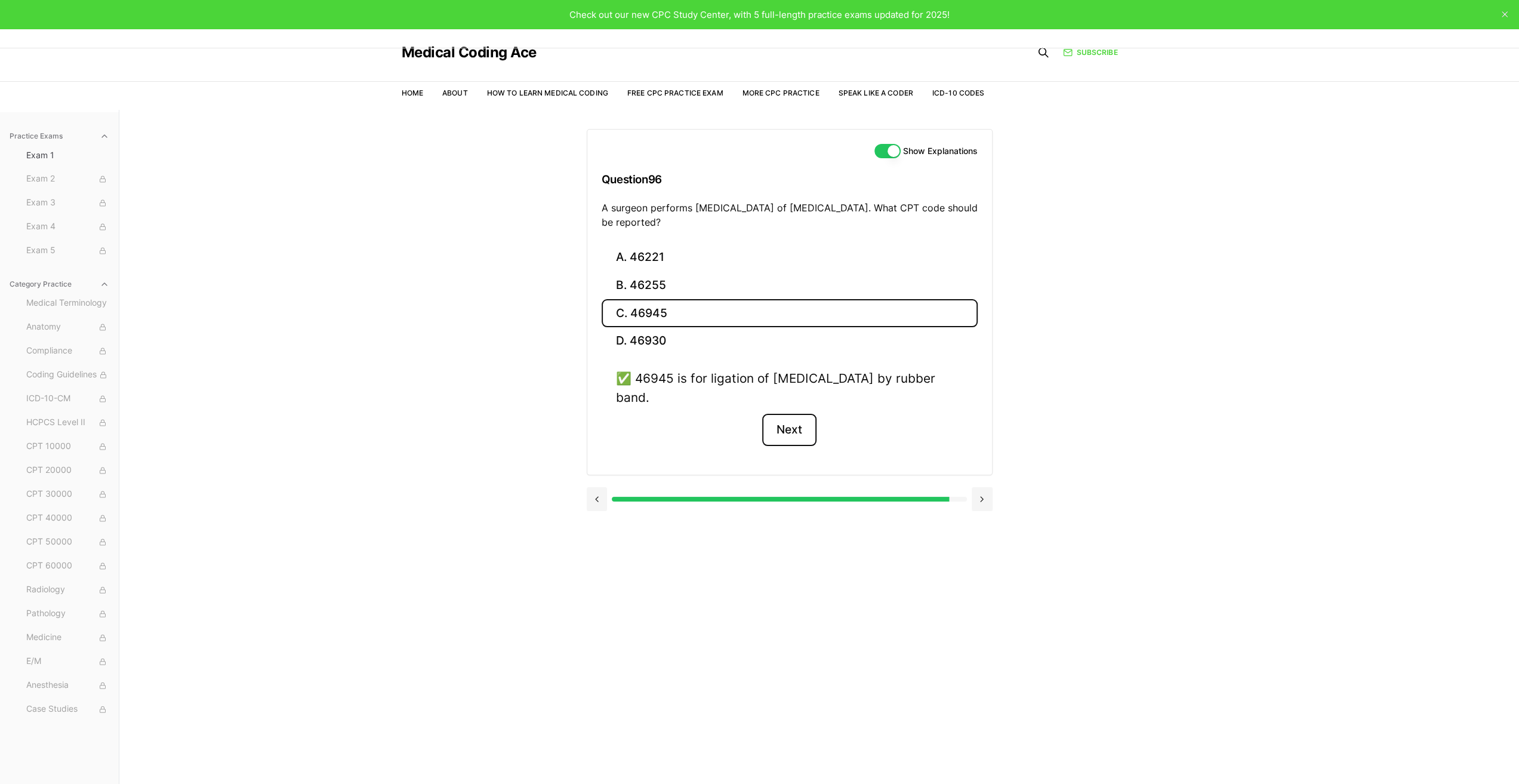
click at [799, 432] on button "Next" at bounding box center [790, 430] width 55 height 32
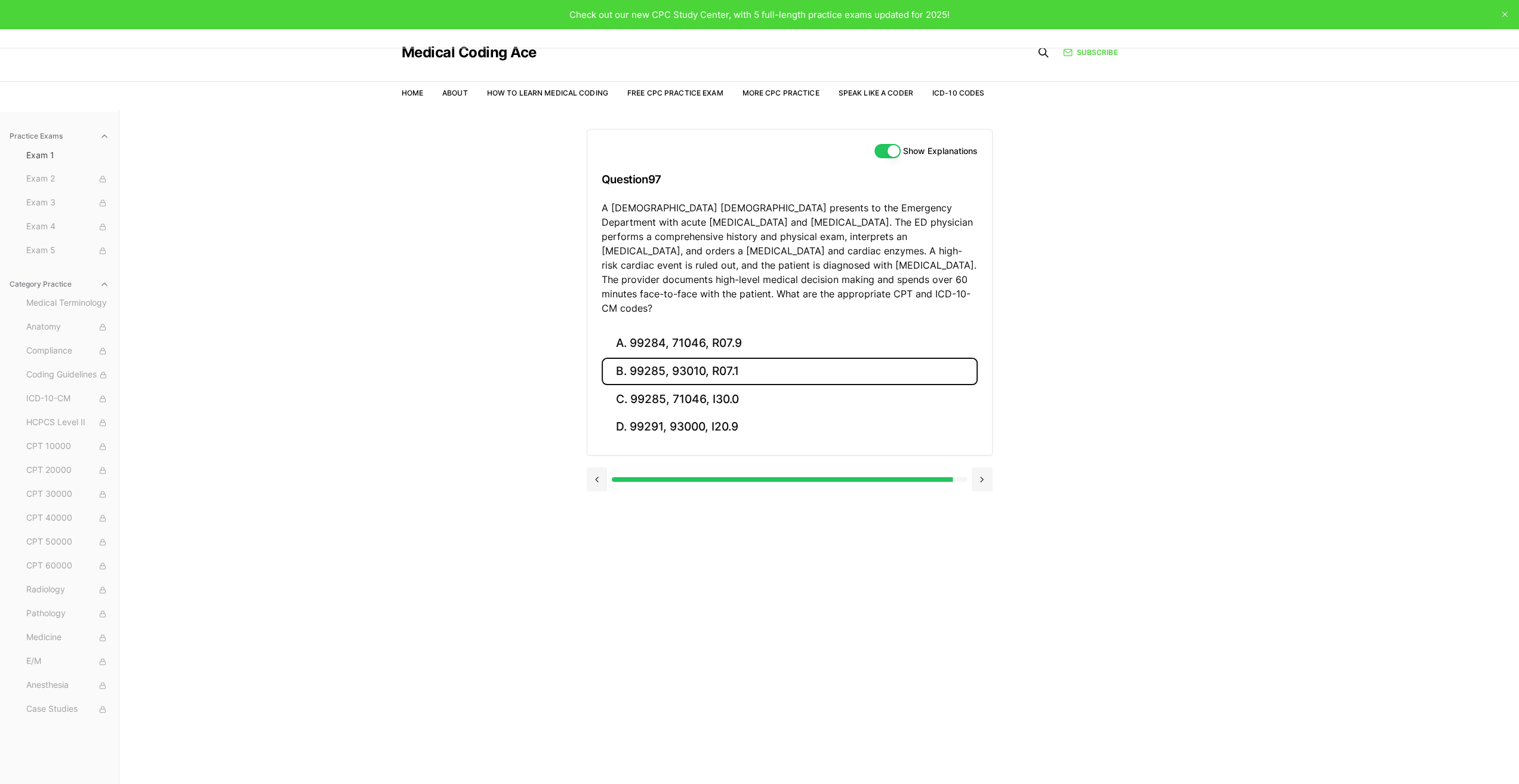
click at [700, 358] on button "B. 99285, 93010, R07.1" at bounding box center [790, 372] width 376 height 28
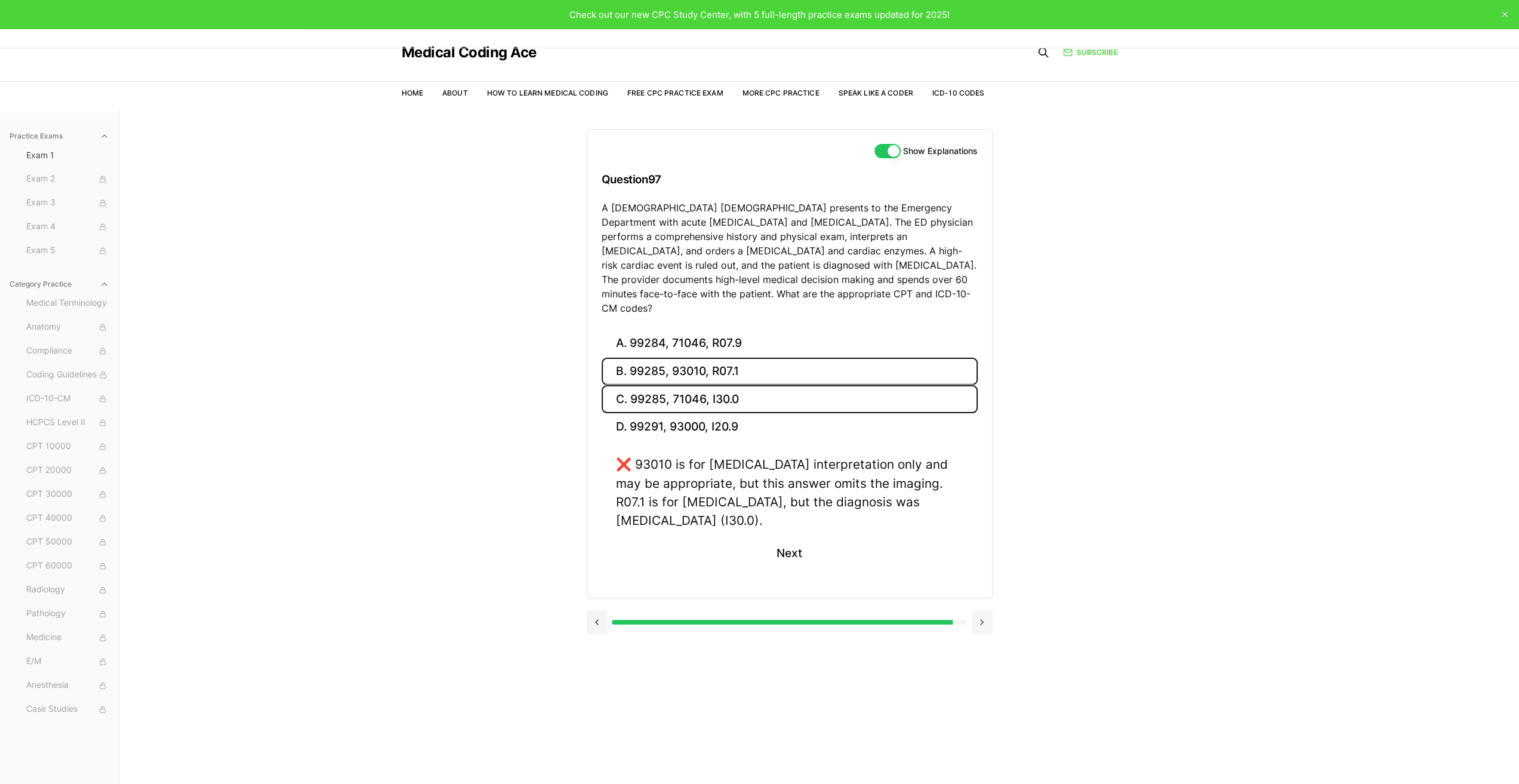
click at [704, 385] on button "C. 99285, 71046, I30.0" at bounding box center [790, 399] width 376 height 28
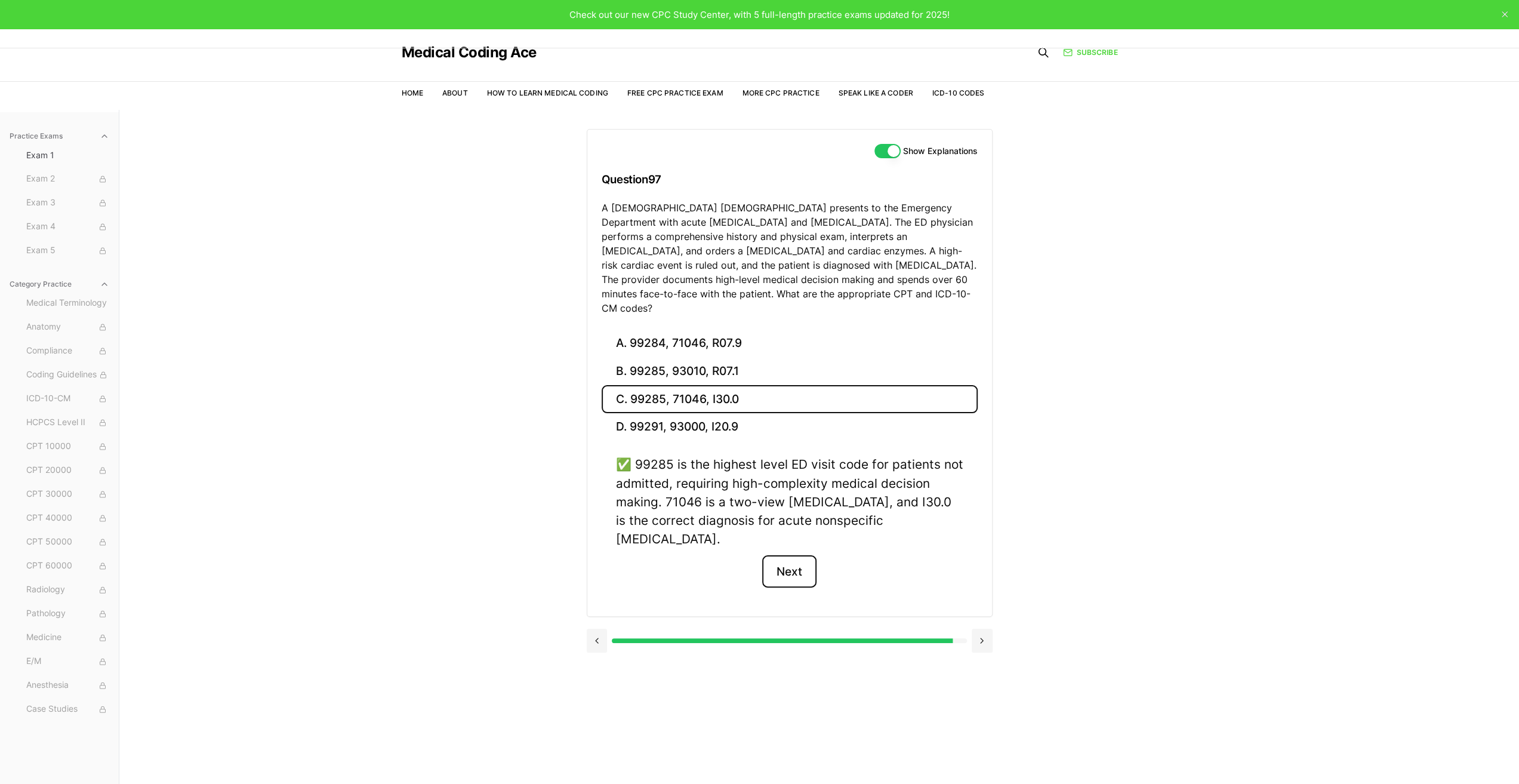
click at [787, 555] on button "Next" at bounding box center [790, 571] width 55 height 32
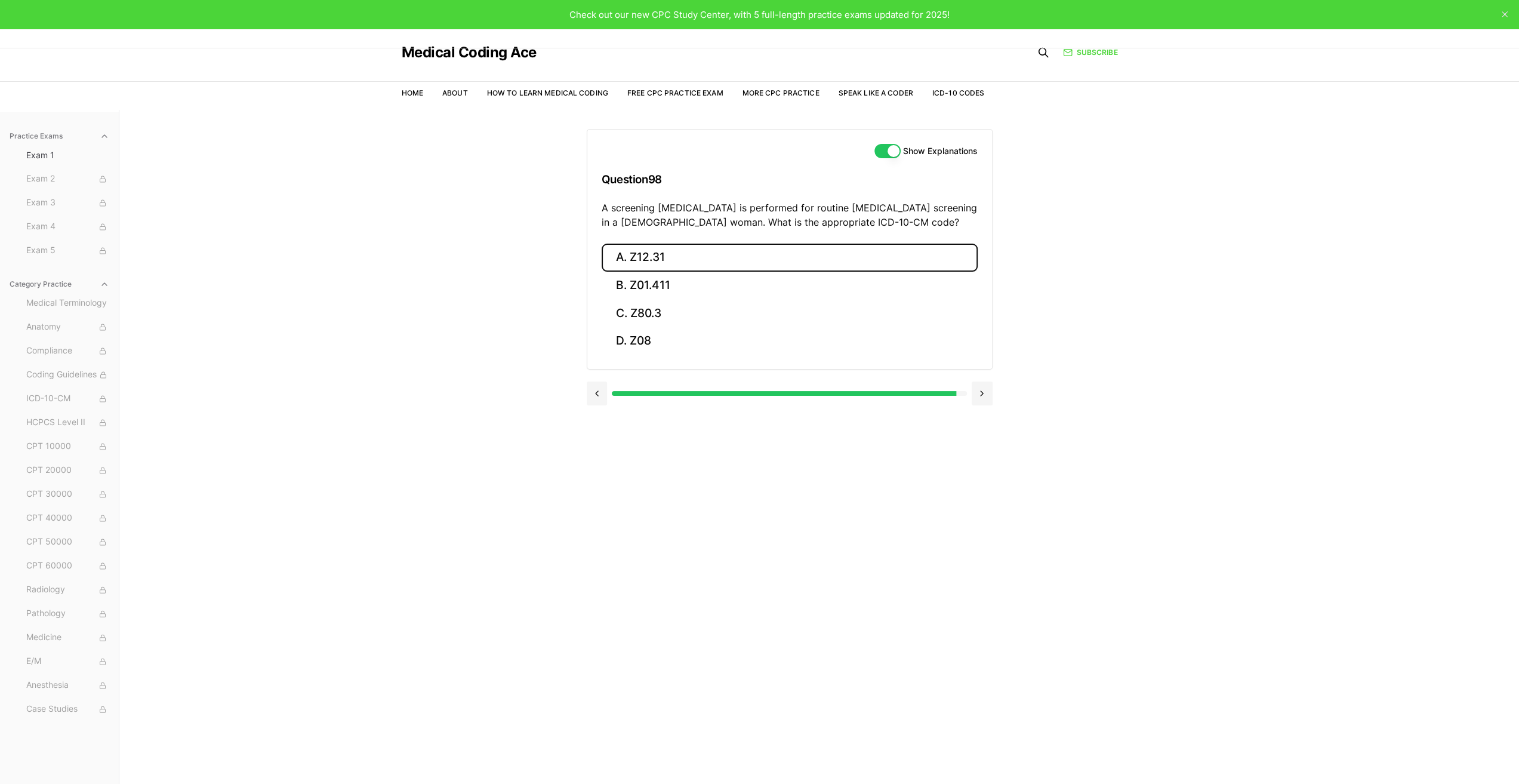
click at [680, 260] on button "A. Z12.31" at bounding box center [790, 258] width 376 height 28
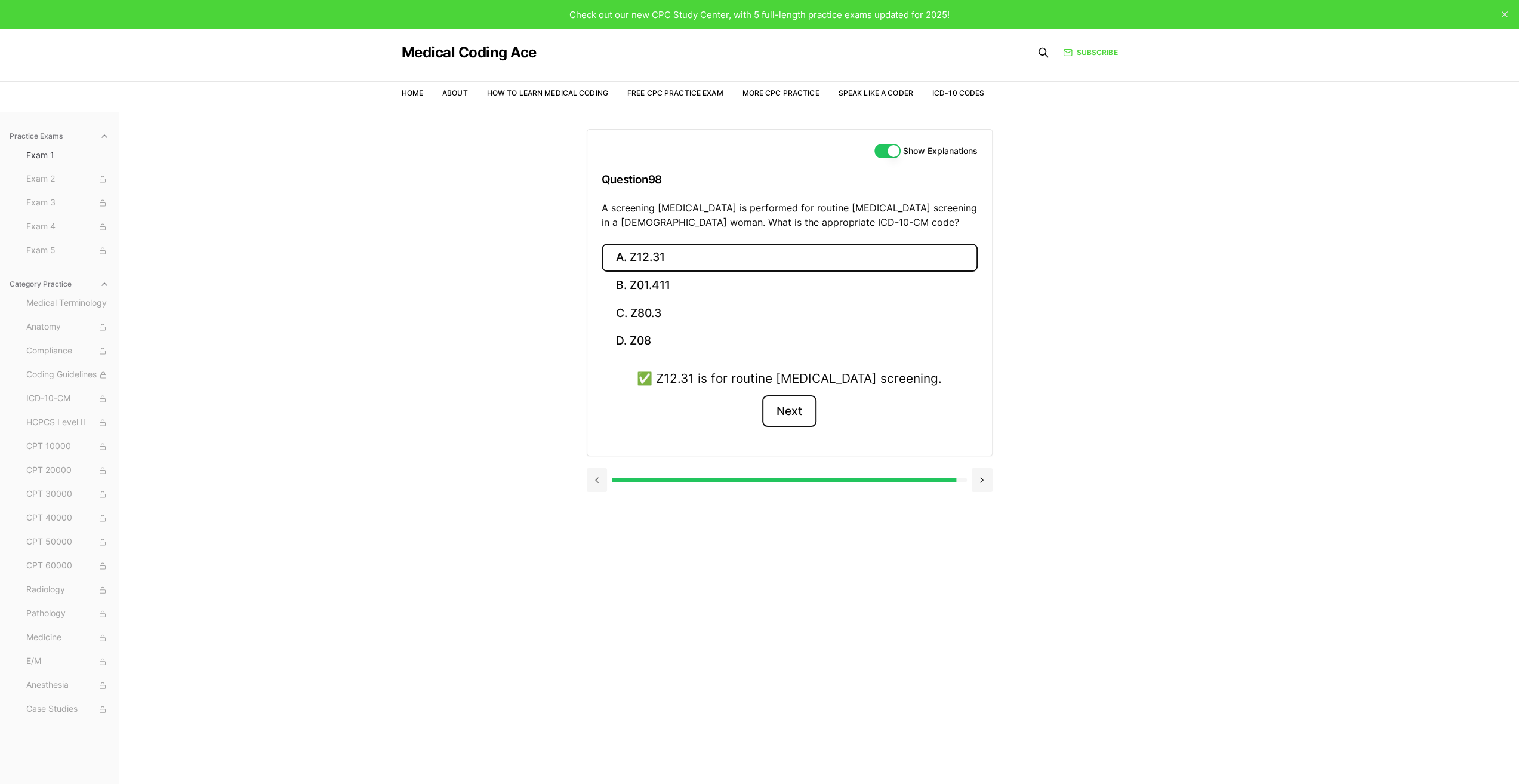
click at [798, 407] on button "Next" at bounding box center [790, 412] width 55 height 32
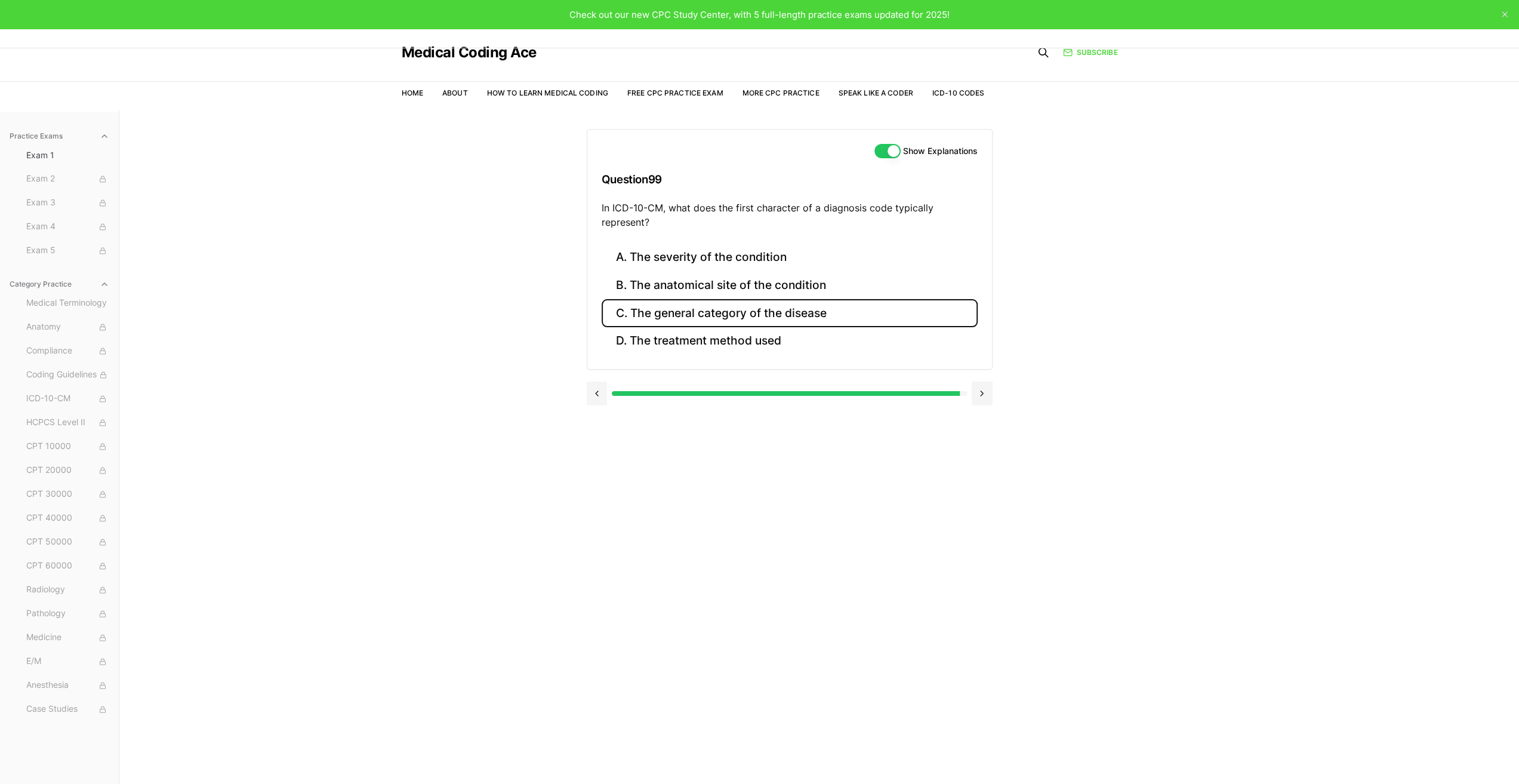
click at [724, 309] on button "C. The general category of the disease" at bounding box center [790, 313] width 376 height 28
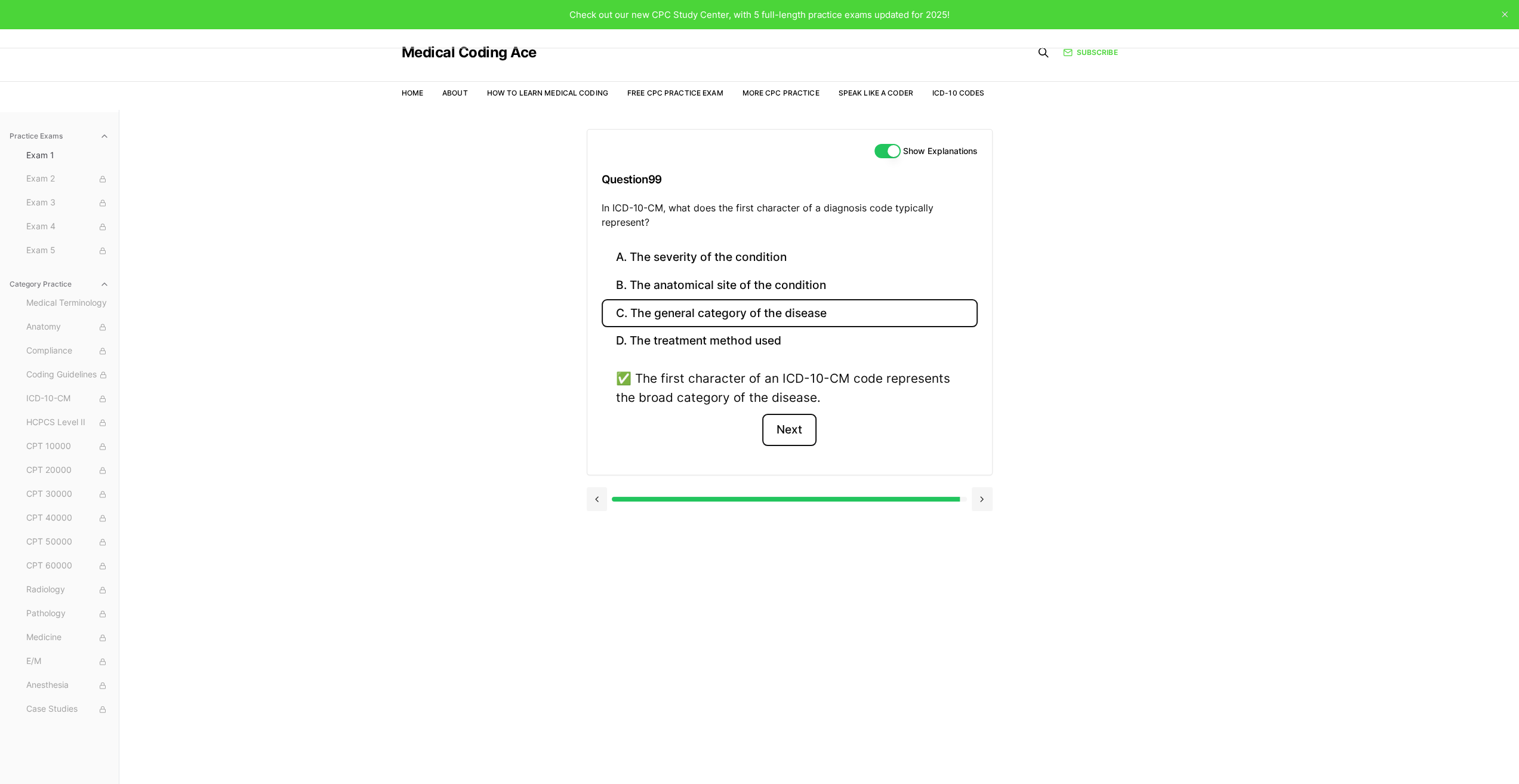
click at [785, 428] on button "Next" at bounding box center [790, 430] width 55 height 32
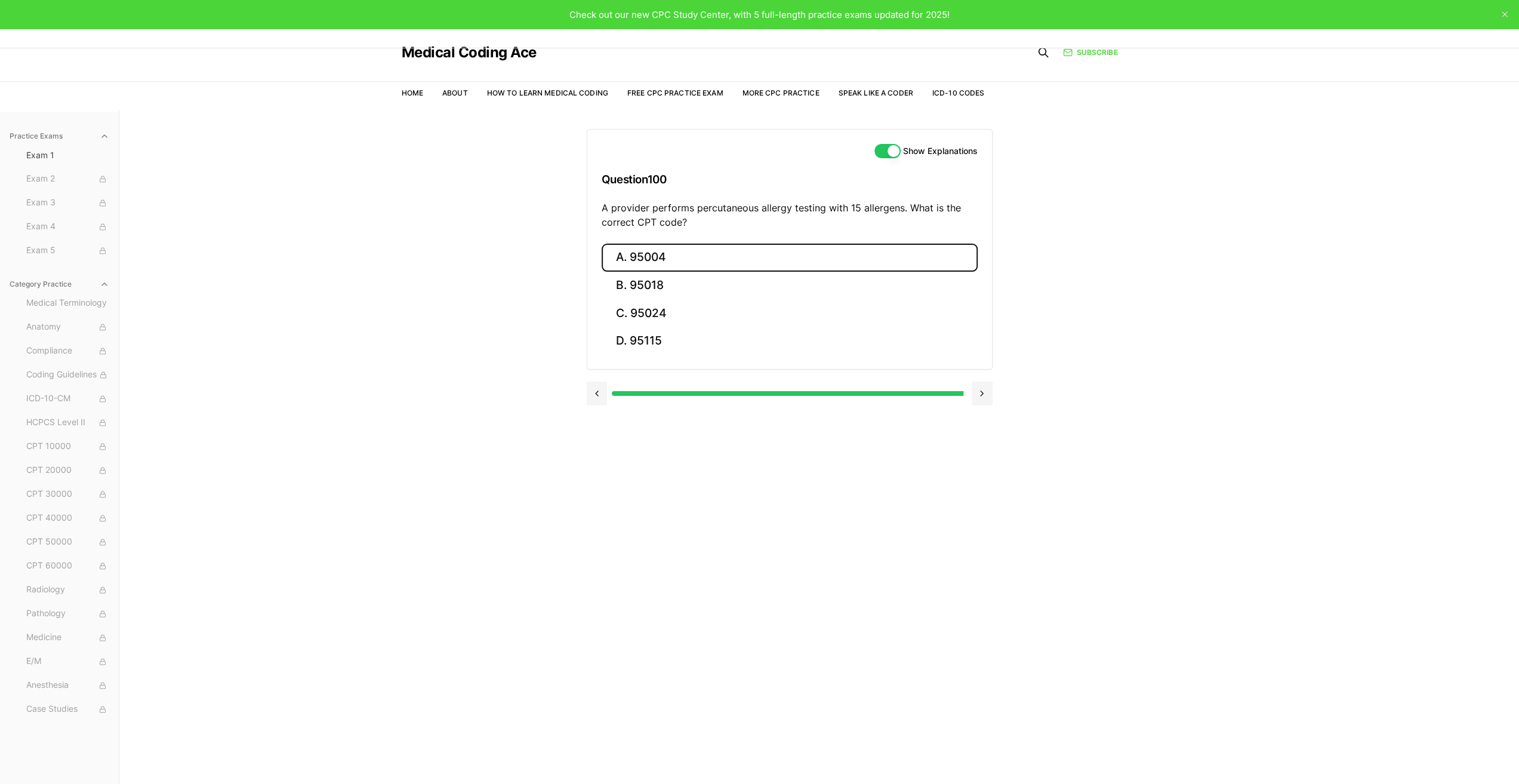
click at [645, 250] on button "A. 95004" at bounding box center [790, 258] width 376 height 28
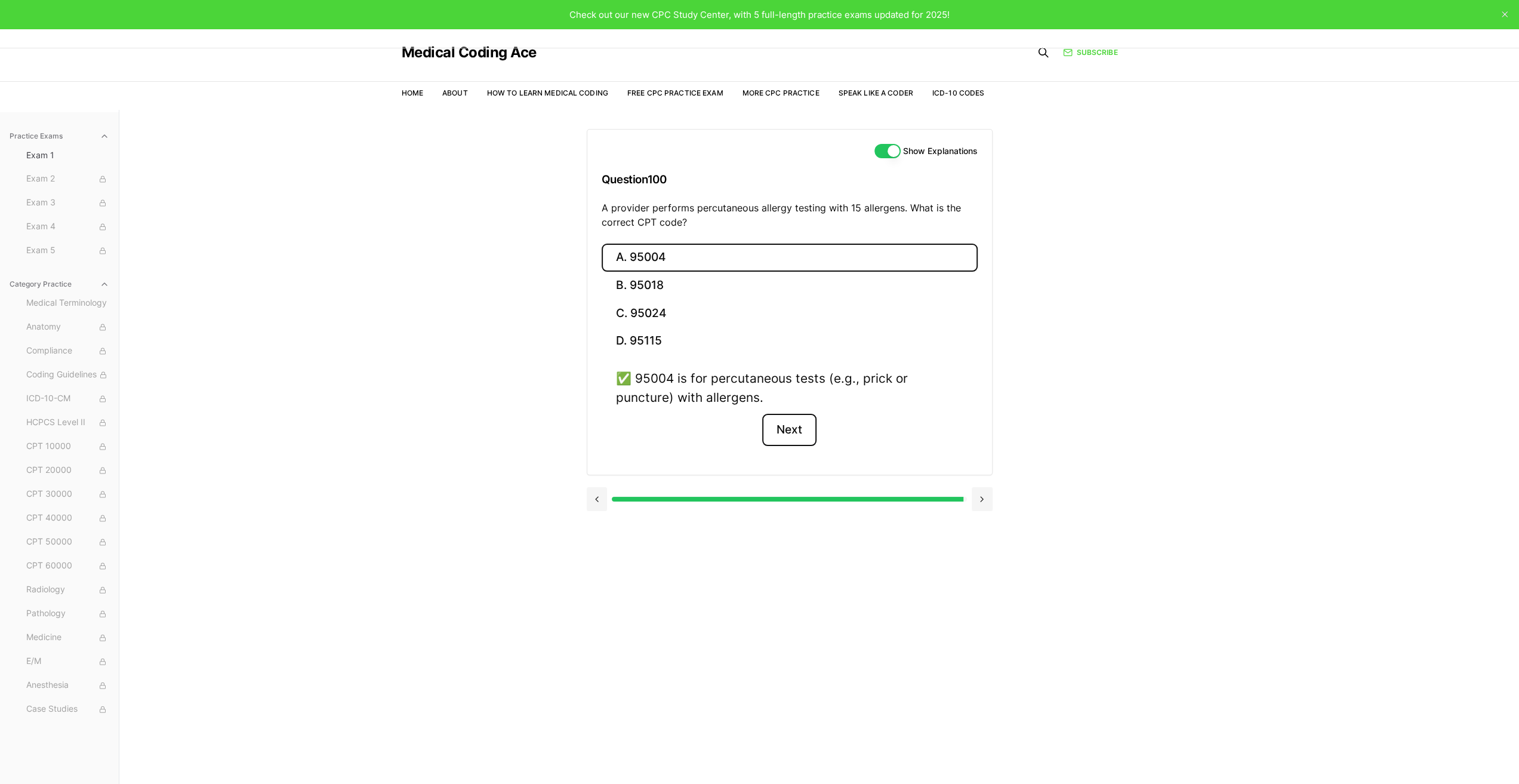
click at [801, 426] on button "Next" at bounding box center [790, 430] width 55 height 32
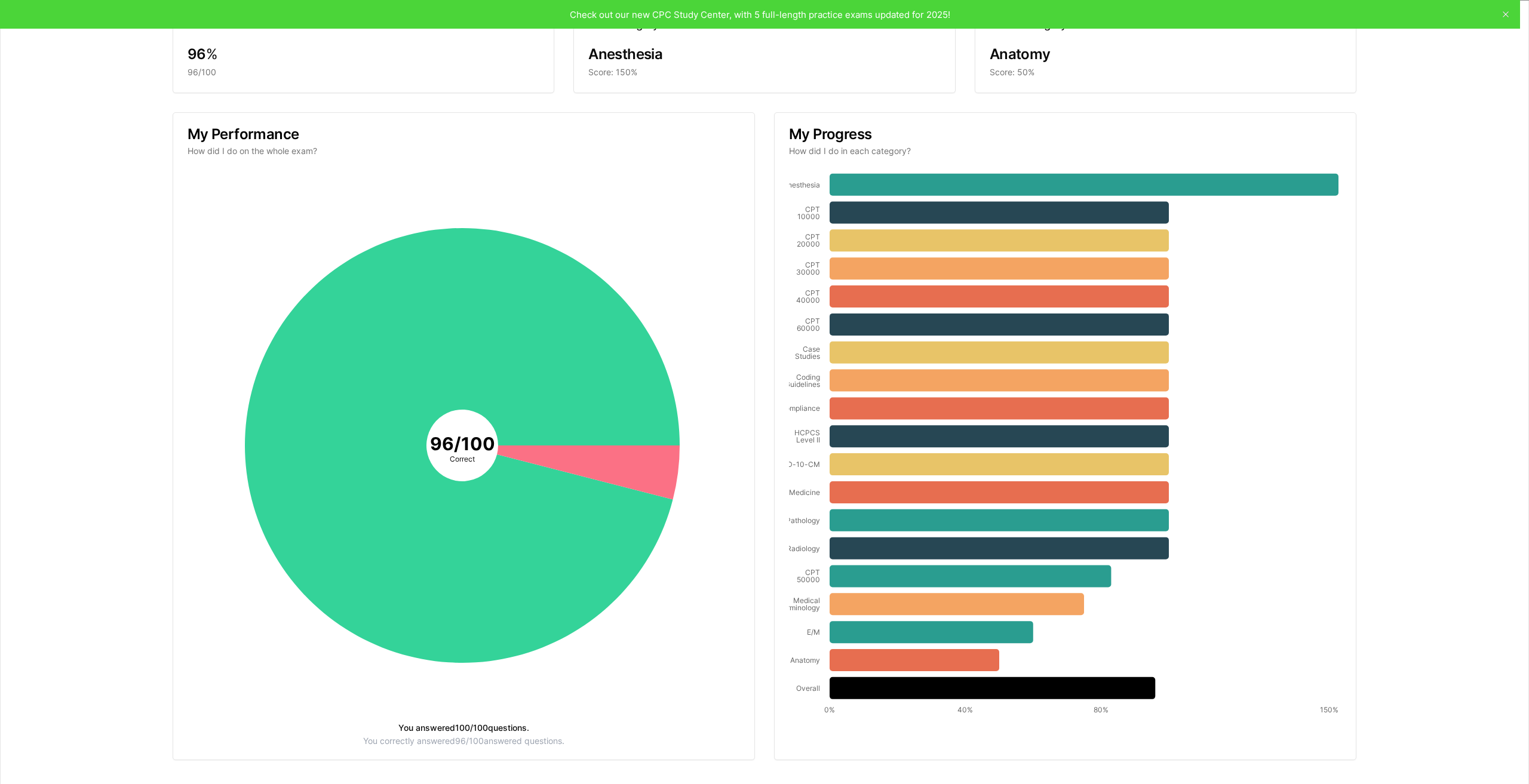
scroll to position [95, 0]
